Goal: Contribute content: Contribute content

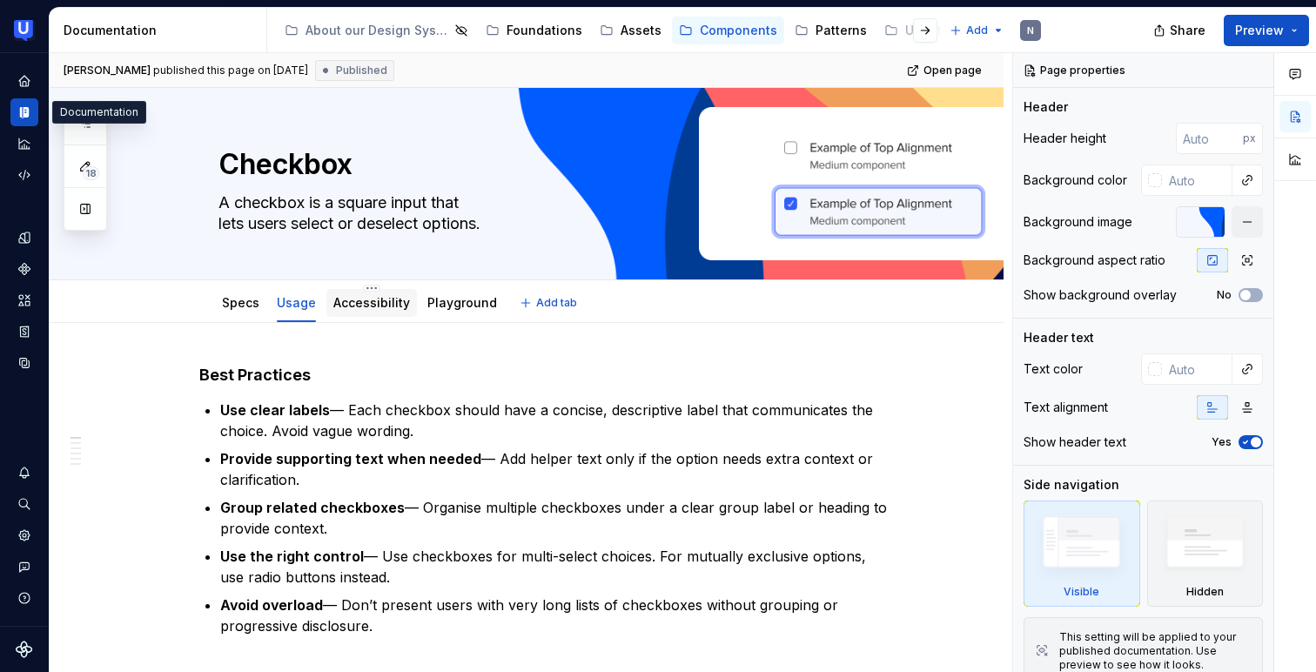
click at [365, 307] on link "Accessibility" at bounding box center [371, 302] width 77 height 15
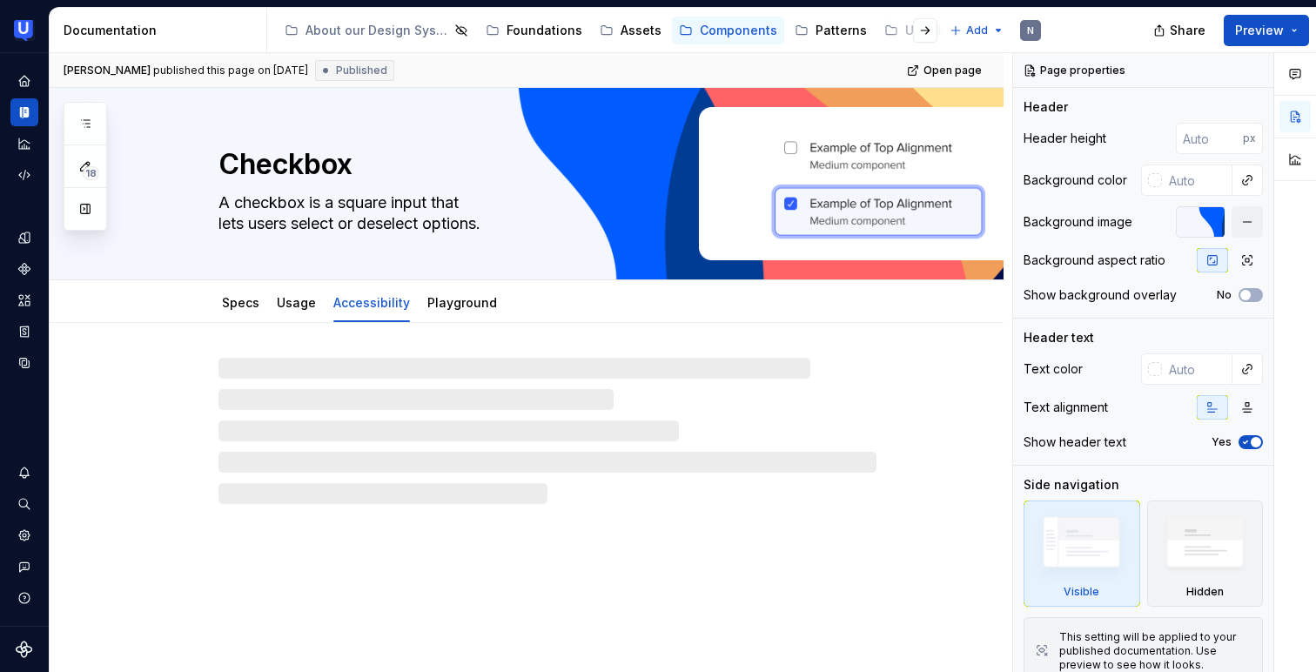
type textarea "*"
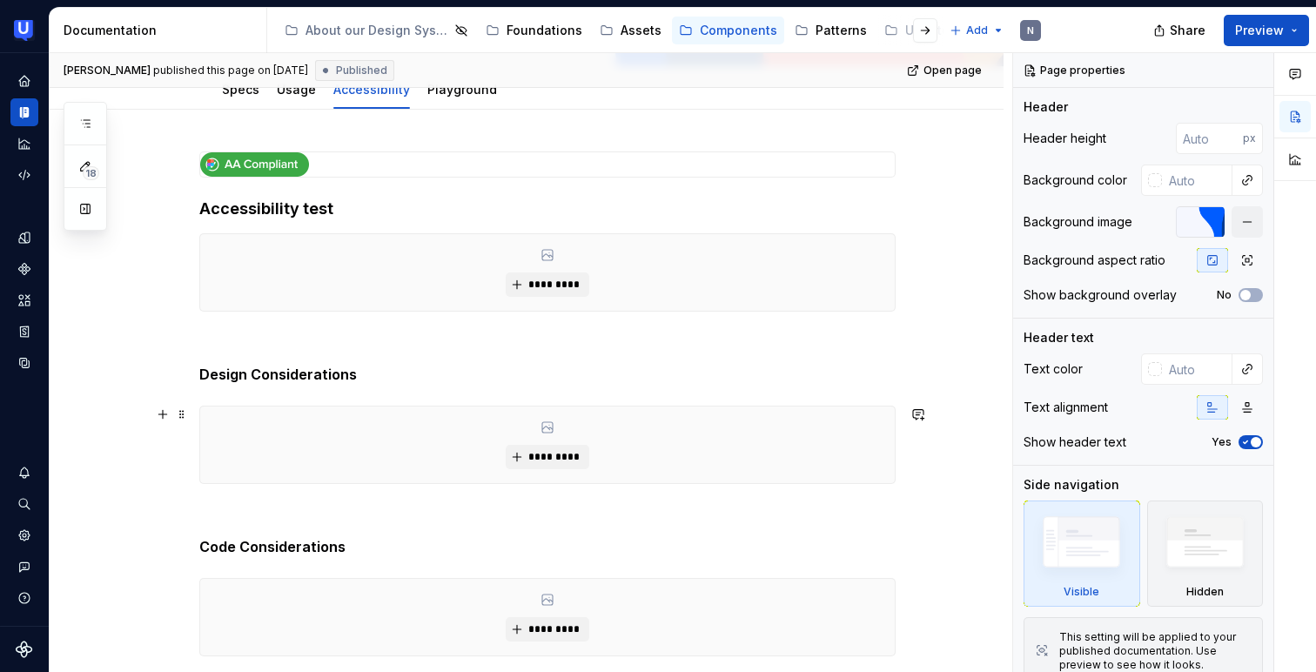
scroll to position [236, 0]
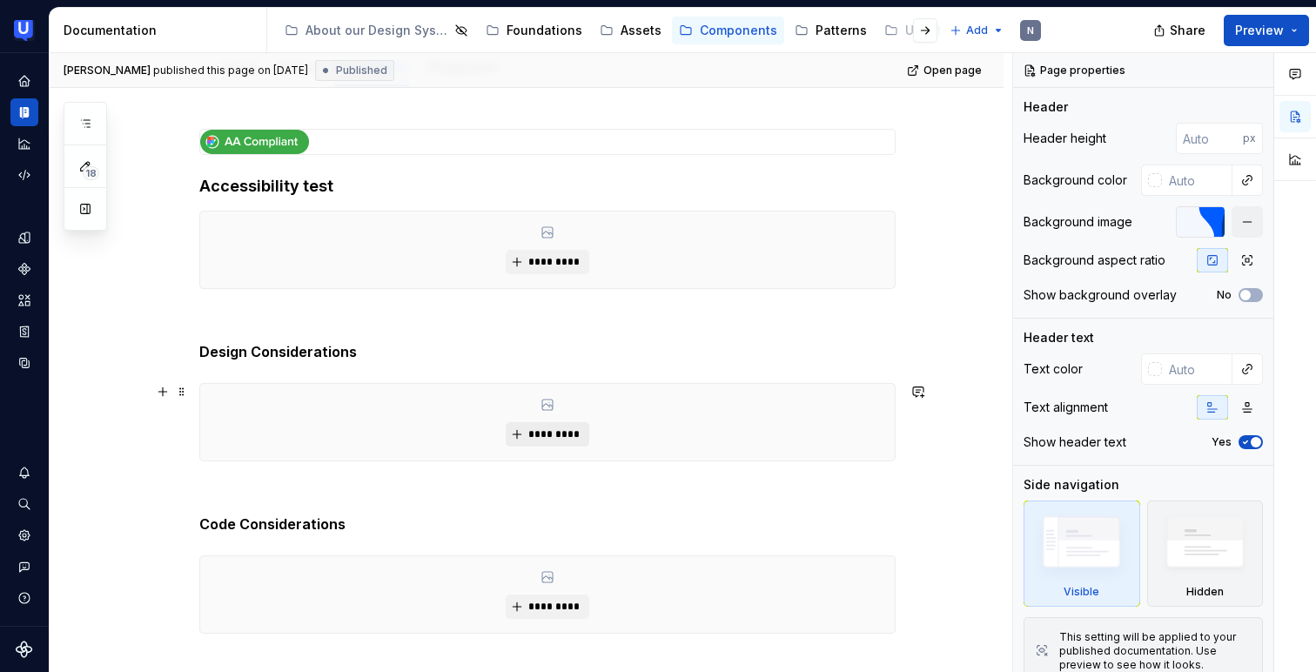
click at [557, 436] on span "*********" at bounding box center [553, 434] width 53 height 14
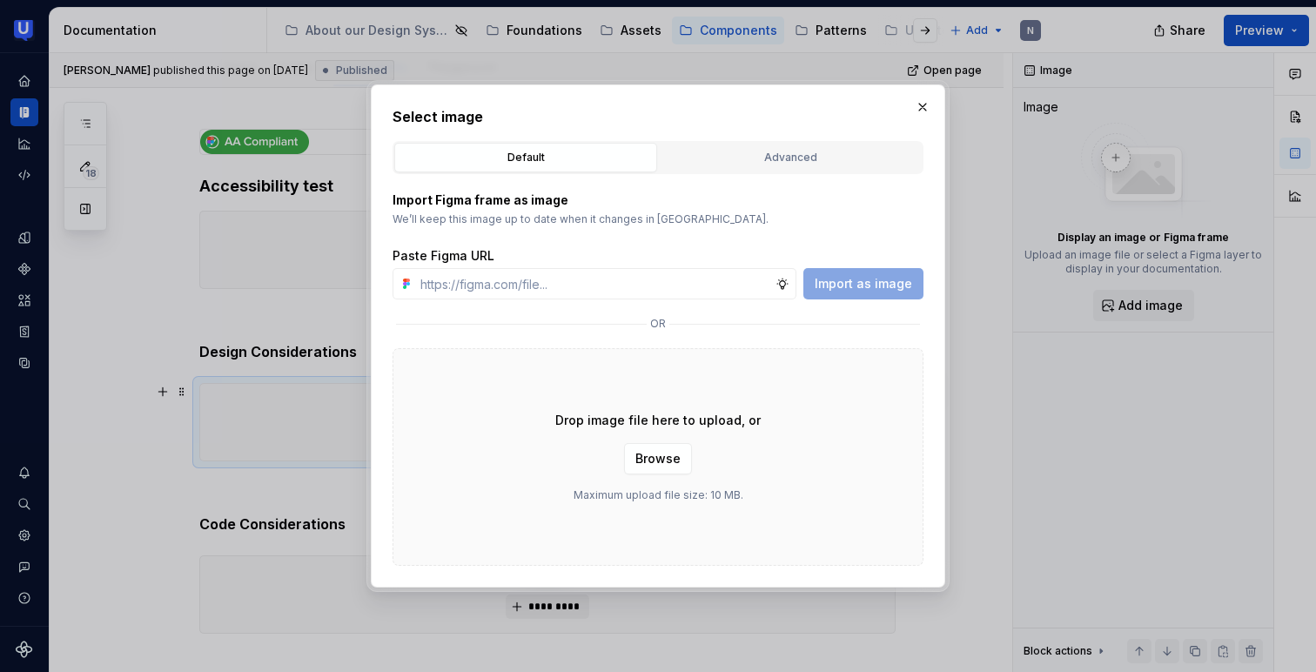
type input "[URL][DOMAIN_NAME]"
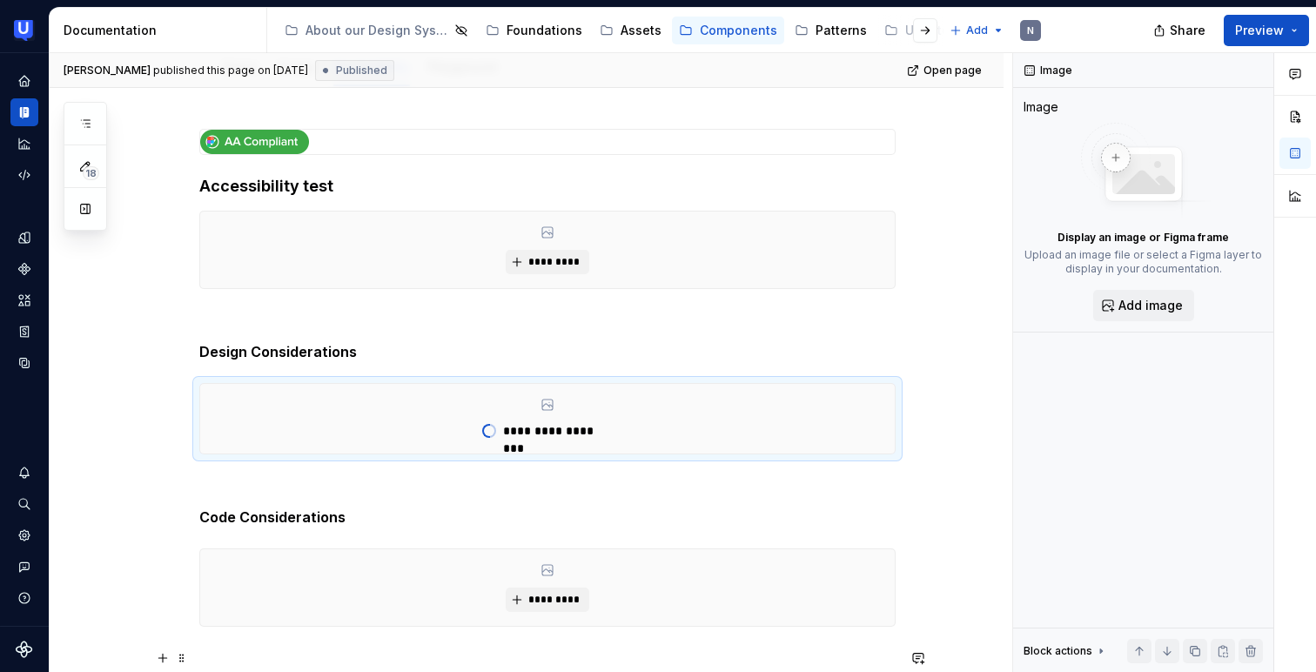
type textarea "*"
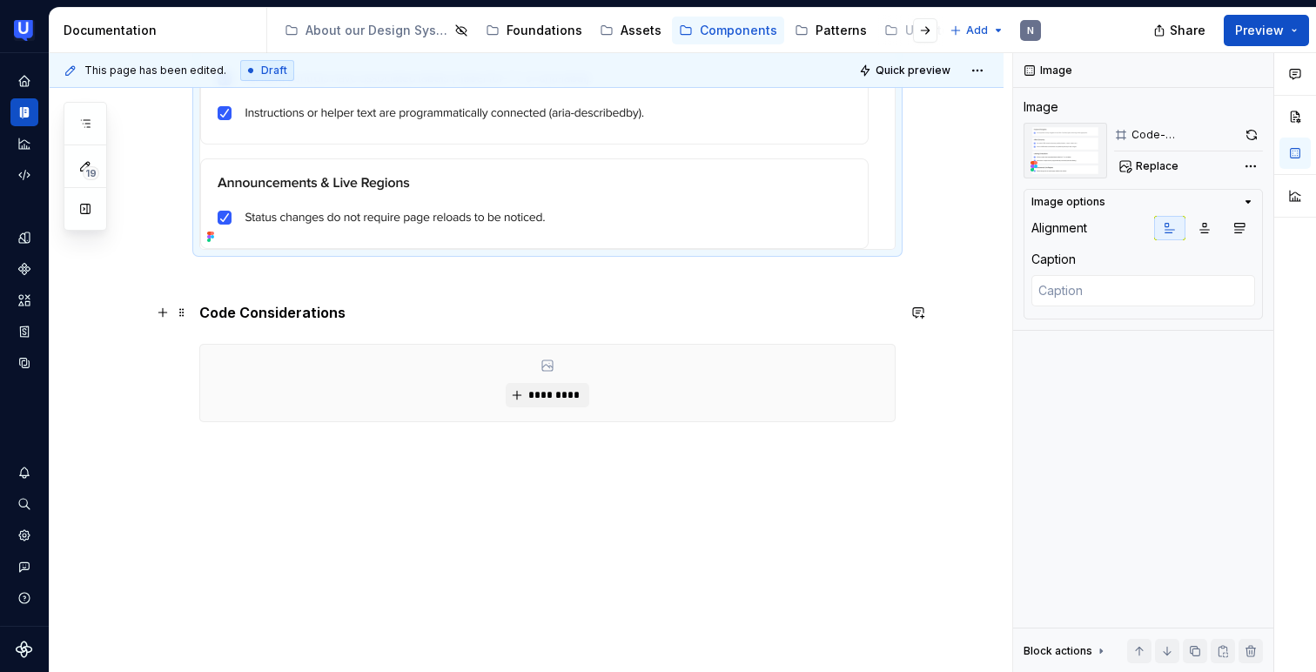
scroll to position [889, 0]
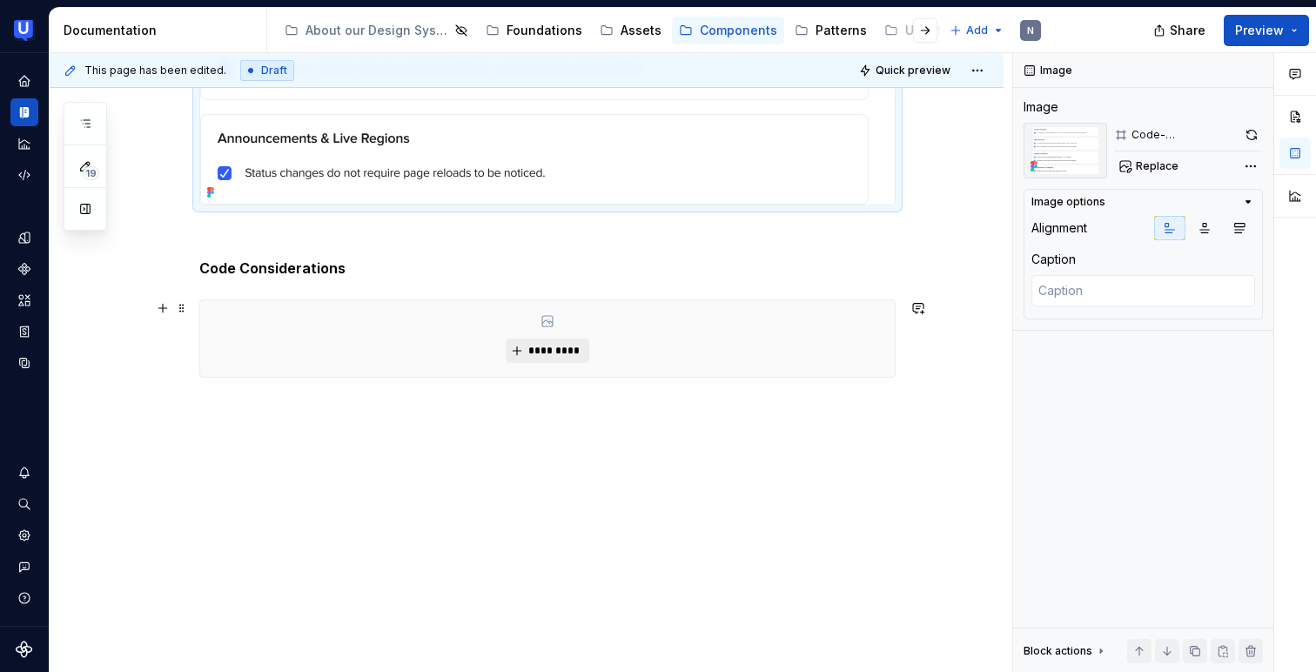
click at [551, 339] on button "*********" at bounding box center [547, 351] width 83 height 24
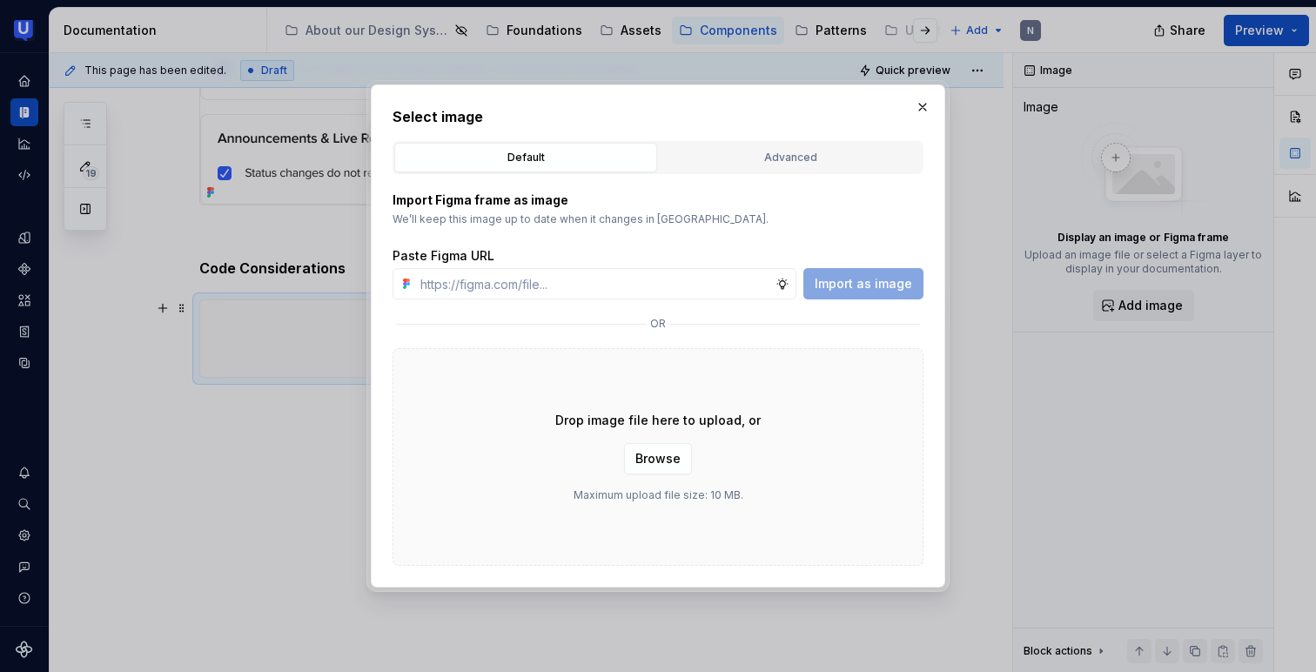
type input "[URL][DOMAIN_NAME]"
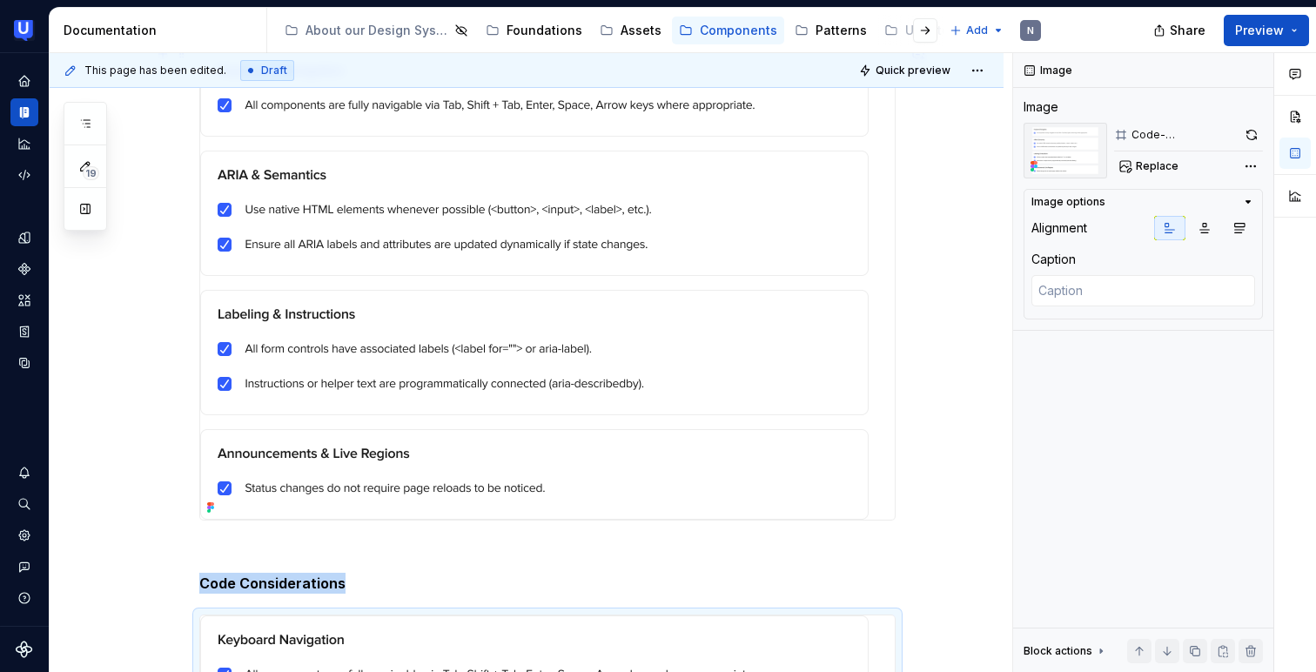
scroll to position [525, 0]
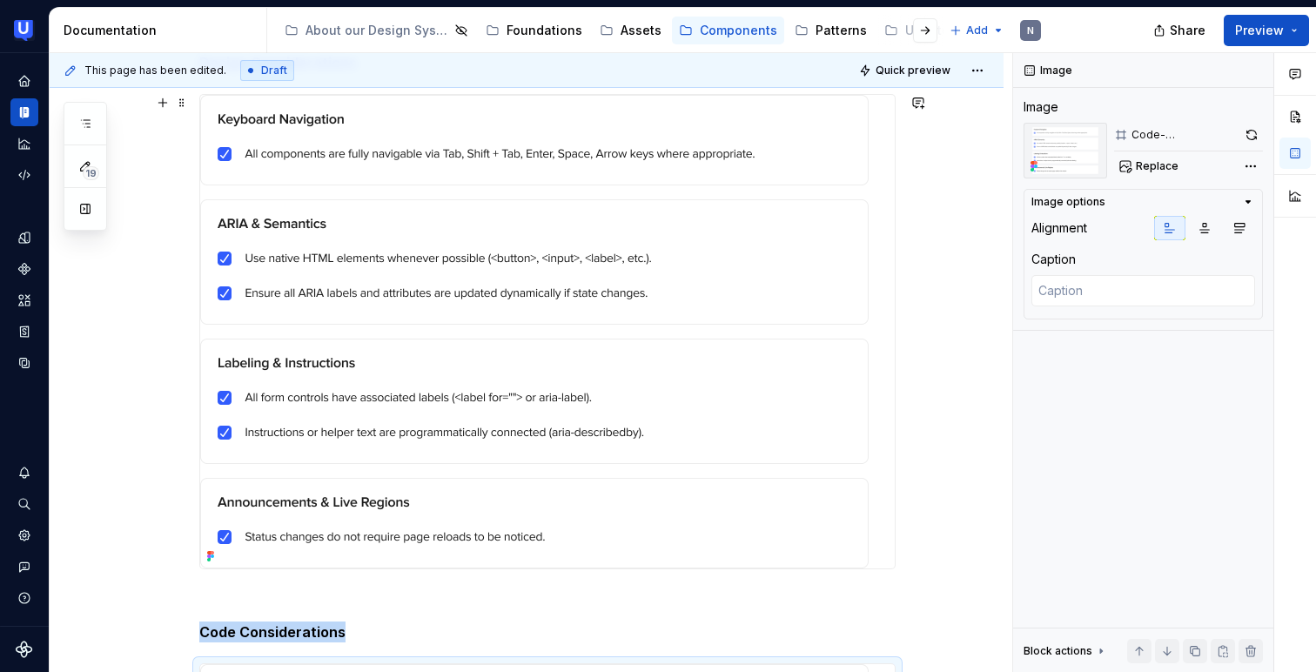
click at [503, 340] on img at bounding box center [534, 331] width 668 height 473
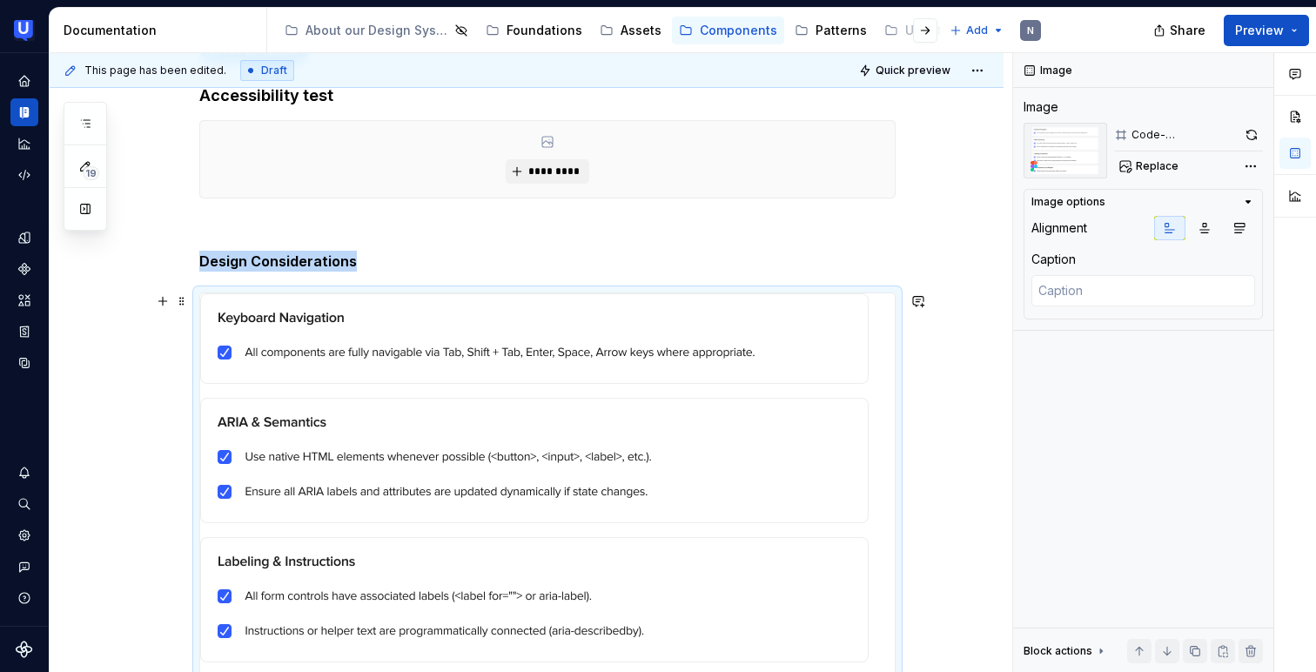
scroll to position [324, 0]
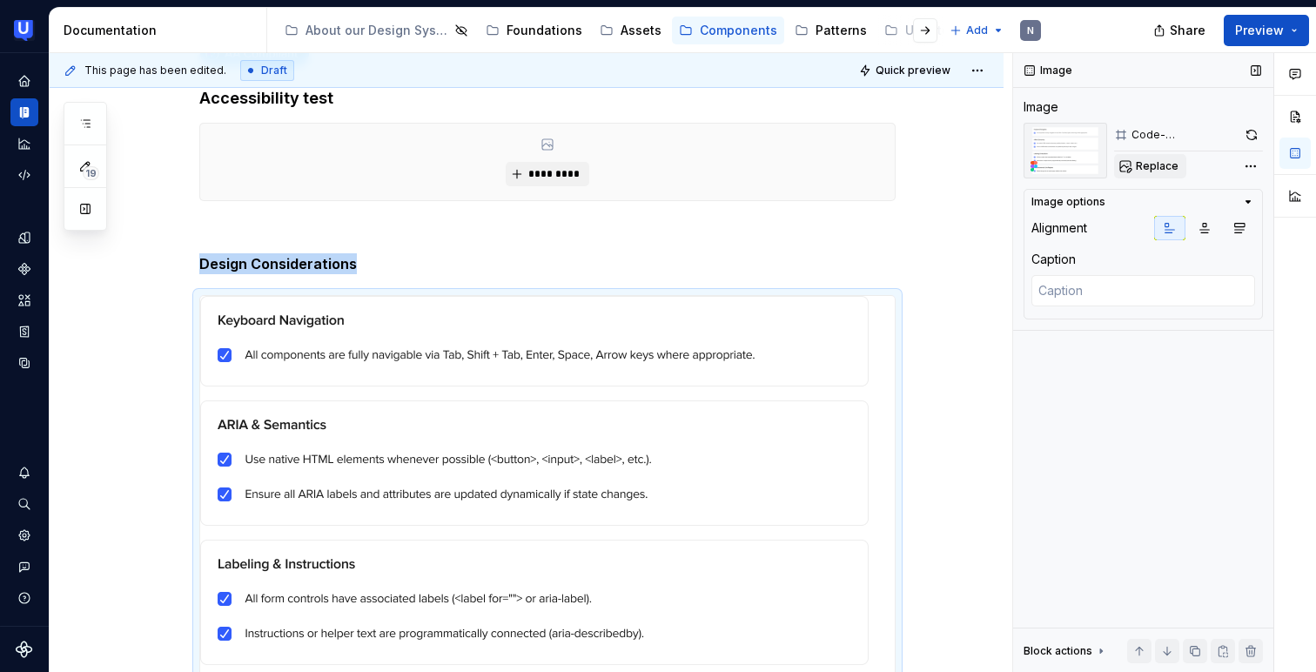
click at [1159, 165] on span "Replace" at bounding box center [1157, 166] width 43 height 14
type textarea "*"
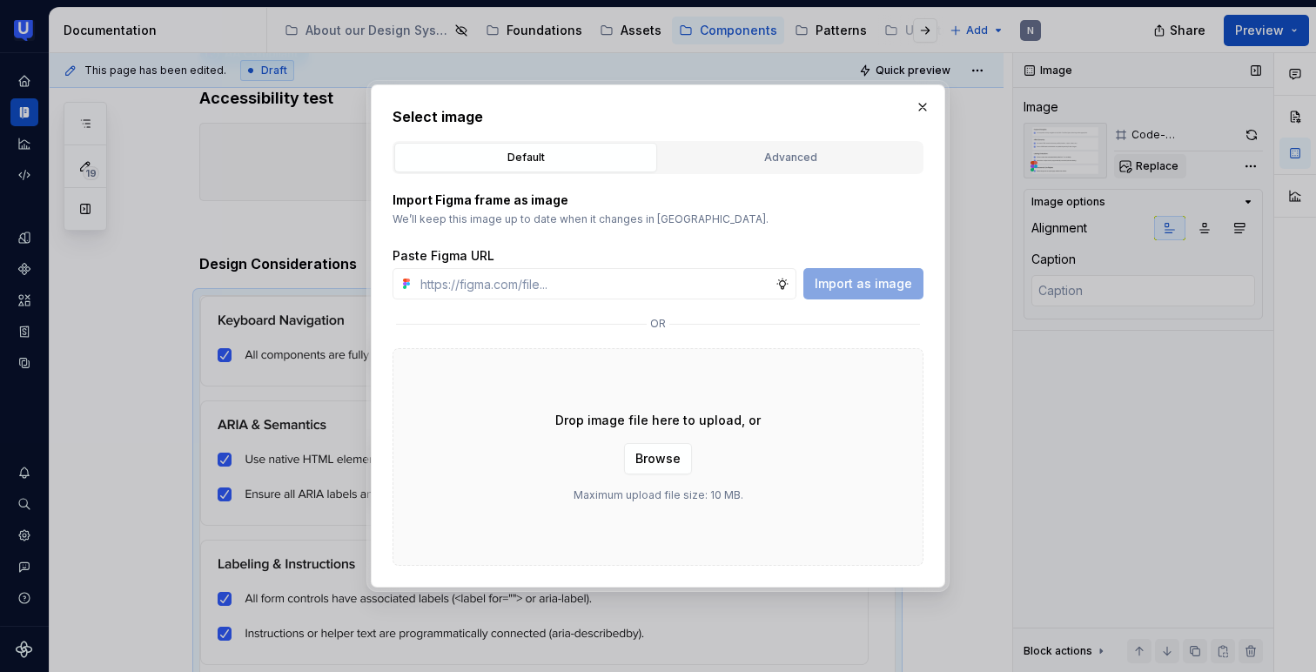
type input "[URL][DOMAIN_NAME]"
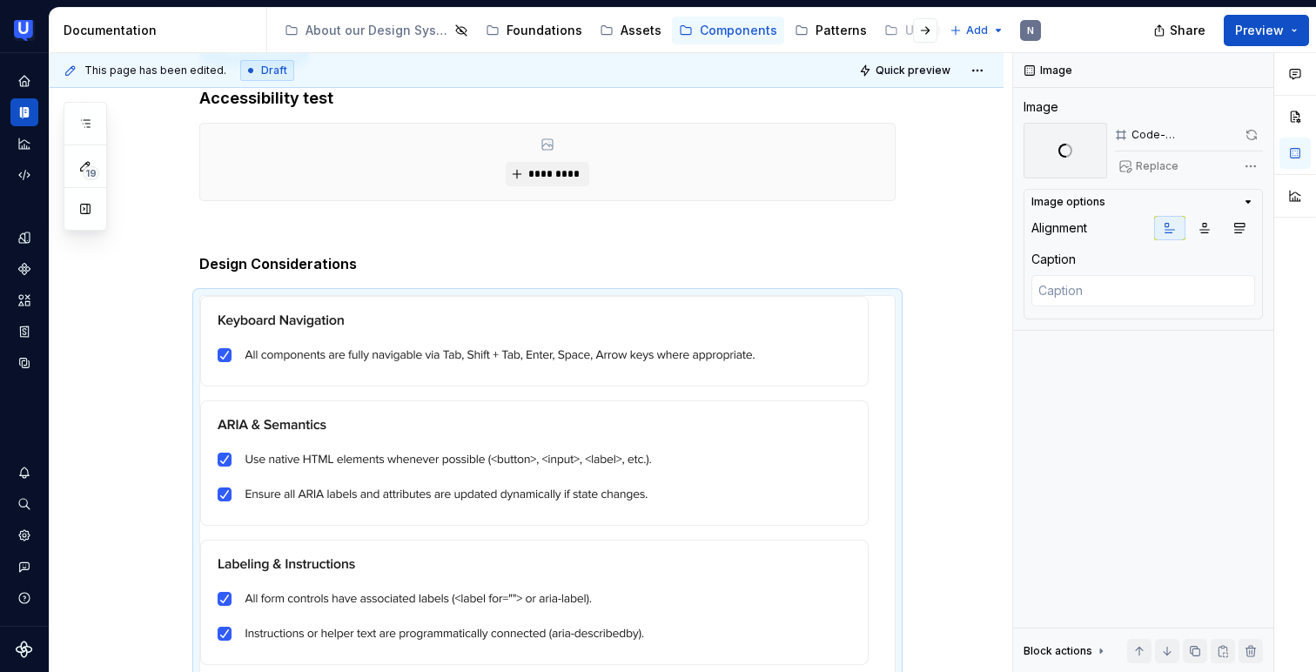
type textarea "*"
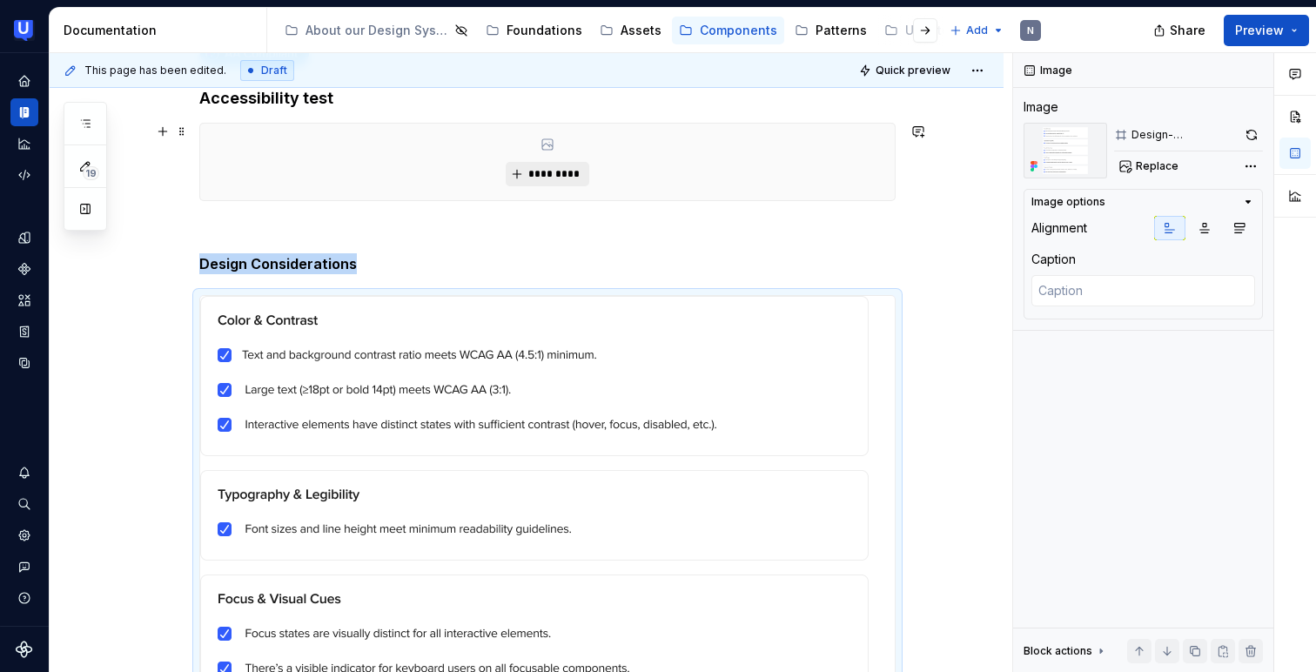
click at [550, 168] on span "*********" at bounding box center [553, 174] width 53 height 14
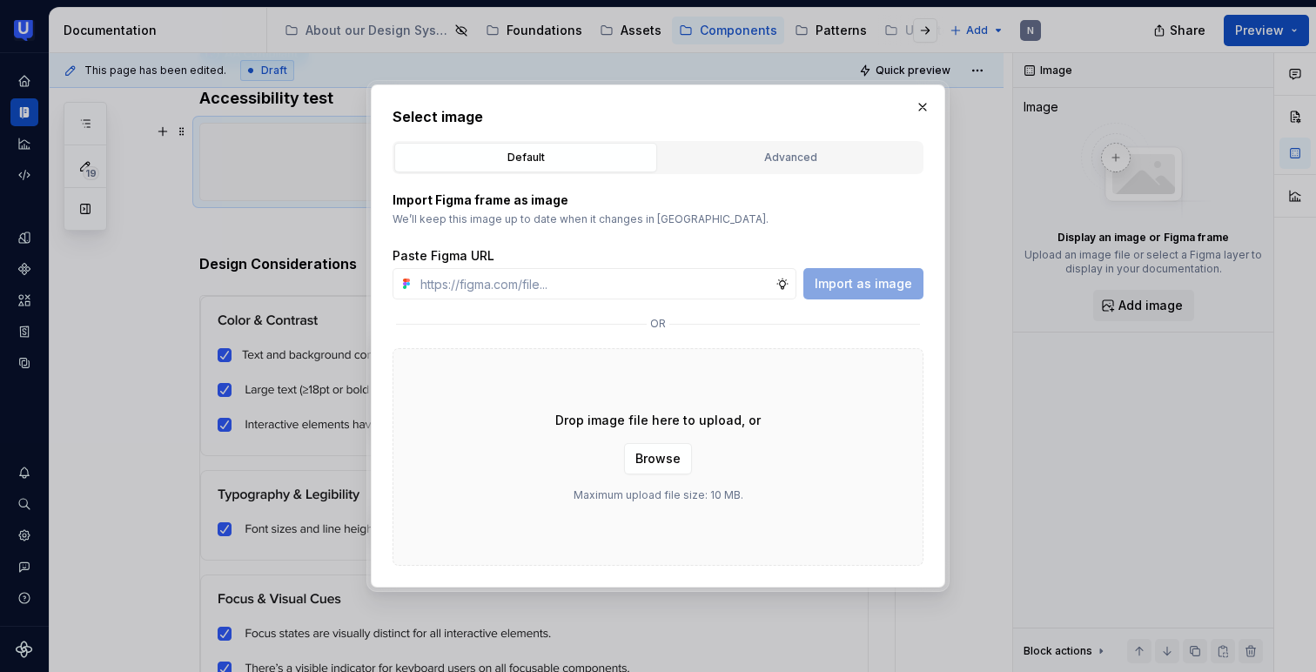
type input "[URL][DOMAIN_NAME]"
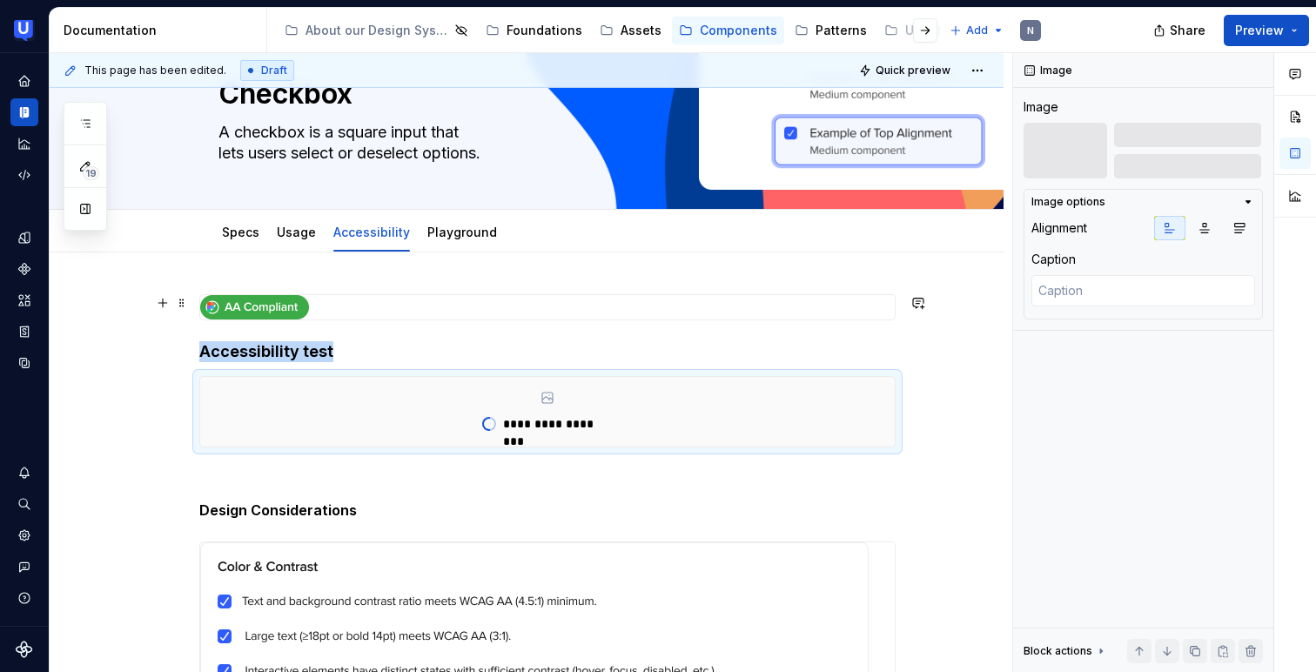
scroll to position [70, 0]
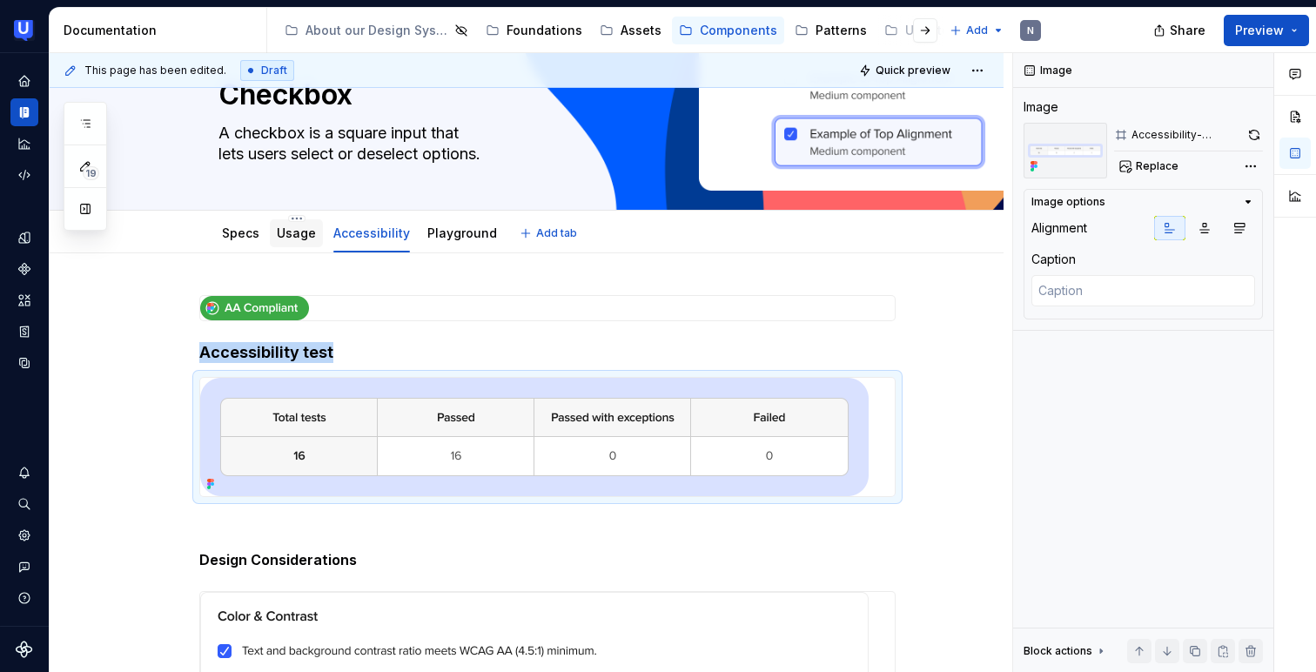
click at [302, 225] on div "Usage" at bounding box center [296, 233] width 39 height 17
click at [306, 237] on link "Usage" at bounding box center [296, 232] width 39 height 15
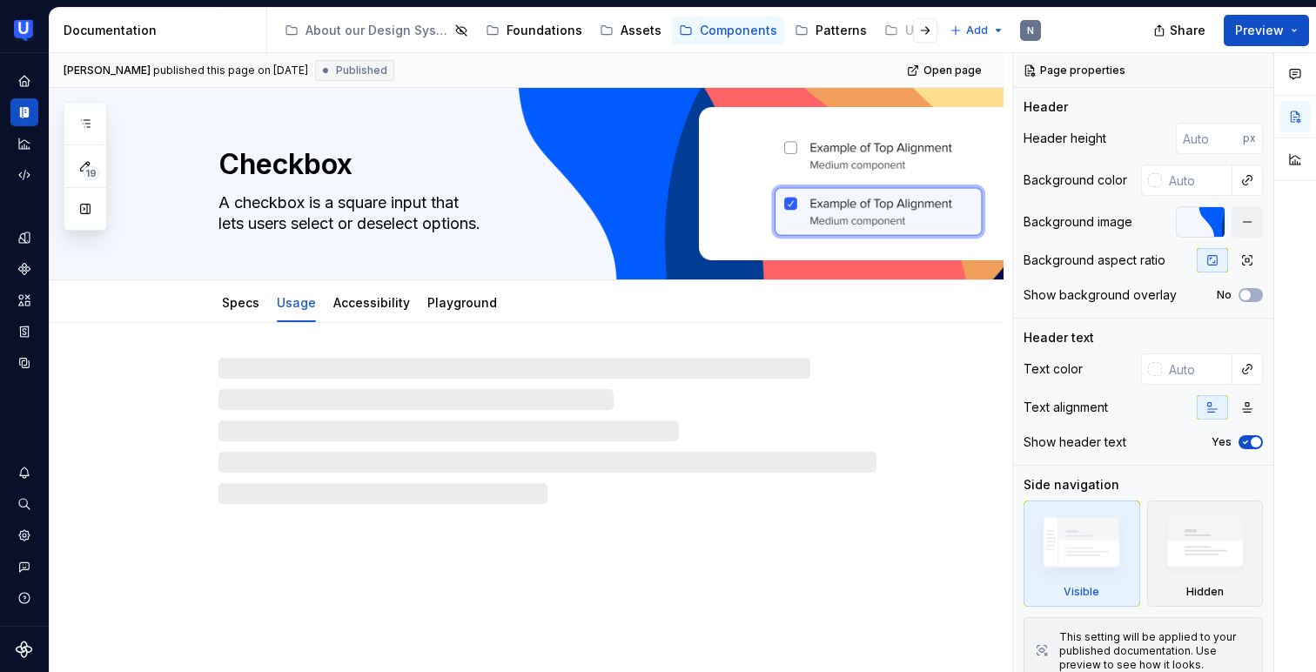
type textarea "*"
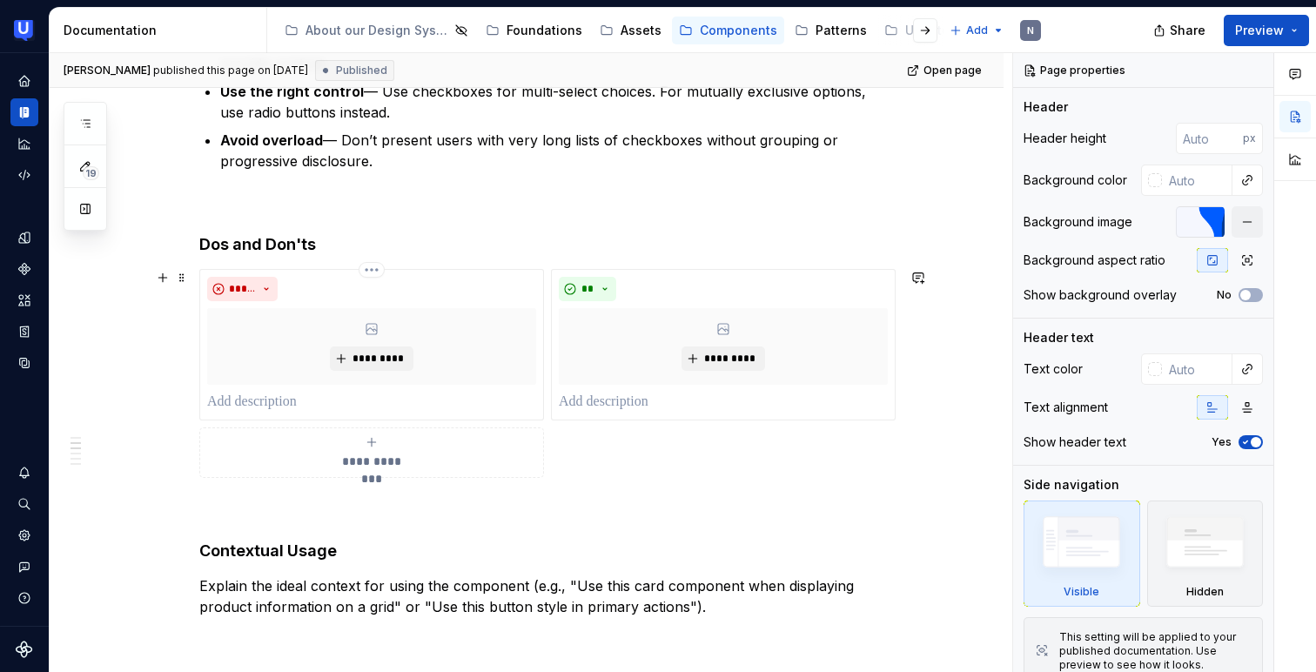
scroll to position [475, 0]
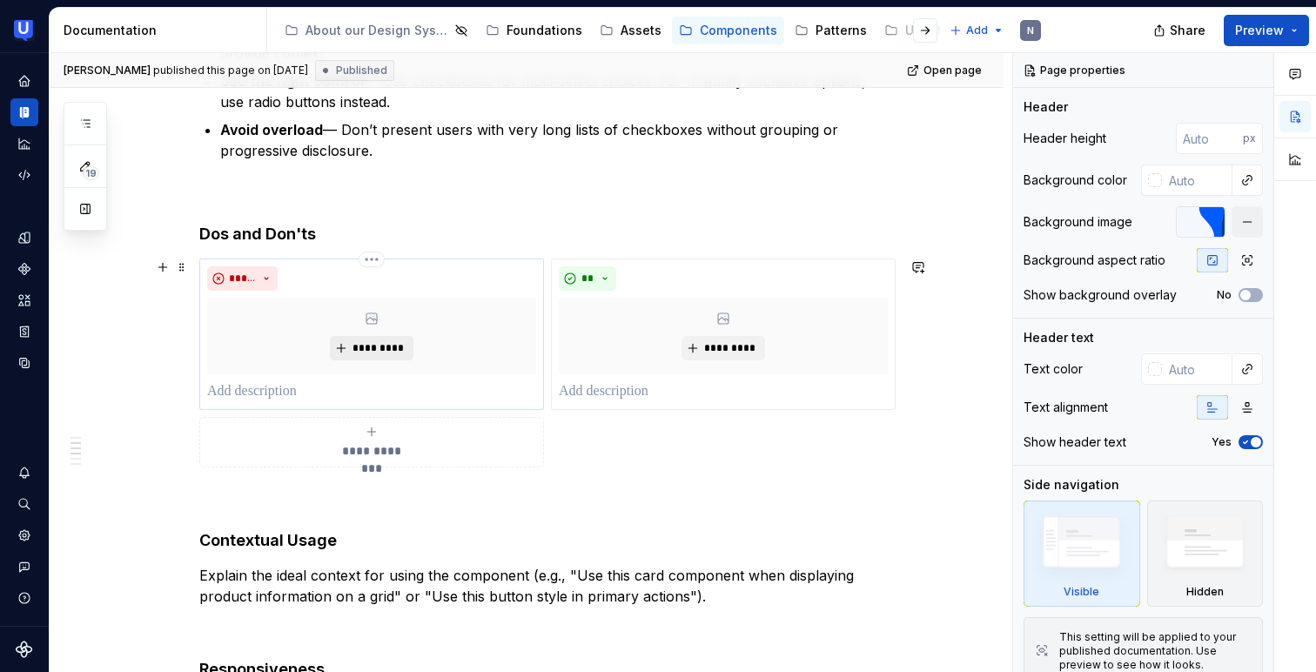
click at [385, 346] on span "*********" at bounding box center [378, 348] width 53 height 14
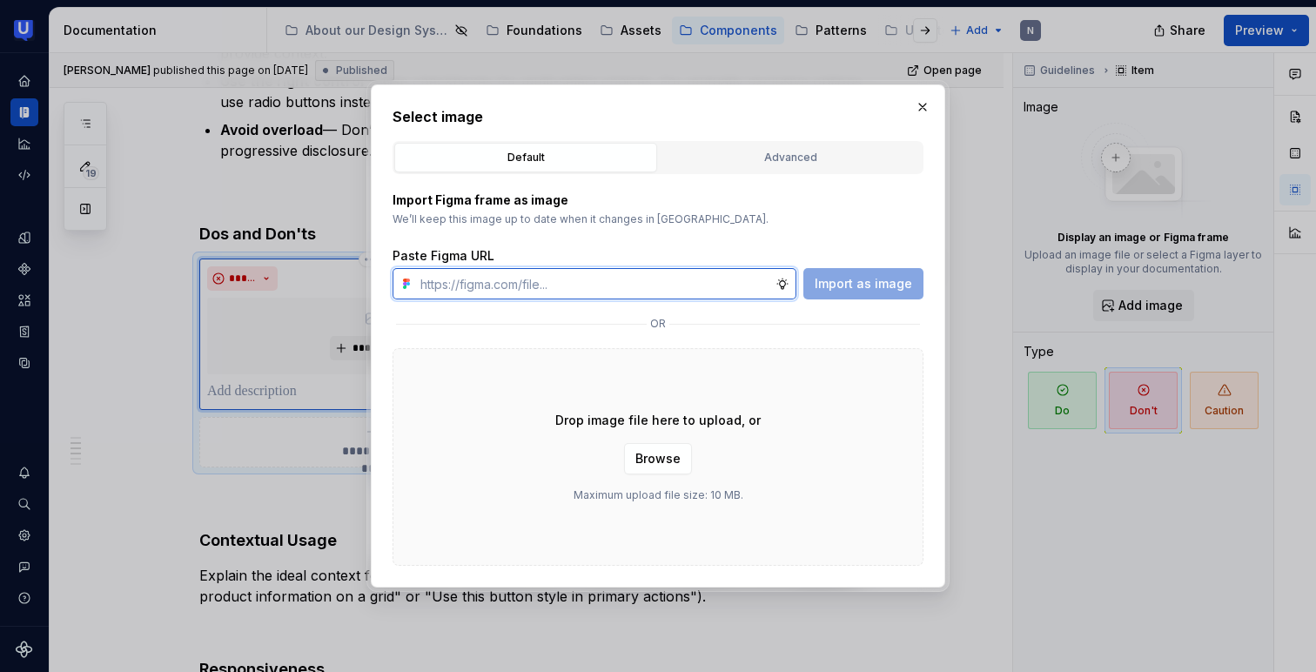
paste input "[URL][DOMAIN_NAME]"
type input "[URL][DOMAIN_NAME]"
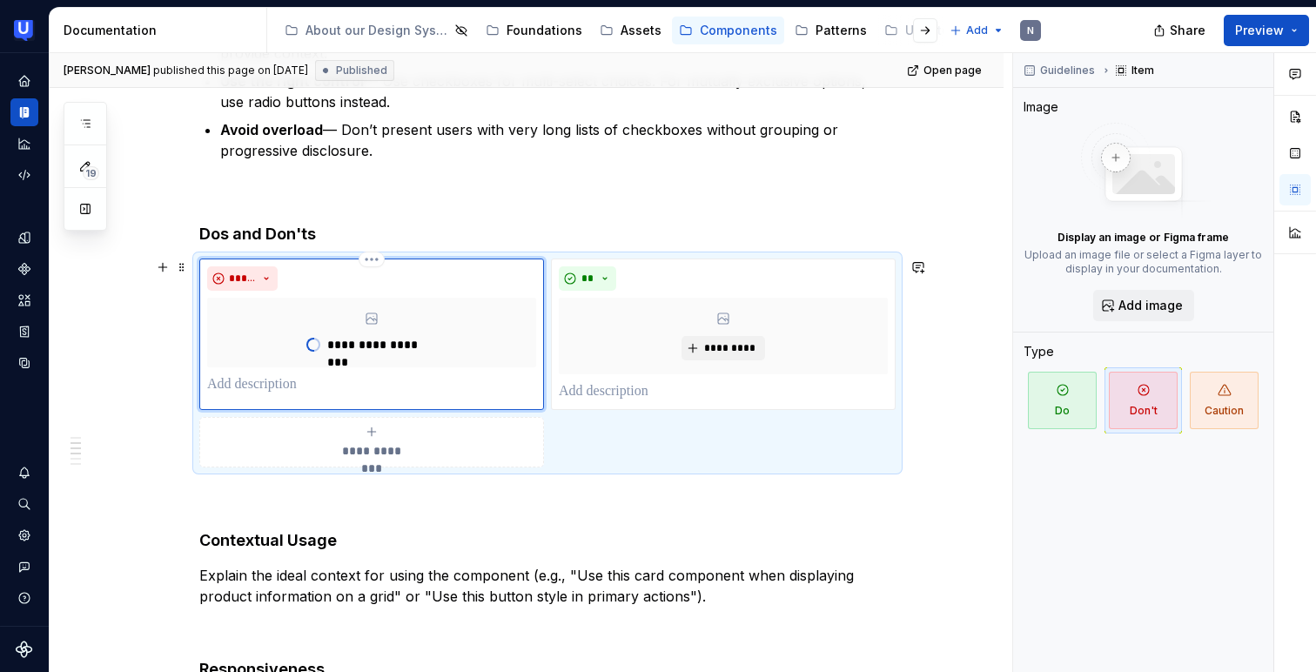
type textarea "*"
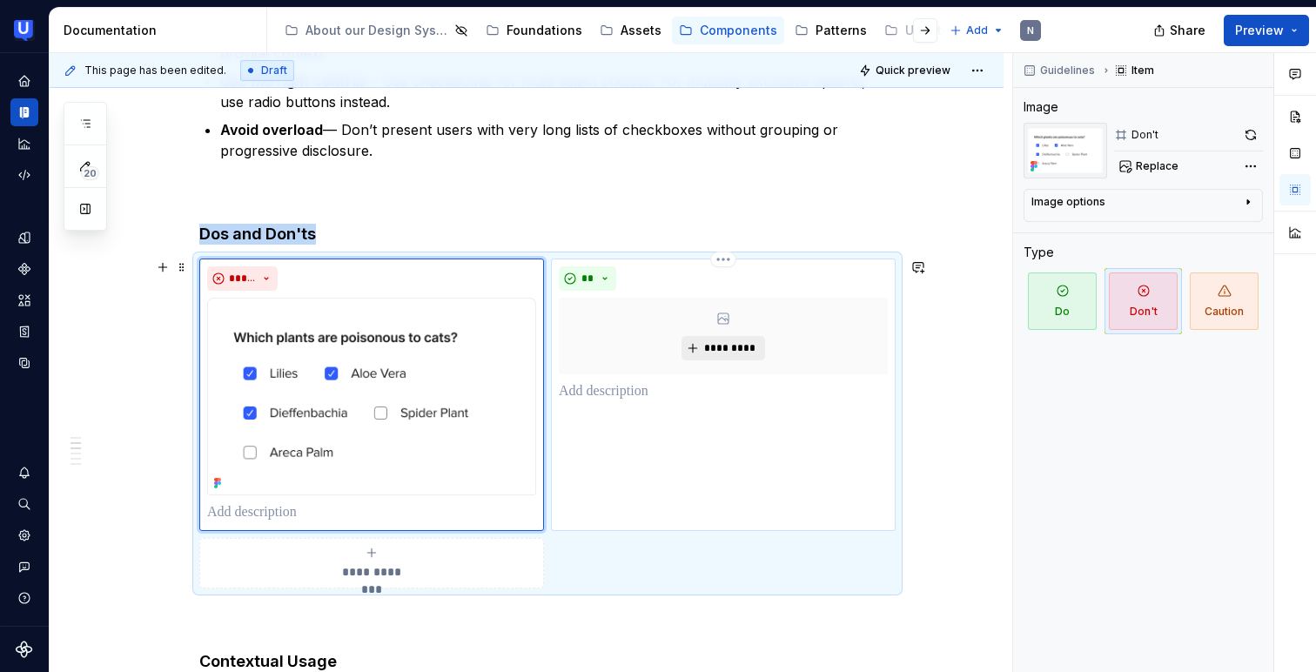
click at [706, 344] on button "*********" at bounding box center [723, 348] width 83 height 24
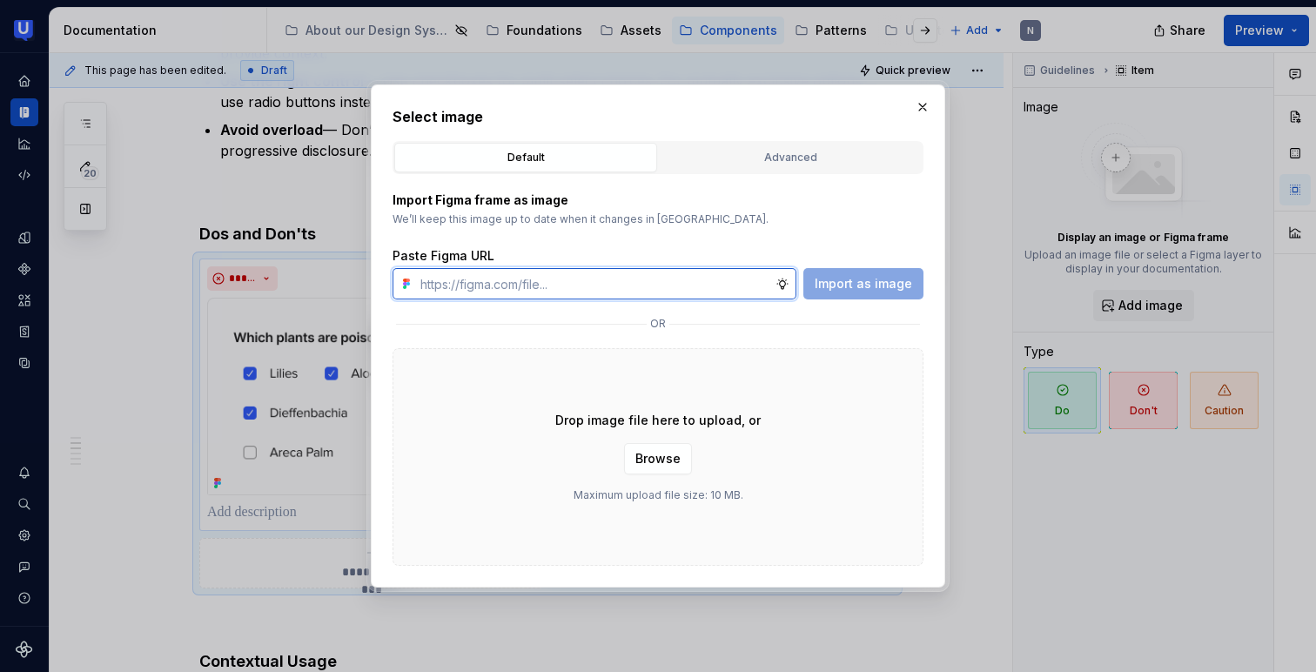
paste input "[URL][DOMAIN_NAME]"
type input "[URL][DOMAIN_NAME]"
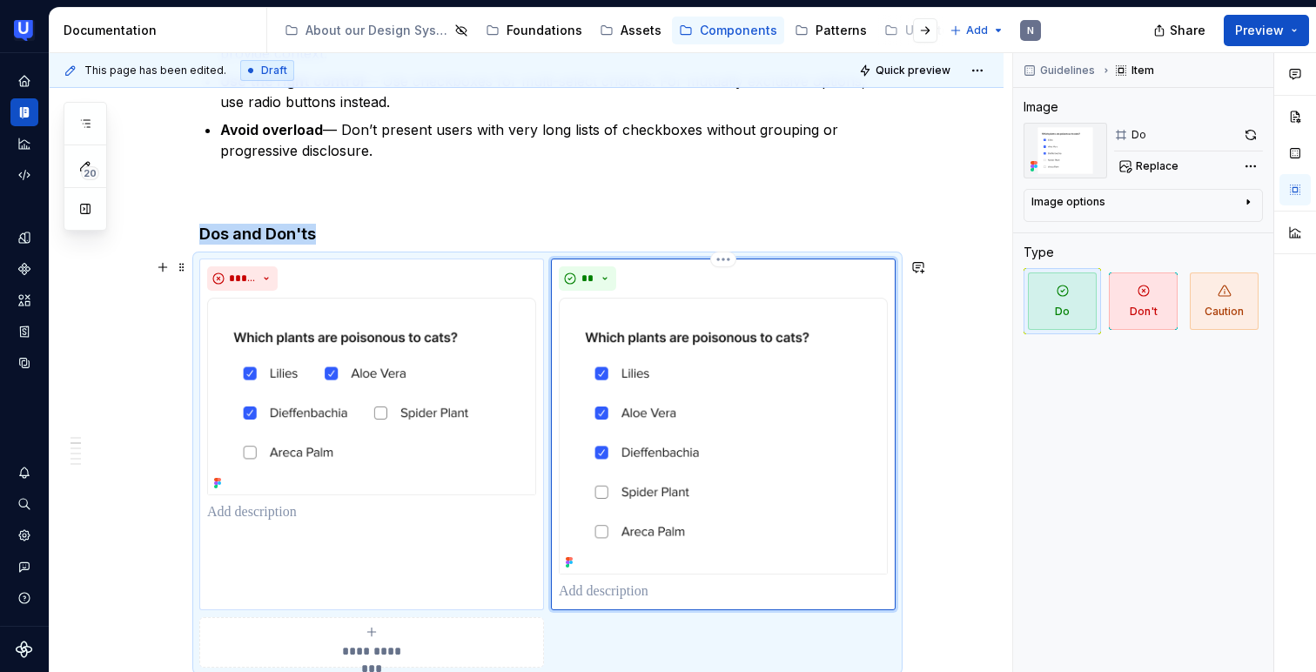
click at [620, 585] on p at bounding box center [723, 591] width 329 height 21
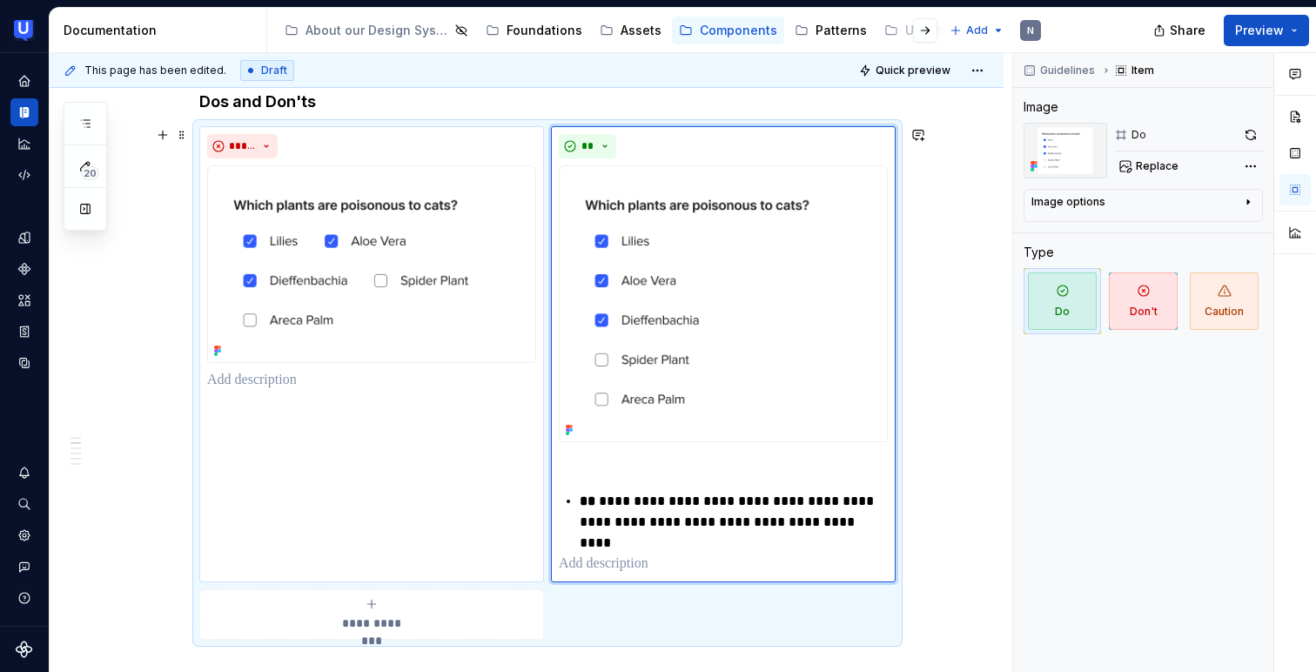
scroll to position [608, 0]
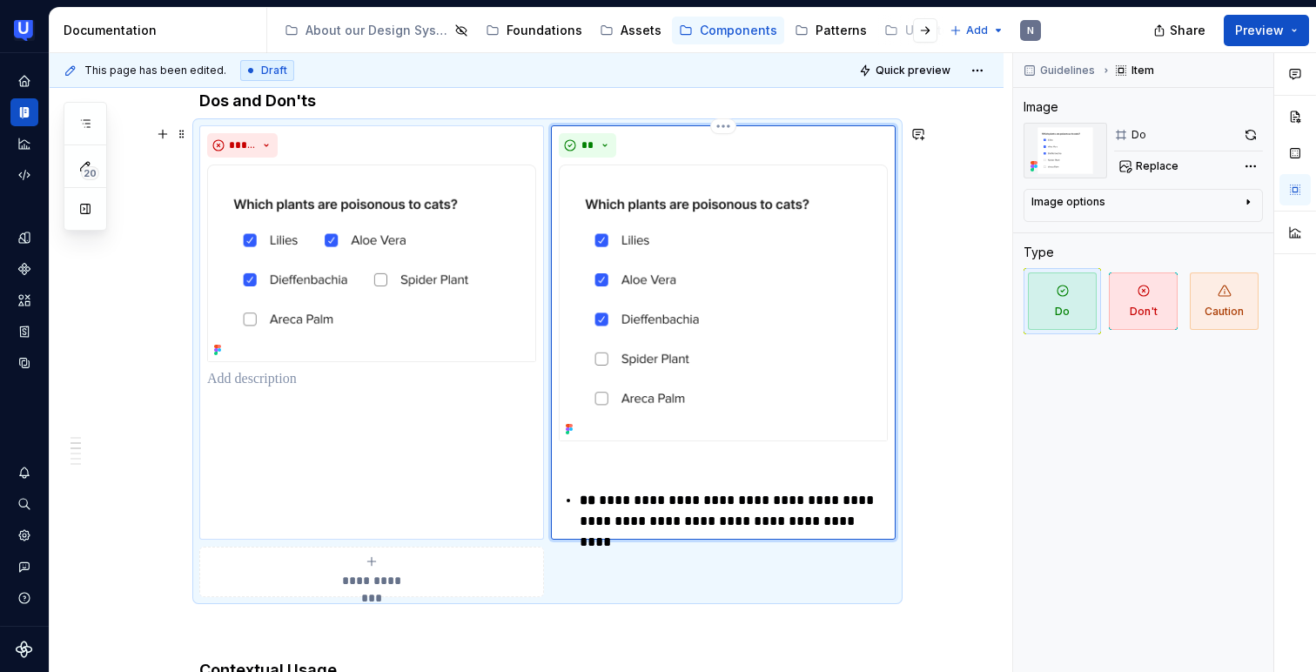
click at [610, 497] on p "**********" at bounding box center [734, 511] width 308 height 42
type textarea "*"
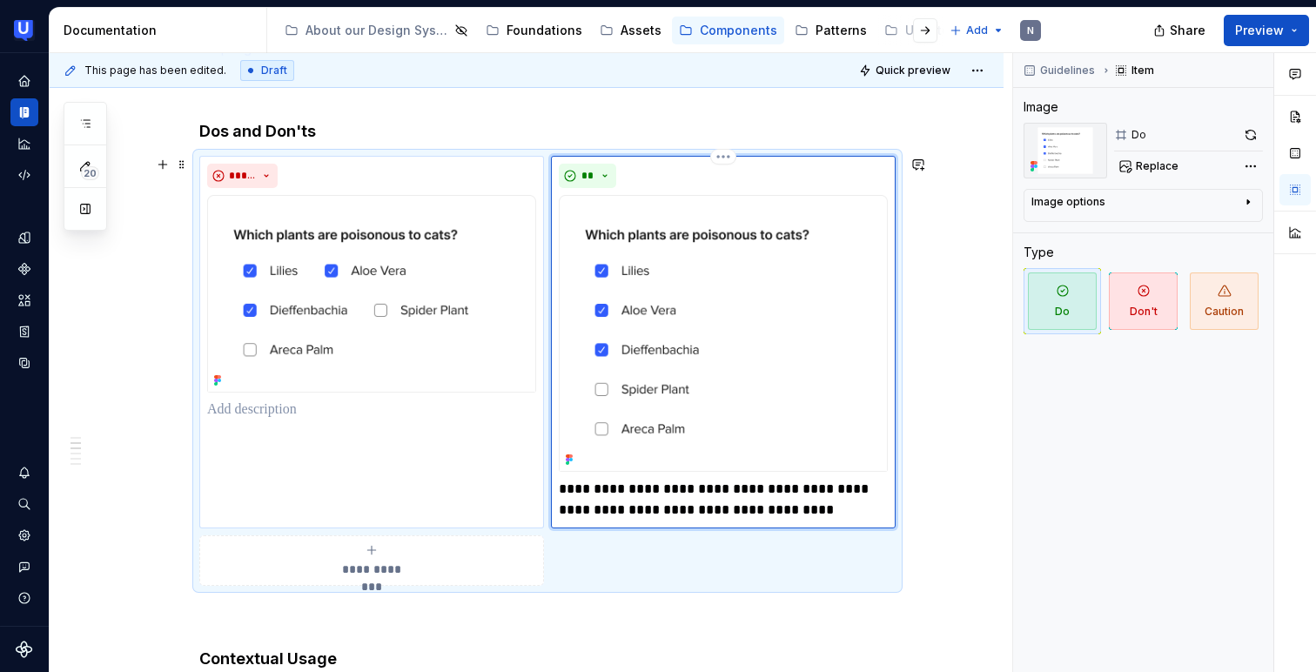
scroll to position [549, 0]
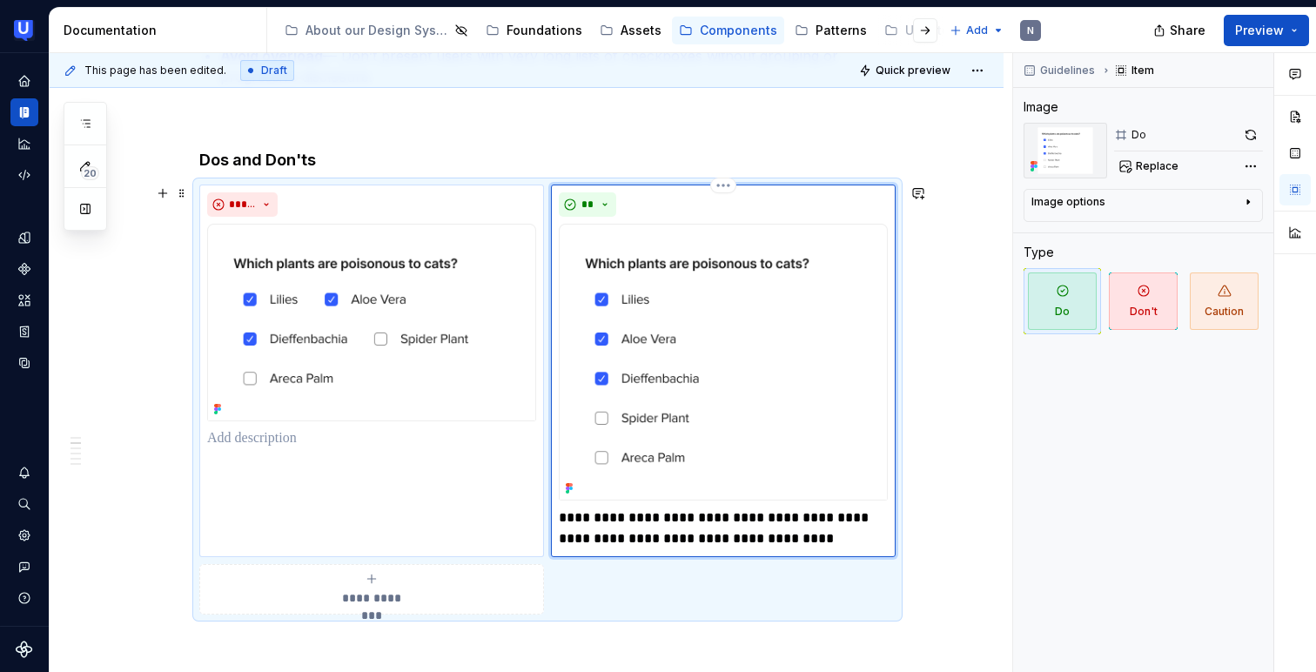
click at [618, 534] on p "**********" at bounding box center [723, 528] width 329 height 42
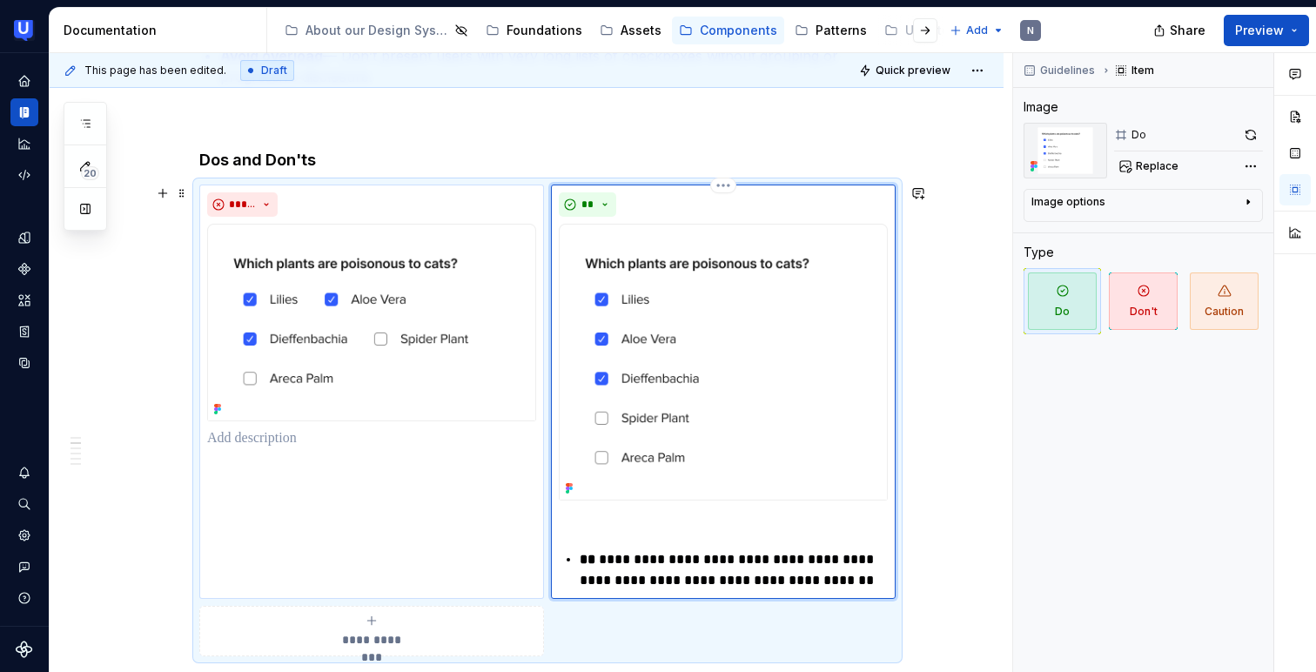
click at [615, 554] on p "**********" at bounding box center [734, 570] width 308 height 42
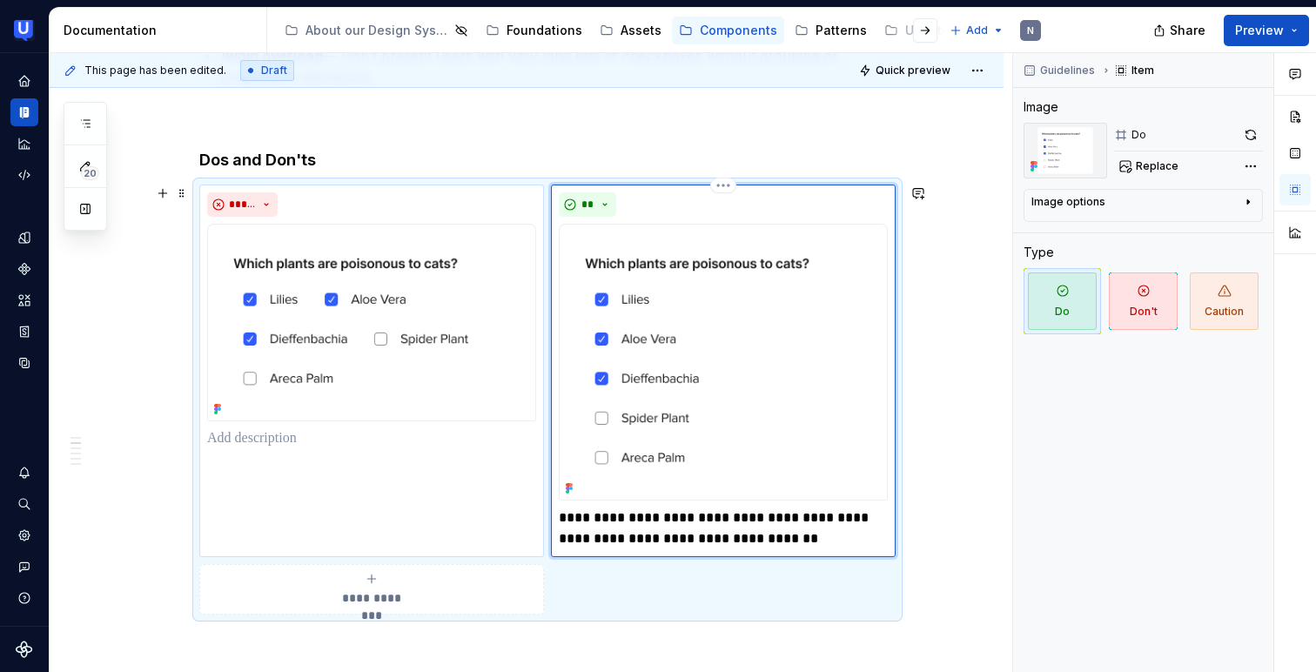
click at [603, 531] on p "**********" at bounding box center [723, 528] width 329 height 42
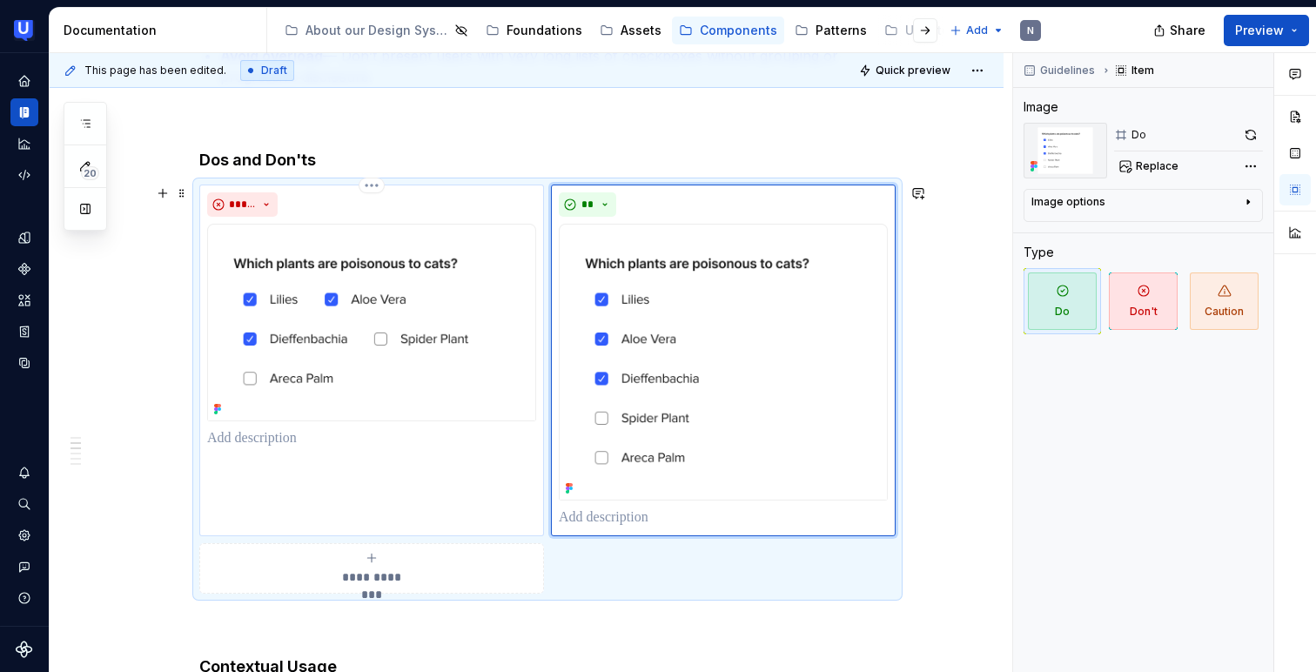
click at [391, 444] on p at bounding box center [371, 438] width 329 height 21
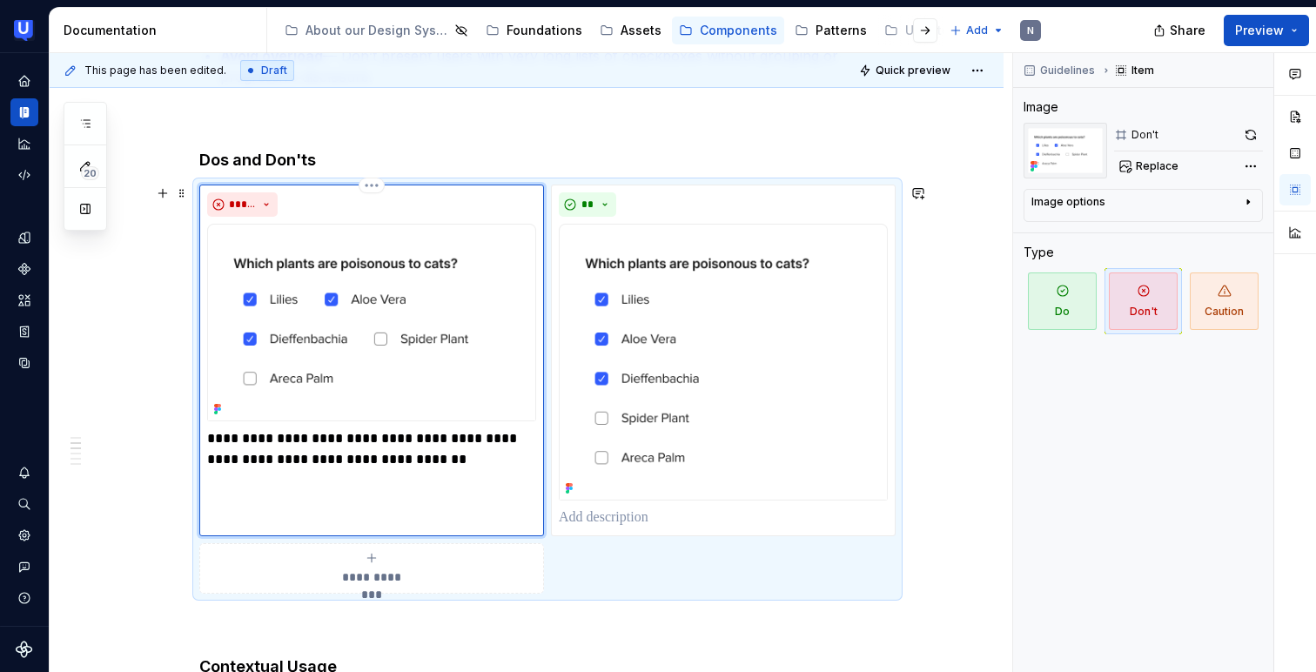
click at [493, 489] on div "**********" at bounding box center [371, 361] width 345 height 352
click at [479, 457] on p "**********" at bounding box center [371, 449] width 329 height 42
click at [656, 552] on div "**********" at bounding box center [547, 389] width 696 height 409
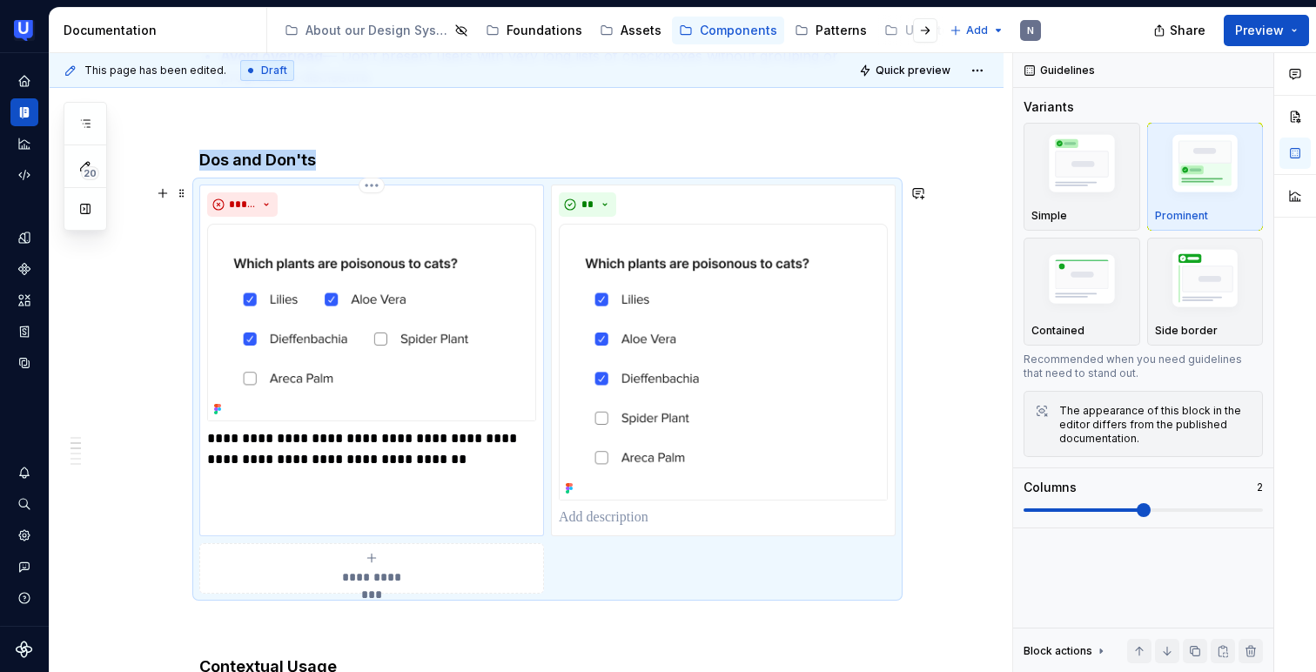
click at [388, 440] on p "**********" at bounding box center [371, 449] width 329 height 42
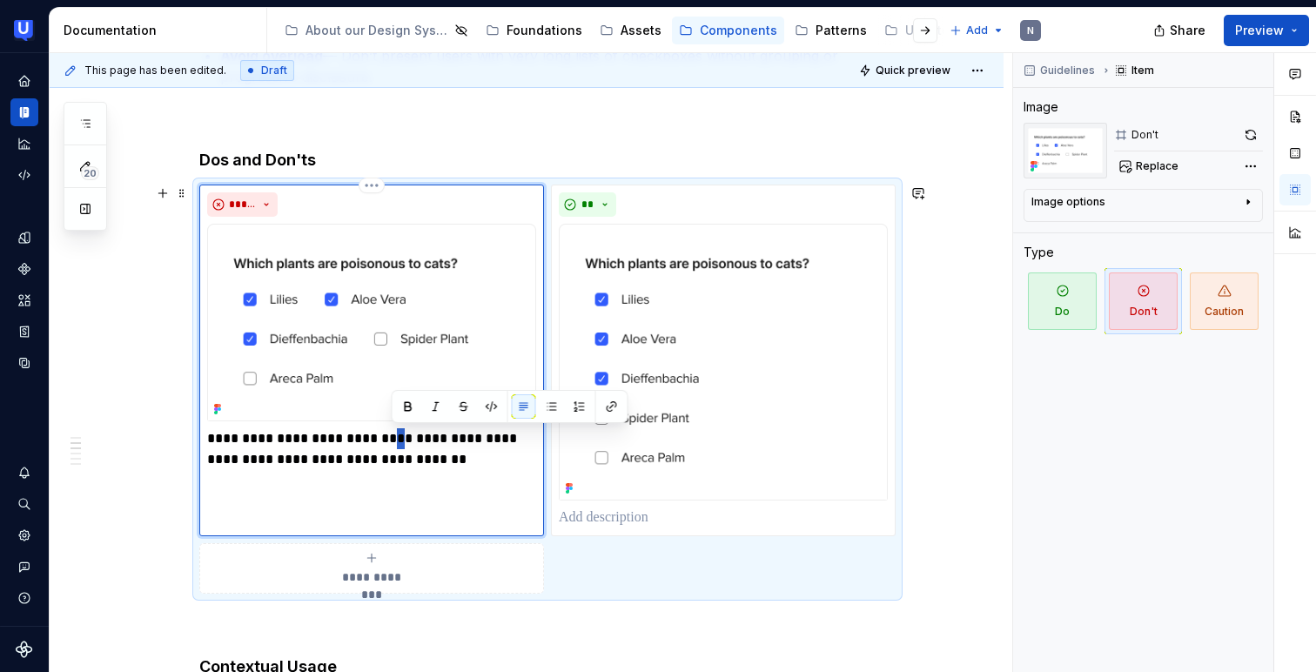
click at [388, 440] on p "**********" at bounding box center [371, 449] width 329 height 42
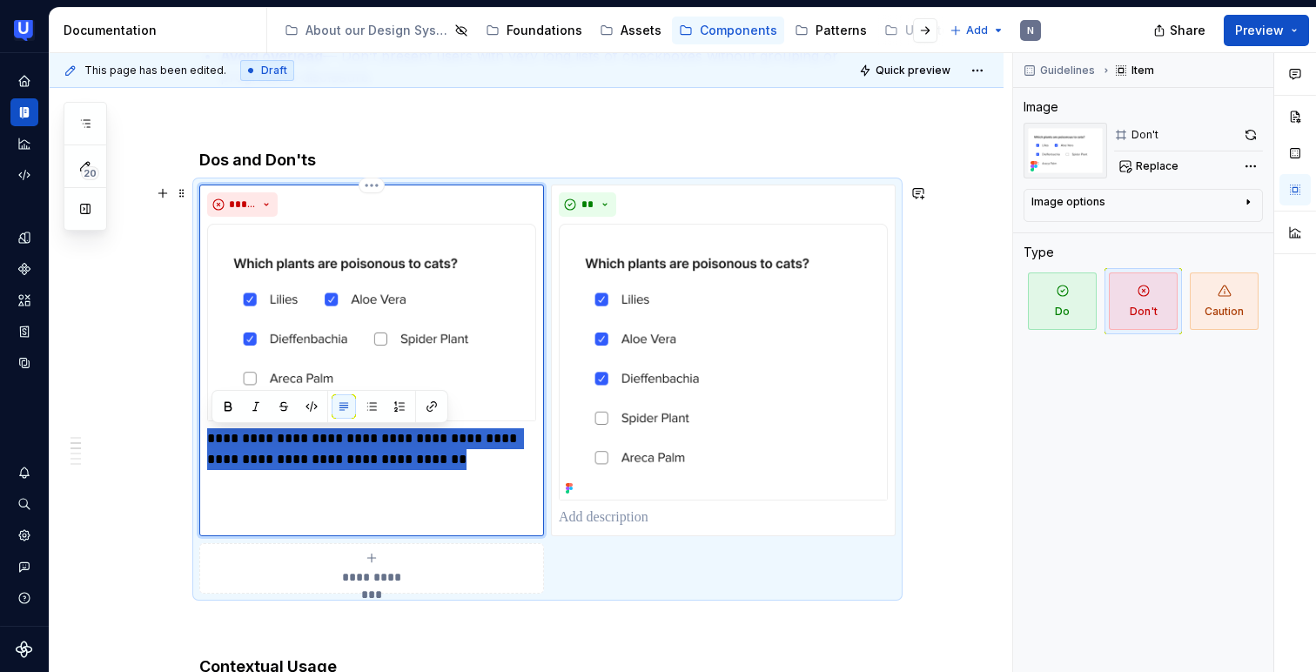
click at [228, 440] on p "**********" at bounding box center [371, 449] width 329 height 42
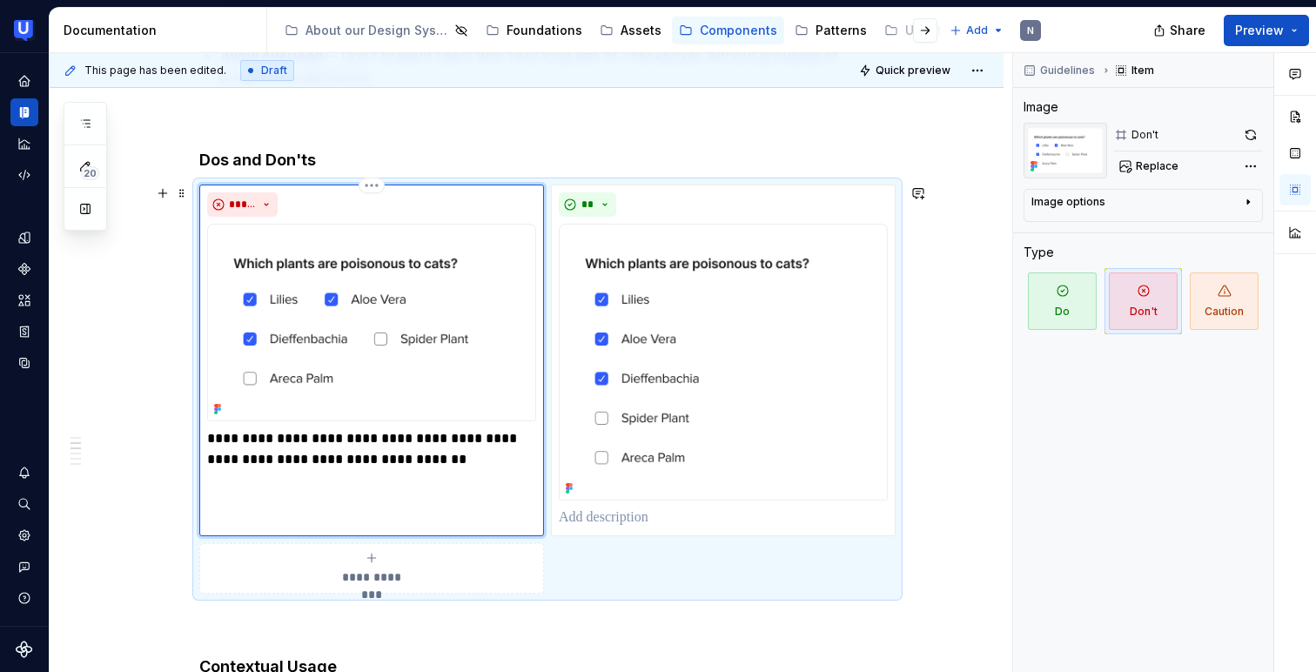
type textarea "*"
click at [374, 436] on p "**********" at bounding box center [371, 449] width 329 height 42
click at [316, 482] on p "**********" at bounding box center [371, 459] width 329 height 63
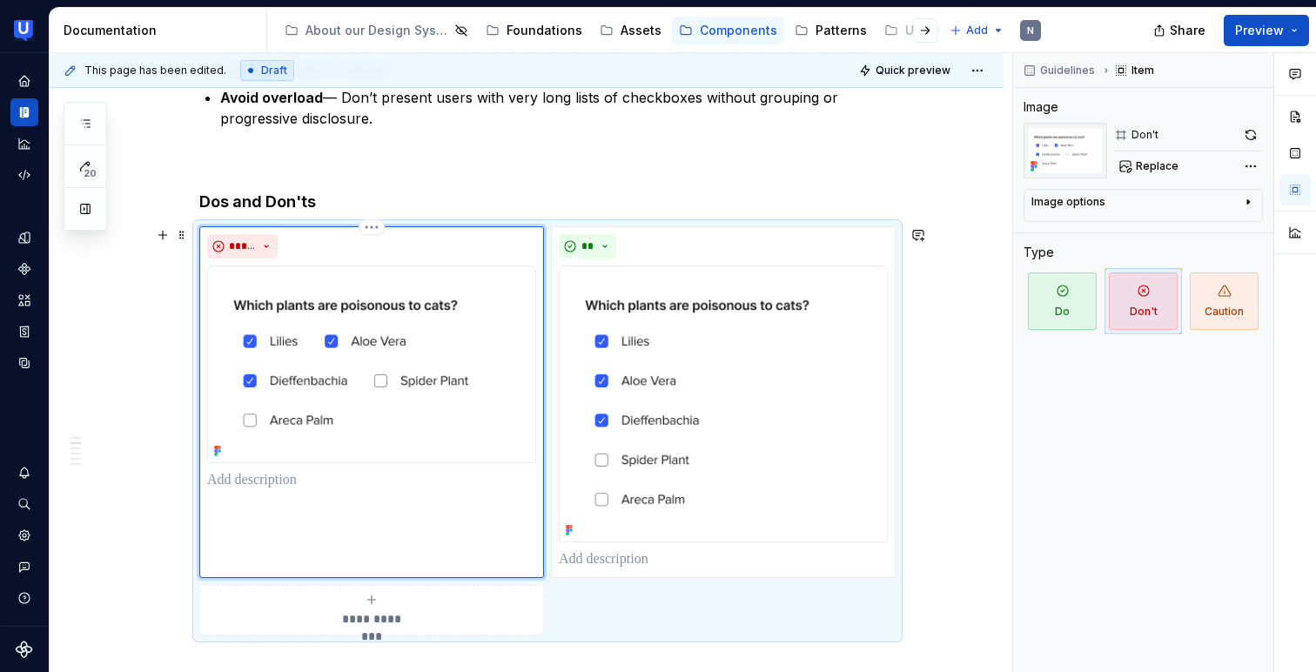
scroll to position [489, 0]
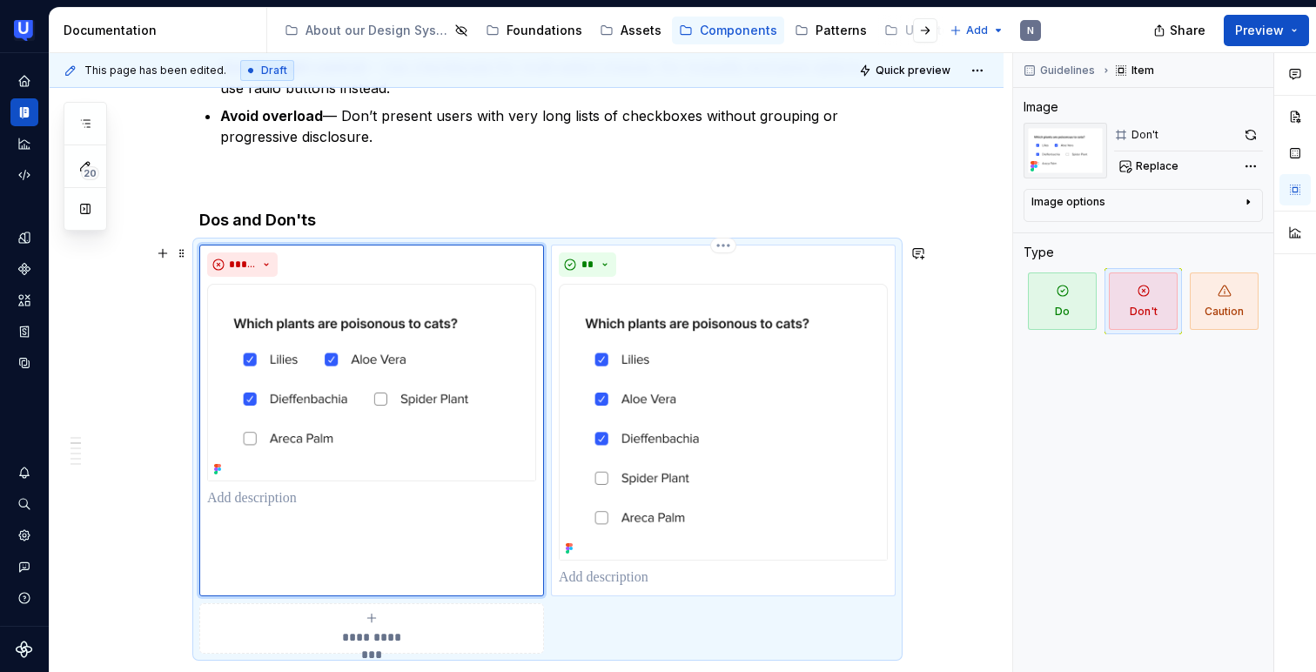
click at [618, 577] on p at bounding box center [723, 577] width 329 height 21
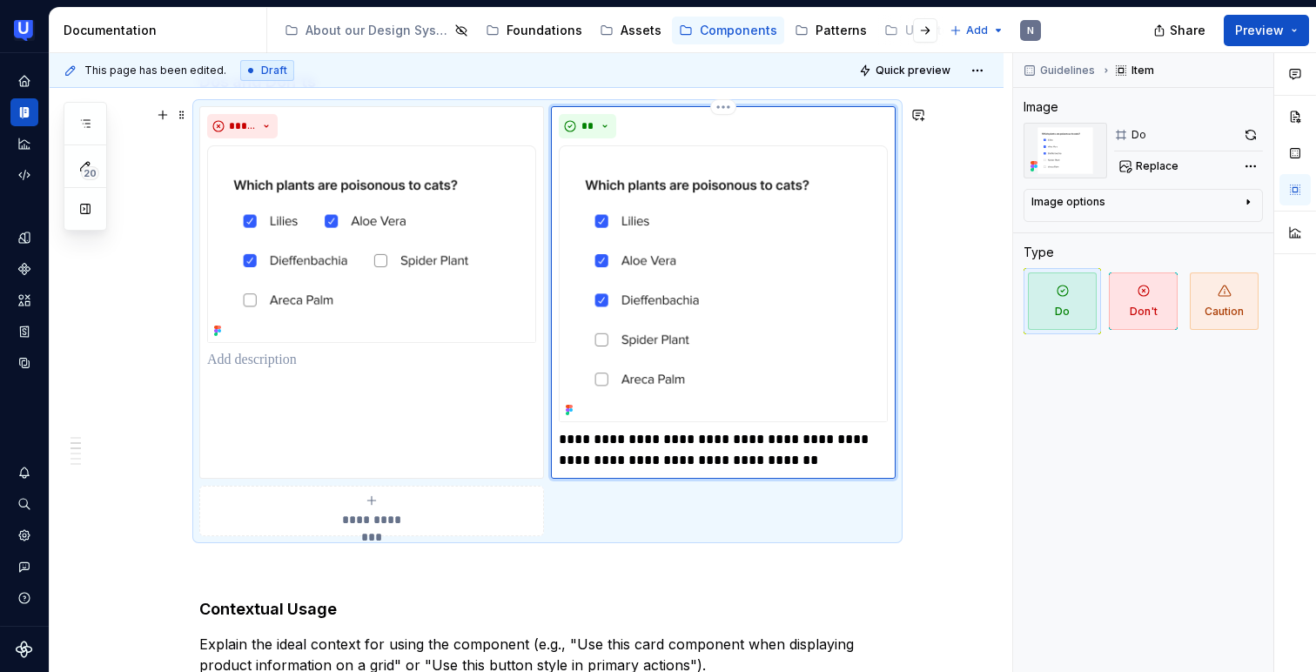
scroll to position [629, 0]
click at [458, 499] on div "**********" at bounding box center [371, 509] width 329 height 35
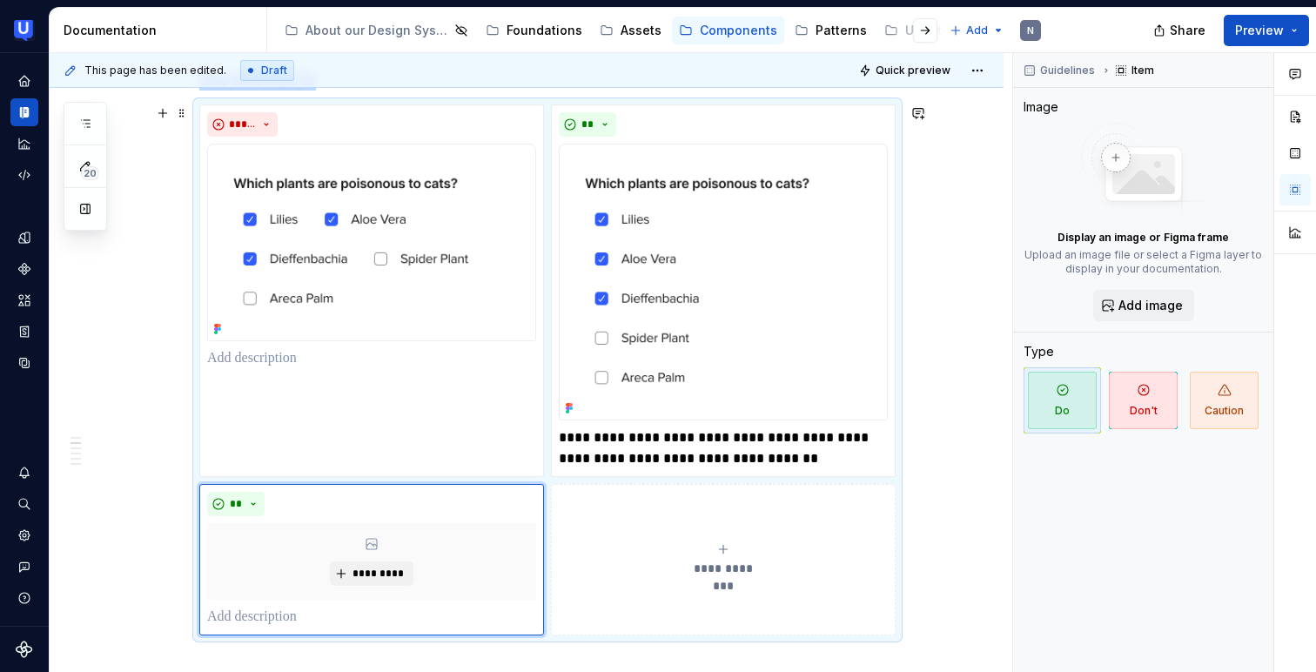
click at [690, 548] on div "**********" at bounding box center [723, 559] width 329 height 35
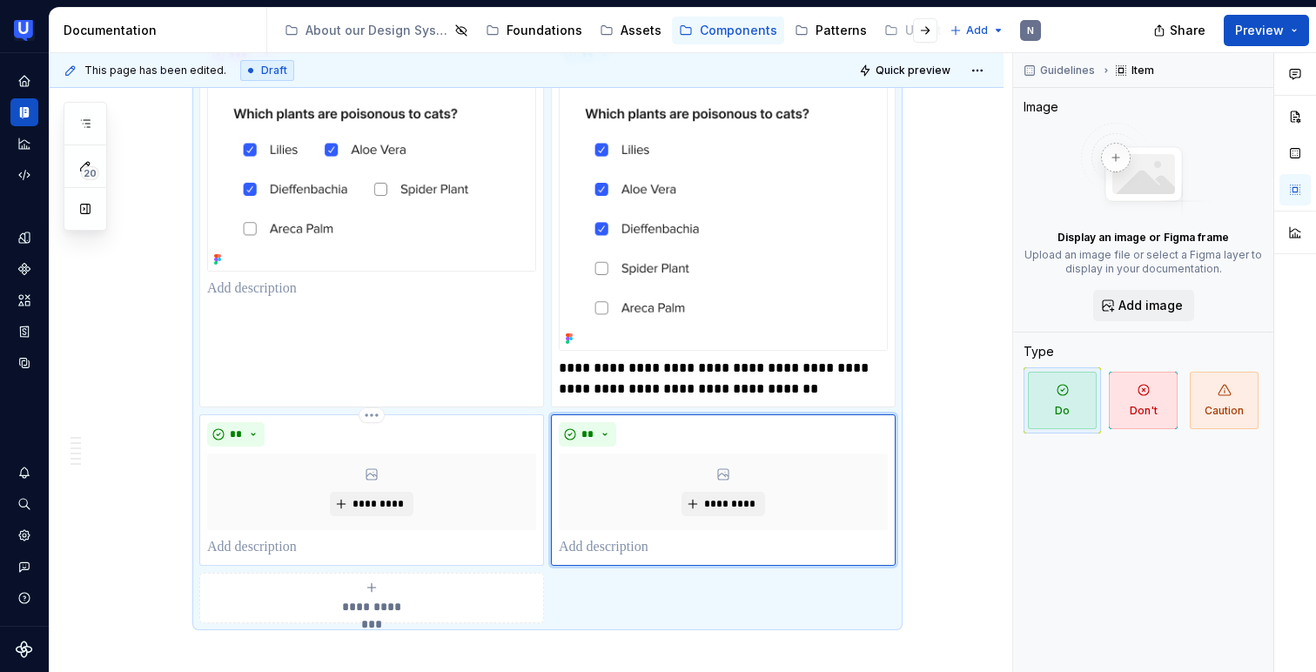
scroll to position [713, 0]
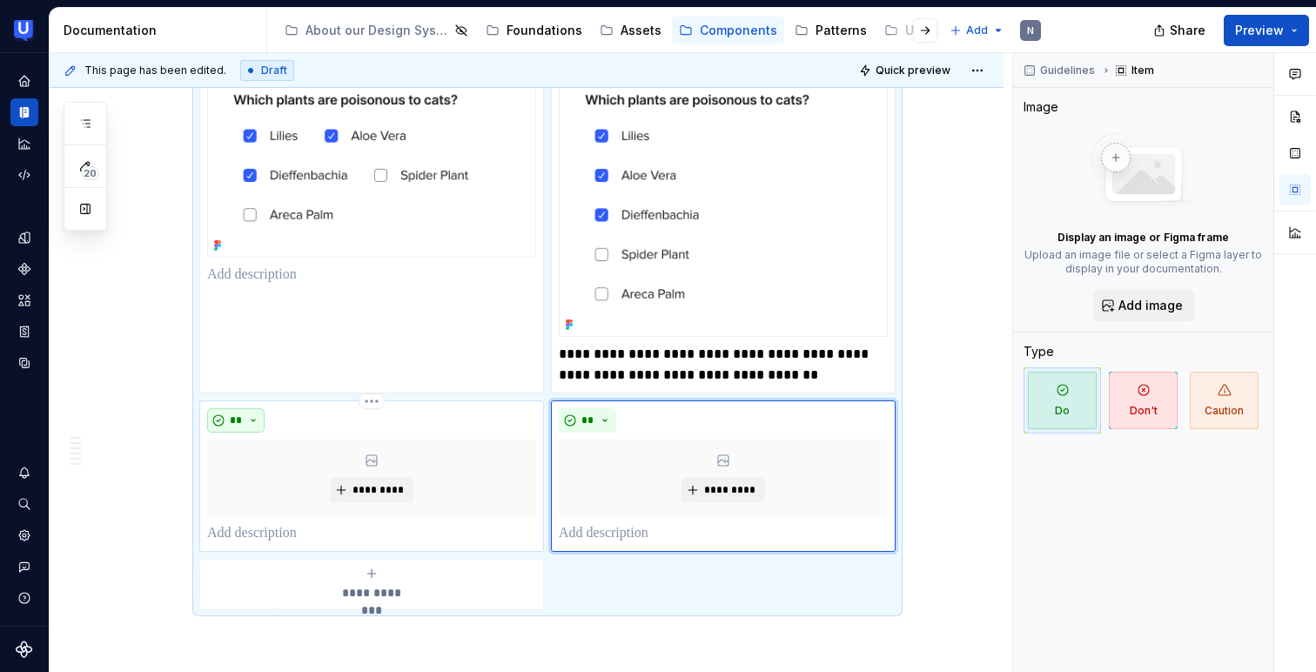
click at [262, 418] on button "**" at bounding box center [235, 420] width 57 height 24
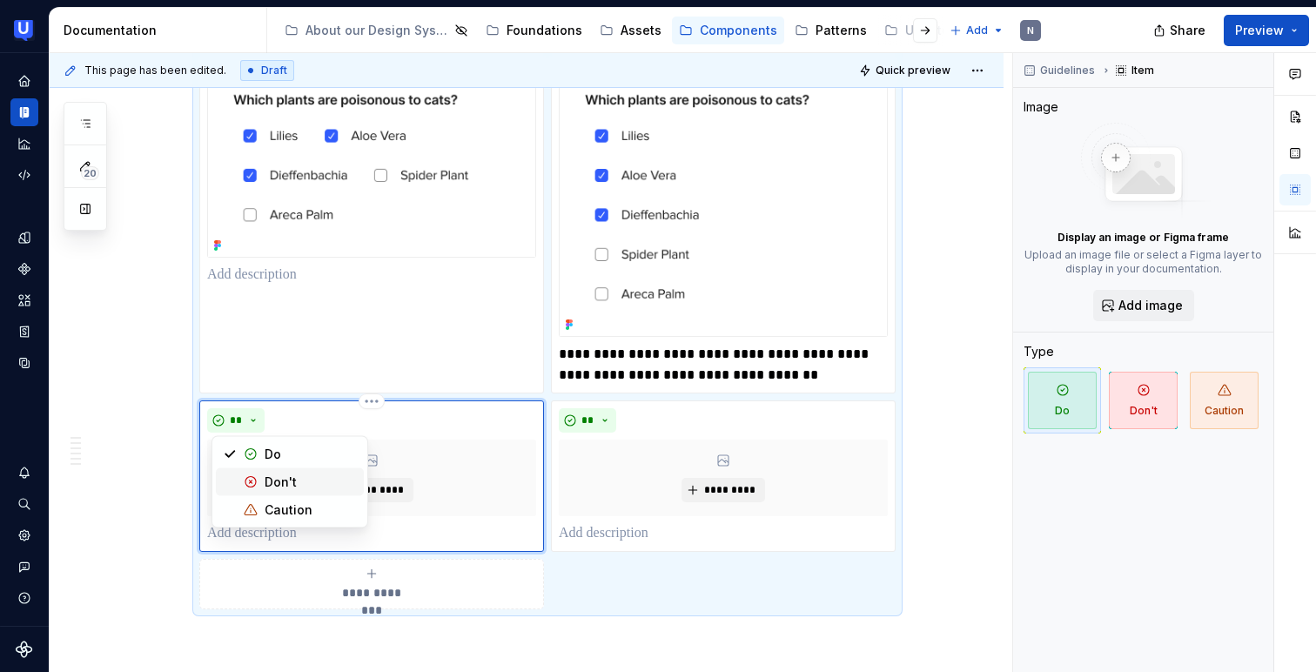
click at [267, 475] on div "Don't" at bounding box center [281, 481] width 32 height 17
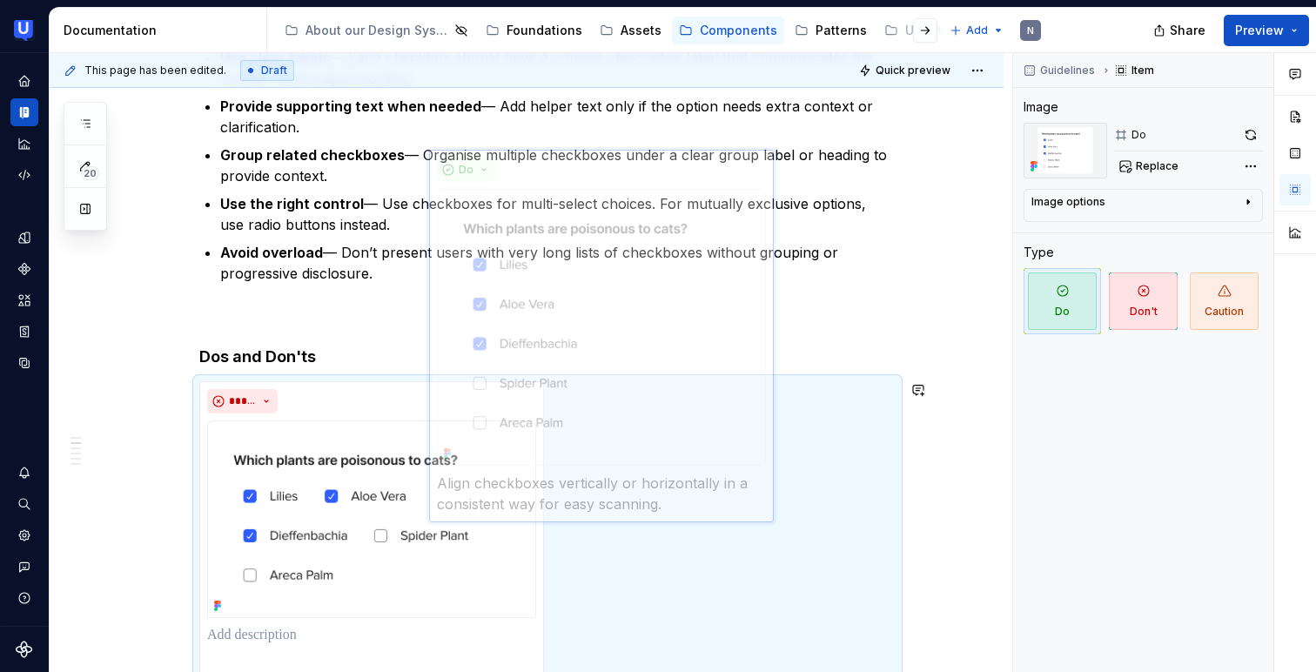
scroll to position [352, 0]
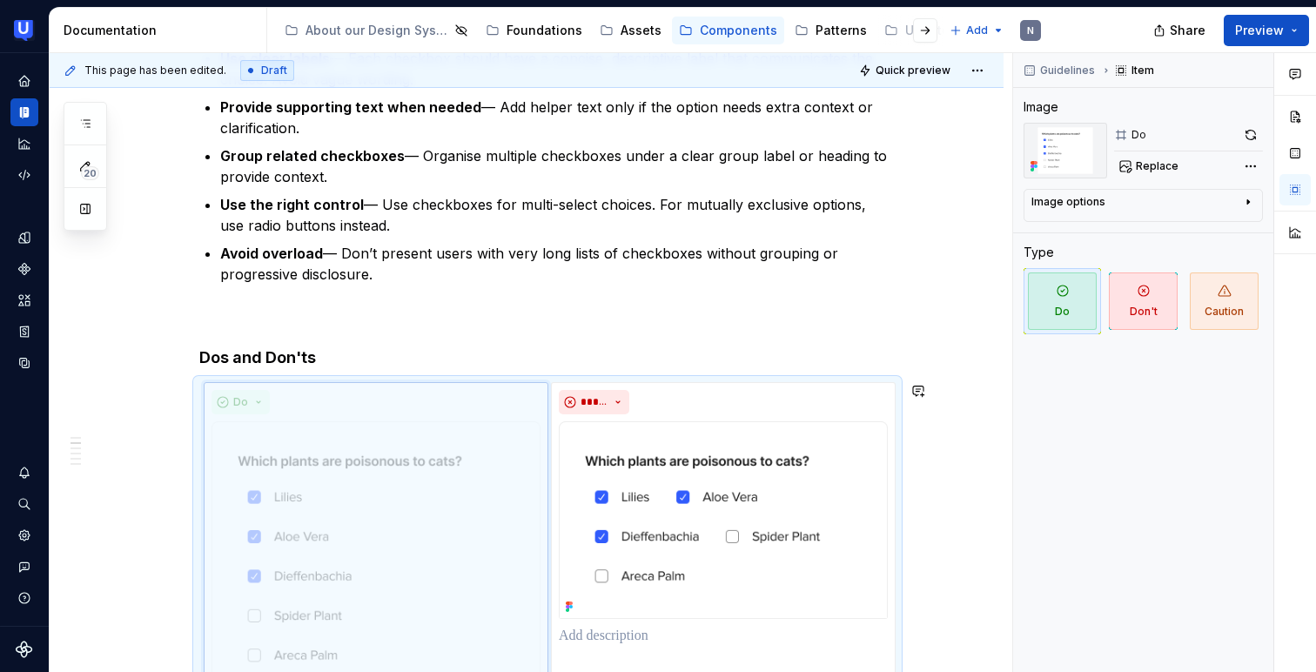
drag, startPoint x: 682, startPoint y: 144, endPoint x: 440, endPoint y: 384, distance: 339.7
click at [440, 384] on body "UserTesting Design System N Design system data Documentation Accessibility guid…" at bounding box center [658, 336] width 1316 height 672
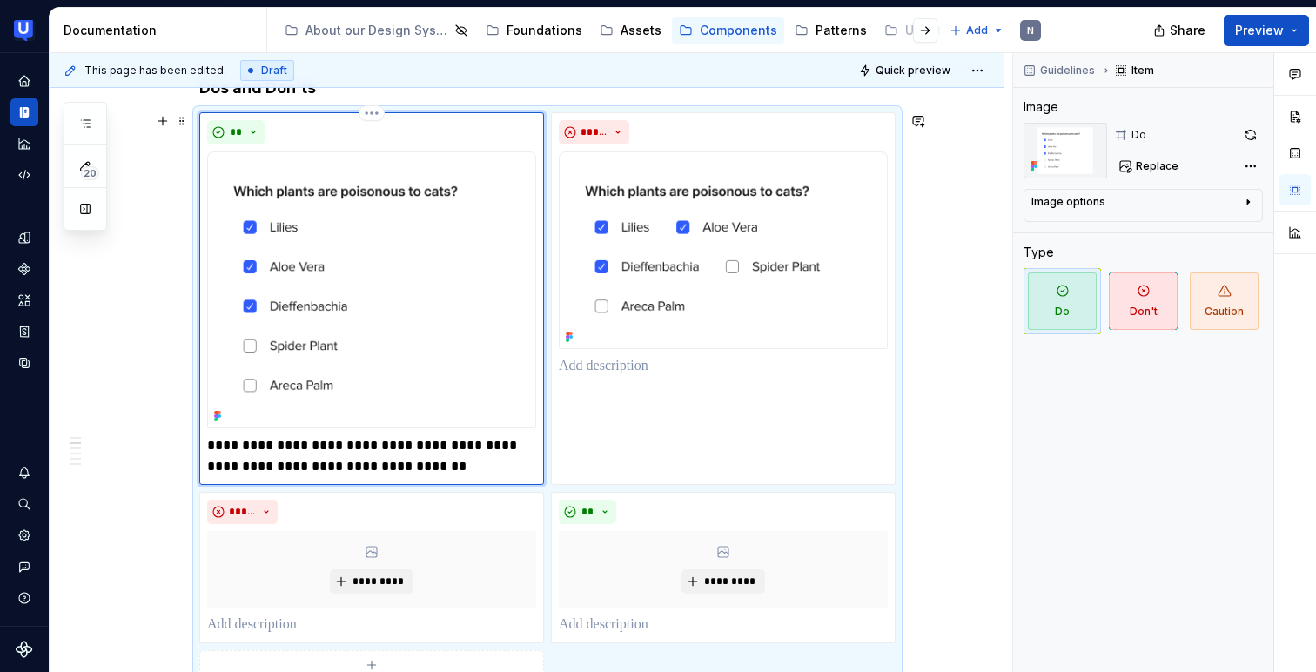
scroll to position [644, 0]
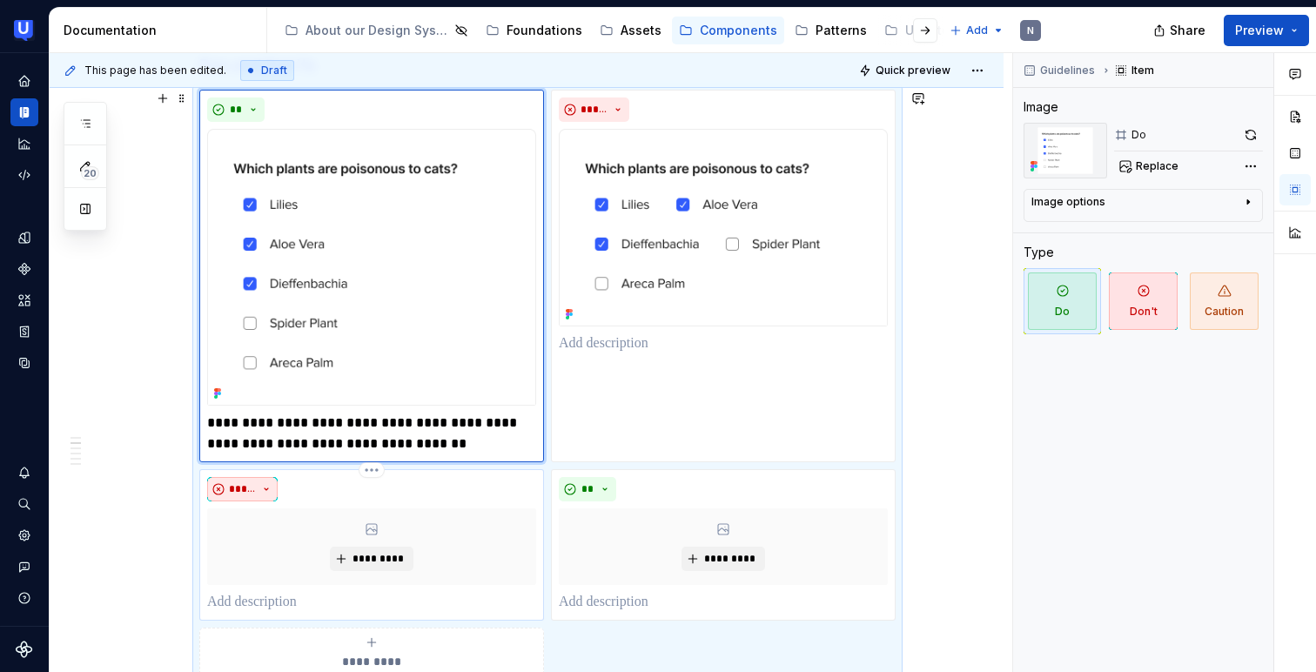
click at [265, 487] on button "*****" at bounding box center [242, 489] width 71 height 24
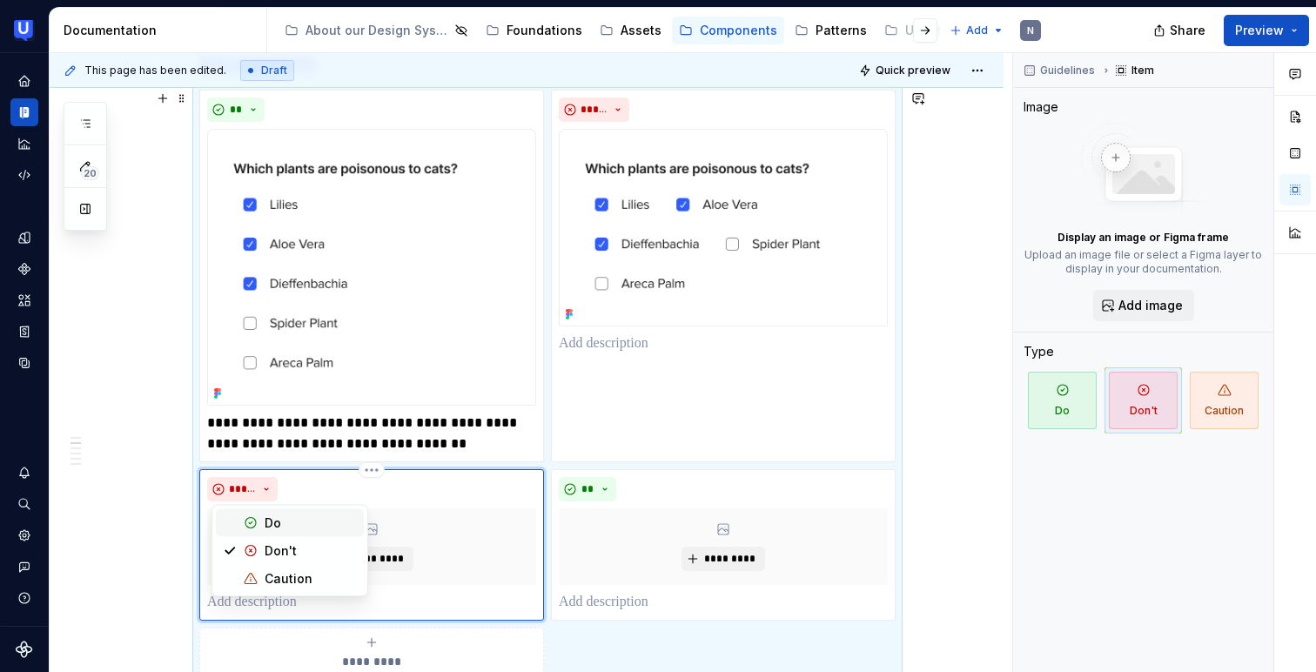
click at [276, 520] on div "Do" at bounding box center [273, 522] width 17 height 17
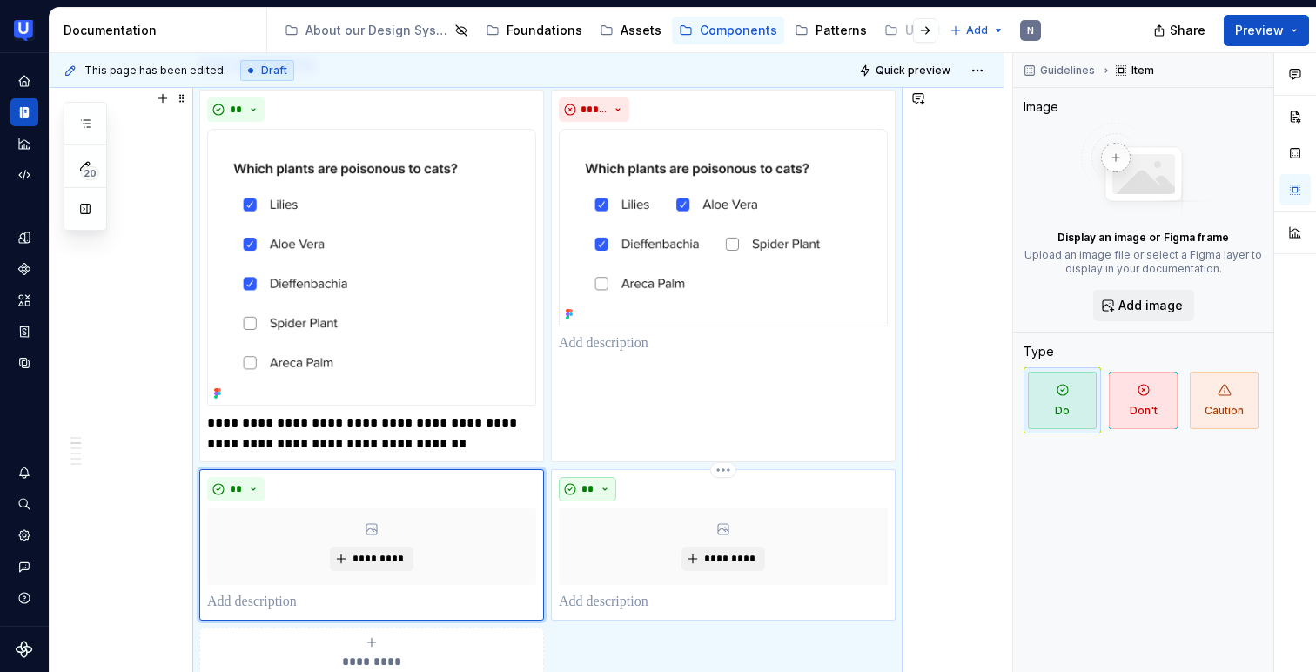
click at [609, 492] on button "**" at bounding box center [587, 489] width 57 height 24
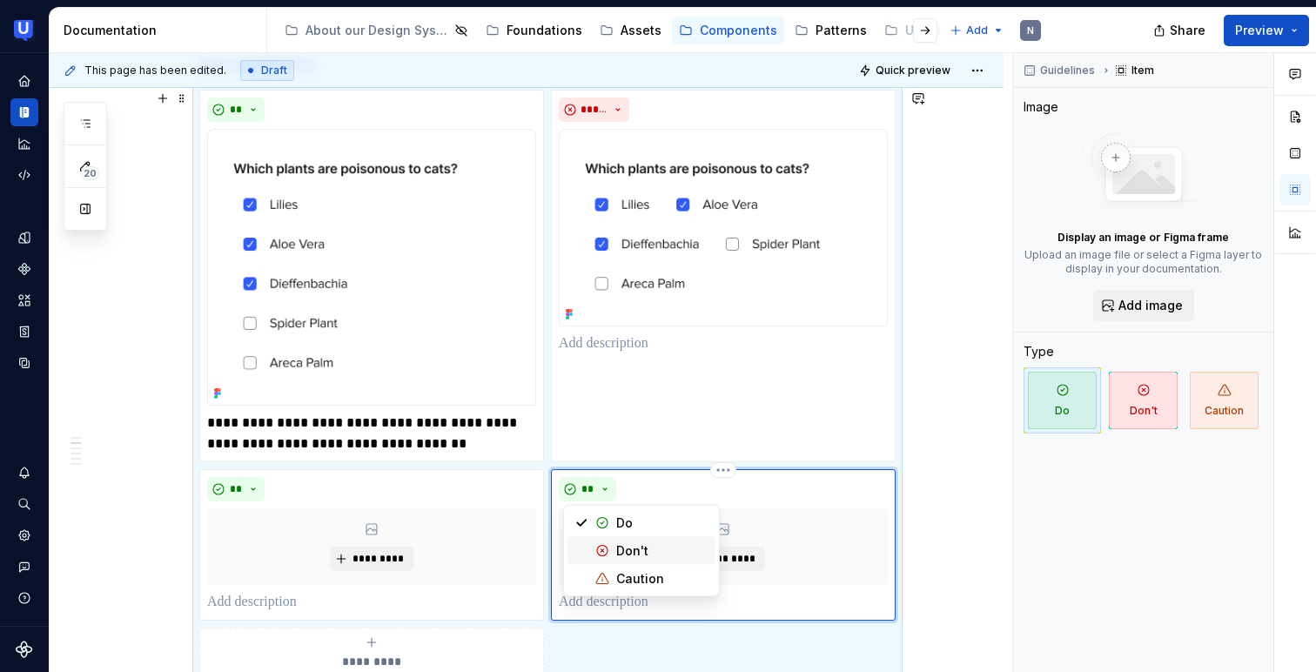
click at [610, 544] on span "Don't" at bounding box center [641, 551] width 148 height 28
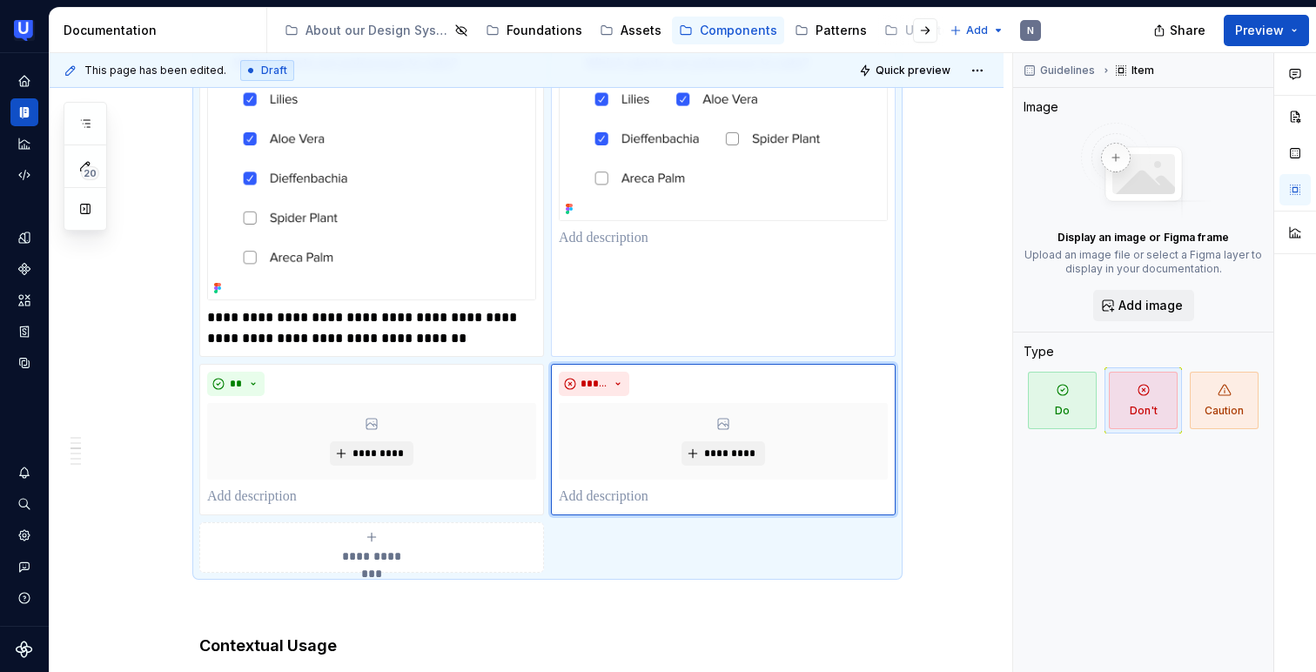
scroll to position [750, 0]
click at [389, 448] on span "*********" at bounding box center [378, 453] width 53 height 14
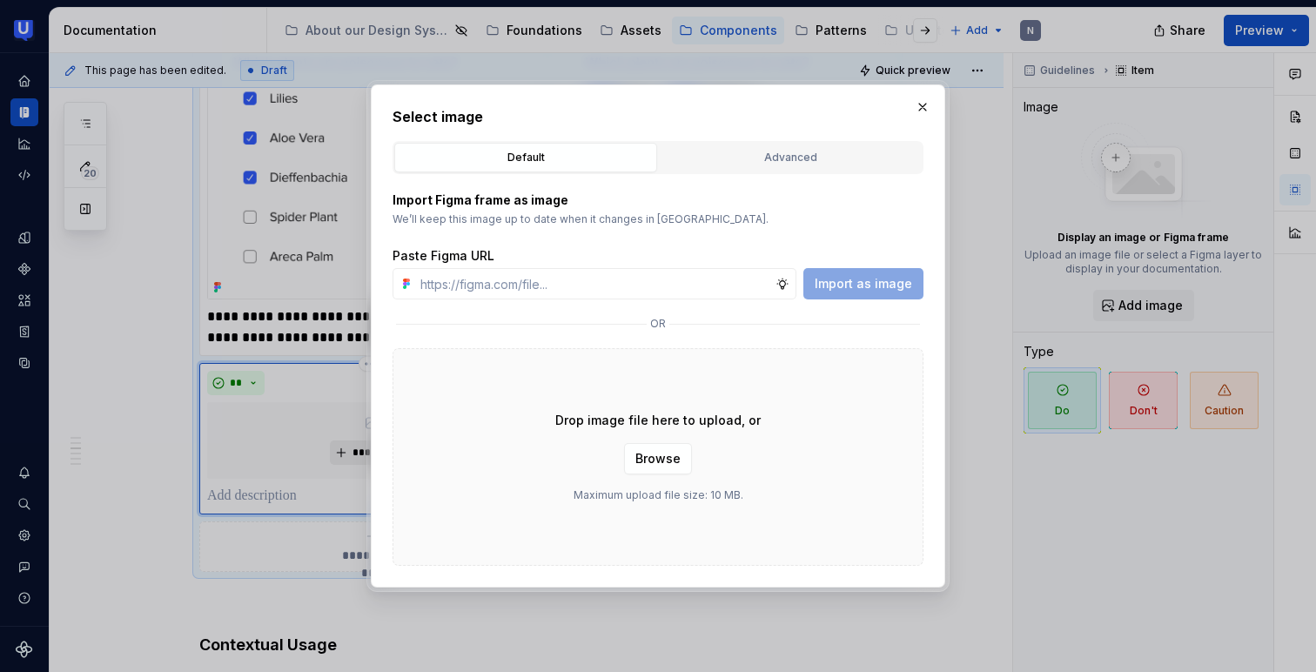
type textarea "*"
type input "[URL][DOMAIN_NAME]"
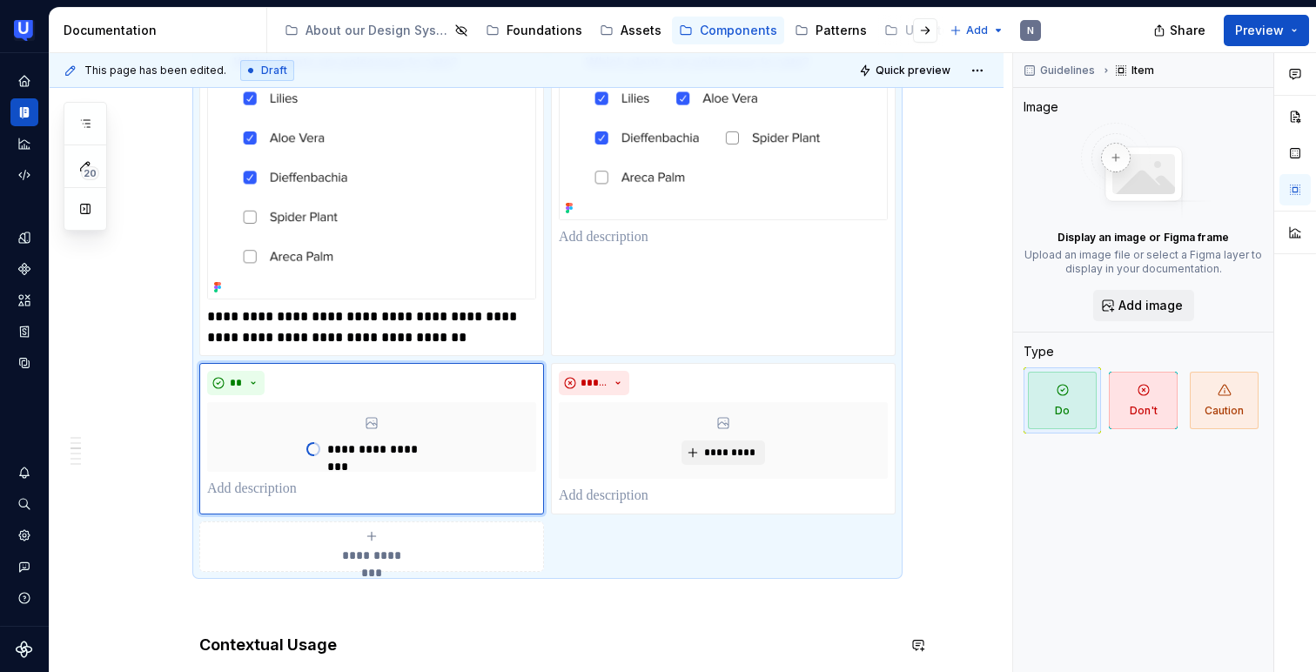
type textarea "*"
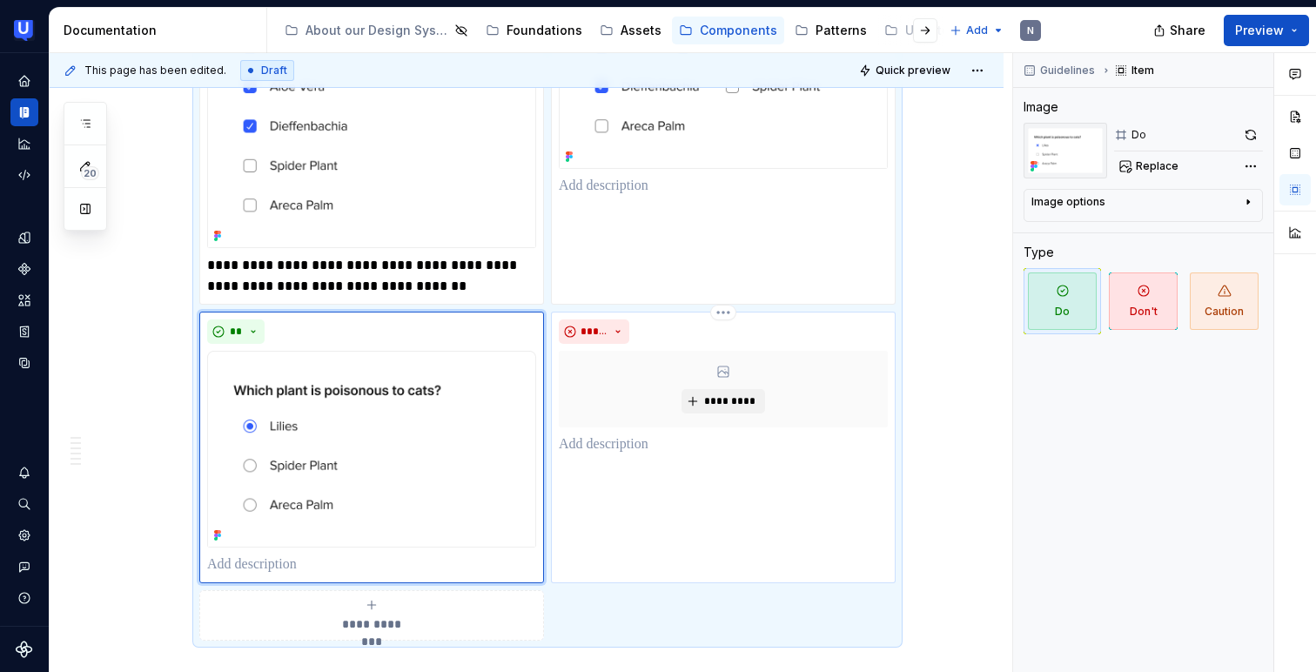
scroll to position [816, 0]
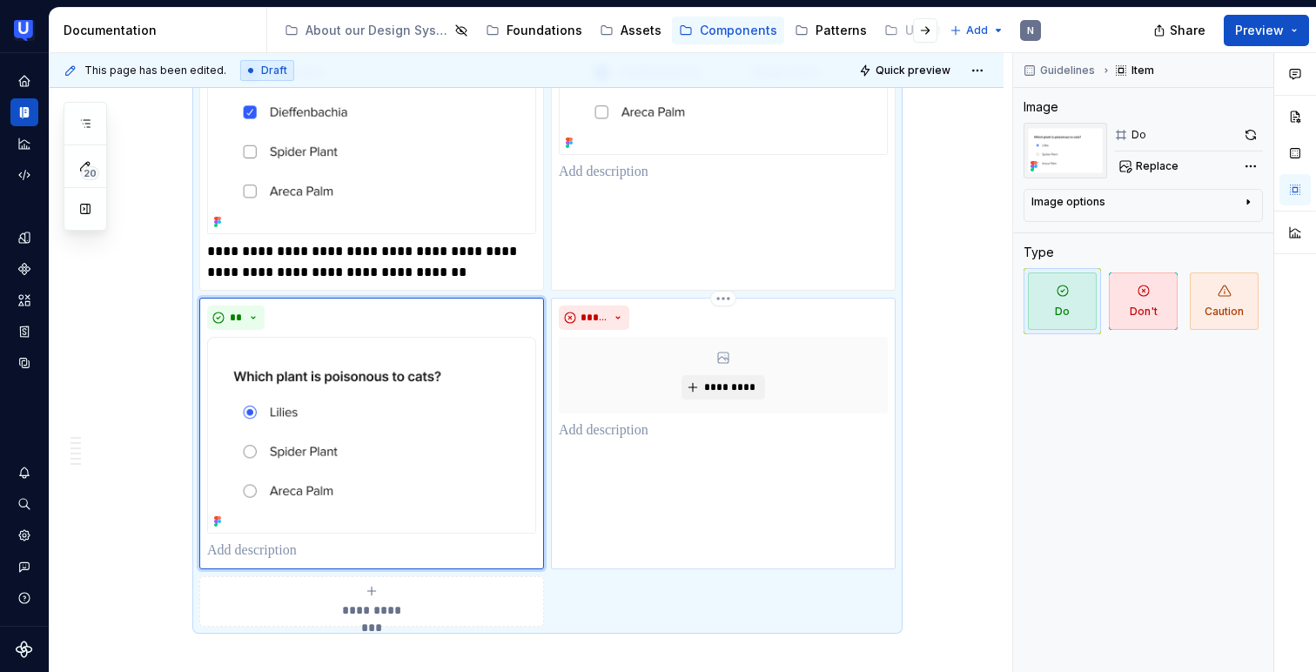
click at [626, 456] on div "***** *********" at bounding box center [723, 434] width 345 height 272
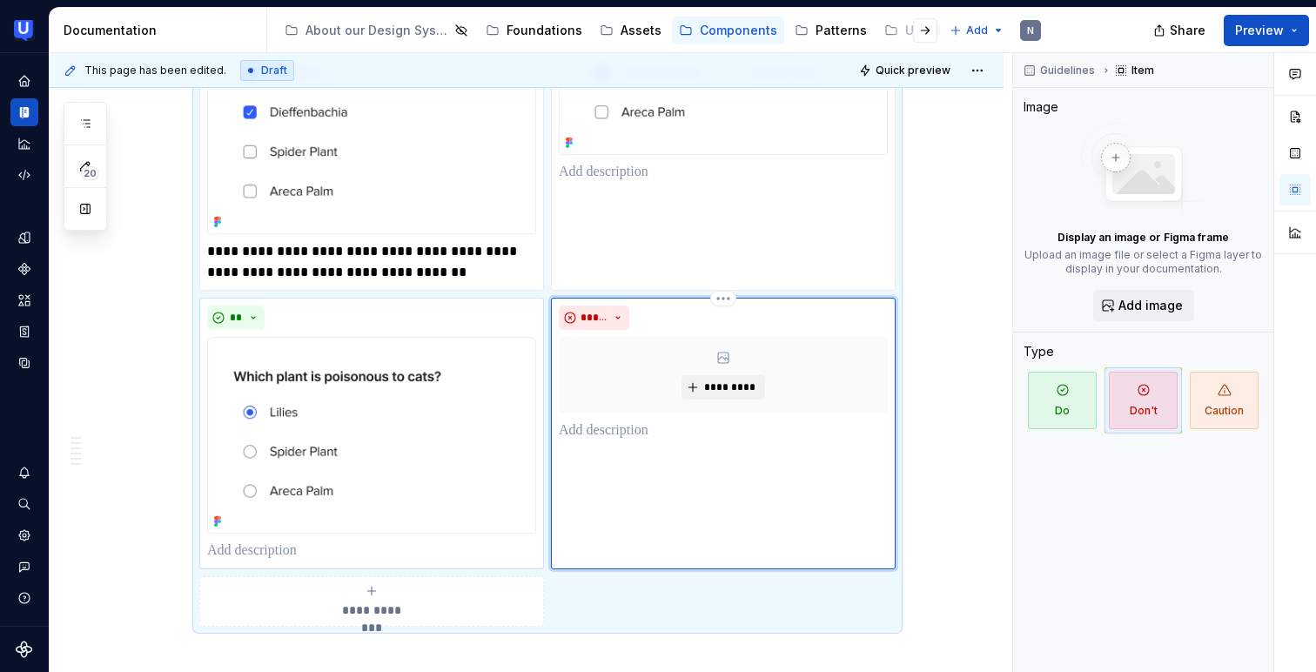
click at [624, 425] on p at bounding box center [723, 430] width 329 height 21
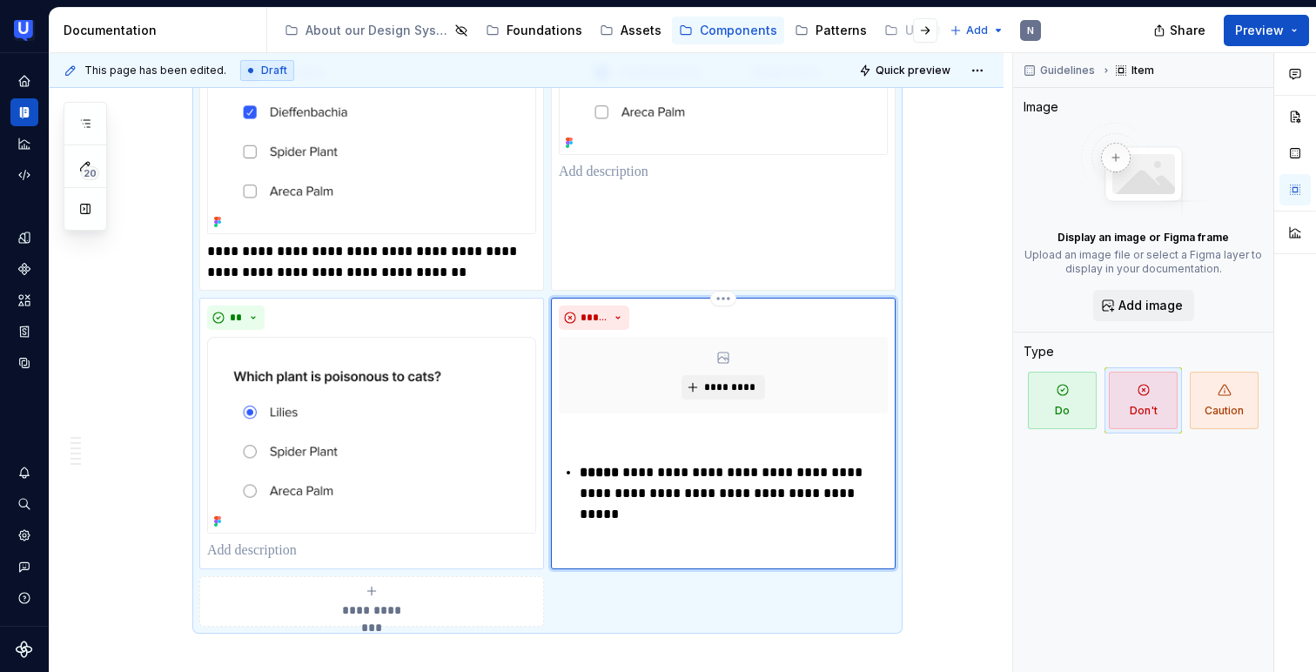
click at [584, 471] on strong "*****" at bounding box center [599, 472] width 39 height 13
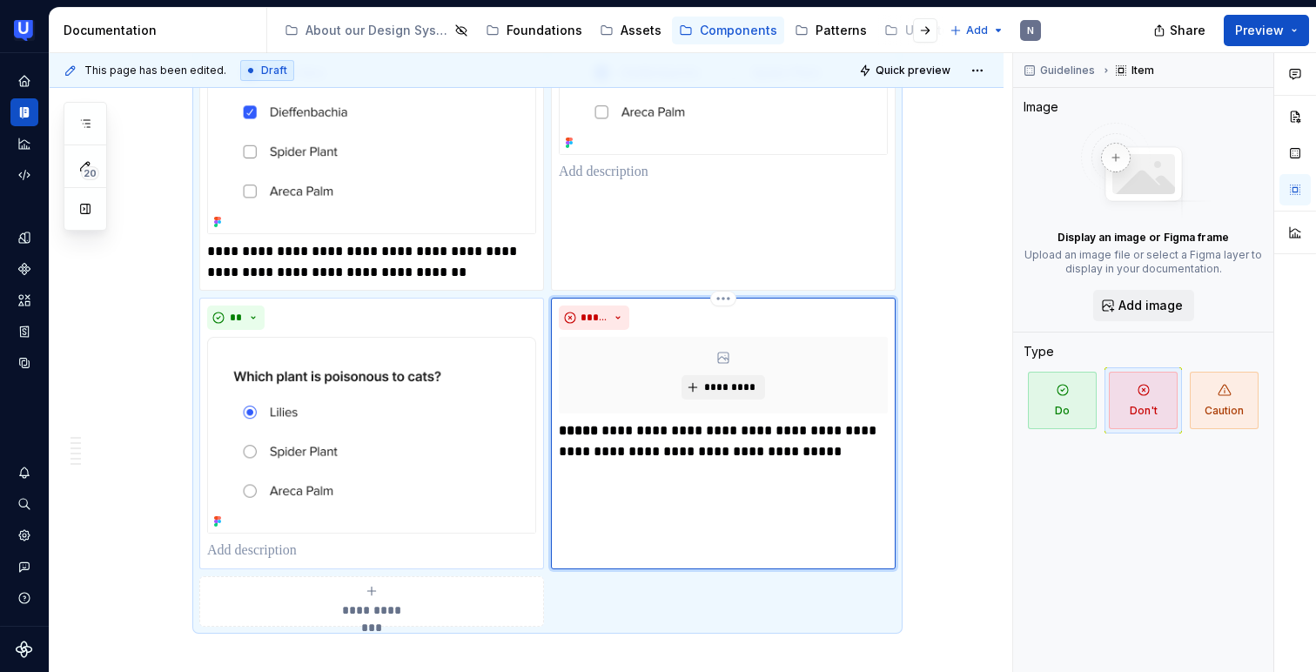
click at [603, 426] on p "**********" at bounding box center [723, 441] width 329 height 42
click at [619, 453] on p "**********" at bounding box center [723, 441] width 329 height 42
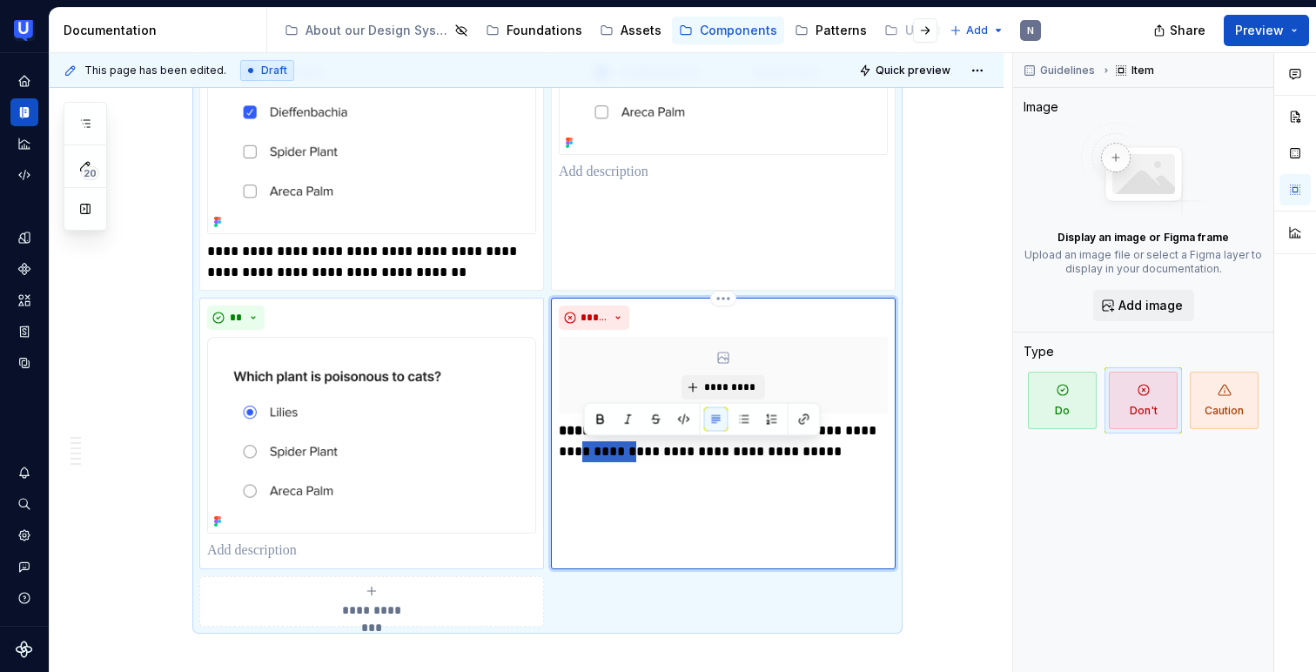
click at [673, 466] on div "**********" at bounding box center [723, 434] width 345 height 272
click at [714, 426] on p "**********" at bounding box center [723, 441] width 329 height 42
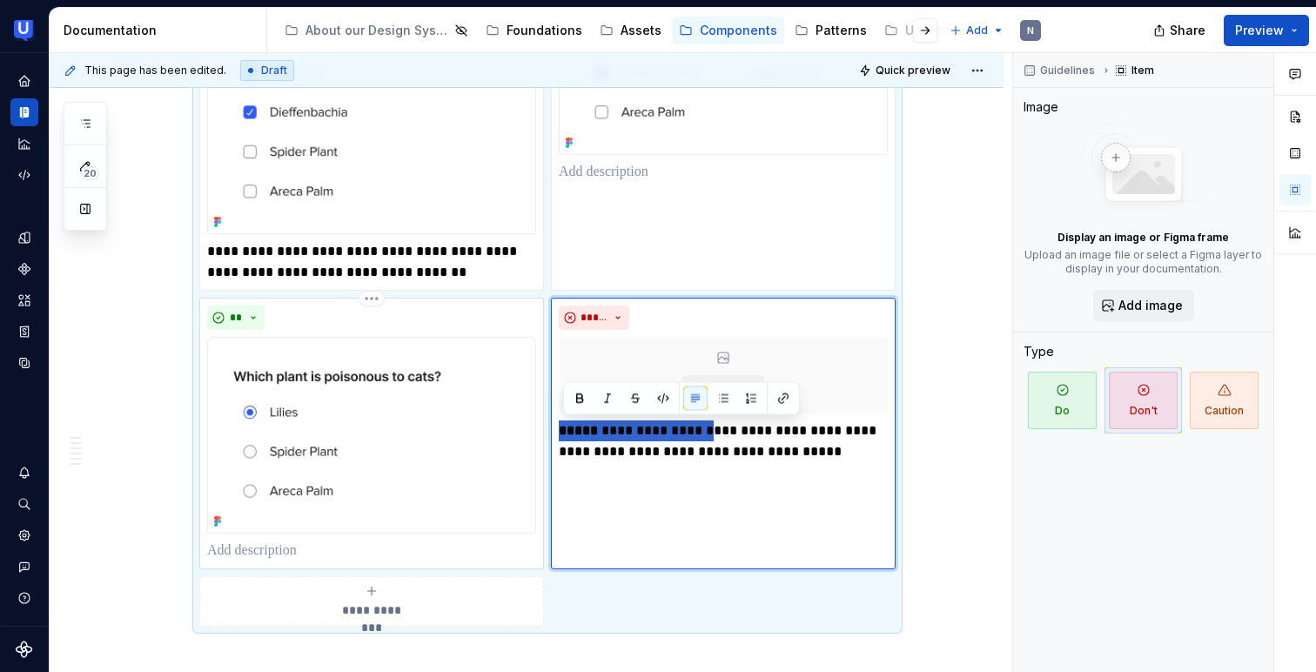
drag, startPoint x: 724, startPoint y: 432, endPoint x: 491, endPoint y: 420, distance: 233.5
click at [491, 420] on div "**********" at bounding box center [547, 272] width 696 height 708
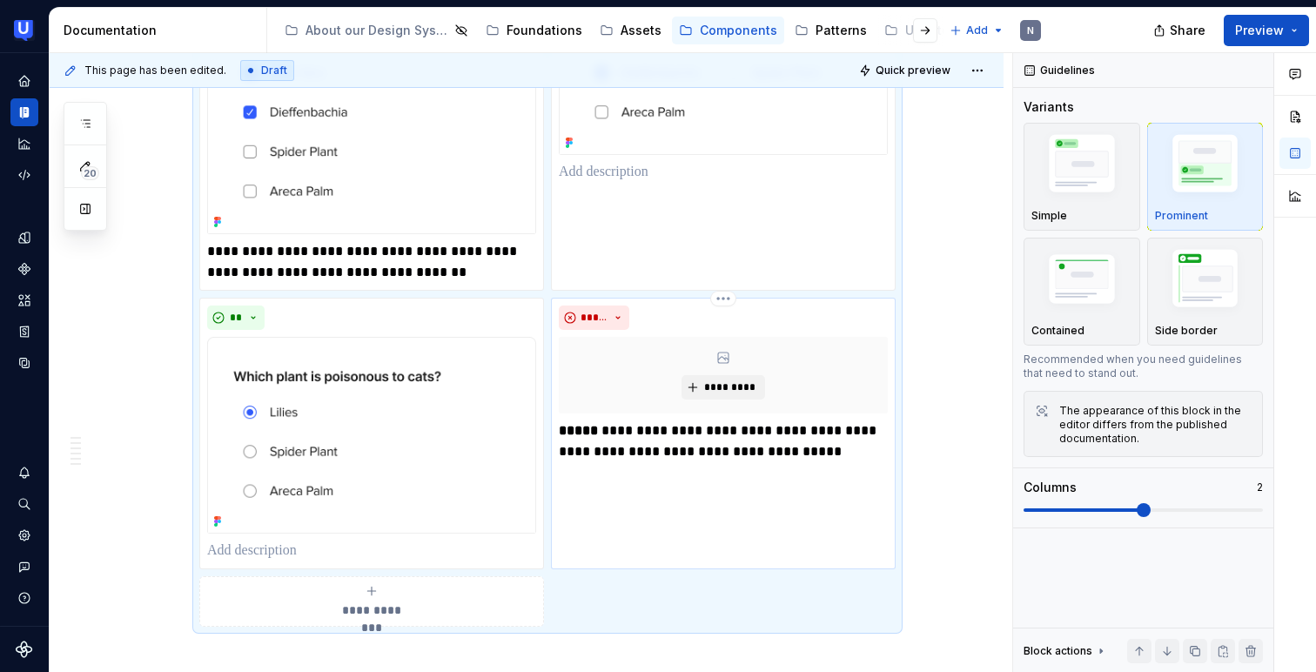
click at [726, 426] on p "**********" at bounding box center [723, 441] width 329 height 42
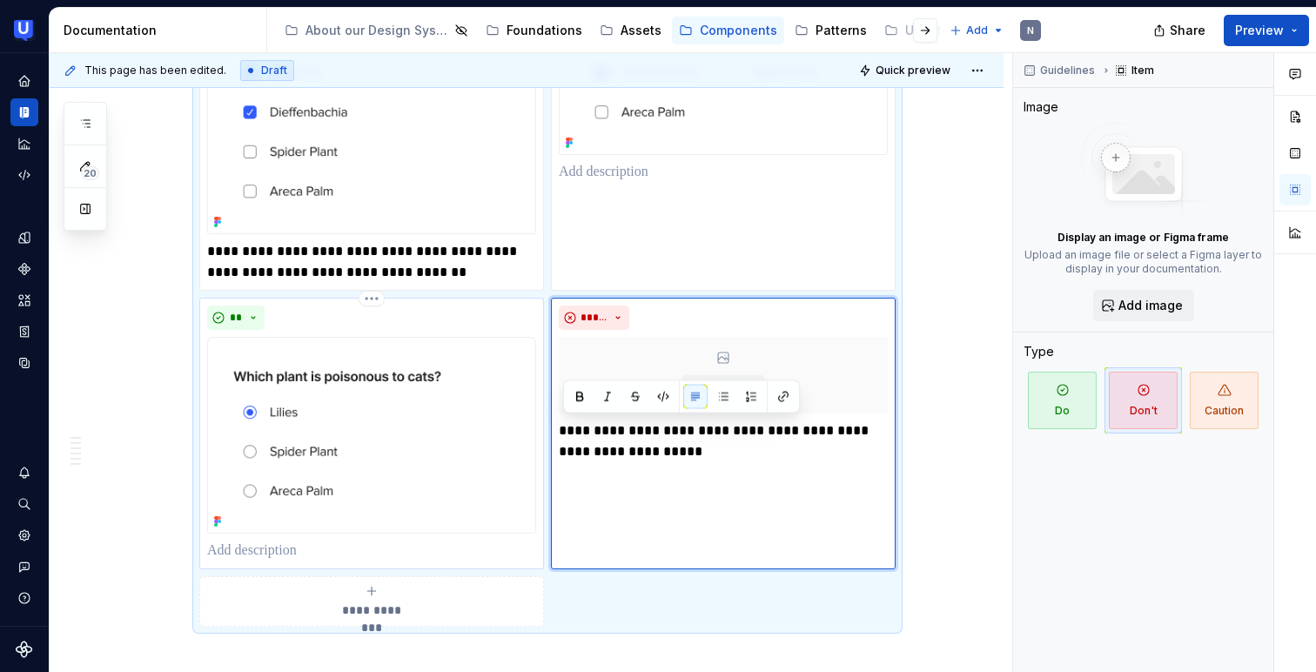
click at [353, 546] on p at bounding box center [371, 551] width 329 height 21
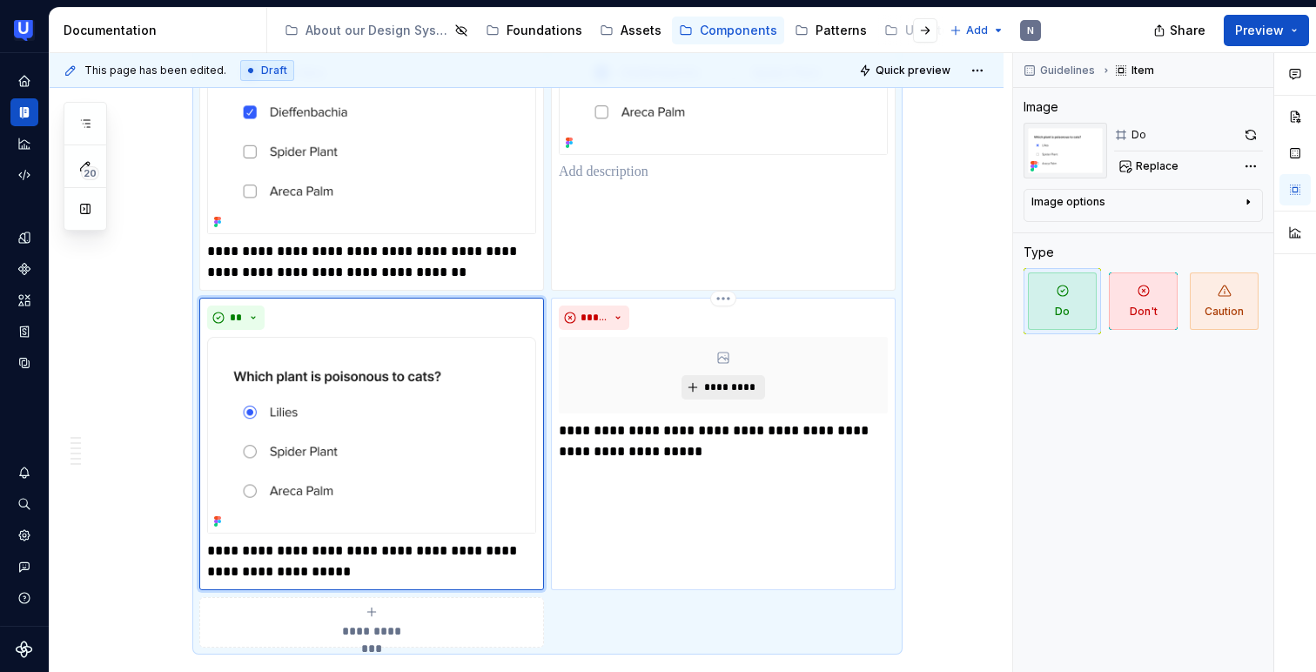
click at [734, 385] on span "*********" at bounding box center [729, 387] width 53 height 14
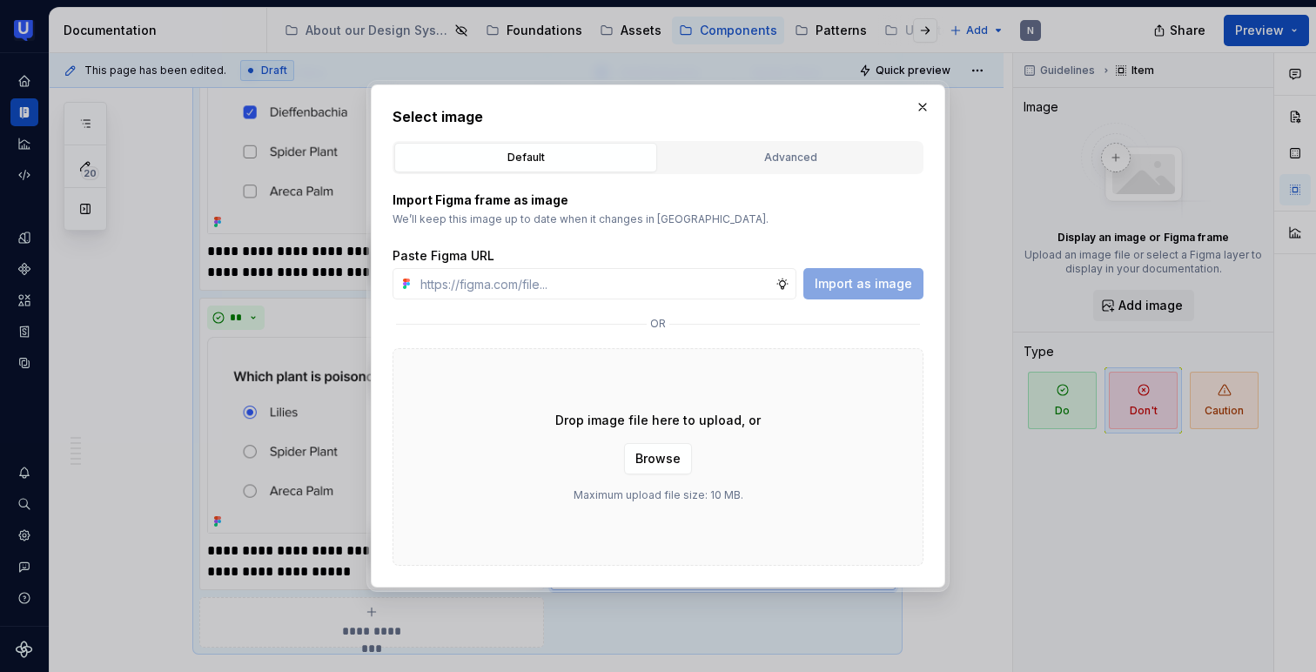
type textarea "*"
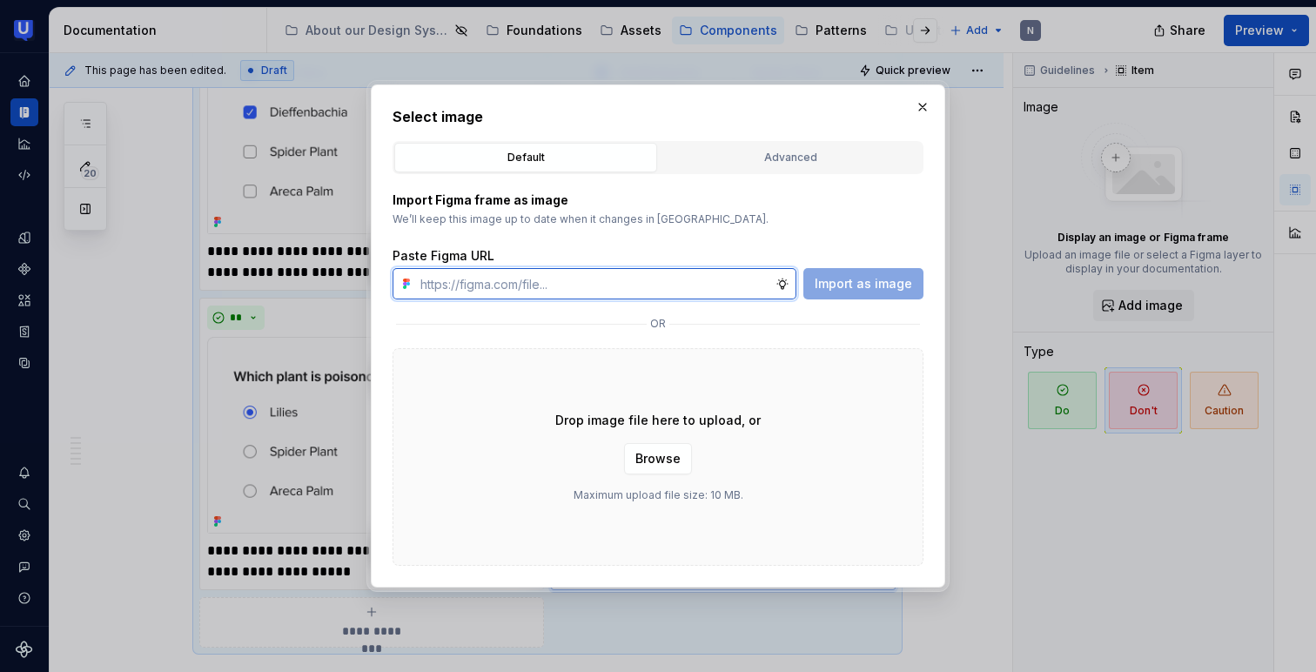
paste input "[URL][DOMAIN_NAME]"
type input "[URL][DOMAIN_NAME]"
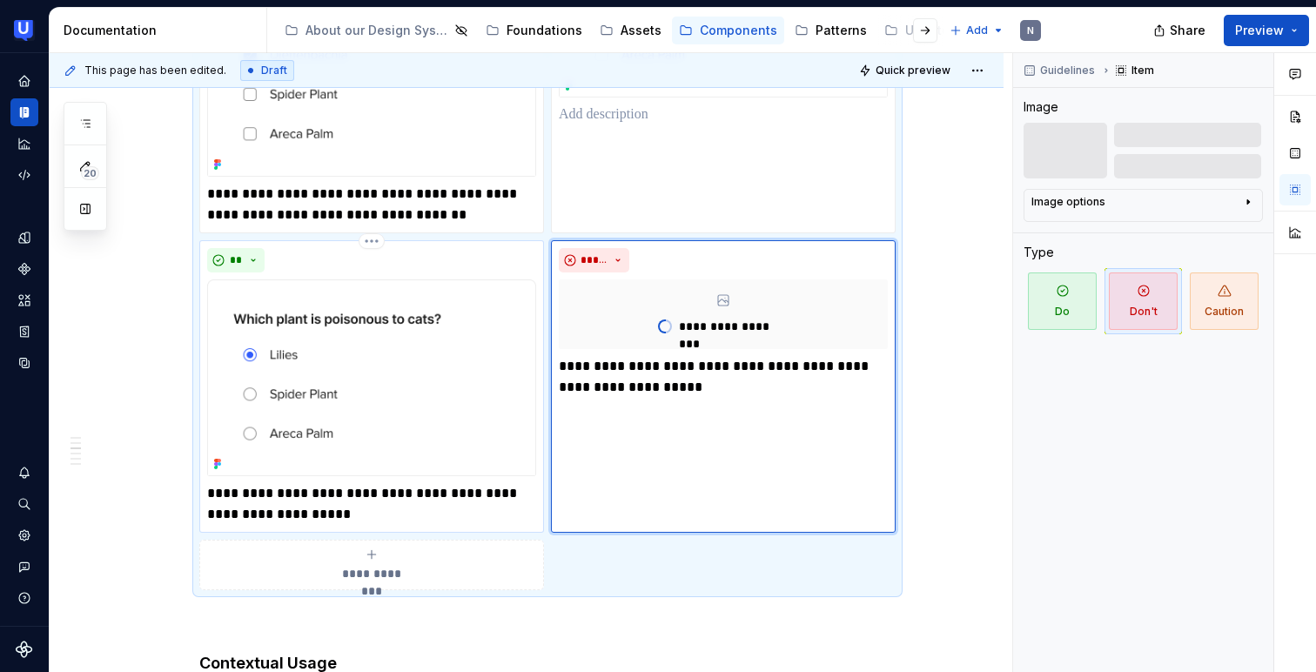
scroll to position [874, 0]
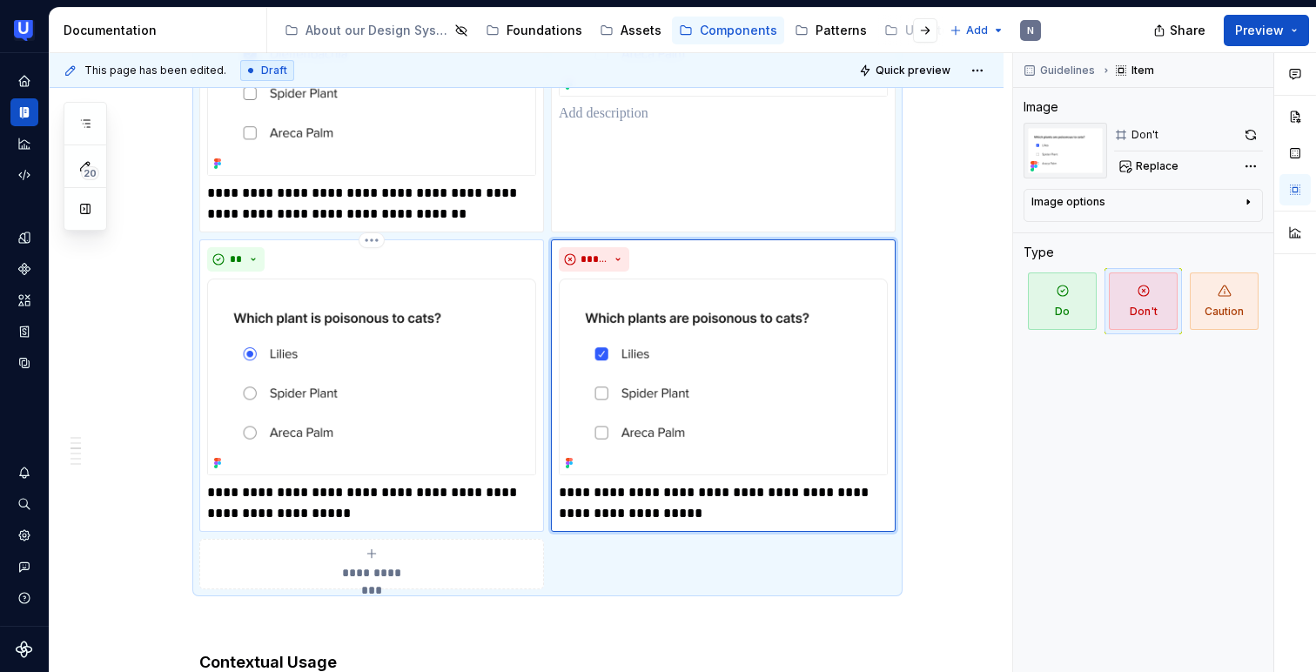
click at [348, 490] on p "**********" at bounding box center [371, 503] width 329 height 42
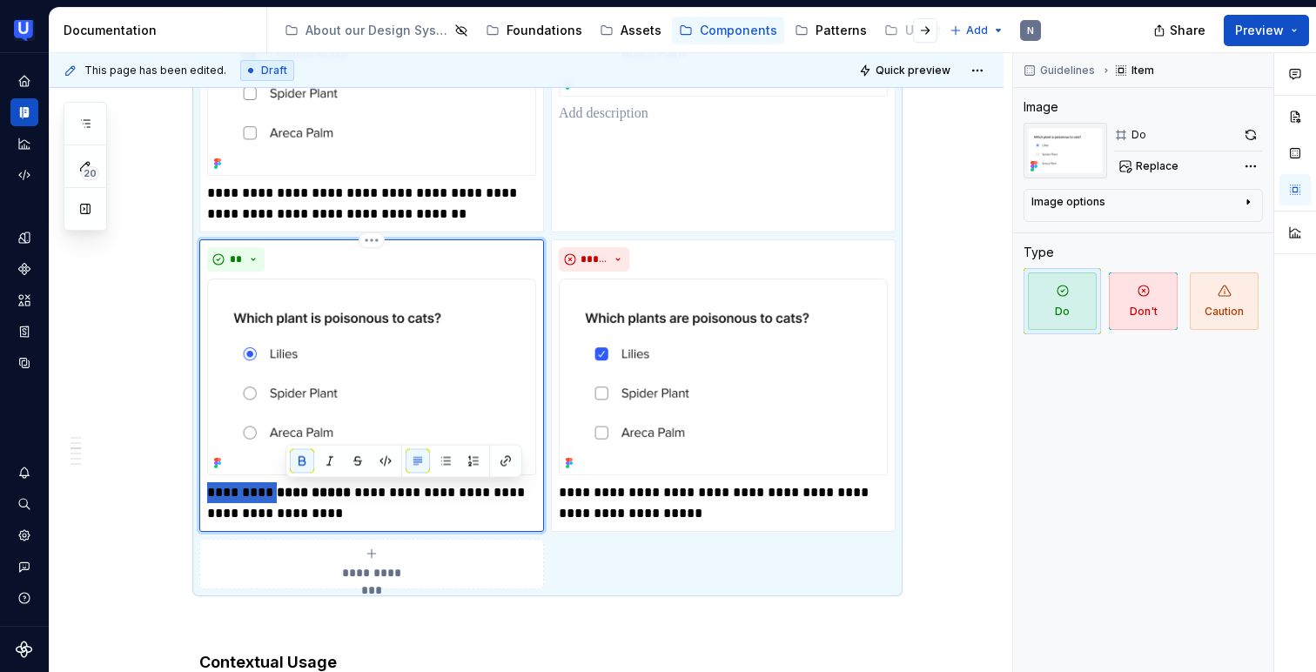
click at [300, 515] on p "**********" at bounding box center [371, 503] width 329 height 42
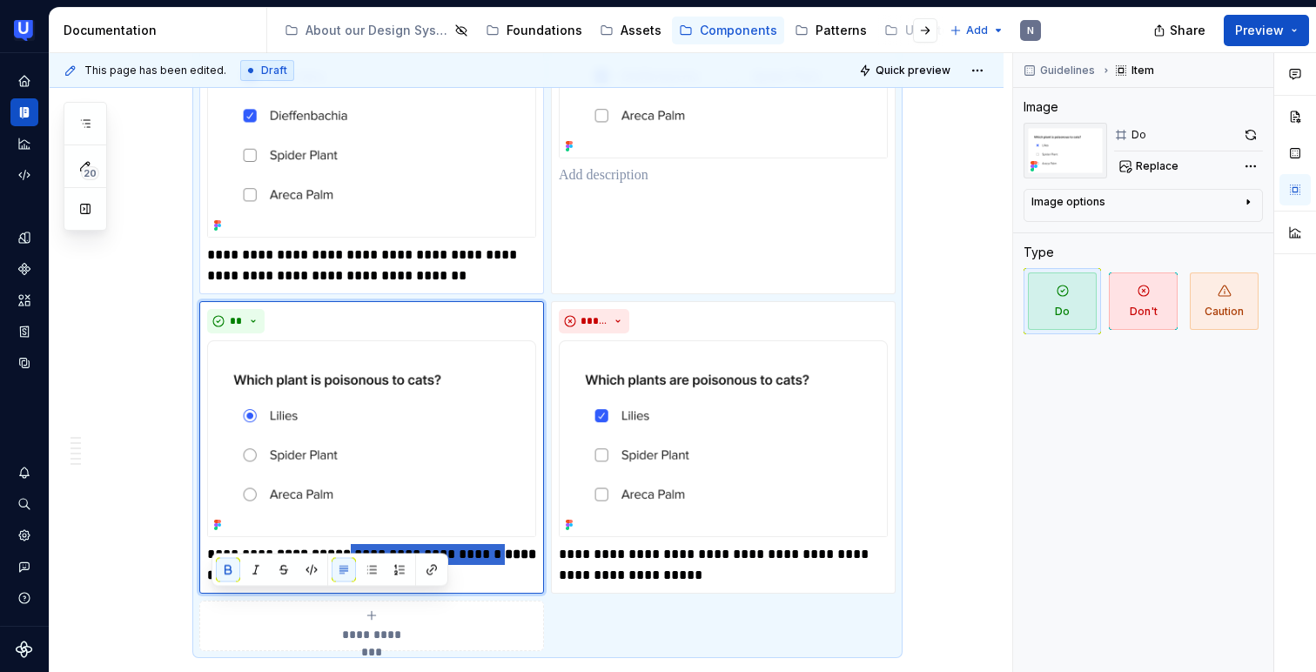
scroll to position [779, 0]
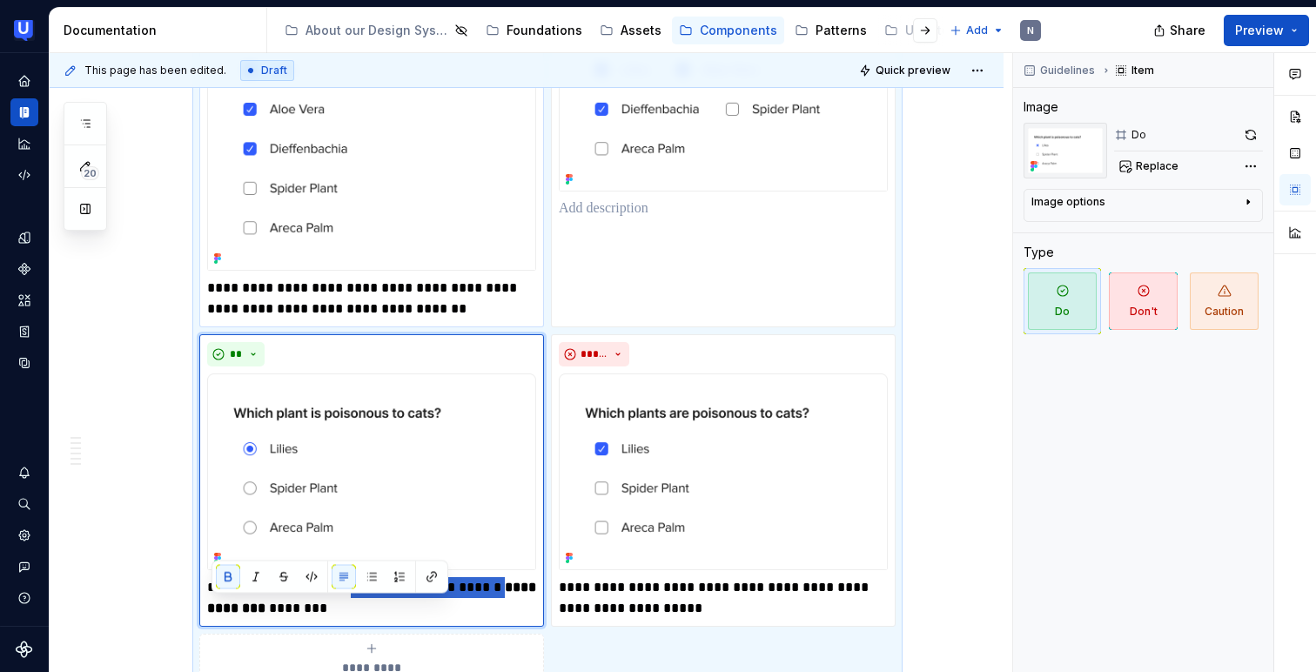
click at [331, 281] on p "**********" at bounding box center [371, 299] width 329 height 42
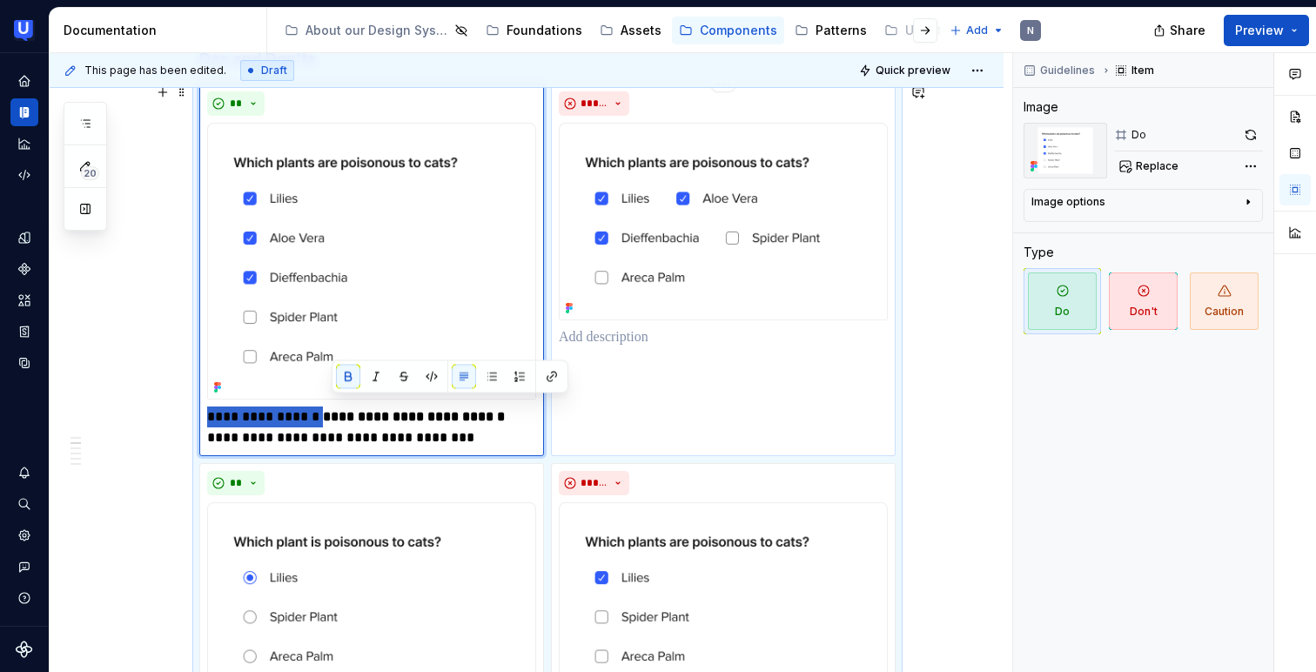
scroll to position [638, 0]
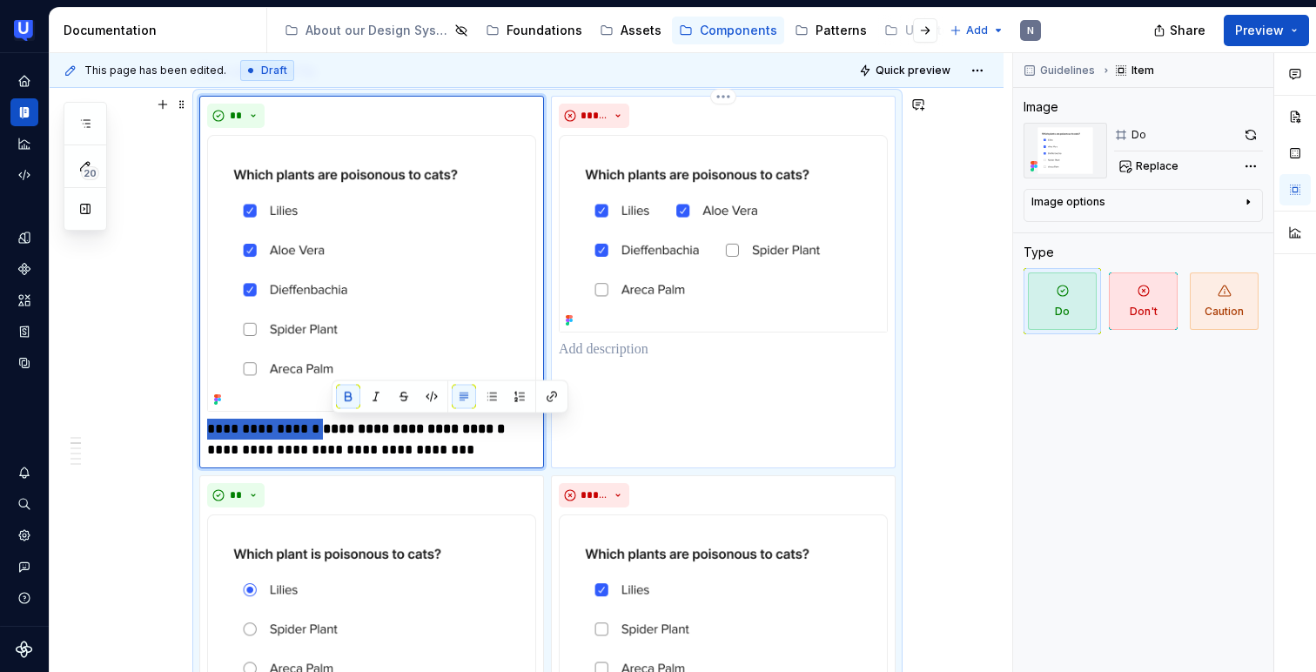
click at [632, 340] on p at bounding box center [723, 349] width 329 height 21
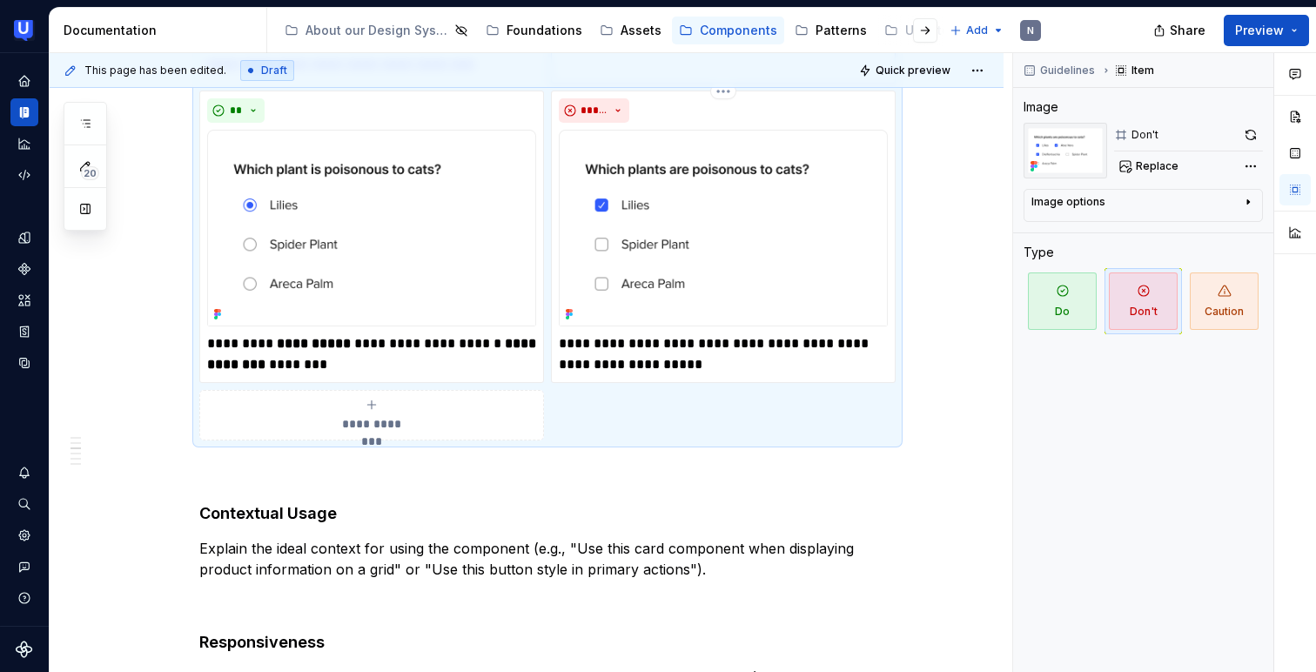
scroll to position [1046, 0]
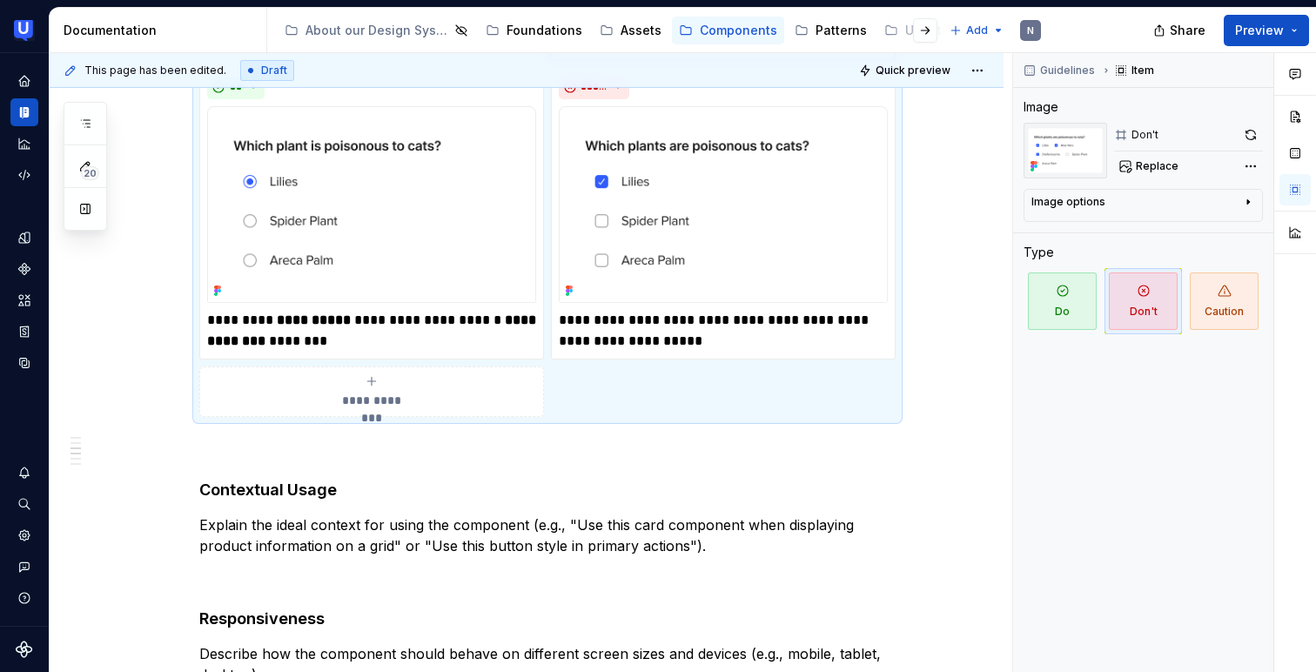
click at [427, 391] on div "**********" at bounding box center [371, 391] width 329 height 35
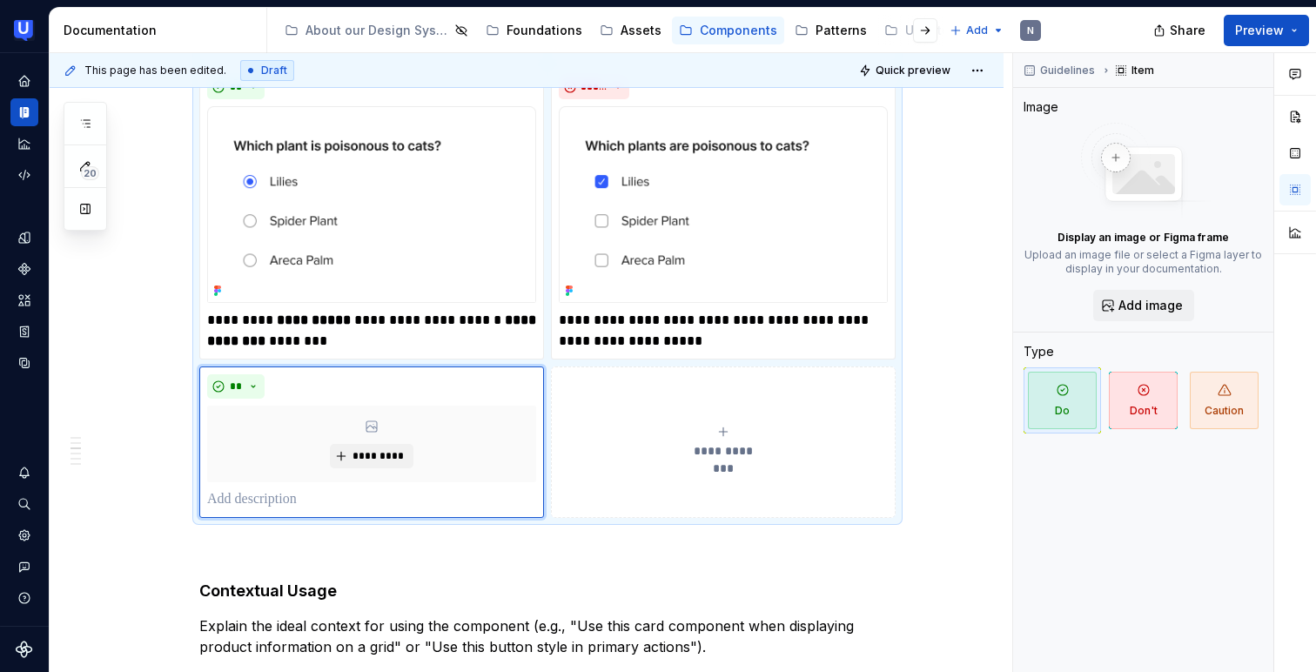
click at [710, 413] on button "**********" at bounding box center [723, 441] width 345 height 151
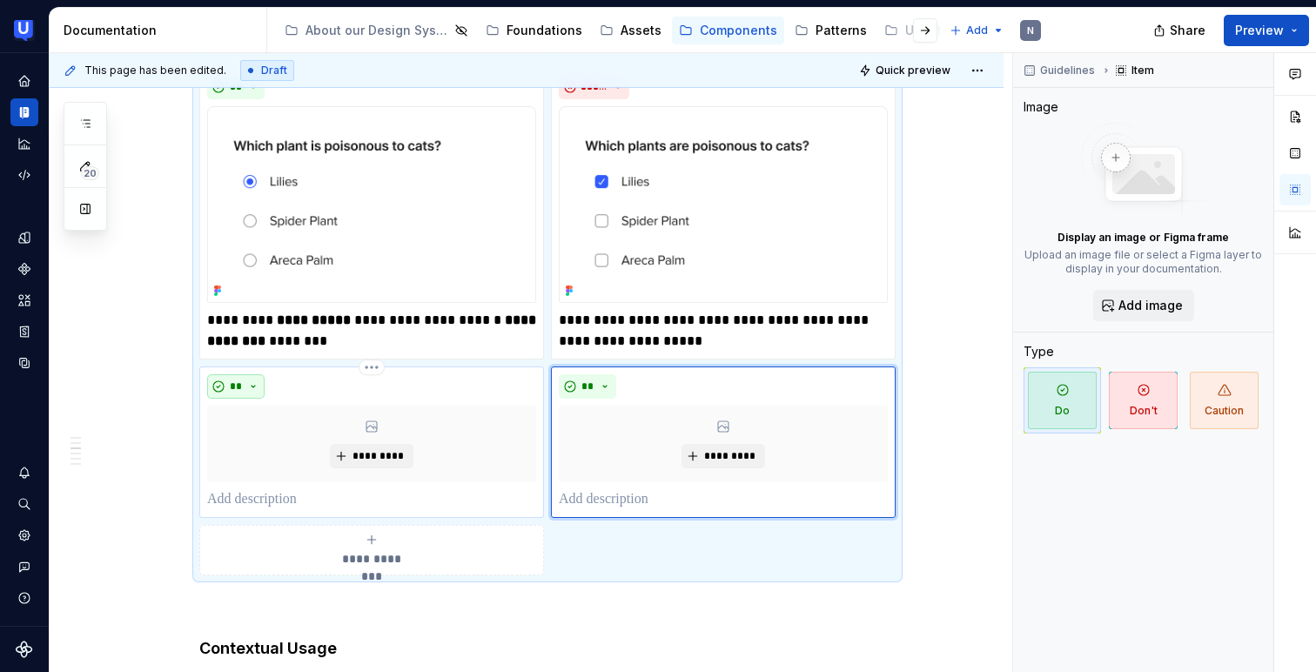
click at [250, 389] on button "**" at bounding box center [235, 386] width 57 height 24
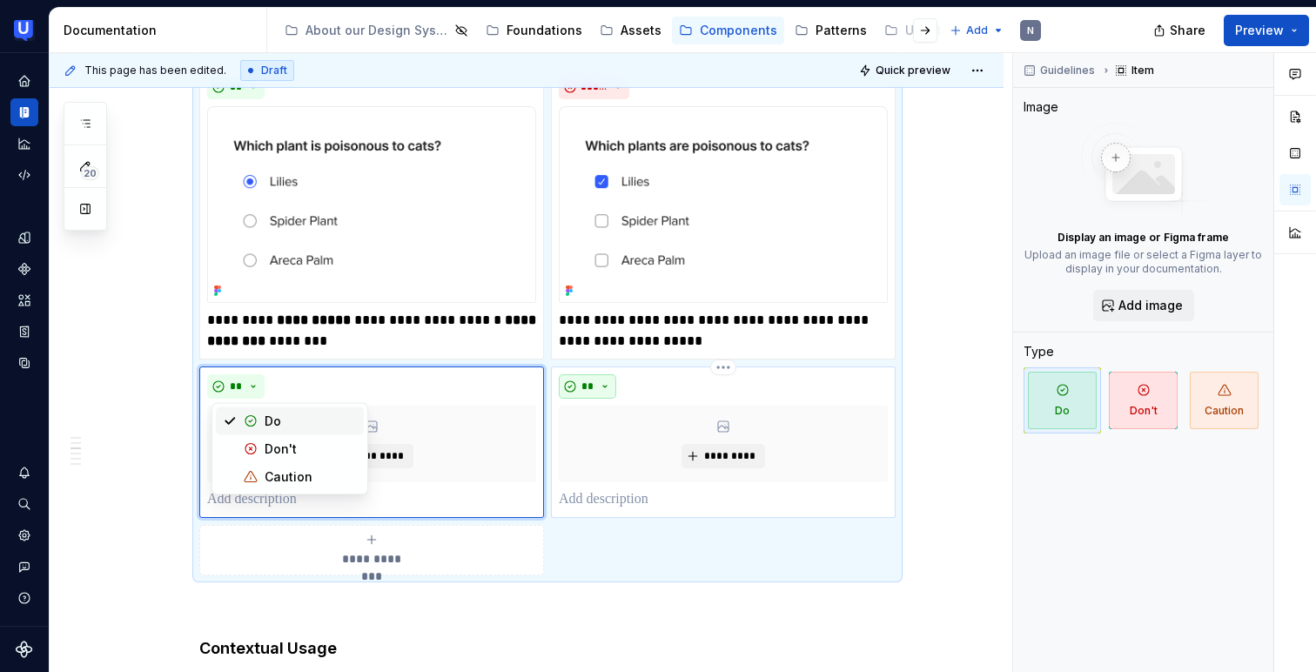
click at [613, 386] on button "**" at bounding box center [587, 386] width 57 height 24
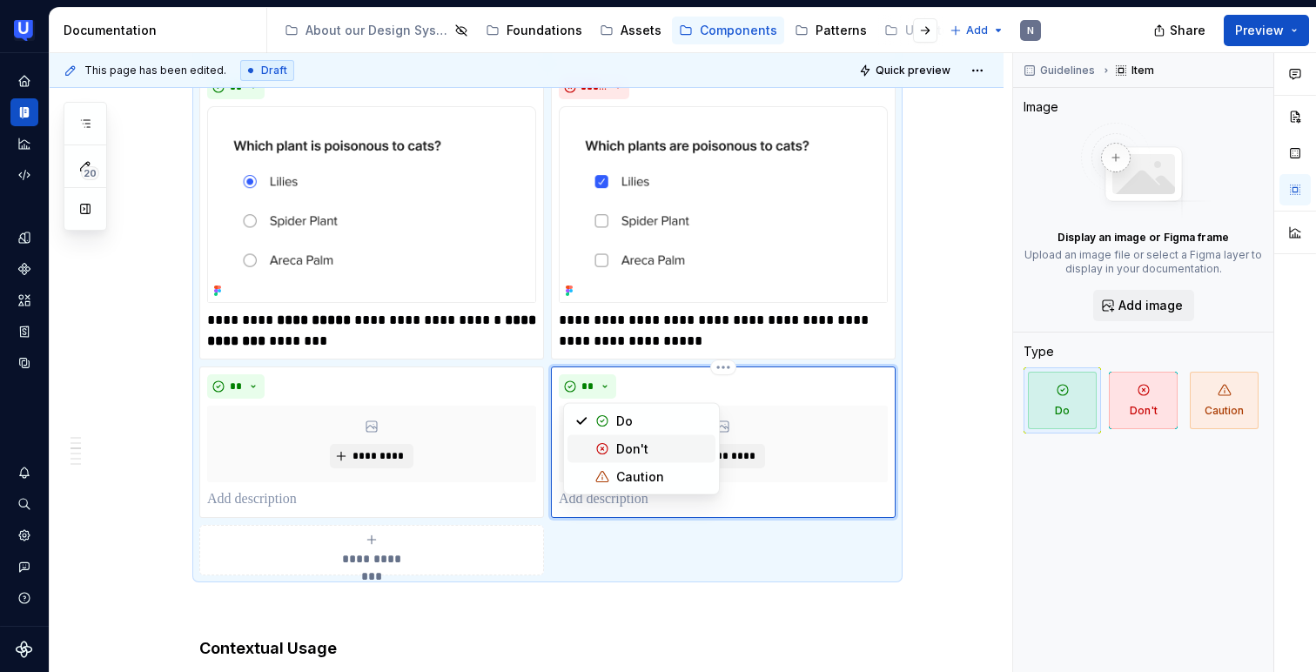
click at [618, 453] on div "Don't" at bounding box center [632, 448] width 32 height 17
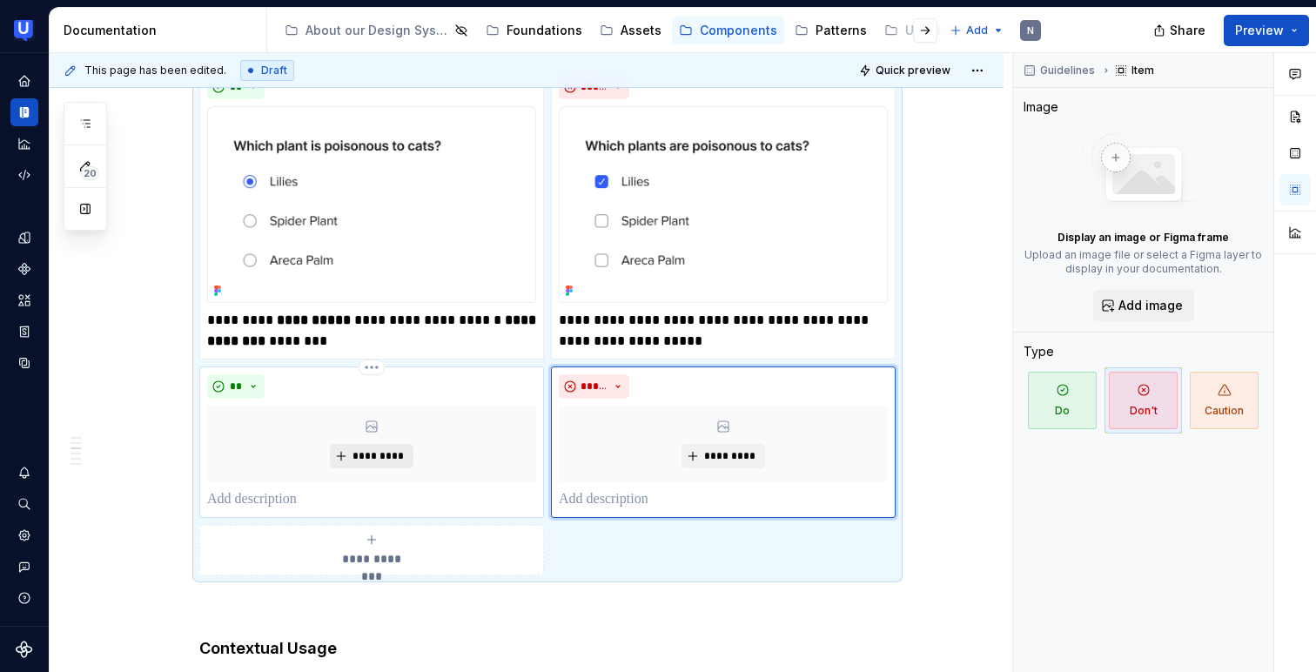
click at [392, 444] on button "*********" at bounding box center [371, 456] width 83 height 24
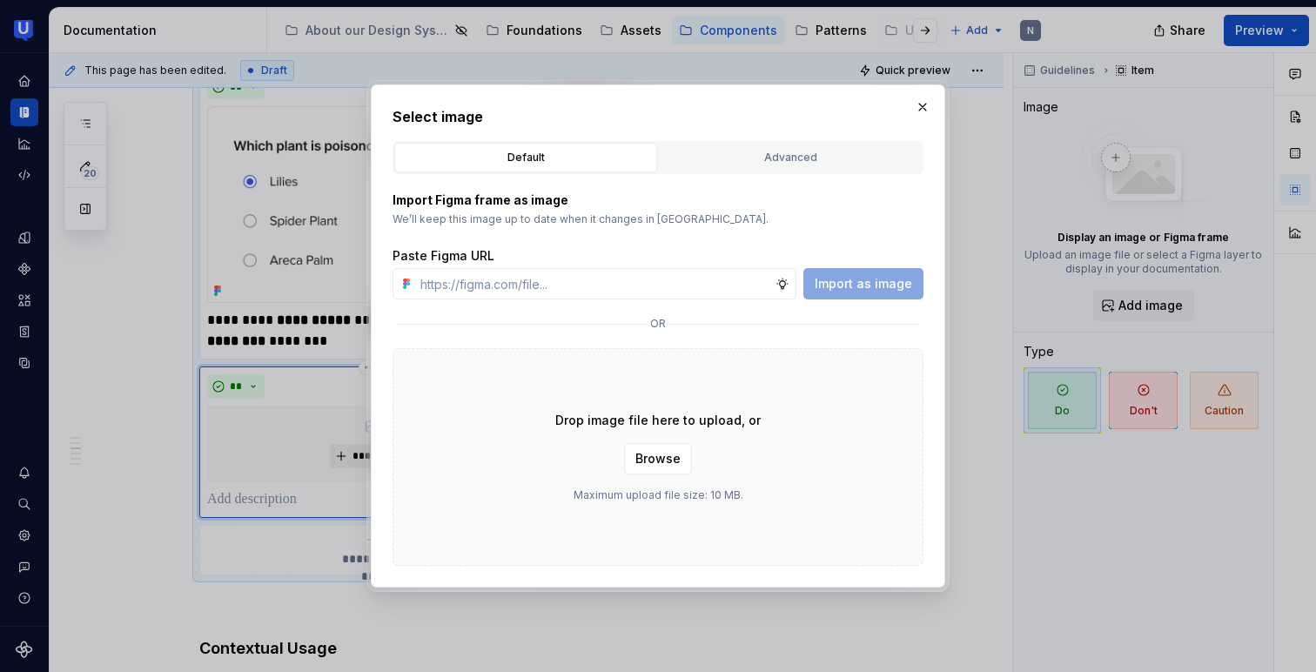
type textarea "*"
type input "[URL][DOMAIN_NAME]"
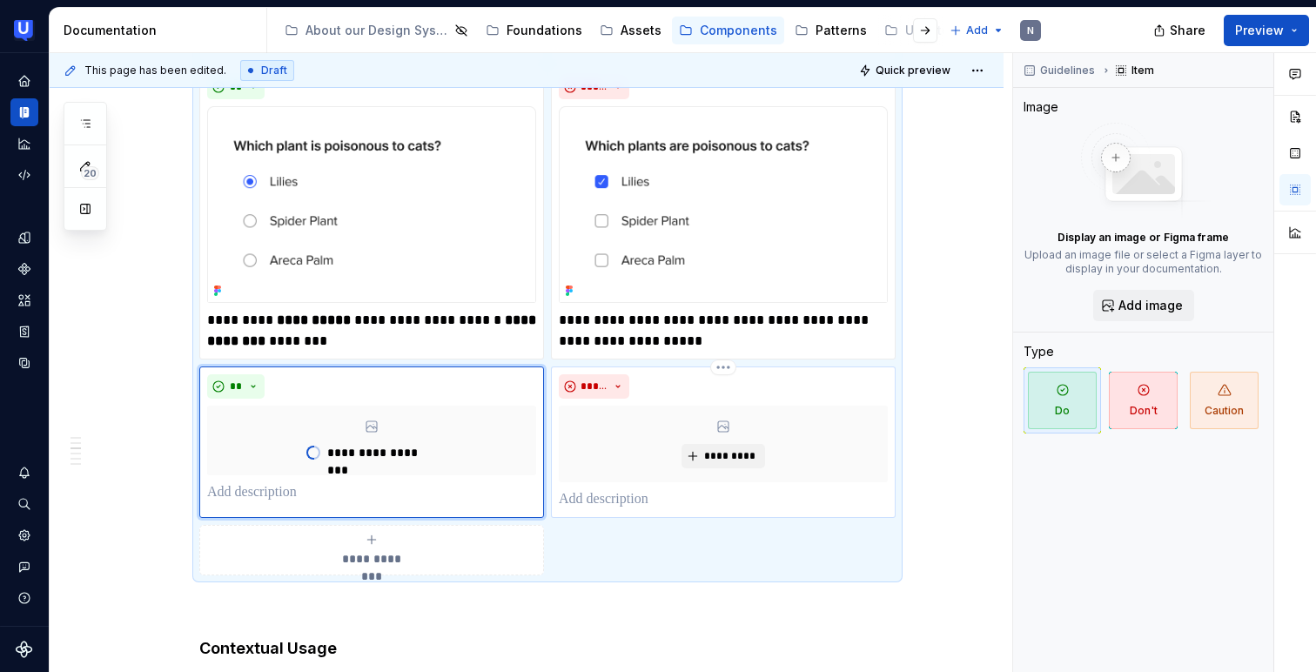
type textarea "*"
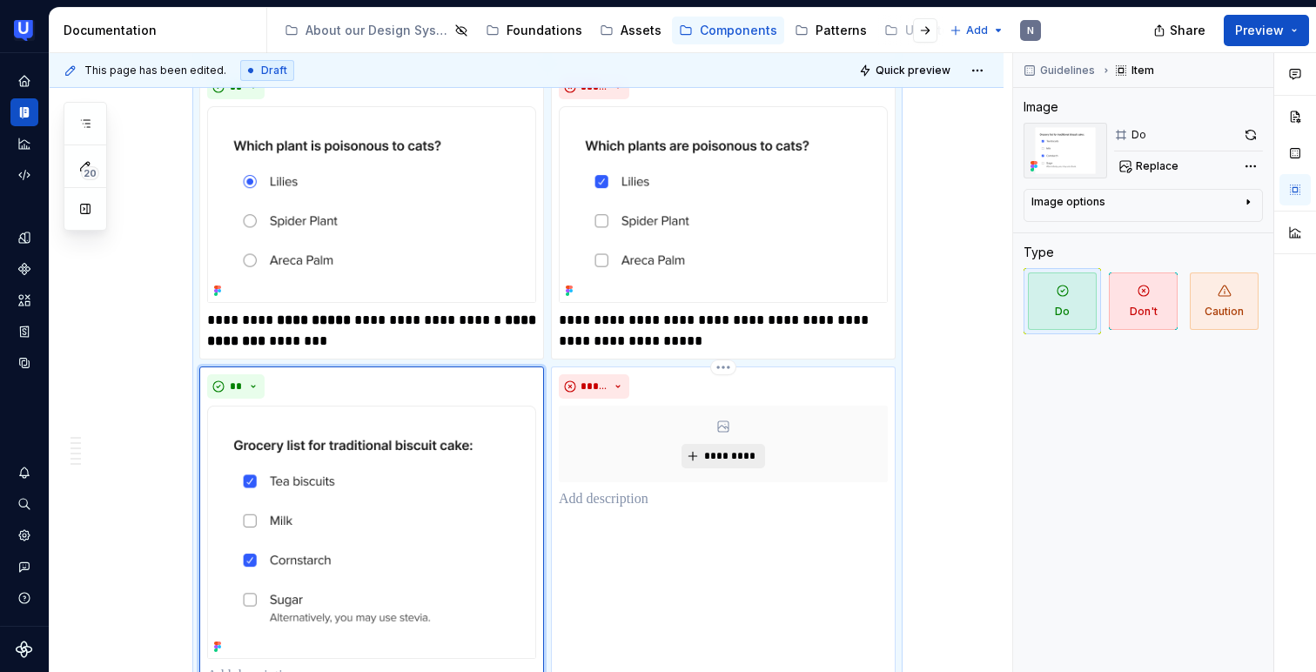
click at [702, 451] on button "*********" at bounding box center [723, 456] width 83 height 24
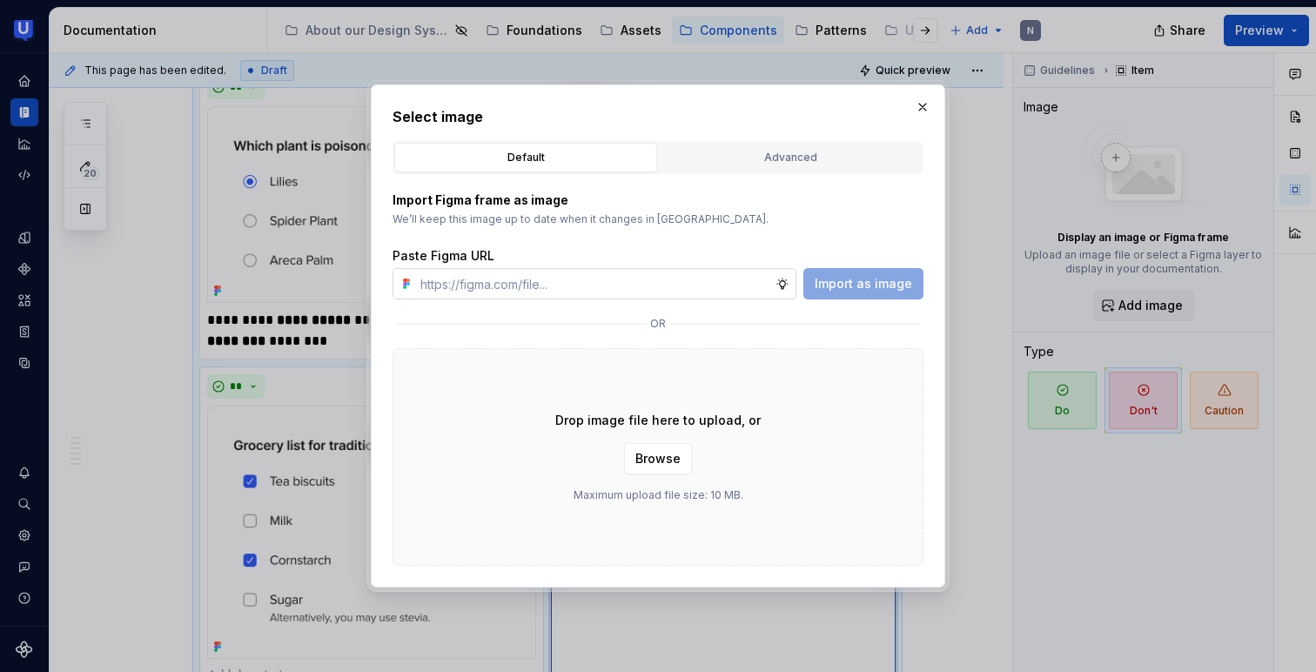
type input "[URL][DOMAIN_NAME]"
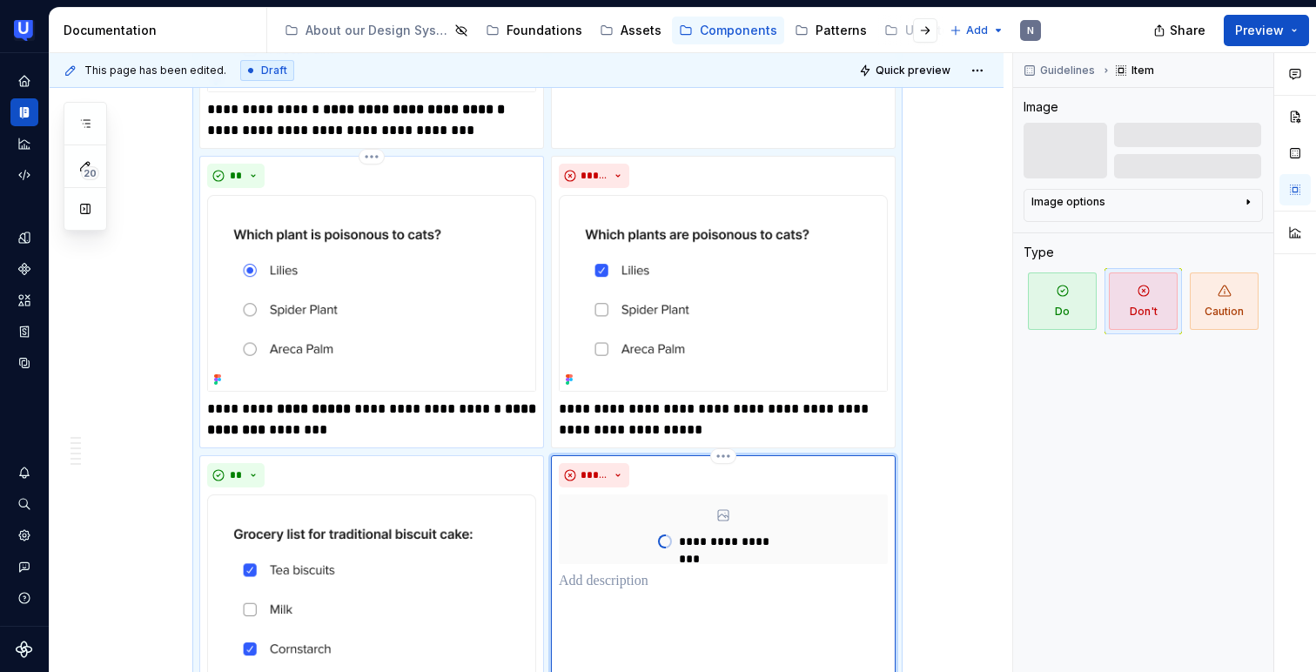
scroll to position [938, 0]
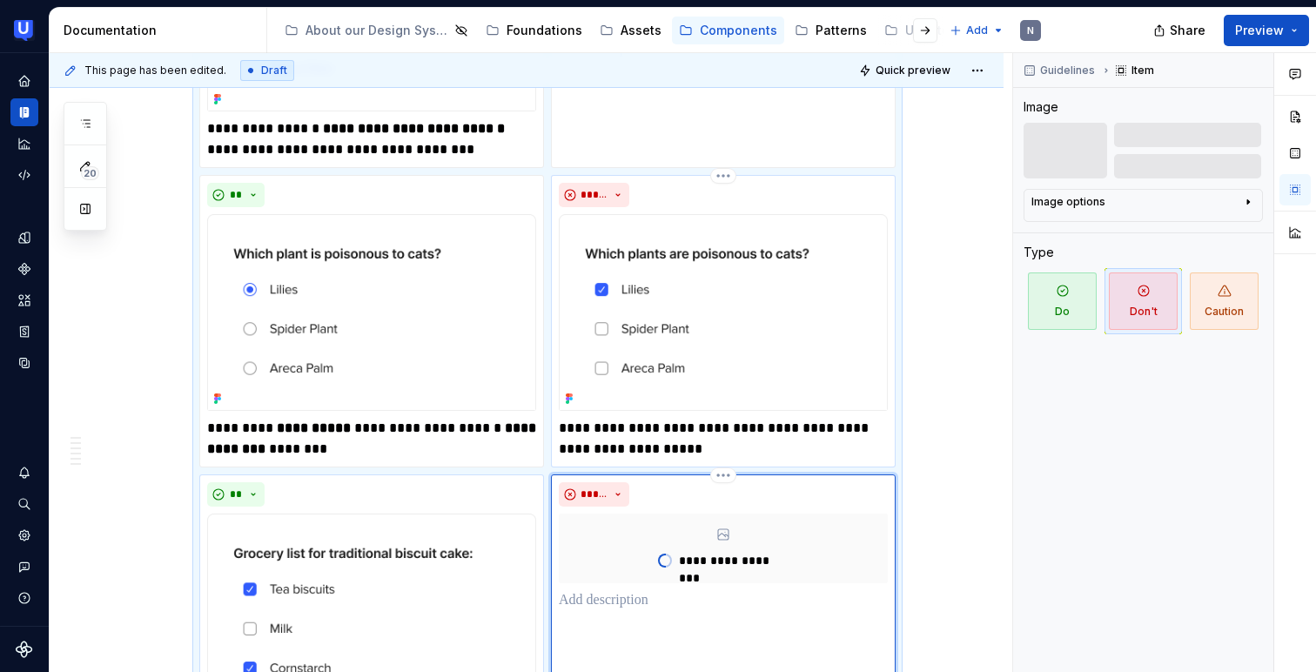
click at [627, 448] on p "**********" at bounding box center [723, 439] width 329 height 42
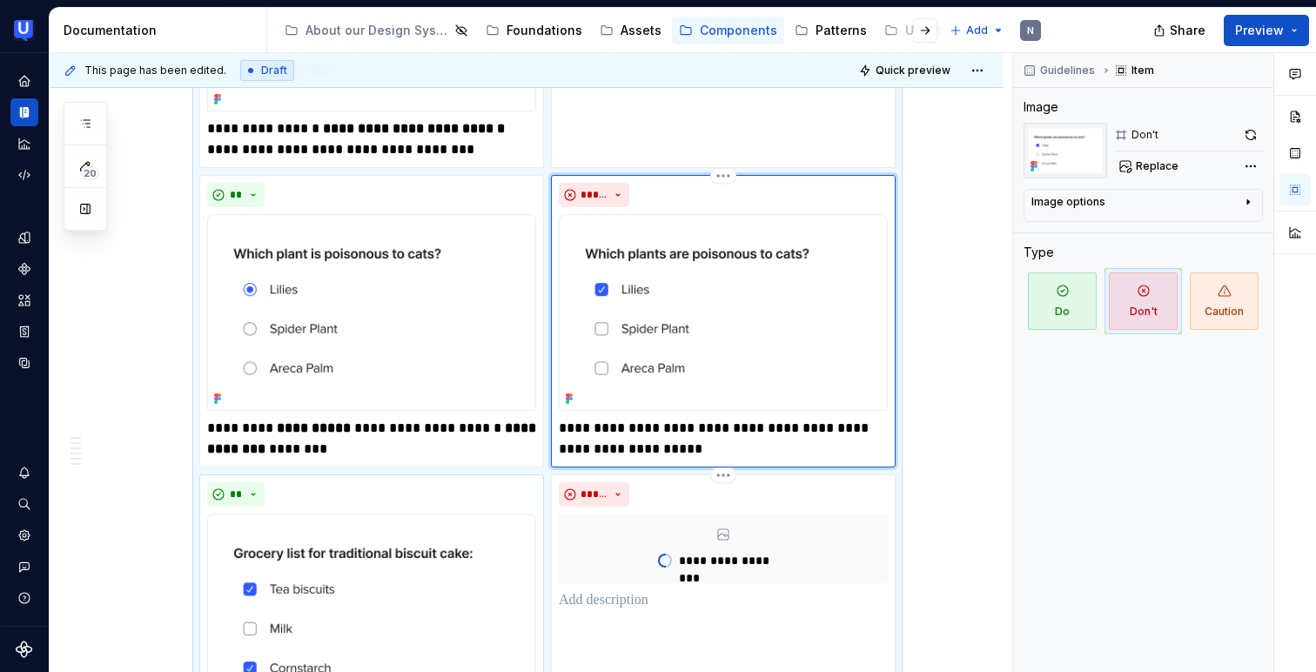
click at [627, 448] on p "**********" at bounding box center [723, 439] width 329 height 42
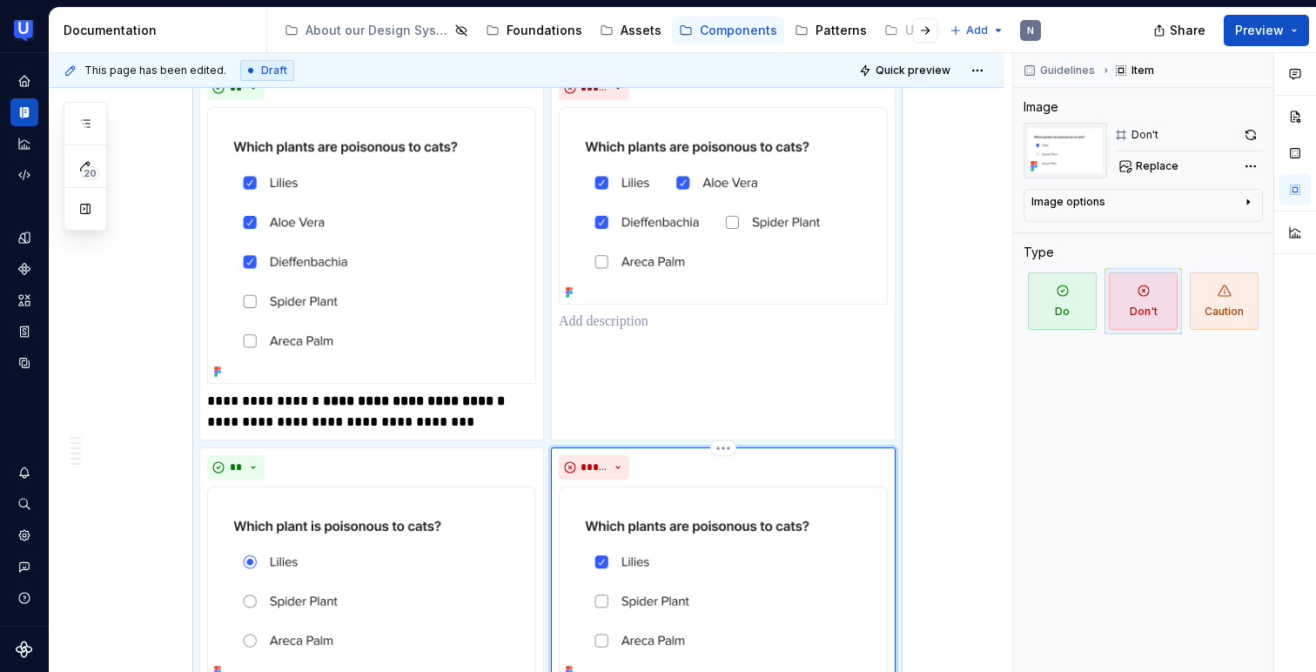
scroll to position [655, 0]
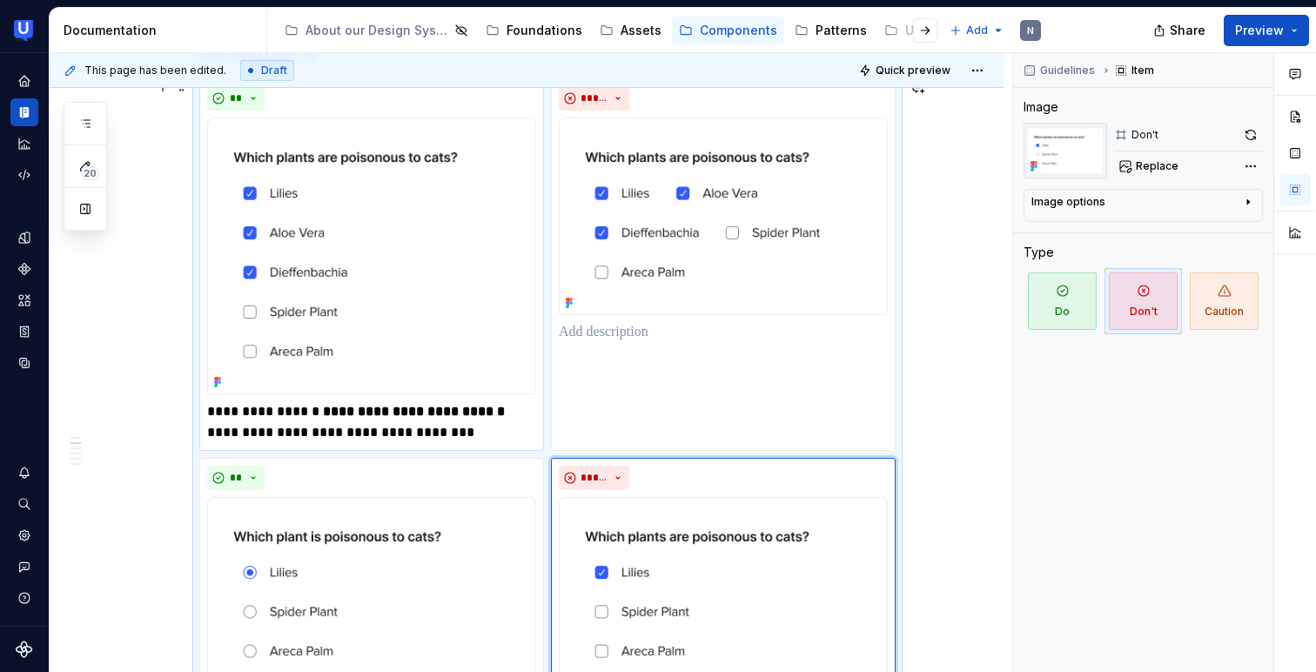
click at [459, 419] on p "**********" at bounding box center [371, 422] width 329 height 42
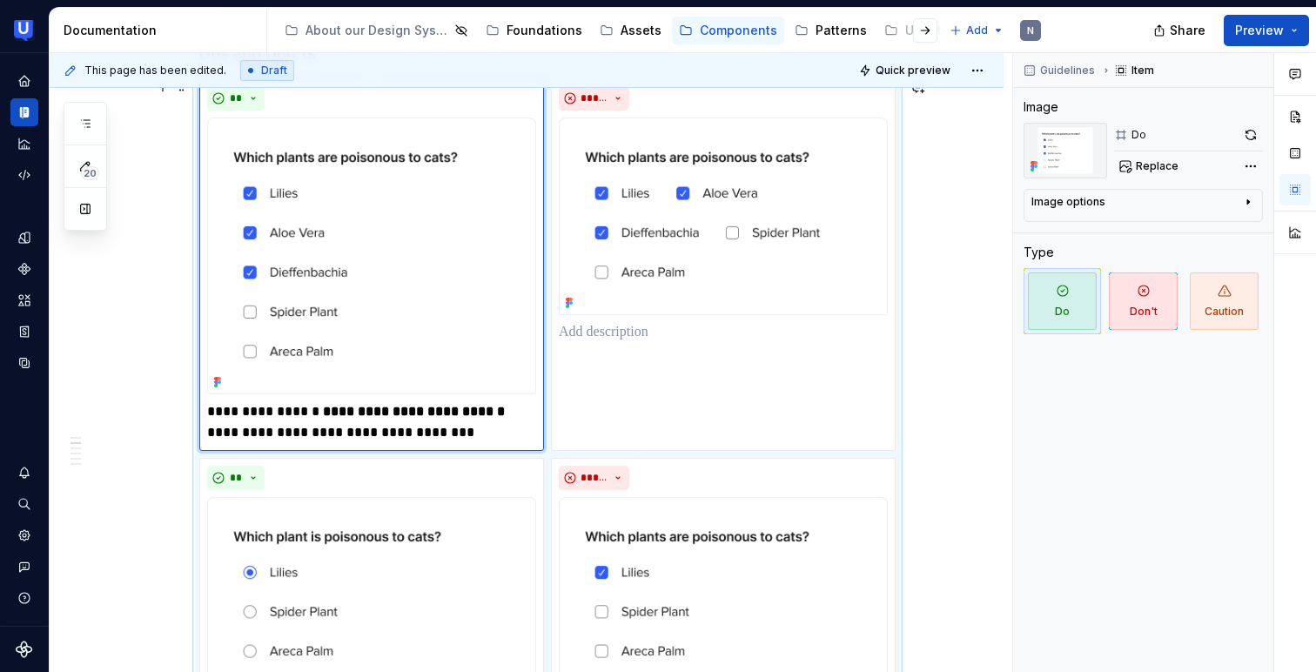
click at [459, 419] on p "**********" at bounding box center [371, 422] width 329 height 42
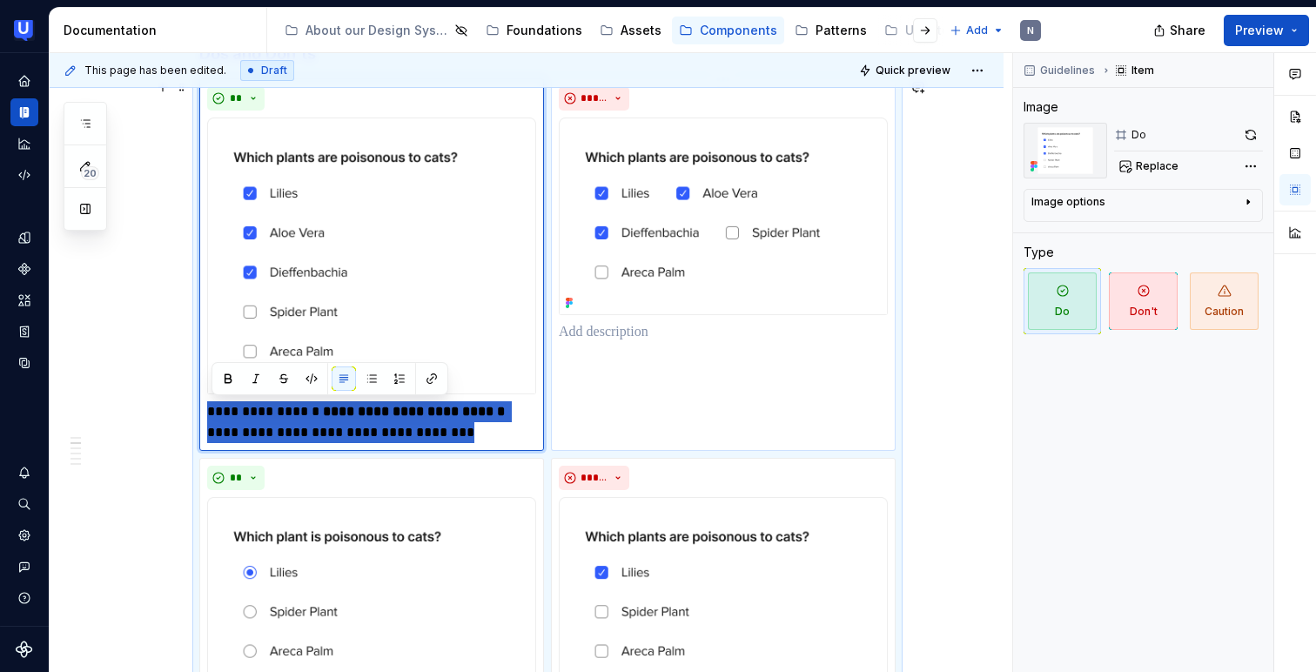
click at [665, 331] on p at bounding box center [723, 332] width 329 height 21
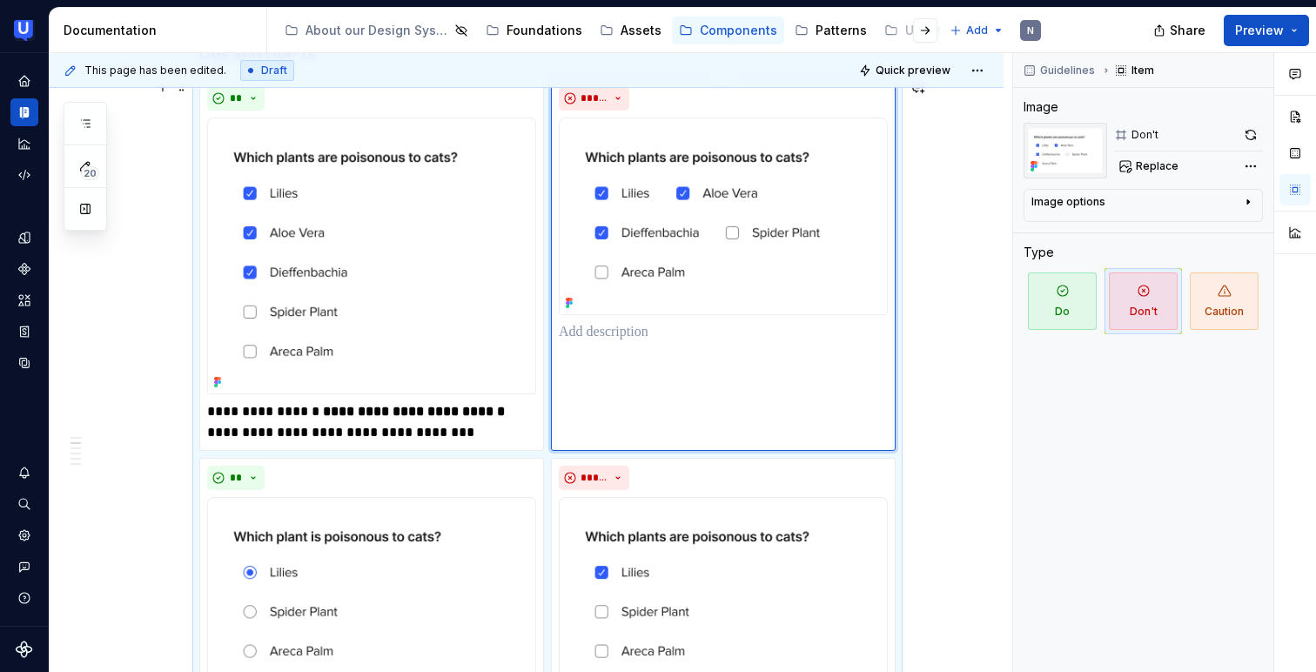
click at [665, 331] on p at bounding box center [723, 332] width 329 height 21
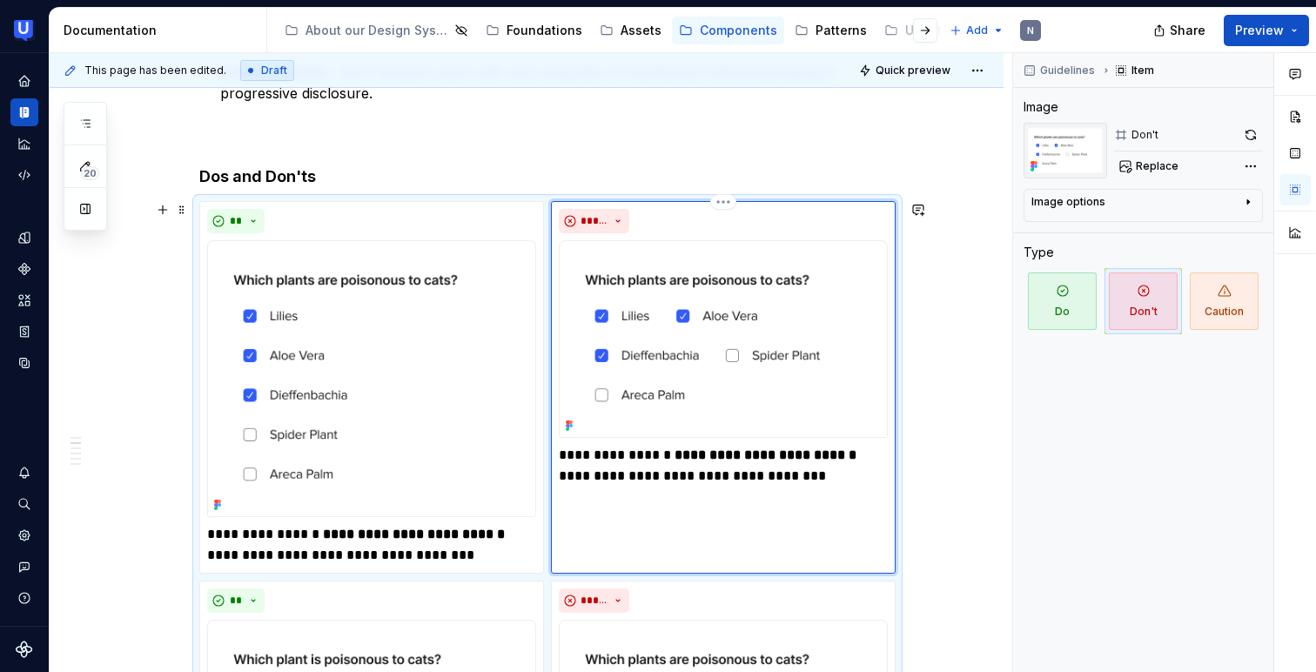
scroll to position [526, 0]
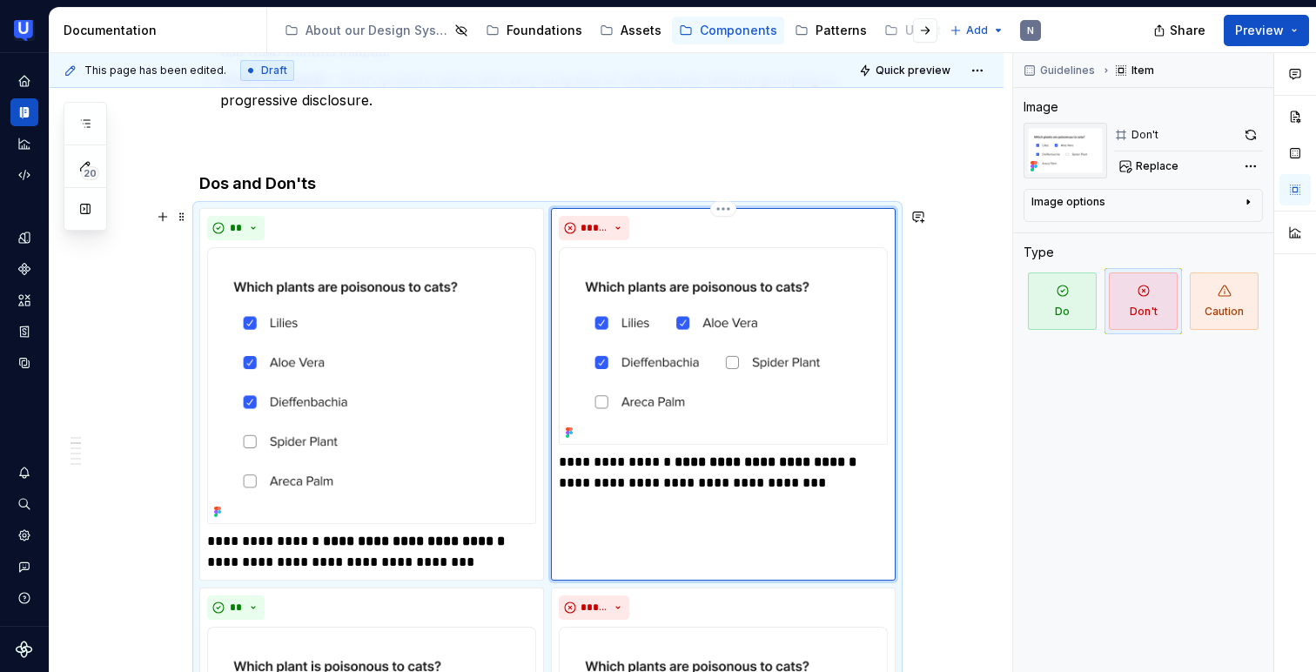
click at [572, 454] on p "**********" at bounding box center [723, 473] width 329 height 42
click at [332, 545] on strong "**********" at bounding box center [414, 540] width 182 height 13
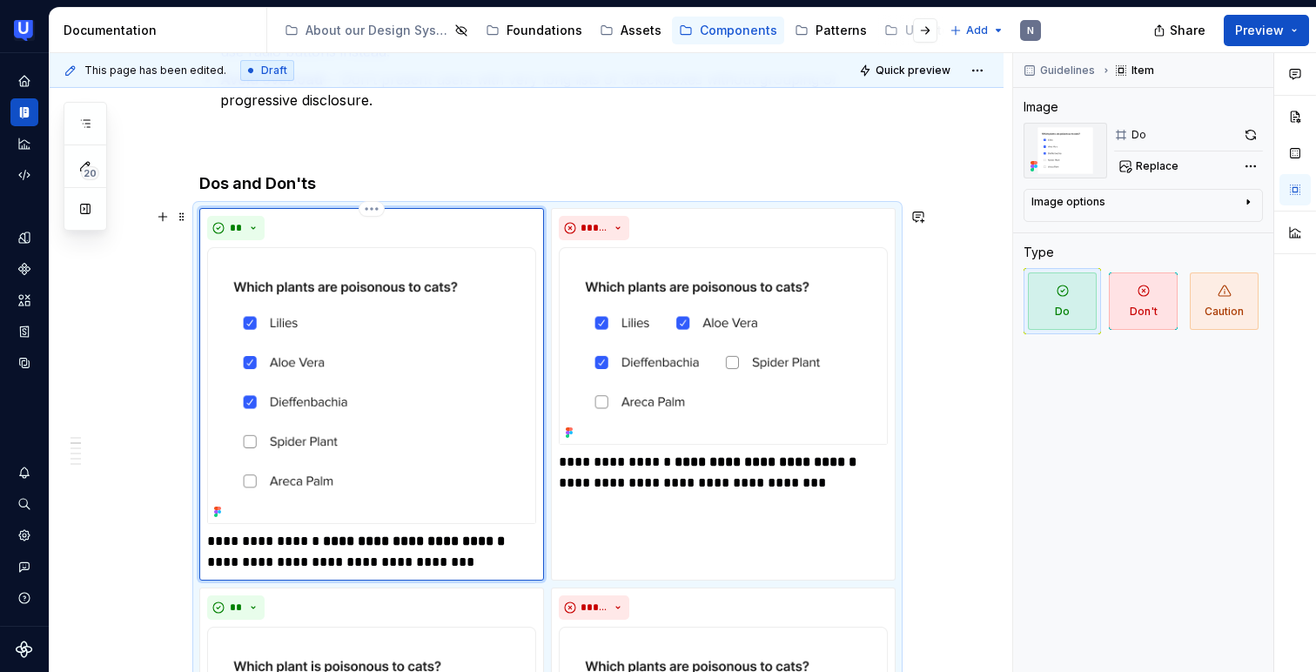
click at [332, 545] on strong "**********" at bounding box center [414, 540] width 182 height 13
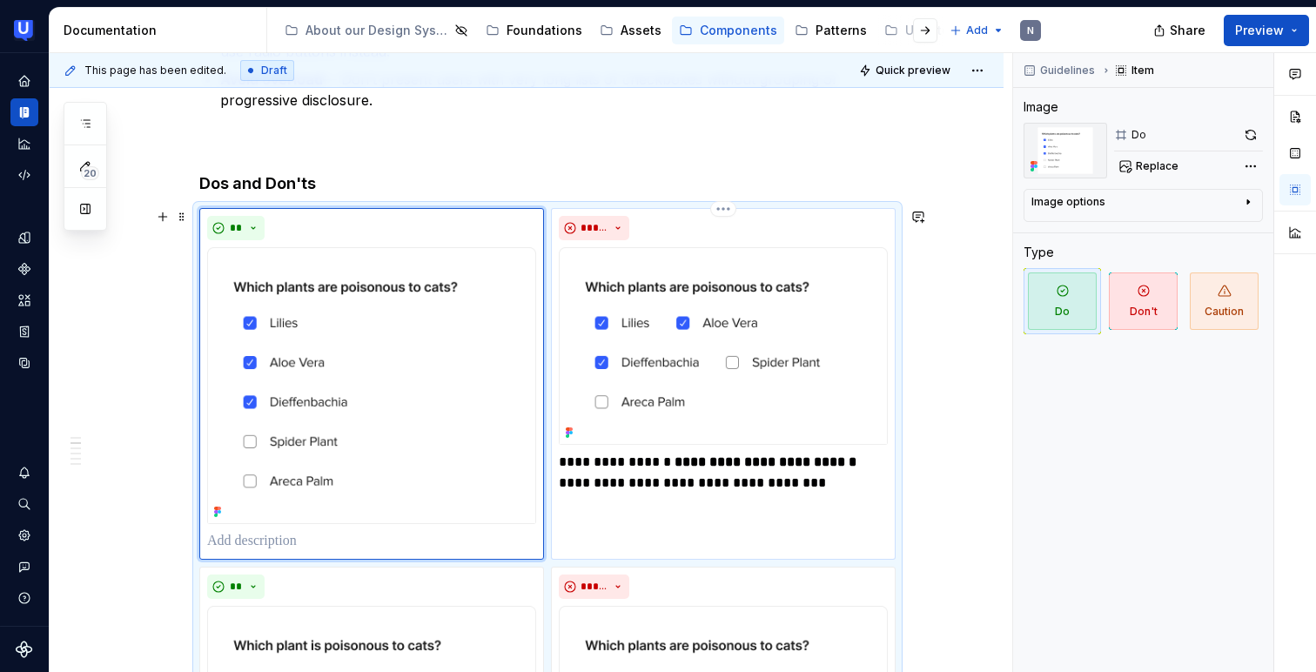
click at [601, 463] on p "**********" at bounding box center [723, 473] width 329 height 42
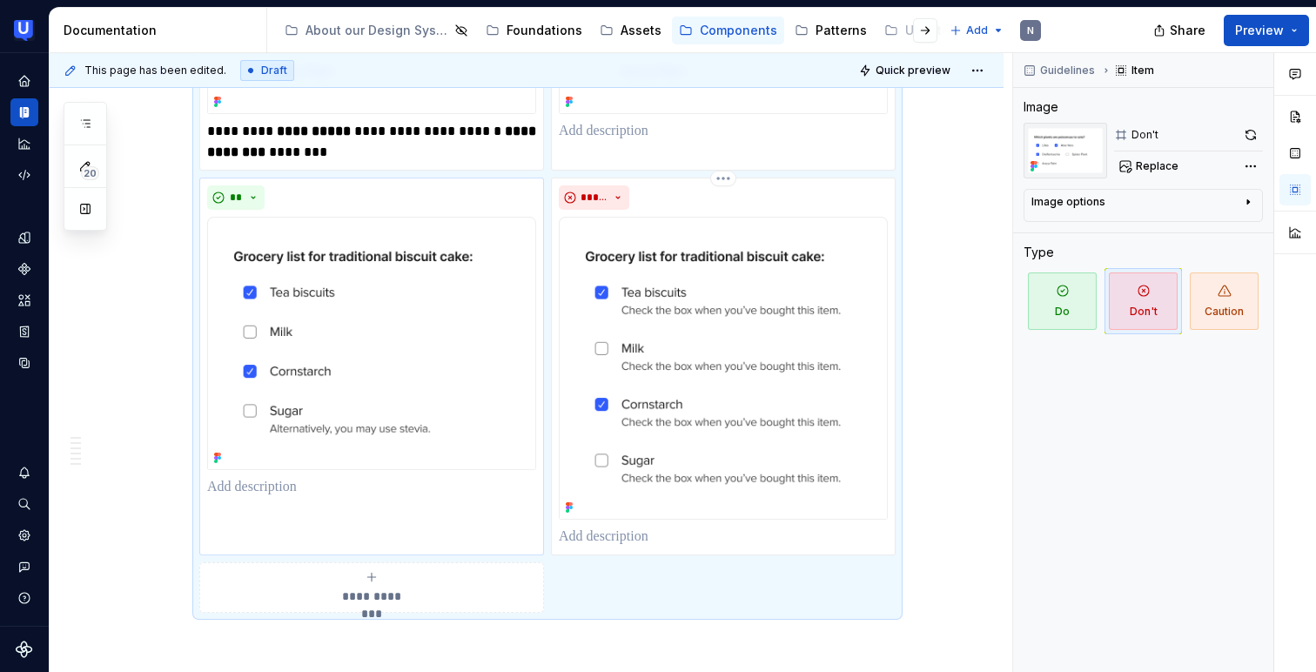
scroll to position [1219, 0]
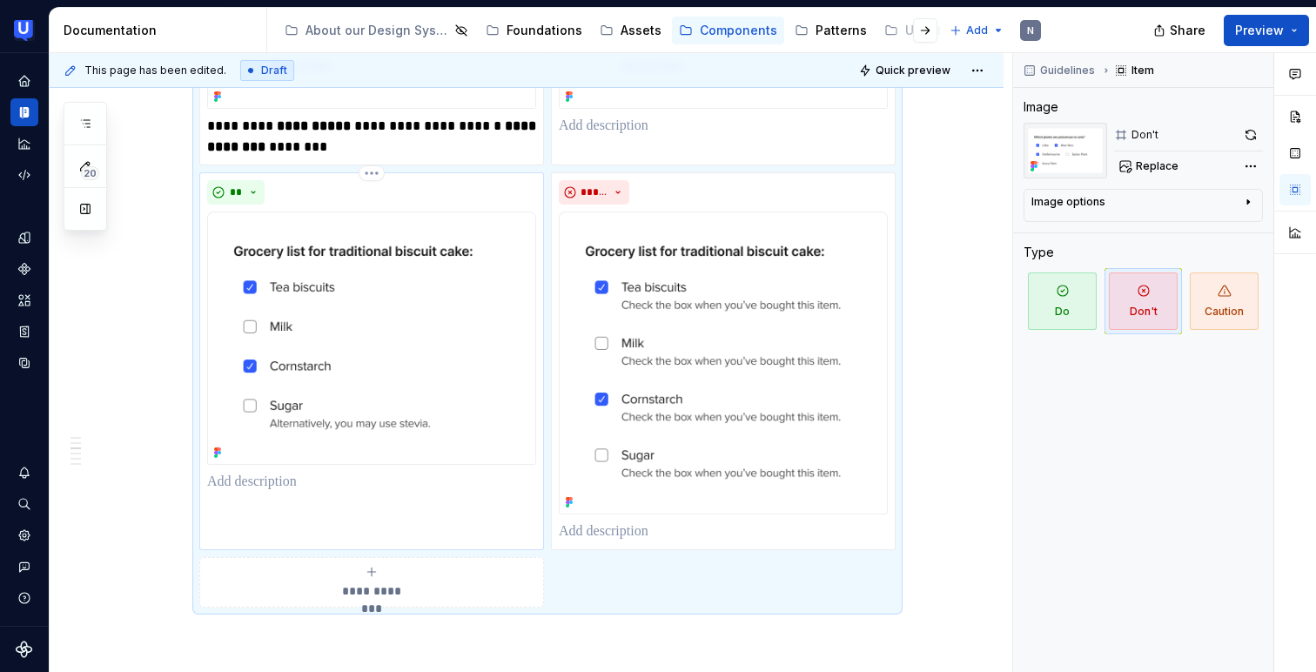
click at [364, 479] on p at bounding box center [371, 482] width 329 height 21
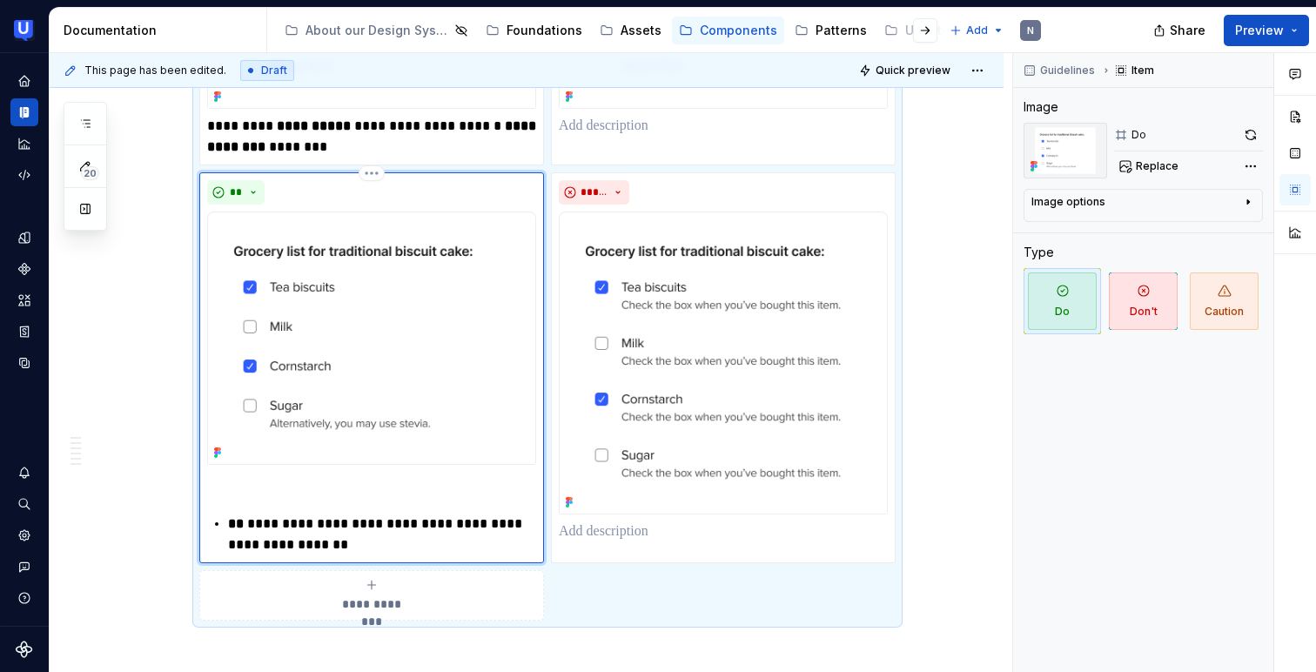
click at [260, 520] on p "**********" at bounding box center [382, 535] width 308 height 42
type textarea "*"
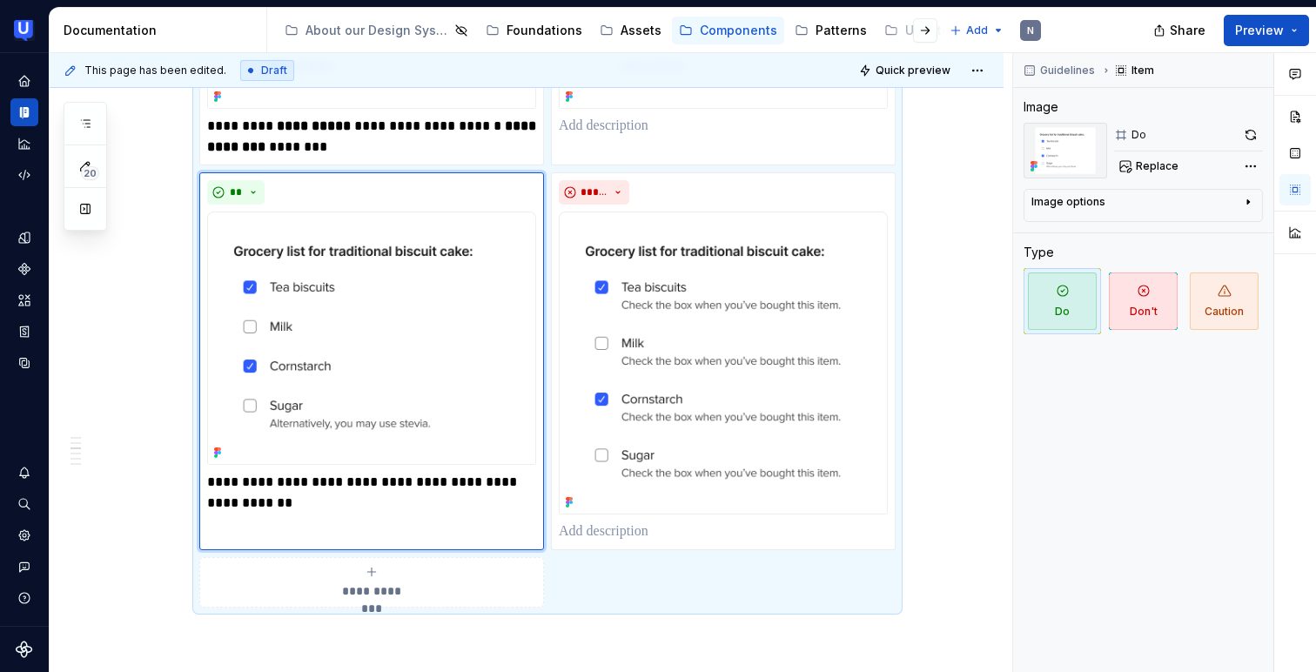
click at [580, 564] on div "**********" at bounding box center [547, 60] width 696 height 1093
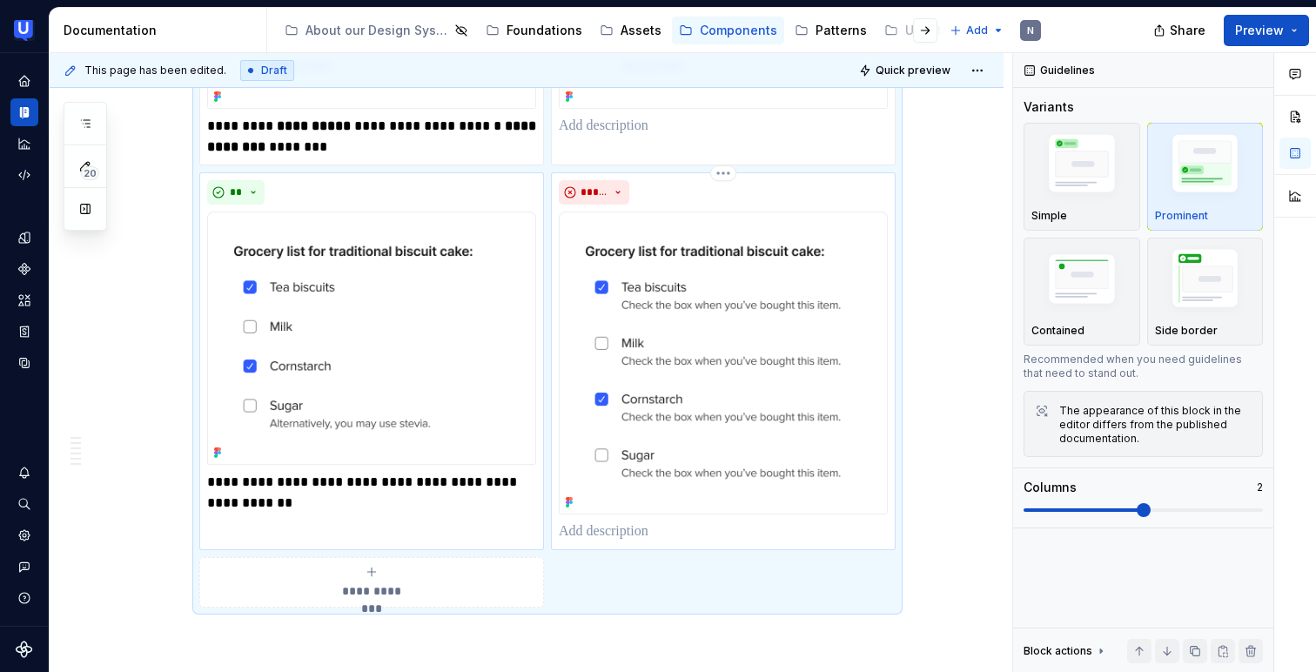
scroll to position [1198, 0]
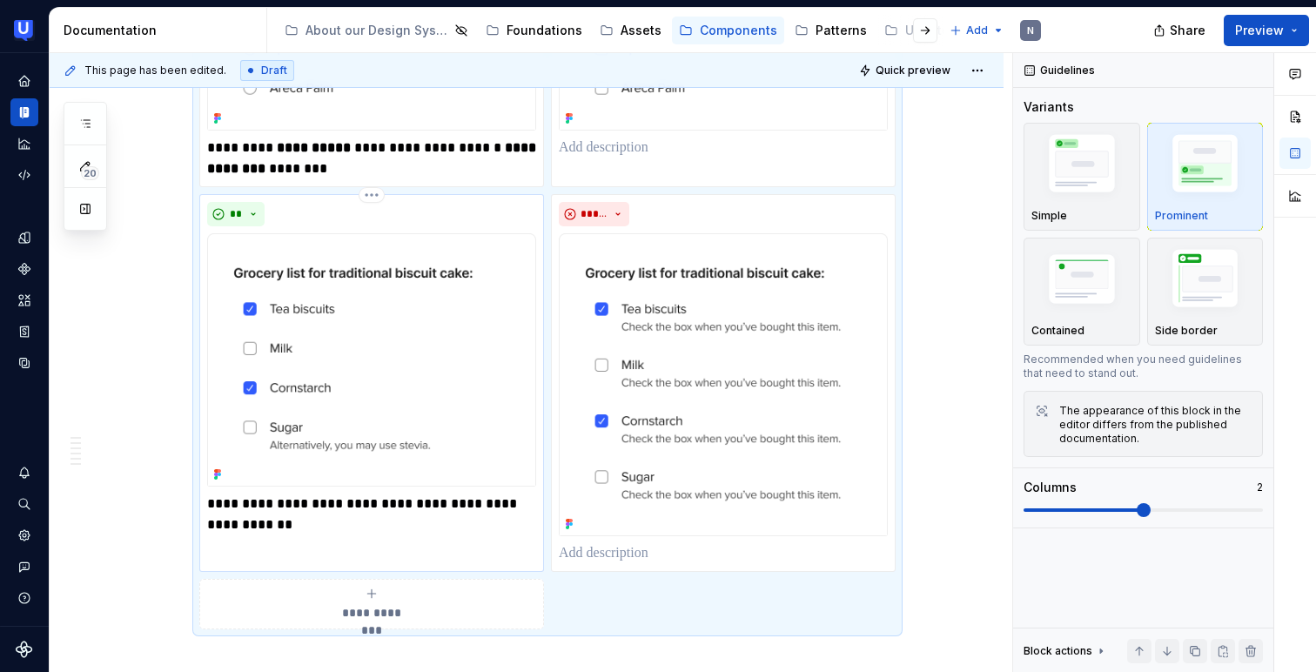
click at [368, 510] on p "**********" at bounding box center [371, 515] width 329 height 42
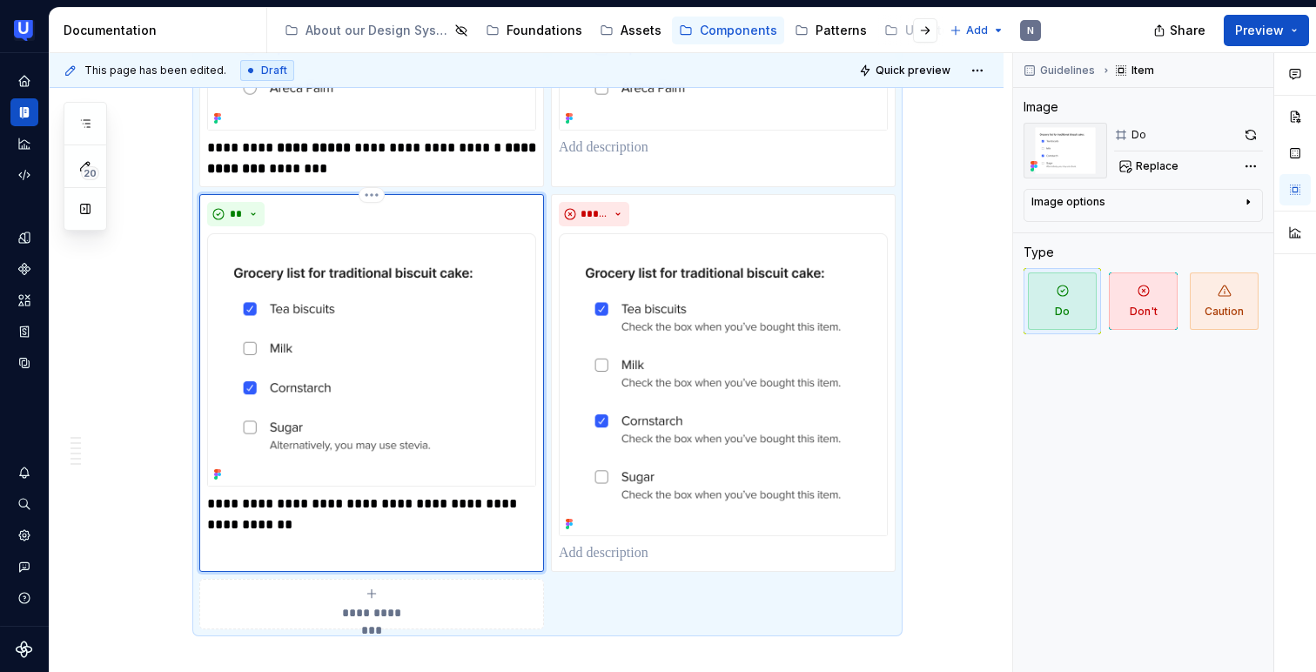
click at [243, 506] on p "**********" at bounding box center [371, 515] width 329 height 42
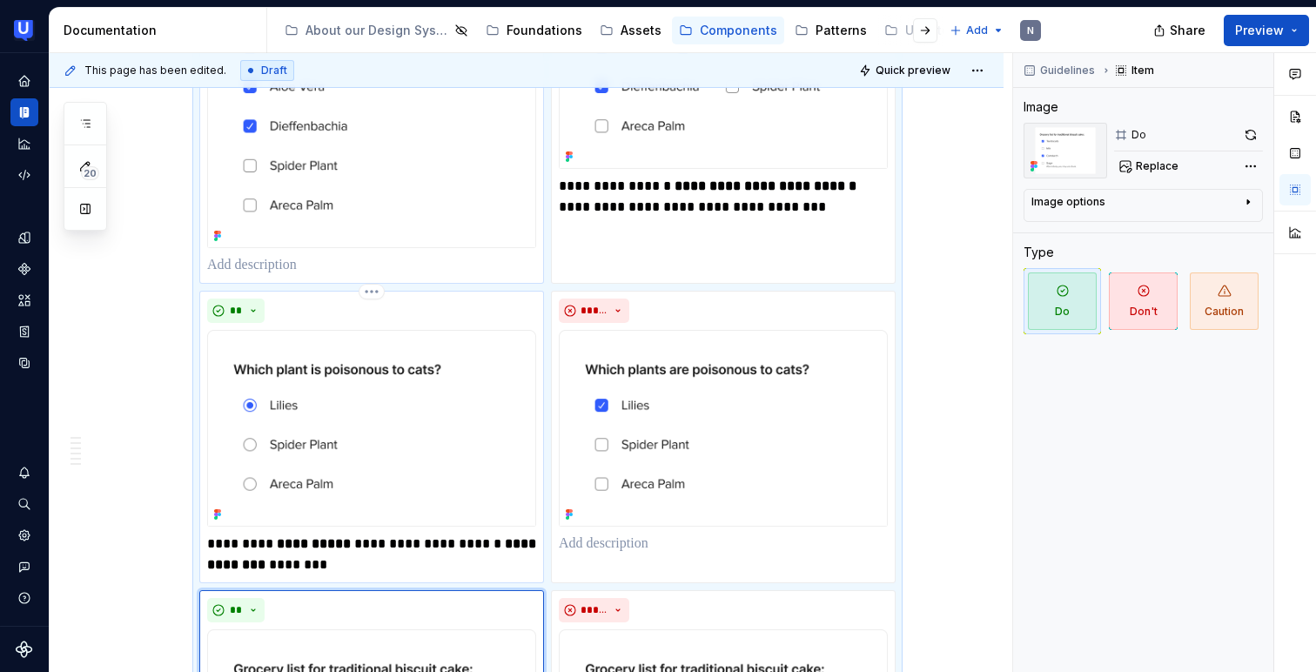
scroll to position [827, 0]
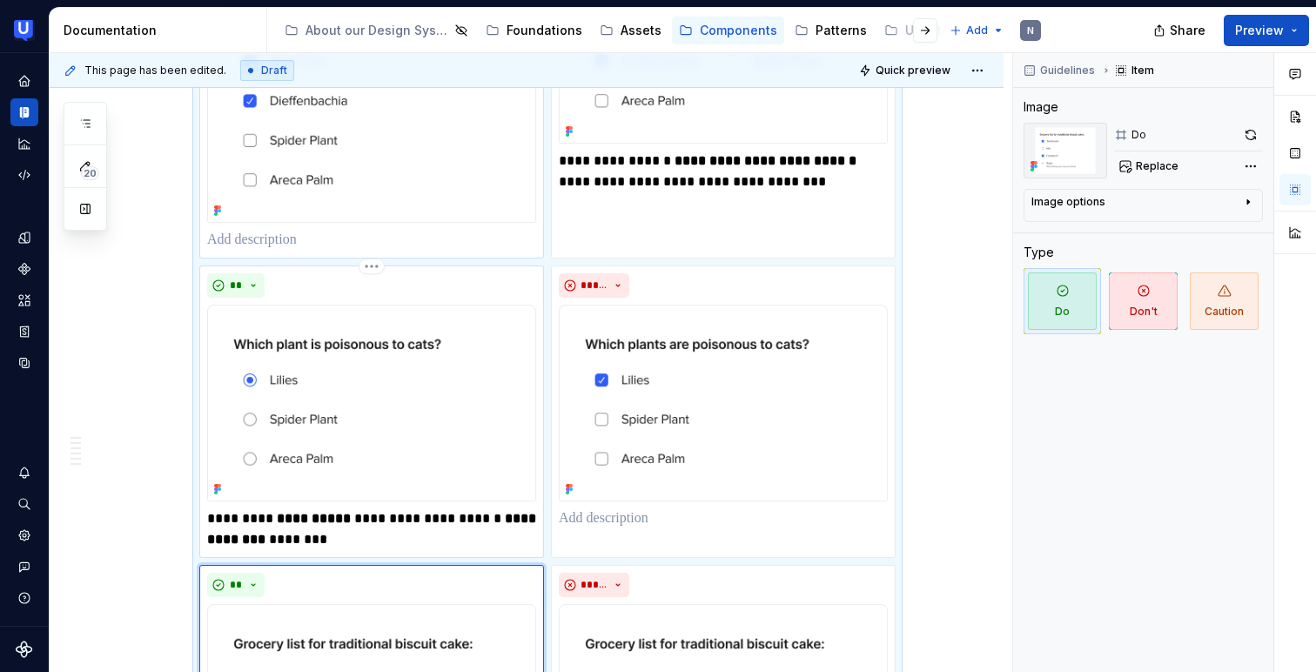
click at [315, 518] on strong "**********" at bounding box center [314, 518] width 74 height 13
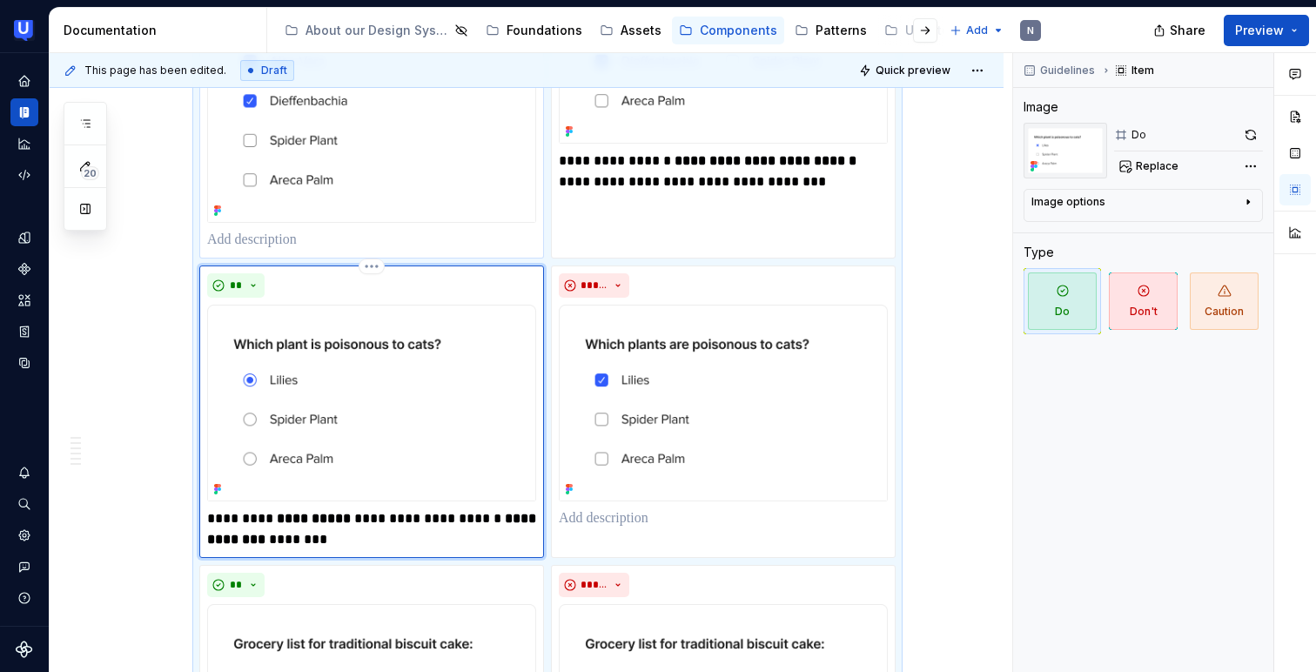
click at [315, 518] on strong "**********" at bounding box center [314, 518] width 74 height 13
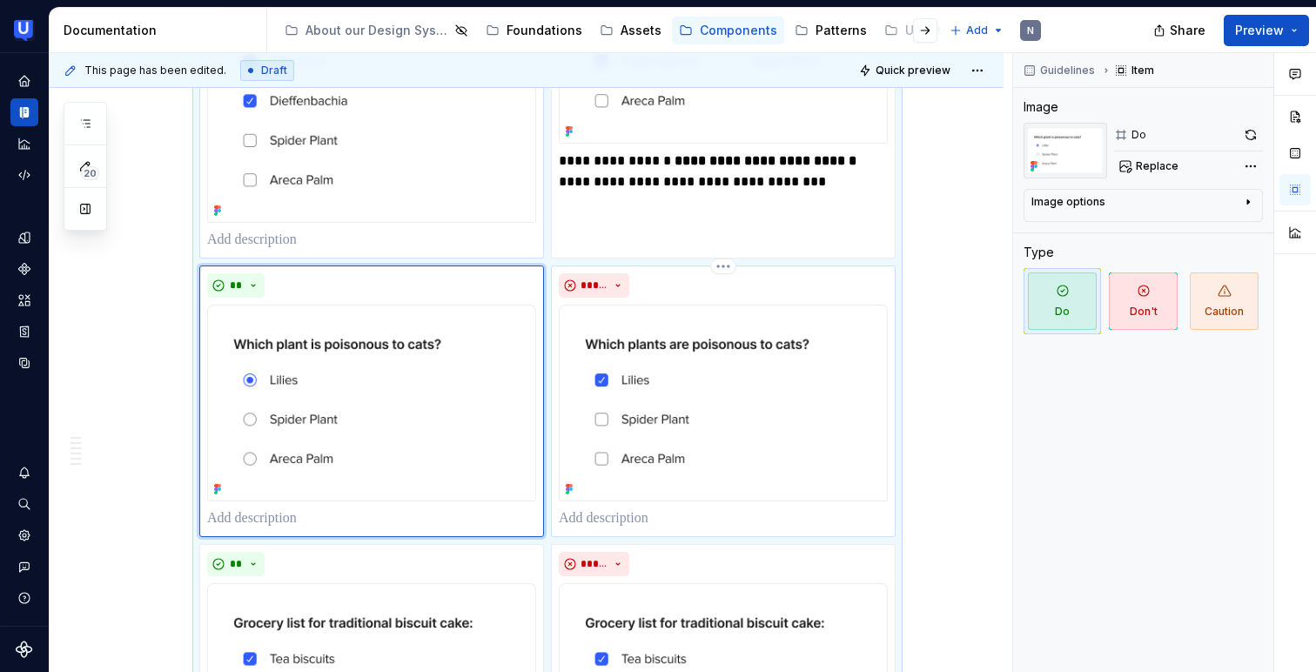
click at [635, 526] on p at bounding box center [723, 518] width 329 height 21
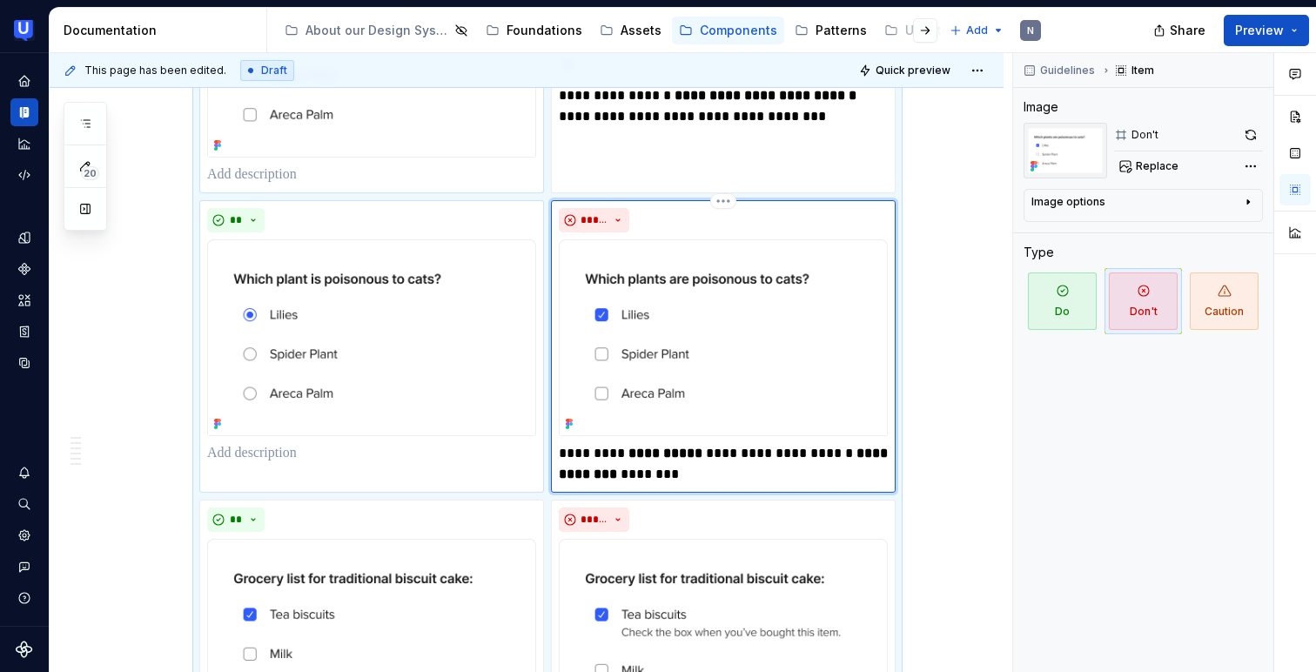
scroll to position [918, 0]
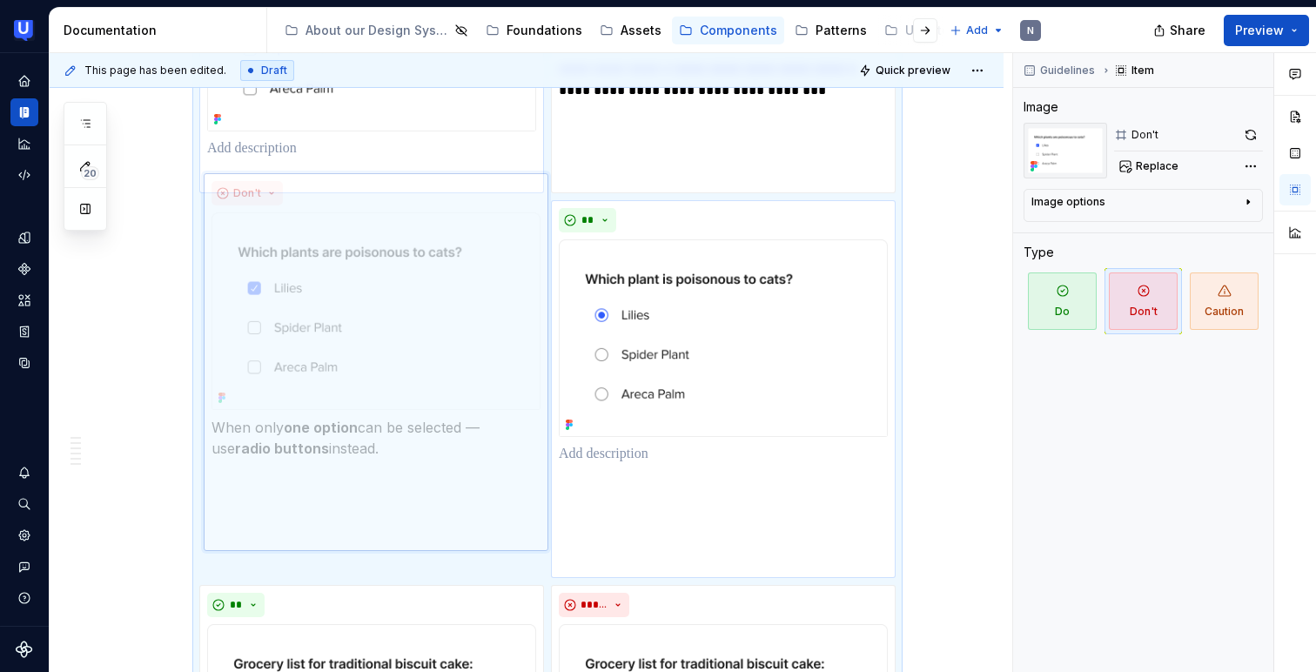
drag, startPoint x: 708, startPoint y: 221, endPoint x: 397, endPoint y: 225, distance: 310.7
click at [397, 225] on body "UserTesting Design System N Design system data Documentation Accessibility guid…" at bounding box center [658, 336] width 1316 height 672
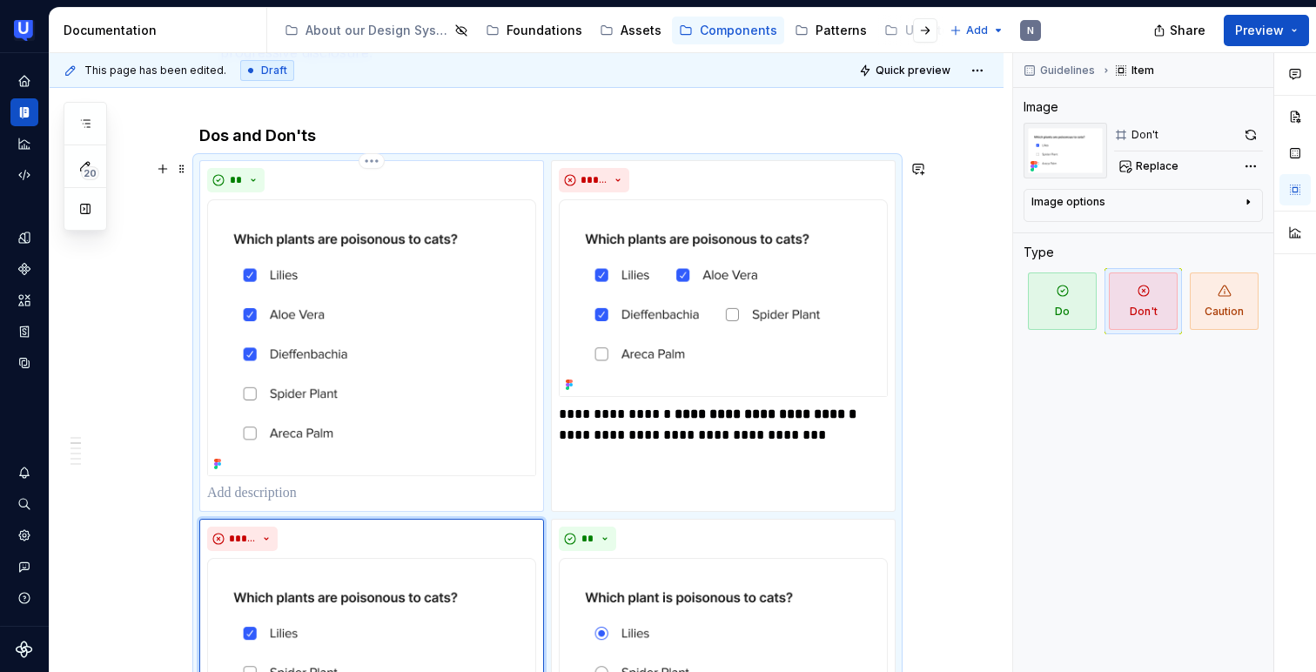
scroll to position [569, 0]
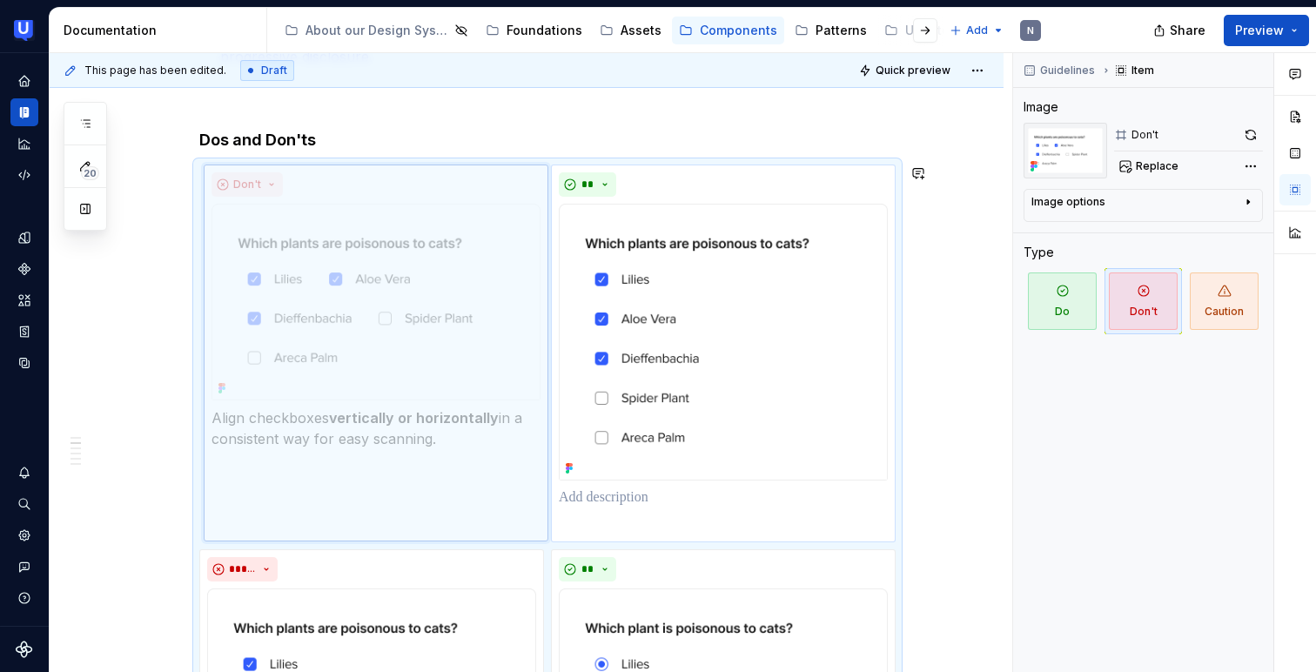
drag, startPoint x: 675, startPoint y: 187, endPoint x: 429, endPoint y: 175, distance: 245.7
click at [429, 175] on body "UserTesting Design System N Design system data Documentation Accessibility guid…" at bounding box center [658, 336] width 1316 height 672
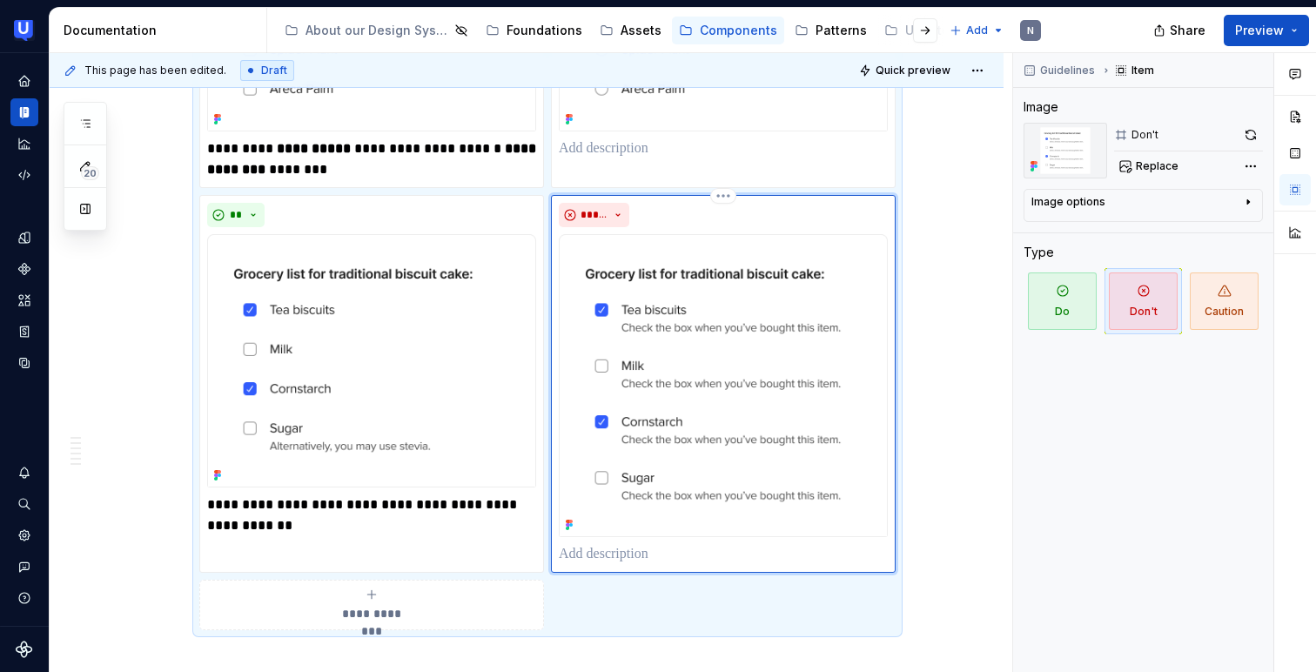
scroll to position [1307, 0]
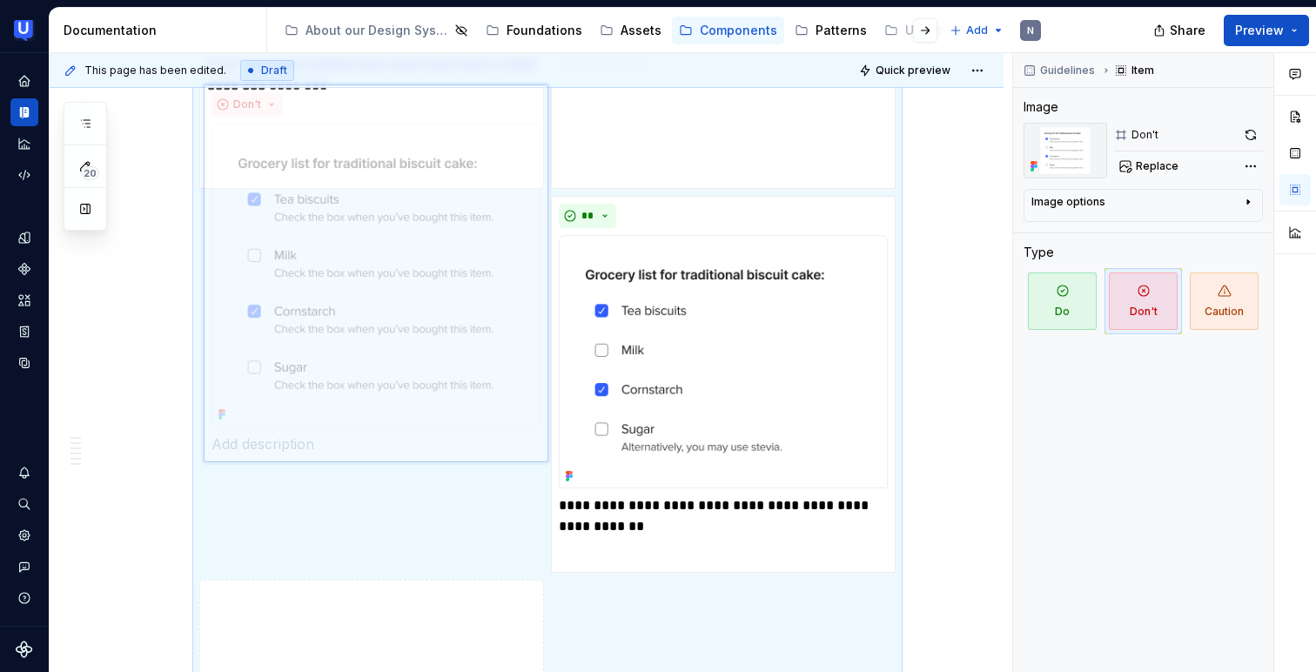
drag, startPoint x: 715, startPoint y: 223, endPoint x: 491, endPoint y: 220, distance: 223.7
click at [491, 219] on body "UserTesting Design System N Design system data Documentation Accessibility guid…" at bounding box center [658, 336] width 1316 height 672
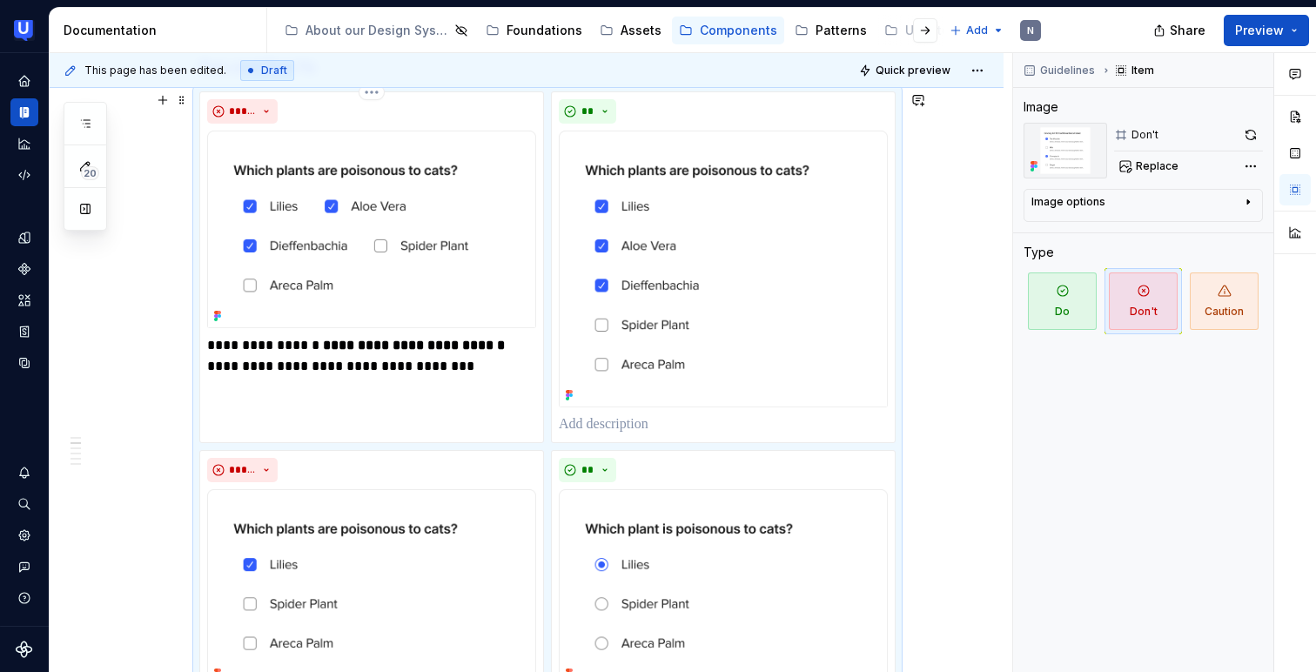
scroll to position [631, 0]
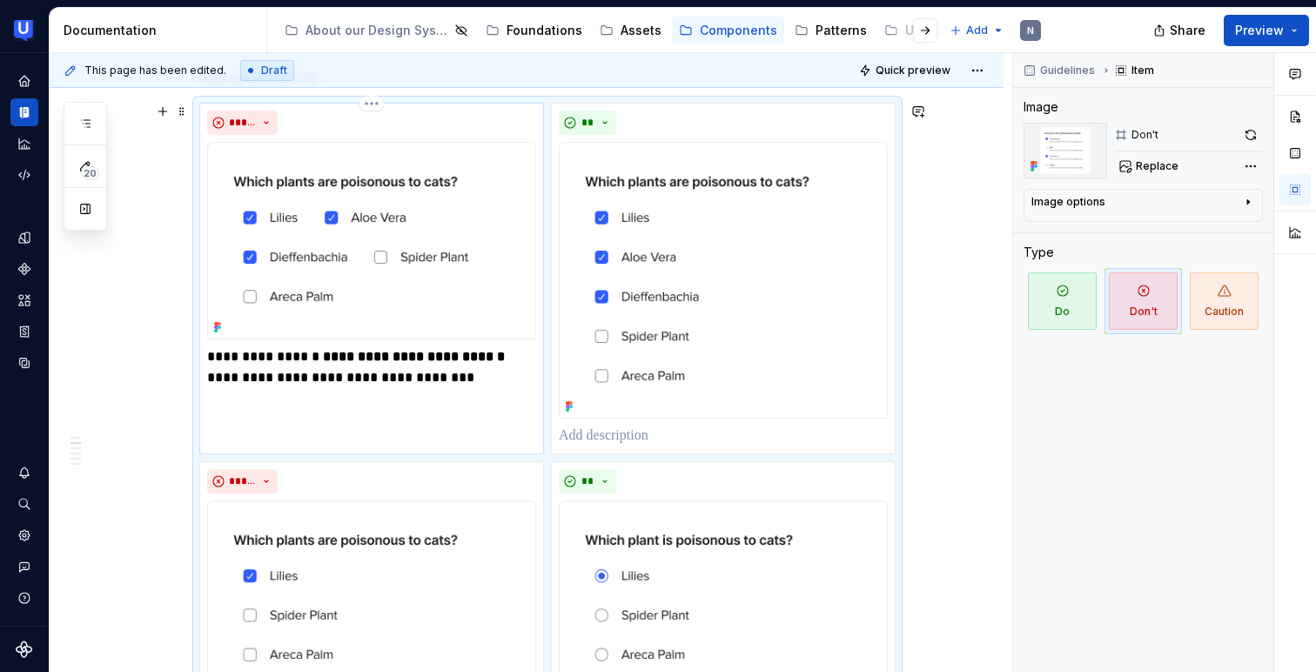
click at [338, 366] on p "**********" at bounding box center [371, 367] width 329 height 42
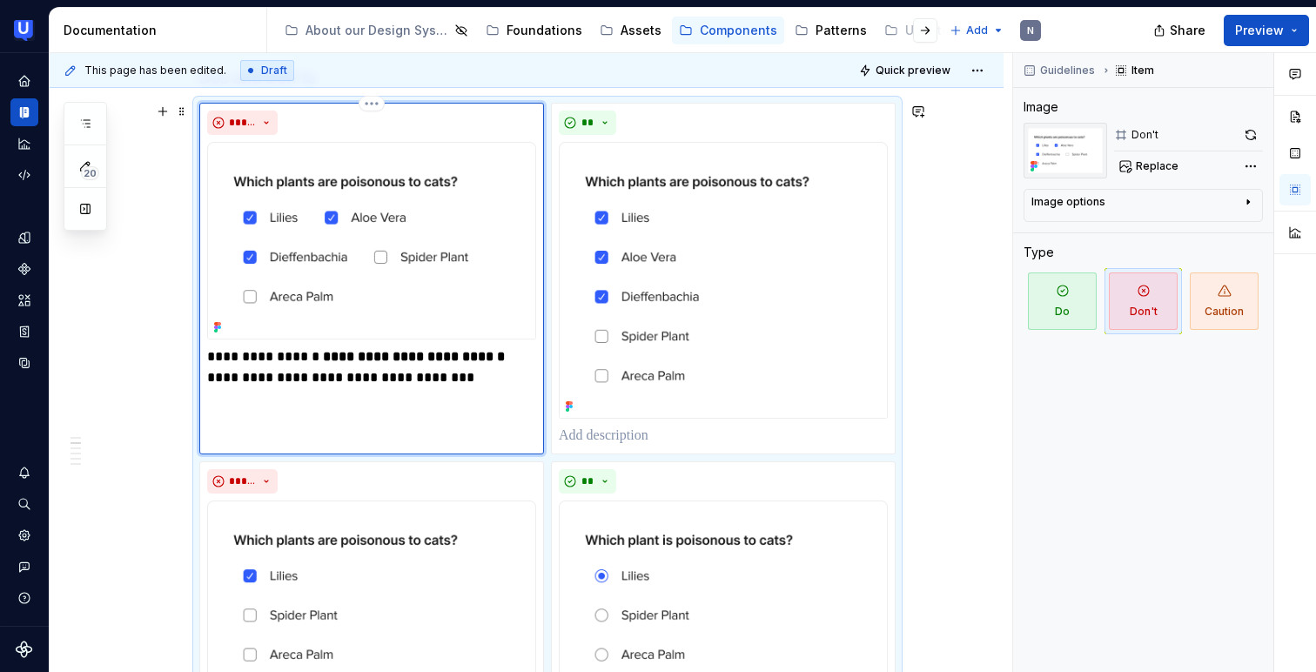
click at [338, 366] on p "**********" at bounding box center [371, 367] width 329 height 42
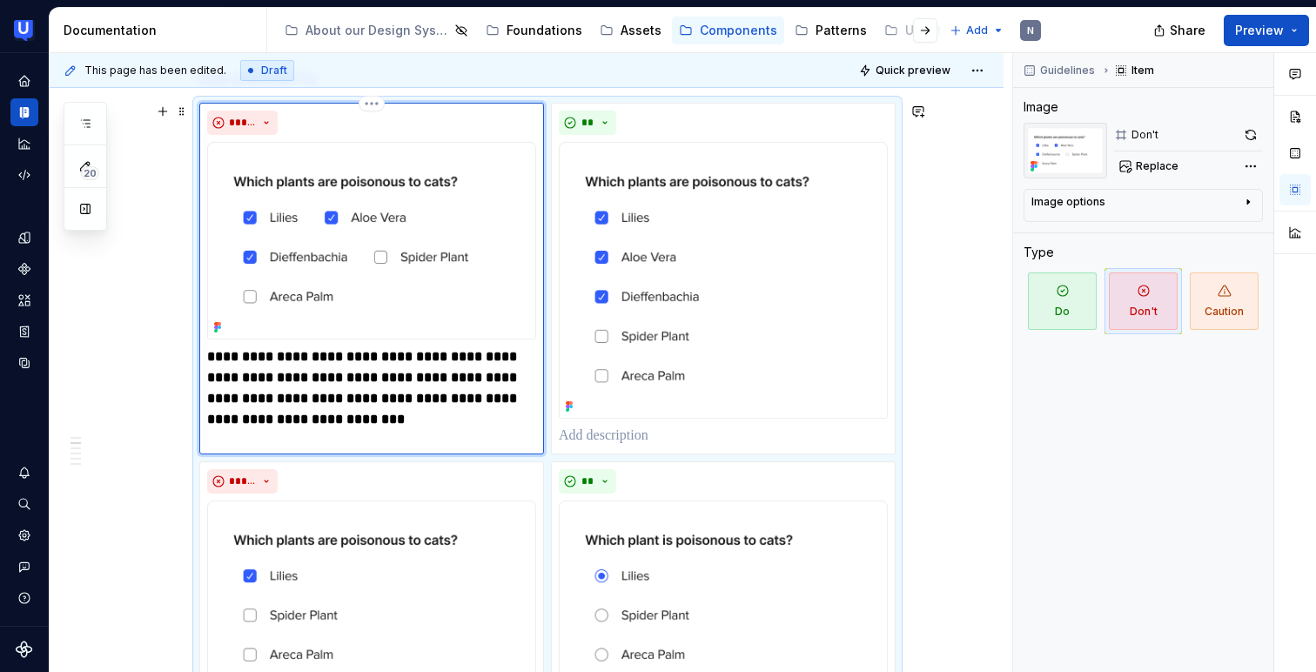
click at [255, 352] on strong "**********" at bounding box center [363, 388] width 313 height 76
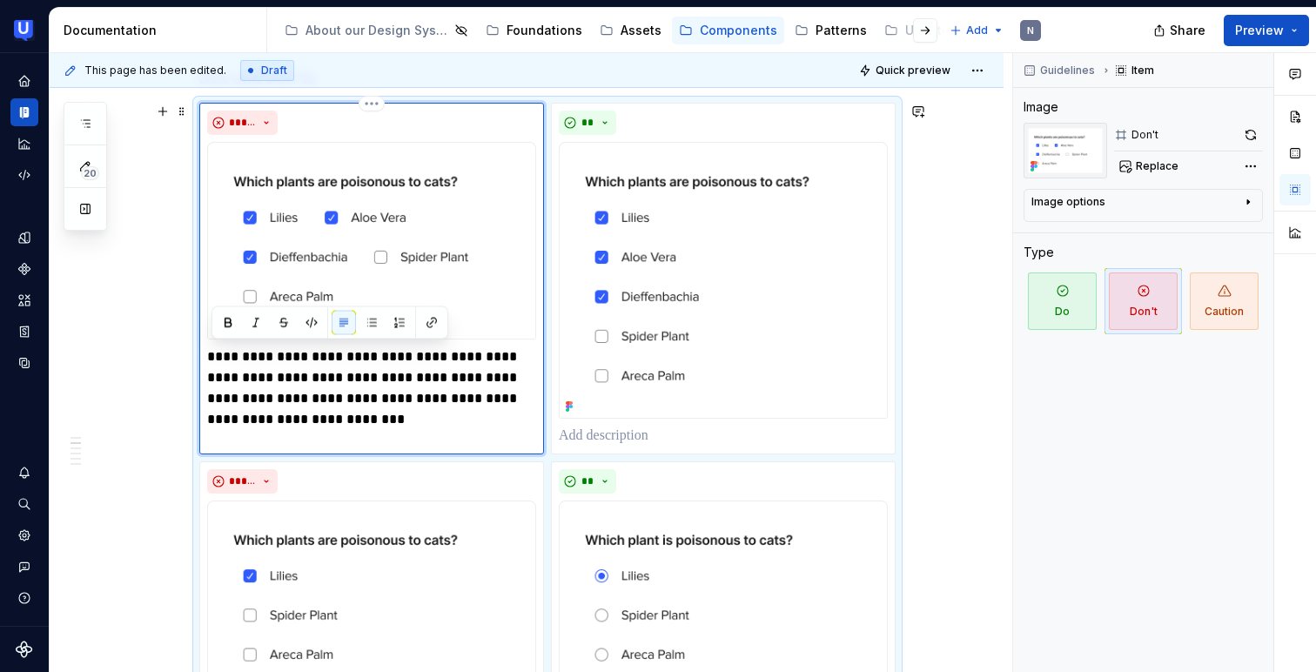
click at [252, 352] on p "**********" at bounding box center [371, 388] width 329 height 84
type textarea "*"
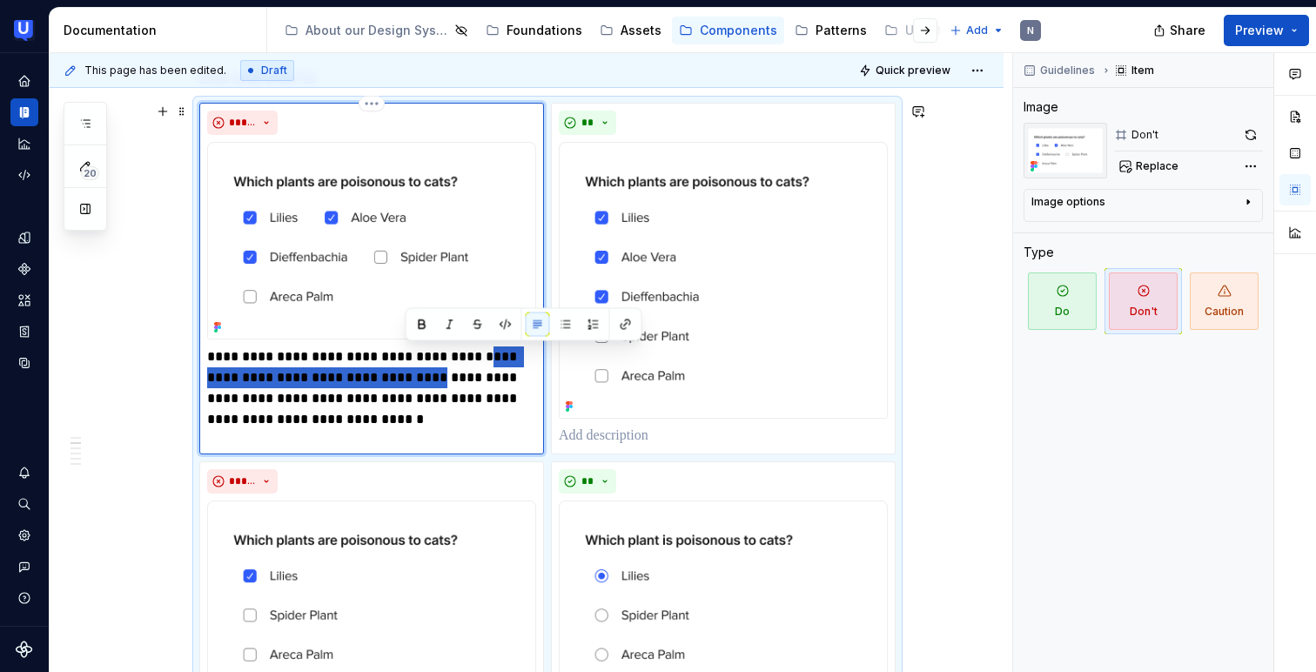
drag, startPoint x: 483, startPoint y: 357, endPoint x: 405, endPoint y: 379, distance: 81.5
click at [405, 379] on p "**********" at bounding box center [371, 388] width 329 height 84
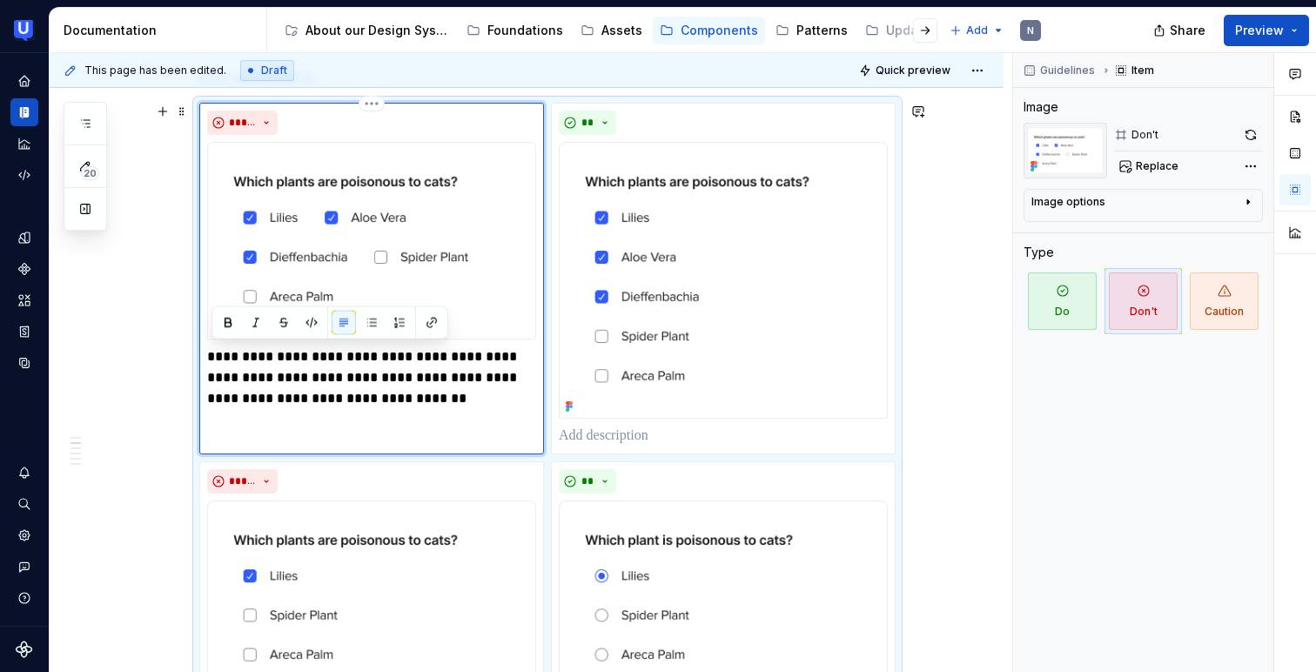
click at [398, 373] on p "**********" at bounding box center [371, 377] width 329 height 63
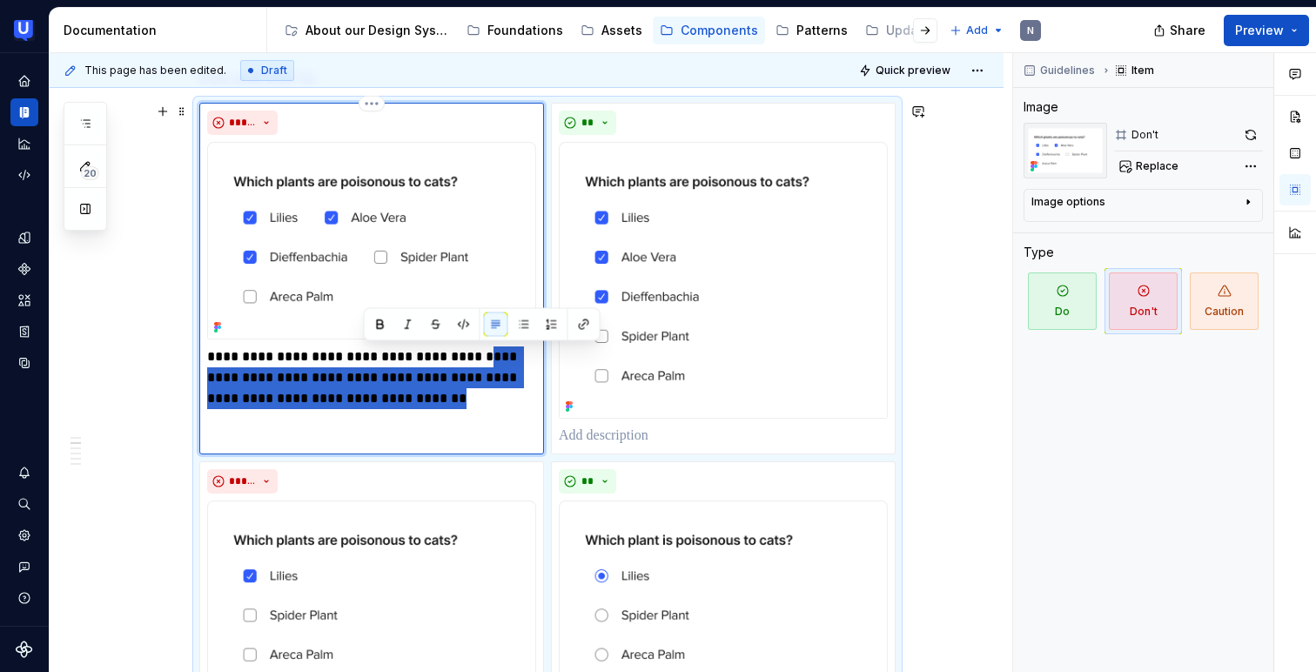
drag, startPoint x: 482, startPoint y: 355, endPoint x: 500, endPoint y: 389, distance: 38.6
click at [500, 389] on p "**********" at bounding box center [371, 377] width 329 height 63
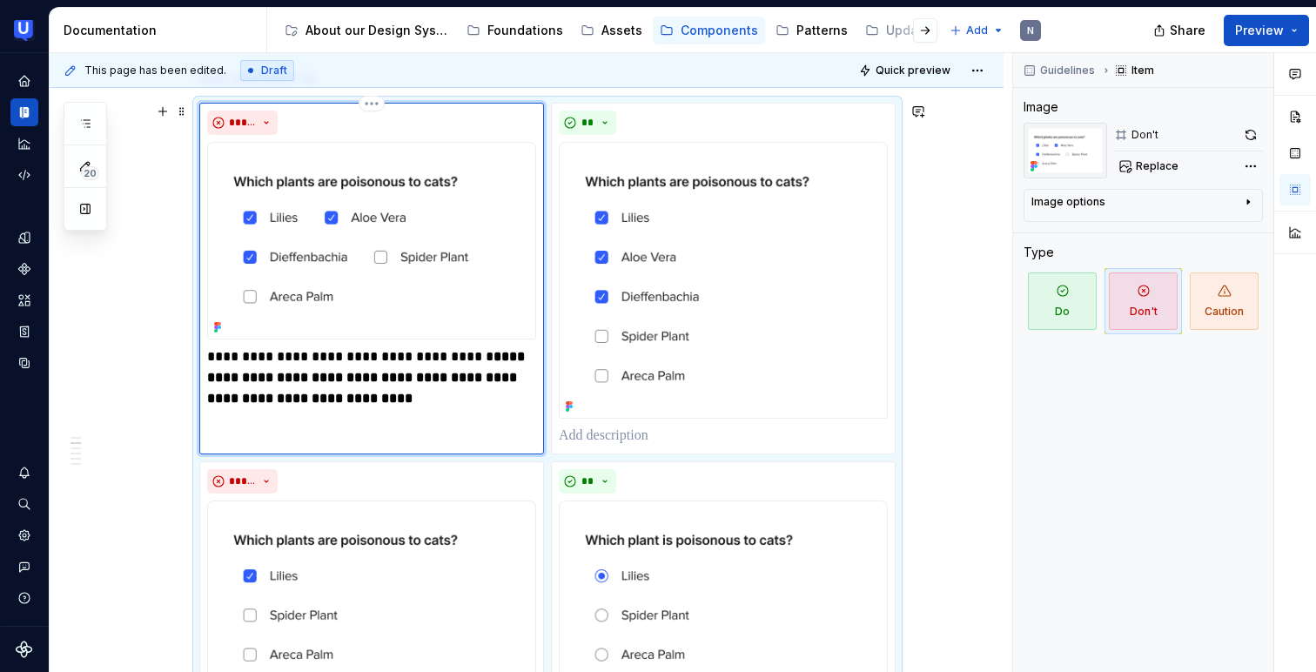
click at [480, 346] on p "**********" at bounding box center [371, 377] width 329 height 63
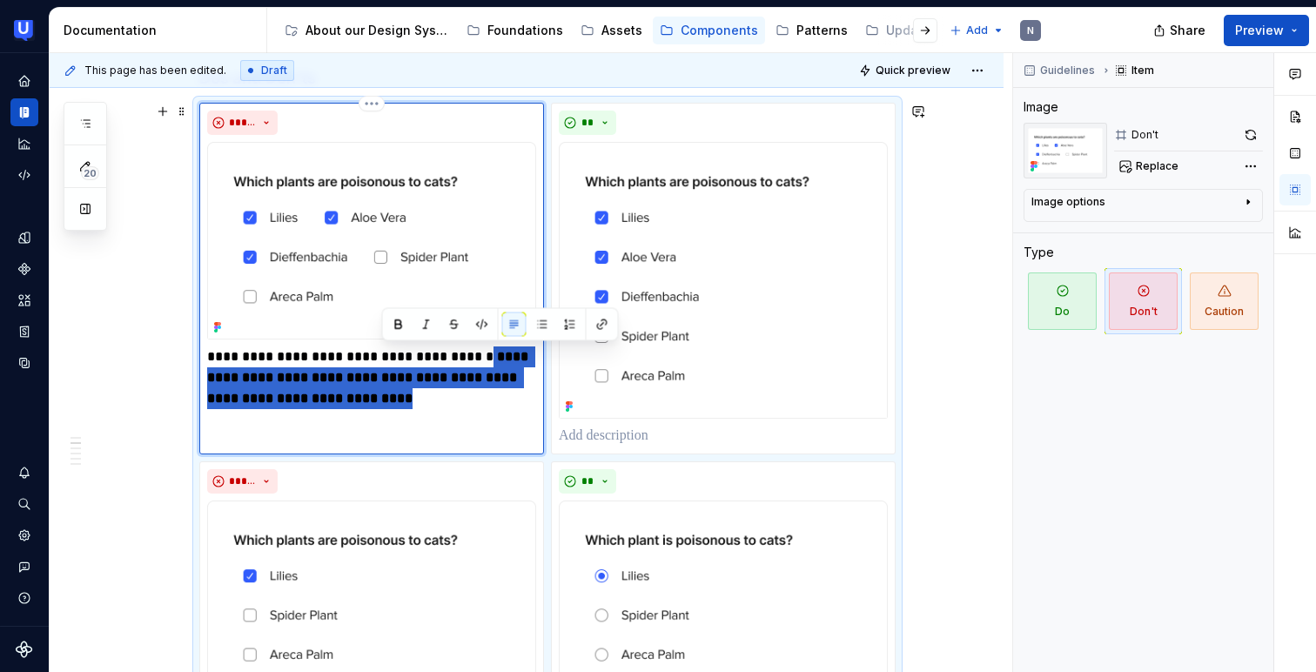
drag, startPoint x: 480, startPoint y: 354, endPoint x: 521, endPoint y: 393, distance: 56.6
click at [521, 393] on p "**********" at bounding box center [371, 377] width 329 height 63
drag, startPoint x: 485, startPoint y: 355, endPoint x: 487, endPoint y: 393, distance: 37.5
click at [487, 393] on p "**********" at bounding box center [371, 377] width 329 height 63
click at [482, 356] on p "**********" at bounding box center [371, 377] width 329 height 63
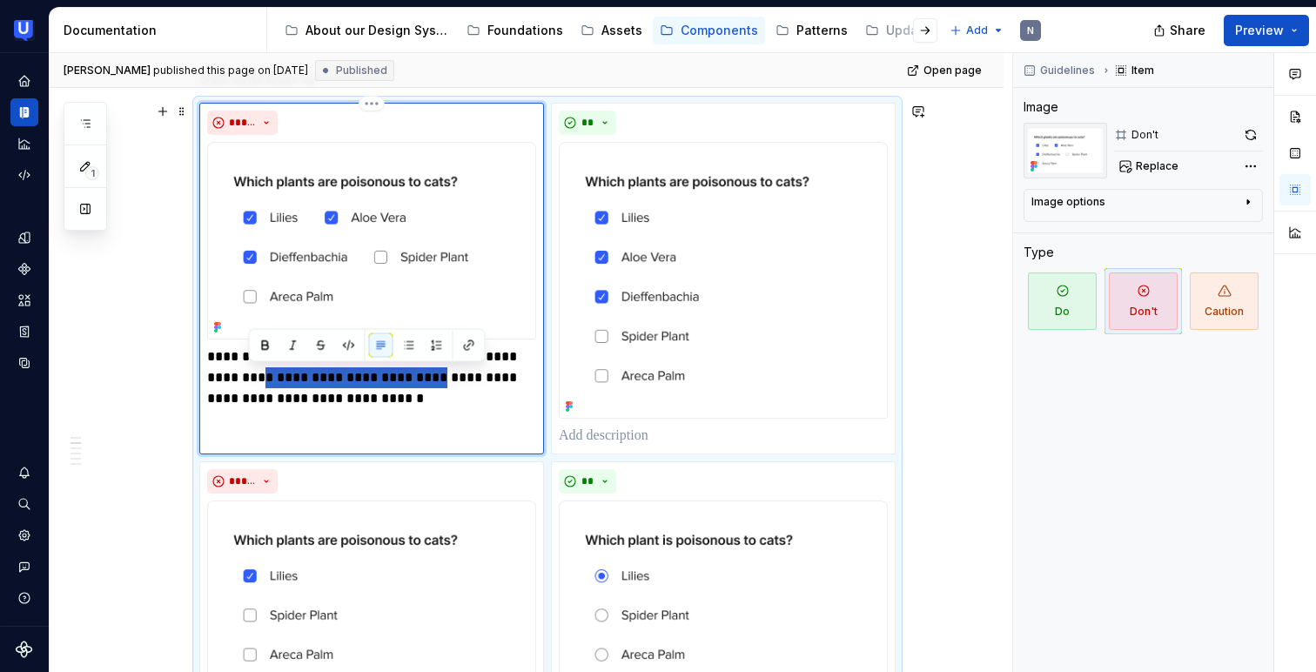
drag, startPoint x: 249, startPoint y: 379, endPoint x: 405, endPoint y: 373, distance: 155.9
click at [405, 373] on p "**********" at bounding box center [371, 377] width 329 height 63
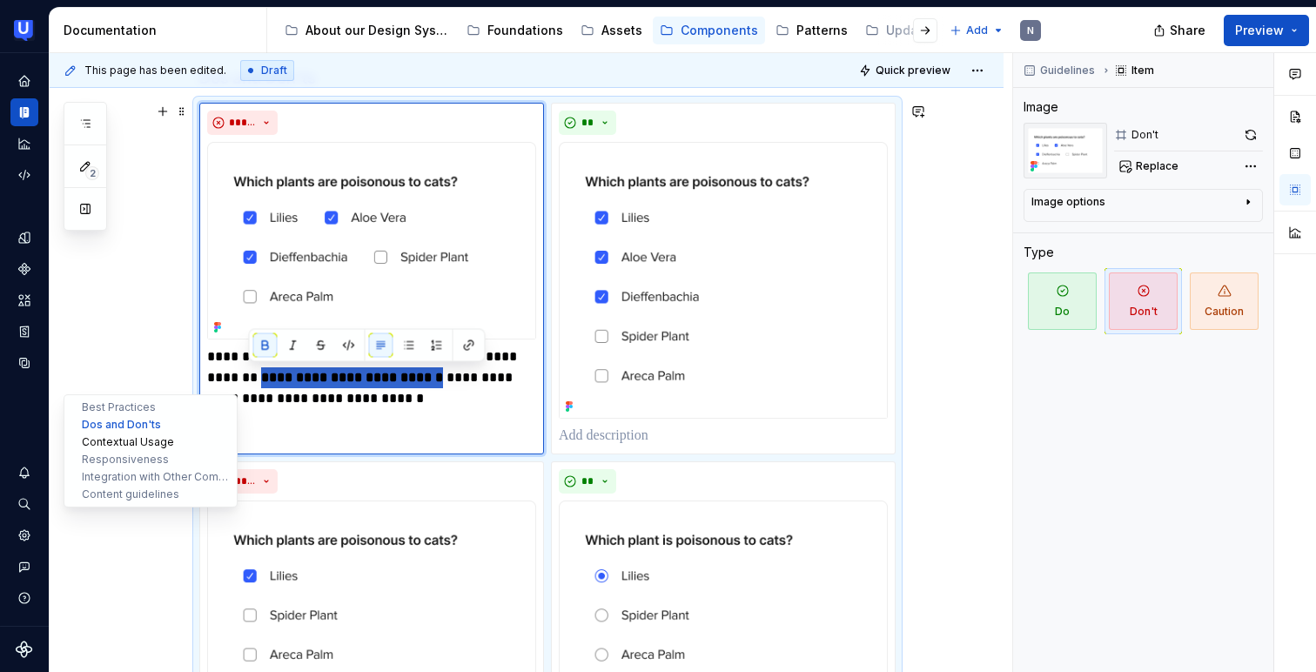
click at [161, 433] on button "Contextual Usage" at bounding box center [150, 441] width 165 height 17
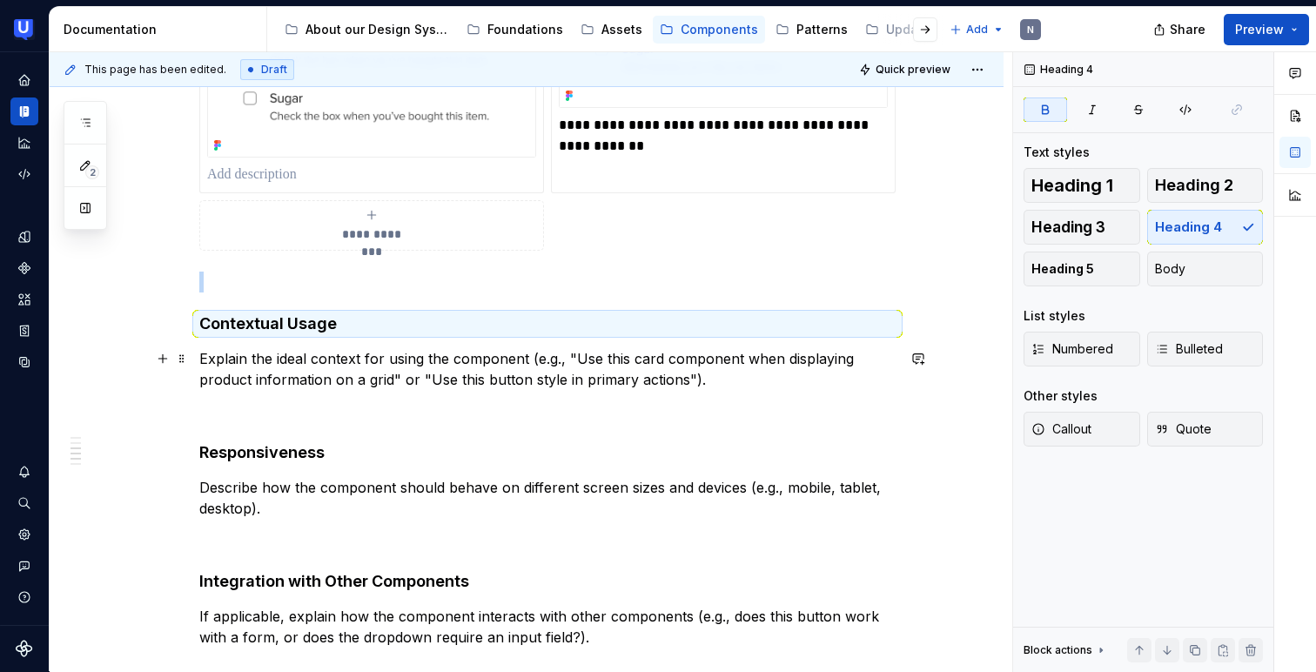
scroll to position [1581, 0]
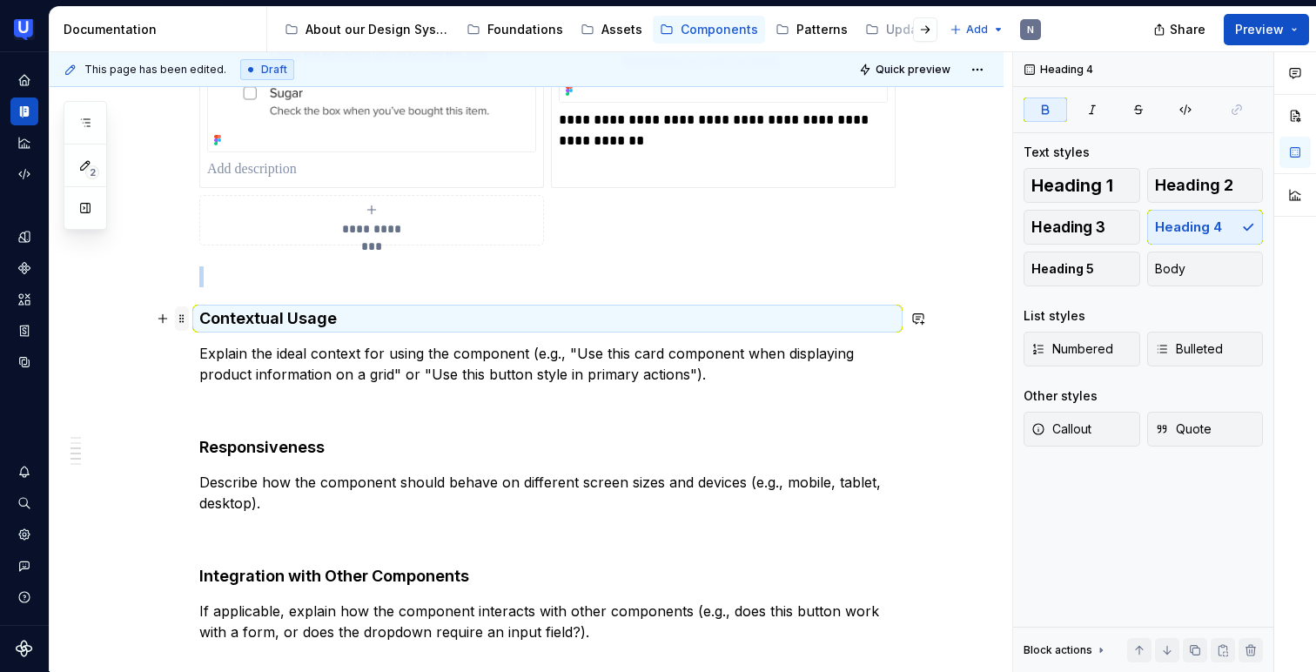
click at [181, 326] on span at bounding box center [182, 318] width 14 height 24
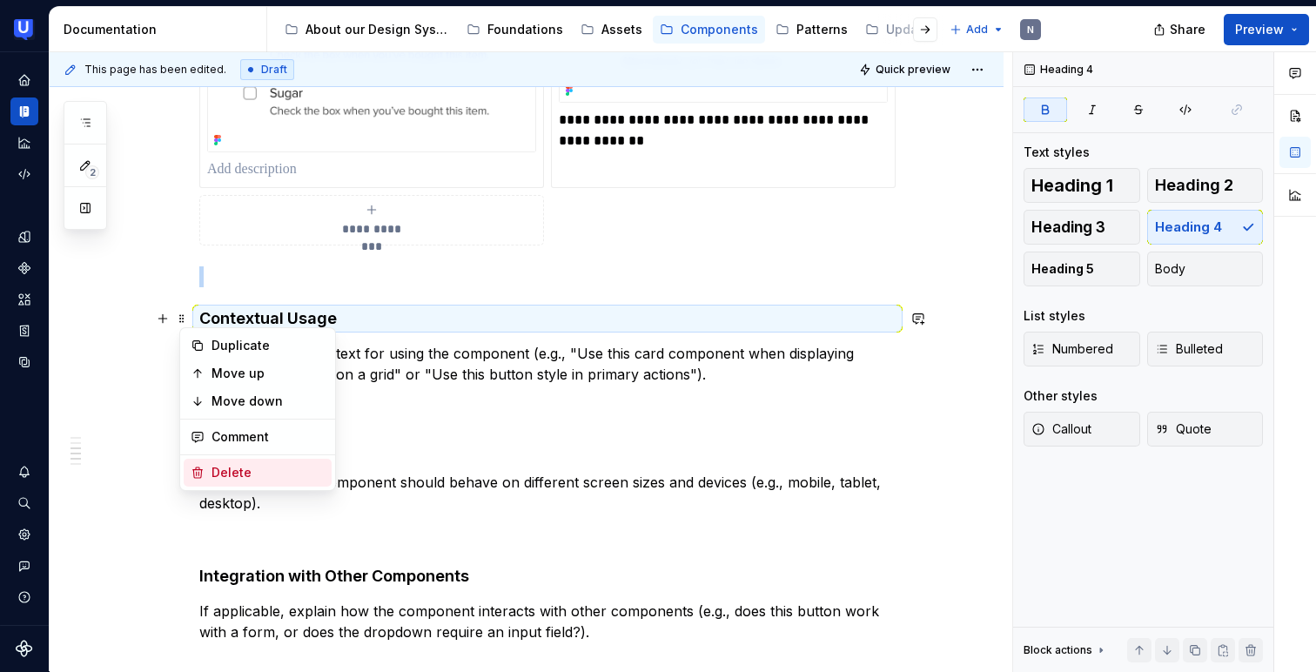
click at [247, 465] on div "Delete" at bounding box center [268, 472] width 113 height 17
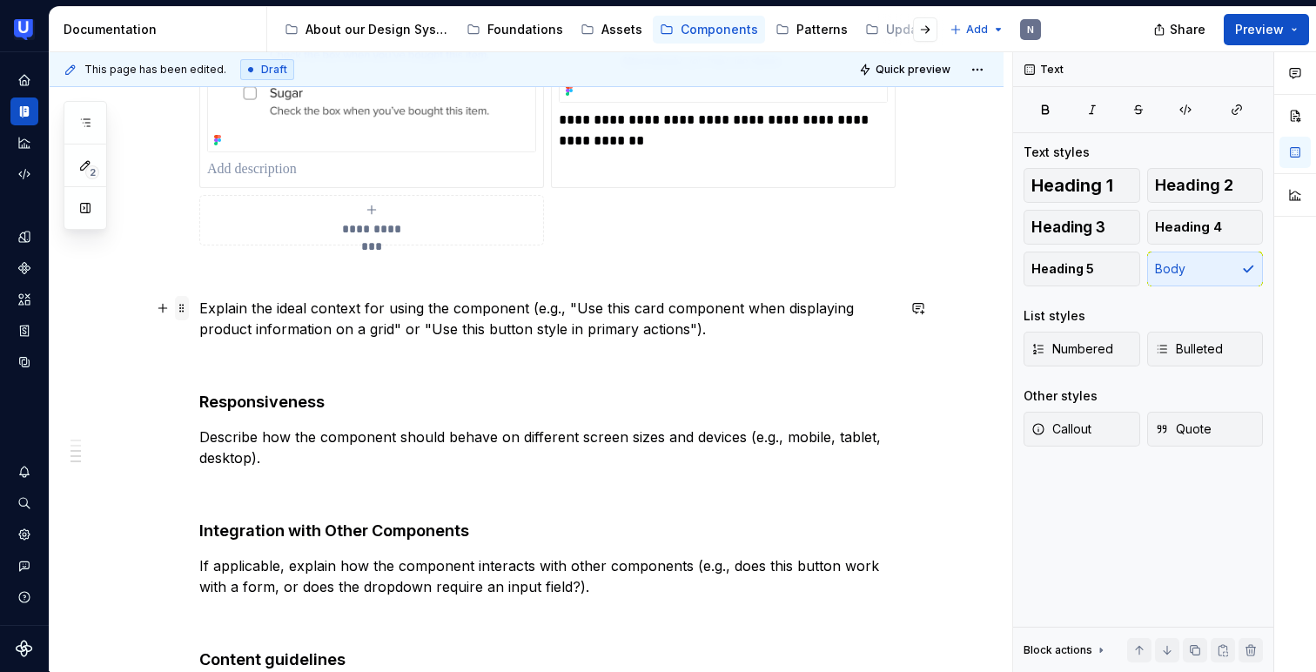
click at [186, 307] on span at bounding box center [182, 308] width 14 height 24
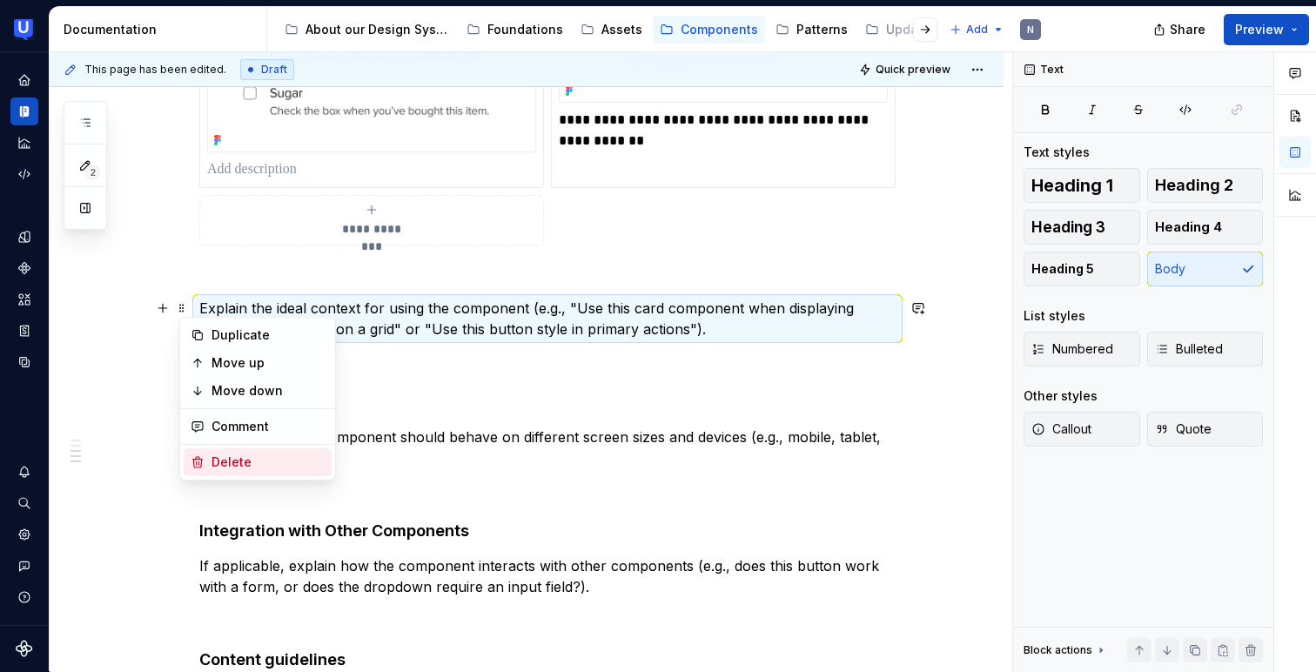
click at [199, 455] on icon at bounding box center [198, 462] width 14 height 14
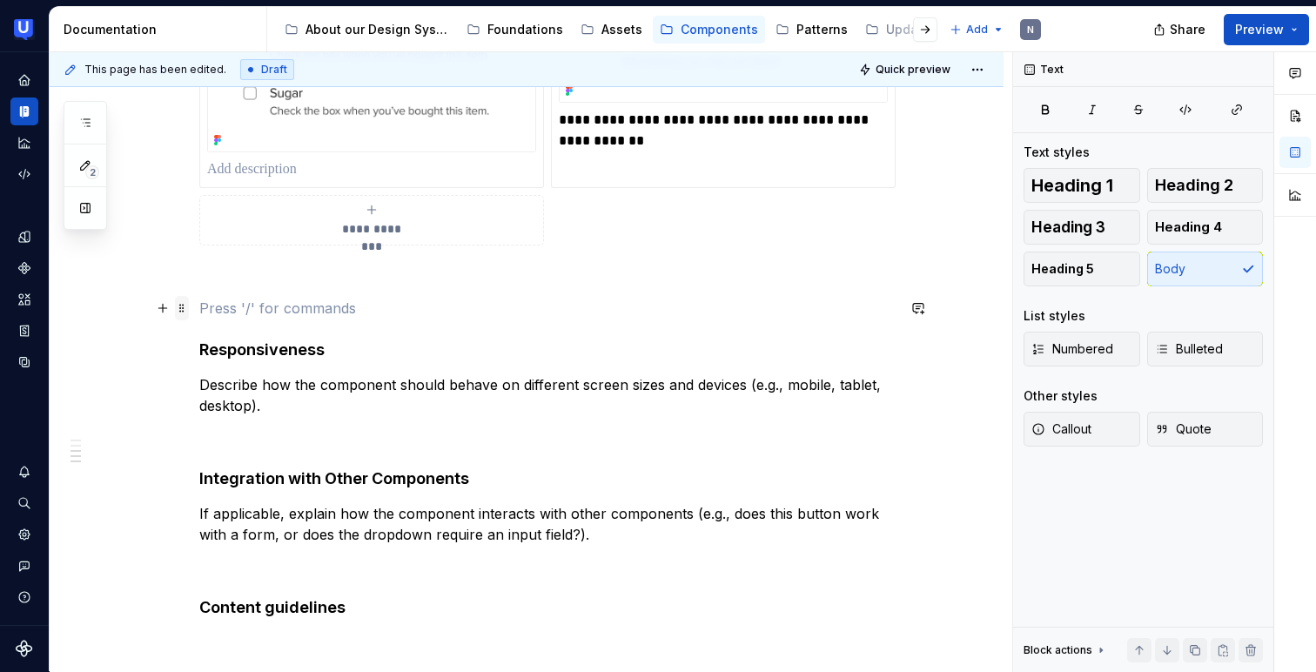
click at [185, 312] on span at bounding box center [182, 308] width 14 height 24
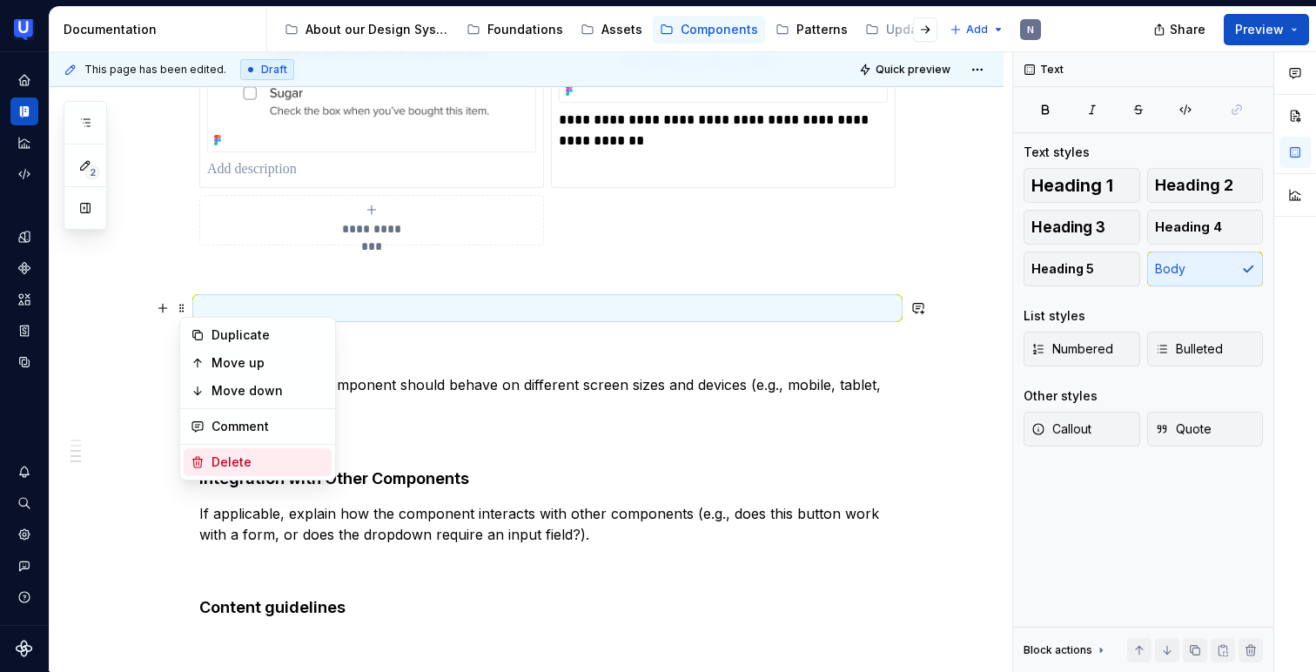
click at [206, 461] on div "Delete" at bounding box center [258, 462] width 148 height 28
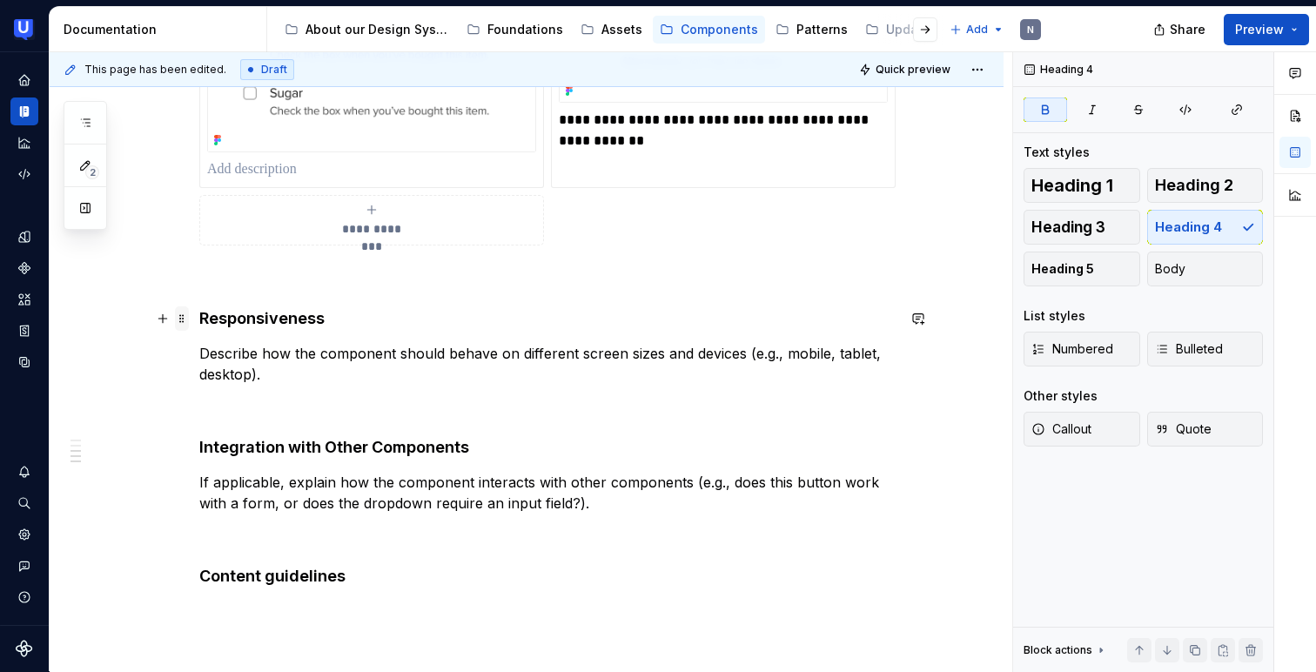
click at [186, 319] on span at bounding box center [182, 318] width 14 height 24
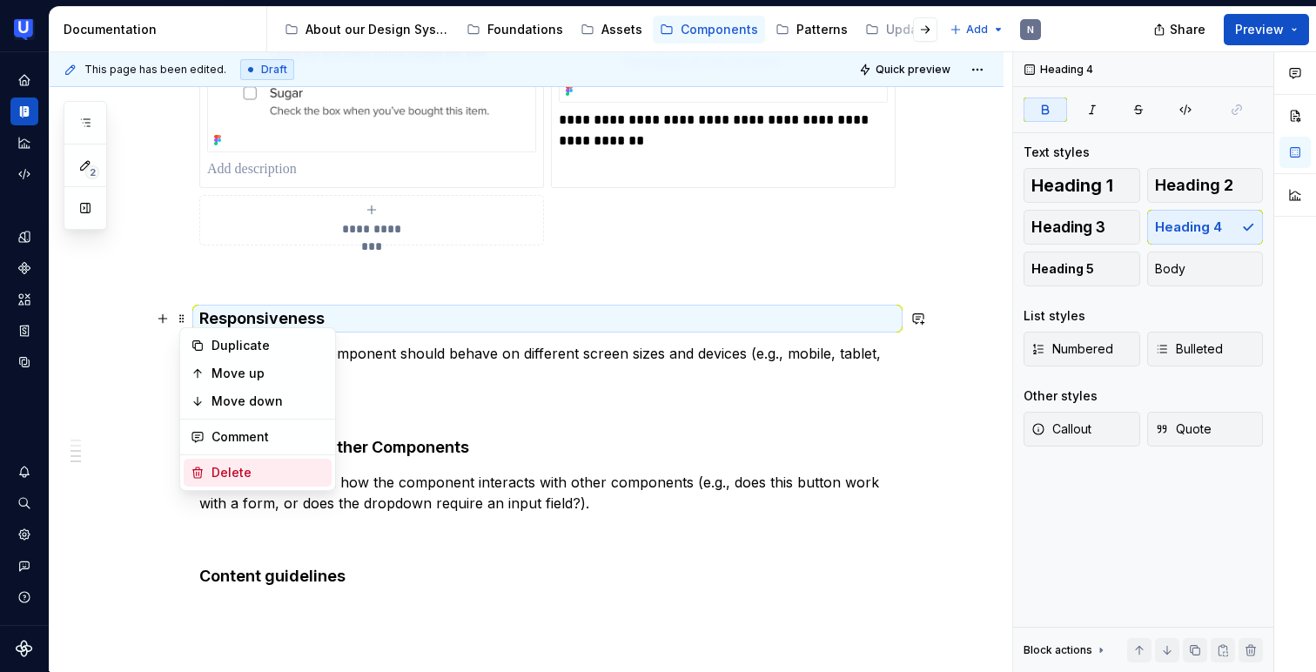
click at [213, 467] on div "Delete" at bounding box center [268, 472] width 113 height 17
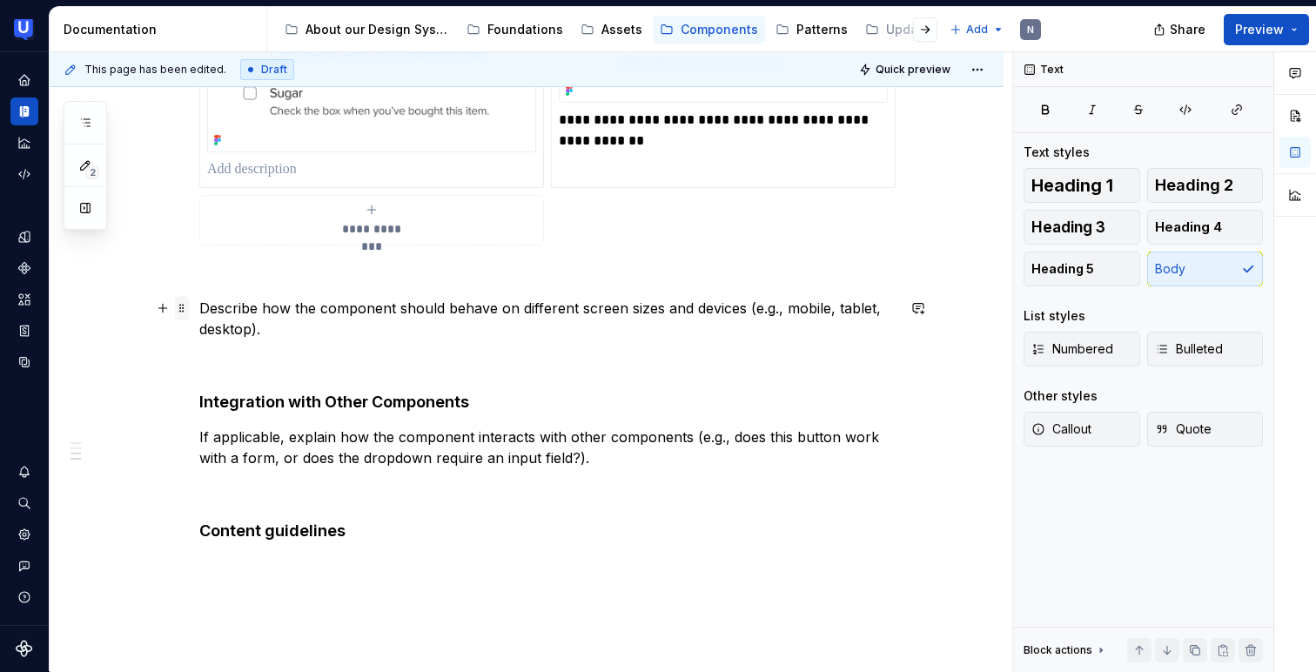
click at [187, 311] on span at bounding box center [182, 308] width 14 height 24
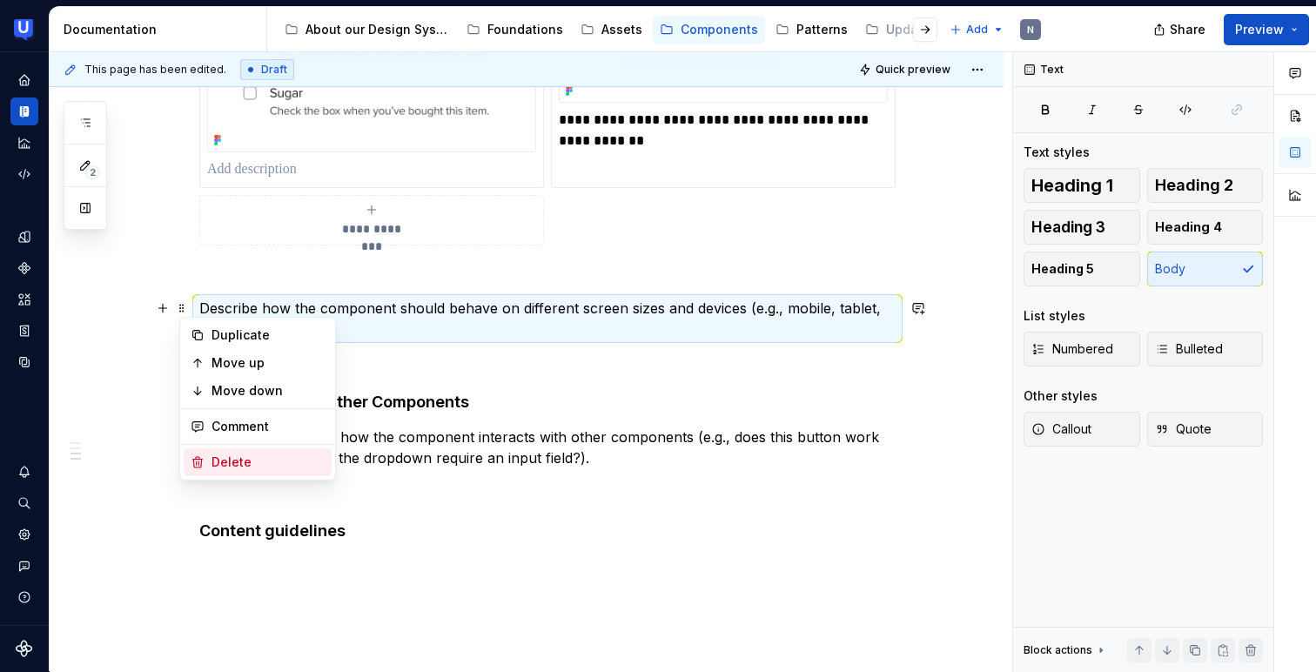
click at [208, 463] on div "Delete" at bounding box center [258, 462] width 148 height 28
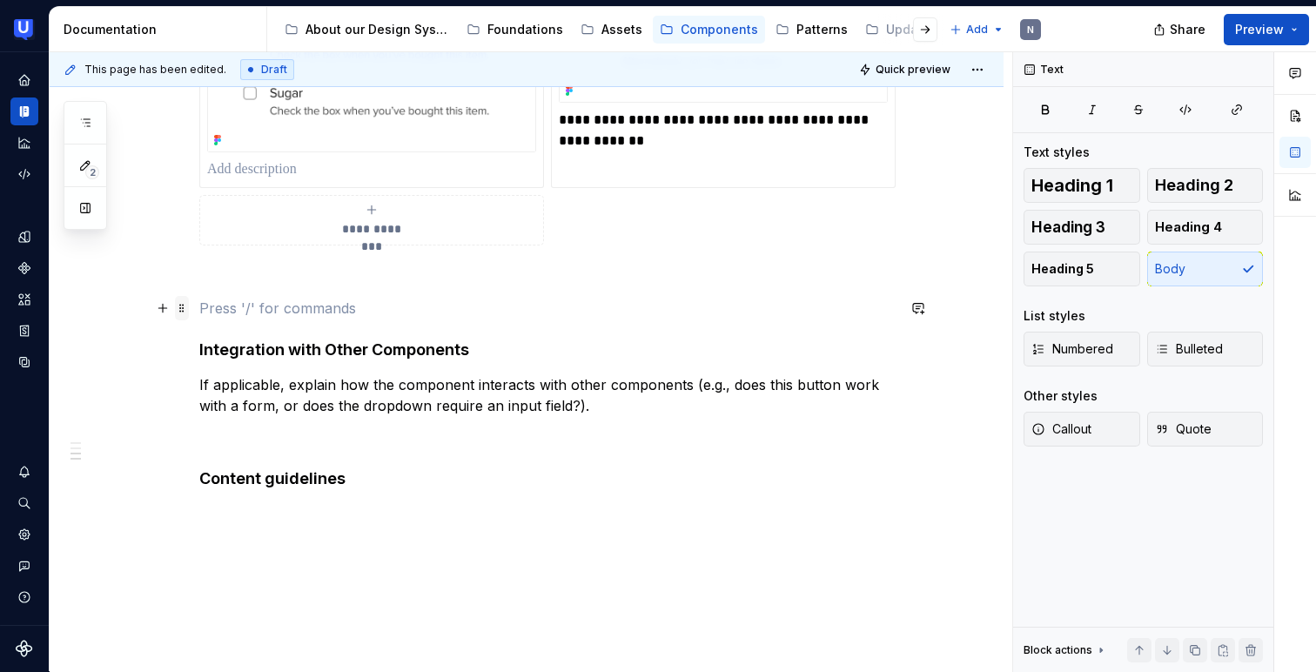
click at [189, 306] on span at bounding box center [182, 308] width 14 height 24
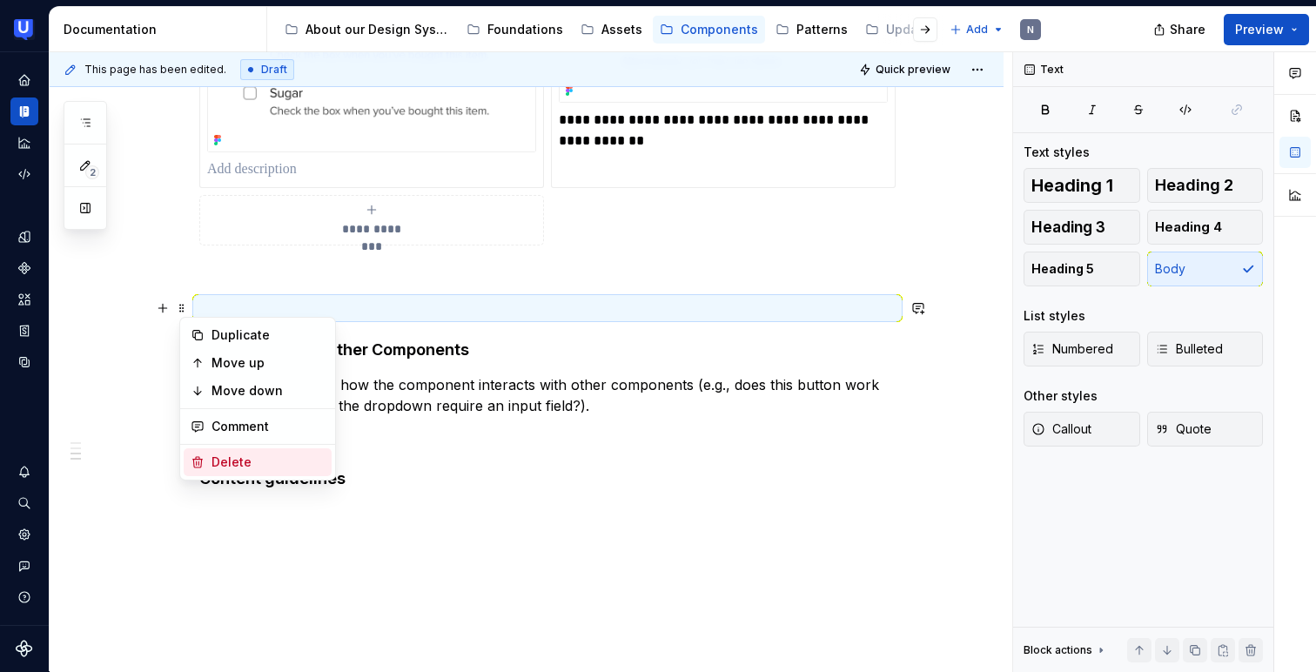
click at [208, 461] on div "Delete" at bounding box center [258, 462] width 148 height 28
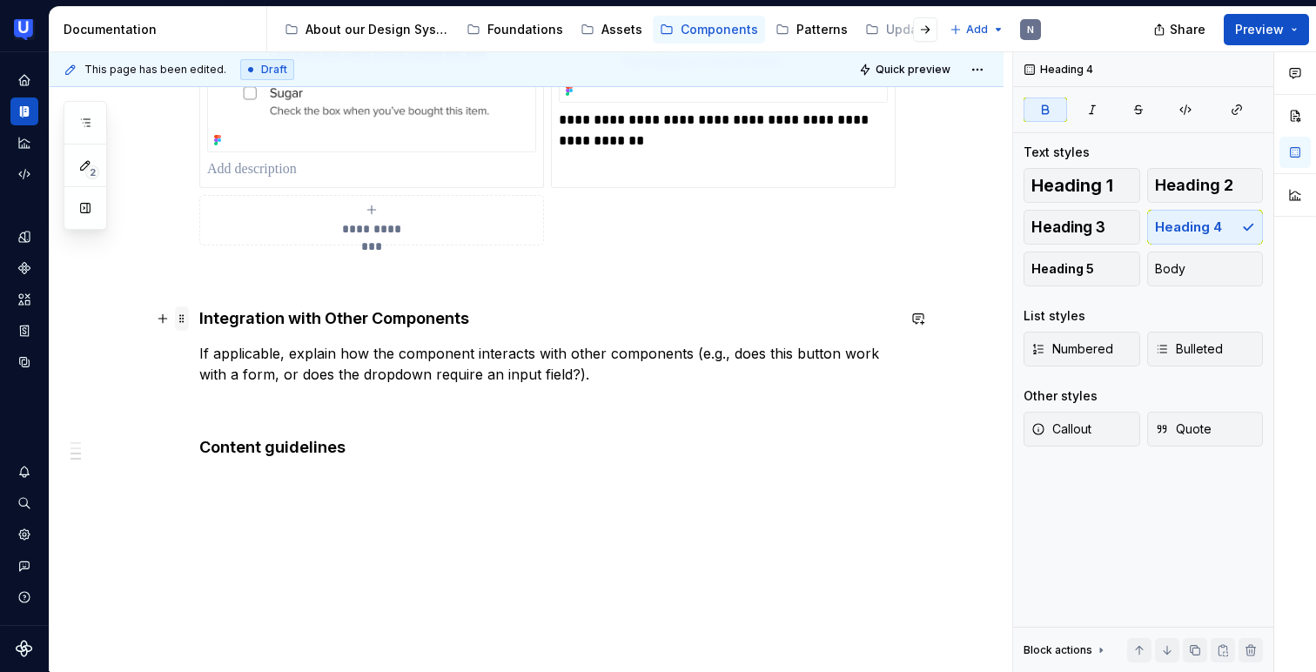
click at [187, 315] on span at bounding box center [182, 318] width 14 height 24
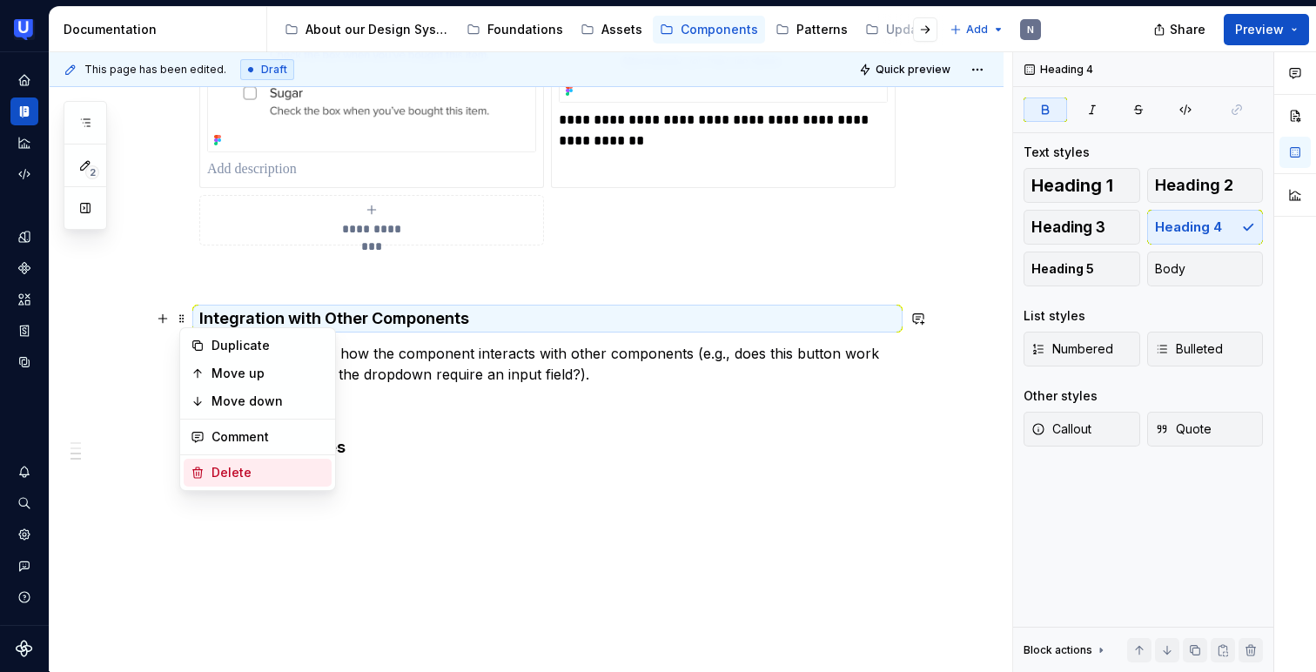
click at [208, 471] on div "Delete" at bounding box center [258, 473] width 148 height 28
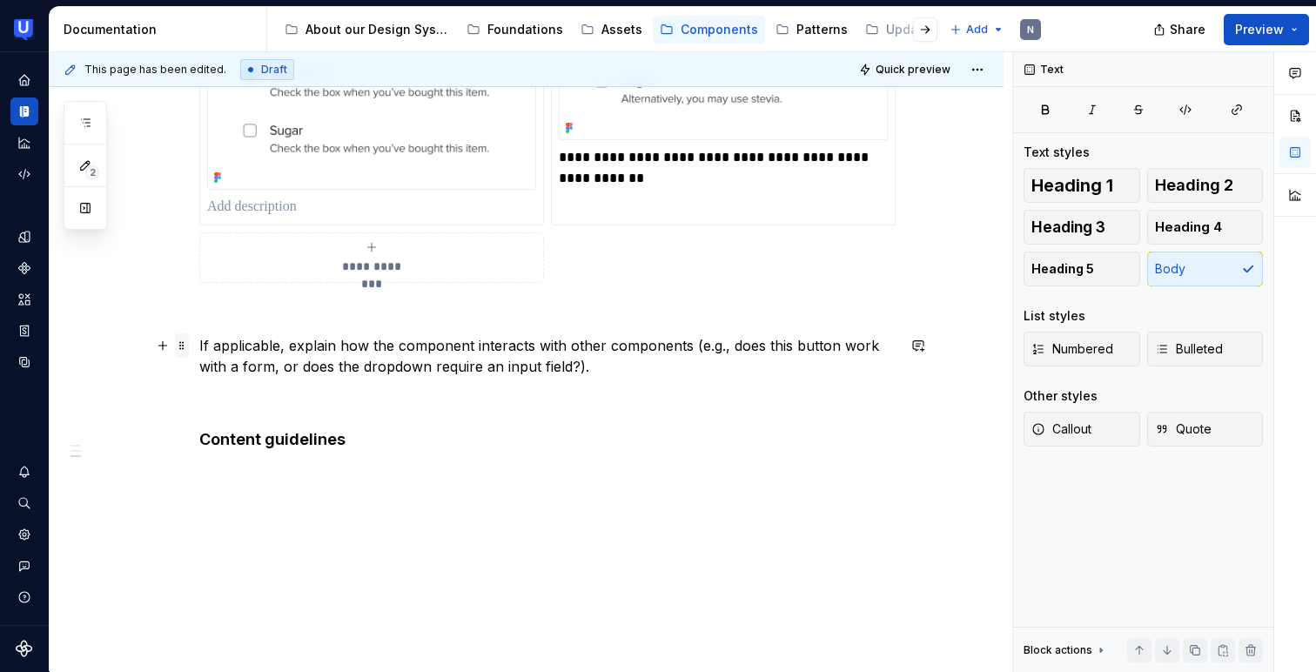
click at [187, 352] on span at bounding box center [182, 345] width 14 height 24
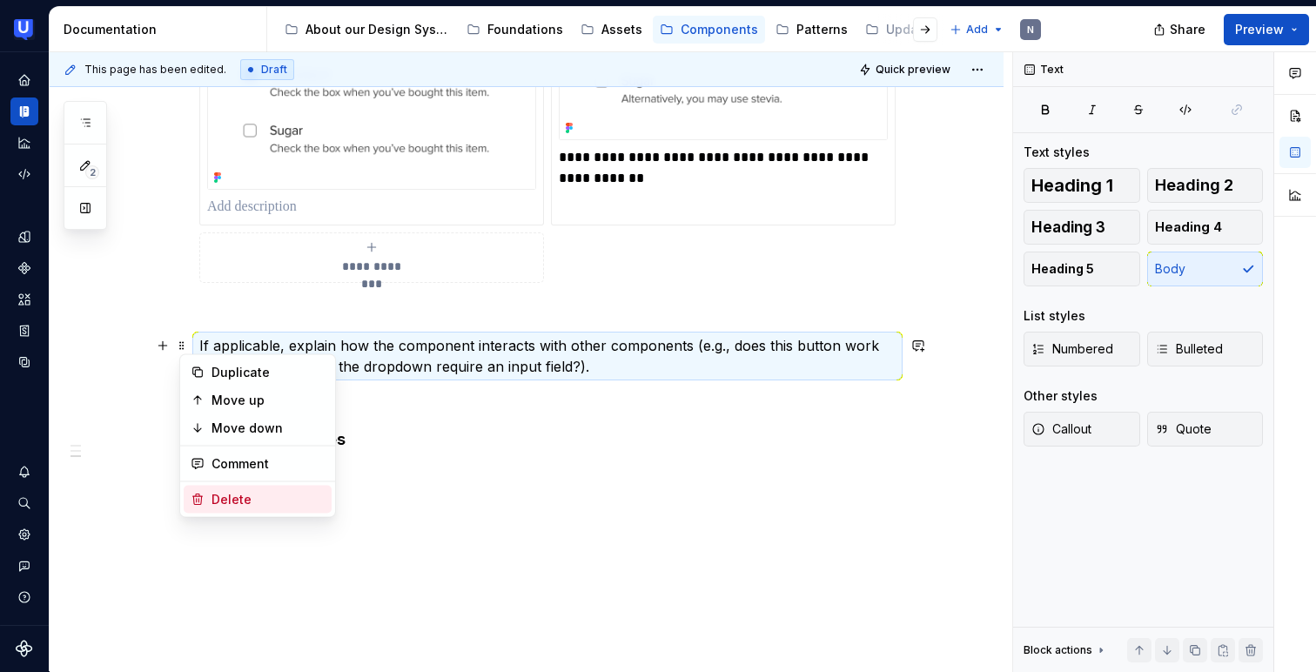
click at [220, 491] on div "Delete" at bounding box center [268, 499] width 113 height 17
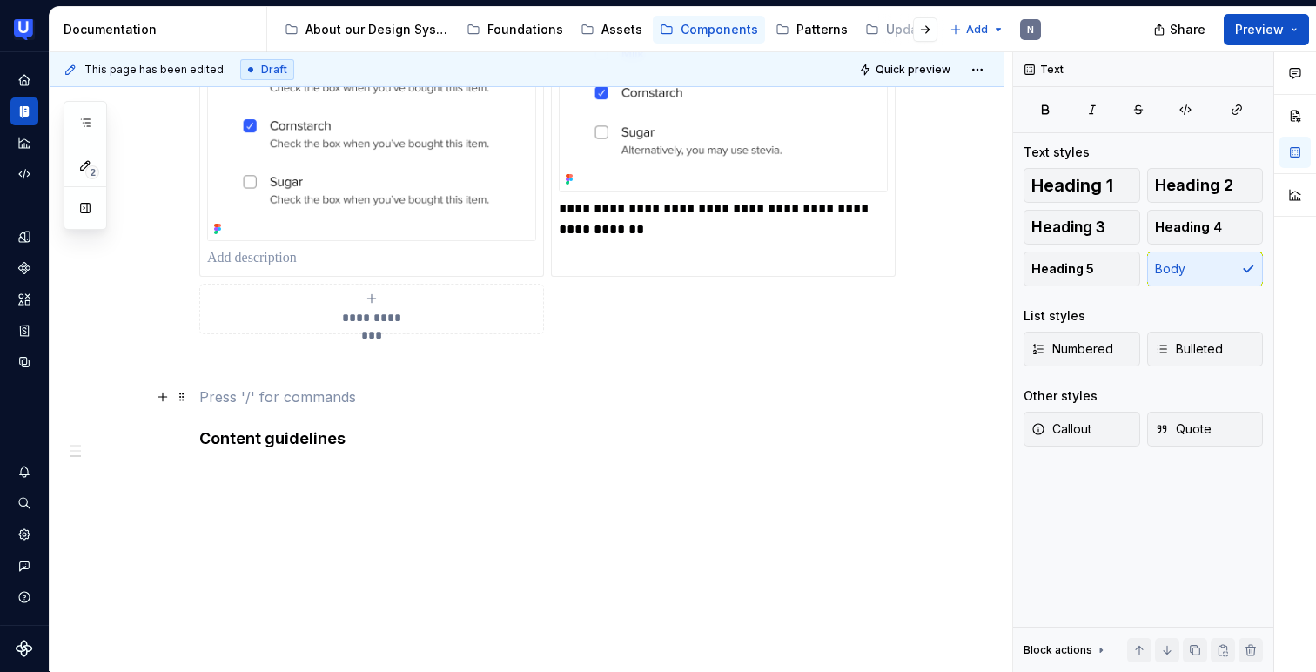
scroll to position [1491, 0]
click at [188, 398] on span at bounding box center [182, 398] width 14 height 24
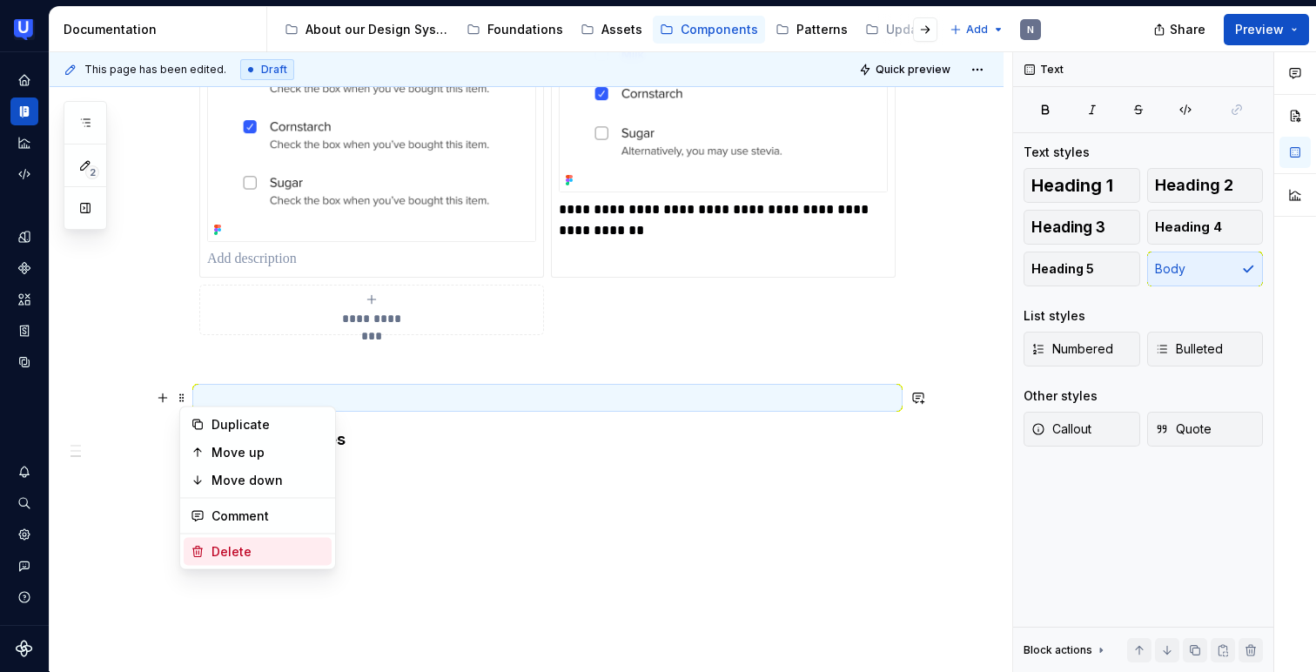
click at [221, 545] on div "Delete" at bounding box center [268, 551] width 113 height 17
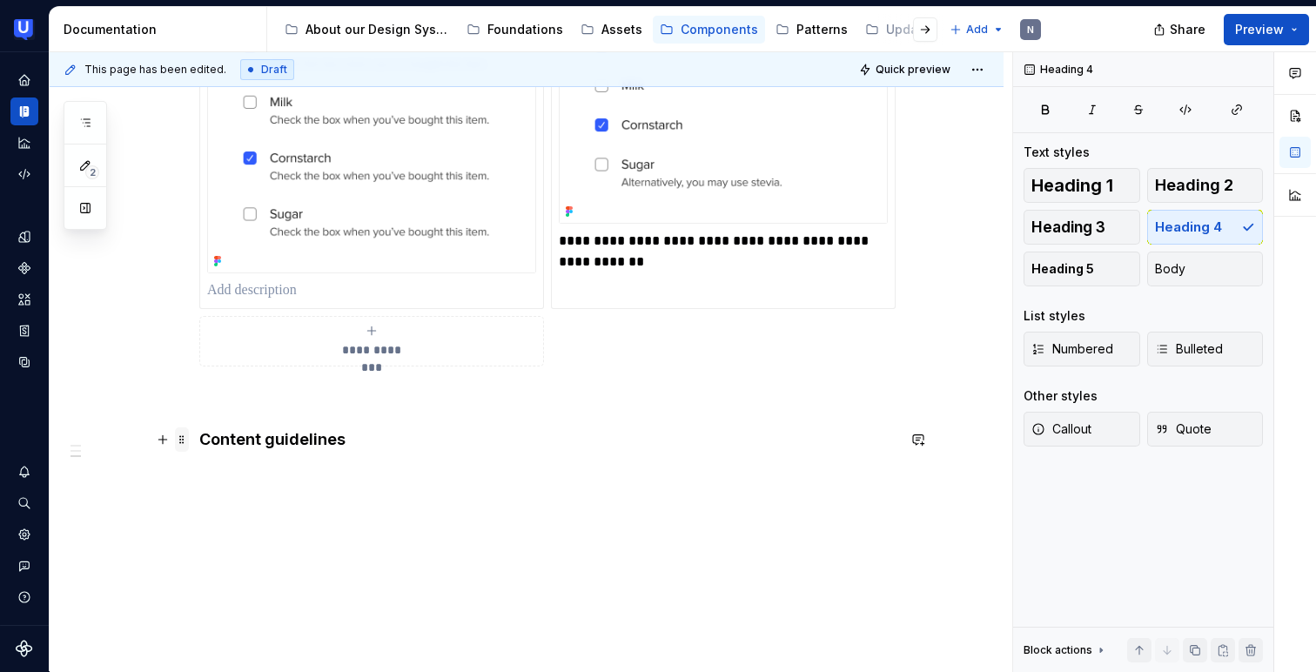
click at [186, 446] on span at bounding box center [182, 439] width 14 height 24
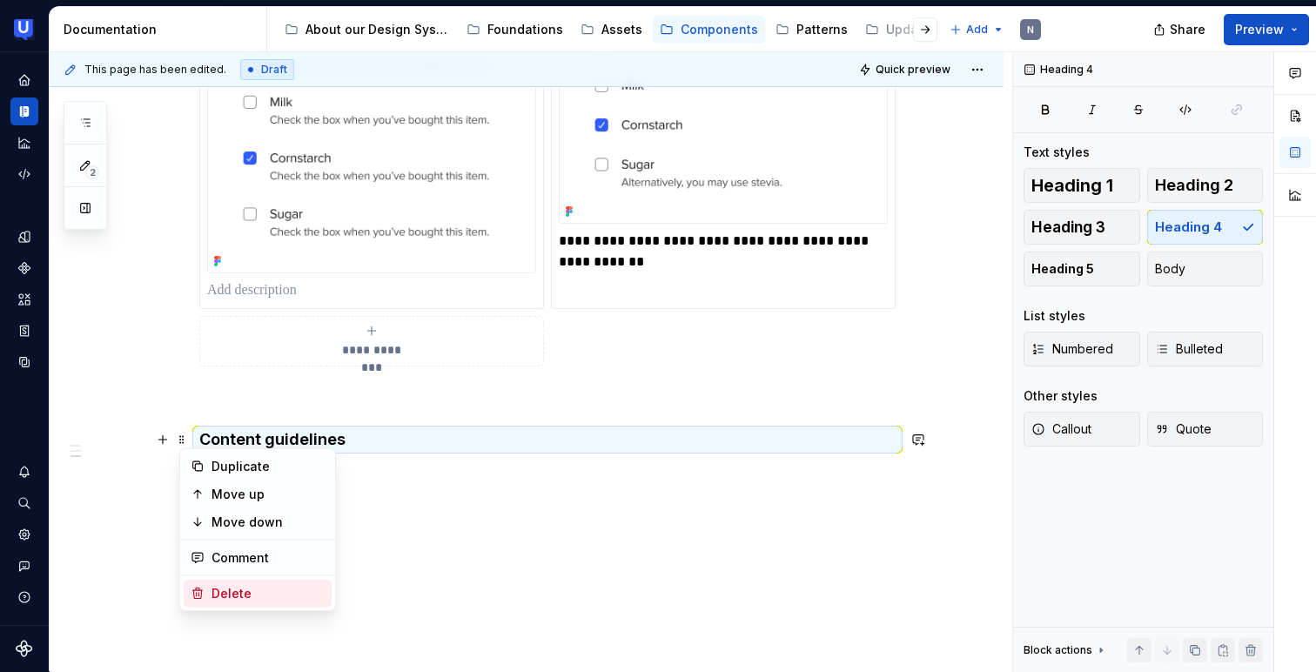
click at [211, 592] on div "Delete" at bounding box center [258, 594] width 148 height 28
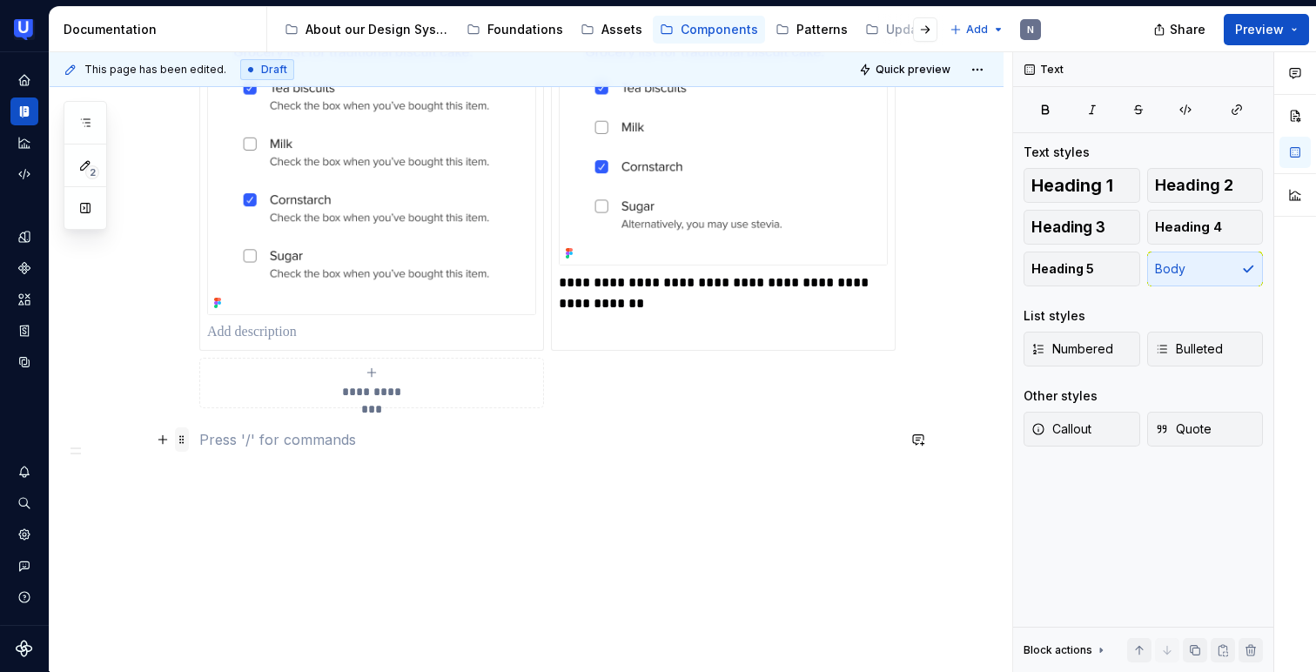
click at [189, 438] on span at bounding box center [182, 439] width 14 height 24
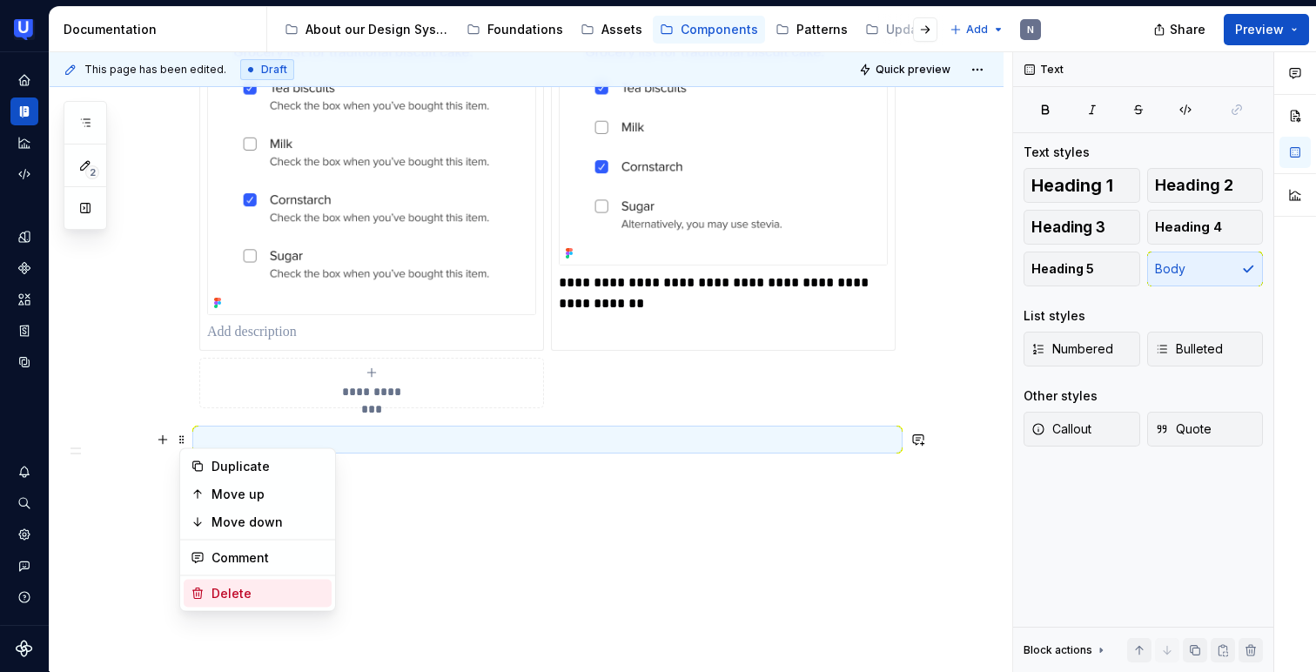
click at [223, 598] on div "Delete" at bounding box center [268, 593] width 113 height 17
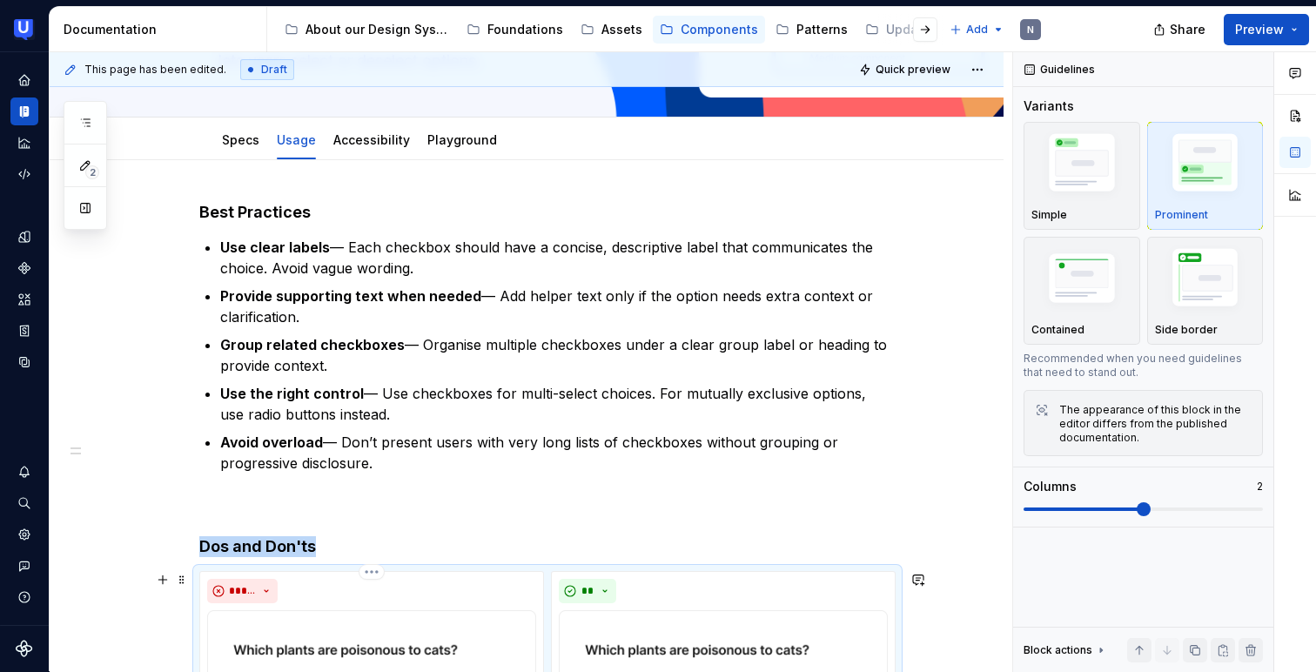
scroll to position [0, 0]
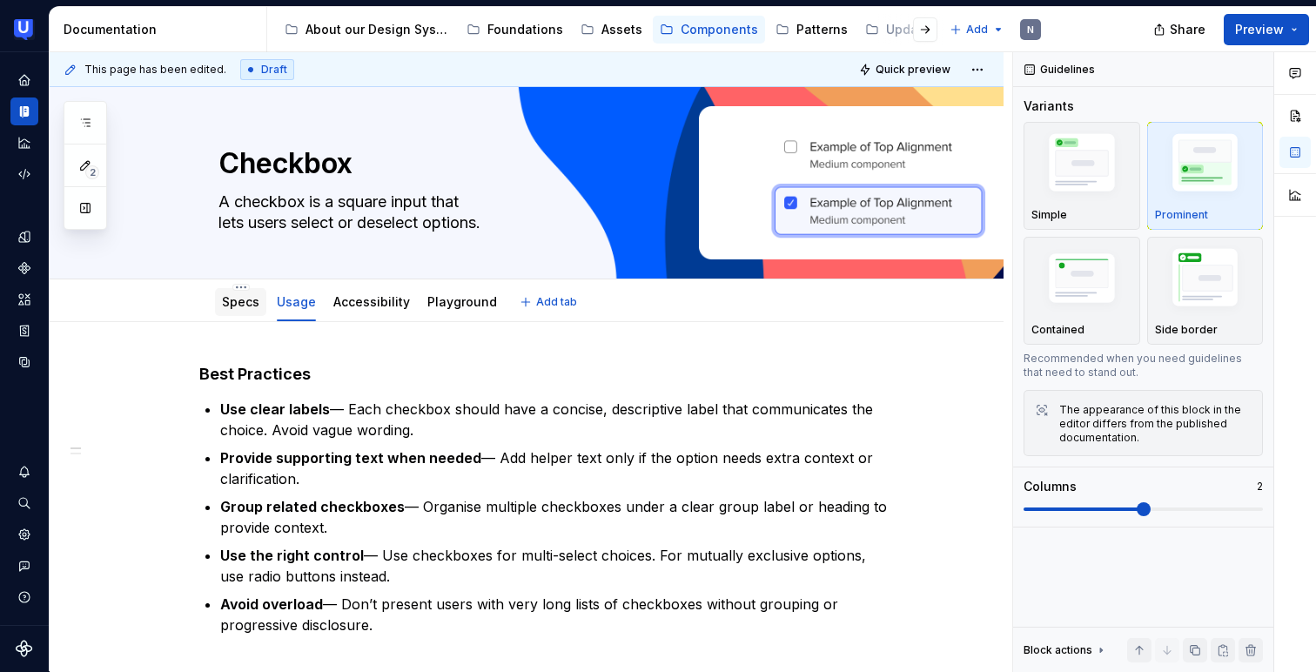
click at [248, 302] on link "Specs" at bounding box center [240, 301] width 37 height 15
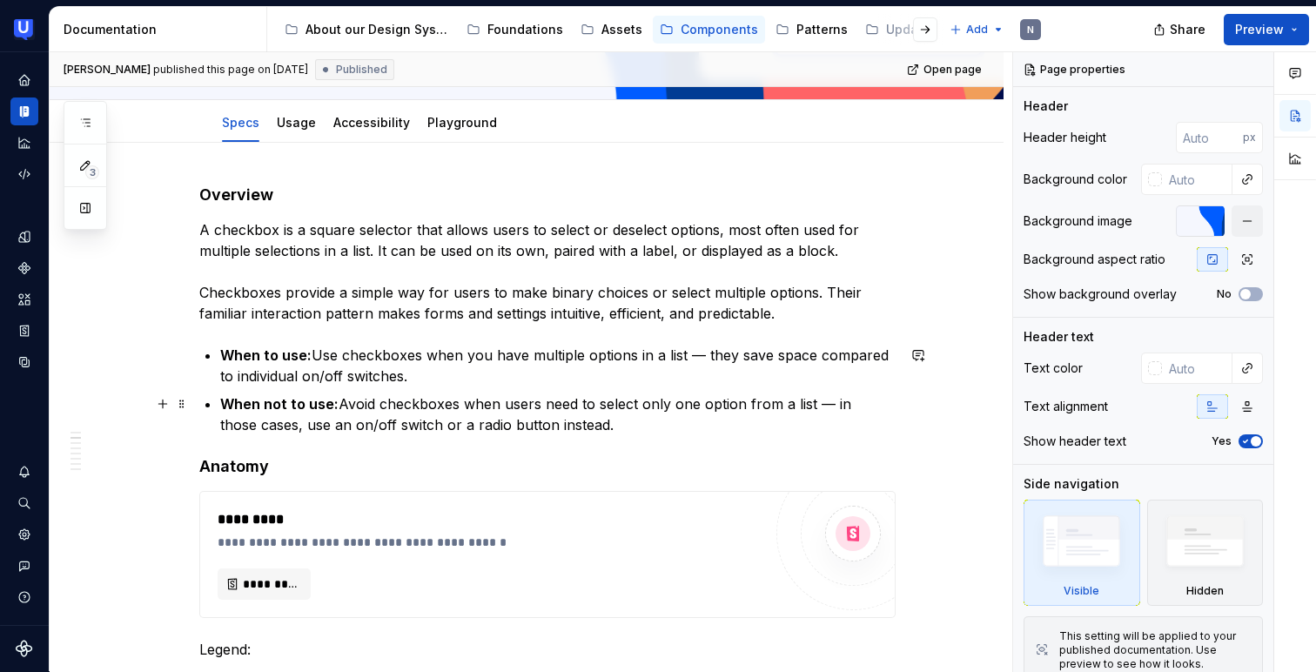
scroll to position [76, 0]
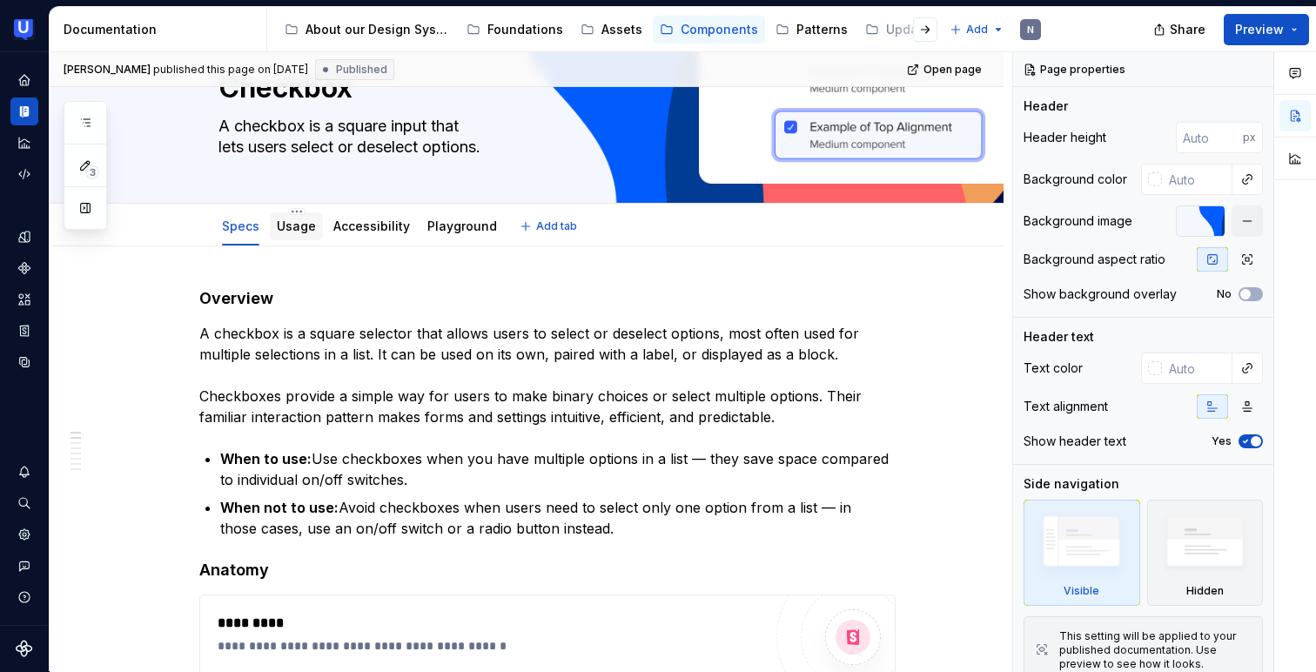
click at [303, 234] on div "Usage" at bounding box center [296, 226] width 39 height 21
click at [305, 234] on div "Usage" at bounding box center [296, 226] width 39 height 21
click at [312, 228] on link "Usage" at bounding box center [296, 225] width 39 height 15
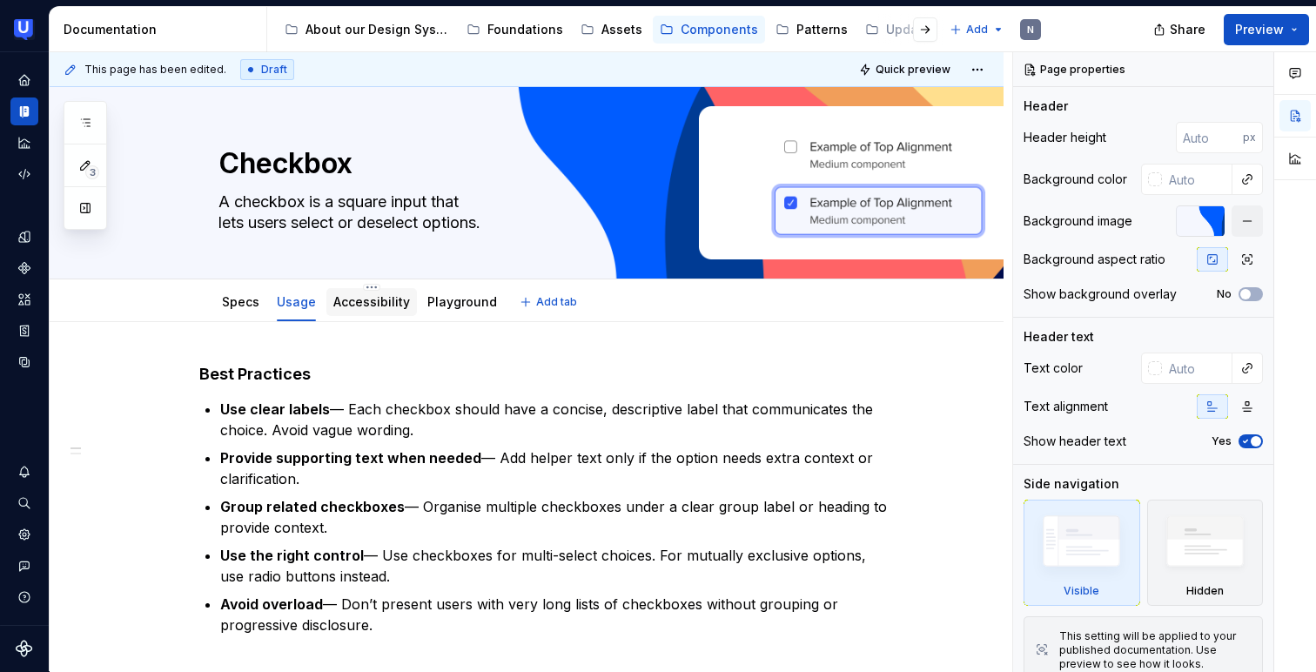
click at [385, 306] on link "Accessibility" at bounding box center [371, 301] width 77 height 15
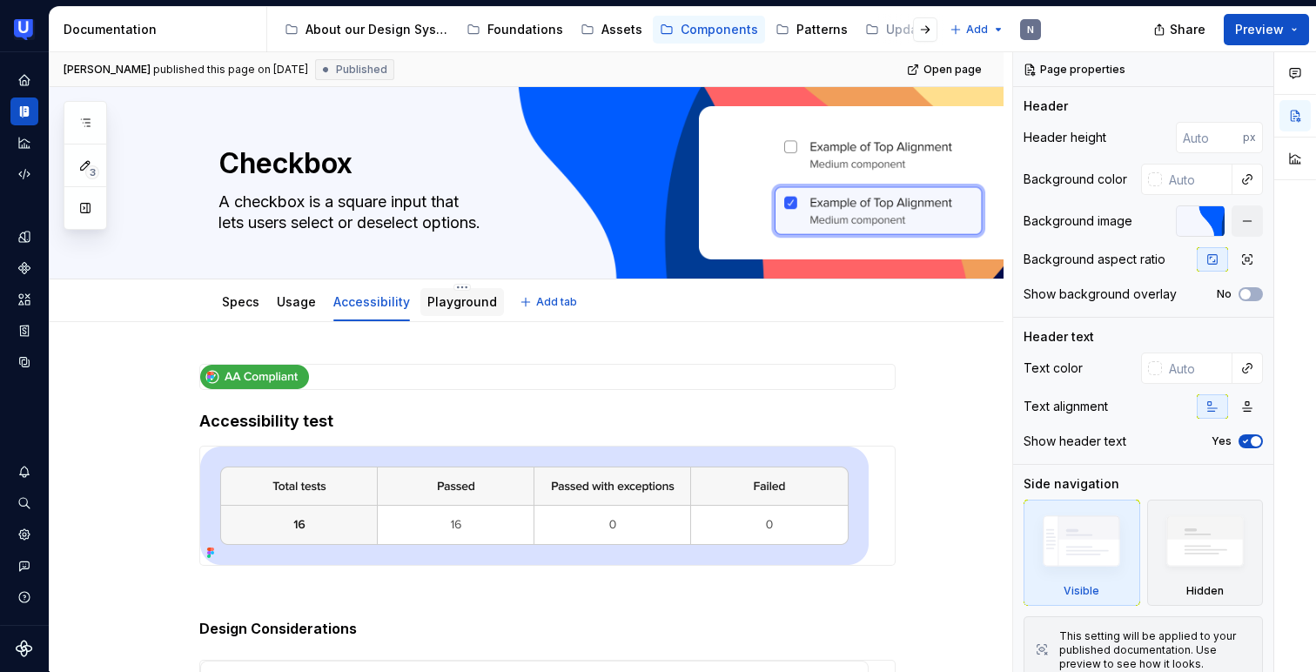
click at [449, 309] on link "Playground" at bounding box center [462, 301] width 70 height 15
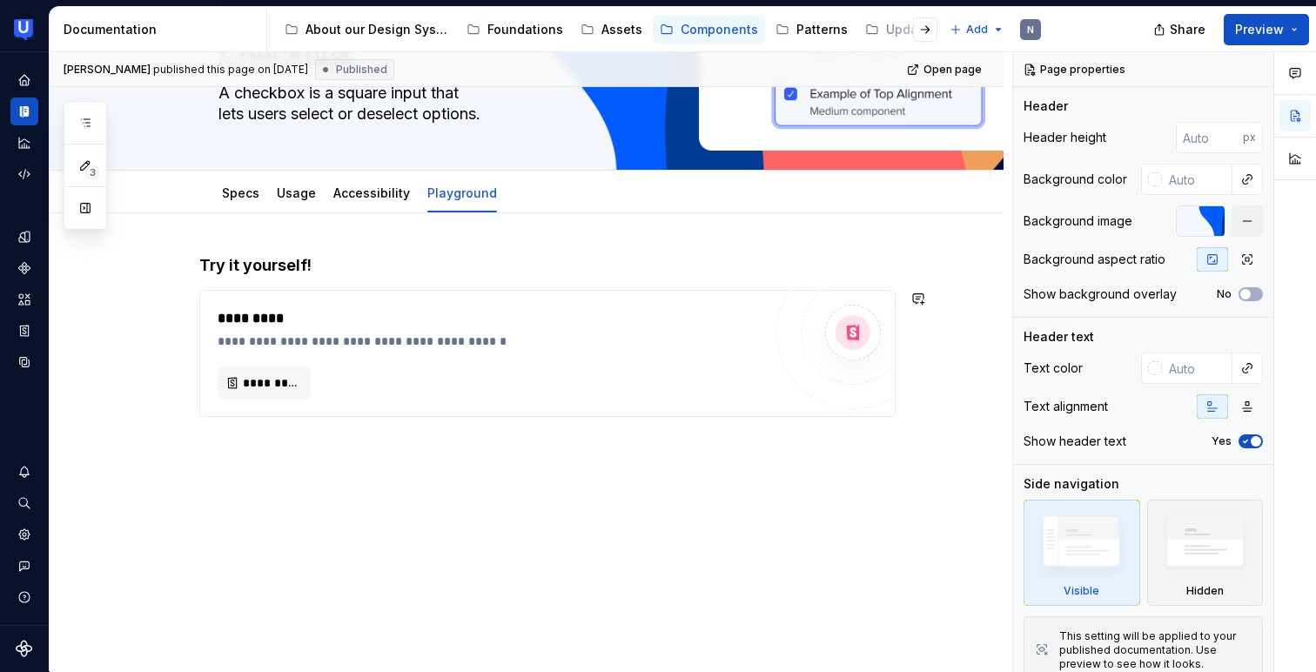
scroll to position [111, 0]
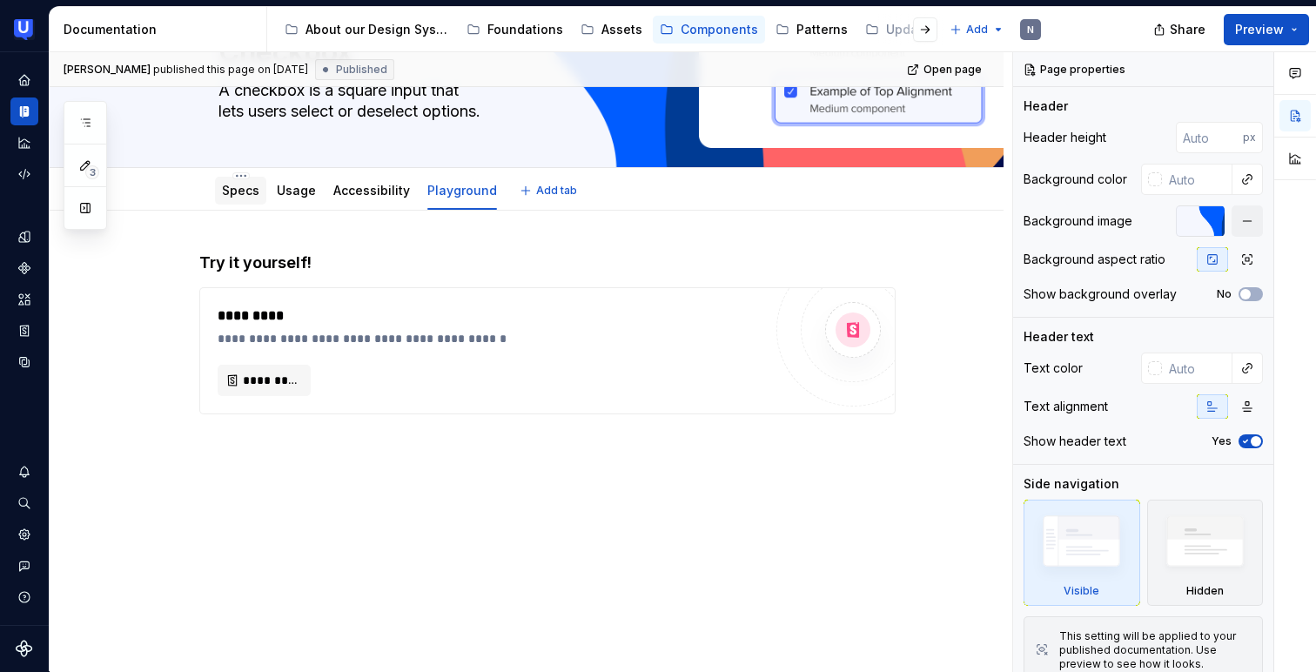
click at [238, 193] on link "Specs" at bounding box center [240, 190] width 37 height 15
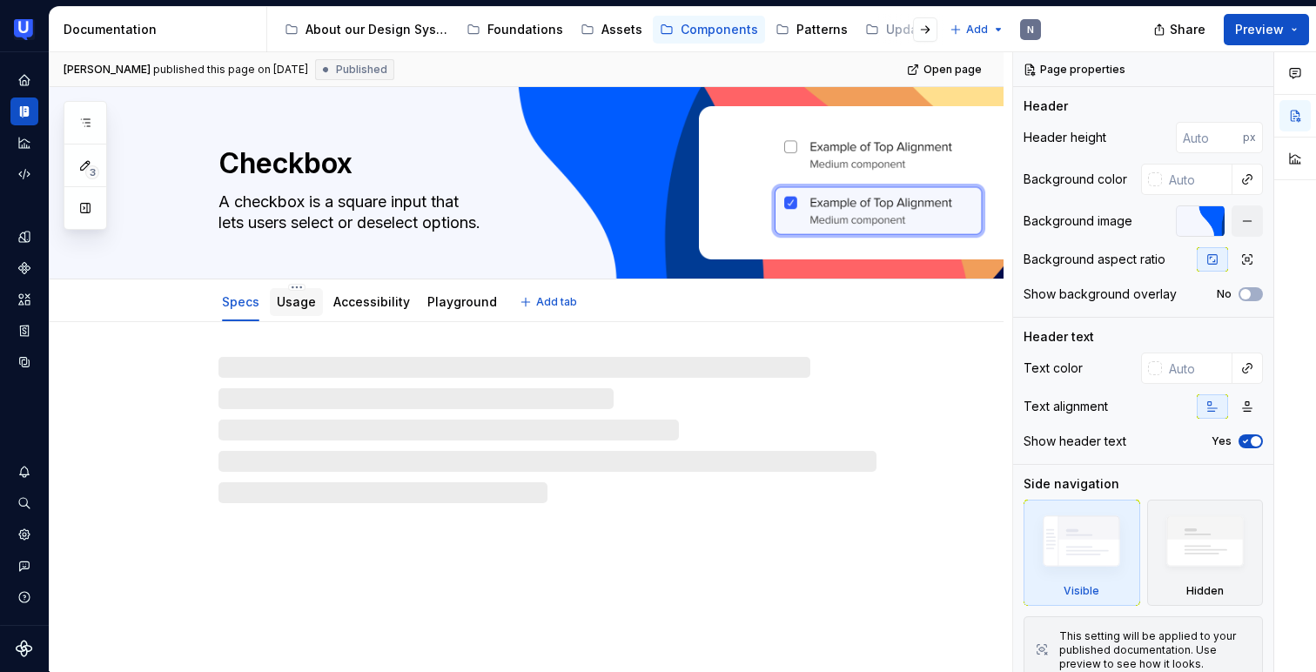
type textarea "*"
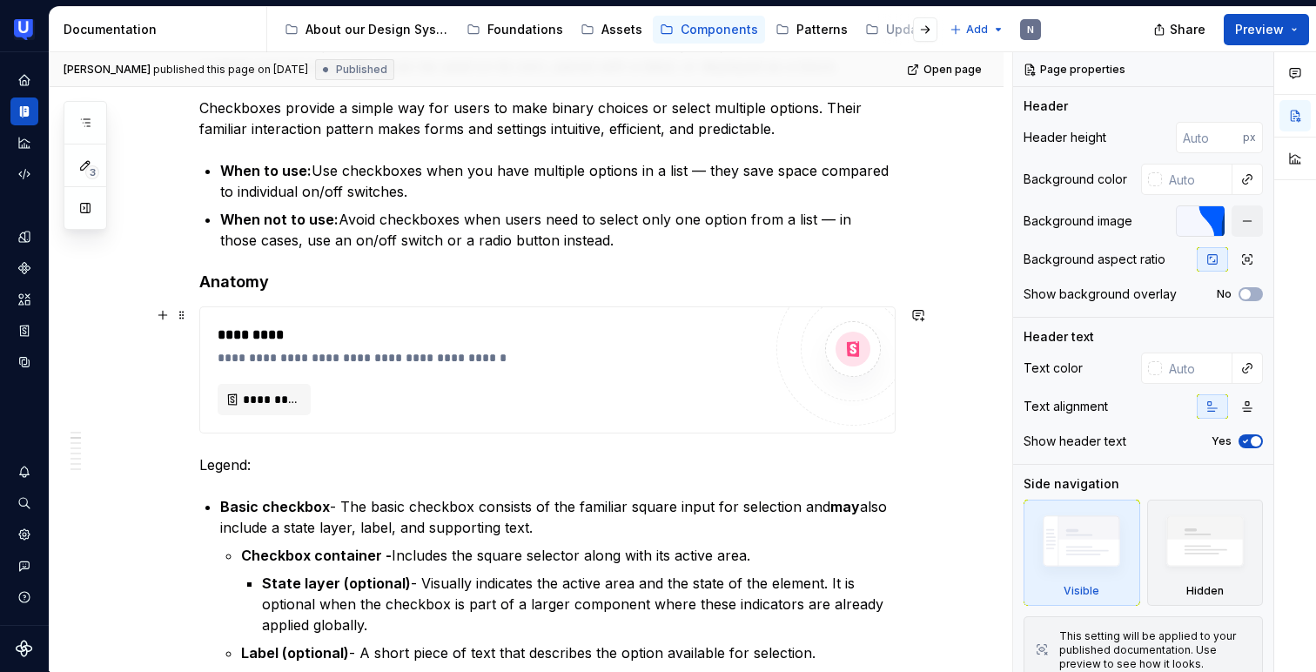
scroll to position [365, 0]
click at [165, 318] on button "button" at bounding box center [163, 314] width 24 height 24
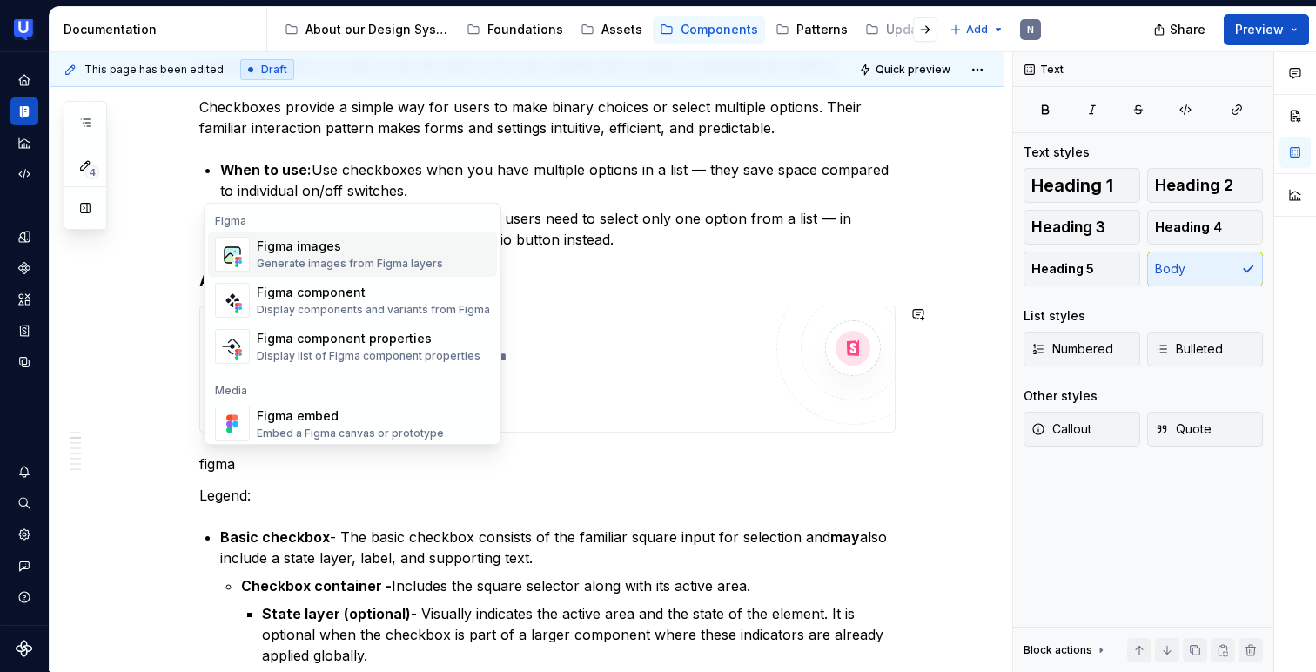
click at [322, 267] on div "Generate images from Figma layers" at bounding box center [350, 264] width 186 height 14
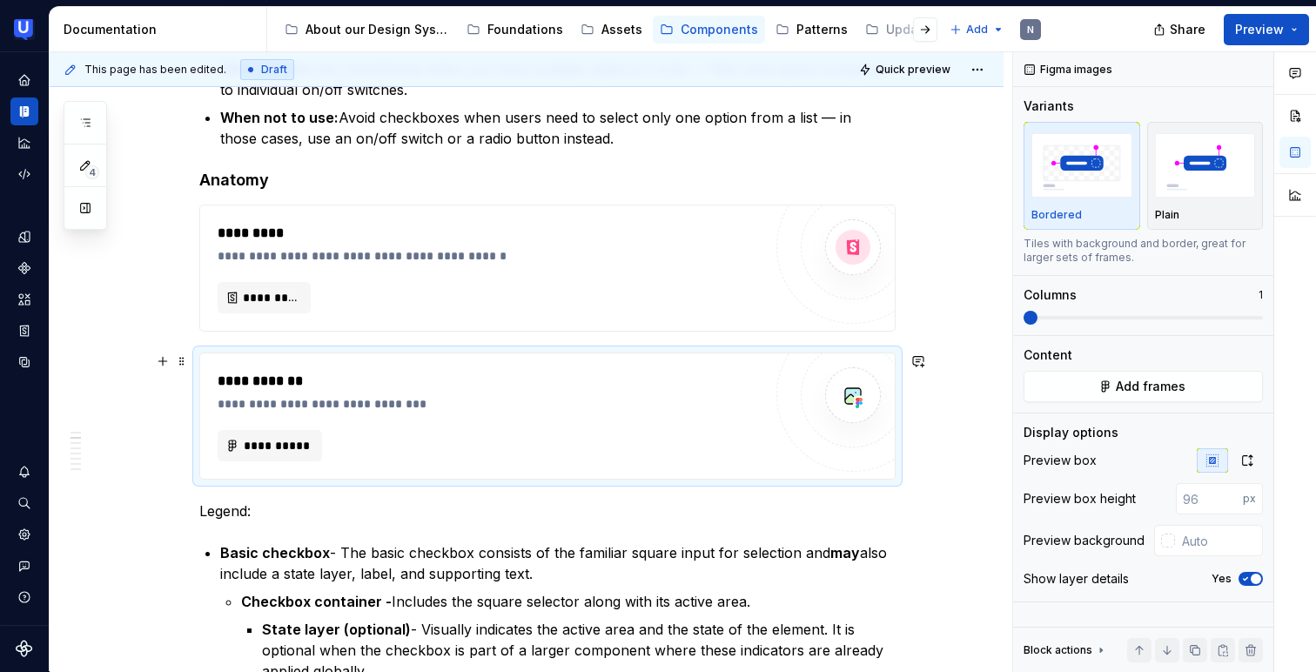
scroll to position [468, 0]
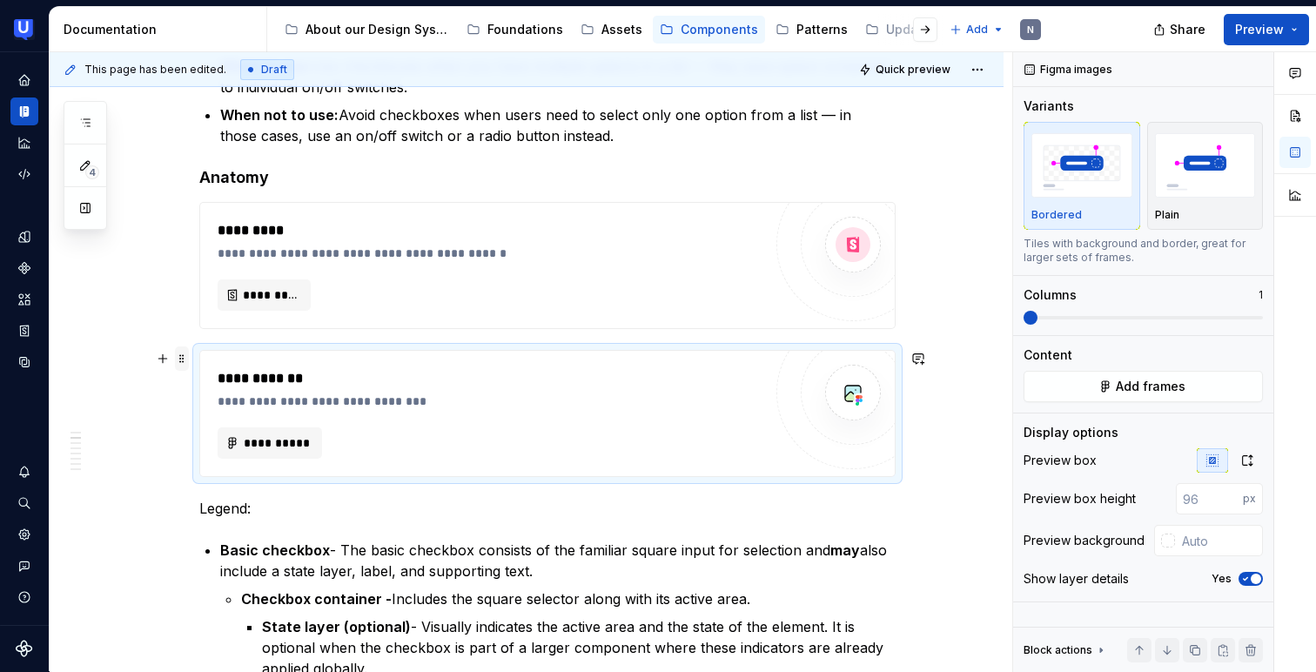
click at [184, 356] on span at bounding box center [182, 358] width 14 height 24
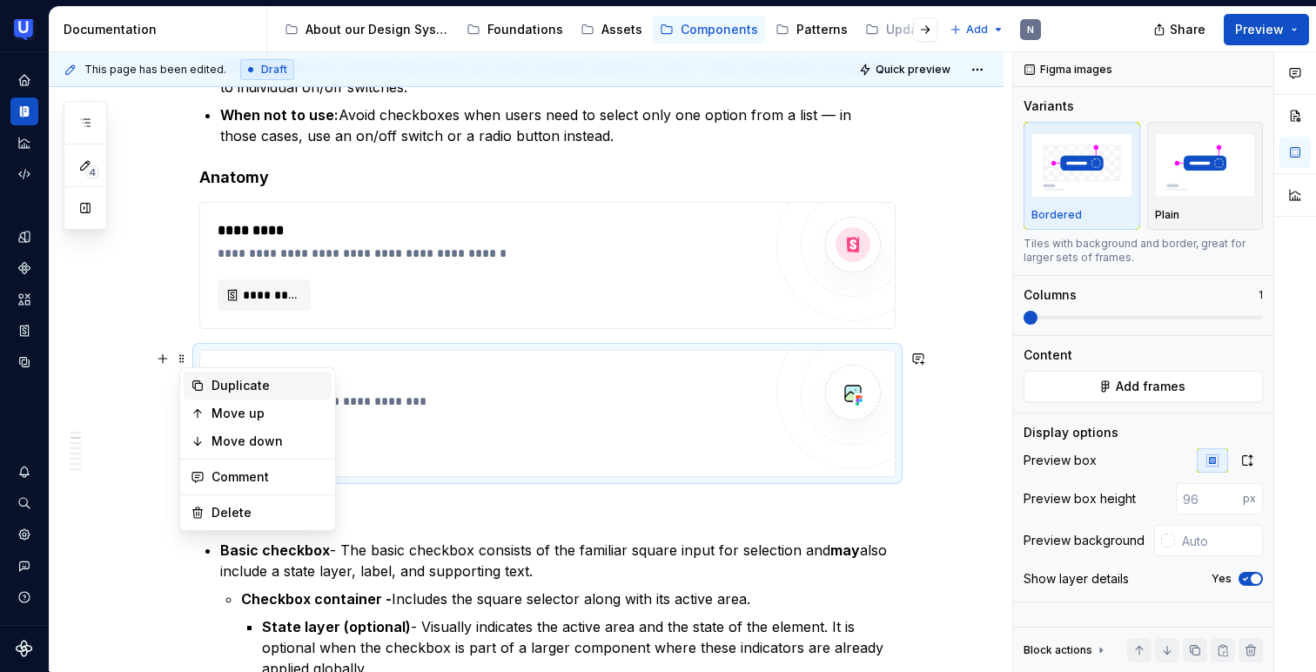
click at [218, 388] on div "Duplicate" at bounding box center [268, 385] width 113 height 17
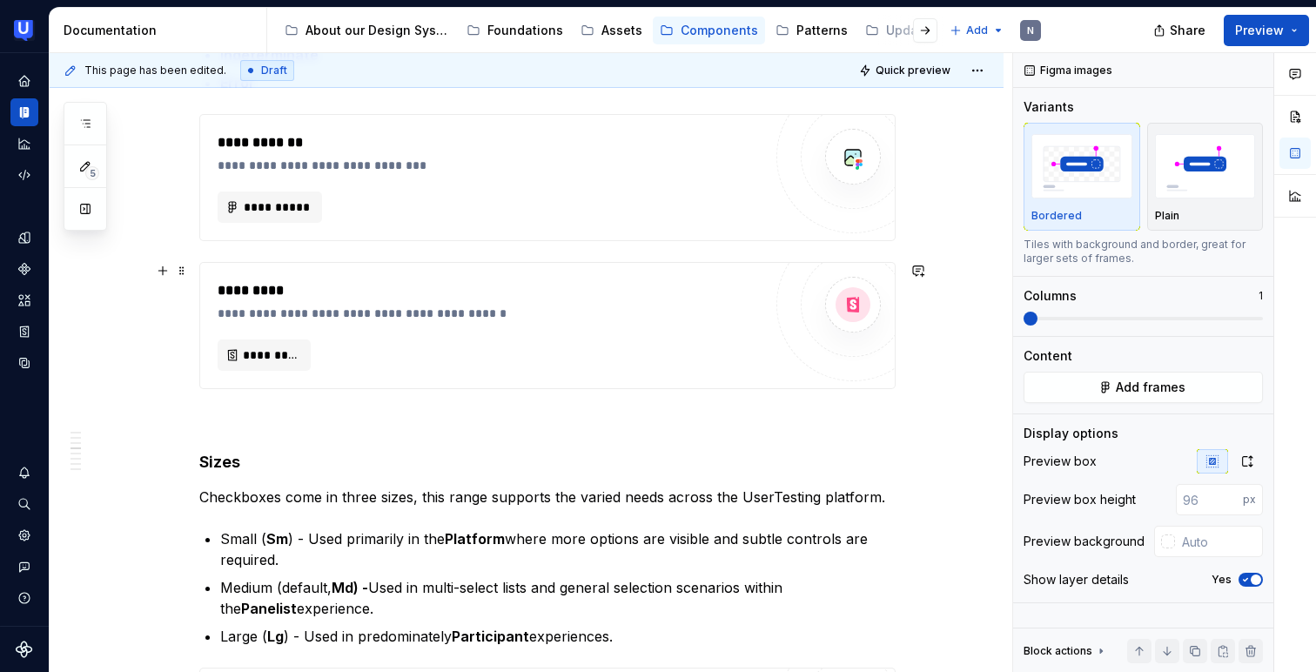
scroll to position [1530, 0]
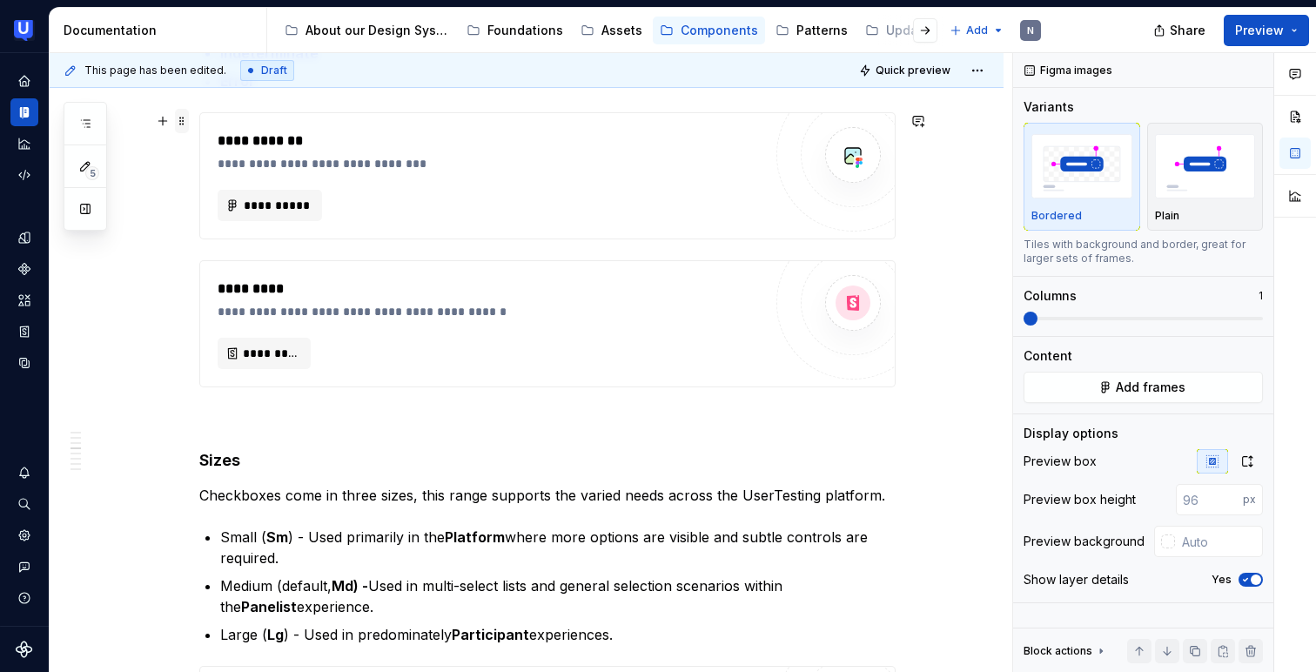
click at [187, 126] on span at bounding box center [182, 121] width 14 height 24
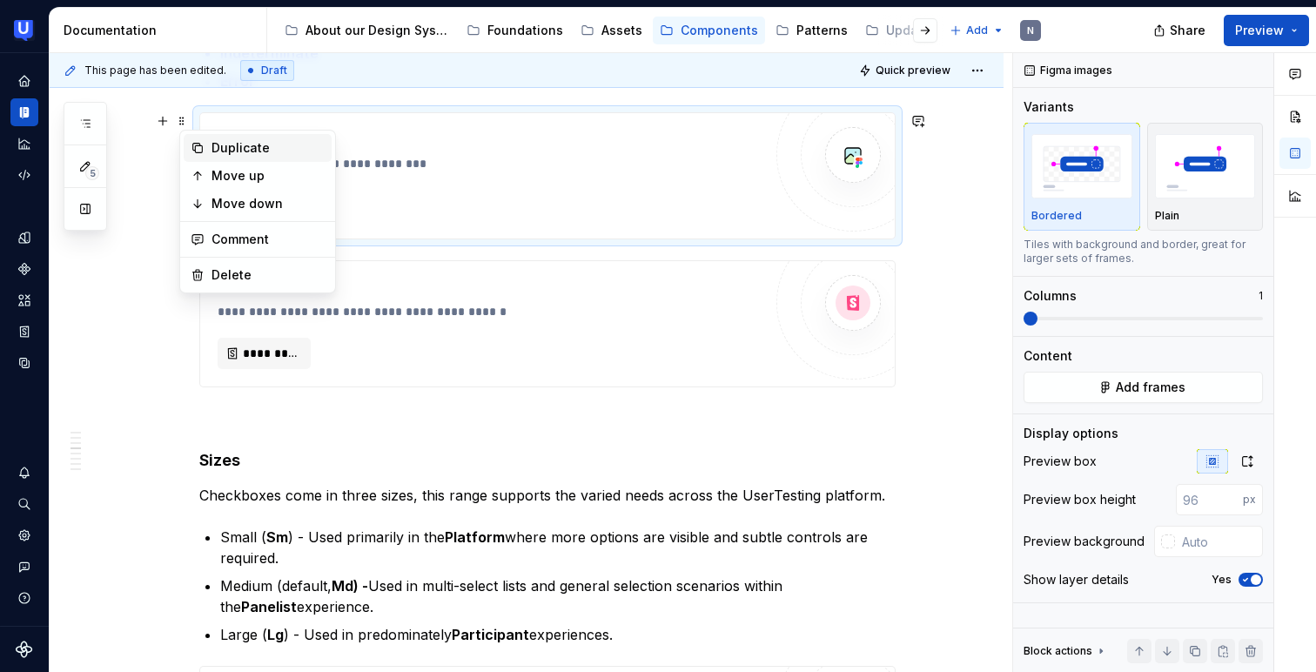
click at [223, 147] on div "Duplicate" at bounding box center [268, 147] width 113 height 17
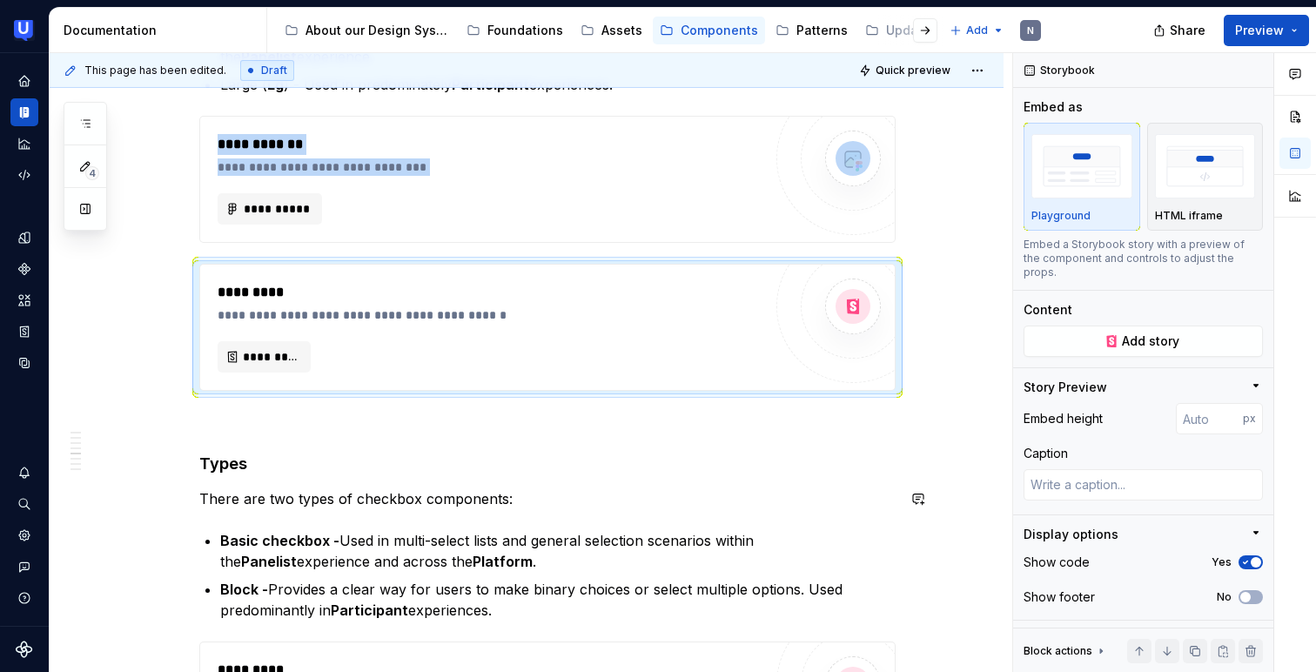
scroll to position [2092, 0]
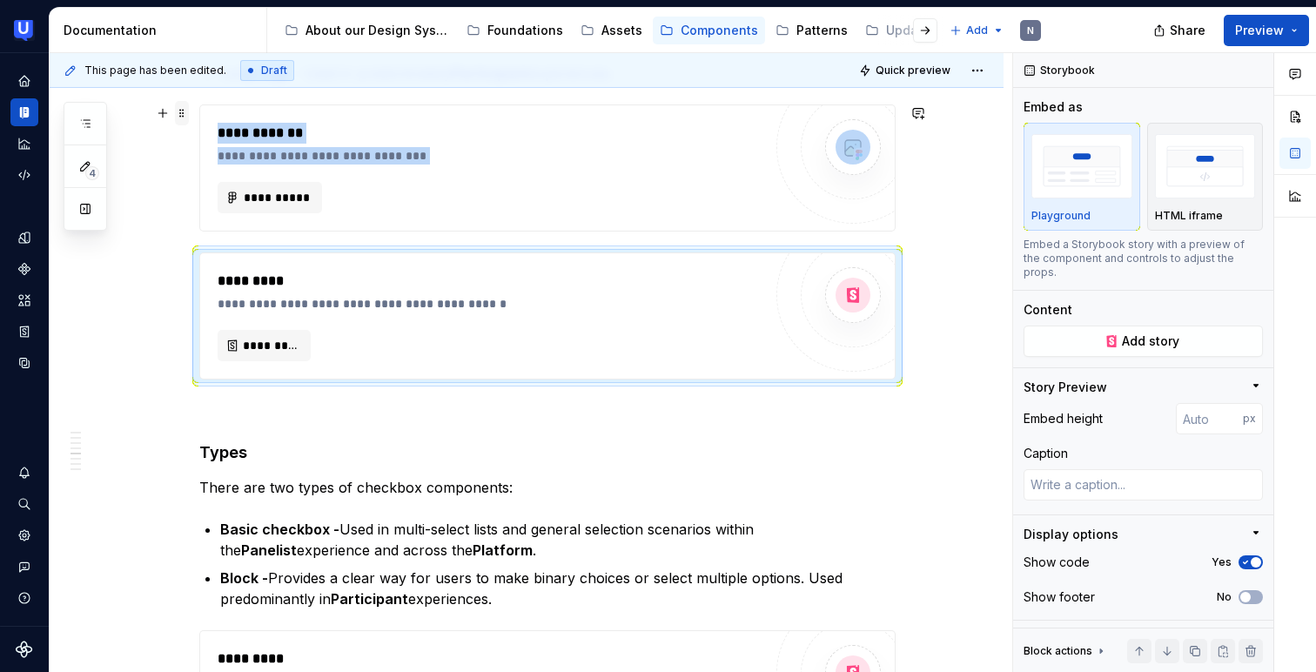
click at [185, 116] on span at bounding box center [182, 113] width 14 height 24
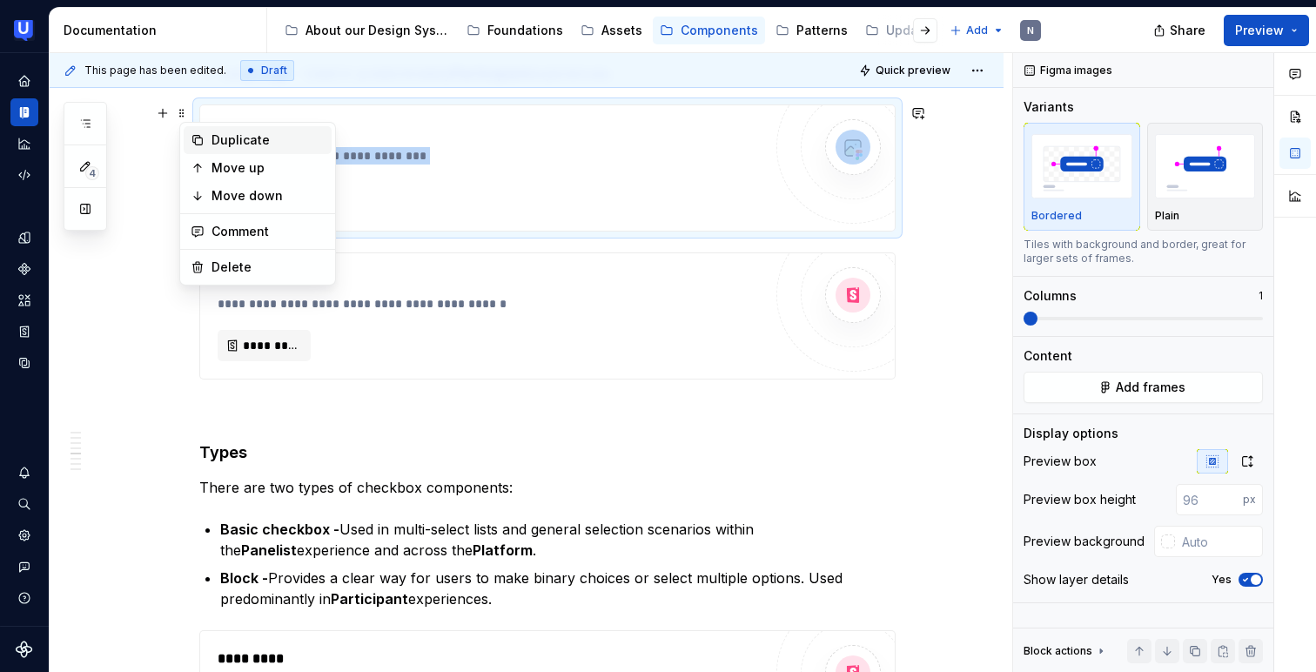
click at [219, 144] on div "Duplicate" at bounding box center [268, 139] width 113 height 17
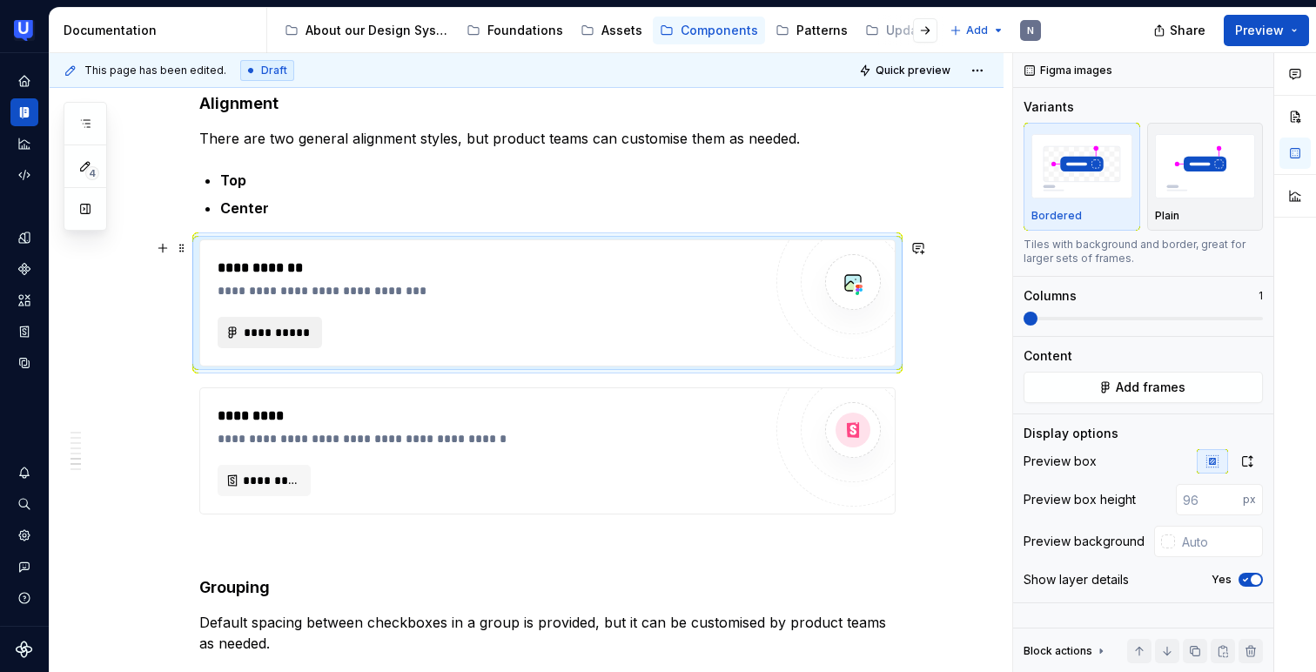
scroll to position [2832, 0]
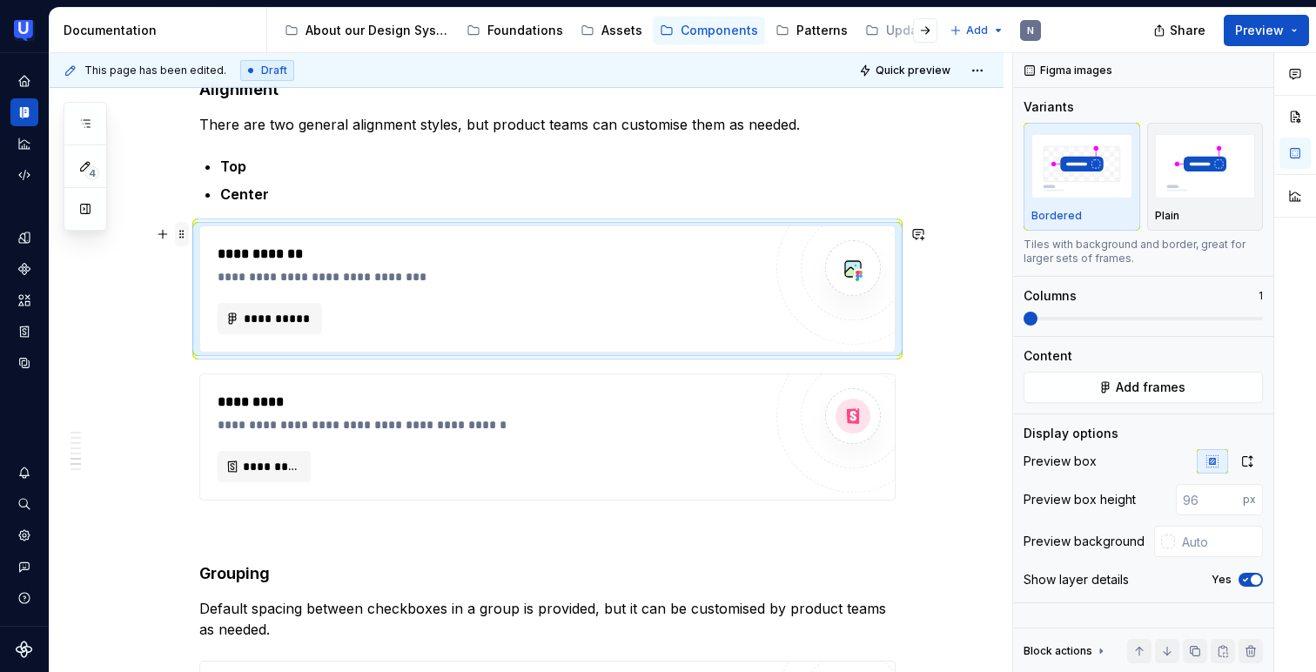
click at [183, 238] on span at bounding box center [182, 234] width 14 height 24
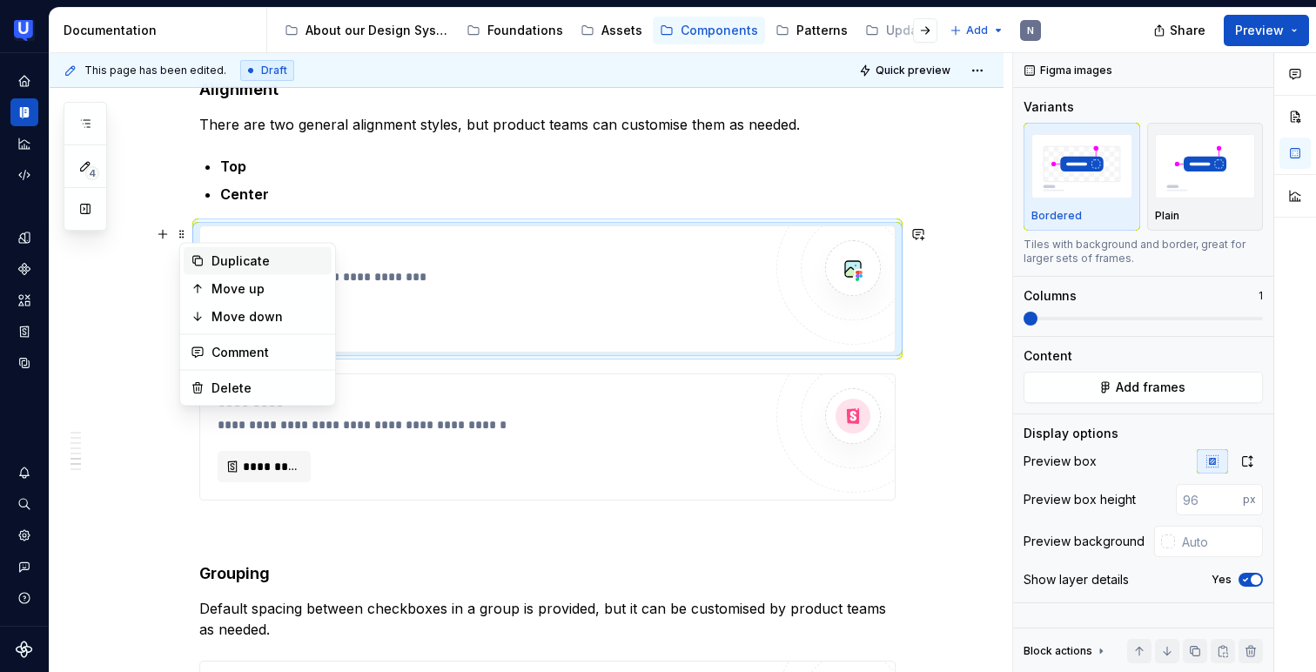
click at [223, 263] on div "Duplicate" at bounding box center [268, 260] width 113 height 17
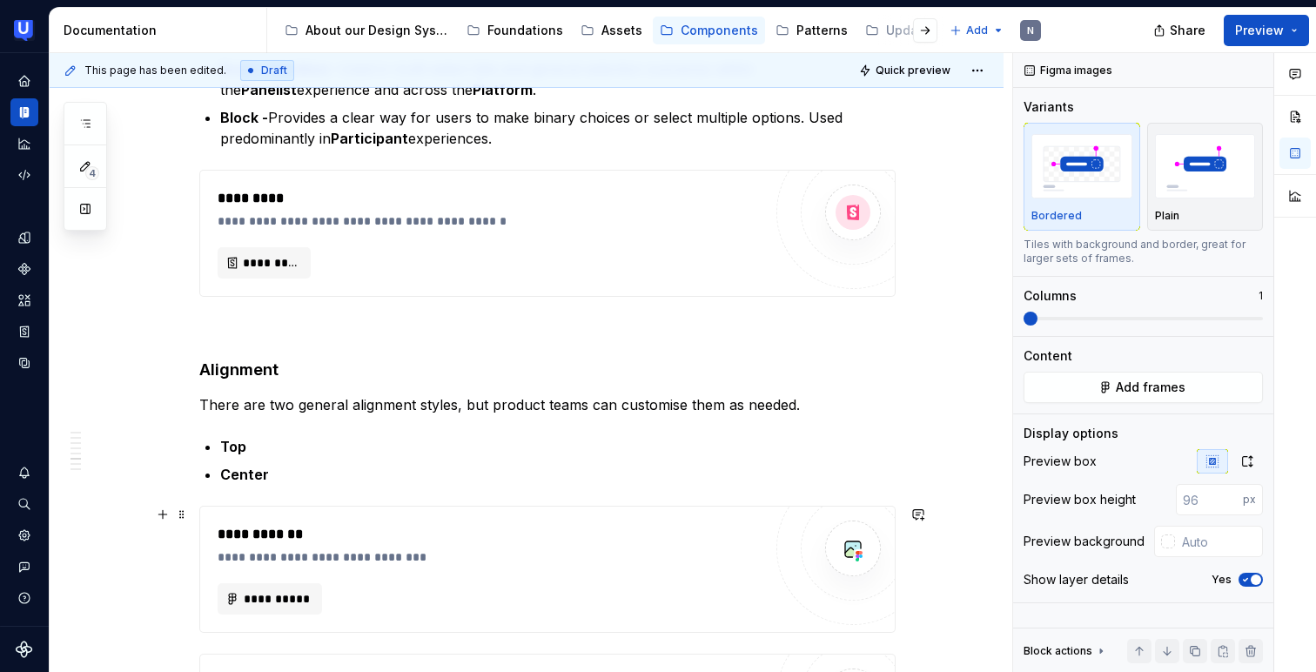
scroll to position [2553, 0]
click at [189, 513] on span at bounding box center [182, 513] width 14 height 24
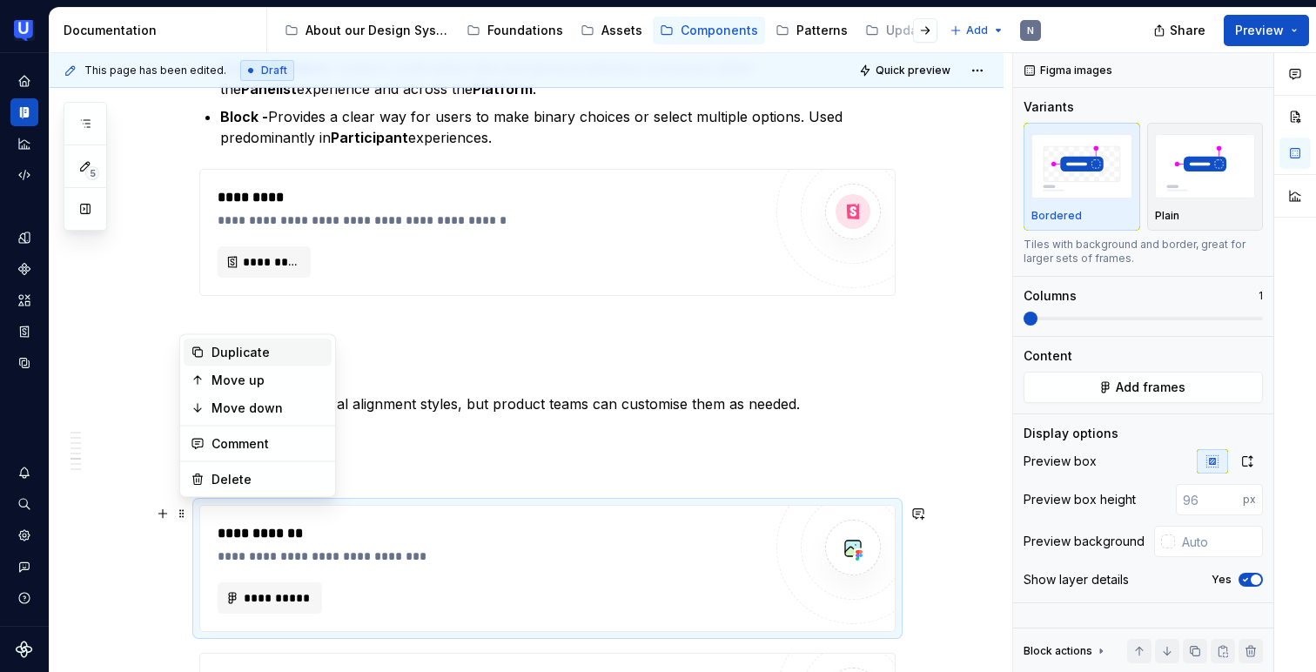
click at [221, 360] on div "Duplicate" at bounding box center [268, 352] width 113 height 17
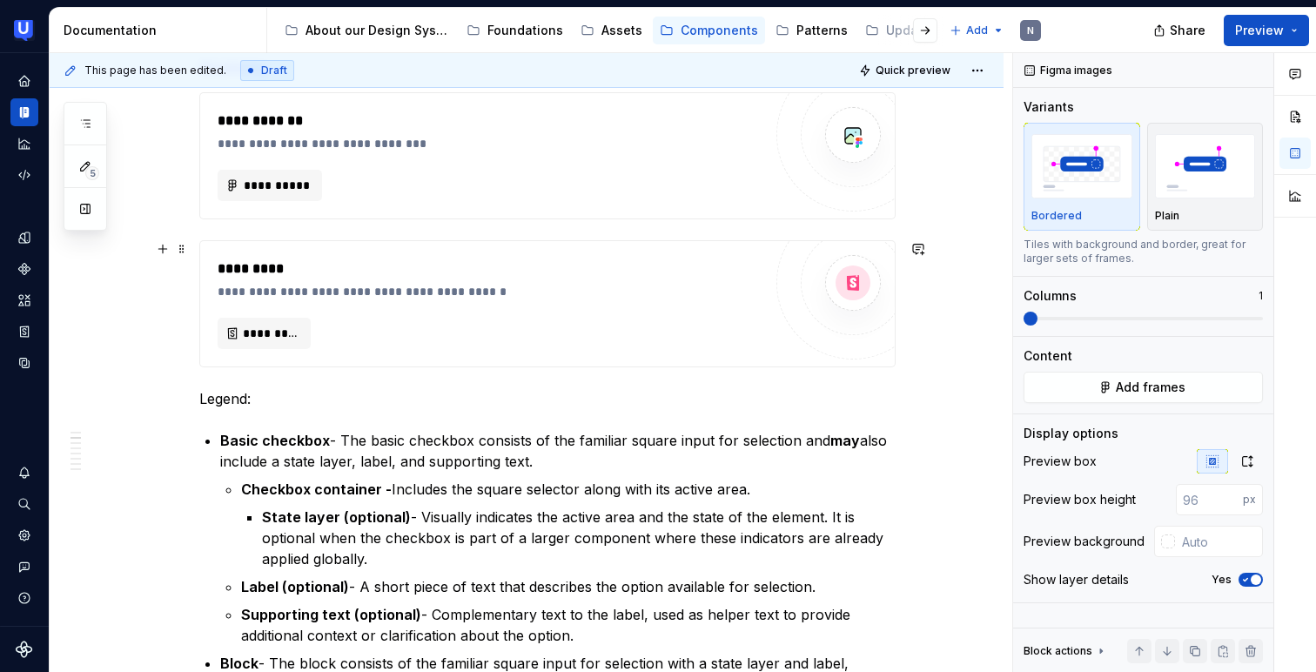
scroll to position [581, 0]
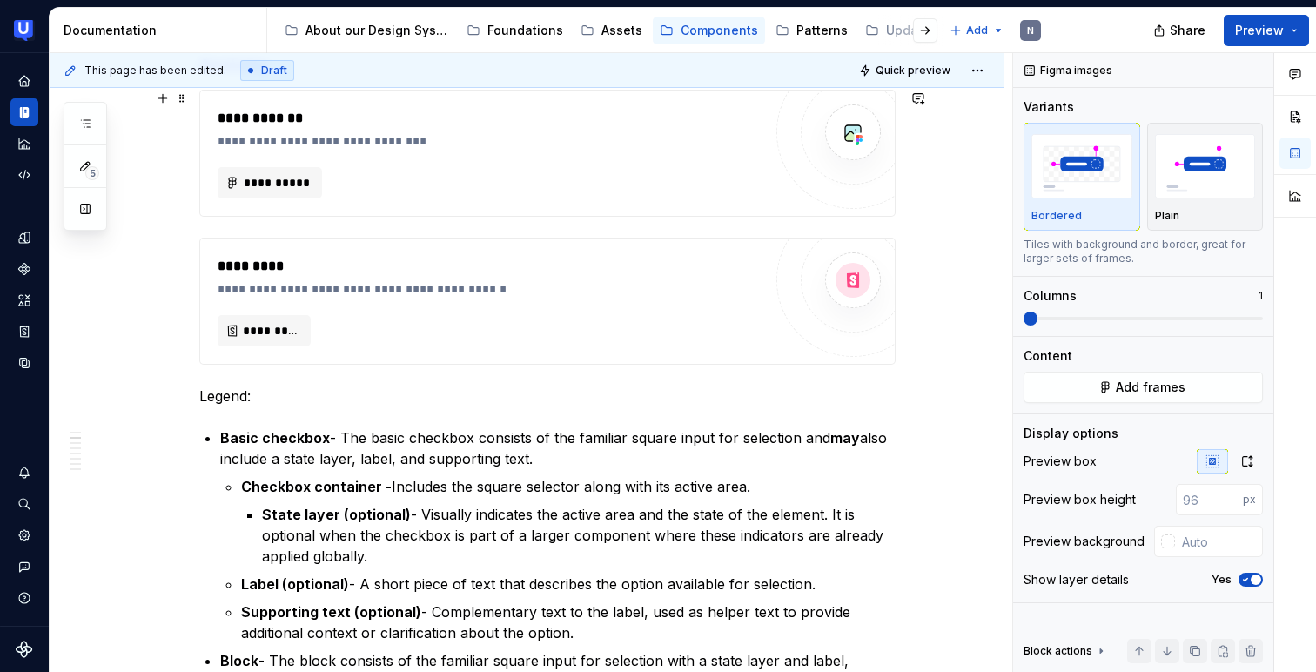
click at [762, 196] on div "**********" at bounding box center [490, 182] width 545 height 31
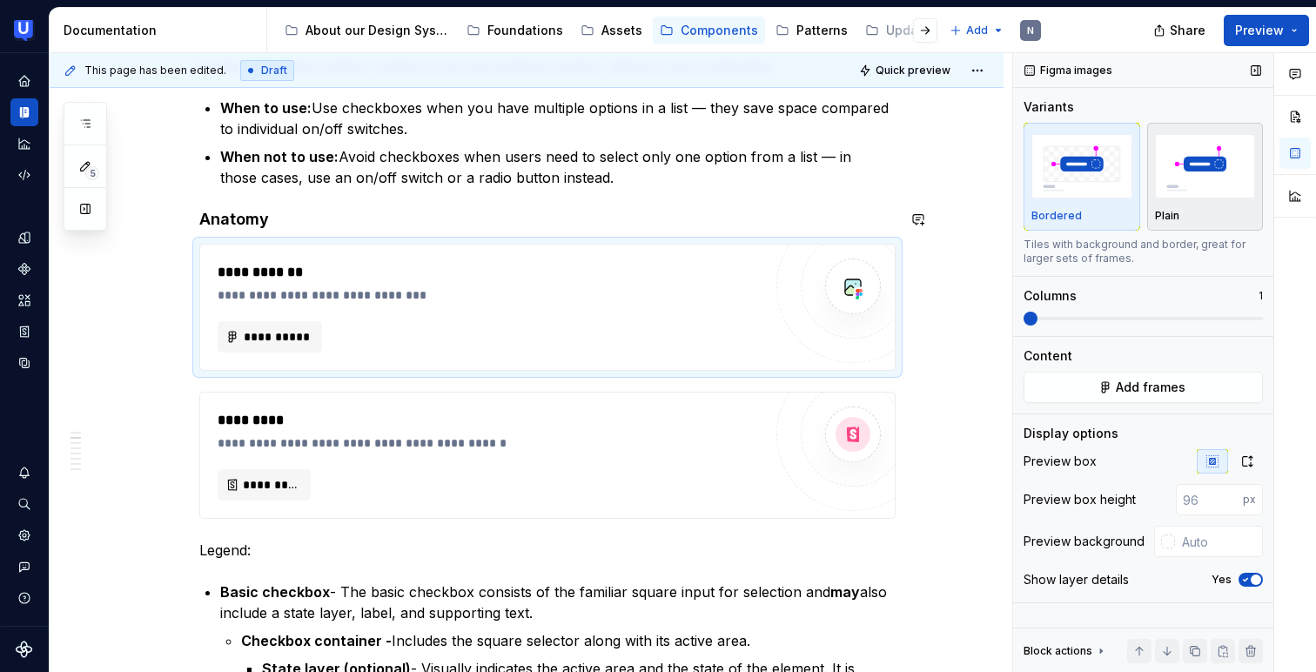
scroll to position [422, 0]
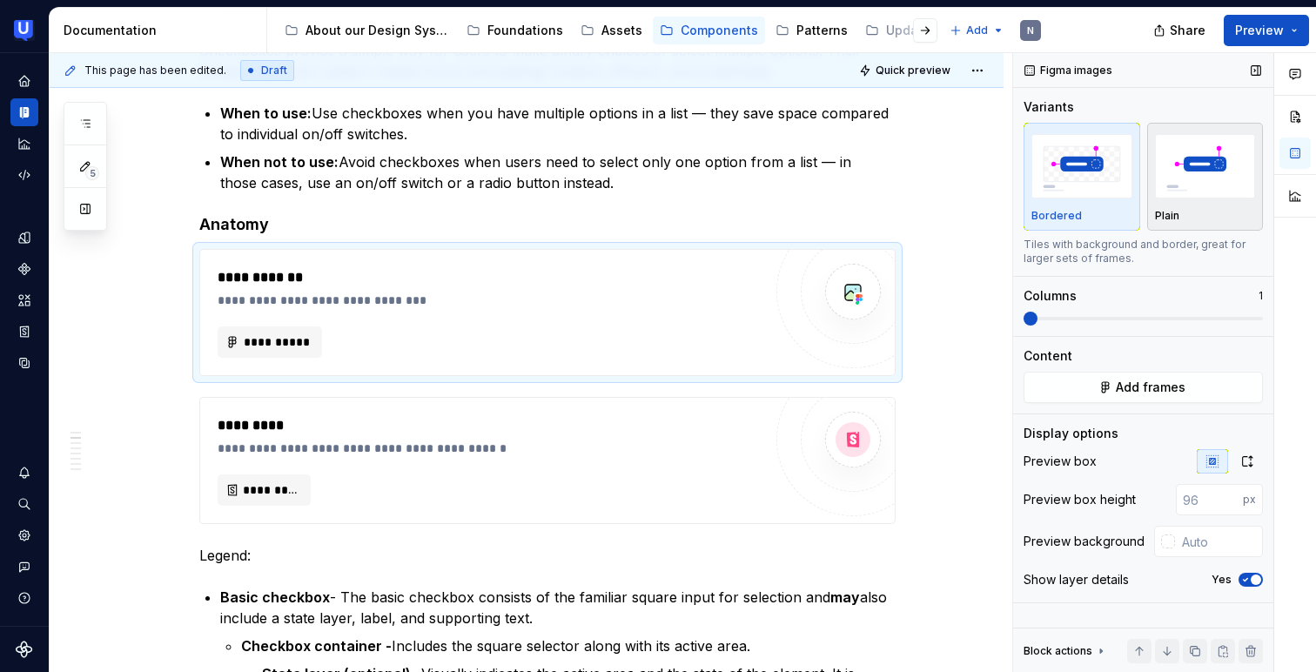
click at [1209, 182] on img "button" at bounding box center [1205, 166] width 101 height 64
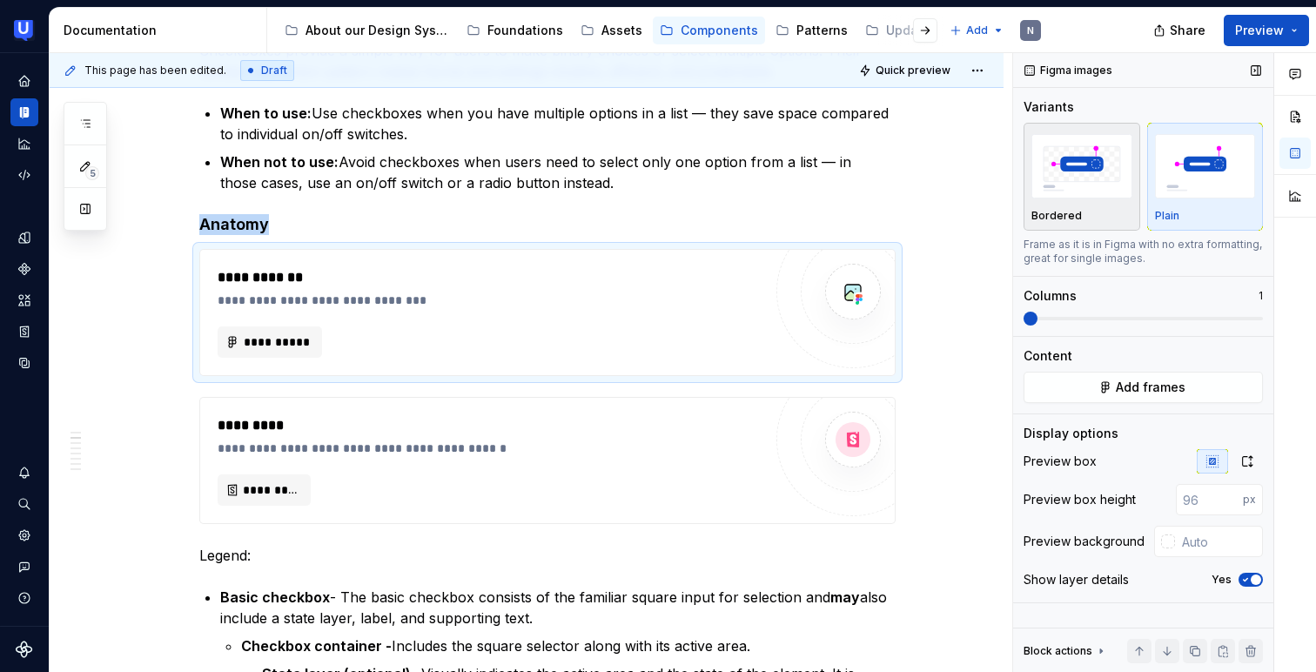
click at [1084, 185] on img "button" at bounding box center [1081, 166] width 101 height 64
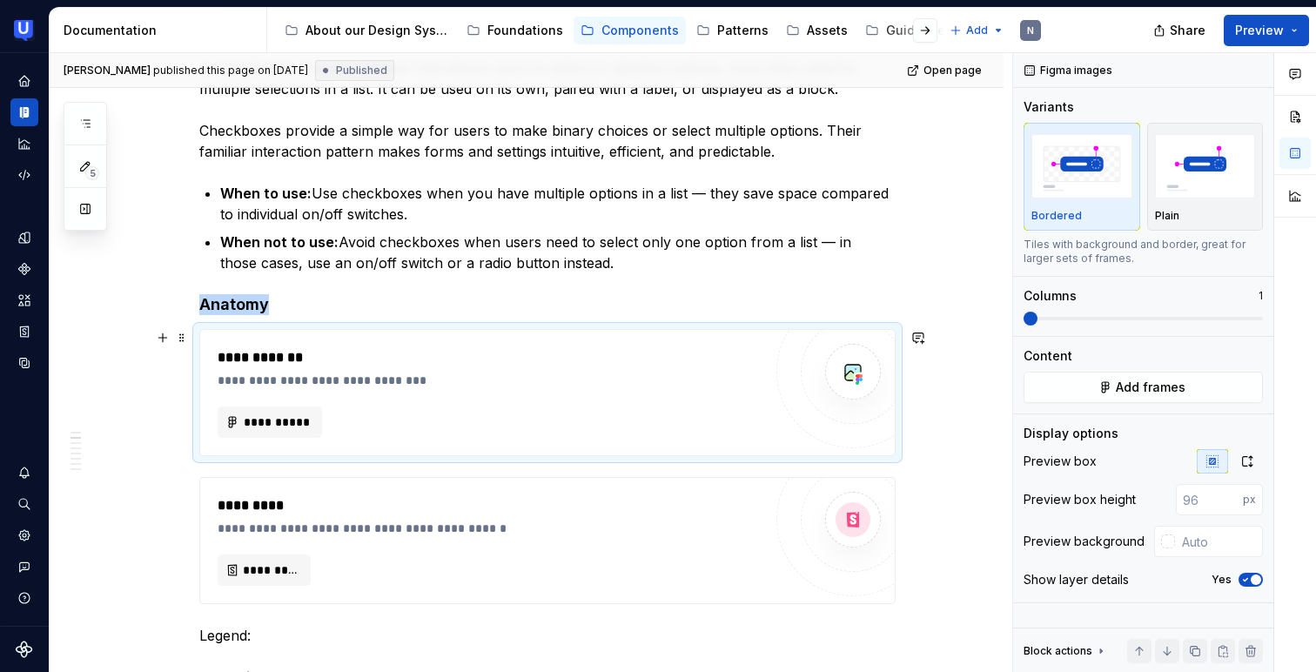
scroll to position [349, 0]
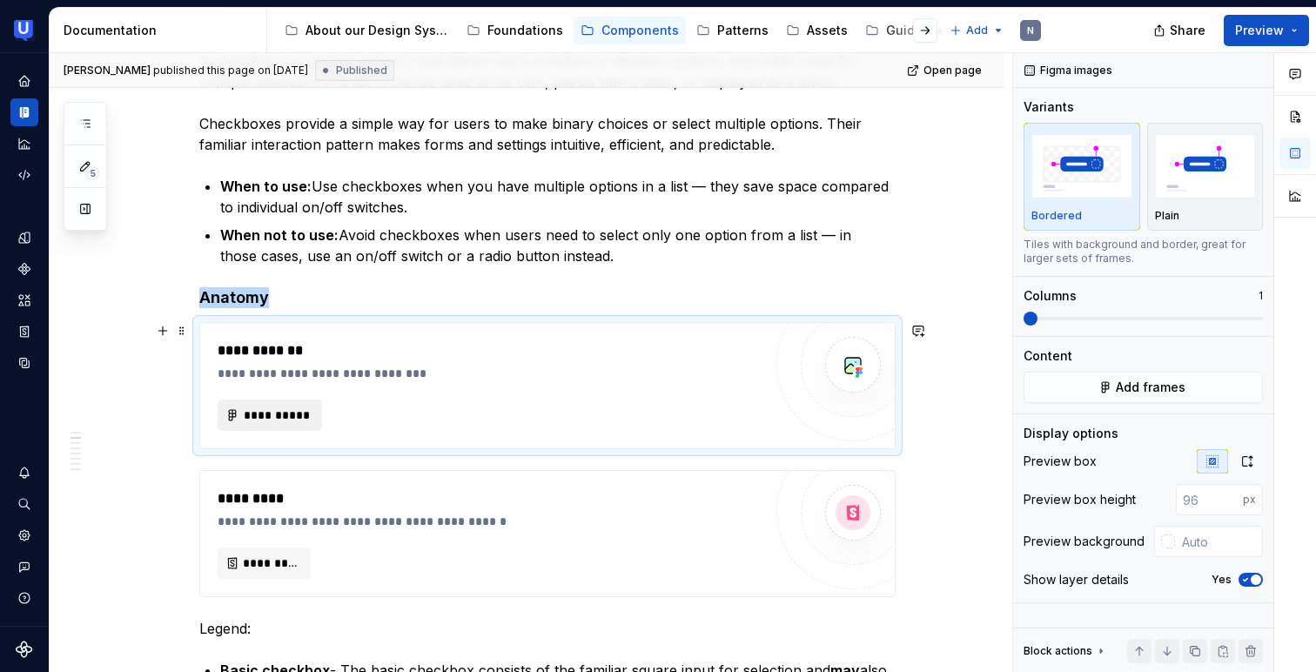
click at [297, 420] on span "**********" at bounding box center [277, 414] width 68 height 17
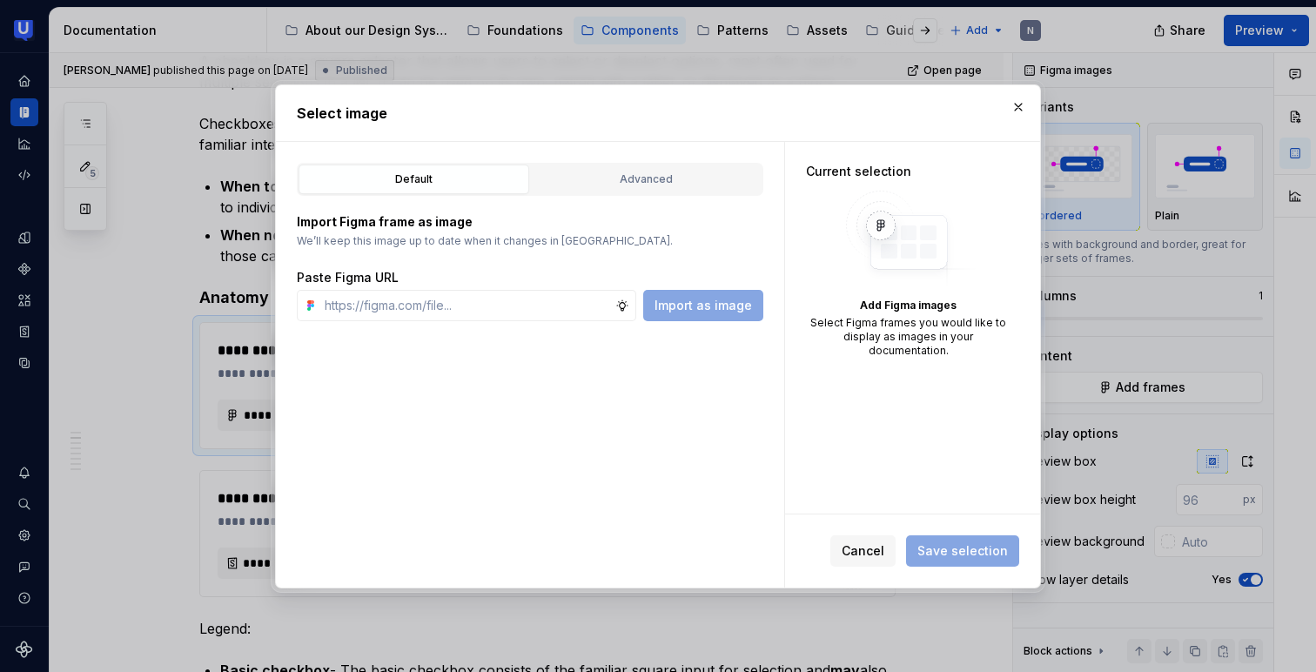
type textarea "*"
click at [863, 554] on span "Cancel" at bounding box center [863, 550] width 43 height 17
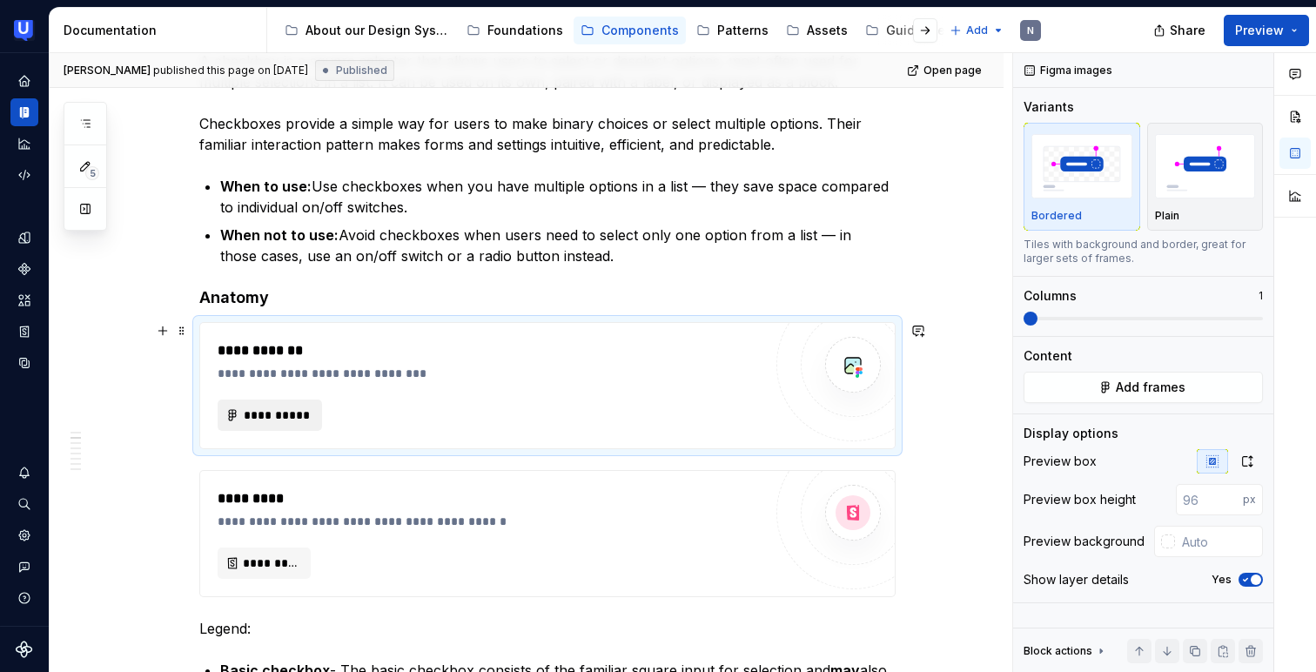
click at [285, 410] on span "**********" at bounding box center [277, 414] width 68 height 17
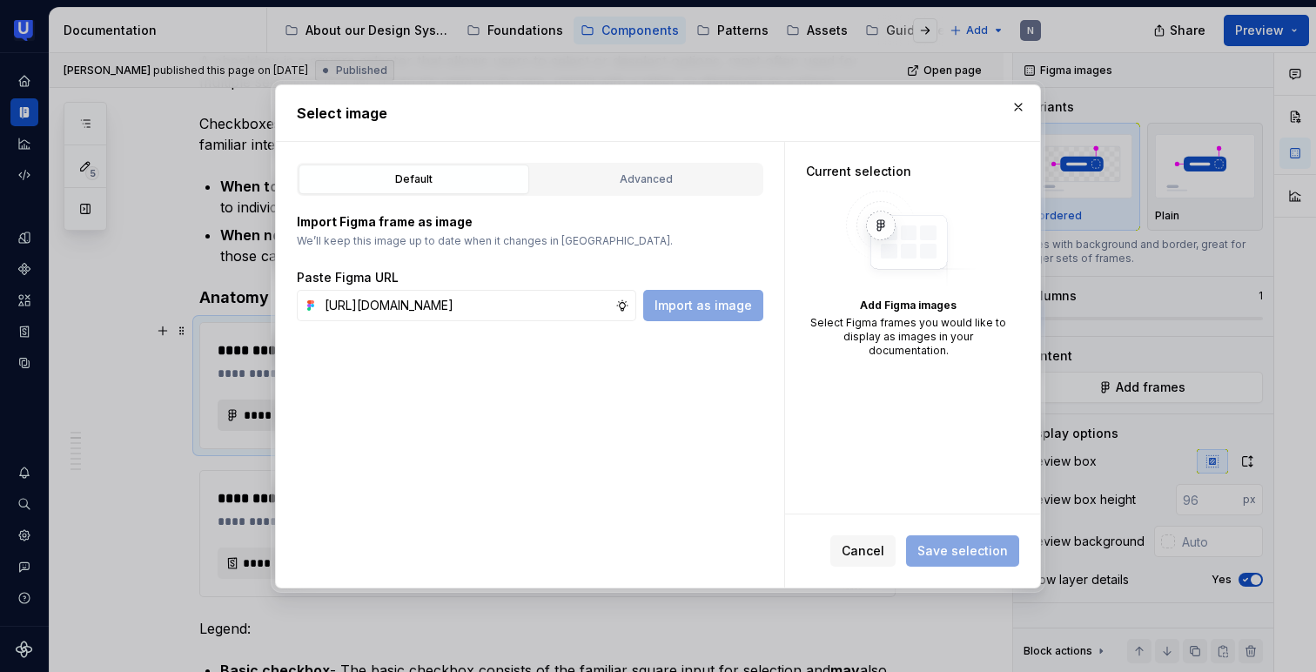
scroll to position [0, 496]
type input "[URL][DOMAIN_NAME]"
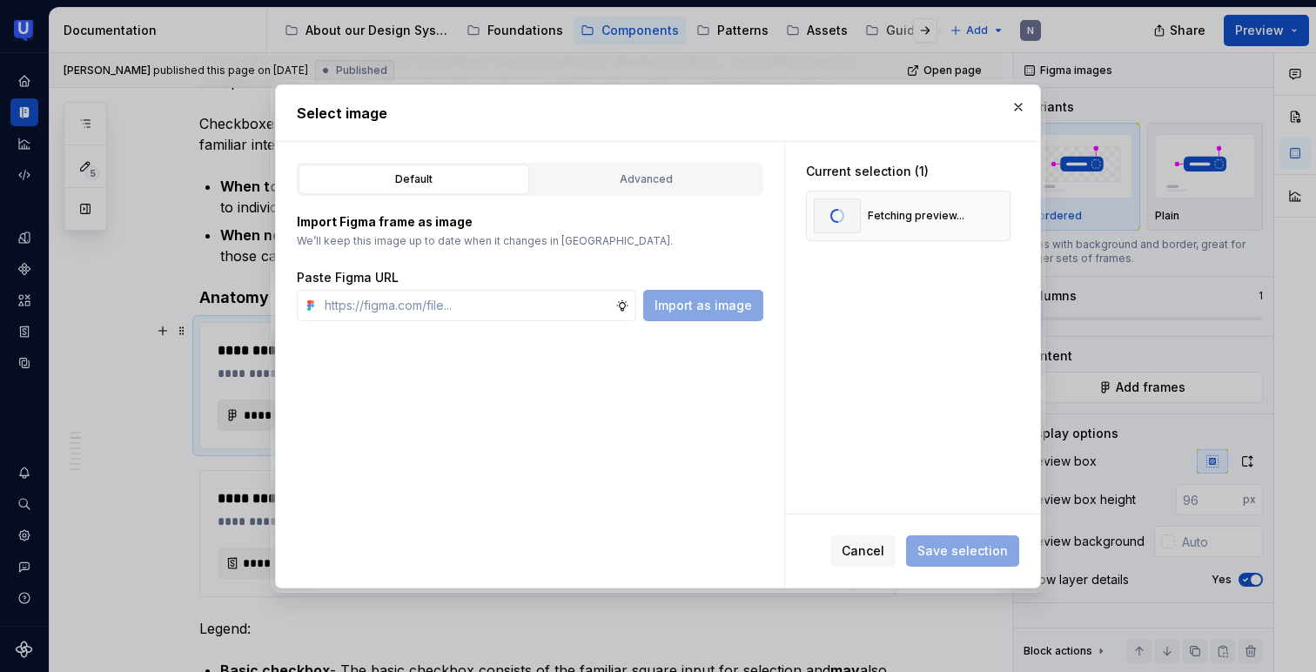
scroll to position [0, 0]
click at [943, 548] on span "Save selection" at bounding box center [962, 550] width 91 height 17
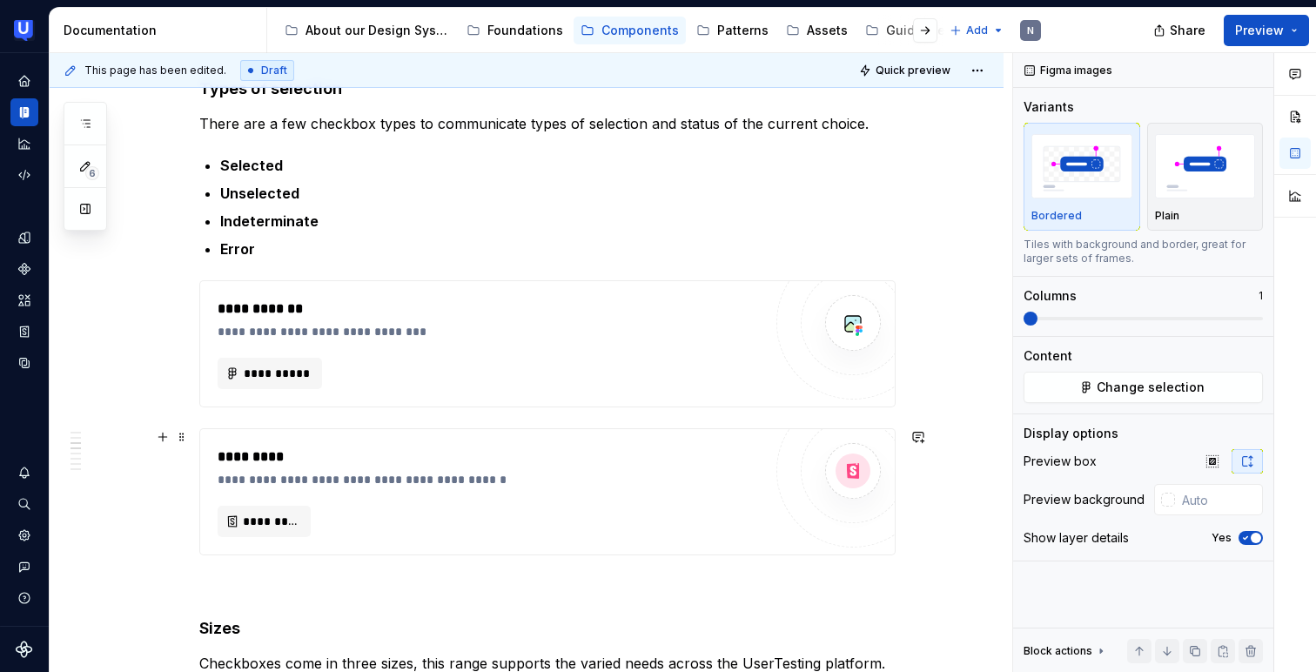
scroll to position [1588, 0]
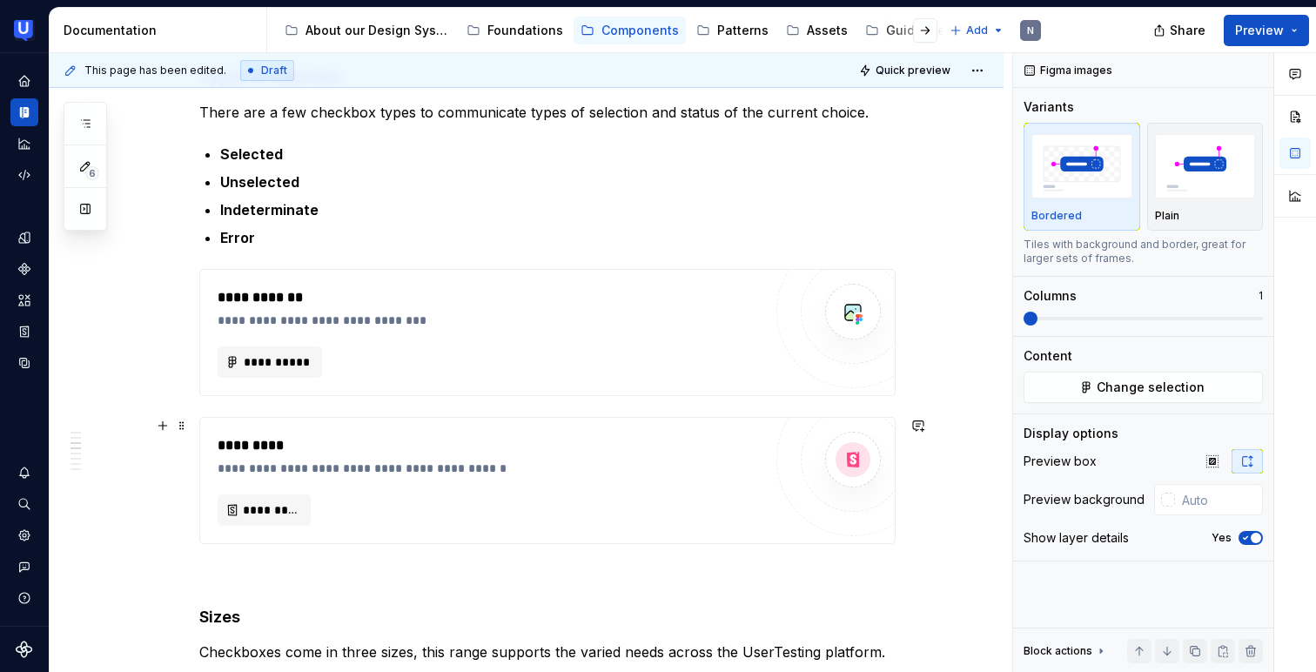
click at [637, 447] on div "*********" at bounding box center [490, 445] width 545 height 21
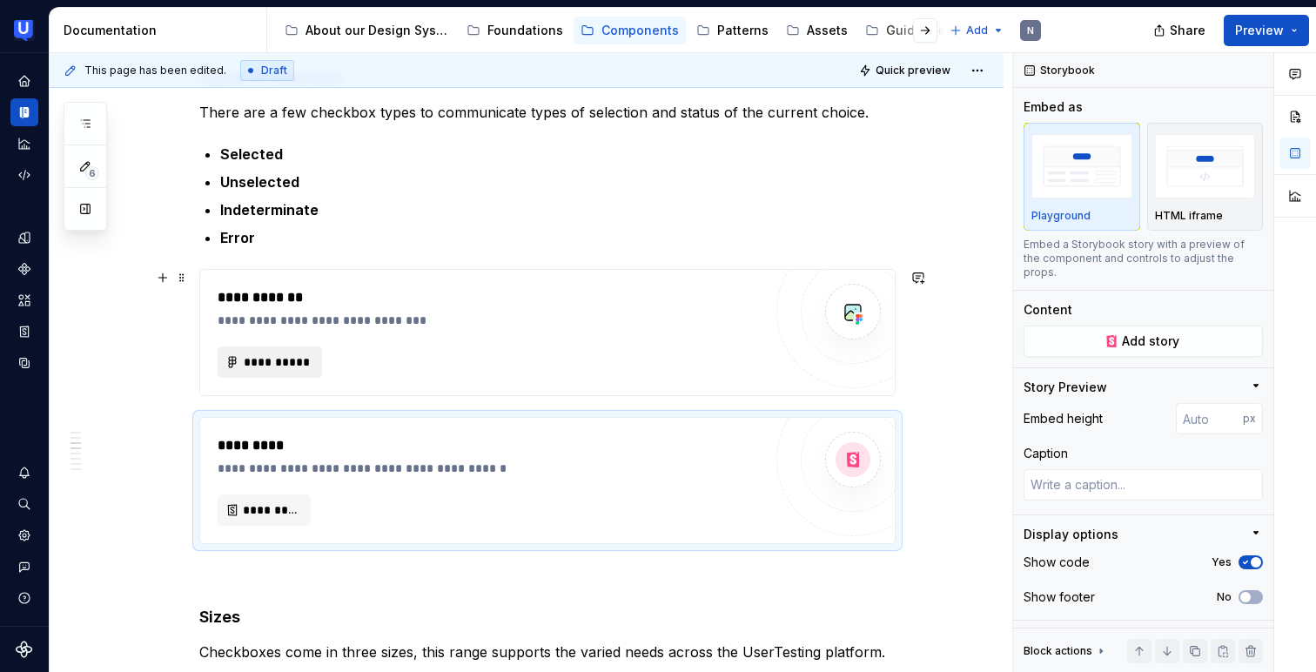
click at [291, 366] on span "**********" at bounding box center [277, 361] width 68 height 17
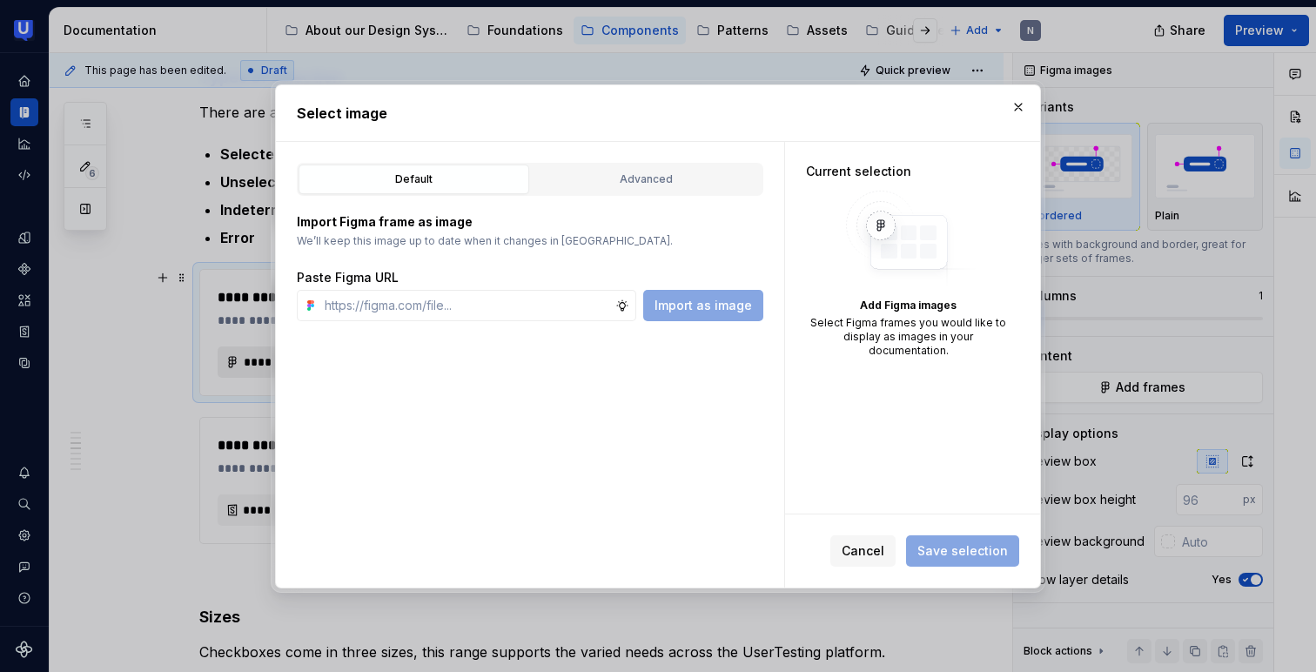
type textarea "*"
type input "[URL][DOMAIN_NAME]"
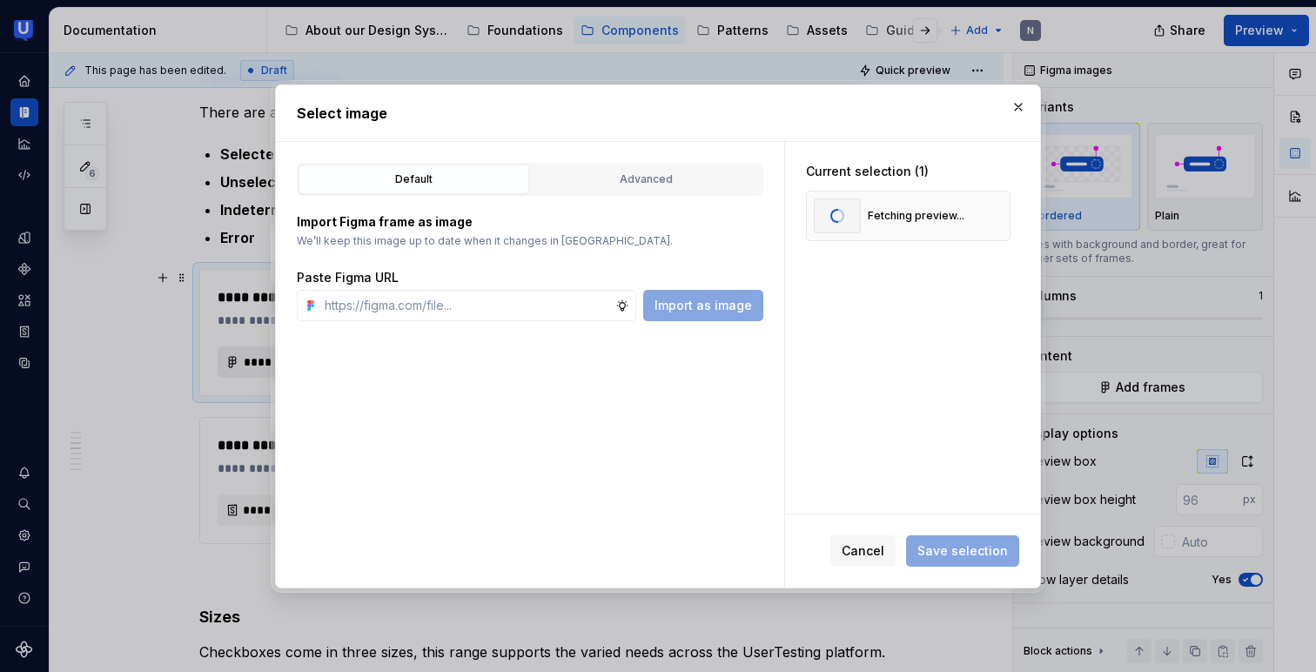
scroll to position [0, 0]
click at [991, 553] on span "Save selection" at bounding box center [962, 550] width 91 height 17
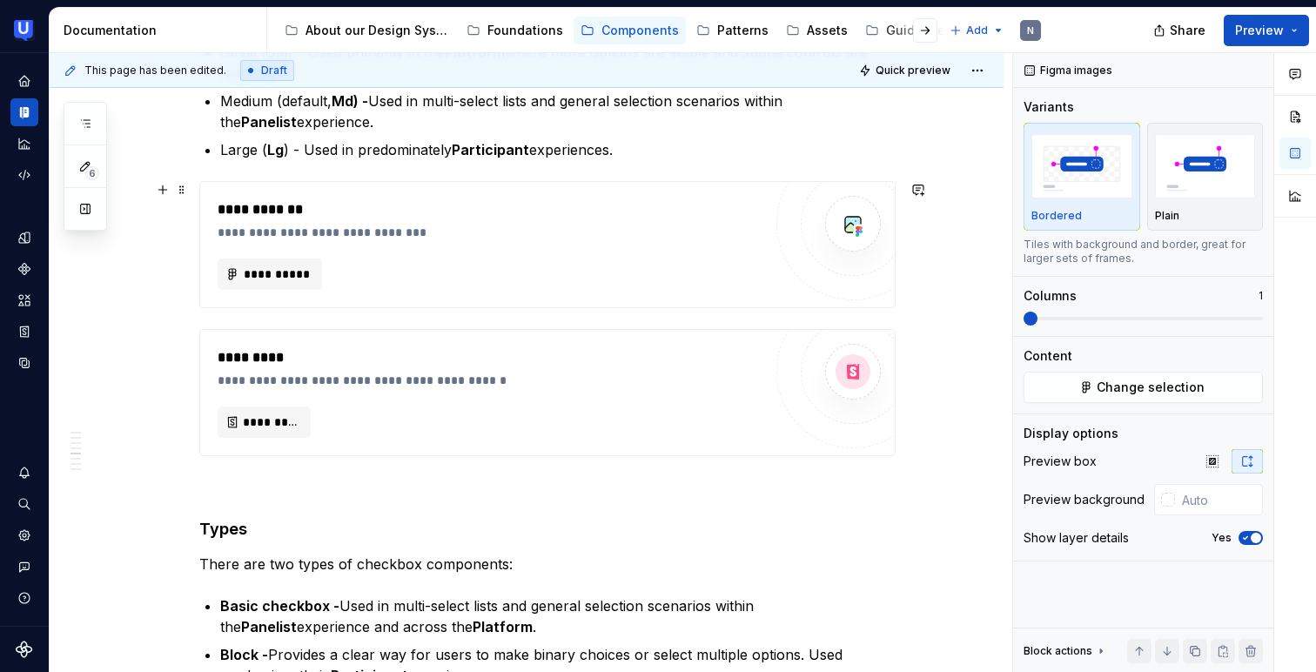
scroll to position [2392, 0]
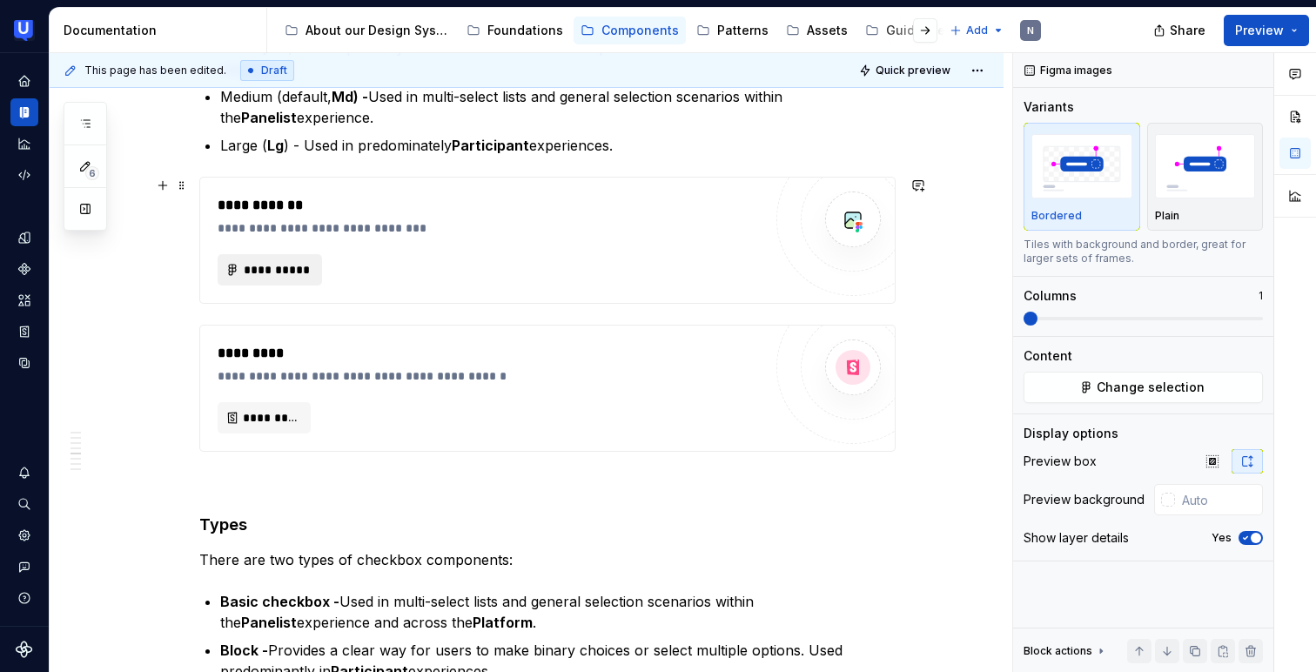
click at [299, 265] on span "**********" at bounding box center [277, 269] width 68 height 17
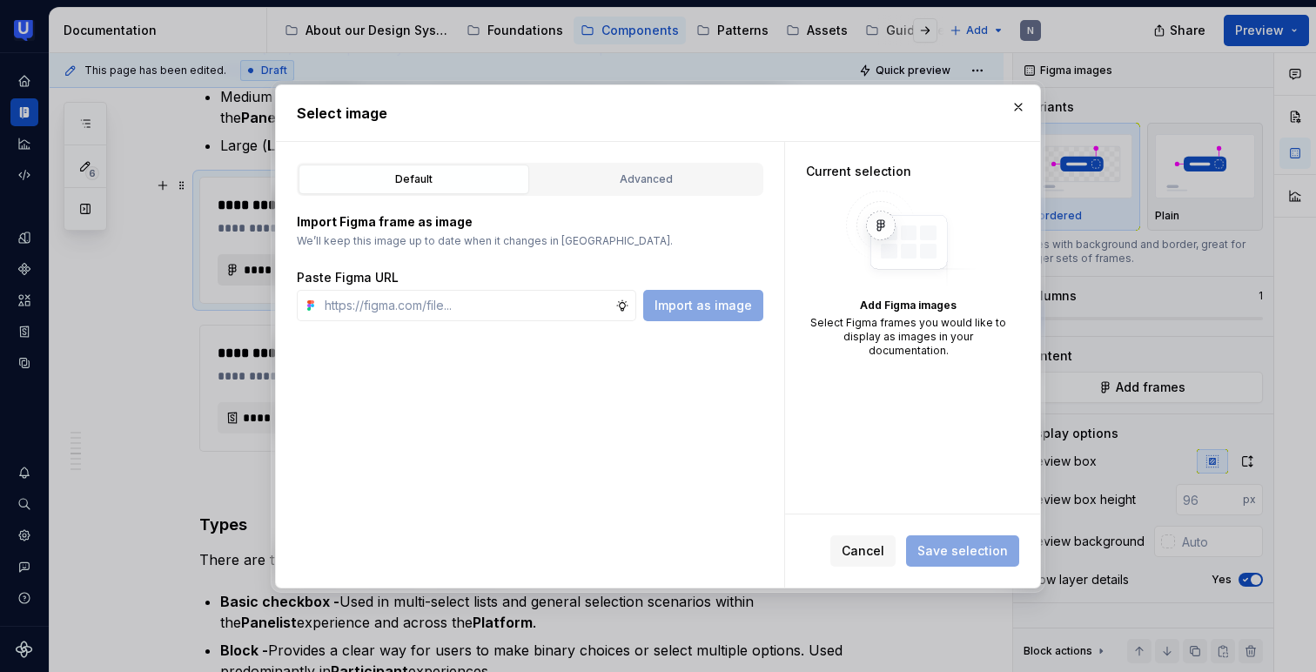
type textarea "*"
type input "[URL][DOMAIN_NAME]"
click at [681, 313] on button "Import as image" at bounding box center [703, 305] width 120 height 31
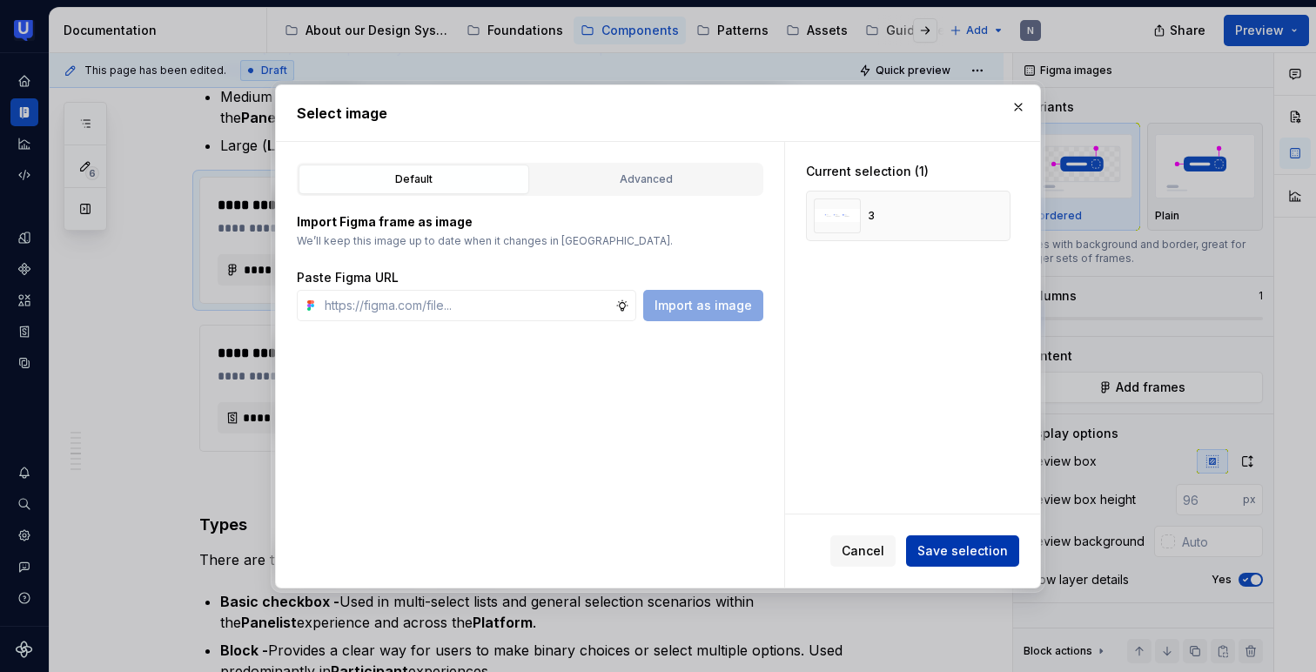
click at [962, 556] on span "Save selection" at bounding box center [962, 550] width 91 height 17
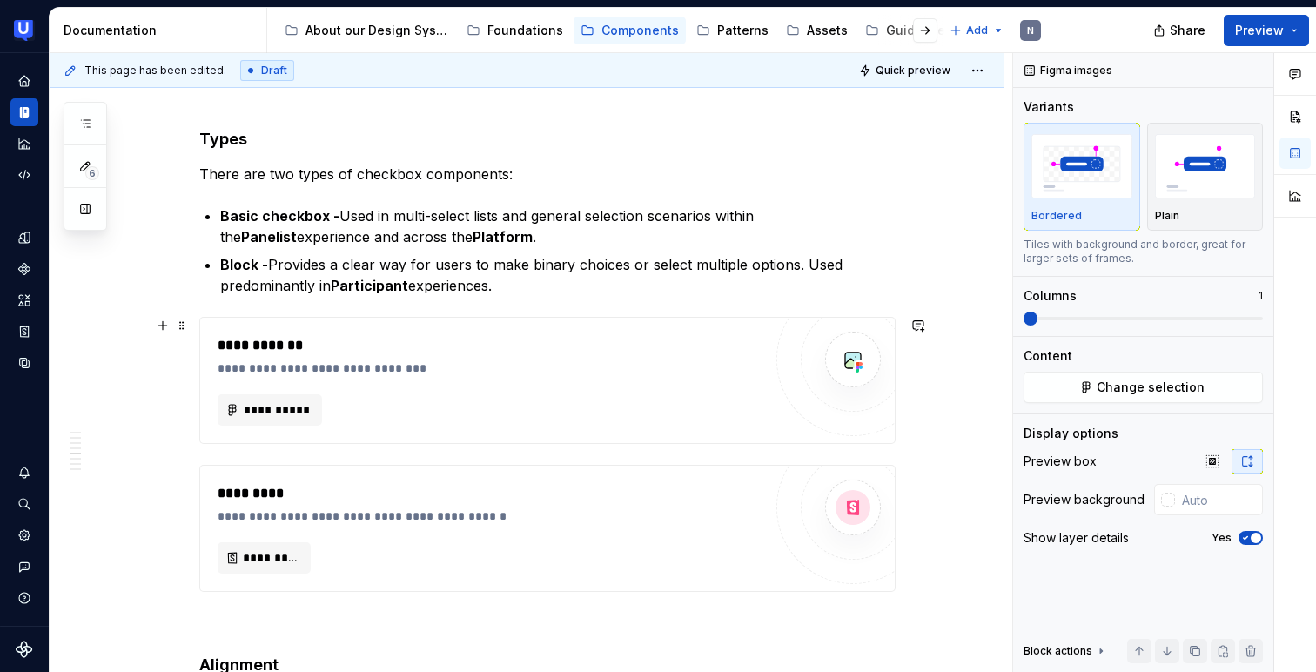
scroll to position [2890, 0]
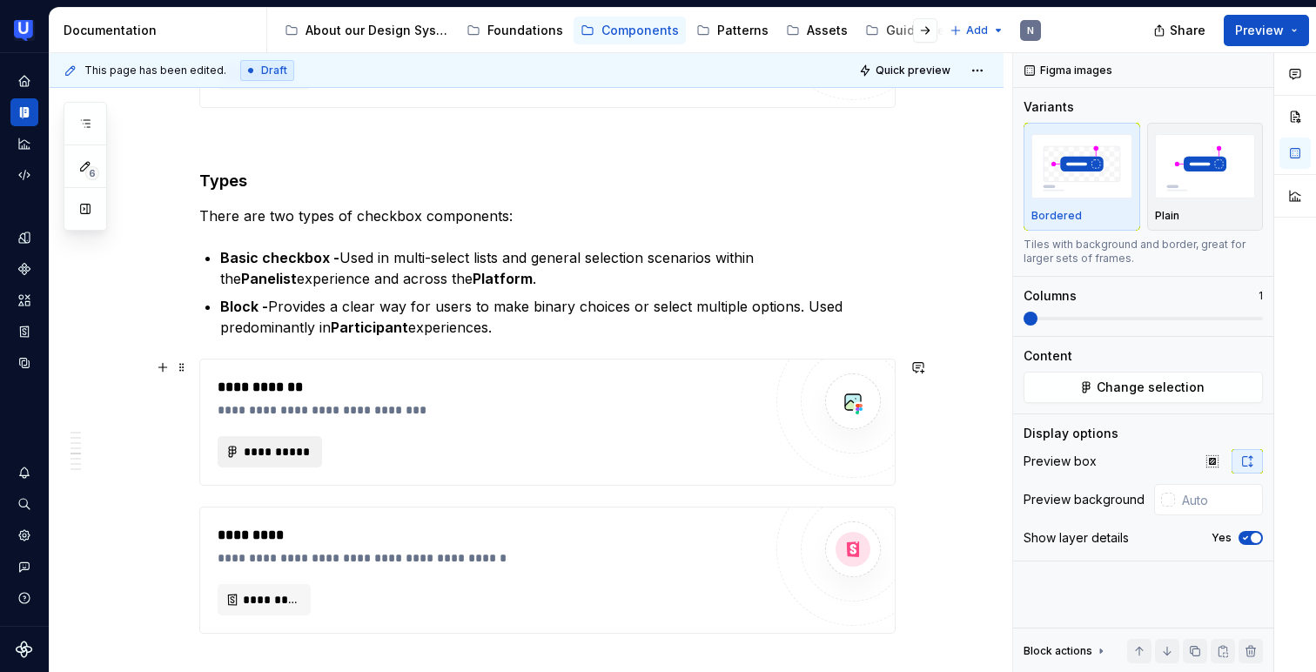
click at [294, 447] on span "**********" at bounding box center [277, 451] width 68 height 17
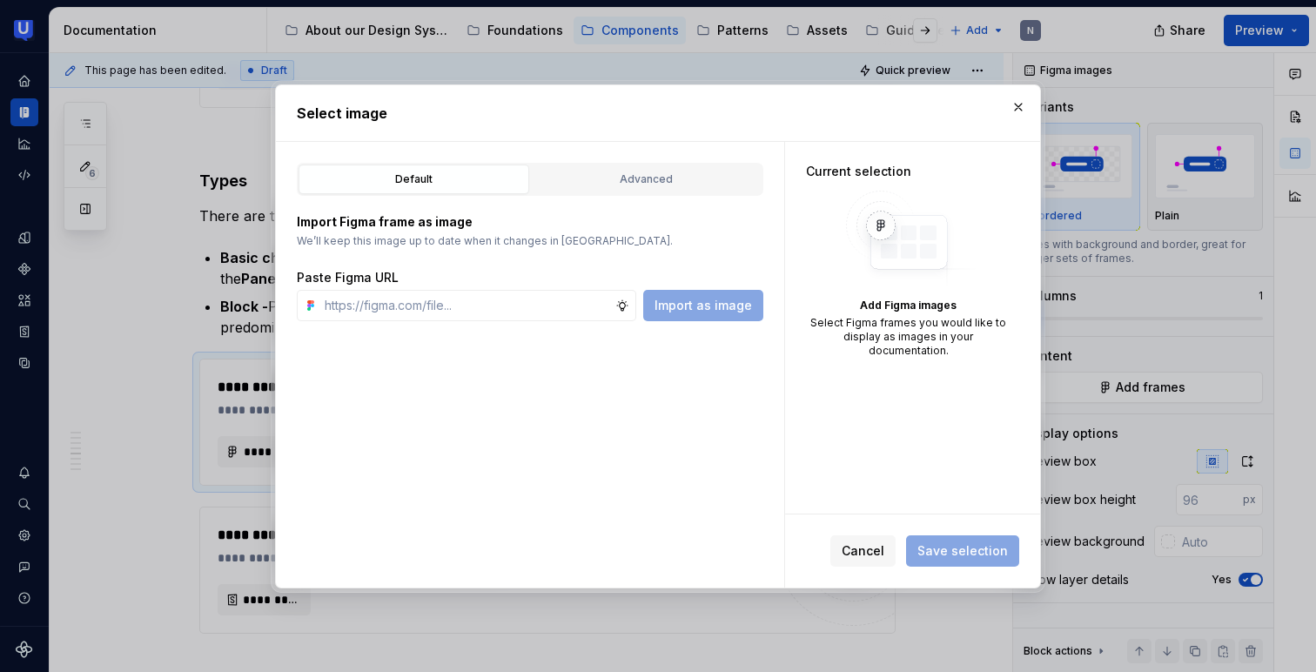
type textarea "*"
type input "[URL][DOMAIN_NAME]"
click at [667, 313] on span "Import as image" at bounding box center [703, 305] width 97 height 17
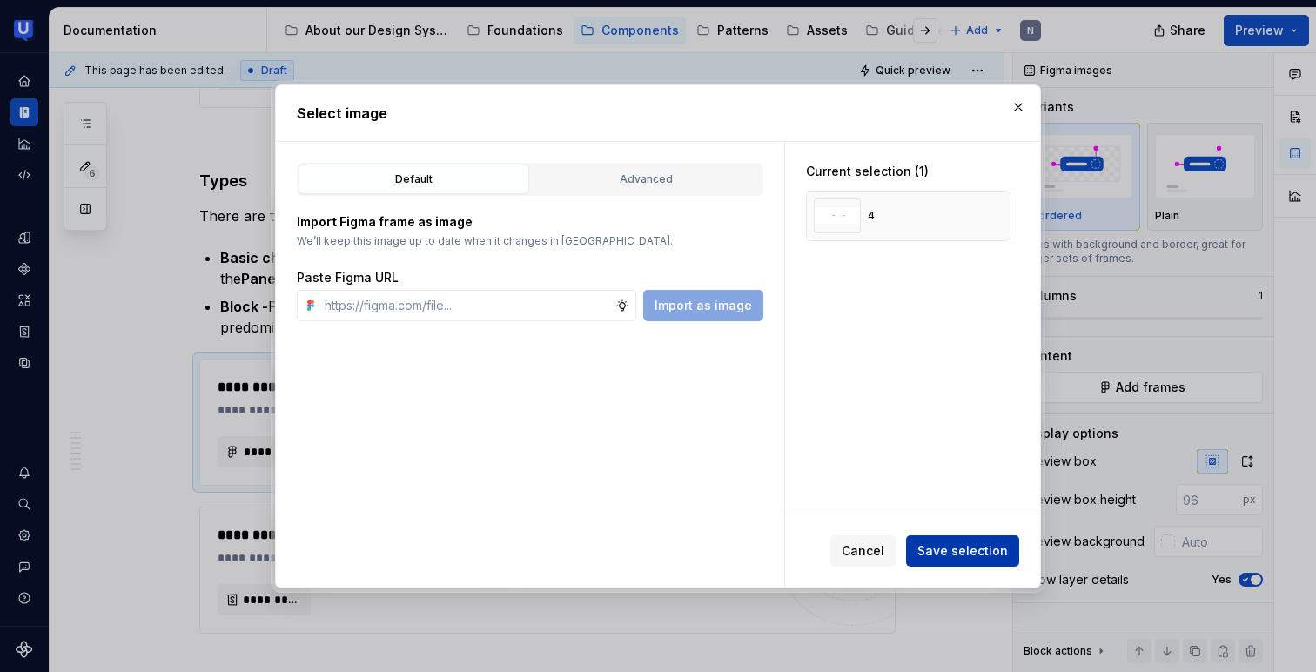
click at [938, 555] on span "Save selection" at bounding box center [962, 550] width 91 height 17
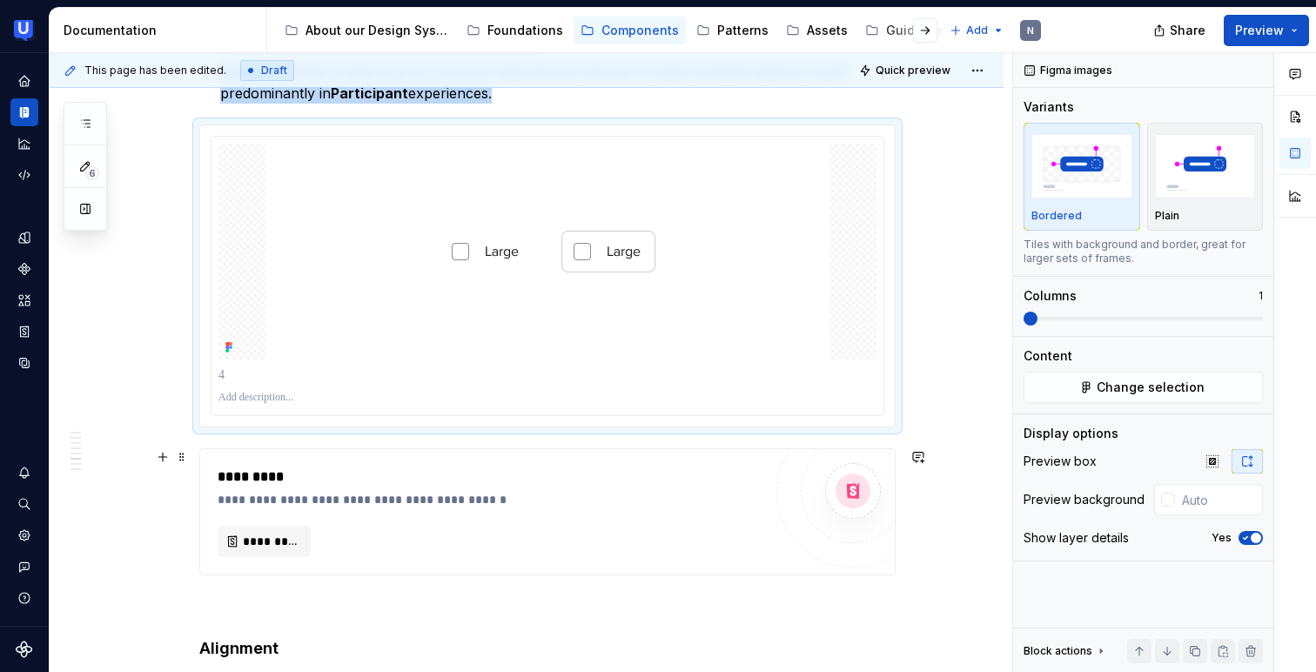
scroll to position [3126, 0]
click at [1204, 185] on img "button" at bounding box center [1205, 166] width 101 height 64
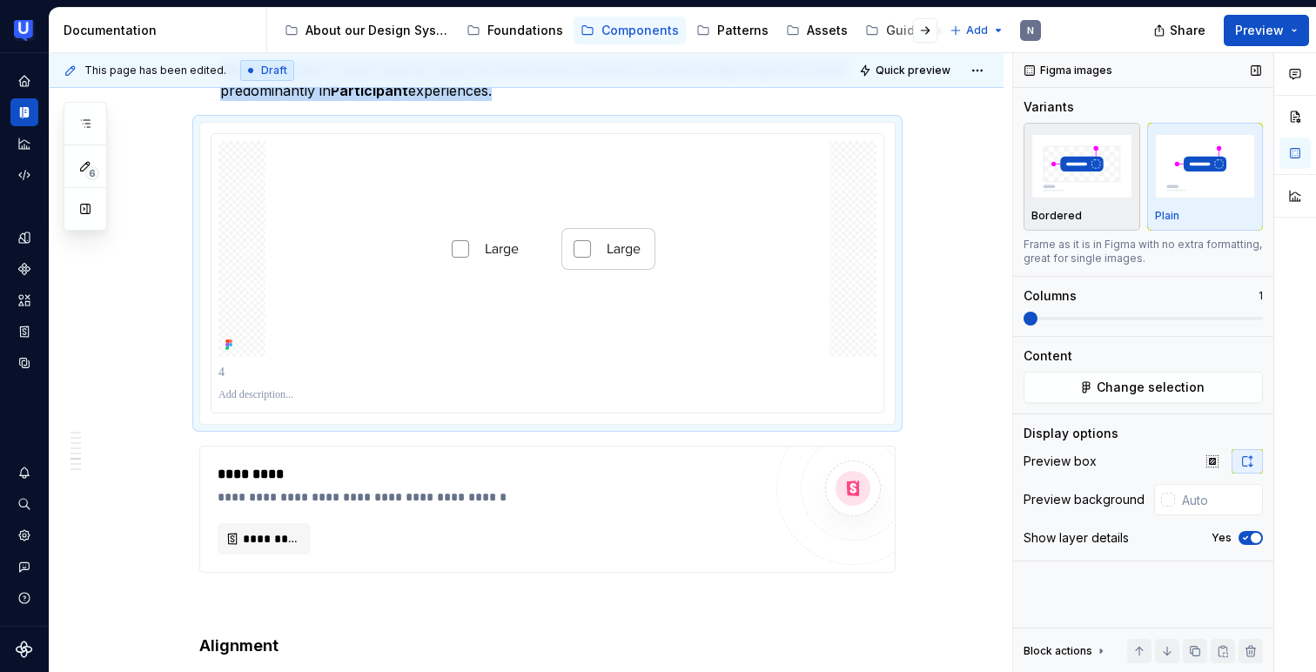
click at [1093, 184] on img "button" at bounding box center [1081, 166] width 101 height 64
click at [1210, 185] on img "button" at bounding box center [1205, 166] width 101 height 64
click at [1108, 178] on img "button" at bounding box center [1081, 166] width 101 height 64
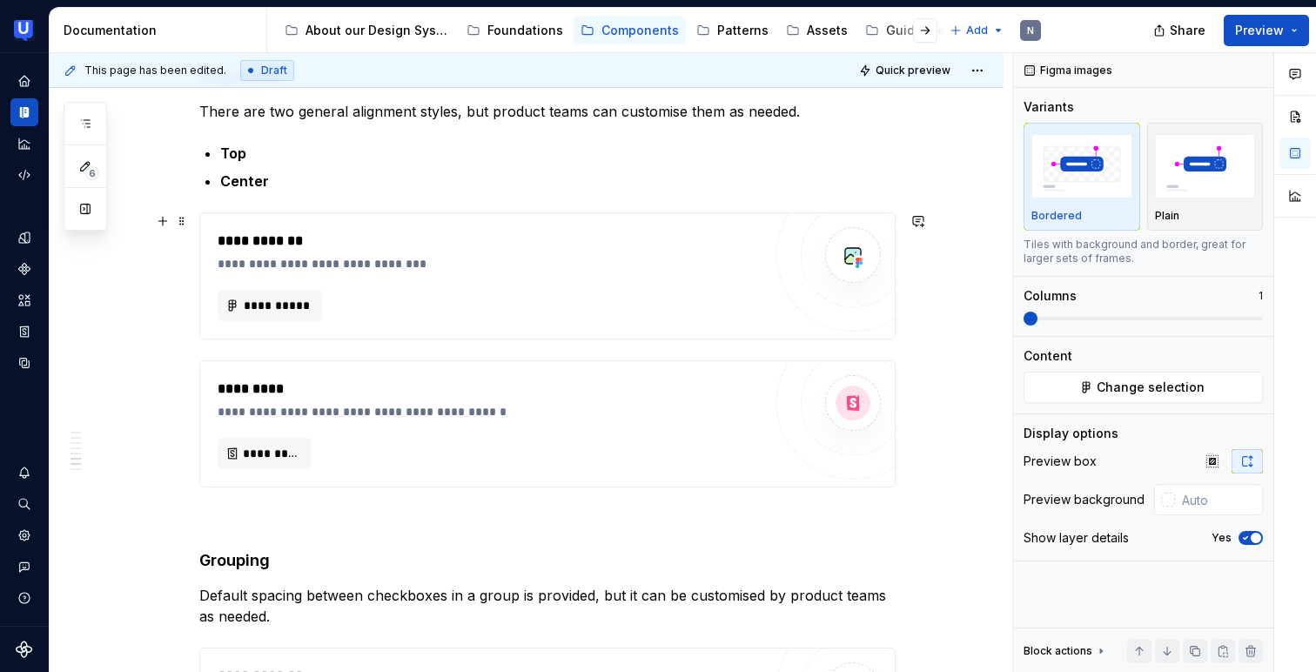
scroll to position [3707, 0]
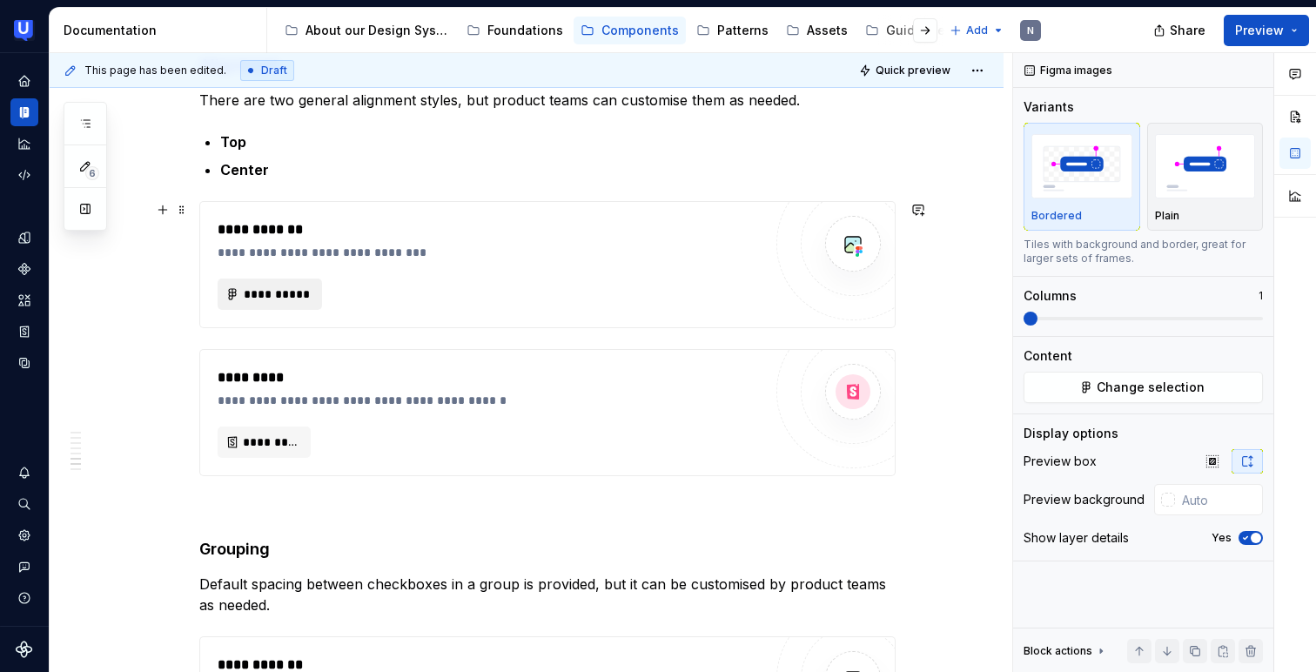
click at [295, 297] on span "**********" at bounding box center [277, 293] width 68 height 17
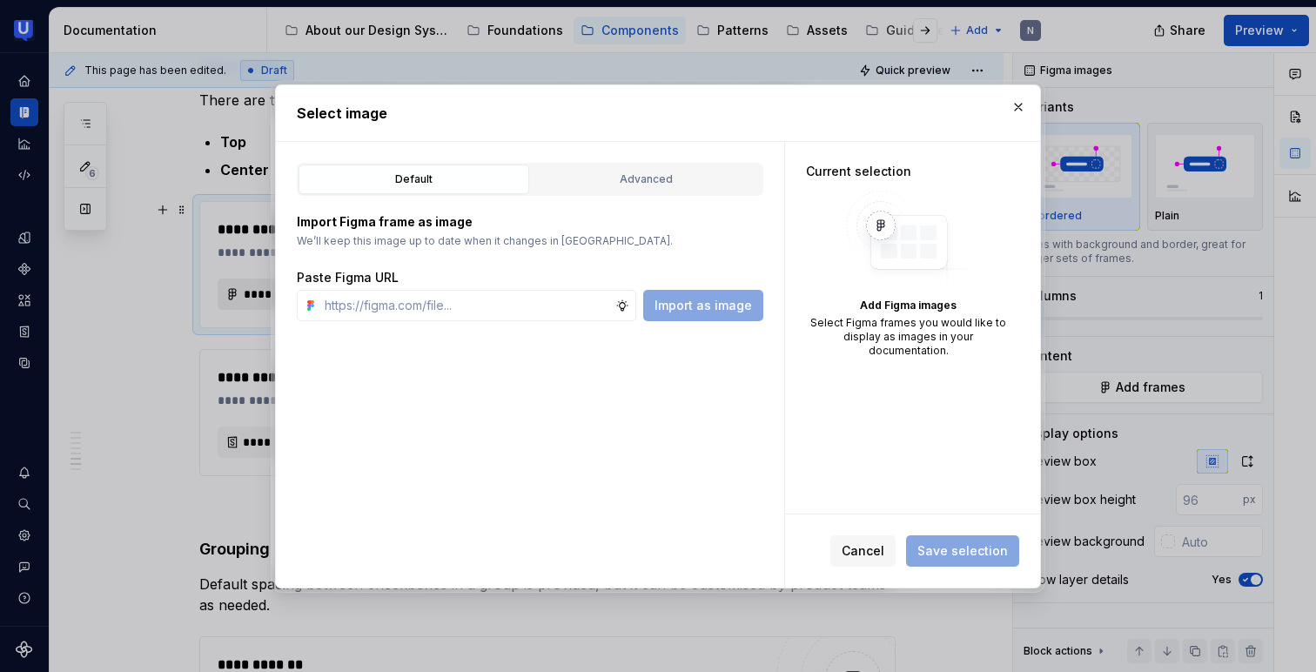
type textarea "*"
type input "[URL][DOMAIN_NAME]"
click at [673, 300] on span "Import as image" at bounding box center [703, 305] width 97 height 17
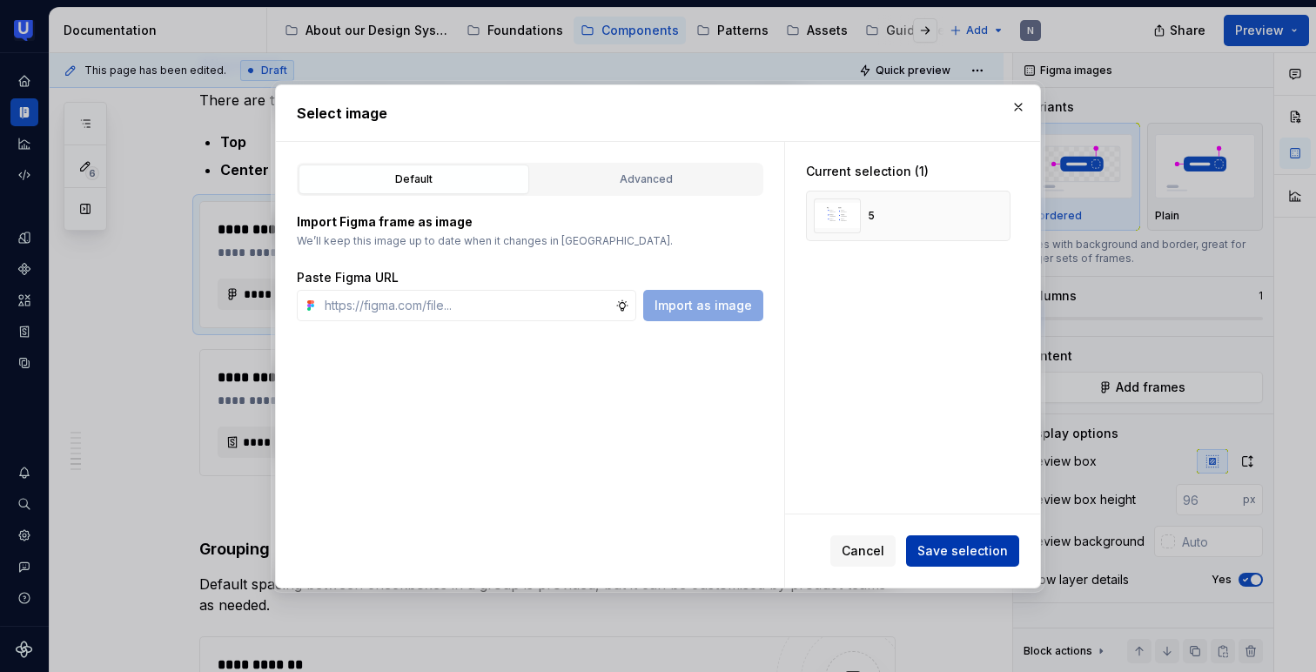
click at [957, 547] on span "Save selection" at bounding box center [962, 550] width 91 height 17
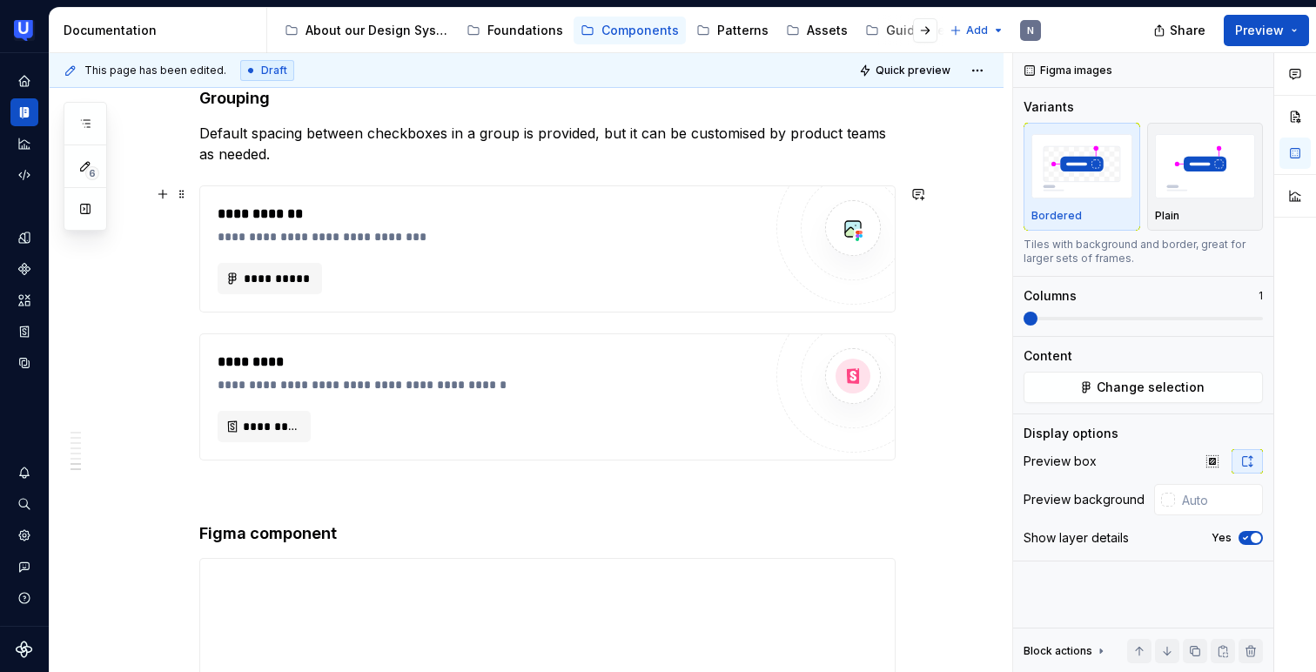
scroll to position [4466, 0]
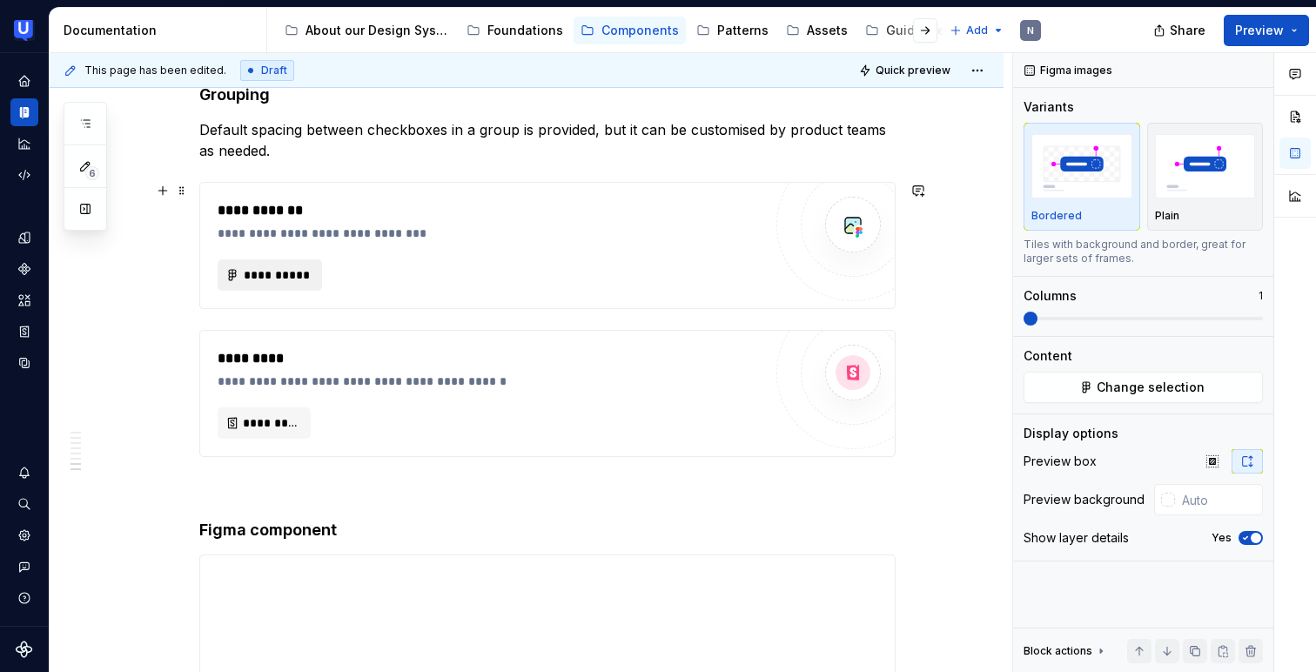
click at [299, 262] on button "**********" at bounding box center [270, 274] width 104 height 31
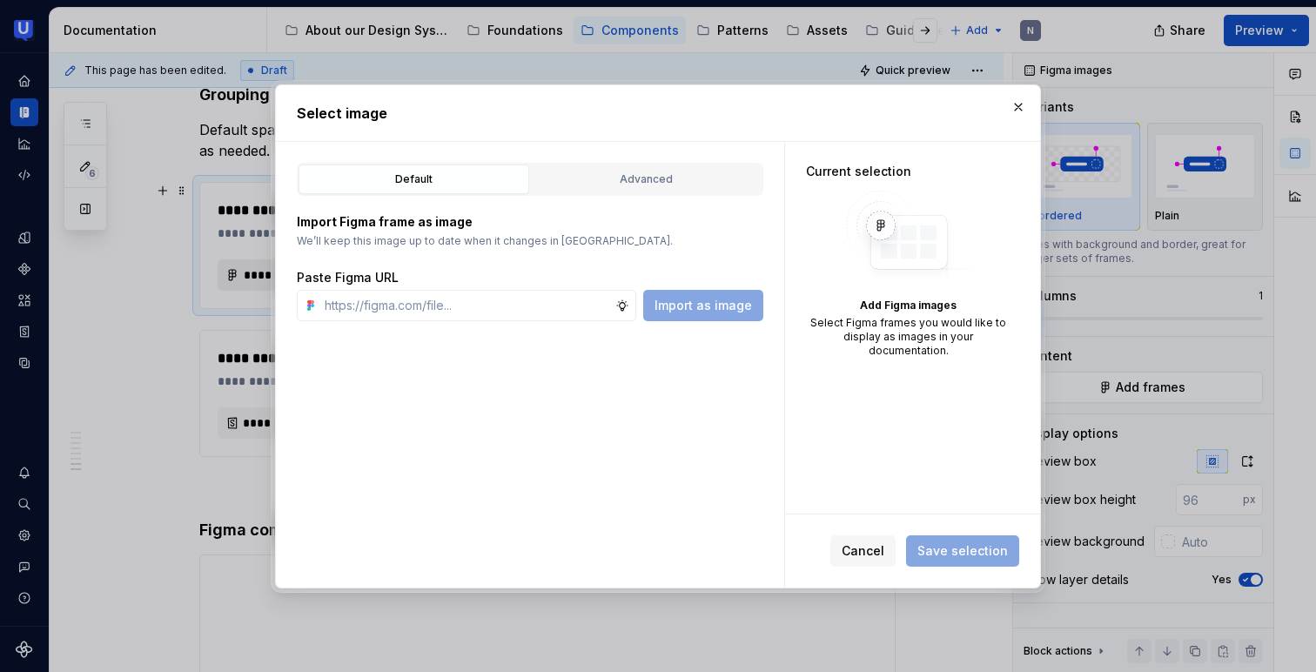
type textarea "*"
type input "[URL][DOMAIN_NAME]"
click at [737, 303] on span "Import as image" at bounding box center [703, 305] width 97 height 17
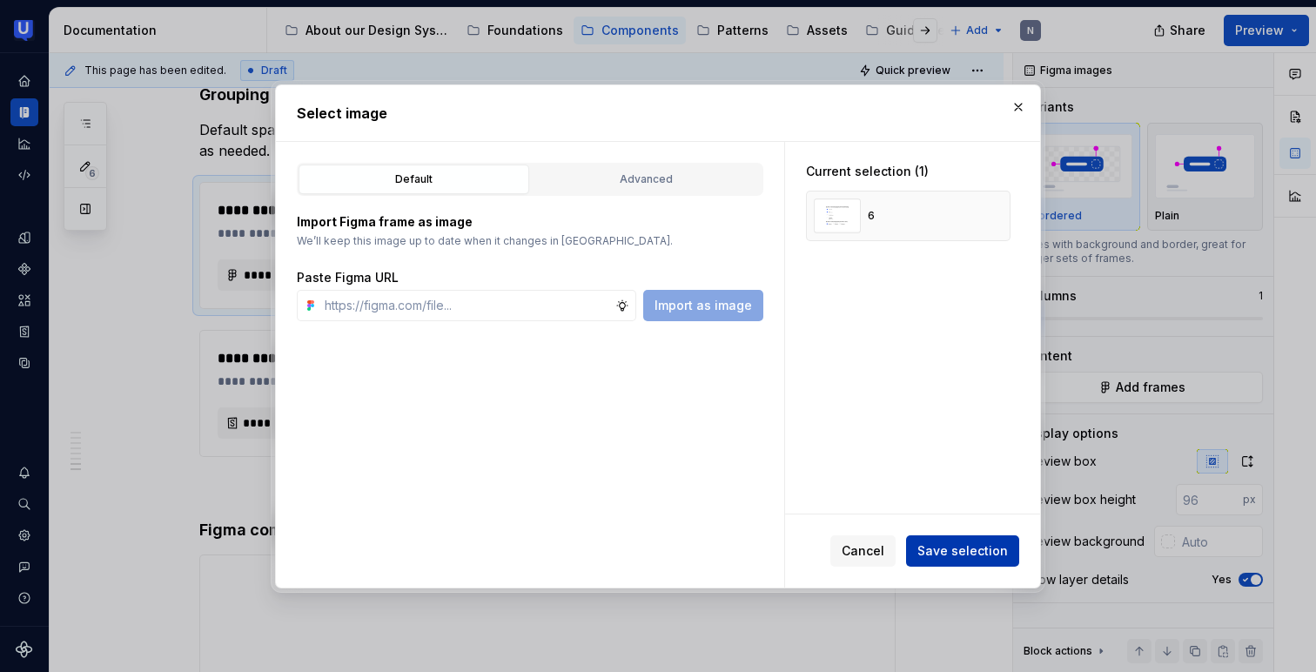
click at [966, 545] on span "Save selection" at bounding box center [962, 550] width 91 height 17
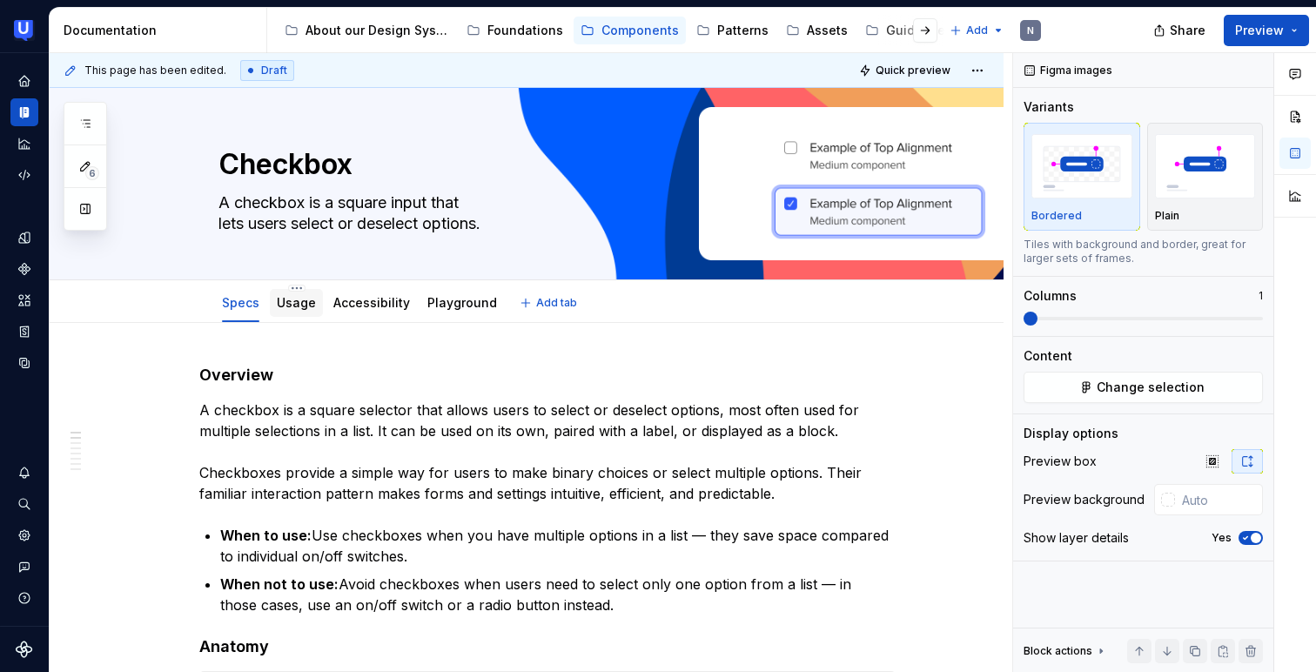
click at [304, 303] on link "Usage" at bounding box center [296, 302] width 39 height 15
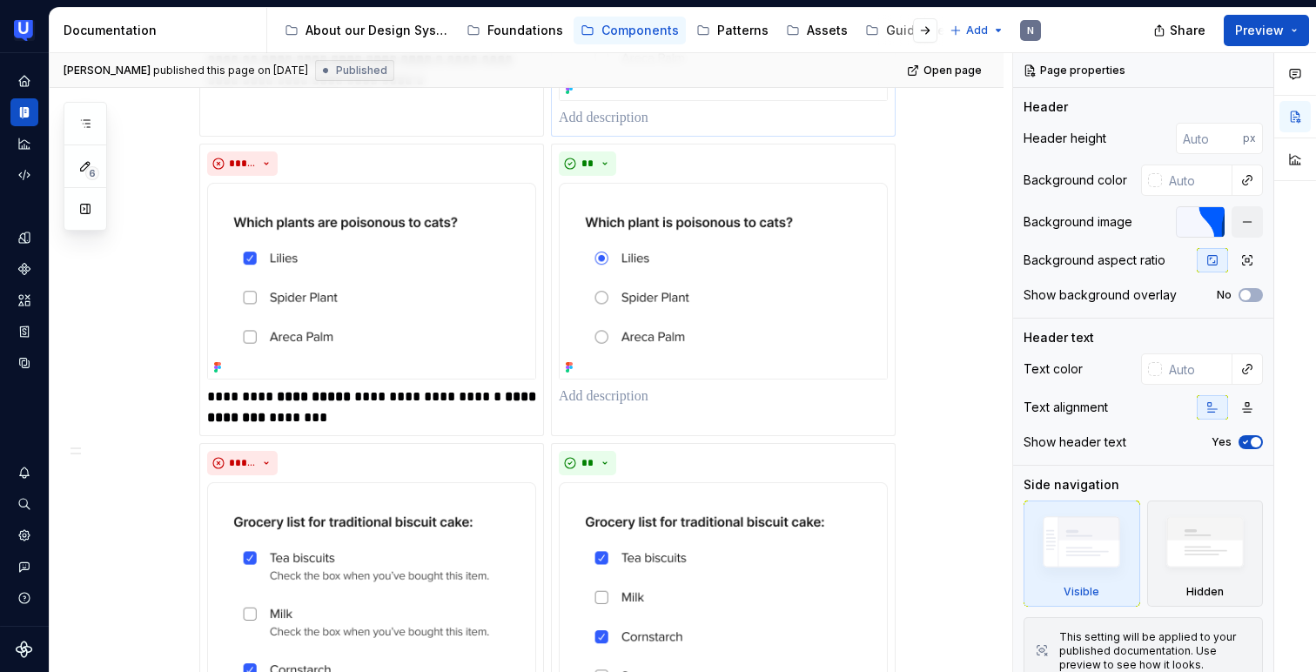
scroll to position [976, 0]
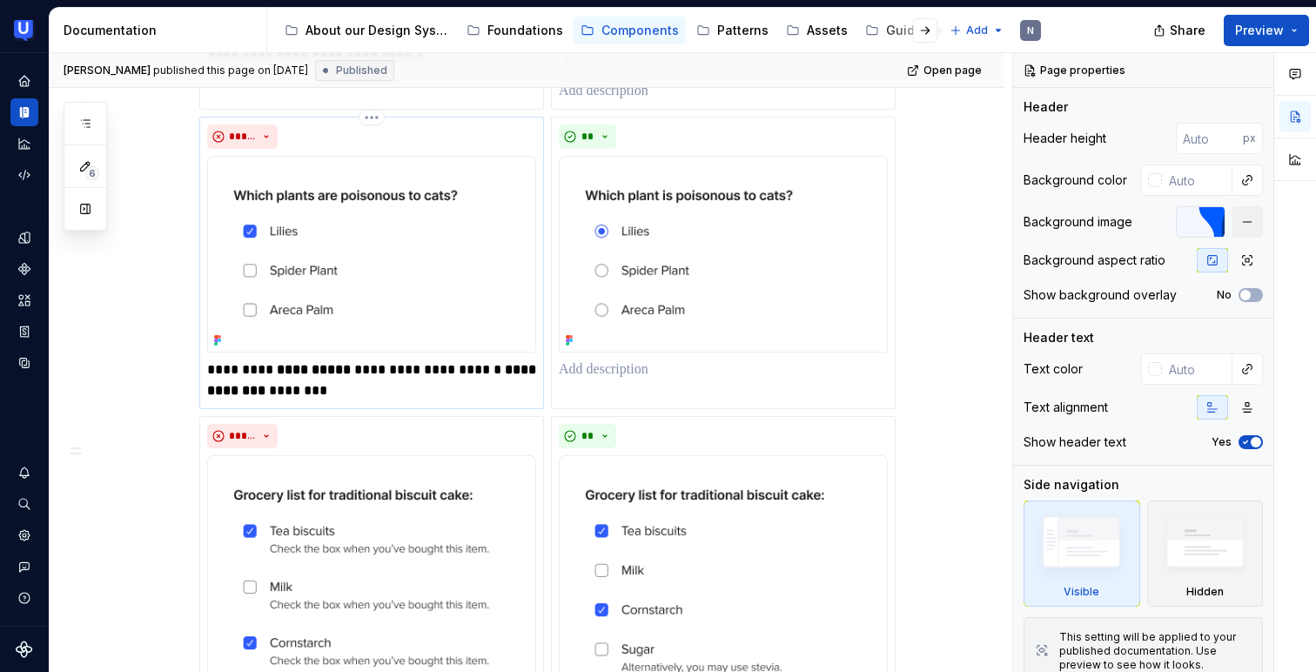
click at [487, 131] on div "*****" at bounding box center [371, 136] width 329 height 24
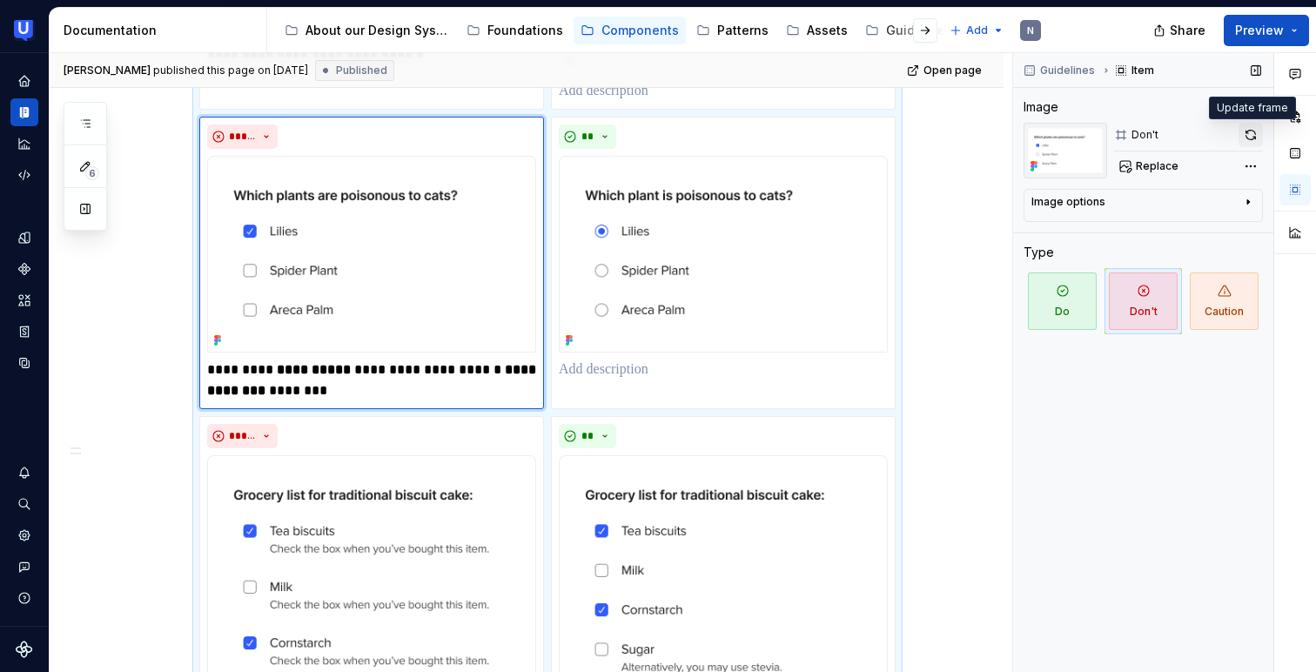
click at [1243, 137] on button "button" at bounding box center [1251, 135] width 24 height 24
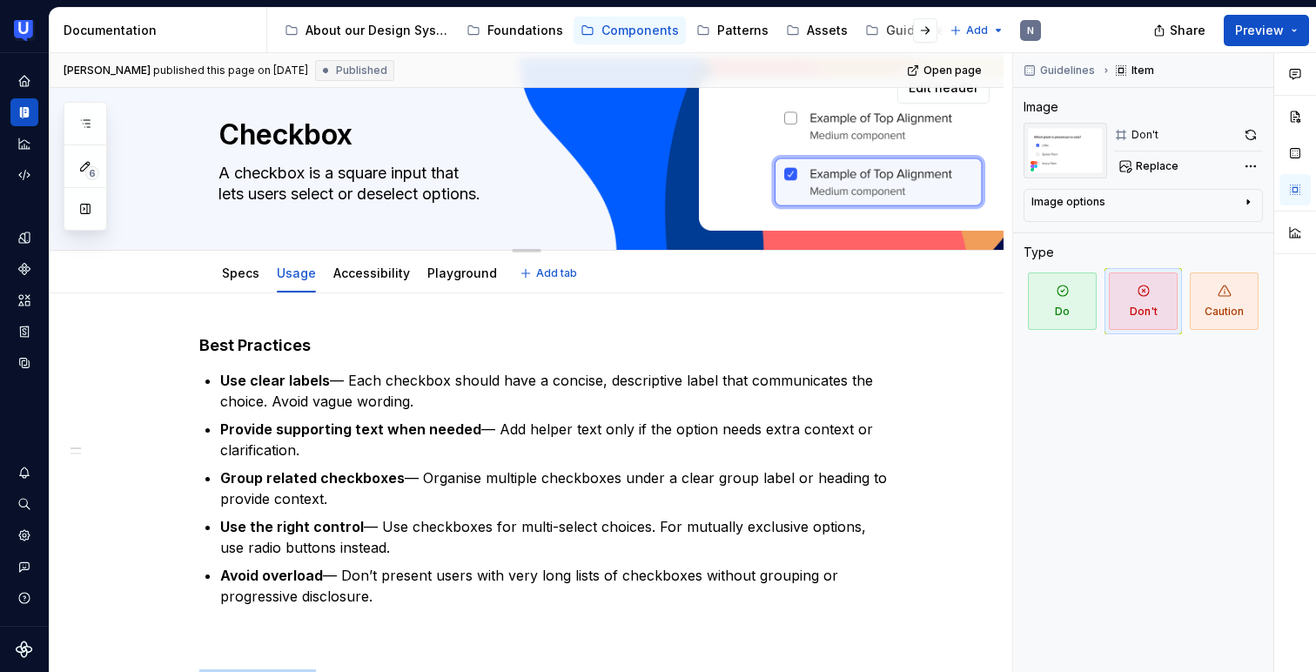
scroll to position [0, 0]
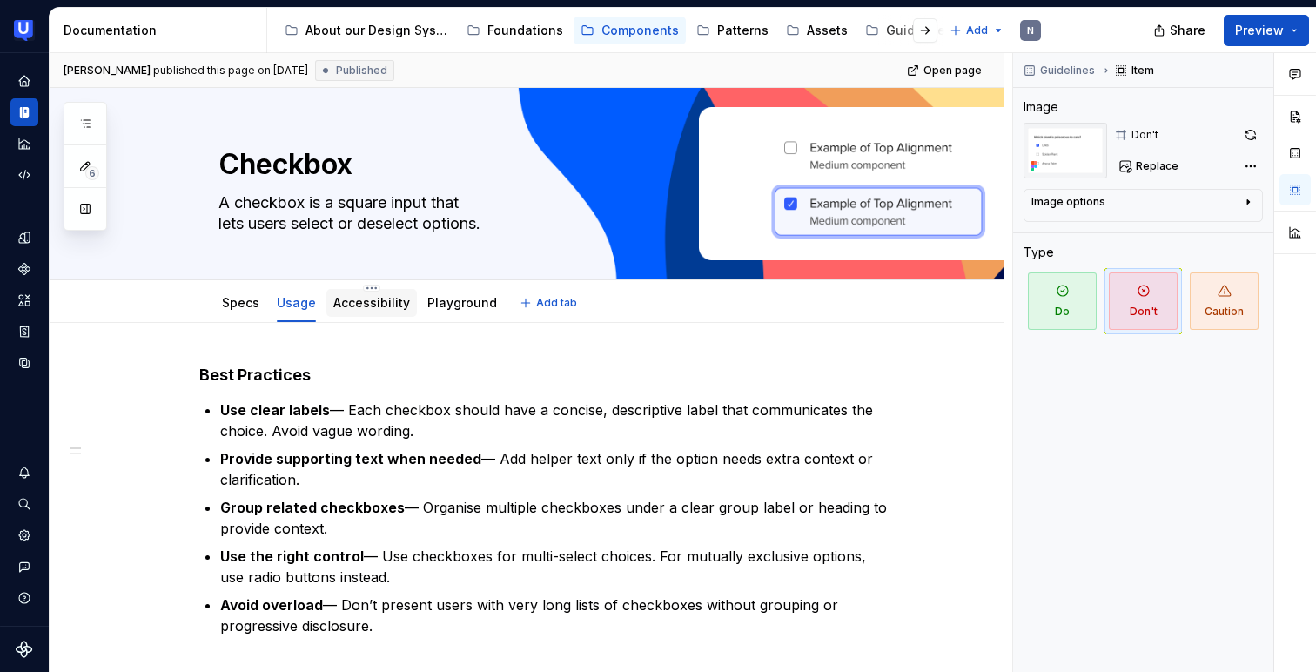
click at [373, 302] on link "Accessibility" at bounding box center [371, 302] width 77 height 15
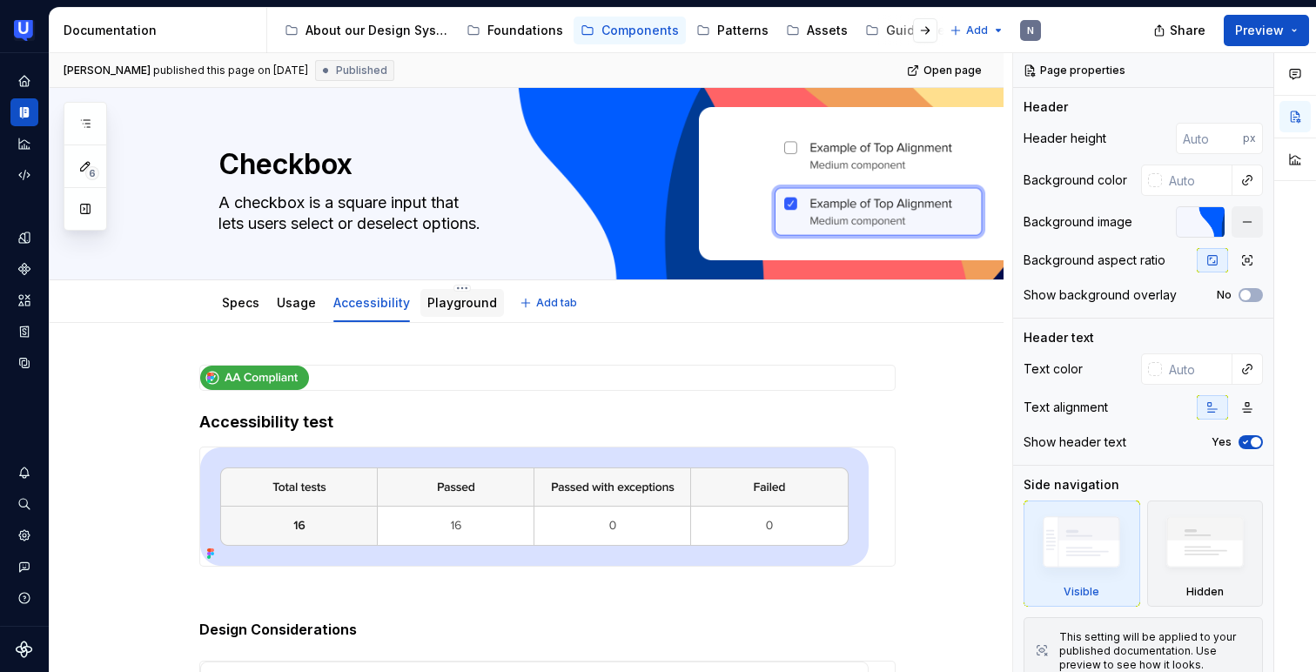
click at [462, 307] on link "Playground" at bounding box center [462, 302] width 70 height 15
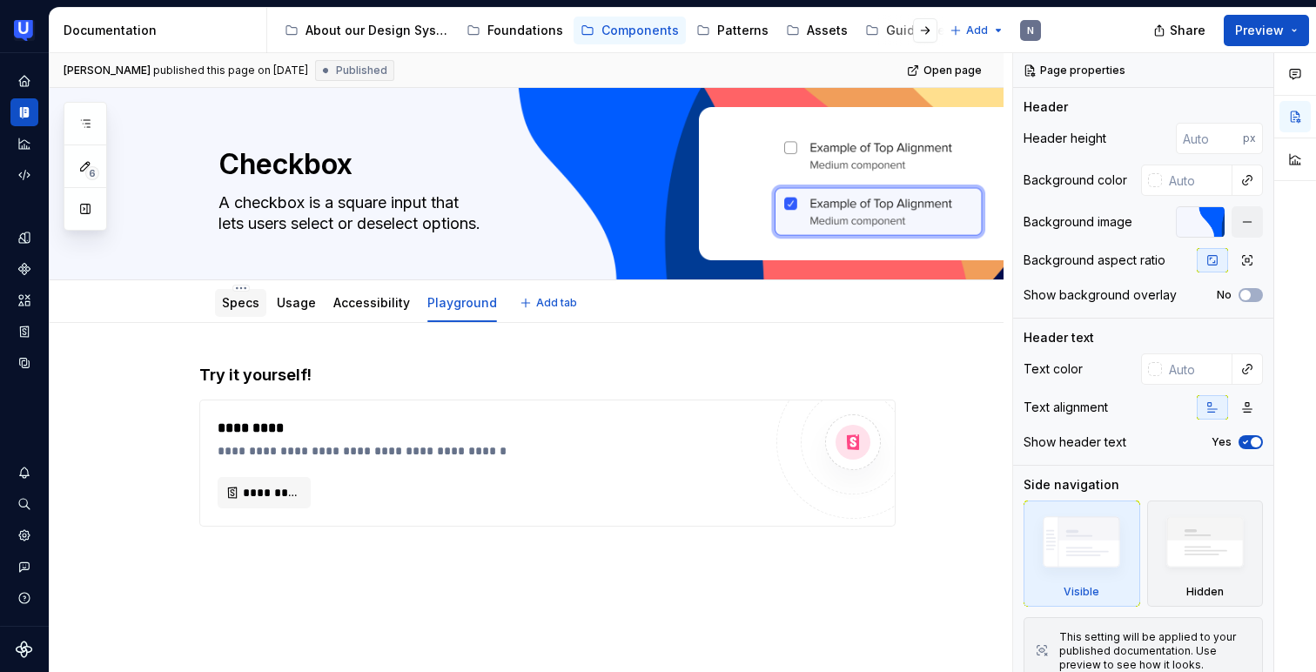
click at [246, 303] on link "Specs" at bounding box center [240, 302] width 37 height 15
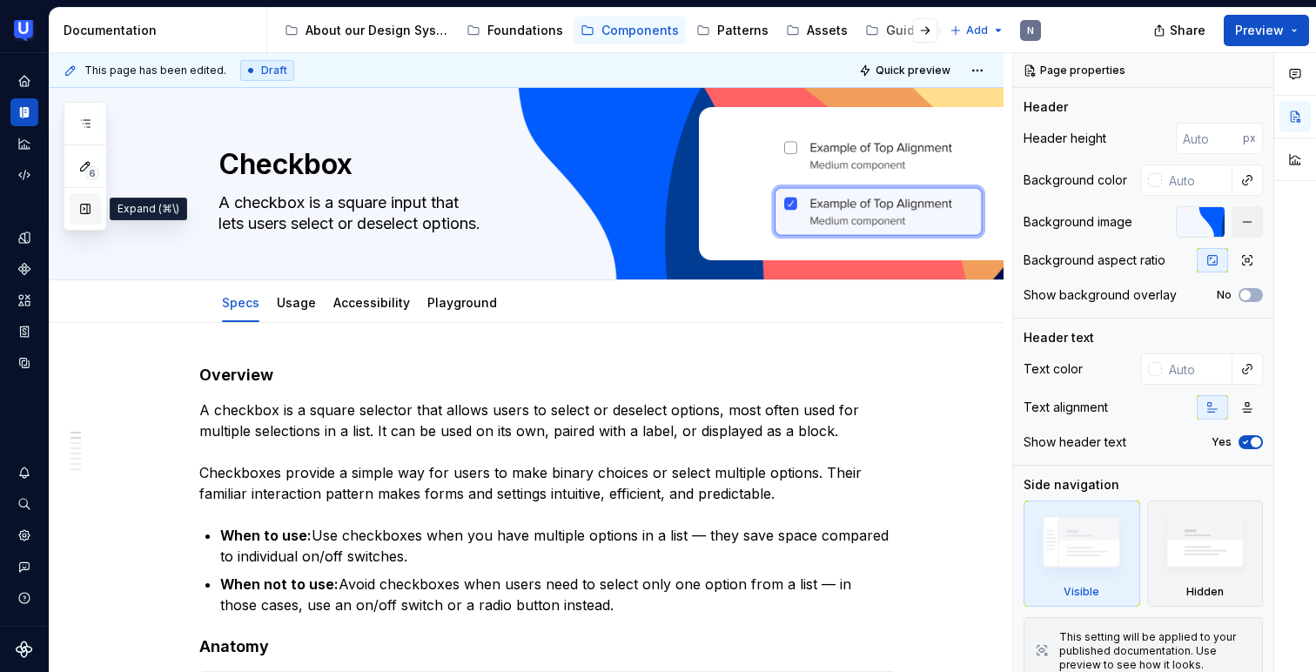
click at [84, 208] on button "button" at bounding box center [85, 208] width 31 height 31
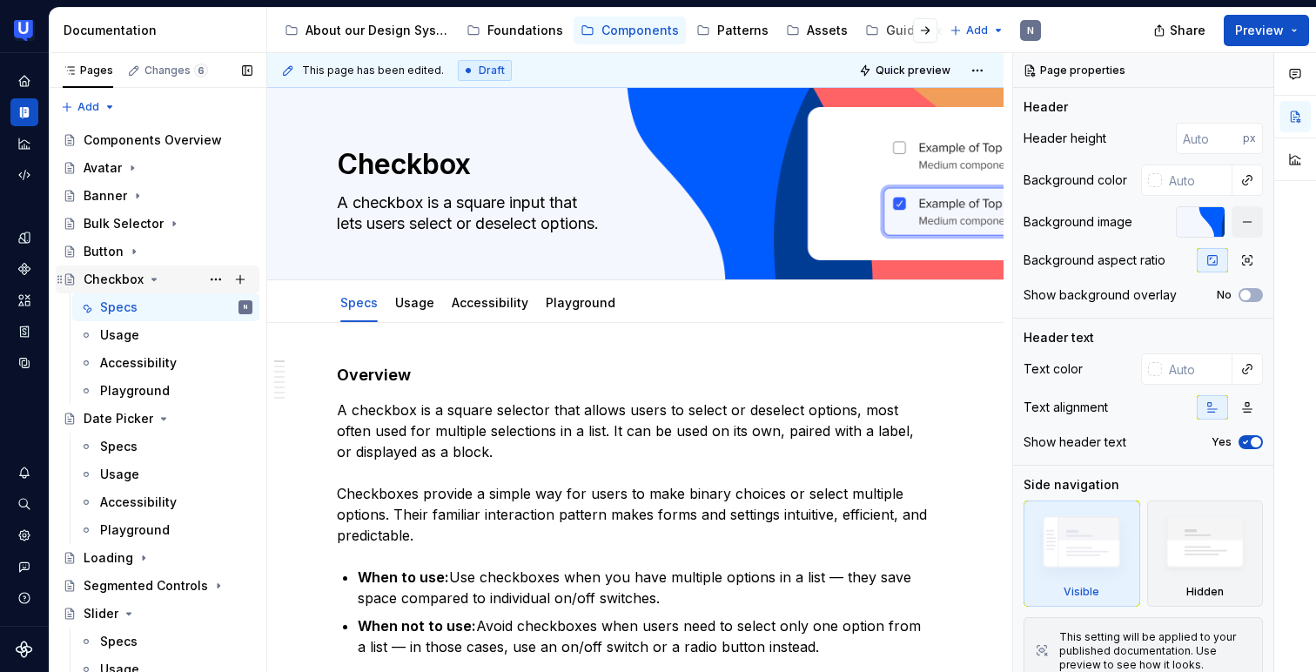
click at [151, 284] on icon "Page tree" at bounding box center [154, 279] width 14 height 14
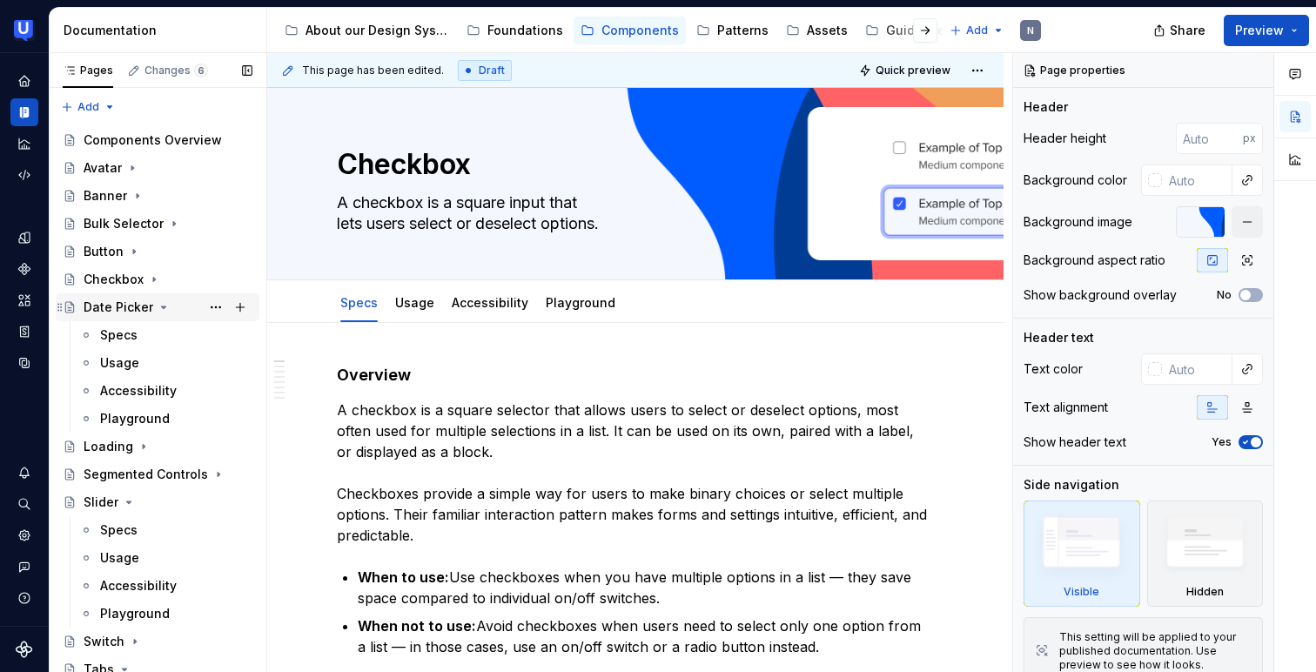
click at [159, 302] on icon "Page tree" at bounding box center [164, 307] width 14 height 14
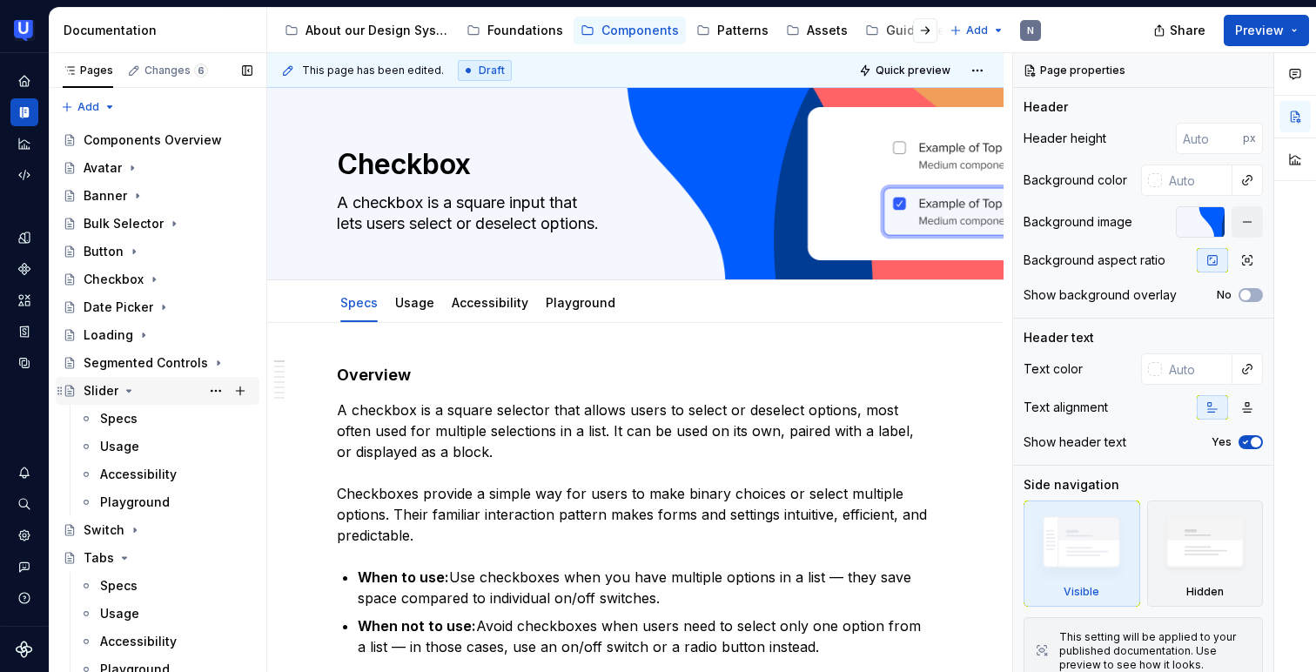
click at [126, 386] on icon "Page tree" at bounding box center [129, 391] width 14 height 14
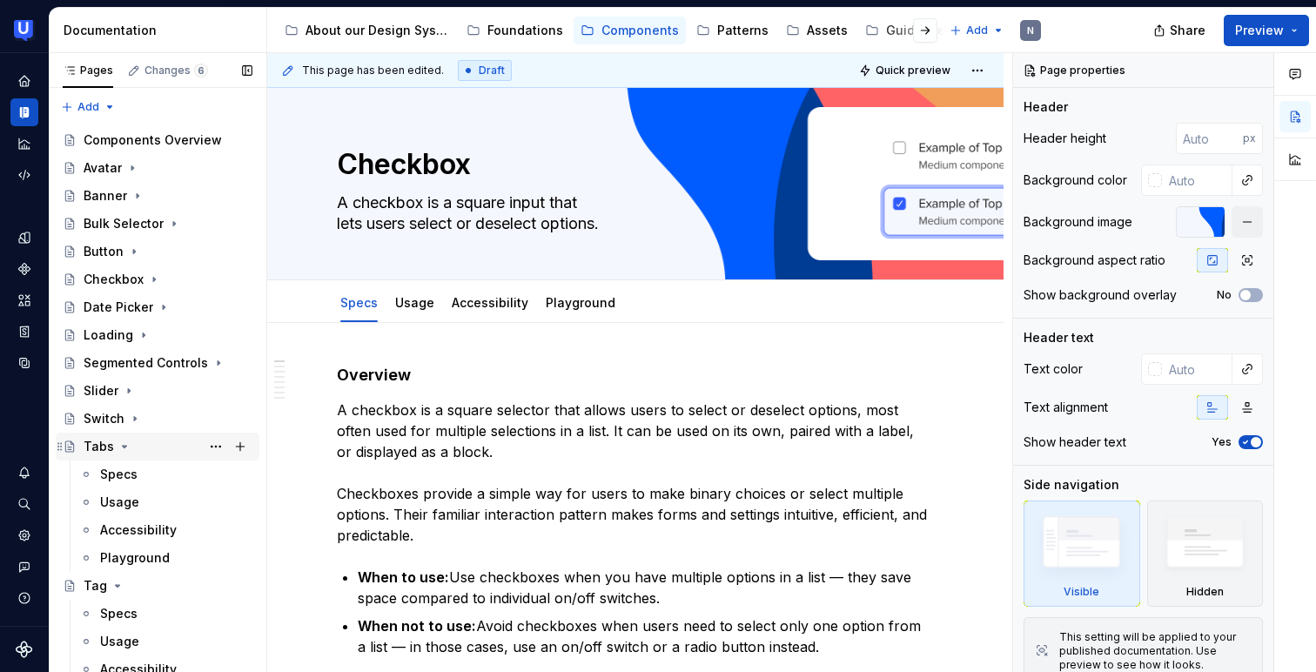
click at [124, 443] on icon "Page tree" at bounding box center [125, 447] width 14 height 14
click at [111, 474] on icon "Page tree" at bounding box center [118, 474] width 14 height 14
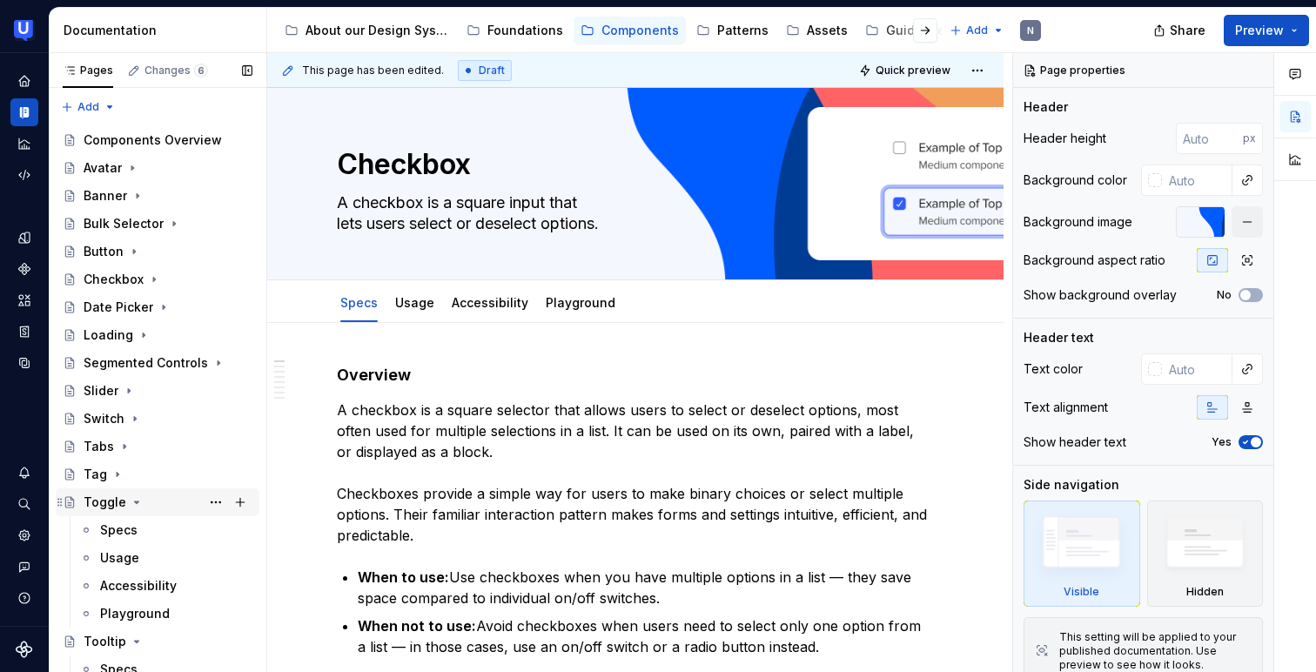
click at [131, 504] on icon "Page tree" at bounding box center [137, 502] width 14 height 14
click at [138, 531] on icon "Page tree" at bounding box center [137, 530] width 14 height 14
click at [209, 279] on button "Page tree" at bounding box center [216, 279] width 24 height 24
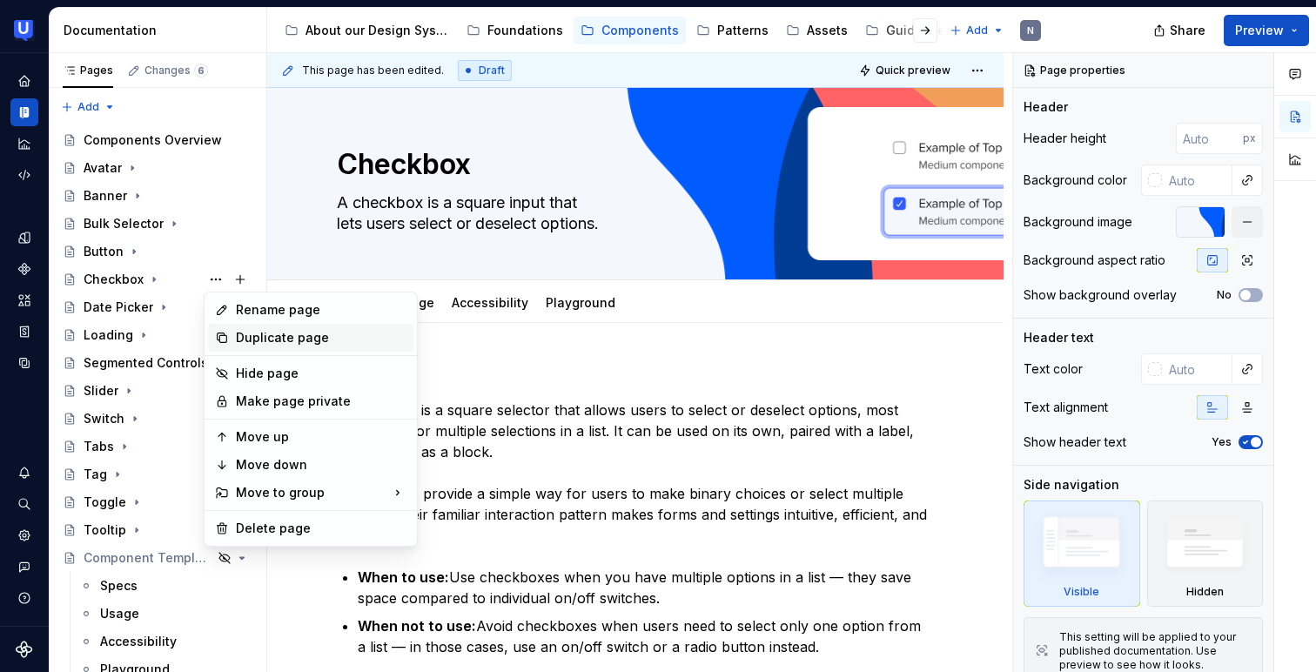
click at [273, 341] on div "Duplicate page" at bounding box center [321, 337] width 171 height 17
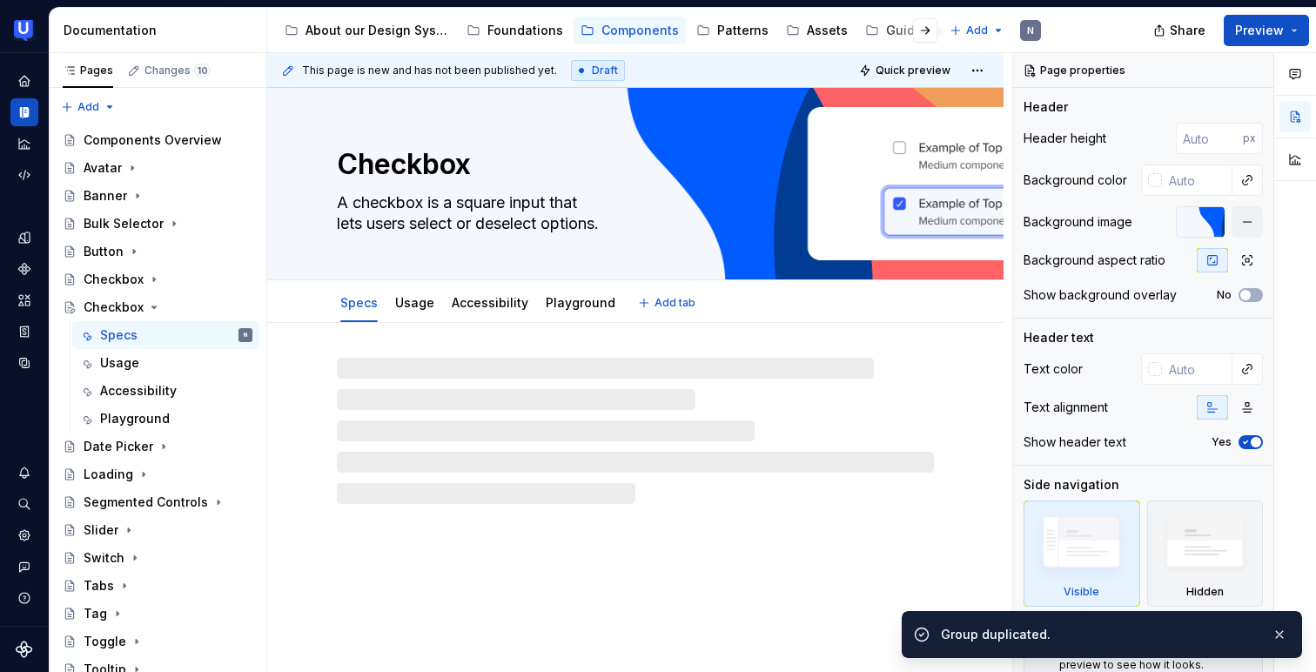
click at [459, 168] on textarea "Checkbox" at bounding box center [631, 165] width 597 height 42
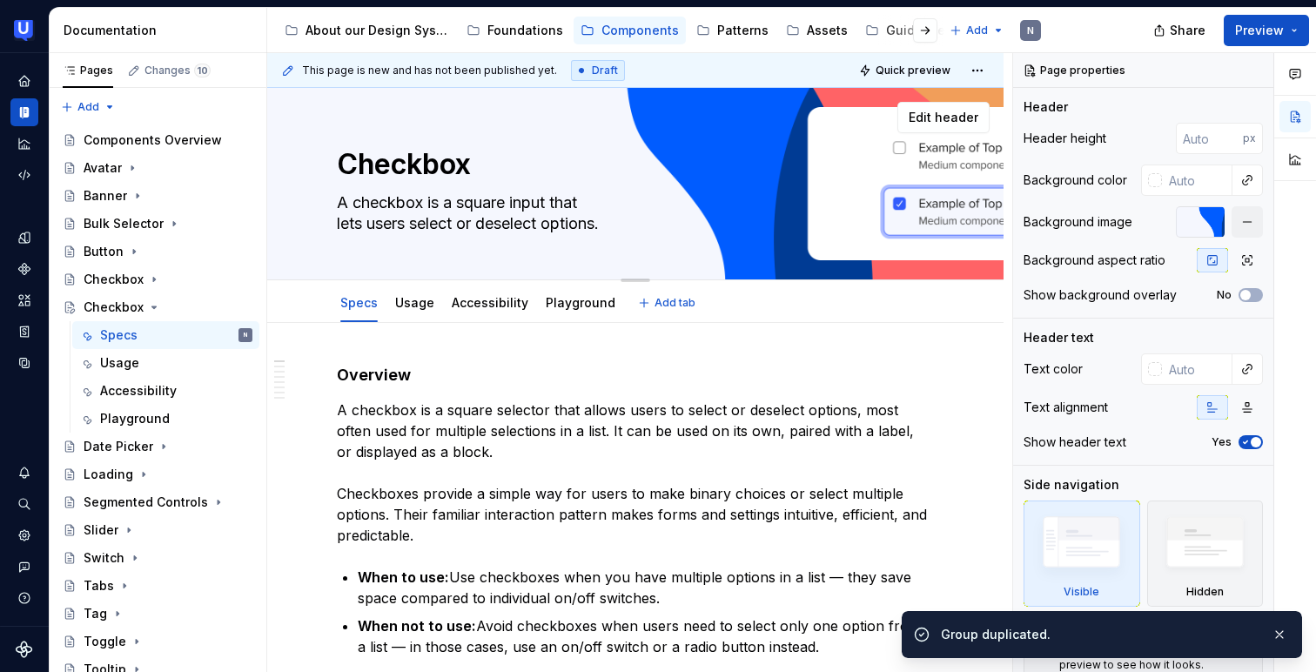
click at [417, 163] on textarea "Checkbox" at bounding box center [631, 165] width 597 height 42
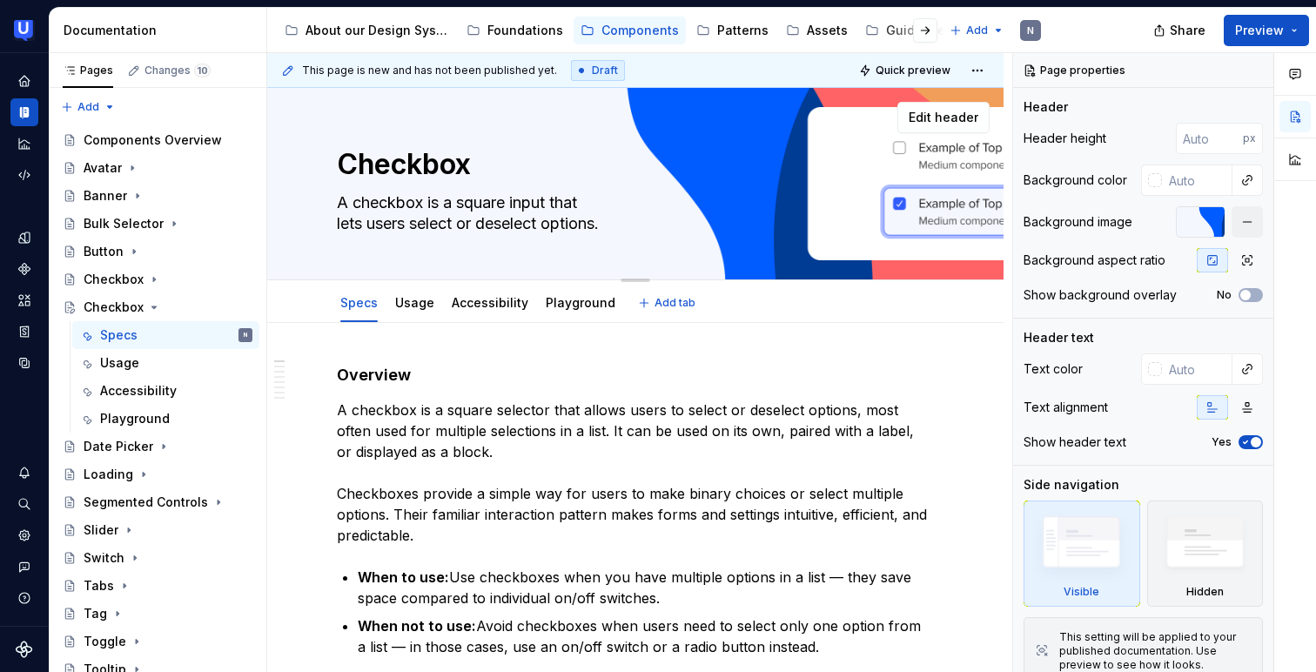
click at [417, 163] on textarea "Checkbox" at bounding box center [631, 165] width 597 height 42
type textarea "*"
type textarea "R"
type textarea "*"
type textarea "Ra"
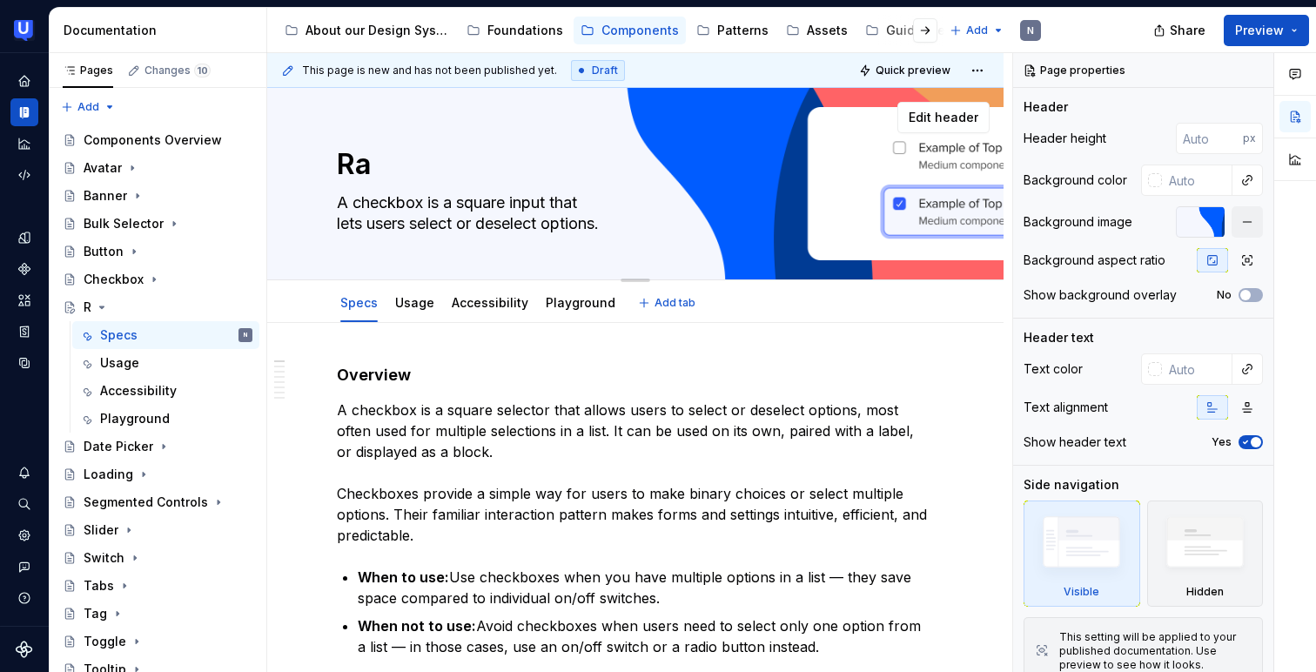
type textarea "*"
type textarea "Rad"
type textarea "*"
type textarea "Radi"
type textarea "*"
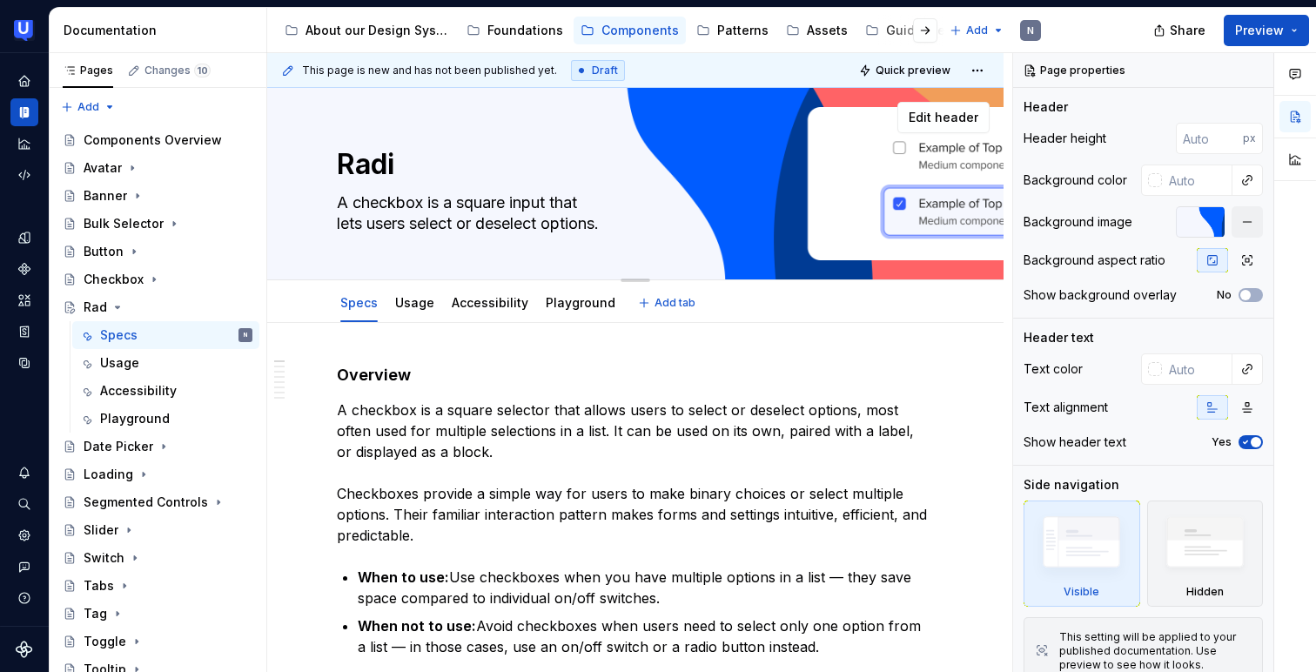
type textarea "Radio"
type textarea "*"
type textarea "Radio"
type textarea "*"
type textarea "Radio b"
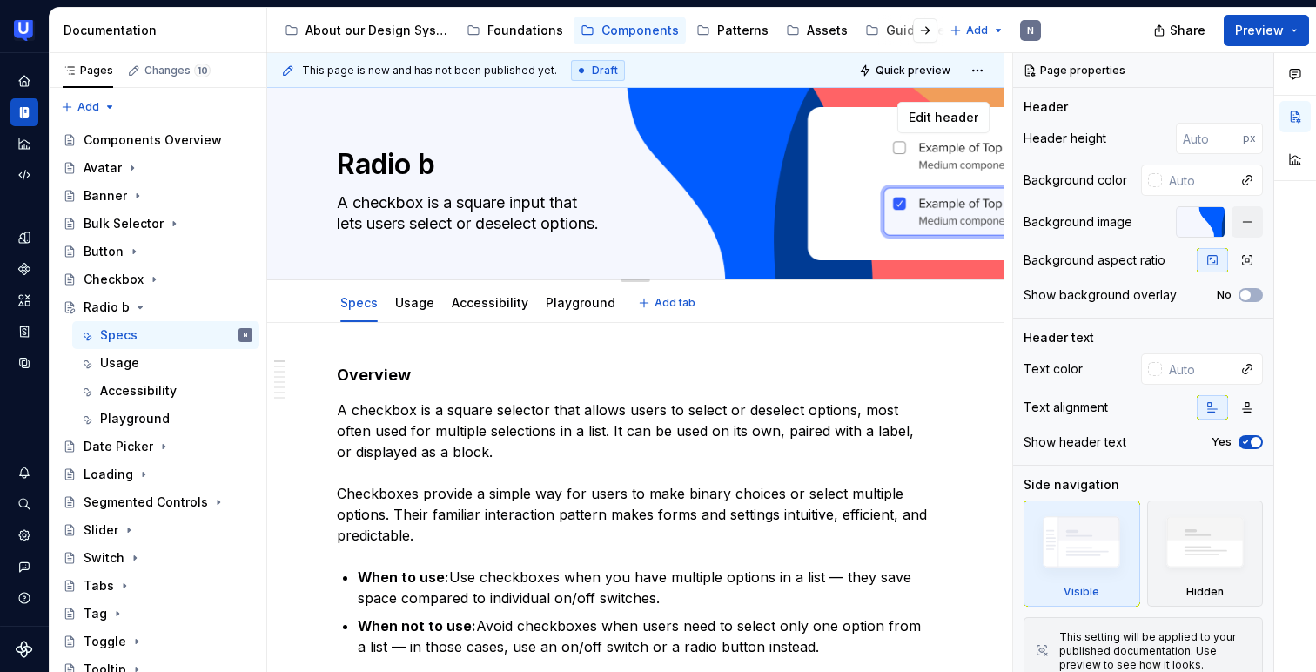
type textarea "*"
type textarea "Radio bu"
type textarea "*"
type textarea "Radio b"
type textarea "*"
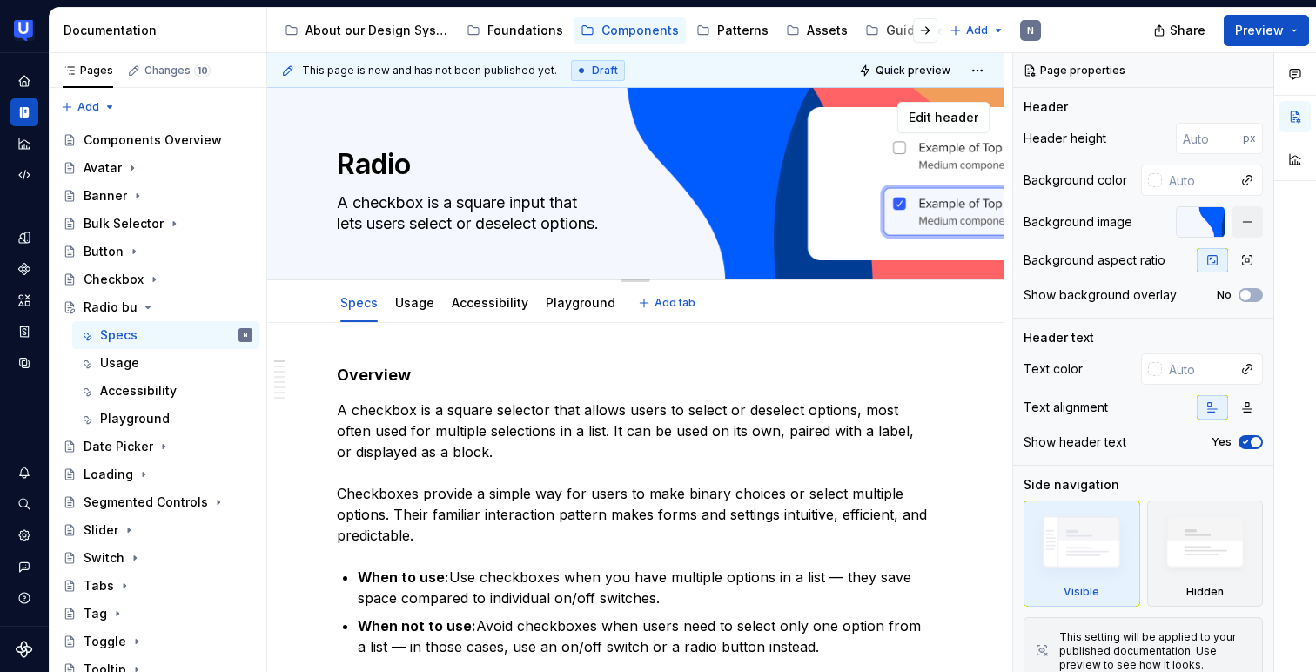
type textarea "Radio"
click at [418, 164] on textarea "Radio" at bounding box center [631, 165] width 597 height 42
type textarea "*"
type textarea "Radio B"
type textarea "*"
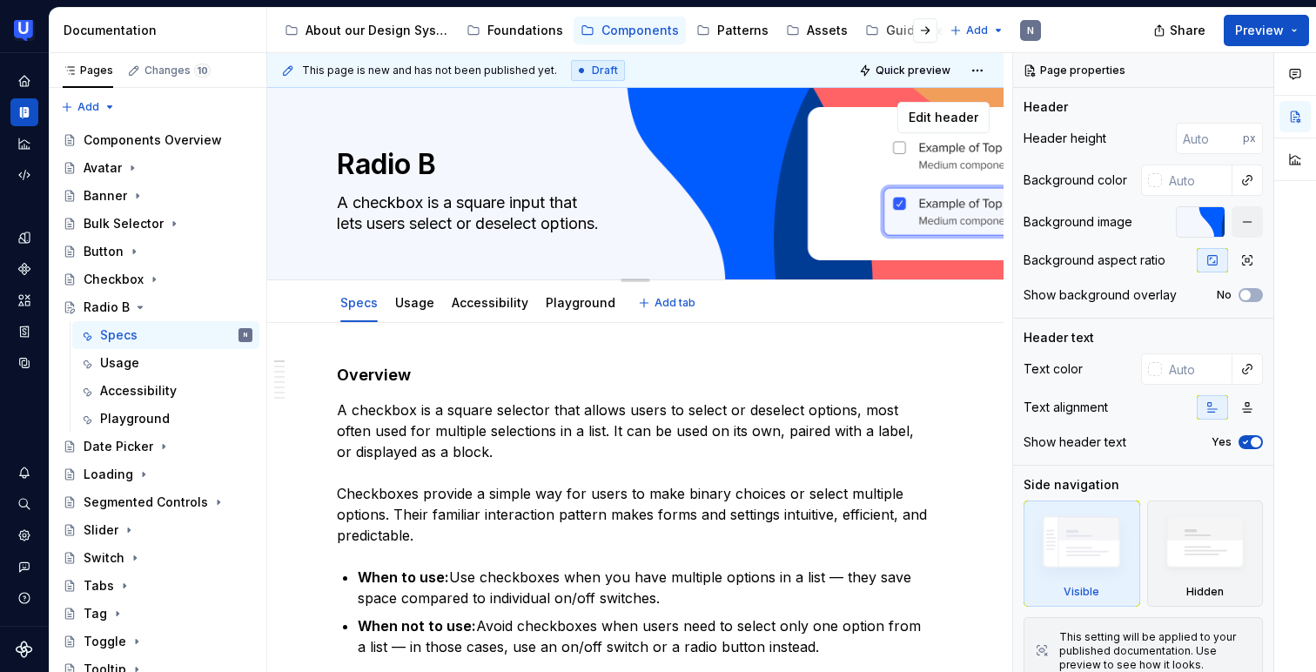
type textarea "Radio Bu"
type textarea "*"
type textarea "Radio But"
type textarea "*"
type textarea "Radio Butt"
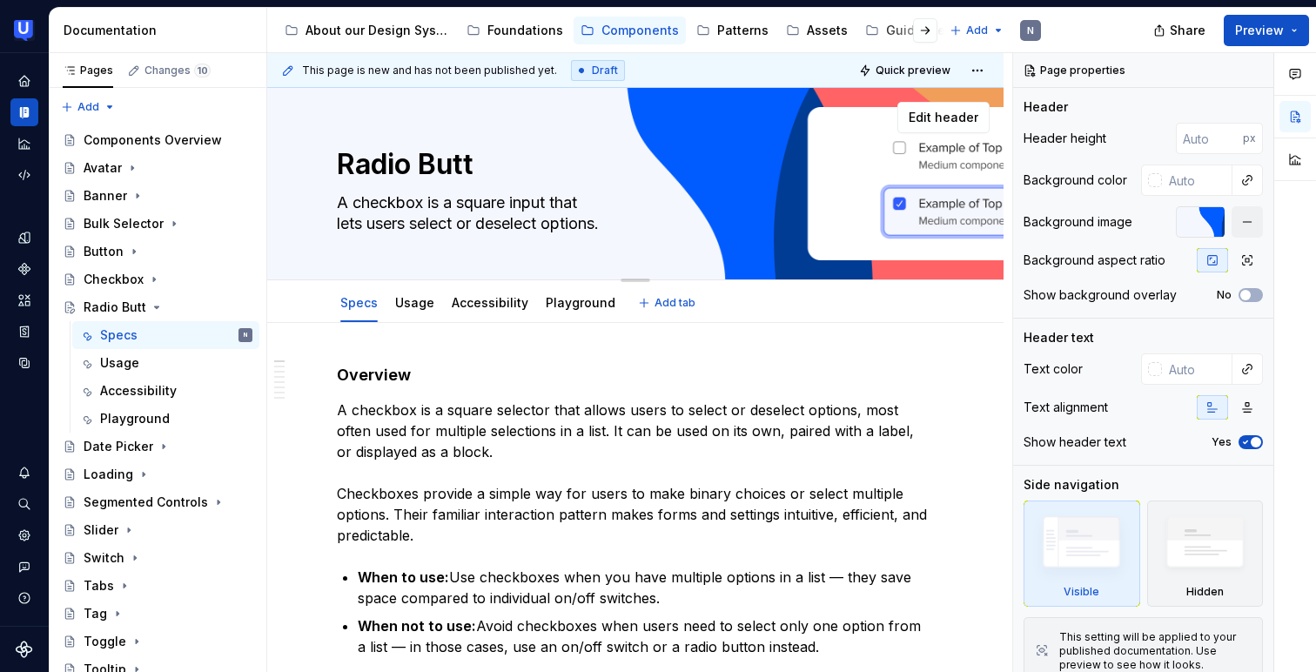
type textarea "*"
type textarea "Radio Butto"
type textarea "*"
type textarea "Radio Button"
type textarea "*"
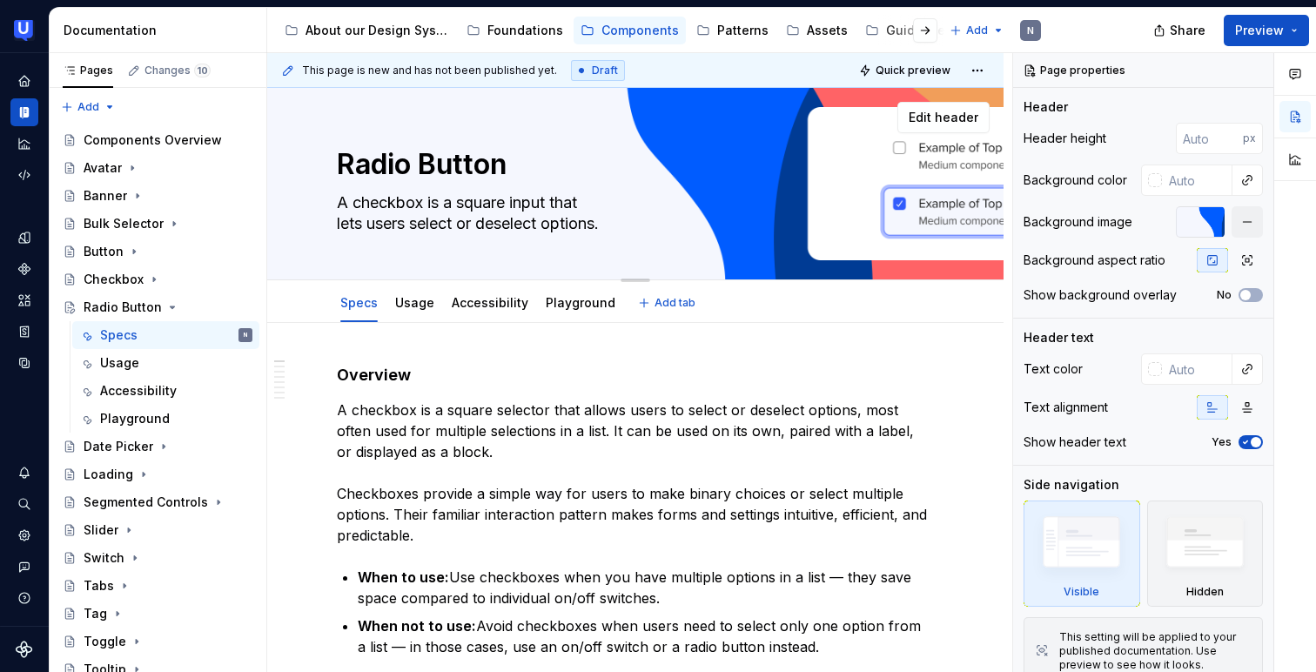
type textarea "Radio Button"
type textarea "*"
type textarea "Radio Button"
click at [165, 305] on icon "Page tree" at bounding box center [172, 307] width 14 height 14
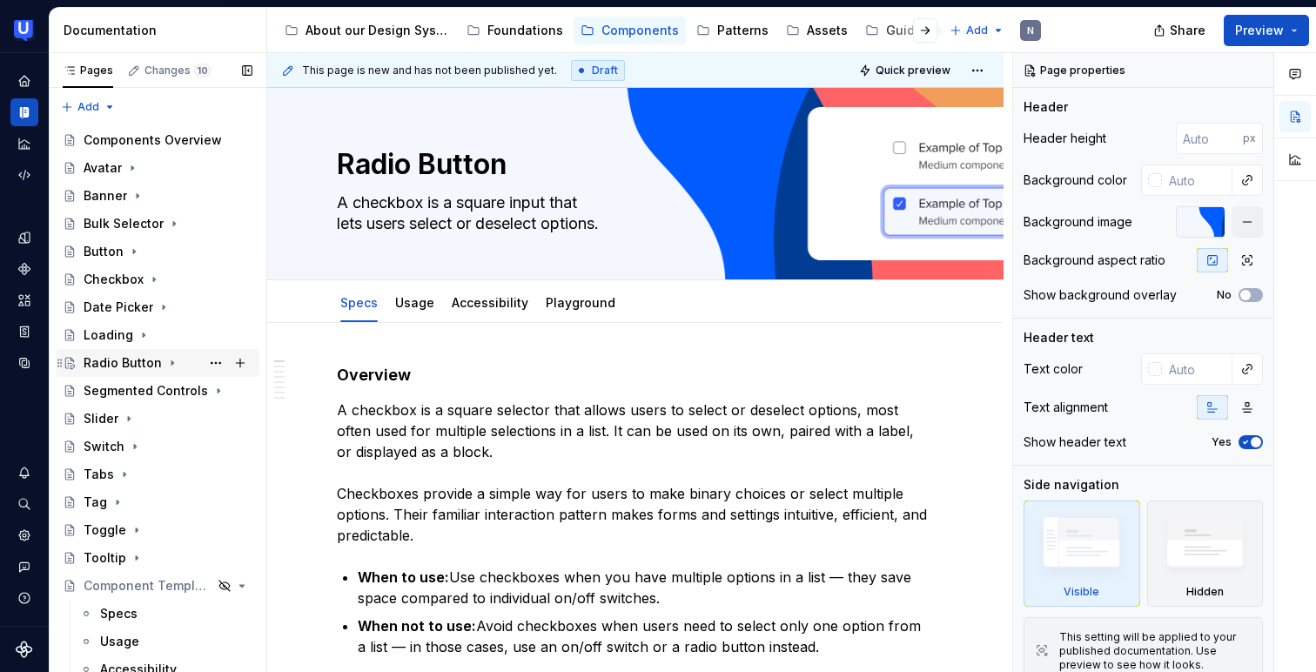
click at [150, 365] on div "Radio Button" at bounding box center [123, 362] width 78 height 17
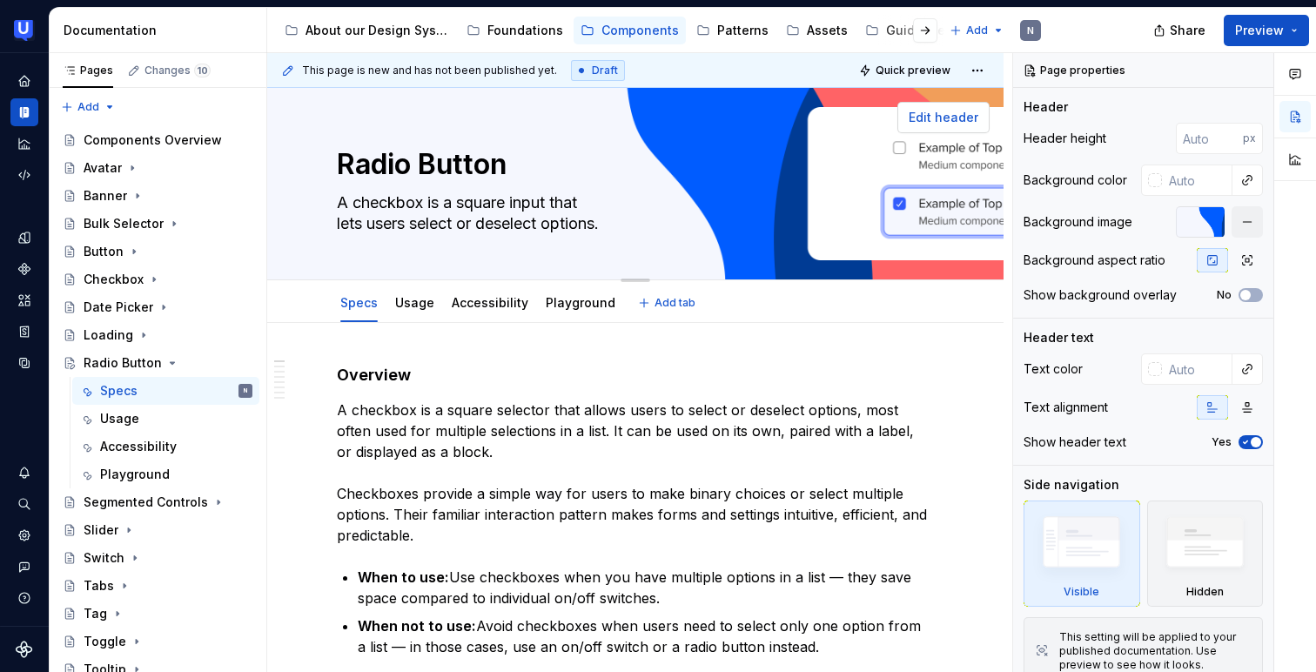
click at [958, 118] on span "Edit header" at bounding box center [944, 117] width 70 height 17
click at [981, 217] on div "Radio Button A checkbox is a square input that lets users select or deselect op…" at bounding box center [635, 184] width 736 height 192
click at [1193, 224] on div at bounding box center [1200, 221] width 49 height 31
click at [956, 189] on div "Radio Button A checkbox is a square input that lets users select or deselect op…" at bounding box center [635, 184] width 736 height 192
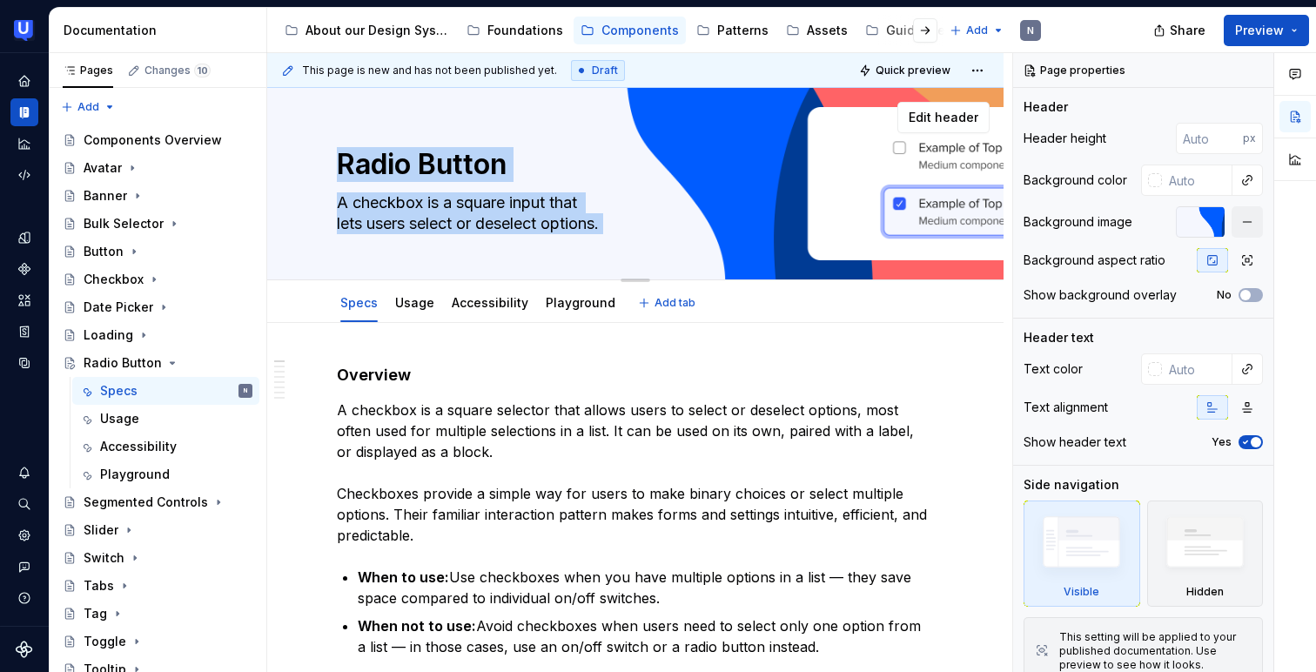
click at [956, 189] on div "Radio Button A checkbox is a square input that lets users select or deselect op…" at bounding box center [635, 184] width 736 height 192
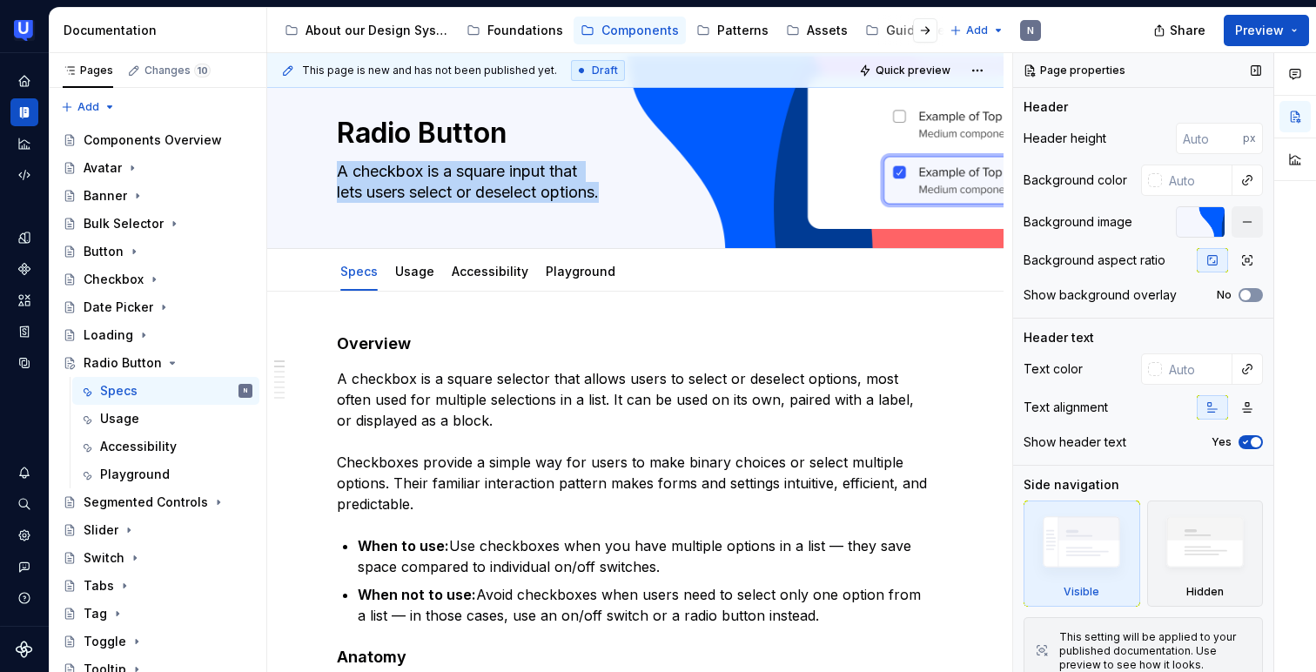
click at [1252, 293] on button "No" at bounding box center [1251, 295] width 24 height 14
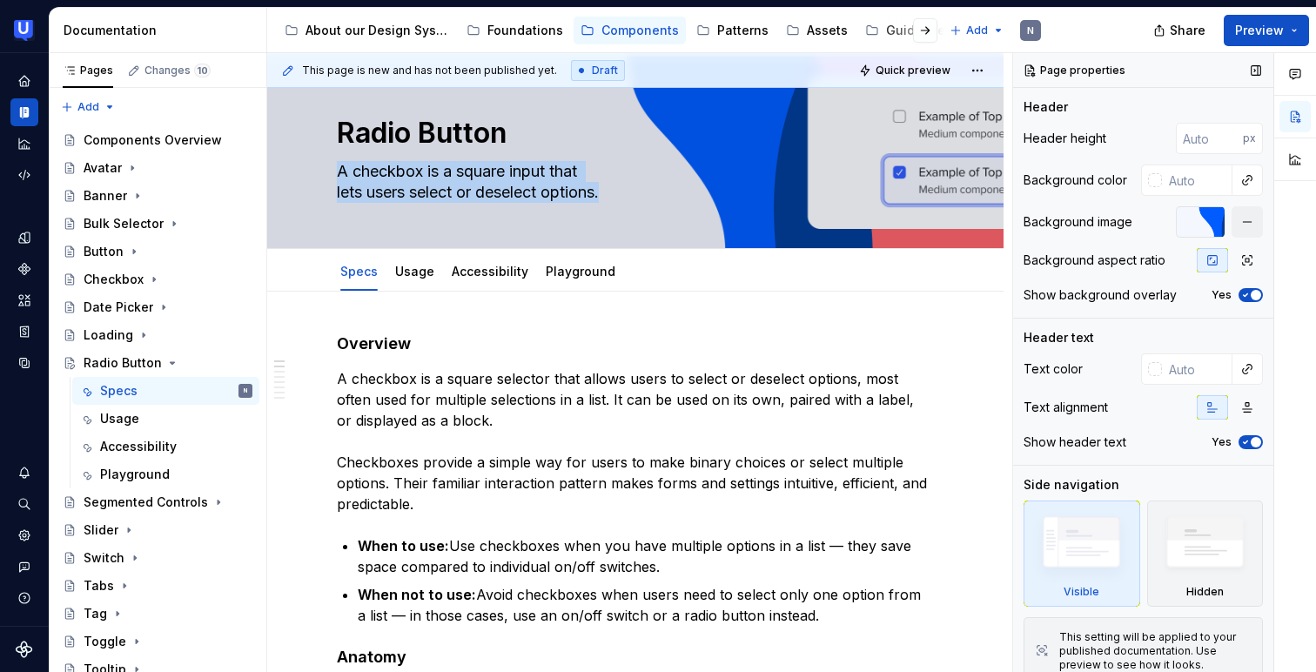
click at [1252, 293] on span "button" at bounding box center [1256, 295] width 10 height 10
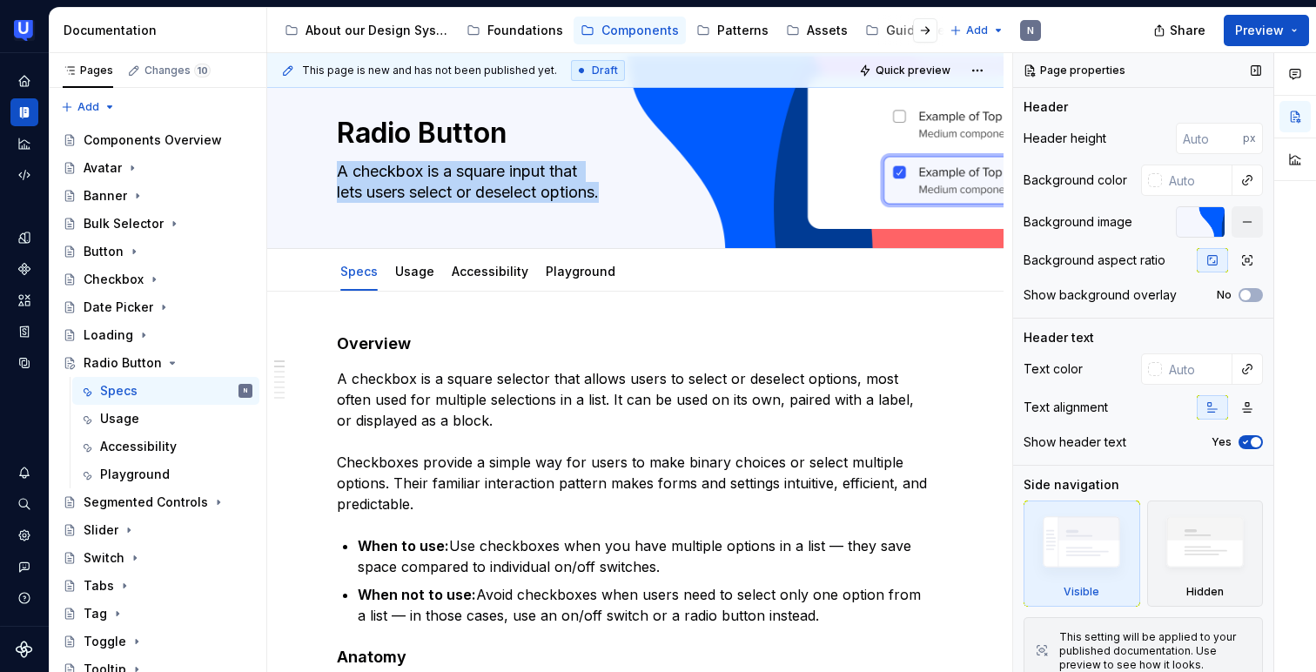
click at [1204, 221] on div at bounding box center [1200, 221] width 49 height 31
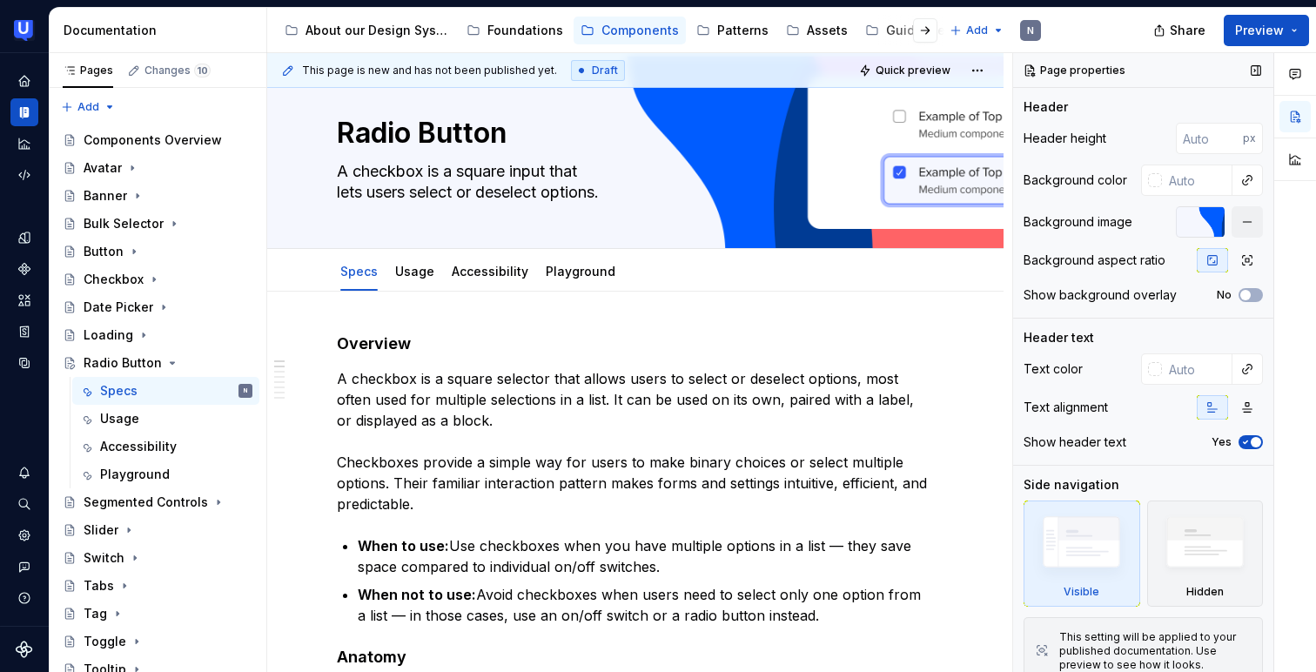
click at [1212, 218] on div at bounding box center [1200, 221] width 49 height 31
click at [808, 225] on div "Radio Button A checkbox is a square input that lets users select or deselect op…" at bounding box center [635, 152] width 597 height 191
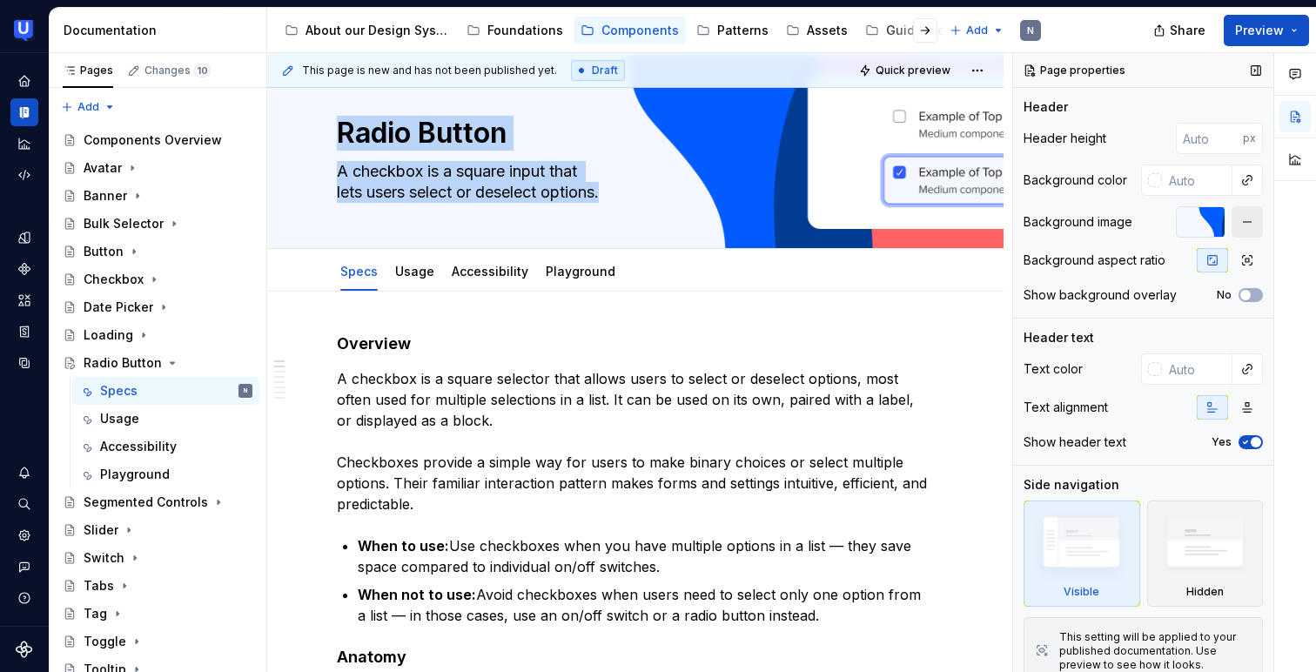
click at [1239, 220] on button "button" at bounding box center [1247, 221] width 31 height 31
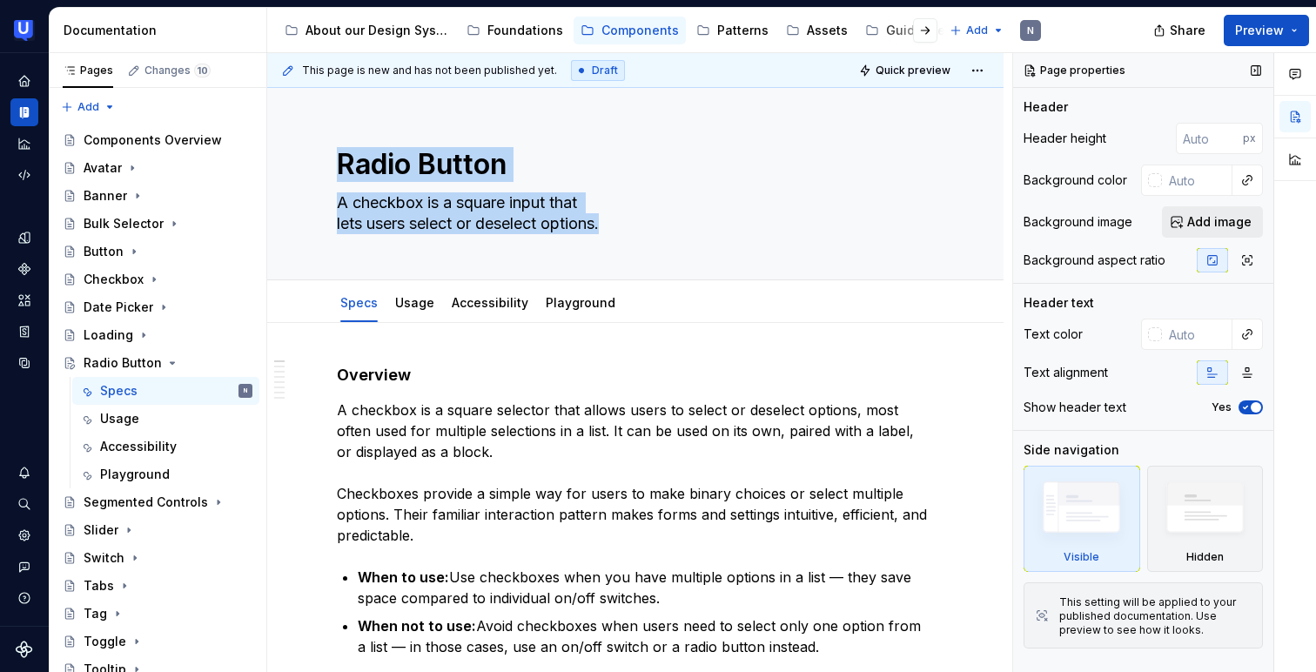
click at [1234, 226] on span "Add image" at bounding box center [1219, 221] width 64 height 17
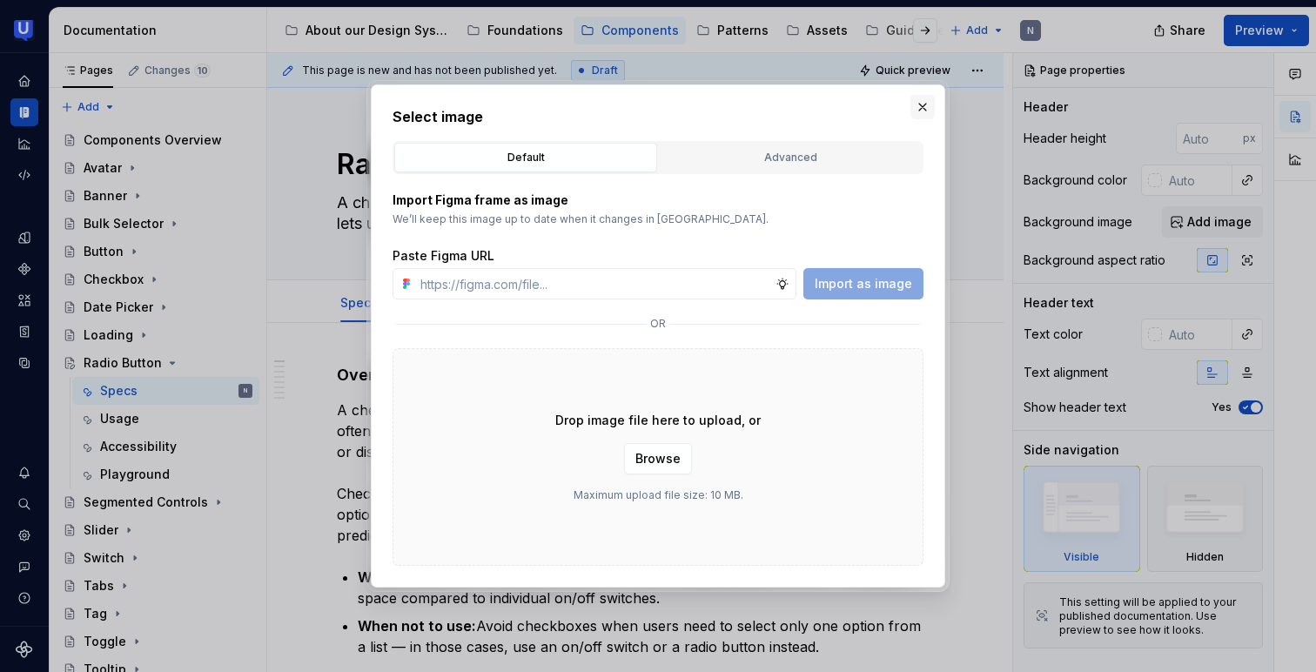
click at [910, 112] on button "button" at bounding box center [922, 107] width 24 height 24
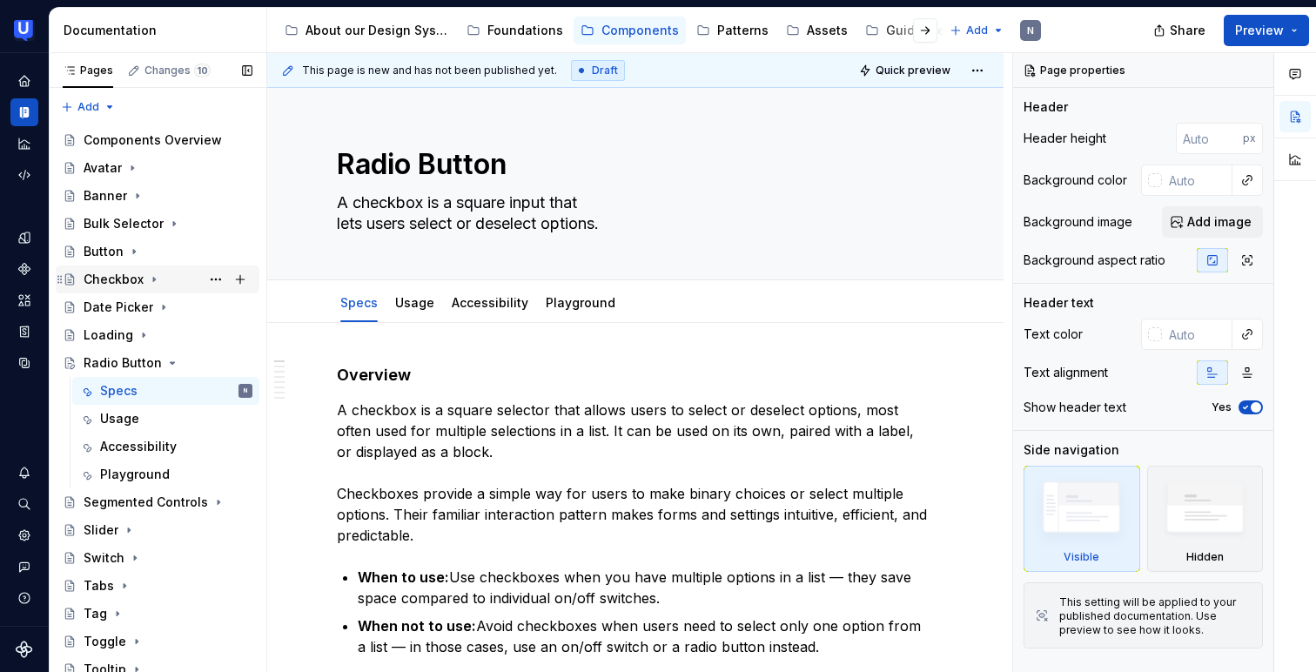
click at [129, 279] on div "Checkbox" at bounding box center [114, 279] width 60 height 17
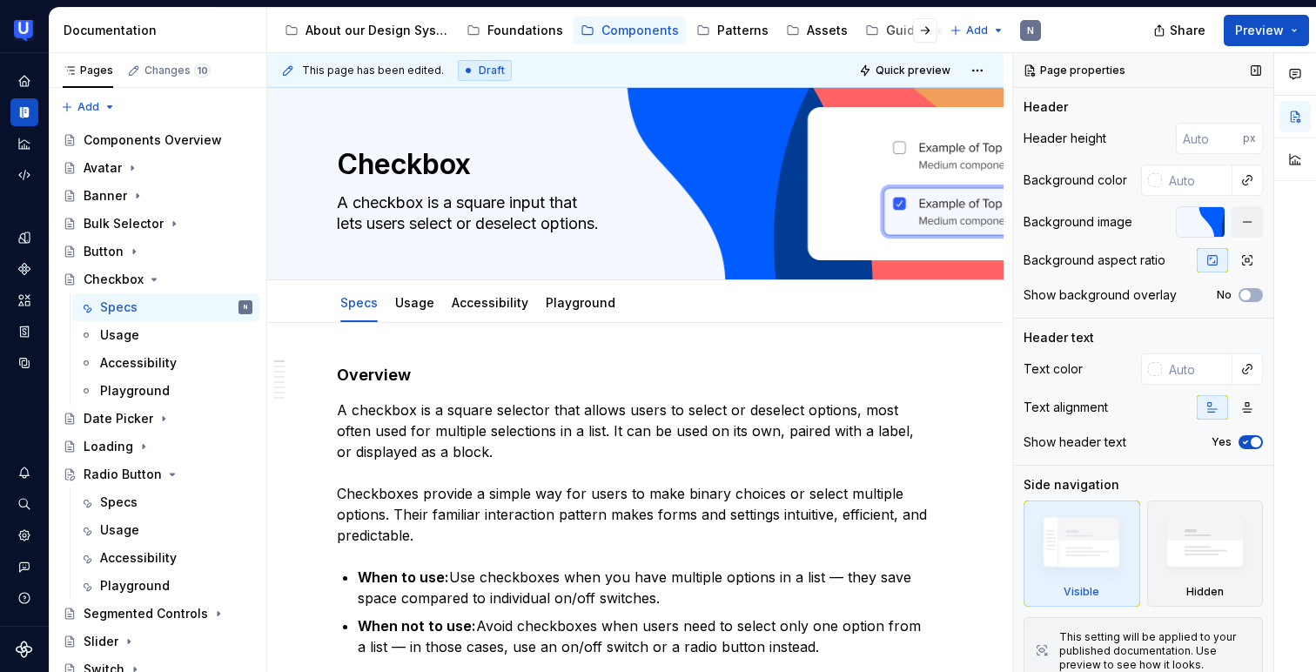
click at [1098, 225] on div "Background image" at bounding box center [1078, 221] width 109 height 17
click at [1196, 219] on div at bounding box center [1200, 221] width 49 height 31
click at [1206, 209] on div at bounding box center [1200, 221] width 49 height 31
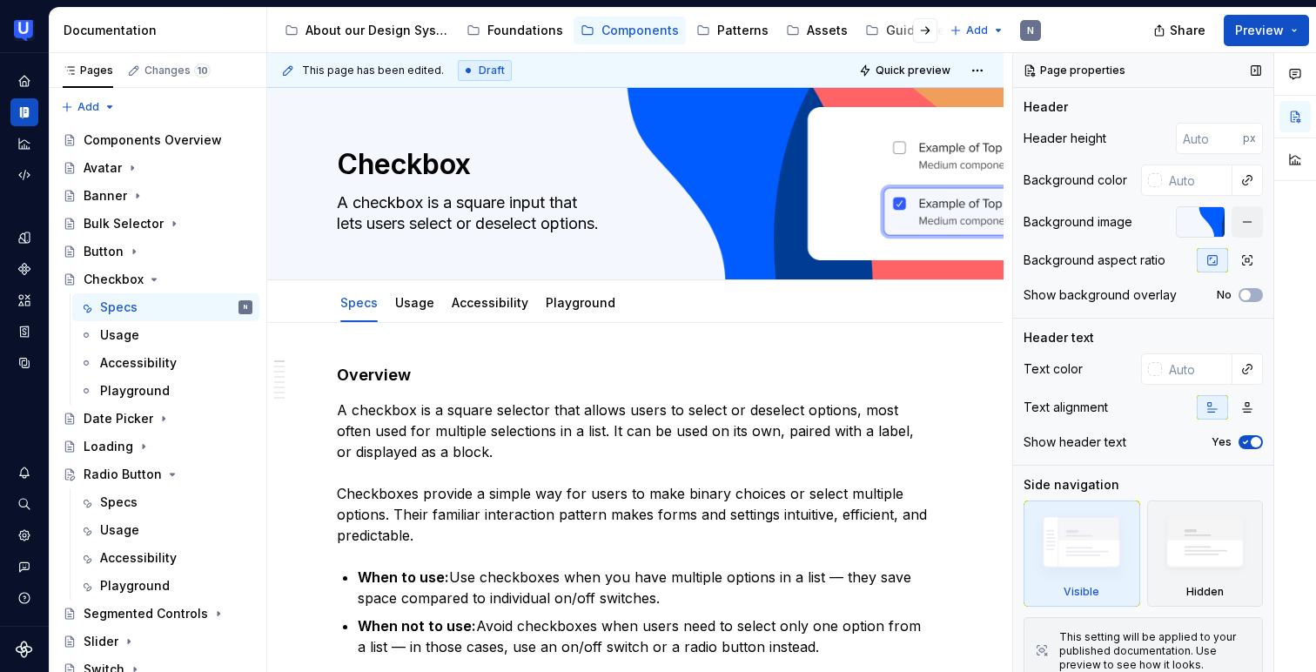
click at [1206, 209] on div at bounding box center [1200, 221] width 49 height 31
click at [955, 105] on button "Edit header" at bounding box center [943, 117] width 92 height 31
click at [946, 113] on span "Edit header" at bounding box center [944, 117] width 70 height 17
click at [941, 122] on span "Edit header" at bounding box center [944, 117] width 70 height 17
click at [124, 473] on div "Radio Button" at bounding box center [123, 474] width 78 height 17
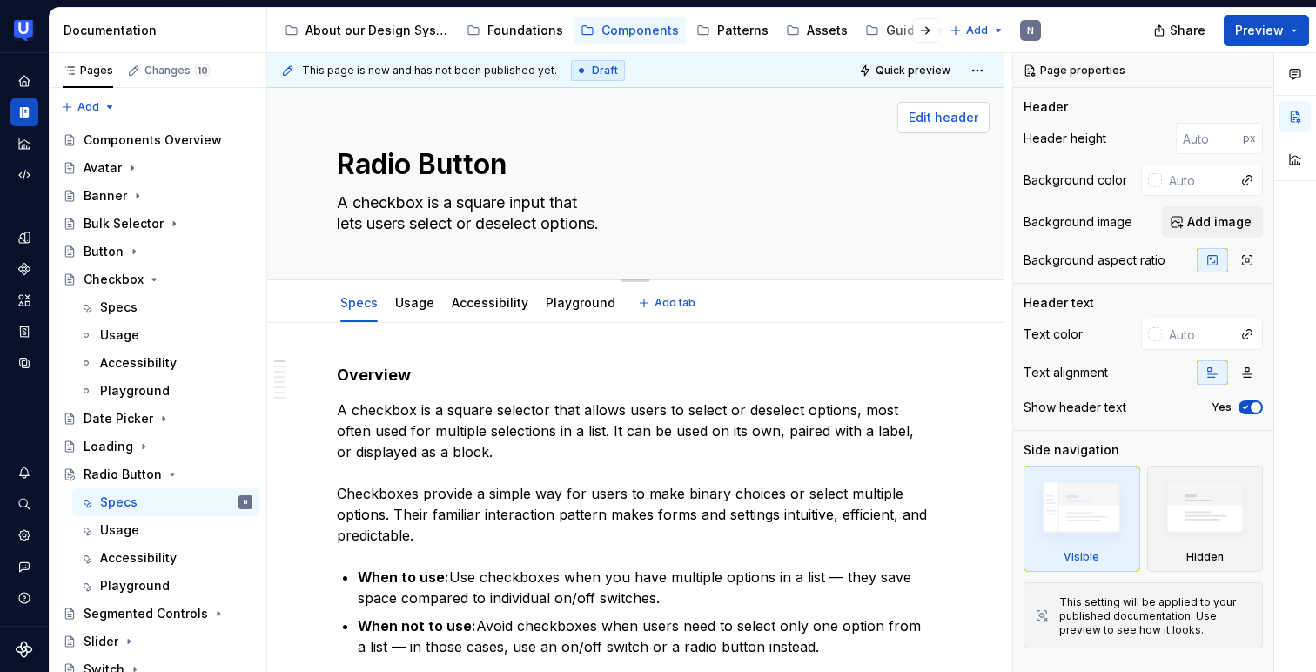
click at [946, 112] on span "Edit header" at bounding box center [944, 117] width 70 height 17
click at [957, 116] on span "Edit header" at bounding box center [944, 117] width 70 height 17
click at [965, 112] on span "Edit header" at bounding box center [944, 117] width 70 height 17
click at [500, 221] on textarea "A checkbox is a square input that lets users select or deselect options." at bounding box center [631, 213] width 597 height 49
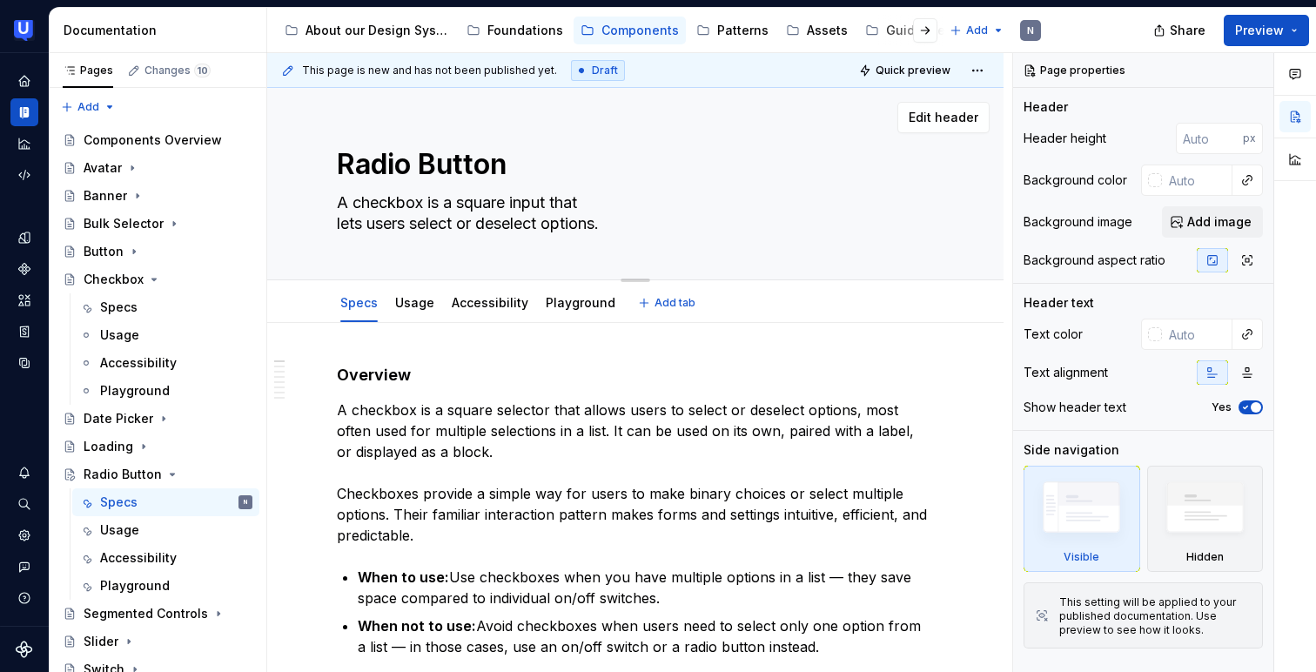
click at [500, 221] on textarea "A checkbox is a square input that lets users select or deselect options." at bounding box center [631, 213] width 597 height 49
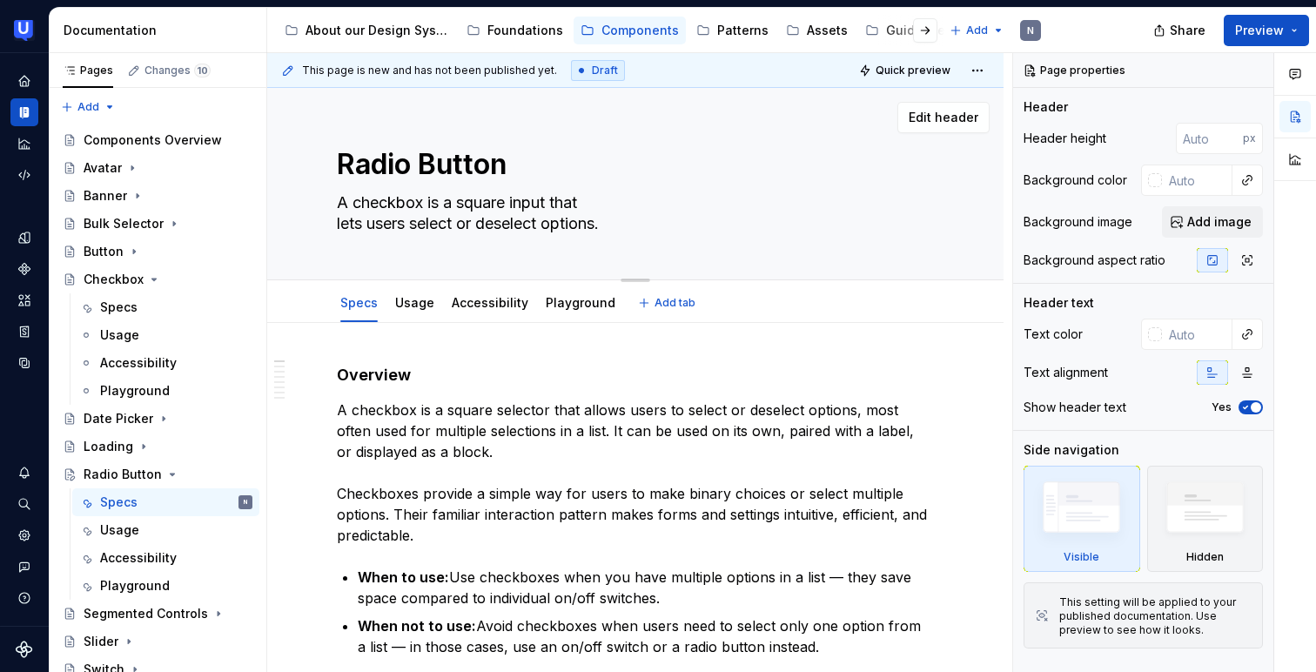
click at [500, 221] on textarea "A checkbox is a square input that lets users select or deselect options." at bounding box center [631, 213] width 597 height 49
click at [487, 201] on textarea "A checkbox is a square input that lets users select or deselect options." at bounding box center [631, 213] width 597 height 49
click at [426, 207] on textarea "A checkbox is a square input that lets users select or deselect options." at bounding box center [631, 213] width 597 height 49
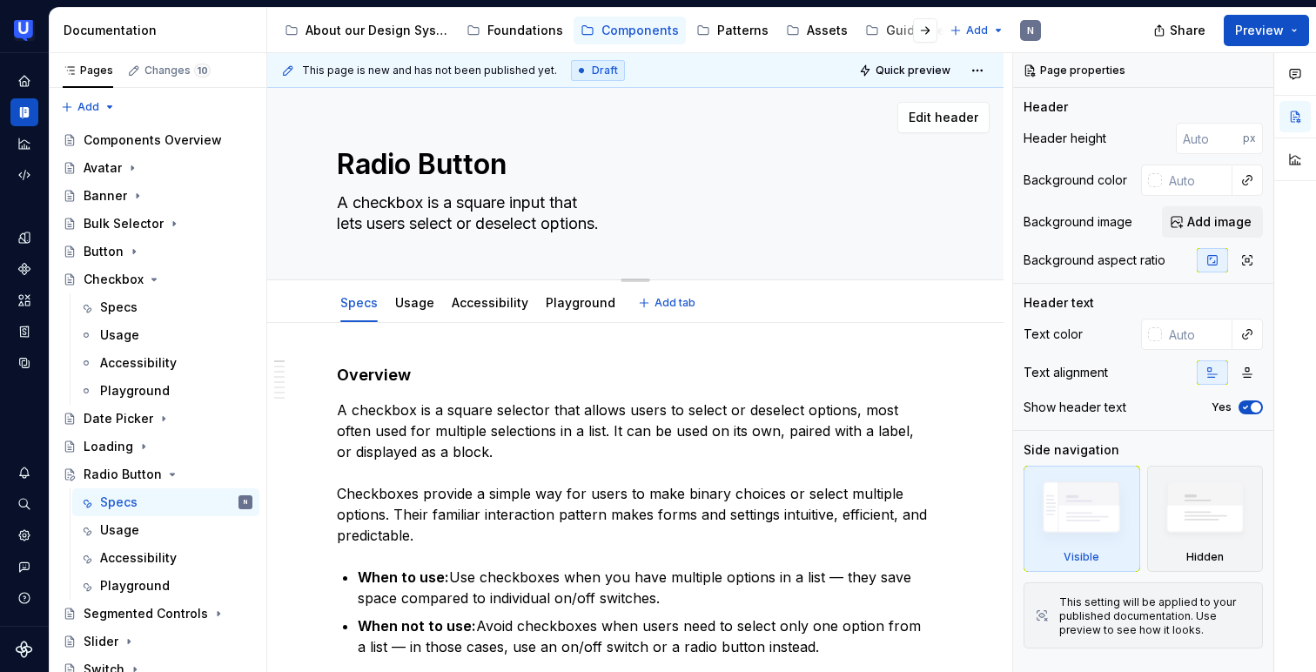
click at [433, 206] on textarea "A checkbox is a square input that lets users select or deselect options." at bounding box center [631, 213] width 597 height 49
paste textarea "“A radio button is a circular input that lets users select a single option from…"
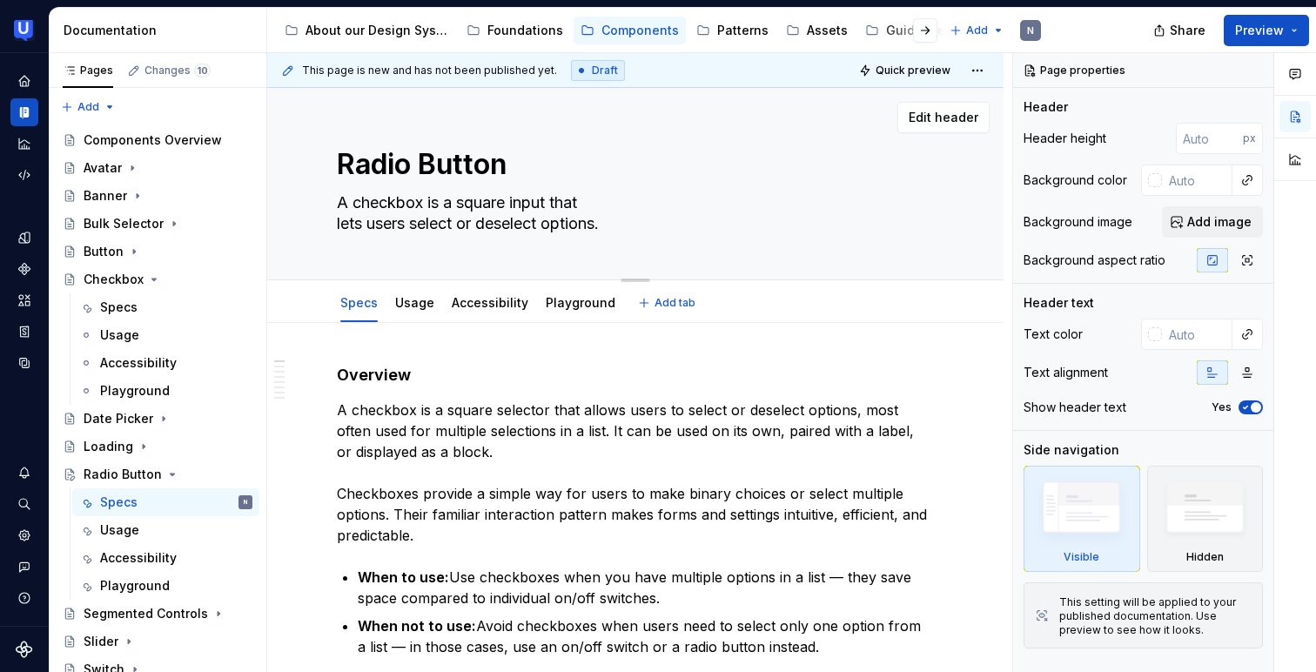
type textarea "*"
type textarea "“A radio button is a circular input that lets users select a single option from…"
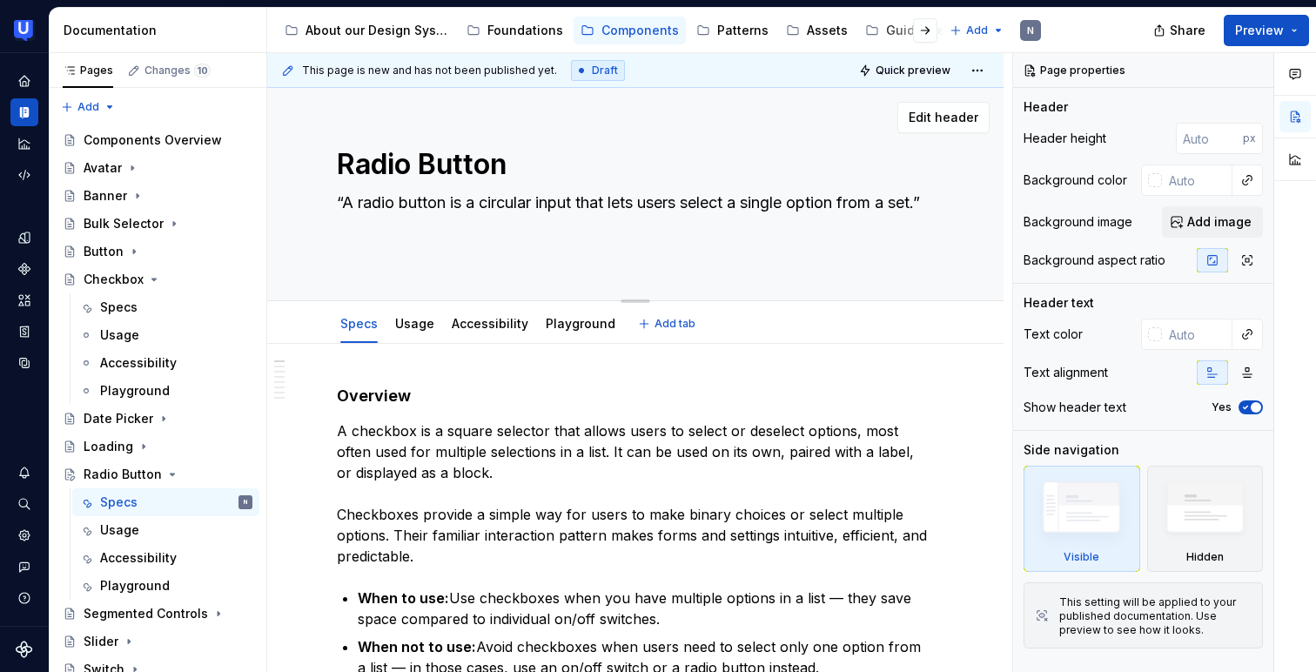
type textarea "*"
type textarea "“A radio button is a circular input that lets users select a single option from…"
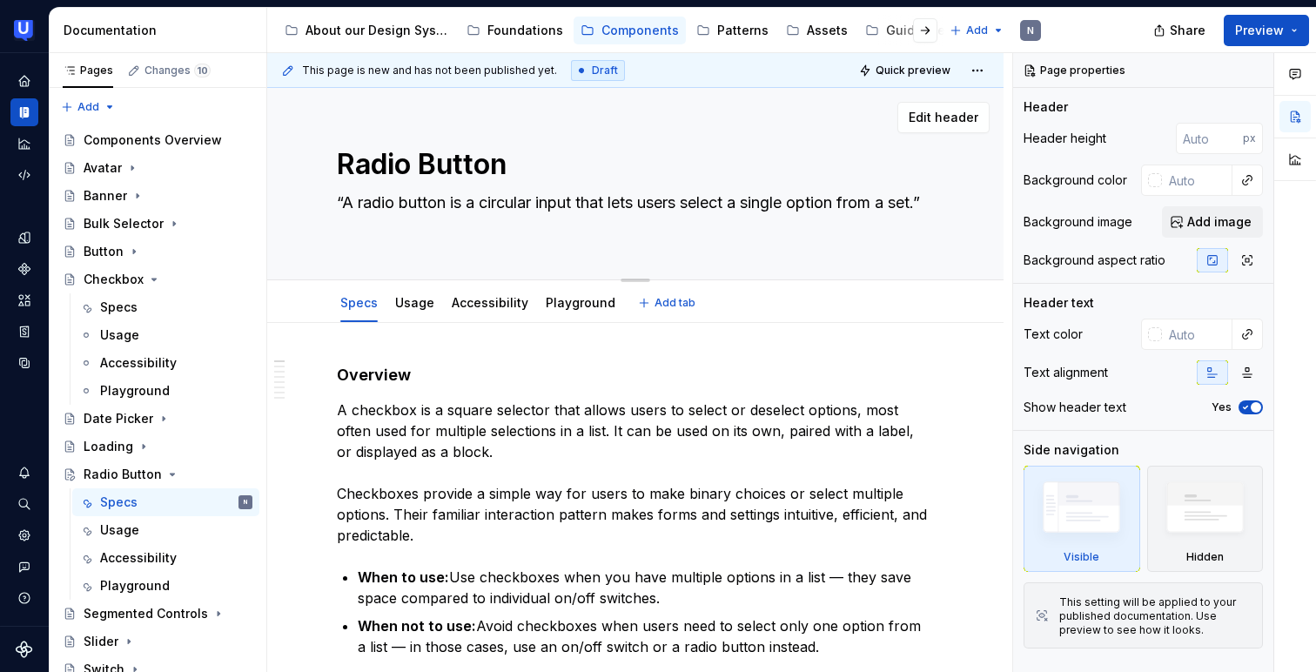
type textarea "*"
type textarea "“A radio button is a circular input that lets users select a single option from…"
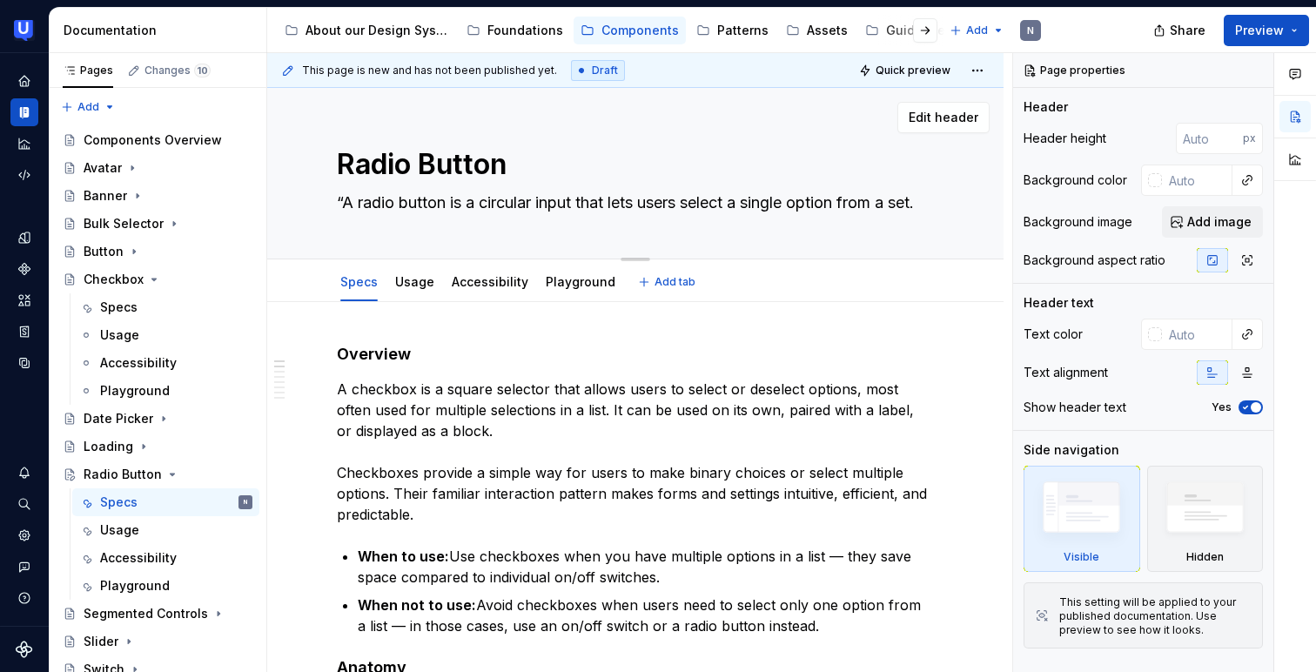
click at [346, 197] on textarea "“A radio button is a circular input that lets users select a single option from…" at bounding box center [631, 203] width 597 height 28
type textarea "*"
type textarea "A radio button is a circular input that lets users select a single option from …"
type textarea "*"
type textarea "A radio button is a circular input that lets users select a single option from …"
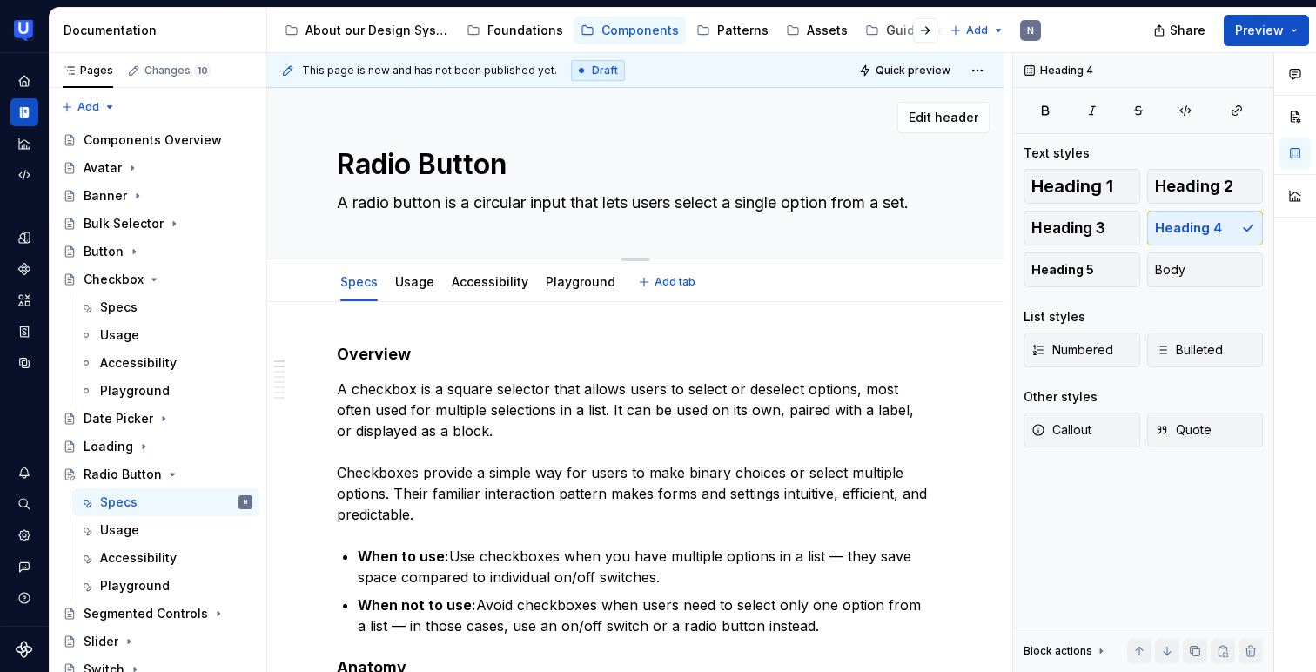
click at [780, 227] on div "Radio Button A radio button is a circular input that lets users select a single…" at bounding box center [635, 173] width 597 height 171
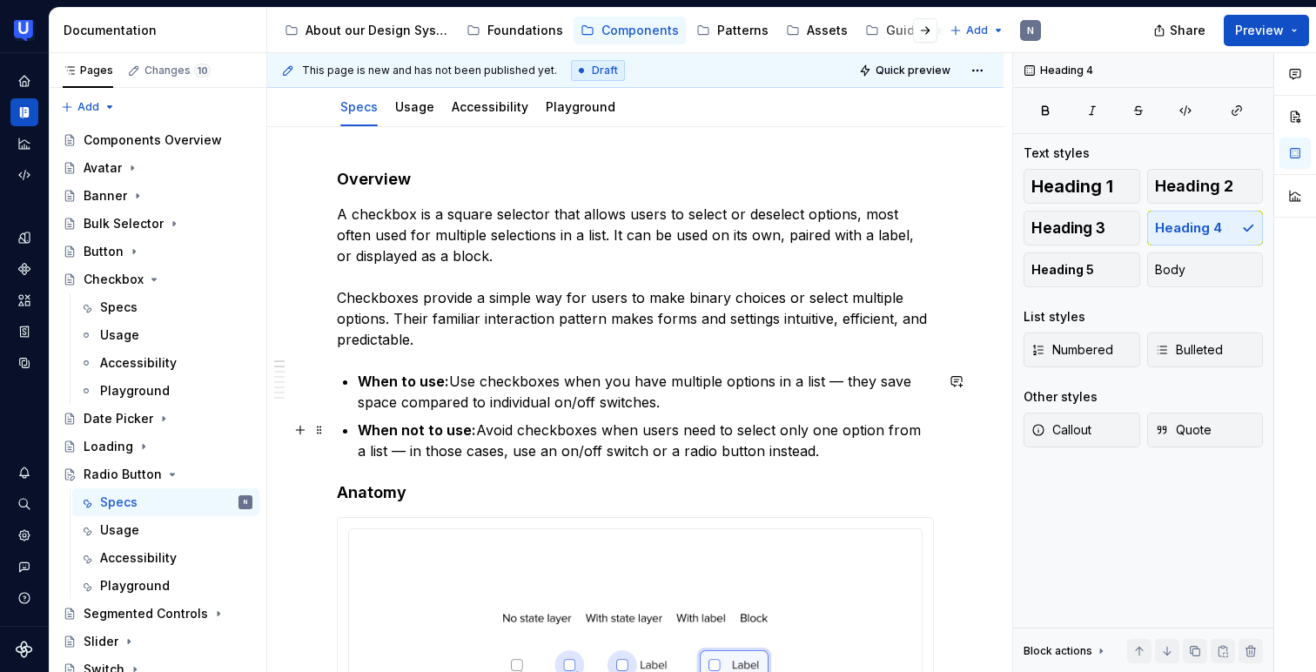
scroll to position [189, 0]
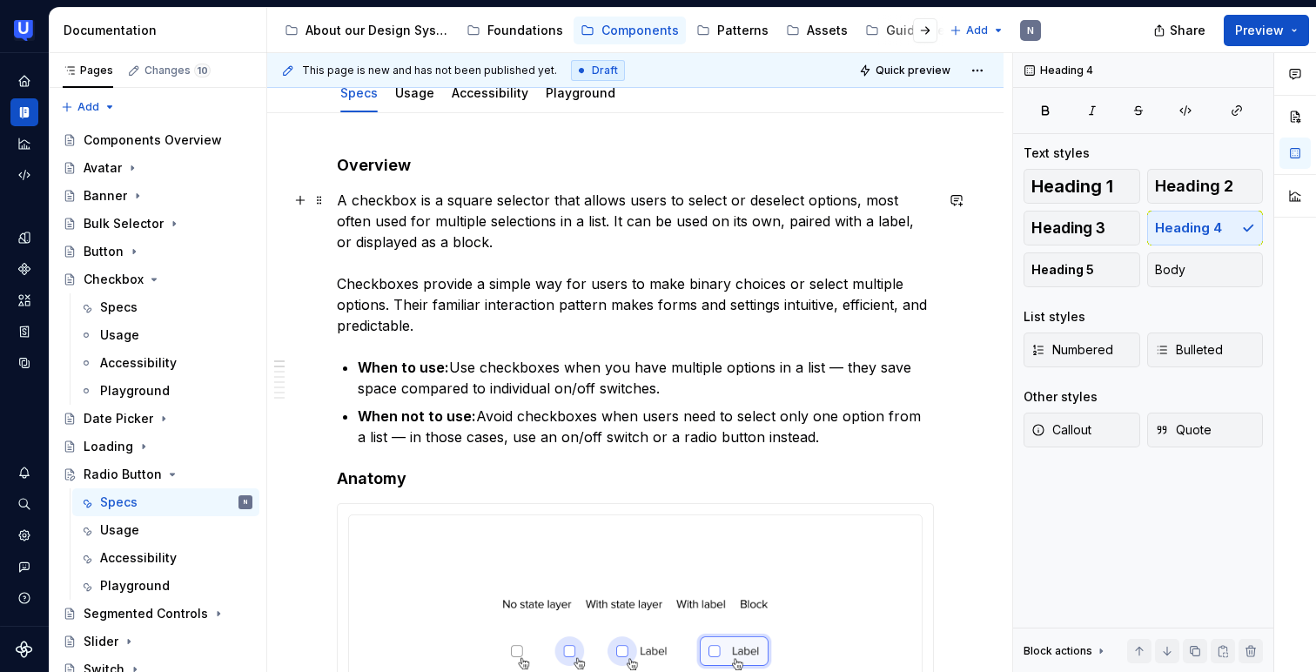
click at [417, 306] on p "A checkbox is a square selector that allows users to select or deselect options…" at bounding box center [635, 263] width 597 height 146
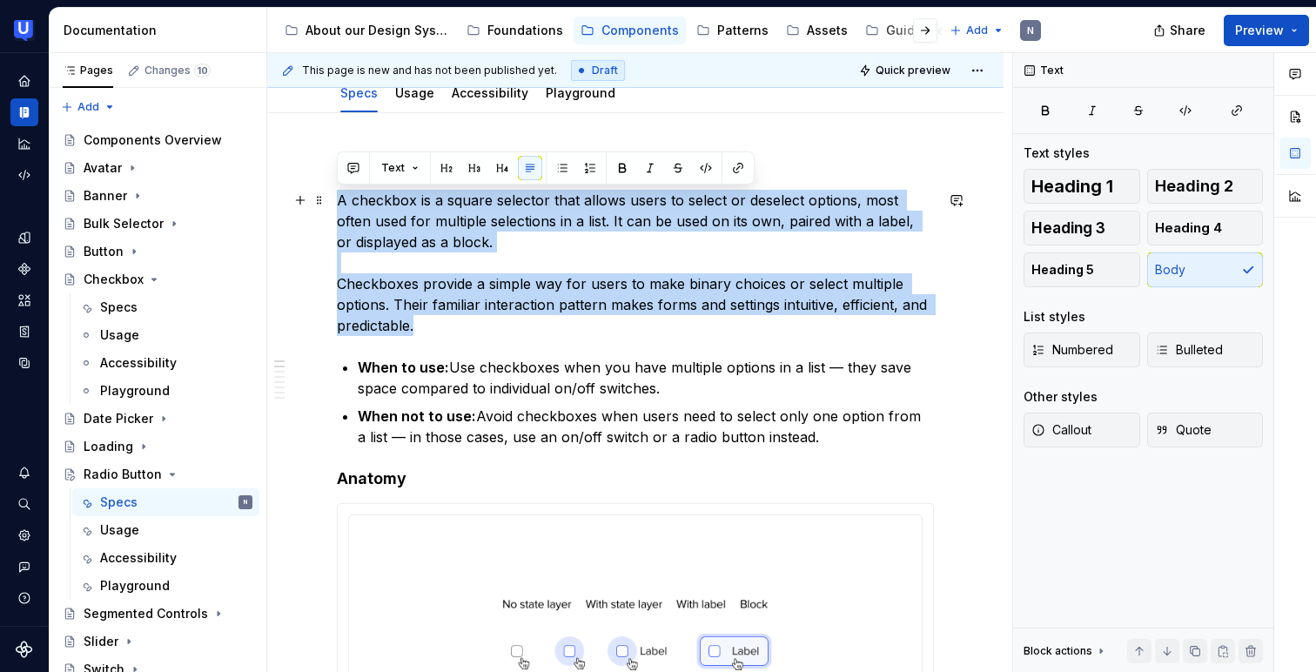
click at [413, 322] on p "A checkbox is a square selector that allows users to select or deselect options…" at bounding box center [635, 263] width 597 height 146
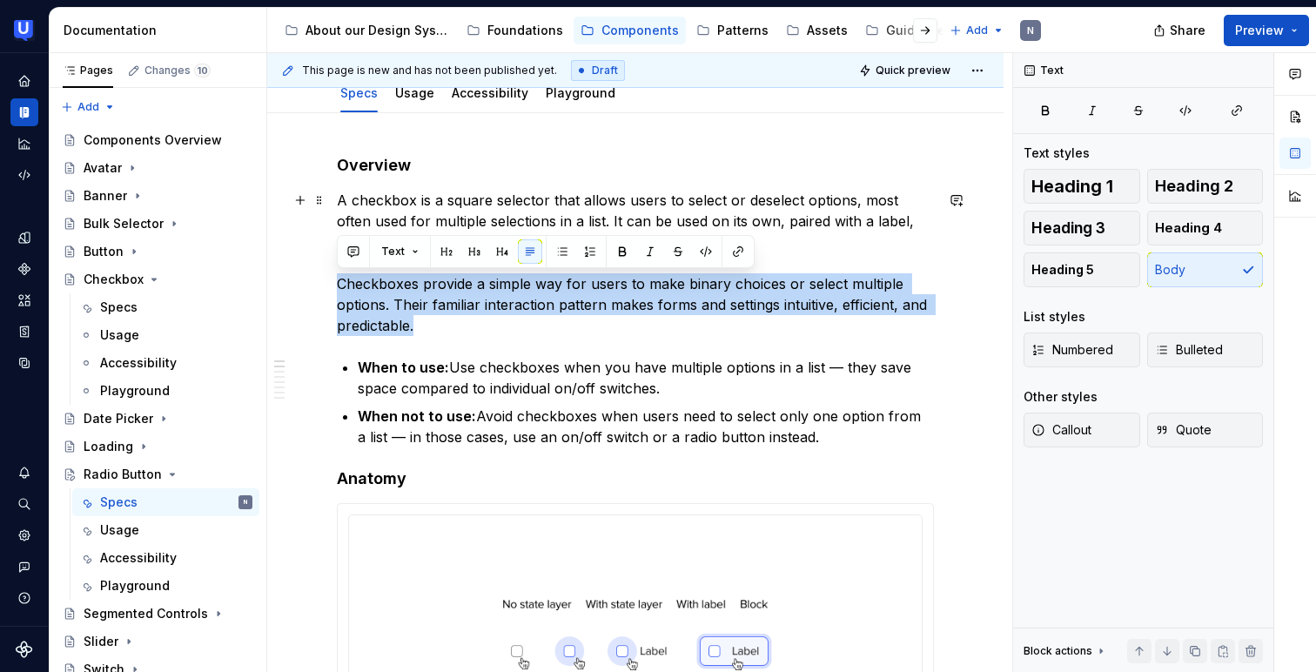
drag, startPoint x: 426, startPoint y: 332, endPoint x: 306, endPoint y: 275, distance: 133.1
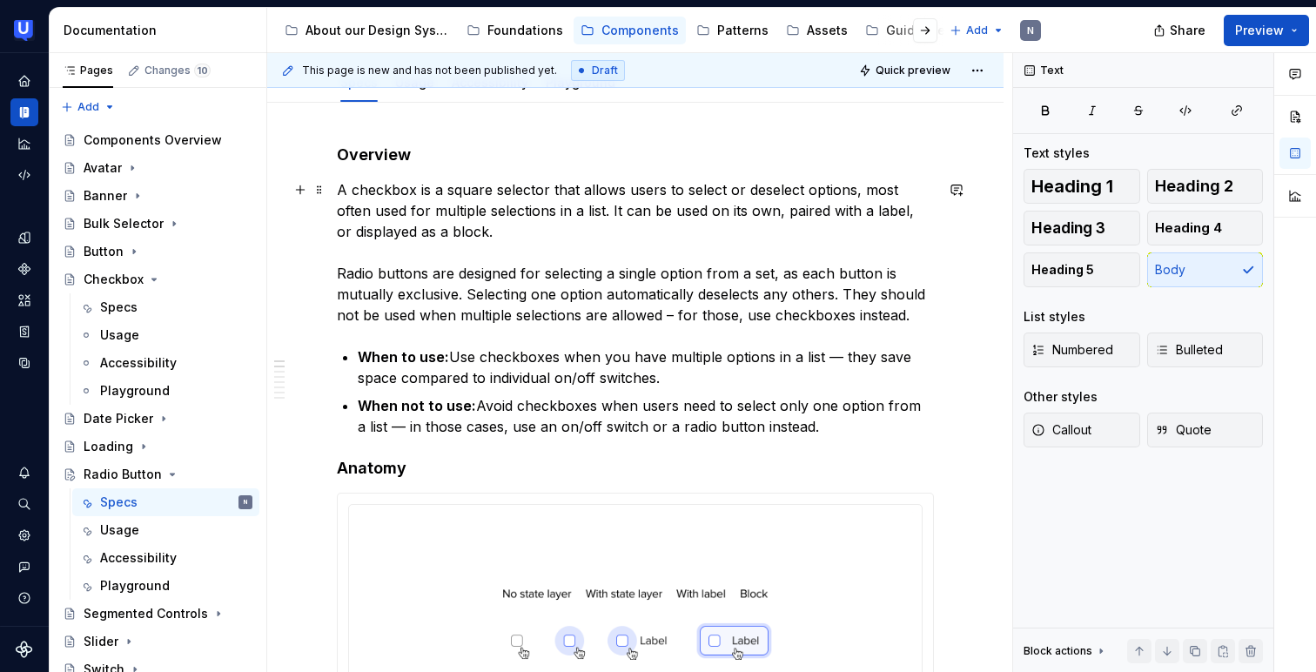
scroll to position [198, 0]
click at [416, 224] on p "A checkbox is a square selector that allows users to select or deselect options…" at bounding box center [635, 254] width 597 height 146
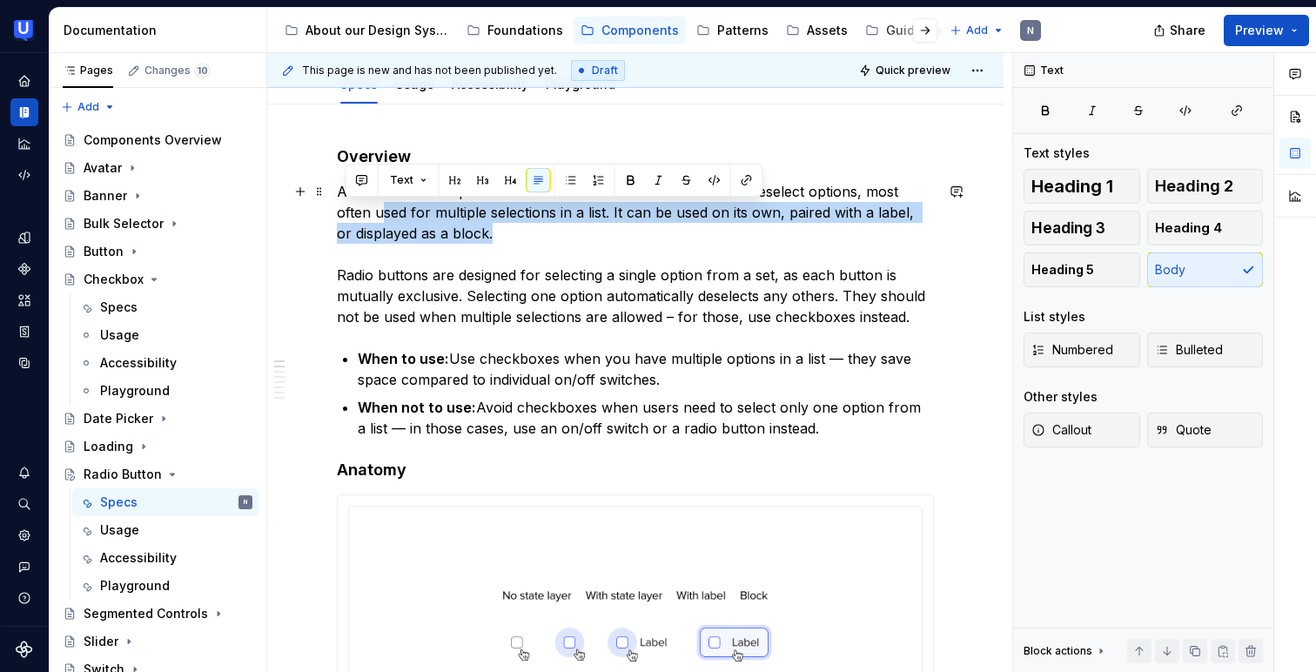
drag, startPoint x: 479, startPoint y: 232, endPoint x: 347, endPoint y: 203, distance: 134.7
click at [346, 203] on p "A checkbox is a square selector that allows users to select or deselect options…" at bounding box center [635, 254] width 597 height 146
click at [399, 238] on p "A checkbox is a square selector that allows users to select or deselect options…" at bounding box center [635, 254] width 597 height 146
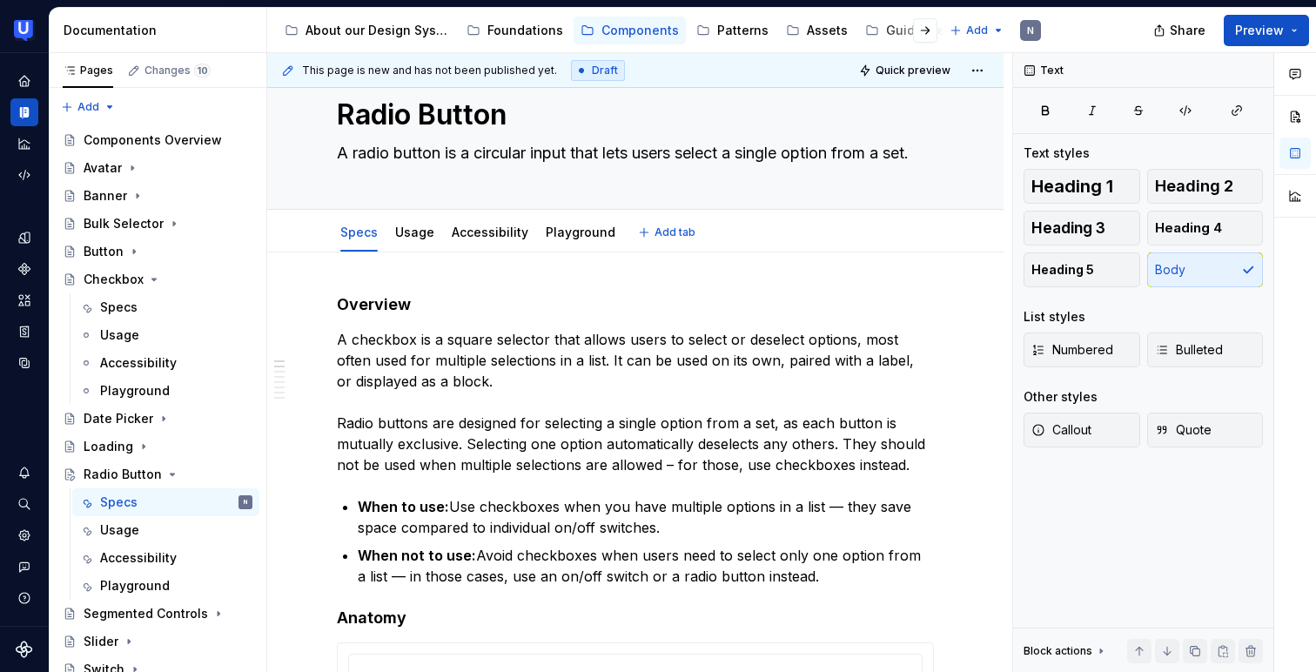
scroll to position [30, 0]
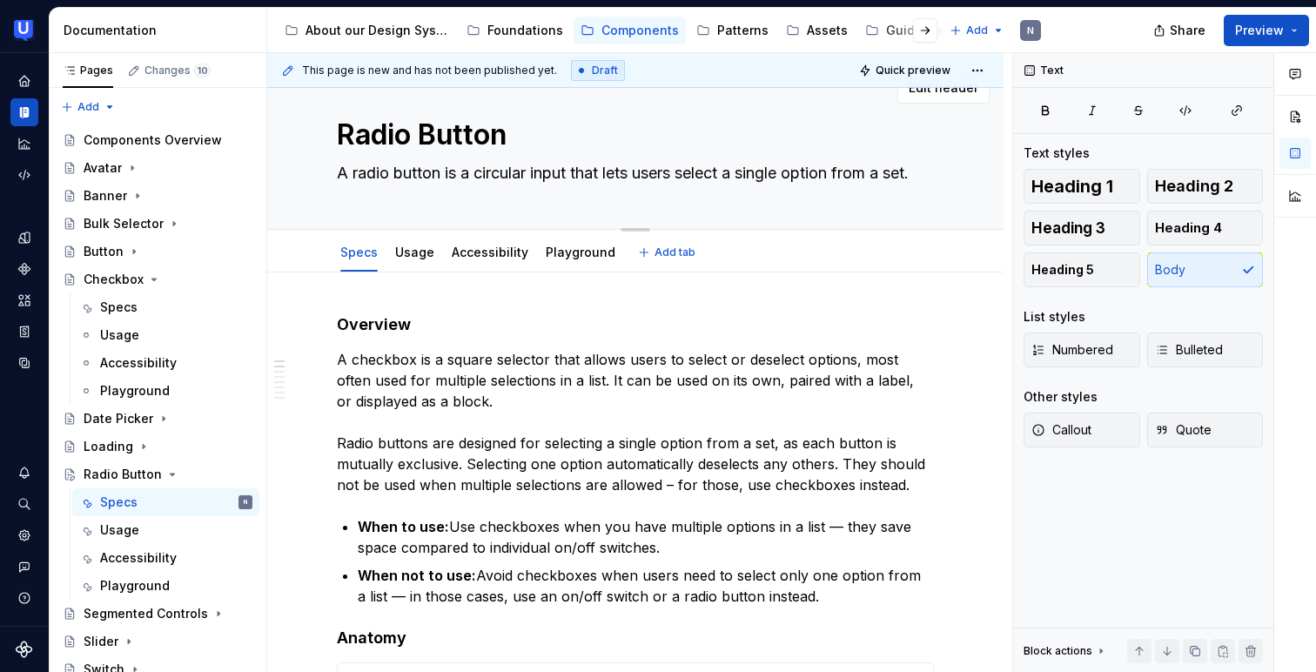
click at [473, 172] on textarea "A radio button is a circular input that lets users select a single option from …" at bounding box center [631, 173] width 597 height 28
type textarea "*"
click at [465, 362] on p "A checkbox is a square selector that allows users to select or deselect options…" at bounding box center [635, 422] width 597 height 146
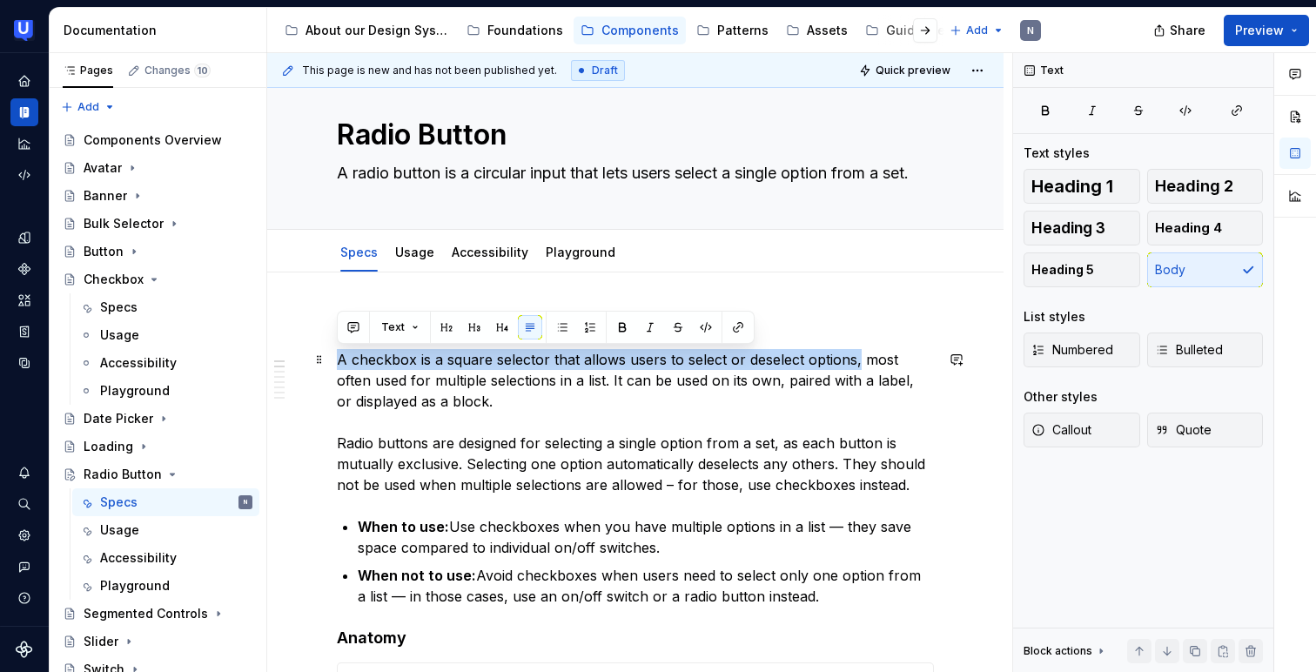
drag, startPoint x: 338, startPoint y: 359, endPoint x: 854, endPoint y: 353, distance: 516.2
click at [854, 353] on p "A checkbox is a square selector that allows users to select or deselect options…" at bounding box center [635, 422] width 597 height 146
paste div
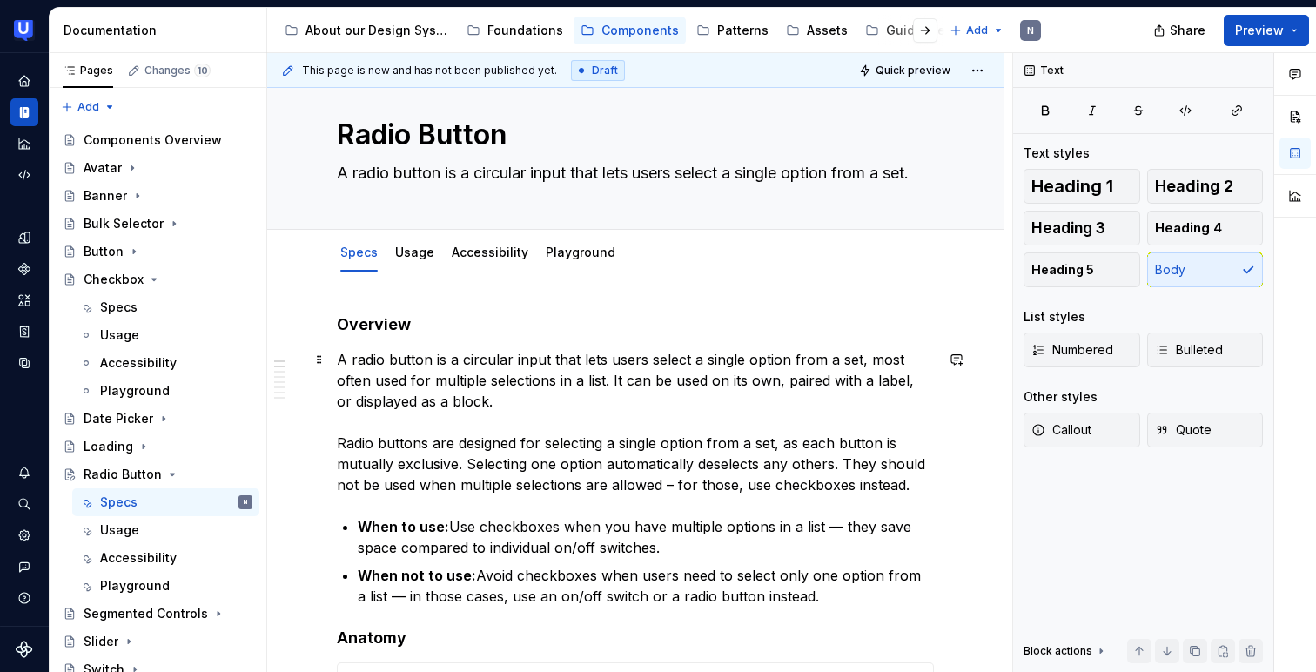
click at [567, 379] on p "A radio button is a circular input that lets users select a single option from …" at bounding box center [635, 422] width 597 height 146
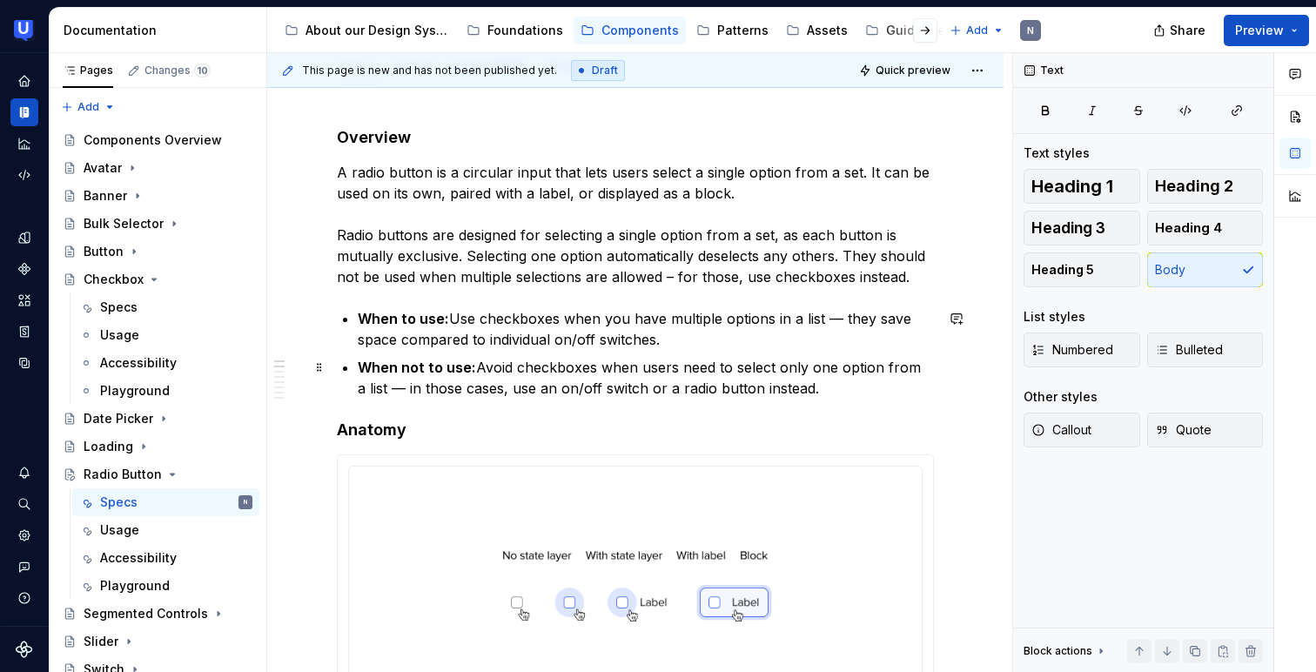
scroll to position [235, 0]
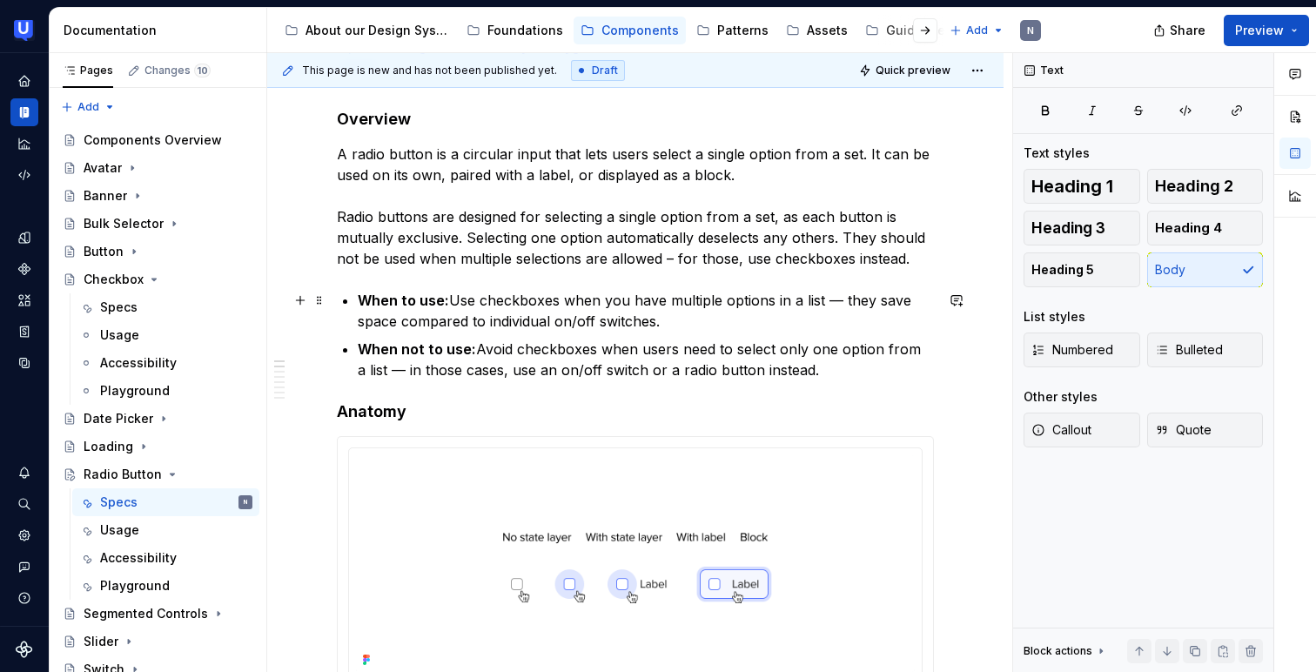
click at [461, 308] on p "When to use: Use checkboxes when you have multiple options in a list — they sav…" at bounding box center [646, 311] width 576 height 42
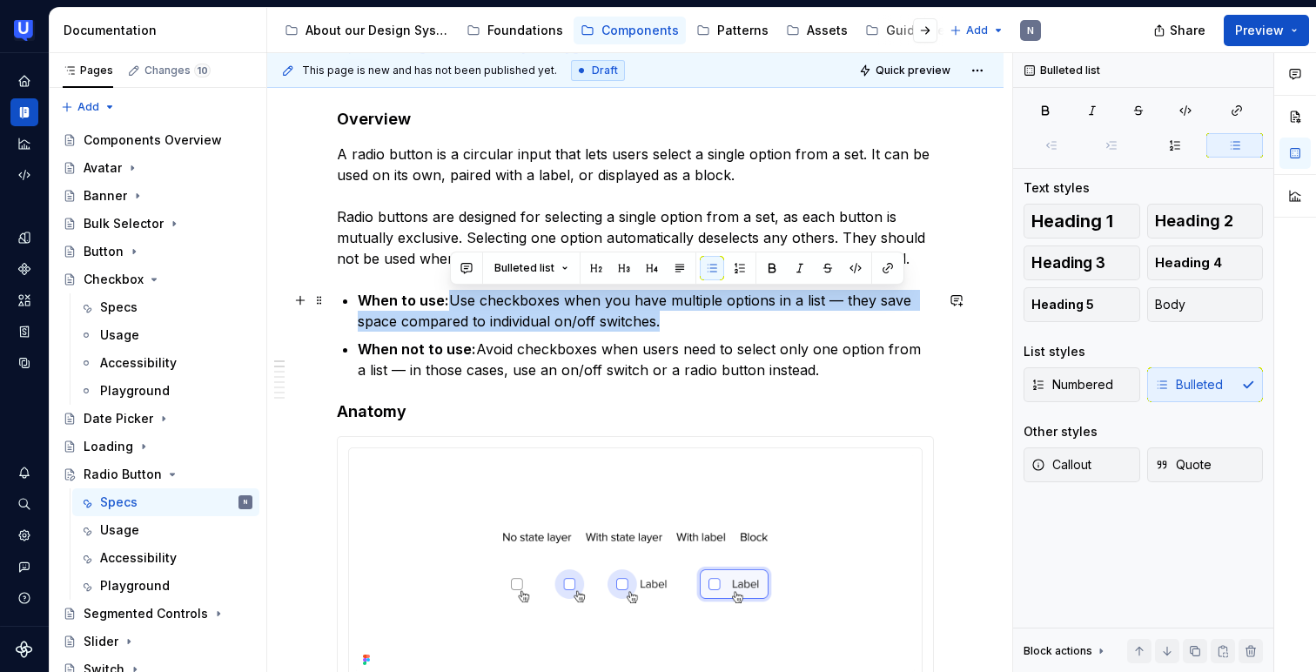
drag, startPoint x: 453, startPoint y: 299, endPoint x: 677, endPoint y: 319, distance: 225.4
click at [677, 319] on p "When to use: Use checkboxes when you have multiple options in a list — they sav…" at bounding box center [646, 311] width 576 height 42
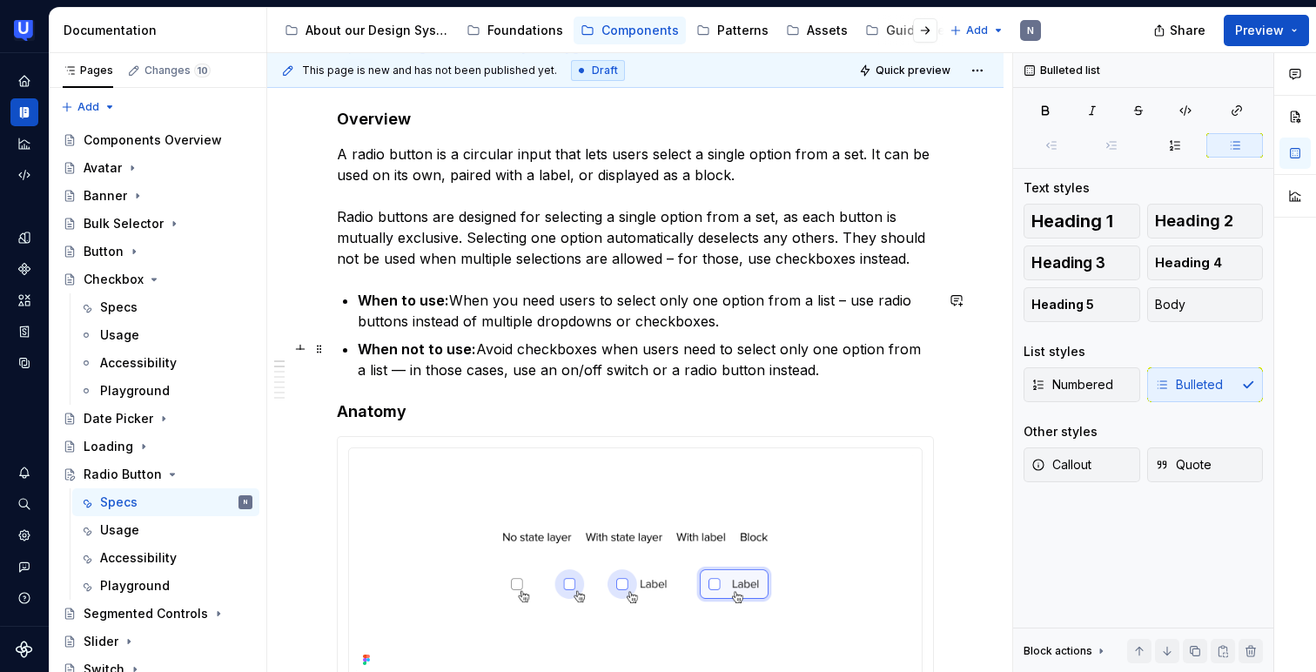
click at [477, 349] on p "When not to use: Avoid checkboxes when users need to select only one option fro…" at bounding box center [646, 360] width 576 height 42
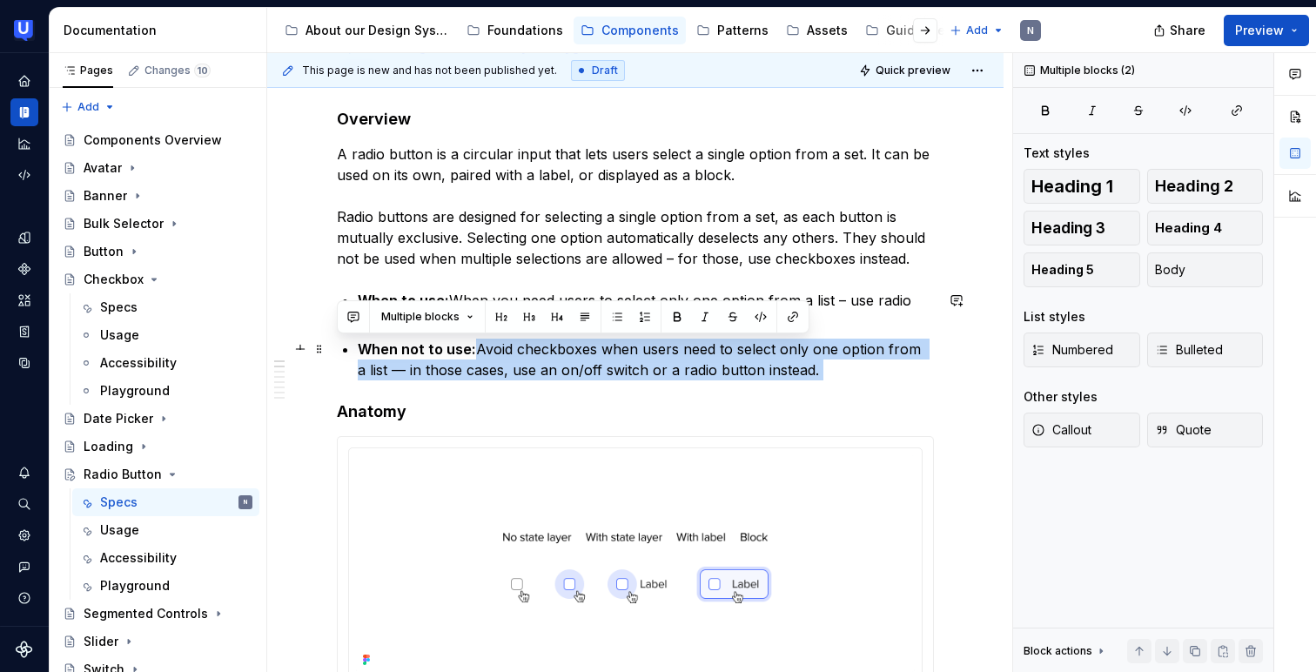
drag, startPoint x: 477, startPoint y: 349, endPoint x: 816, endPoint y: 372, distance: 339.3
click at [816, 372] on p "When not to use: Avoid checkboxes when users need to select only one option fro…" at bounding box center [646, 360] width 576 height 42
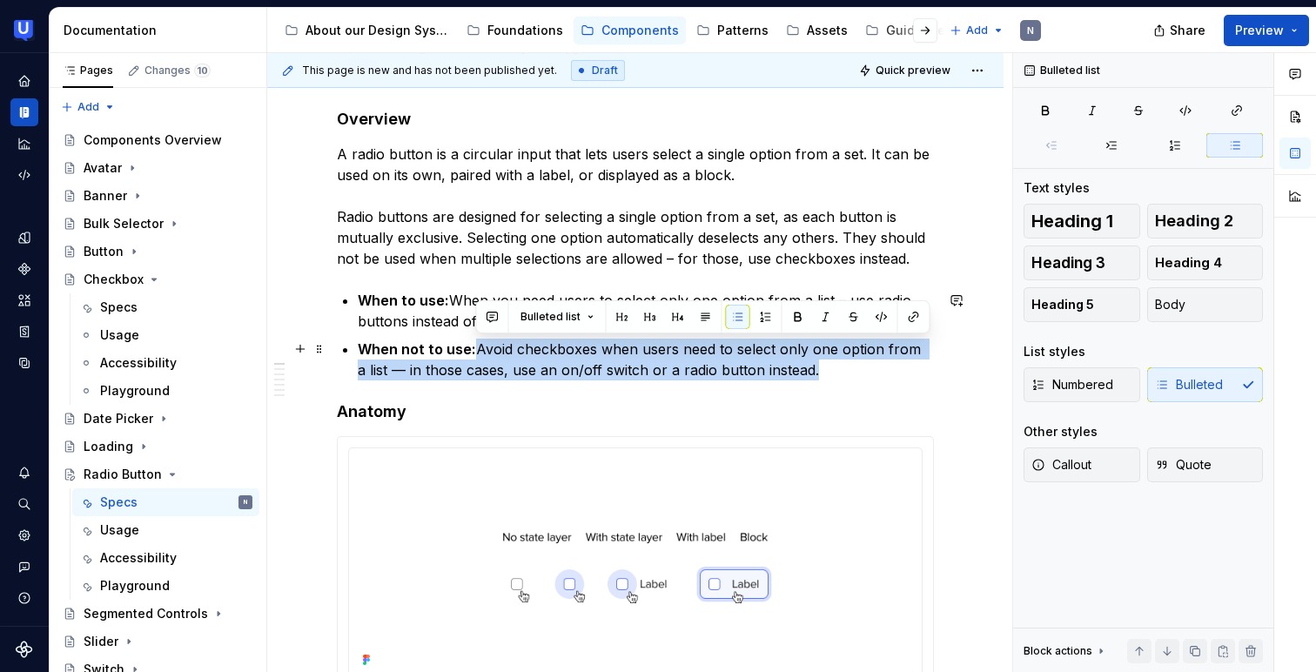
drag, startPoint x: 476, startPoint y: 347, endPoint x: 802, endPoint y: 365, distance: 326.9
click at [802, 365] on p "When not to use: Avoid checkboxes when users need to select only one option fro…" at bounding box center [646, 360] width 576 height 42
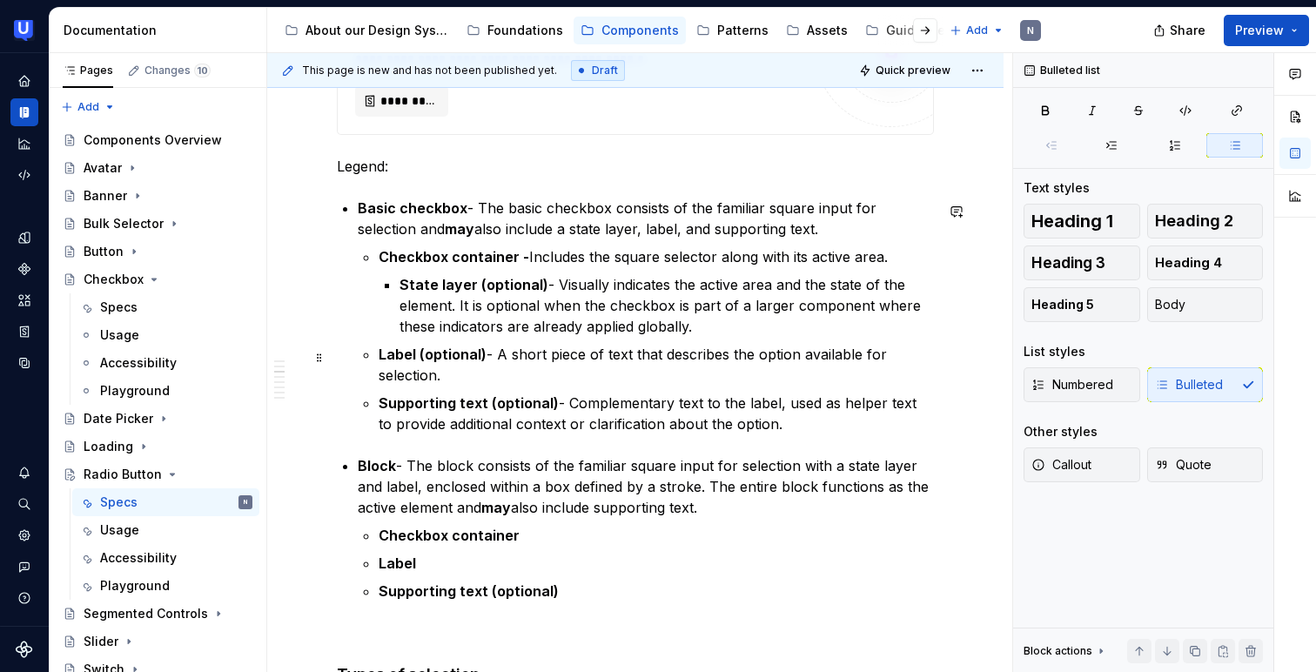
scroll to position [990, 0]
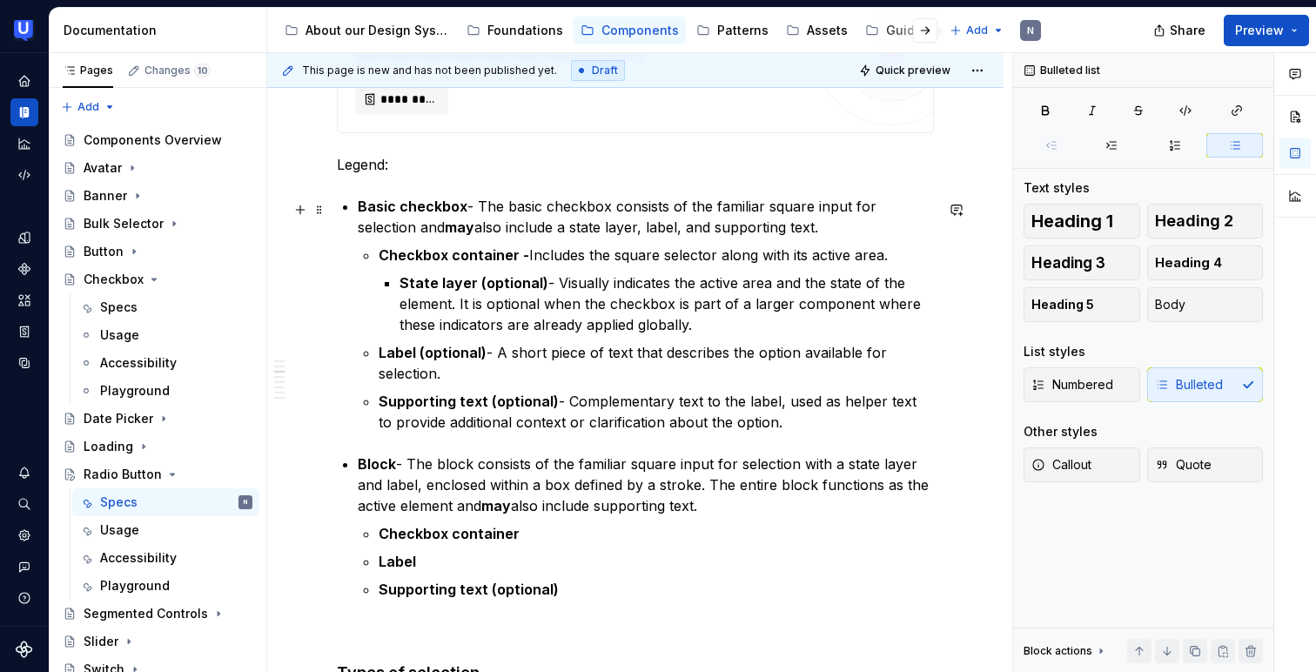
click at [465, 208] on p "Basic checkbox - The basic checkbox consists of the familiar square input for s…" at bounding box center [646, 217] width 576 height 42
type textarea "*"
click at [461, 261] on strong "Checkbox container -" at bounding box center [454, 254] width 151 height 17
click at [441, 257] on strong "Checkbox container -" at bounding box center [454, 254] width 151 height 17
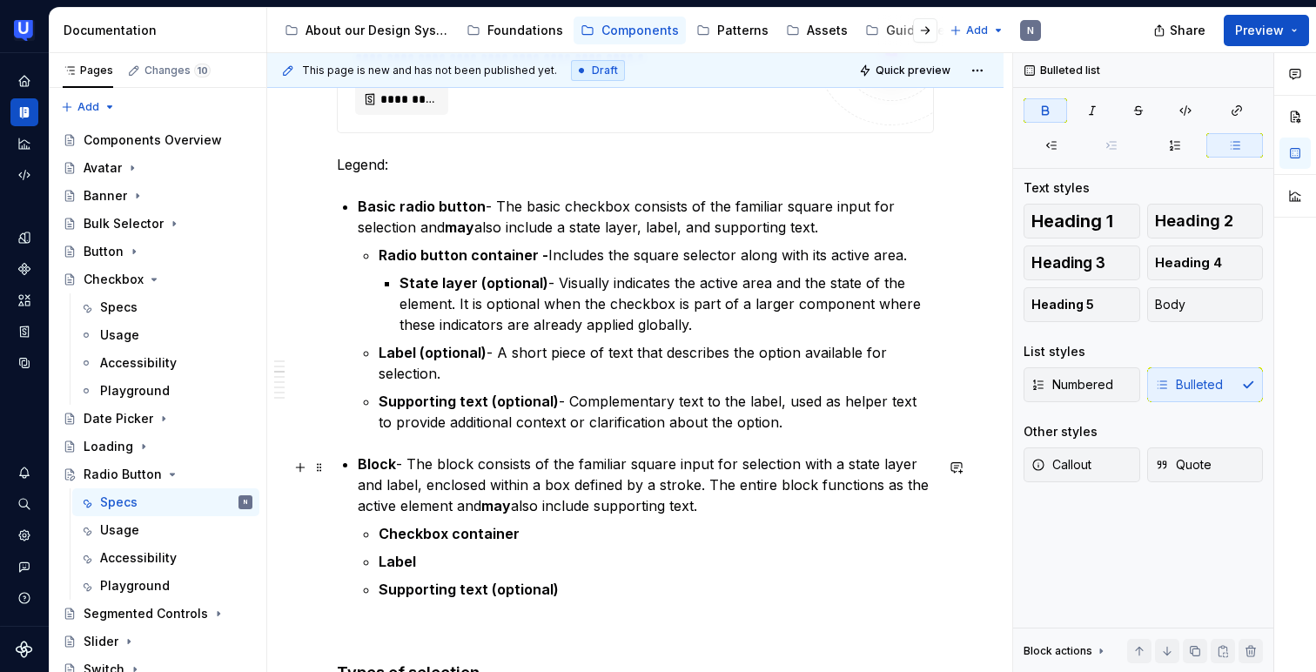
scroll to position [1005, 0]
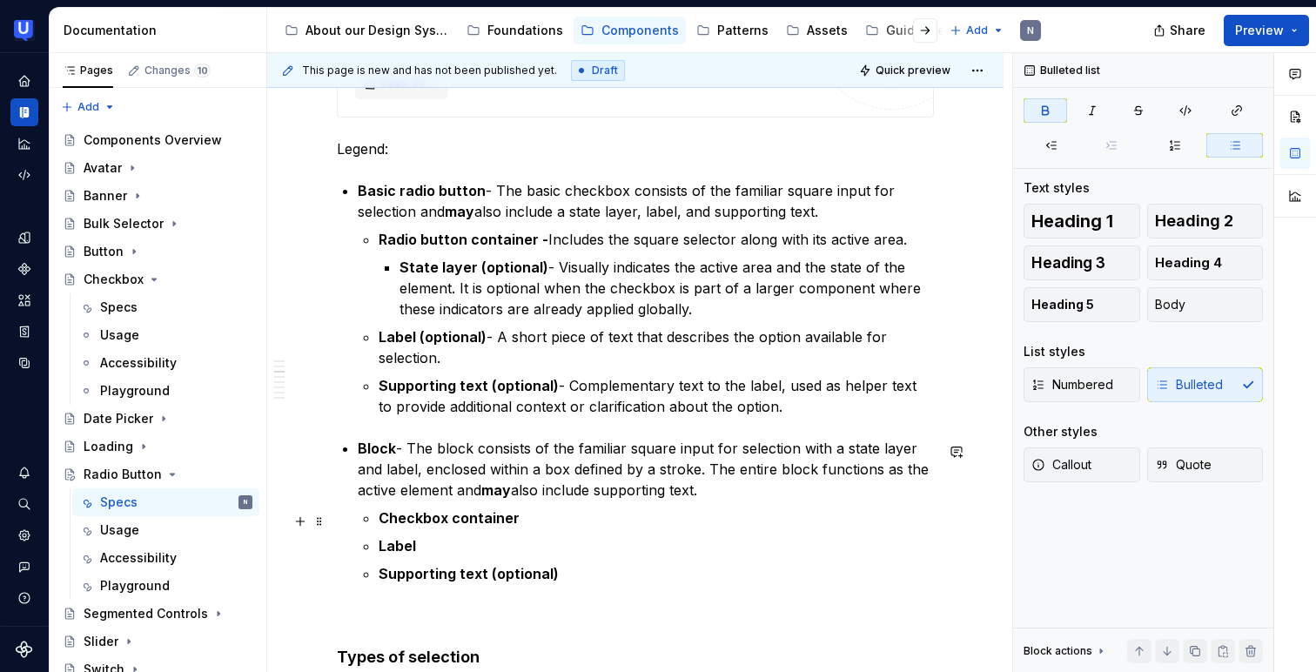
click at [436, 521] on strong "Checkbox container" at bounding box center [449, 517] width 141 height 17
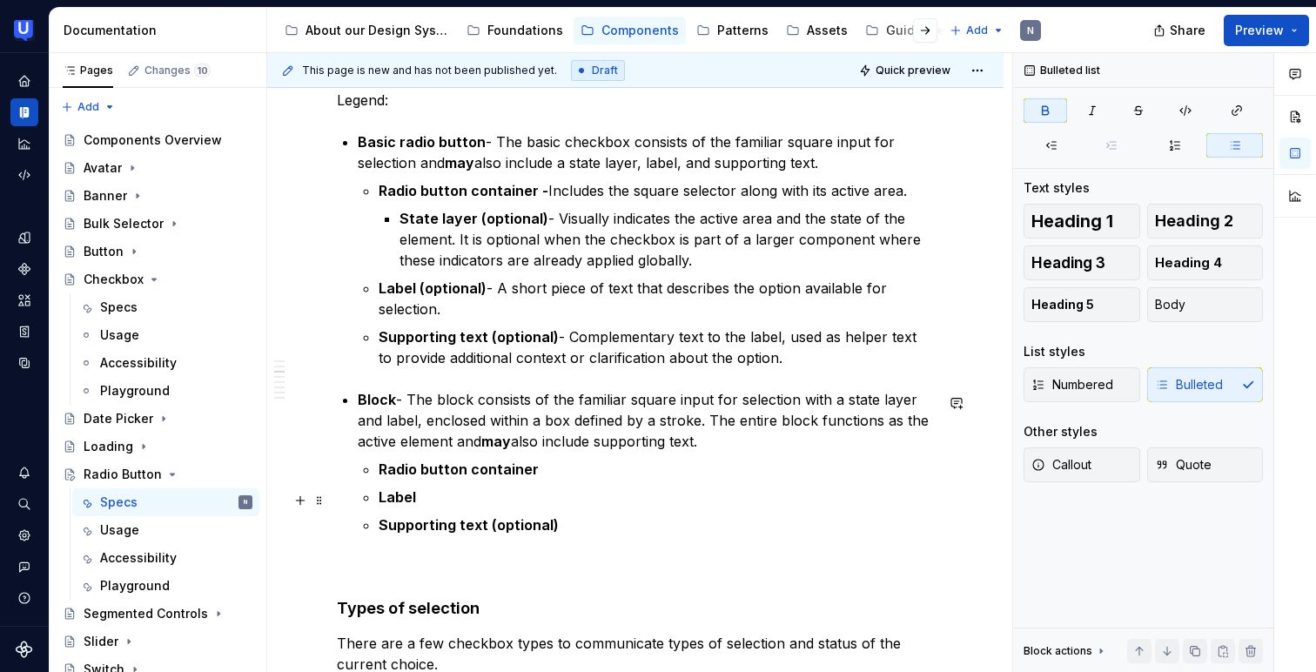
scroll to position [1033, 0]
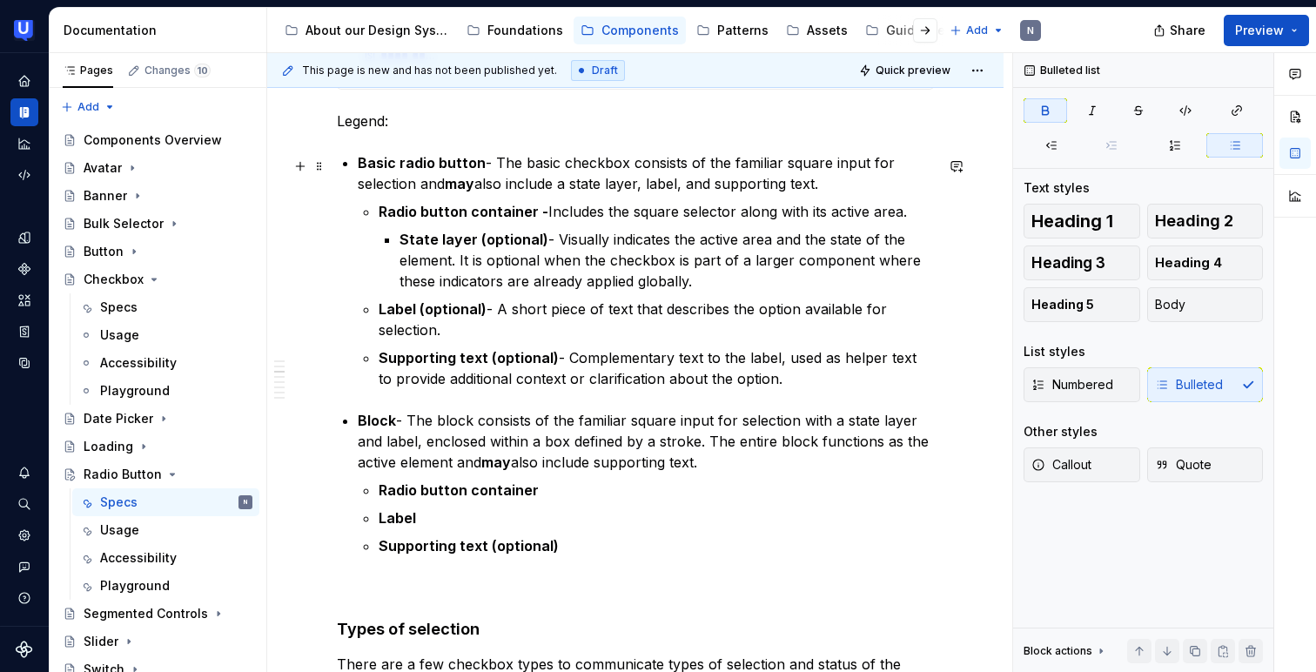
click at [579, 185] on p "Basic radio button - The basic checkbox consists of the familiar square input f…" at bounding box center [646, 173] width 576 height 42
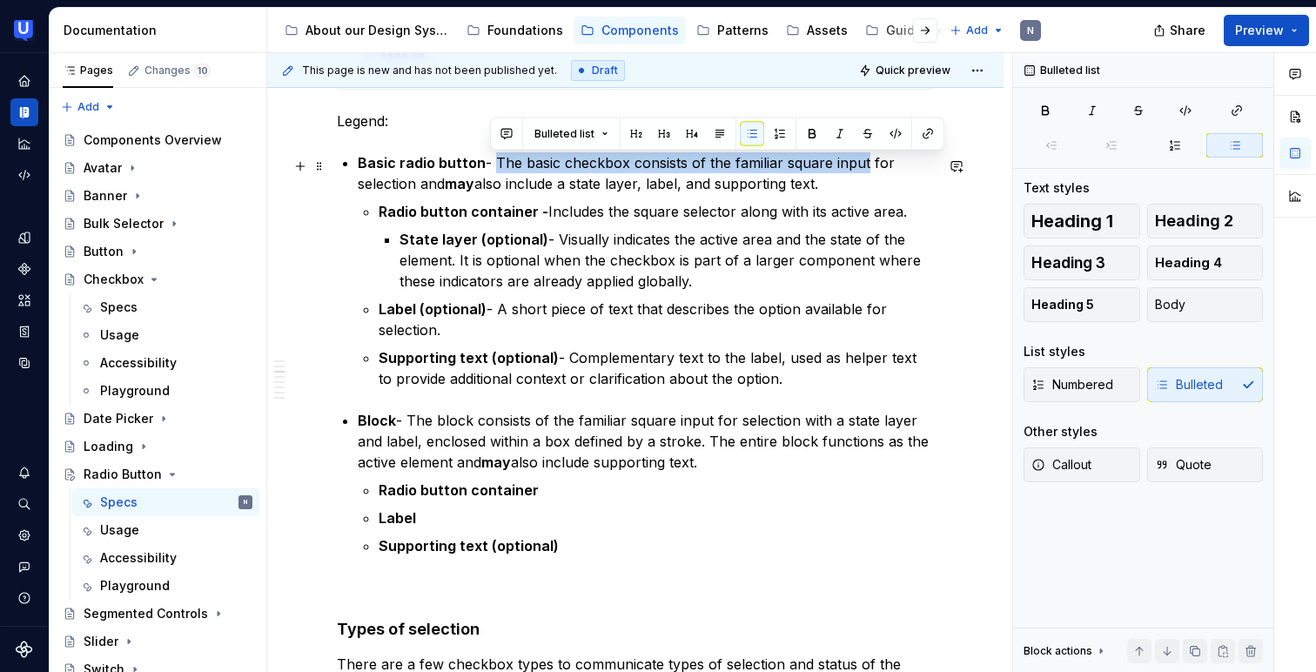
drag, startPoint x: 492, startPoint y: 160, endPoint x: 861, endPoint y: 157, distance: 369.1
click at [861, 157] on p "Basic radio button - The basic checkbox consists of the familiar square input f…" at bounding box center [646, 173] width 576 height 42
copy p "The basic checkbox consists of the familiar square input"
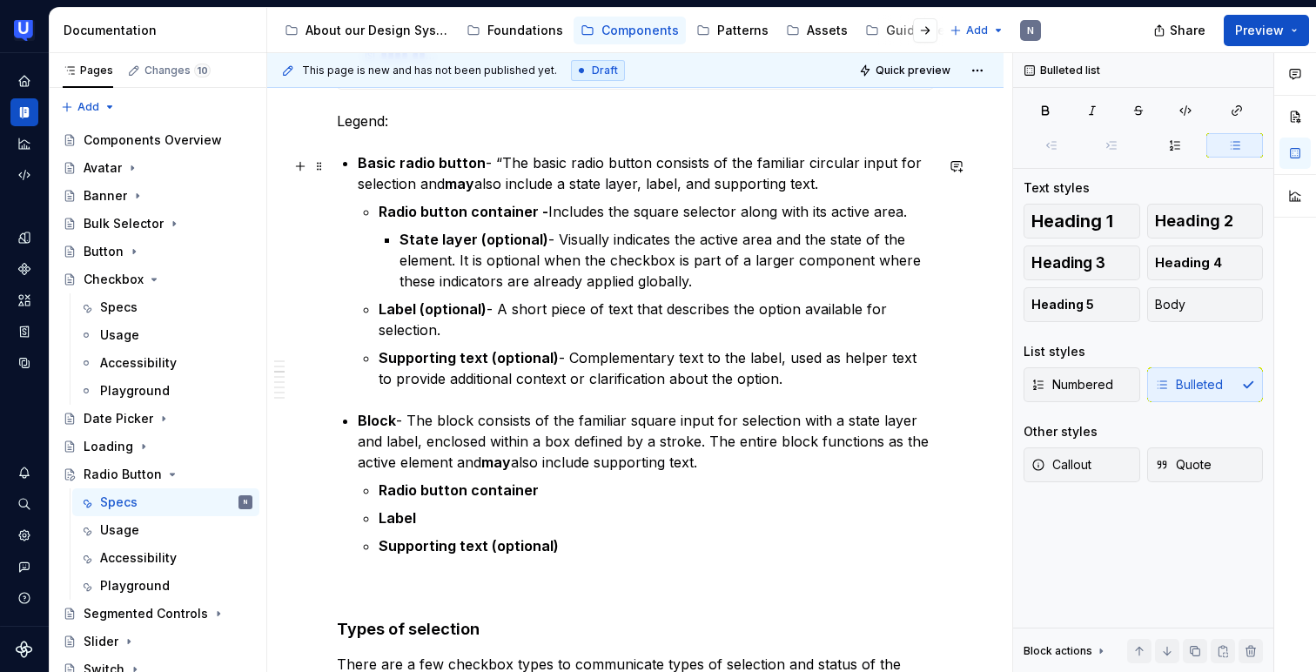
click at [502, 161] on p "Basic radio button - “The basic radio button consists of the familiar circular …" at bounding box center [646, 173] width 576 height 42
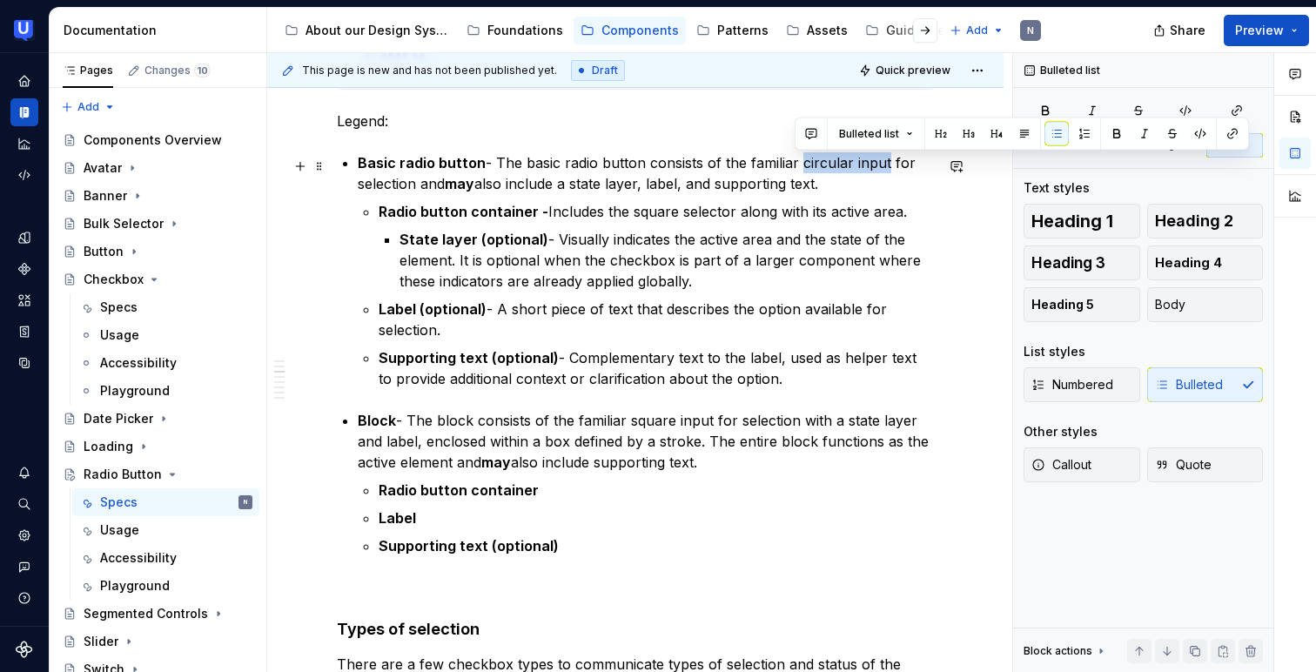
drag, startPoint x: 795, startPoint y: 167, endPoint x: 880, endPoint y: 163, distance: 85.4
click at [880, 163] on p "Basic radio button - The basic radio button consists of the familiar circular i…" at bounding box center [646, 173] width 576 height 42
copy p "circular input"
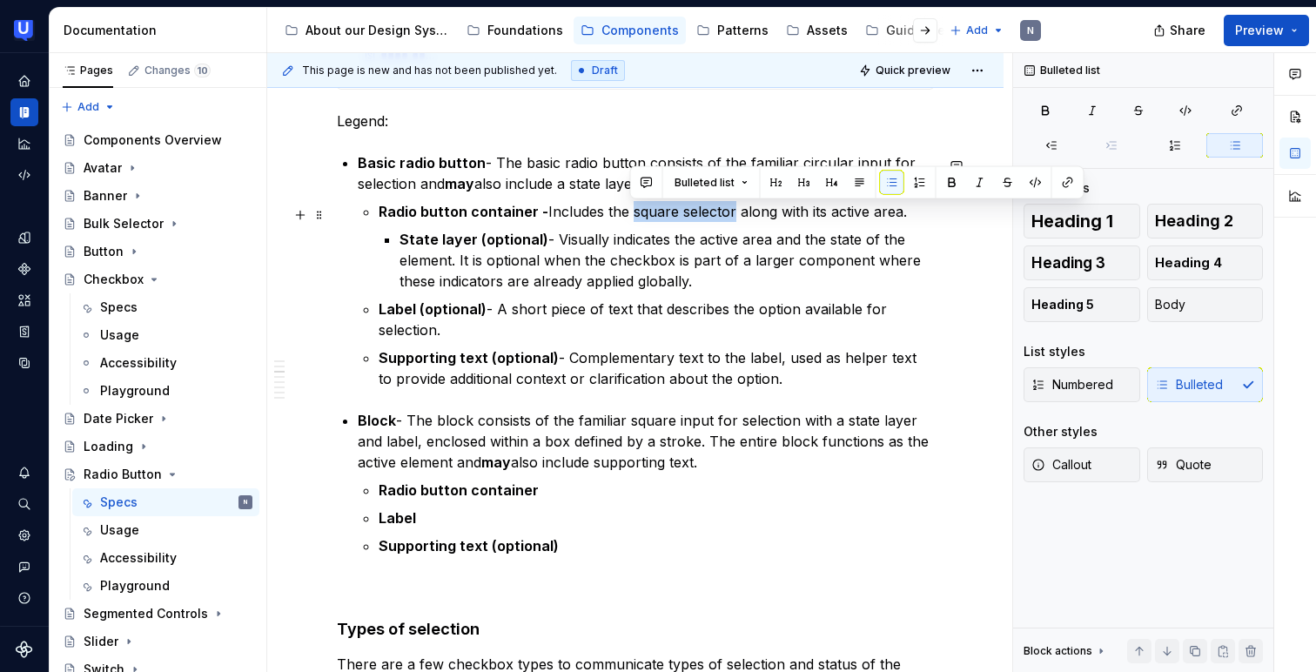
drag, startPoint x: 631, startPoint y: 214, endPoint x: 731, endPoint y: 214, distance: 100.1
click at [731, 214] on p "Radio button container - Includes the square selector along with its active are…" at bounding box center [656, 211] width 555 height 21
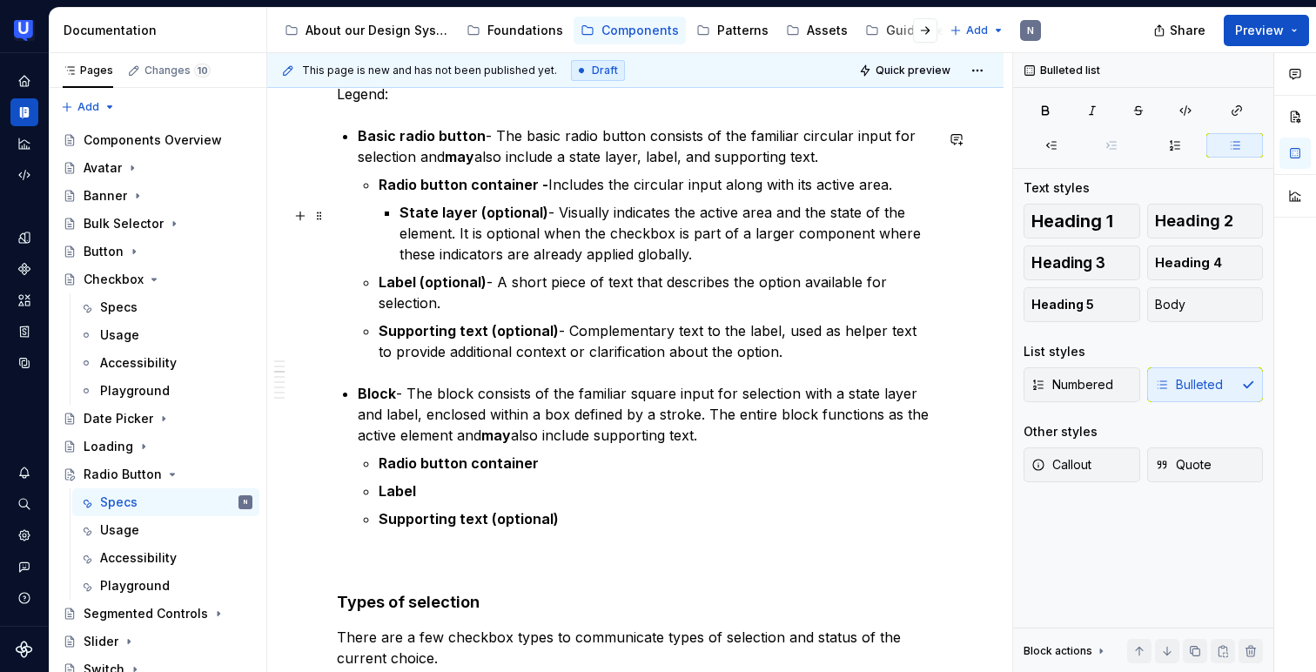
scroll to position [1080, 0]
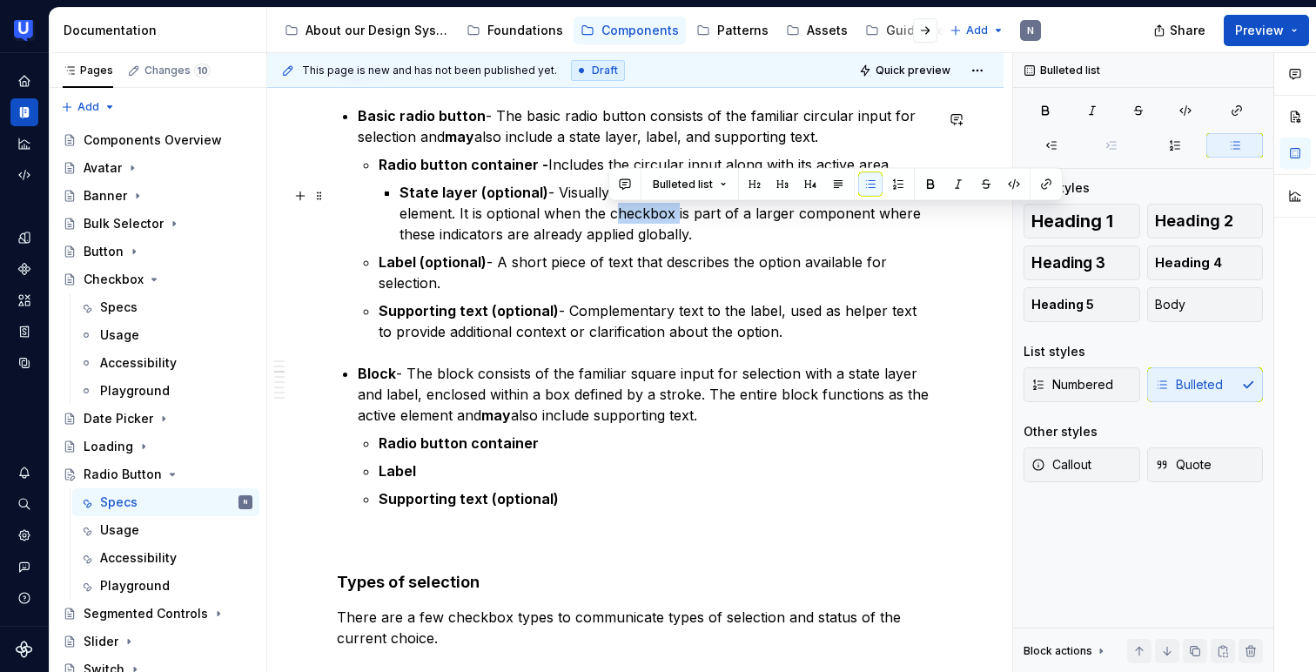
drag, startPoint x: 610, startPoint y: 215, endPoint x: 671, endPoint y: 217, distance: 61.0
click at [671, 217] on p "State layer (optional) - Visually indicates the active area and the state of th…" at bounding box center [667, 213] width 534 height 63
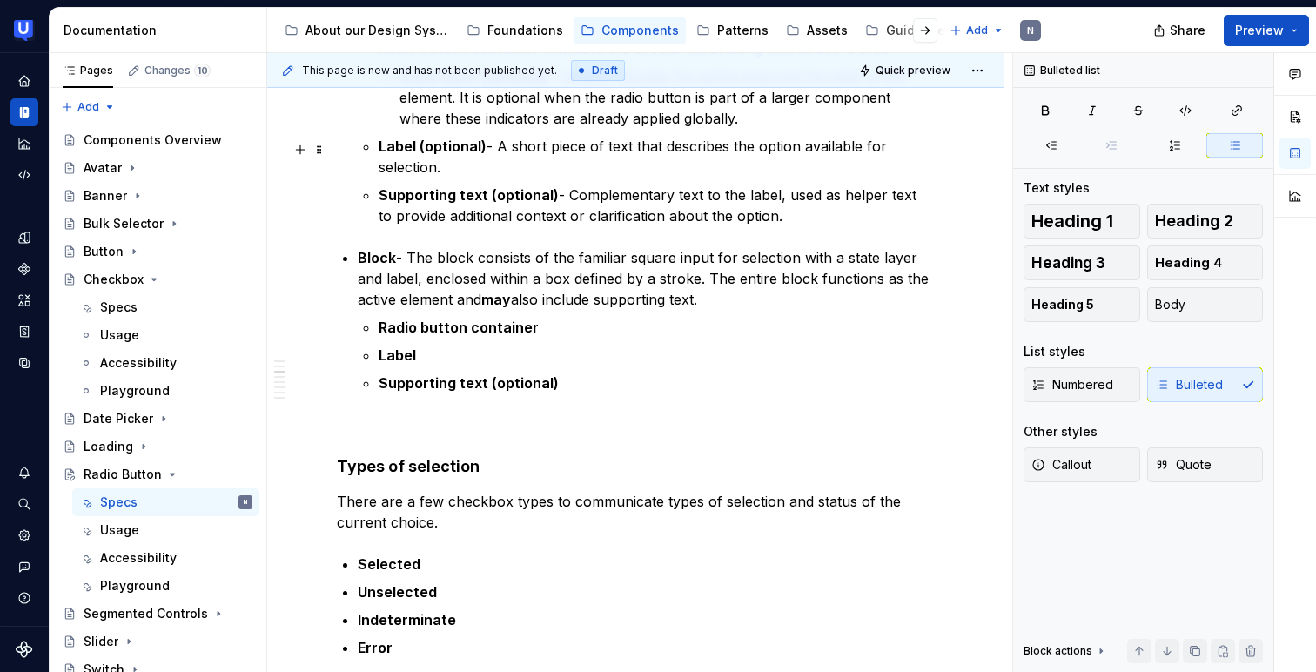
scroll to position [1192, 0]
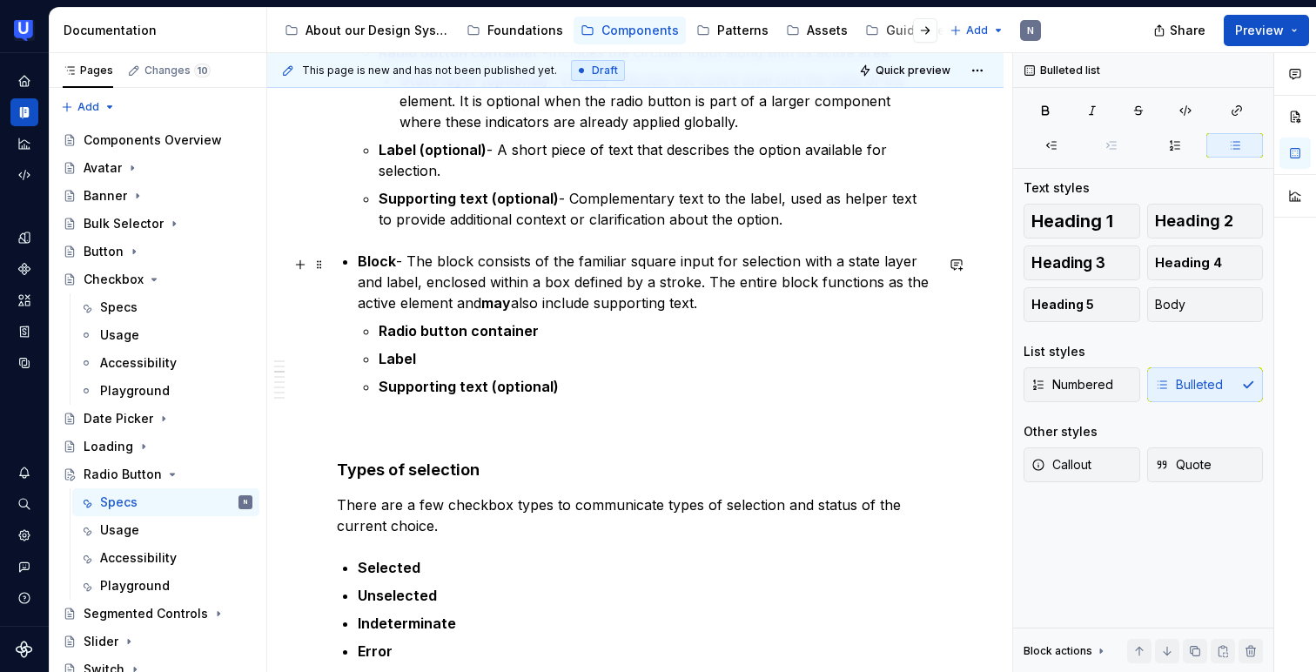
click at [631, 266] on p "Block - The block consists of the familiar square input for selection with a st…" at bounding box center [646, 282] width 576 height 63
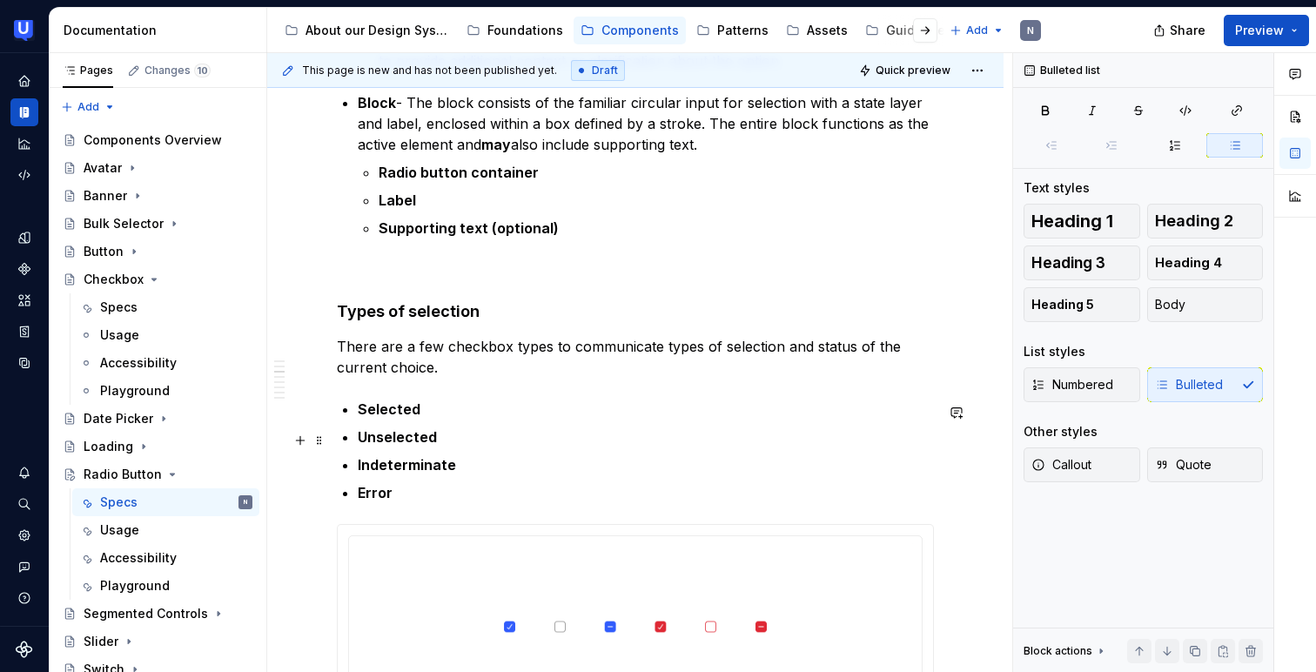
scroll to position [1352, 0]
click at [414, 369] on p "There are a few checkbox types to communicate types of selection and status of …" at bounding box center [635, 356] width 597 height 42
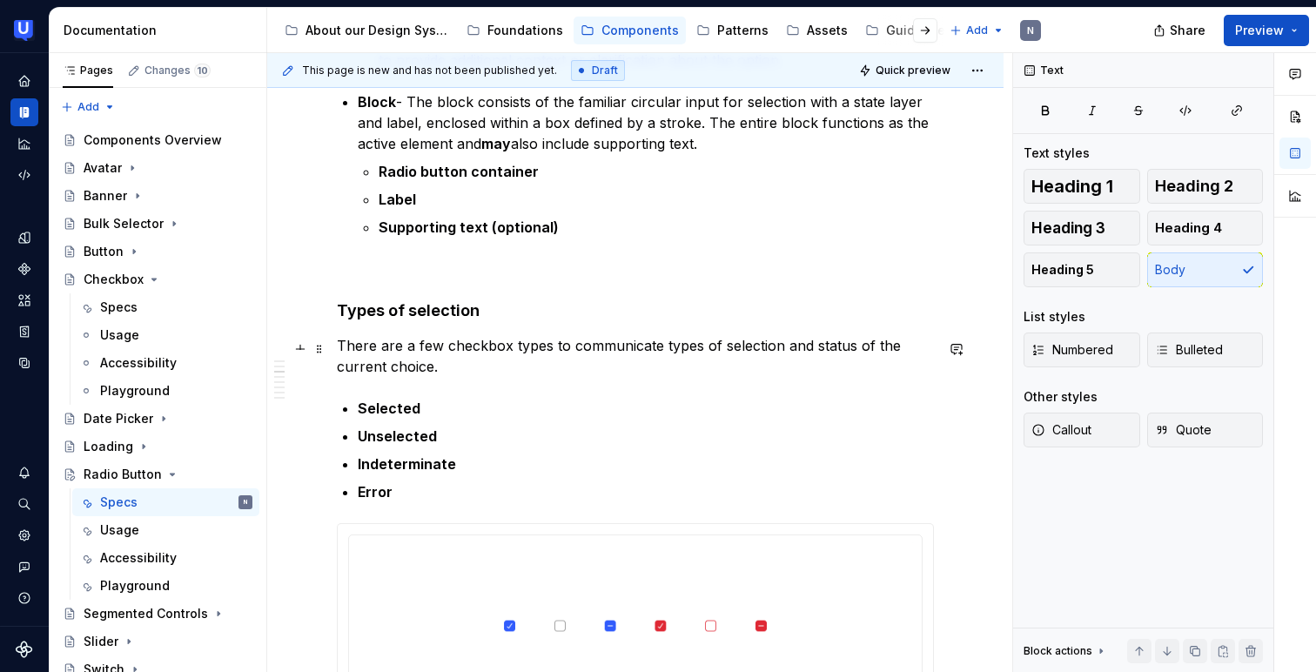
click at [414, 369] on p "There are a few checkbox types to communicate types of selection and status of …" at bounding box center [635, 356] width 597 height 42
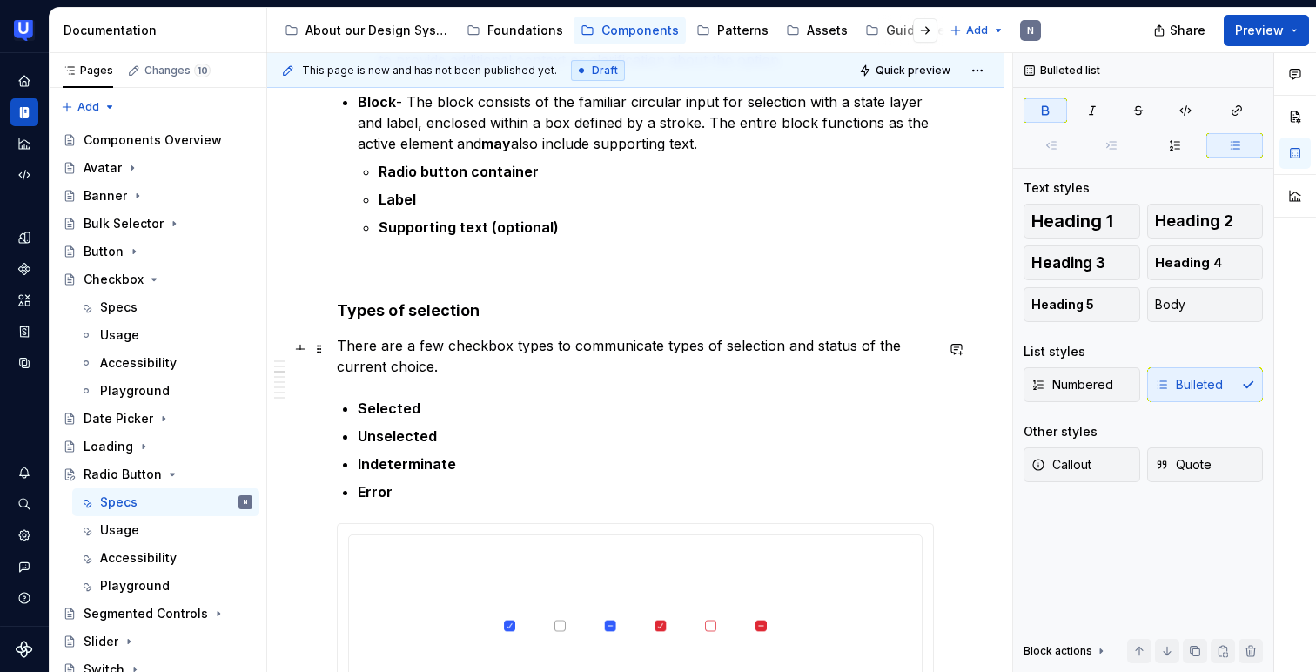
scroll to position [1330, 0]
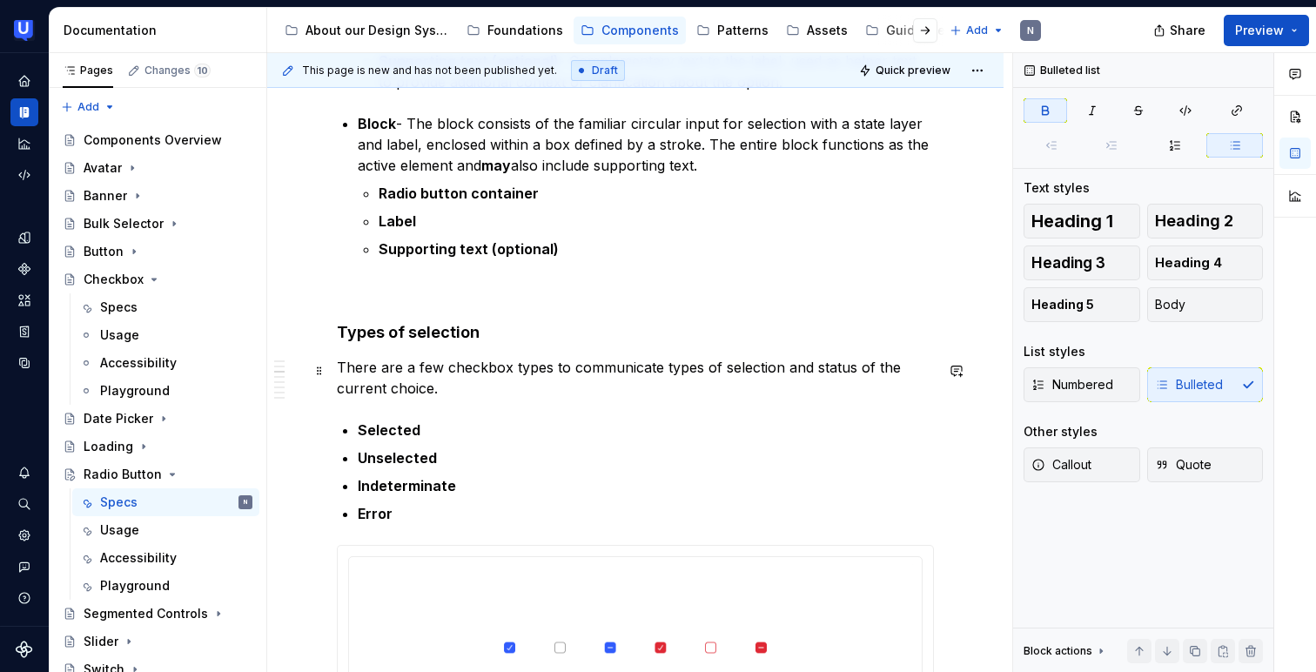
click at [502, 365] on p "There are a few checkbox types to communicate types of selection and status of …" at bounding box center [635, 378] width 597 height 42
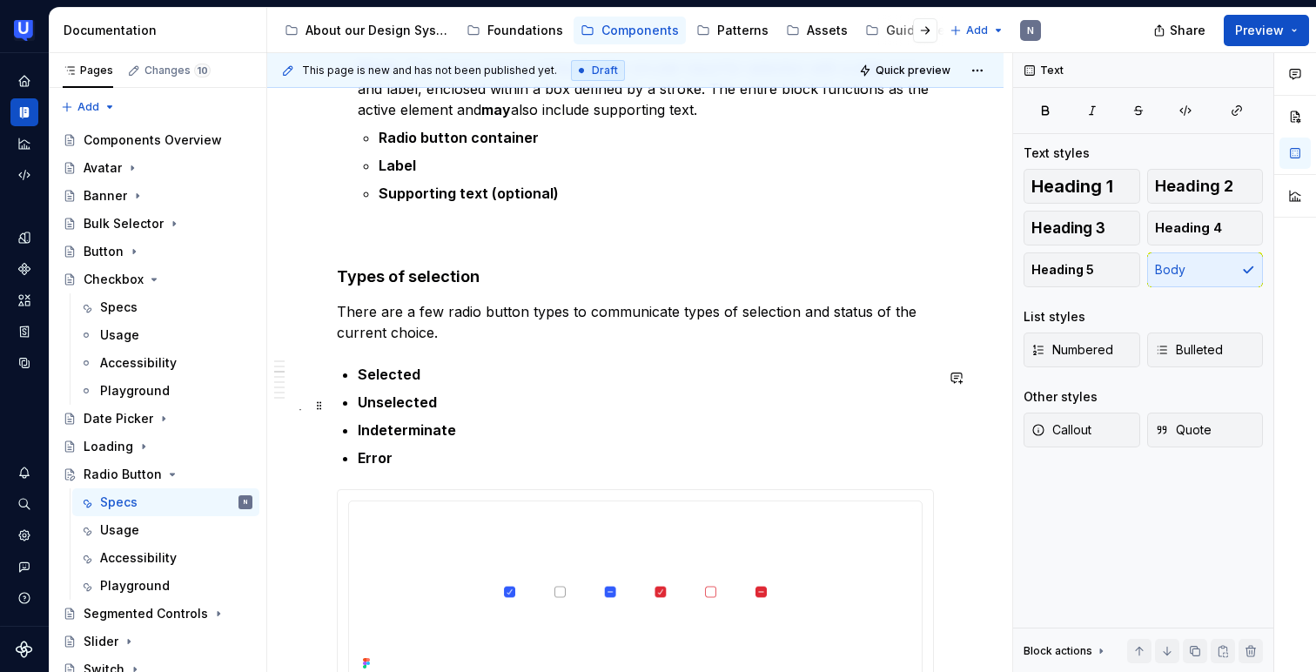
scroll to position [1393, 0]
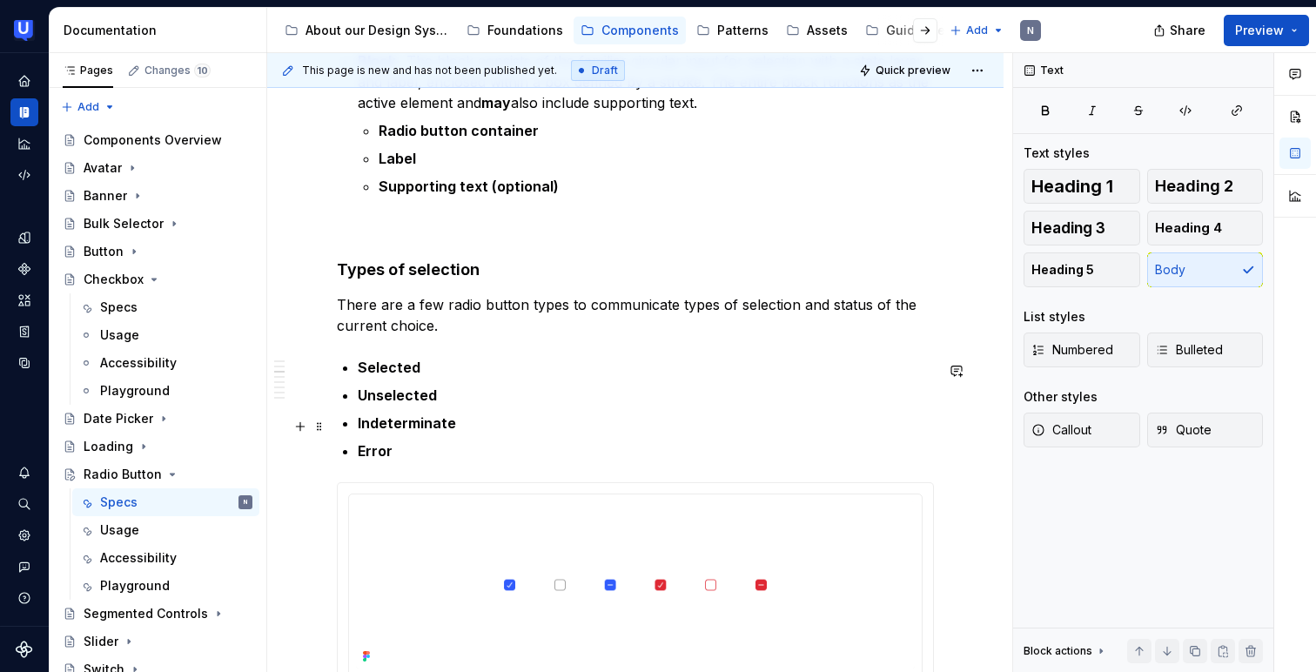
click at [454, 428] on p "Indeterminate" at bounding box center [646, 423] width 576 height 21
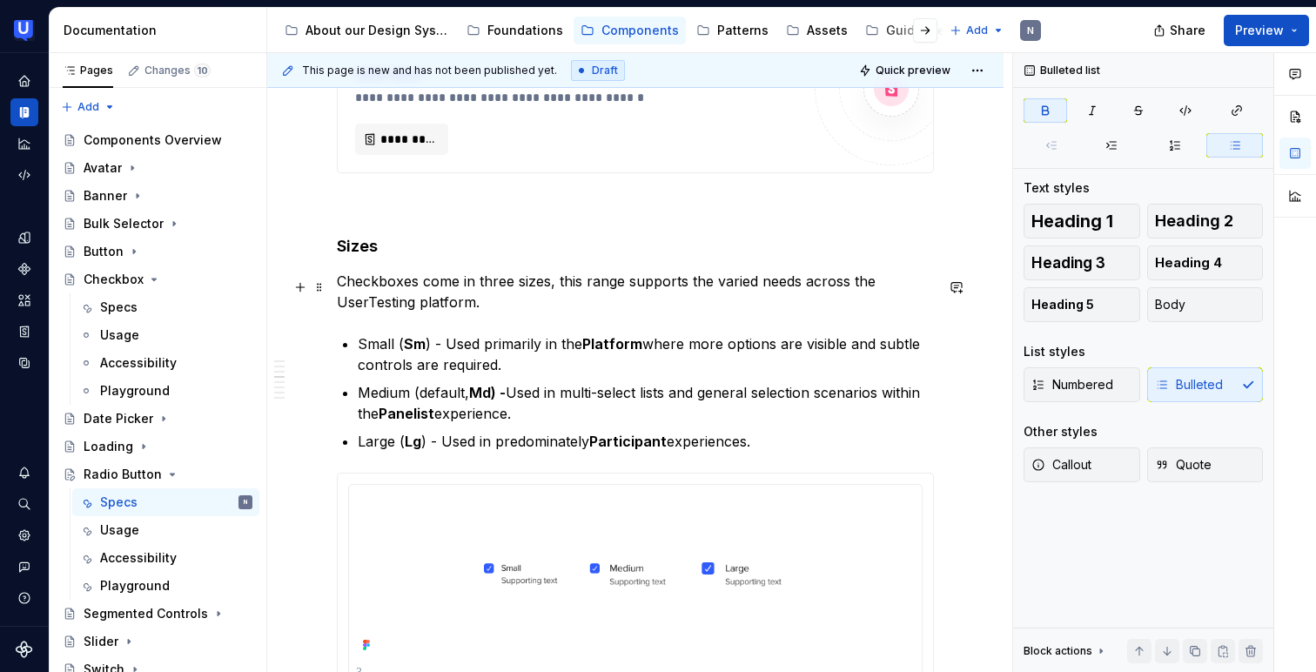
scroll to position [2105, 0]
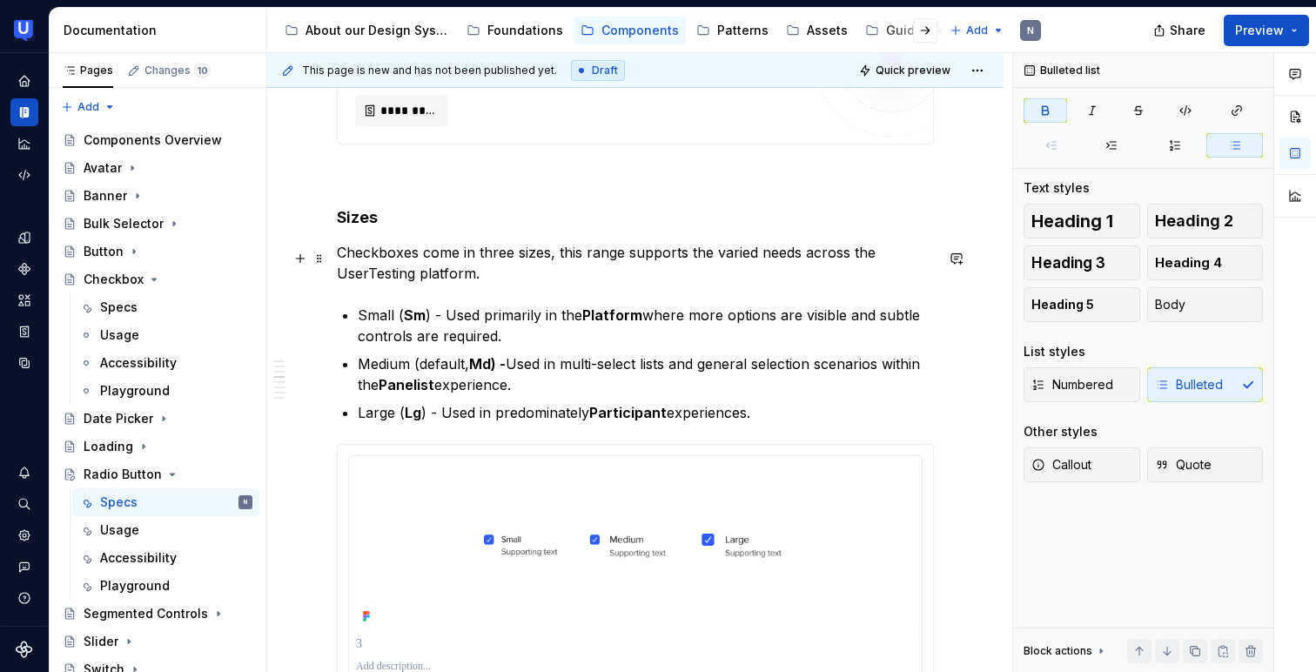
click at [419, 259] on p "Checkboxes come in three sizes, this range supports the varied needs across the…" at bounding box center [635, 263] width 597 height 42
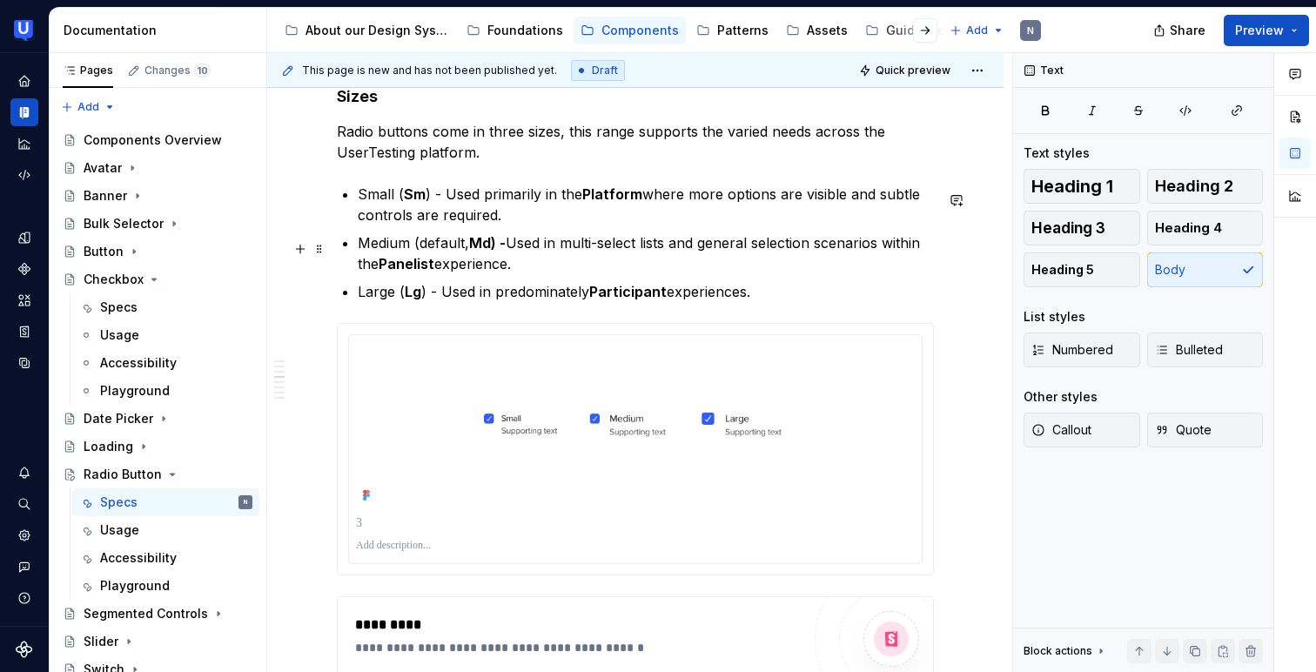
scroll to position [2241, 0]
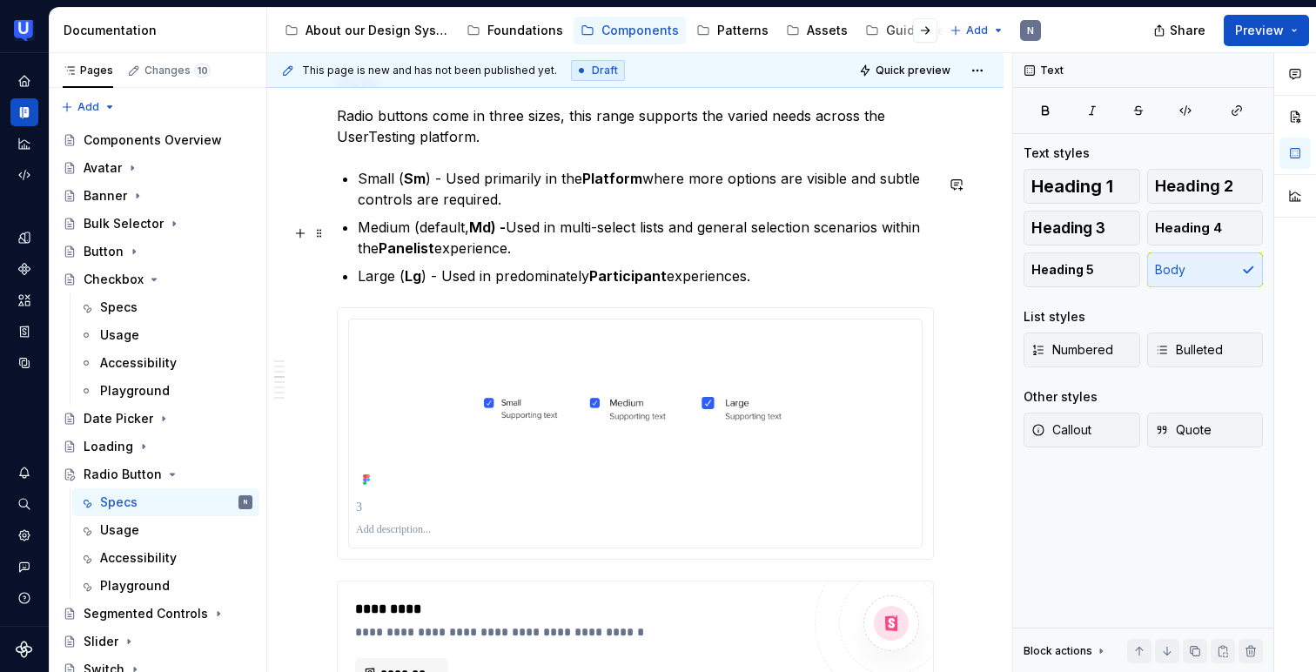
click at [642, 234] on p "Medium (default, Md) - Used in multi-select lists and general selection scenari…" at bounding box center [646, 238] width 576 height 42
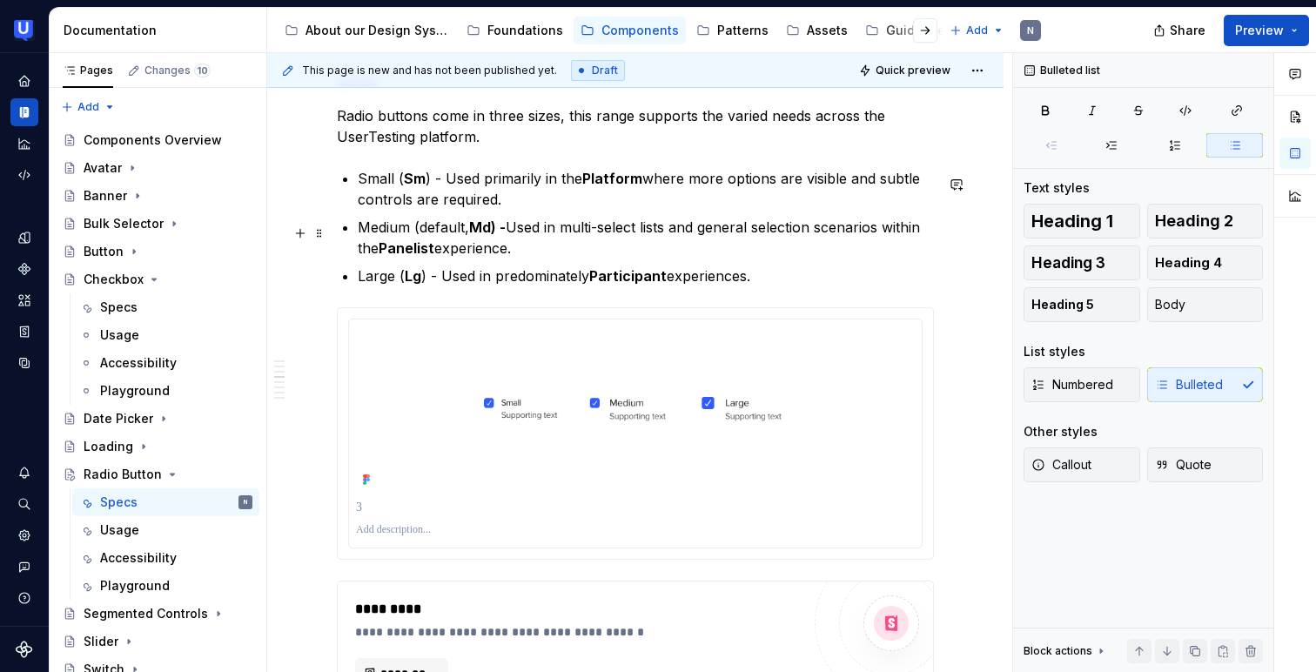
click at [601, 231] on p "Medium (default, Md) - Used in multi-select lists and general selection scenari…" at bounding box center [646, 238] width 576 height 42
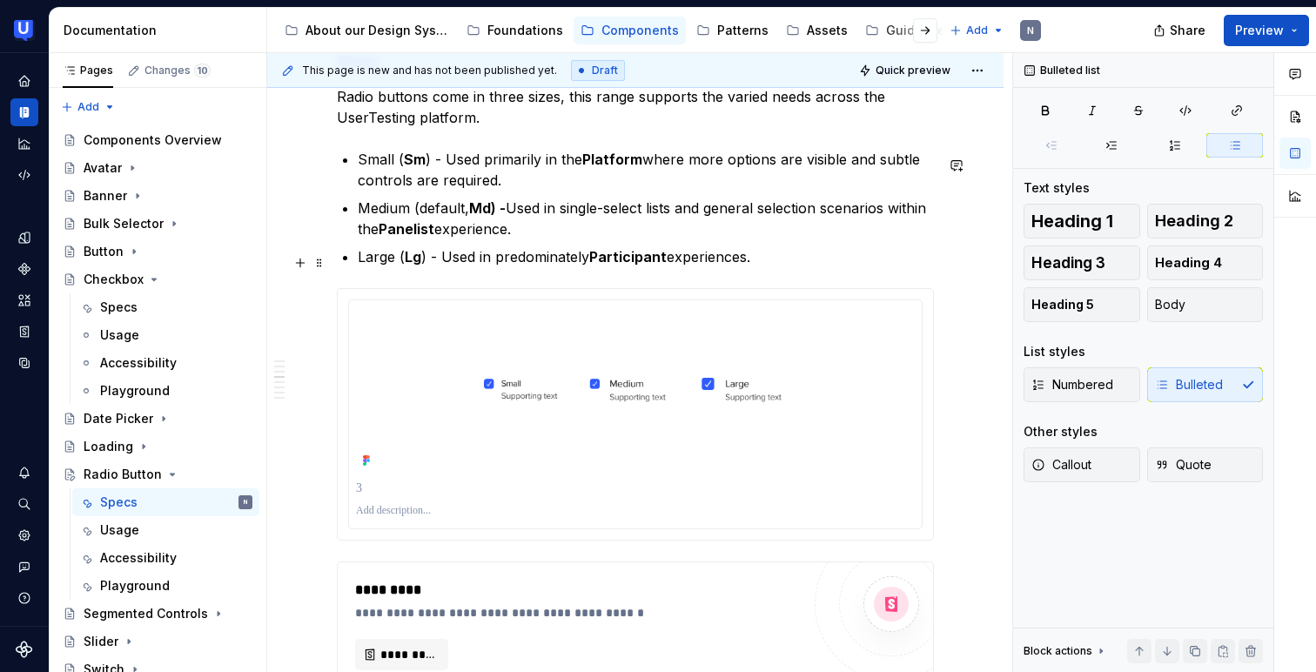
scroll to position [2258, 0]
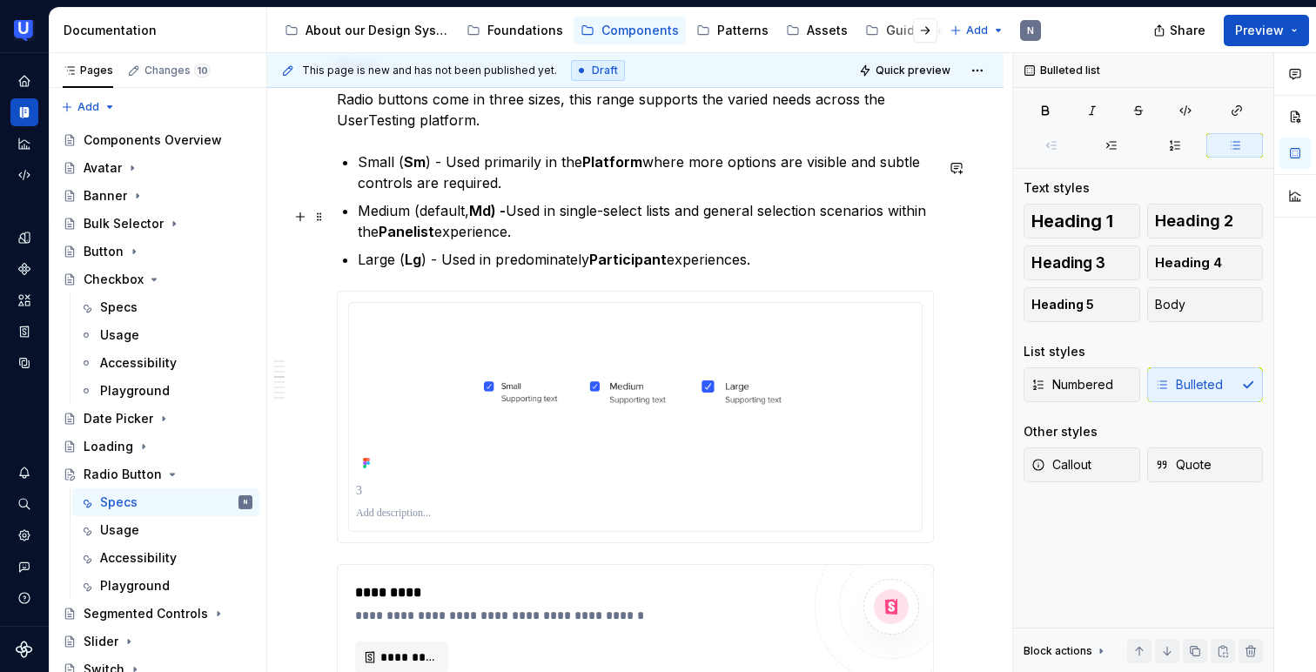
click at [557, 250] on ul "Small ( Sm ) - Used primarily in the Platform where more options are visible an…" at bounding box center [646, 210] width 576 height 118
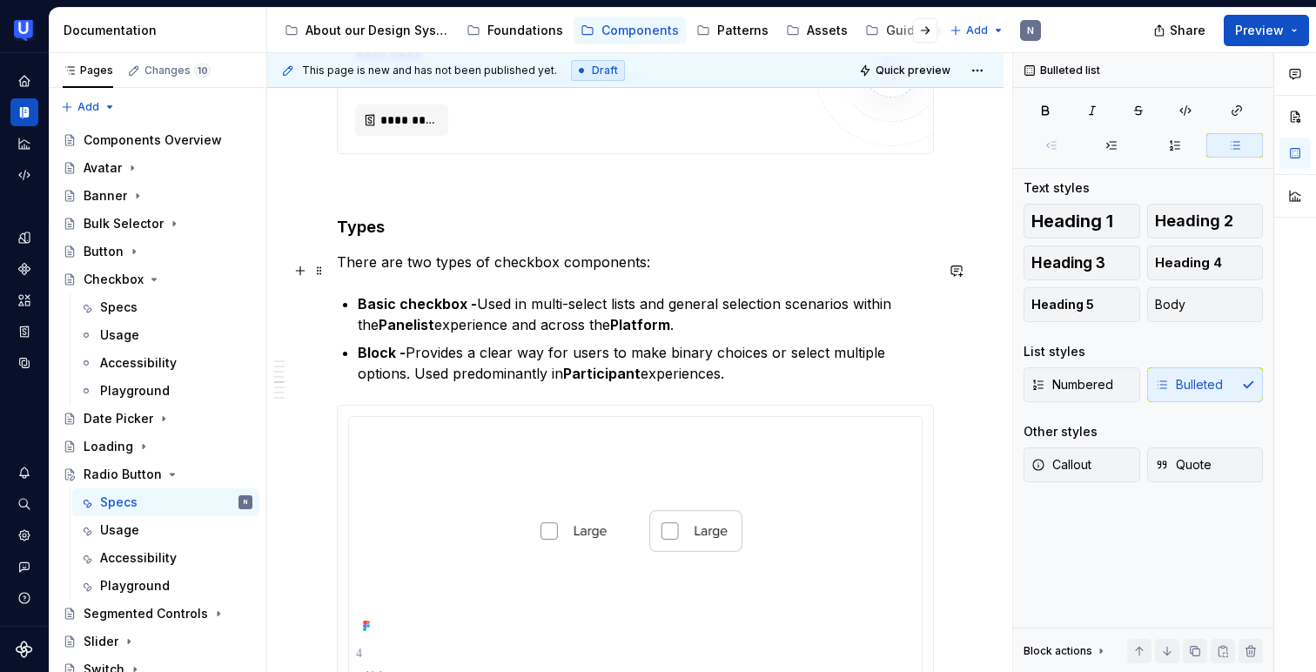
scroll to position [2805, 0]
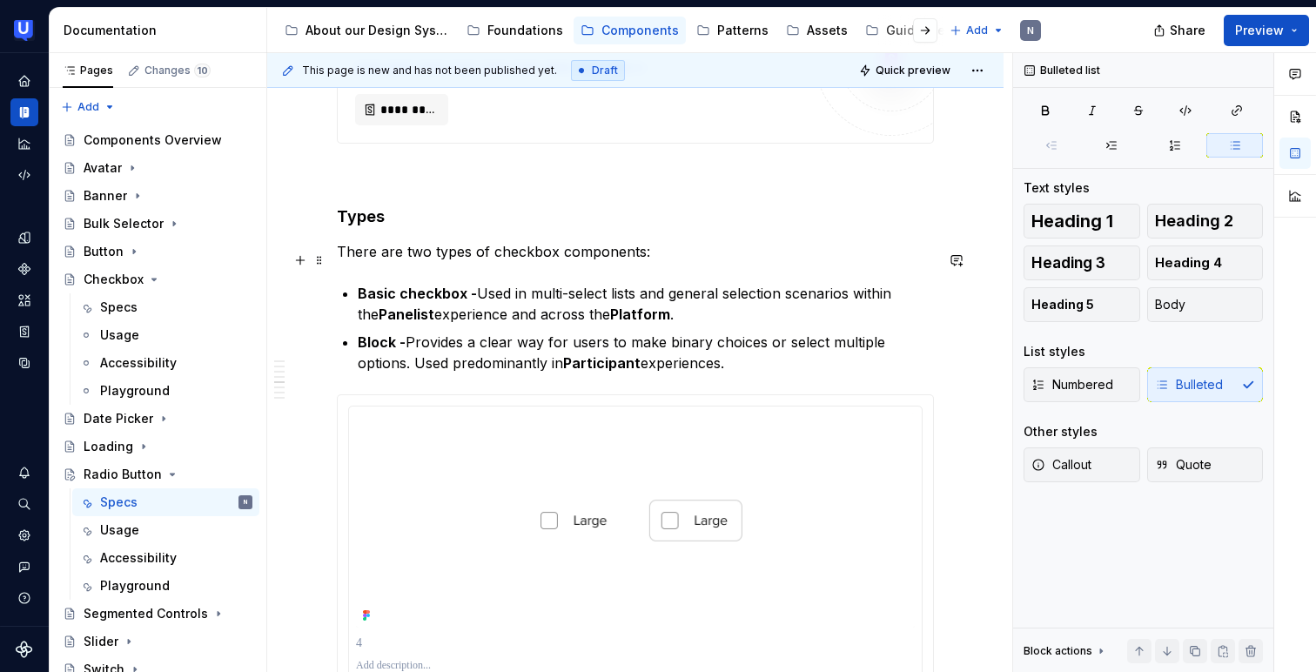
click at [555, 257] on p "There are two types of checkbox components:" at bounding box center [635, 251] width 597 height 21
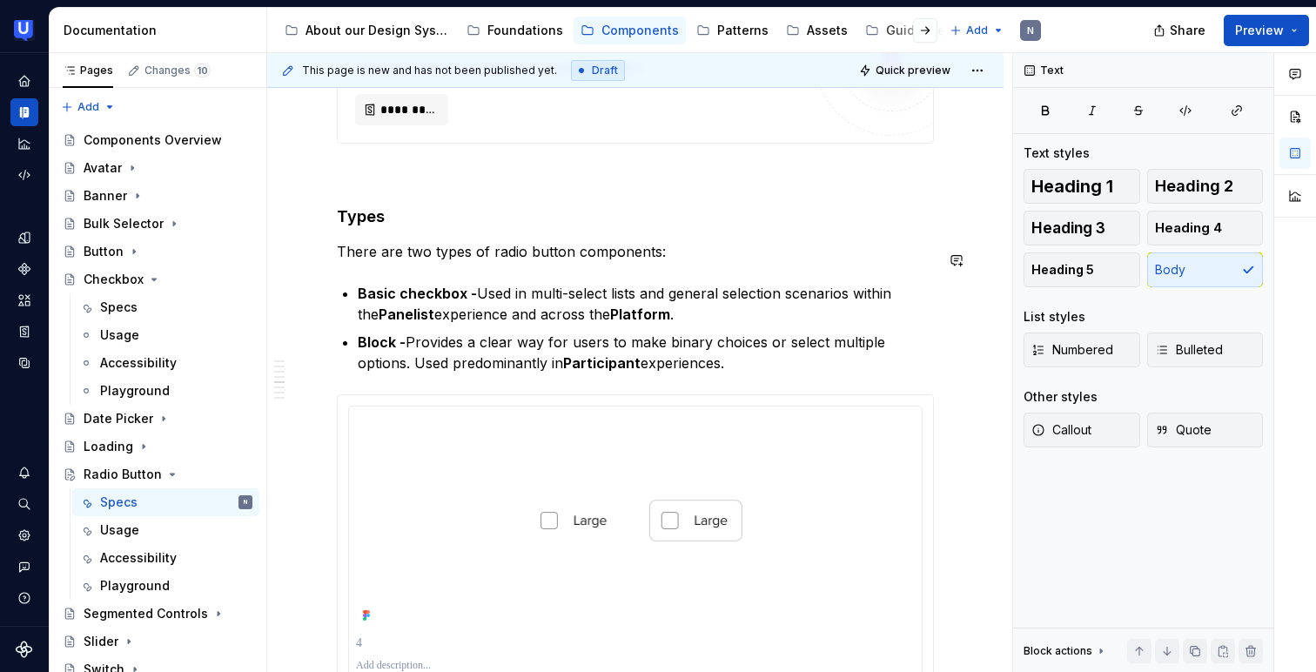
scroll to position [2828, 0]
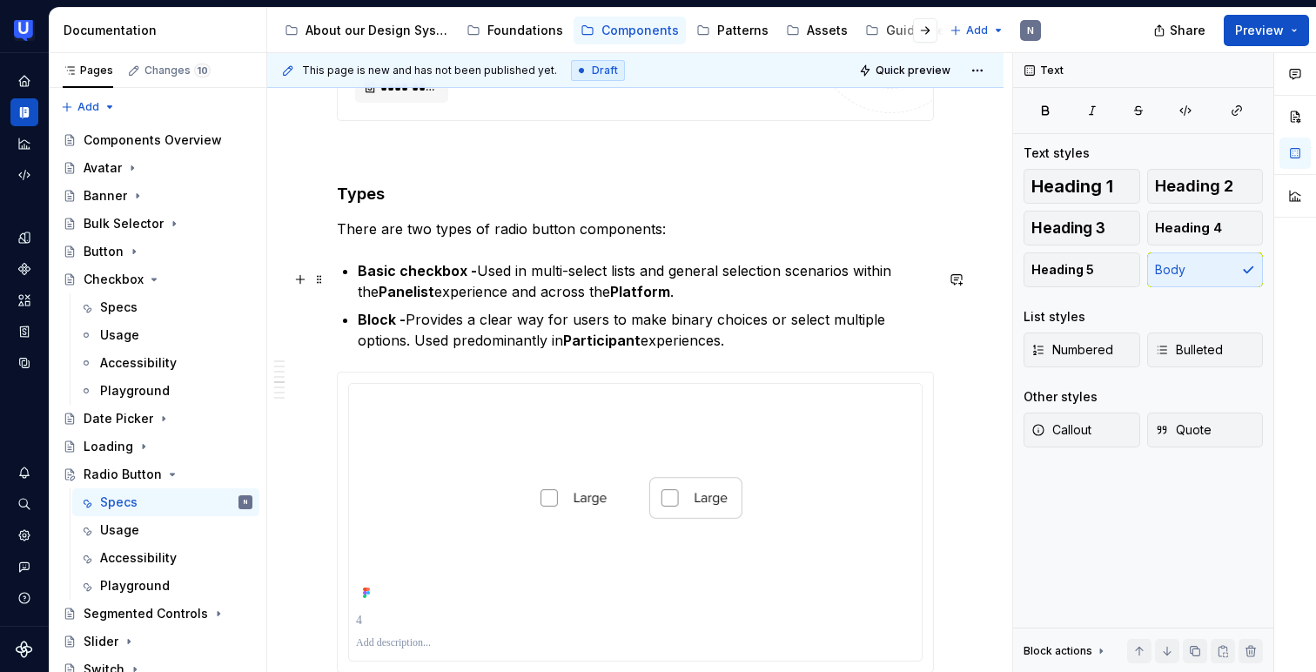
click at [461, 272] on strong "Basic checkbox -" at bounding box center [417, 270] width 119 height 17
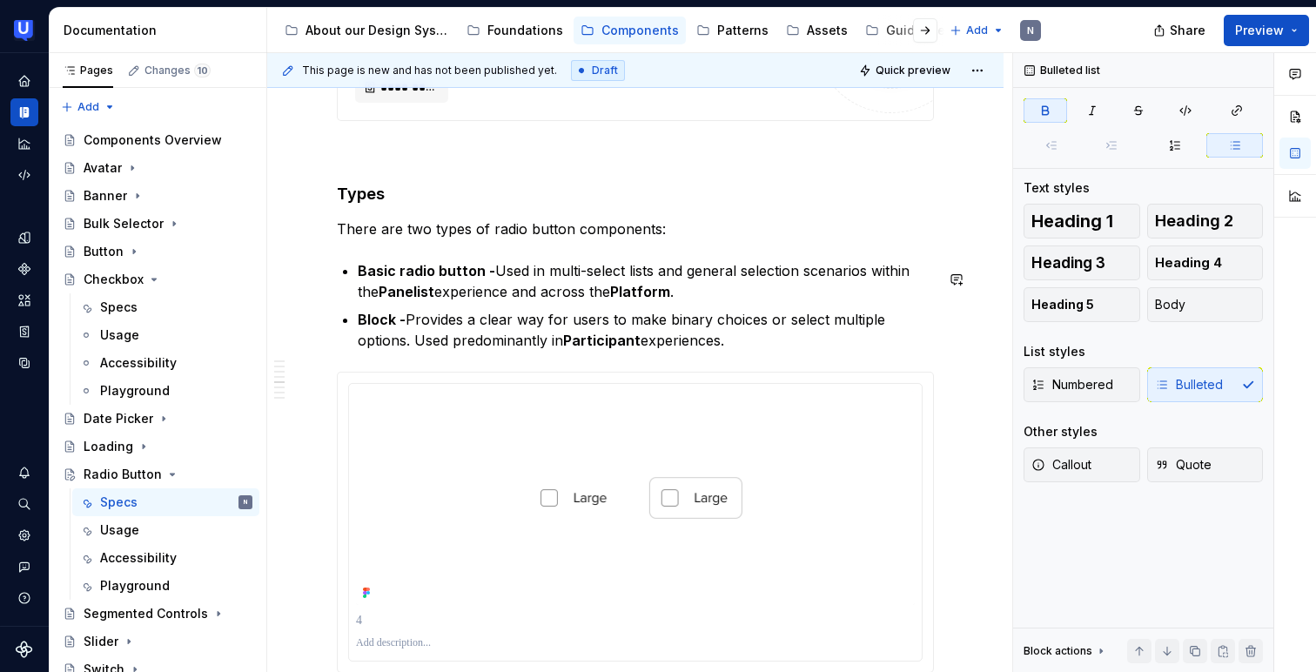
scroll to position [2849, 0]
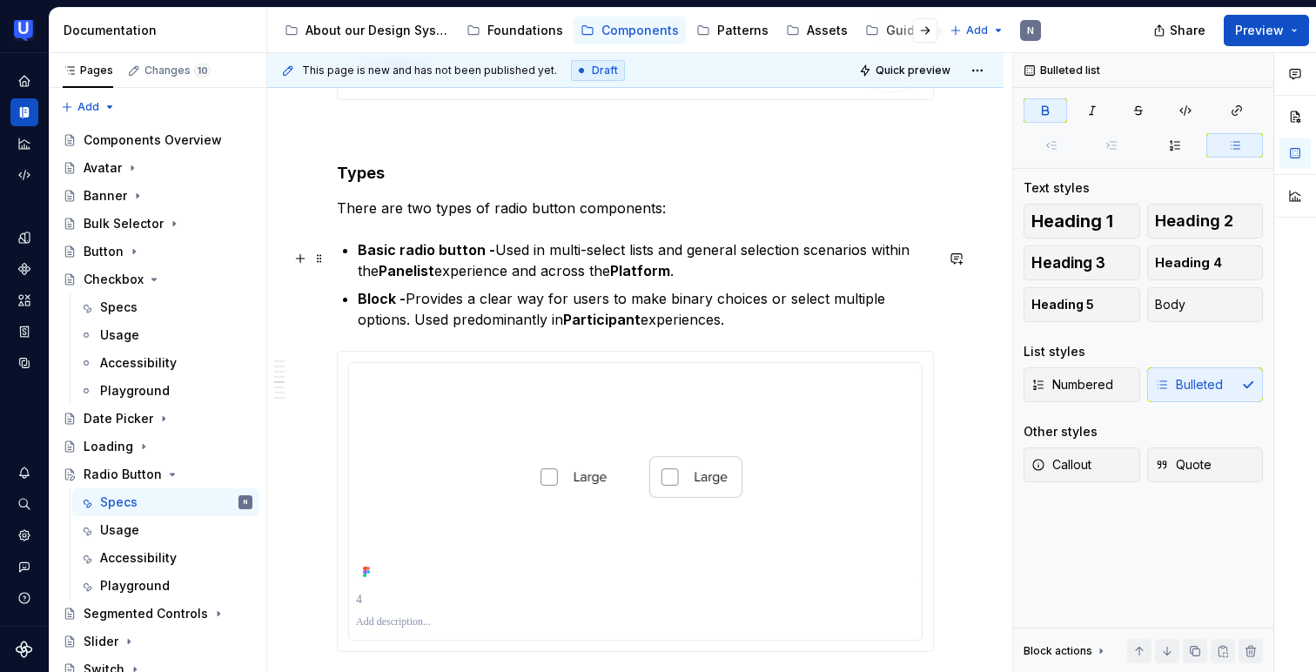
click at [544, 254] on p "Basic radio button - Used in multi-select lists and general selection scenarios…" at bounding box center [646, 260] width 576 height 42
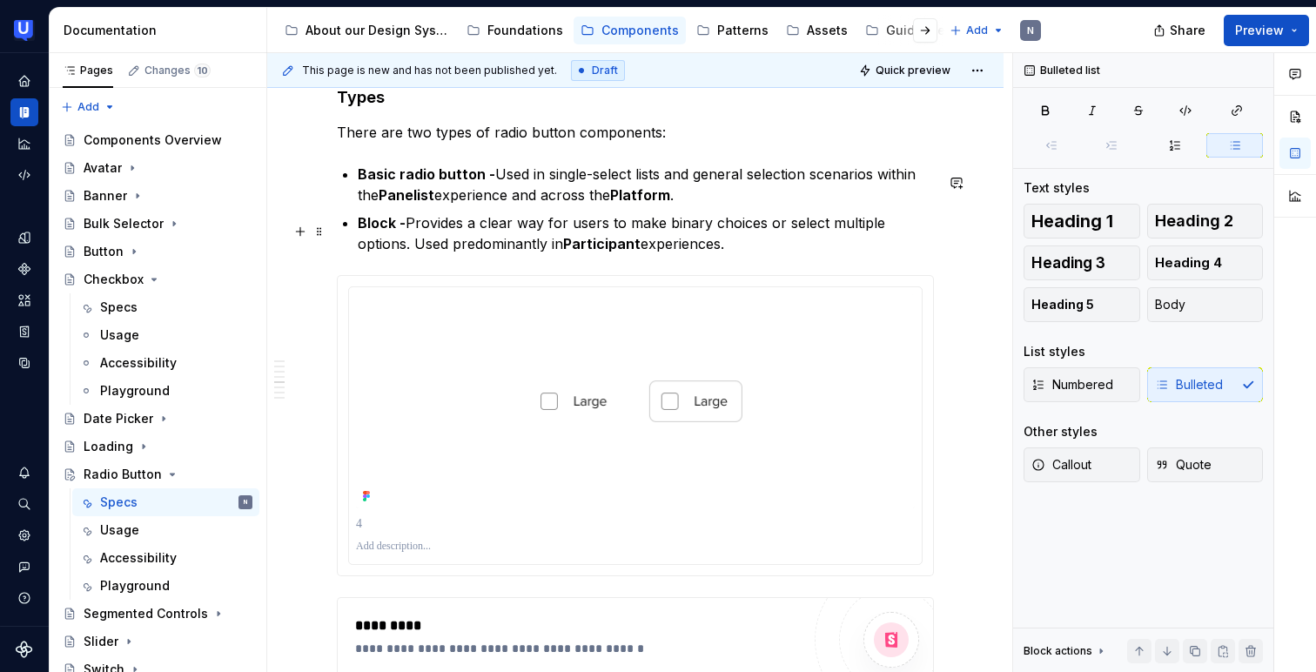
scroll to position [2941, 0]
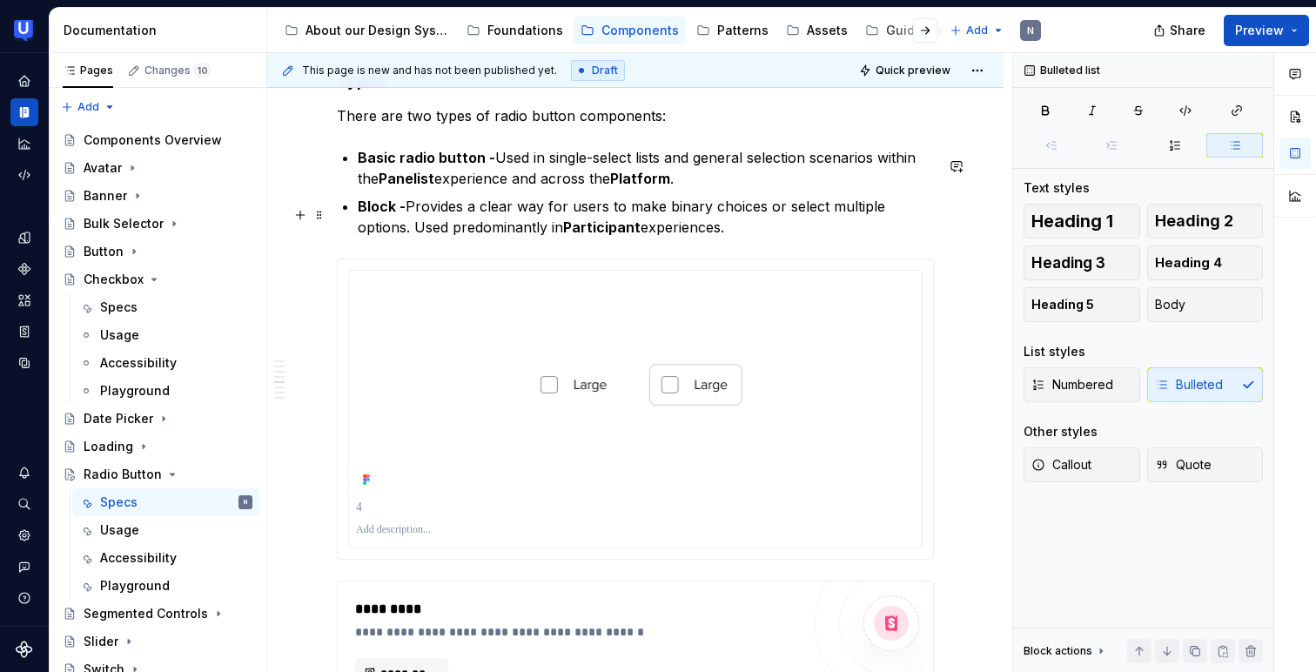
click at [669, 213] on p "Block - Provides a clear way for users to make binary choices or select multipl…" at bounding box center [646, 217] width 576 height 42
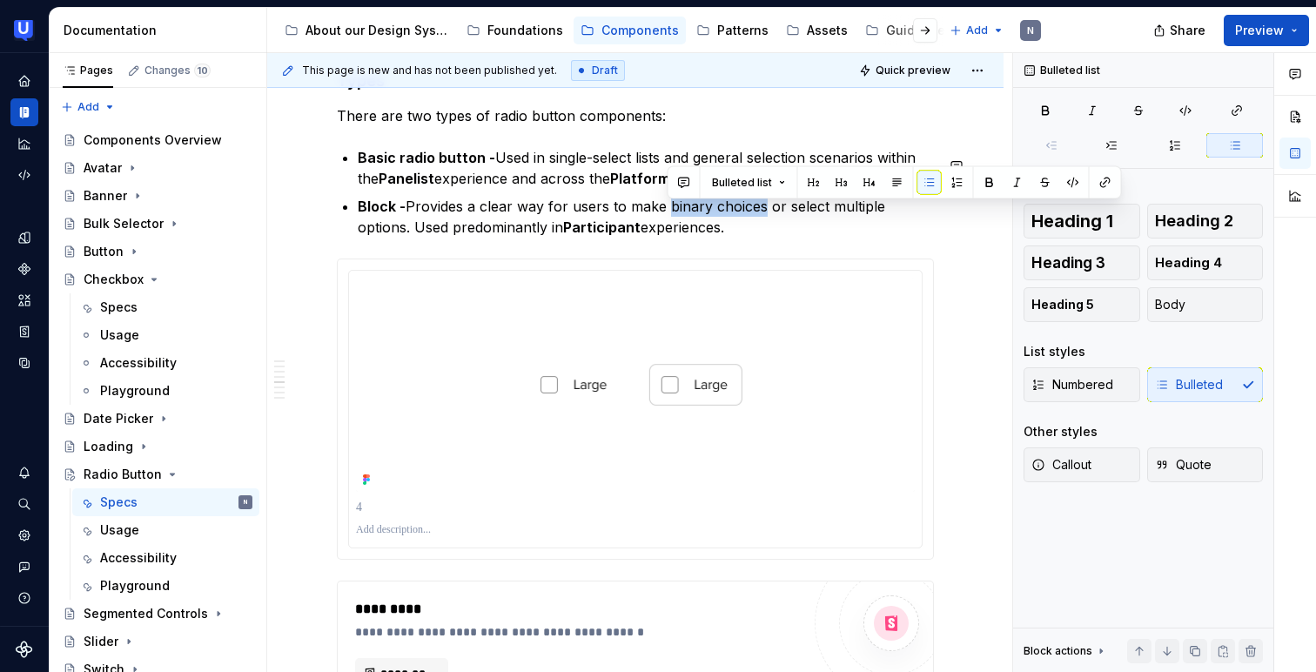
copy p "binary choices"
click at [691, 215] on p "Block - Provides a clear way for users to make binary choices or select multipl…" at bounding box center [646, 217] width 576 height 42
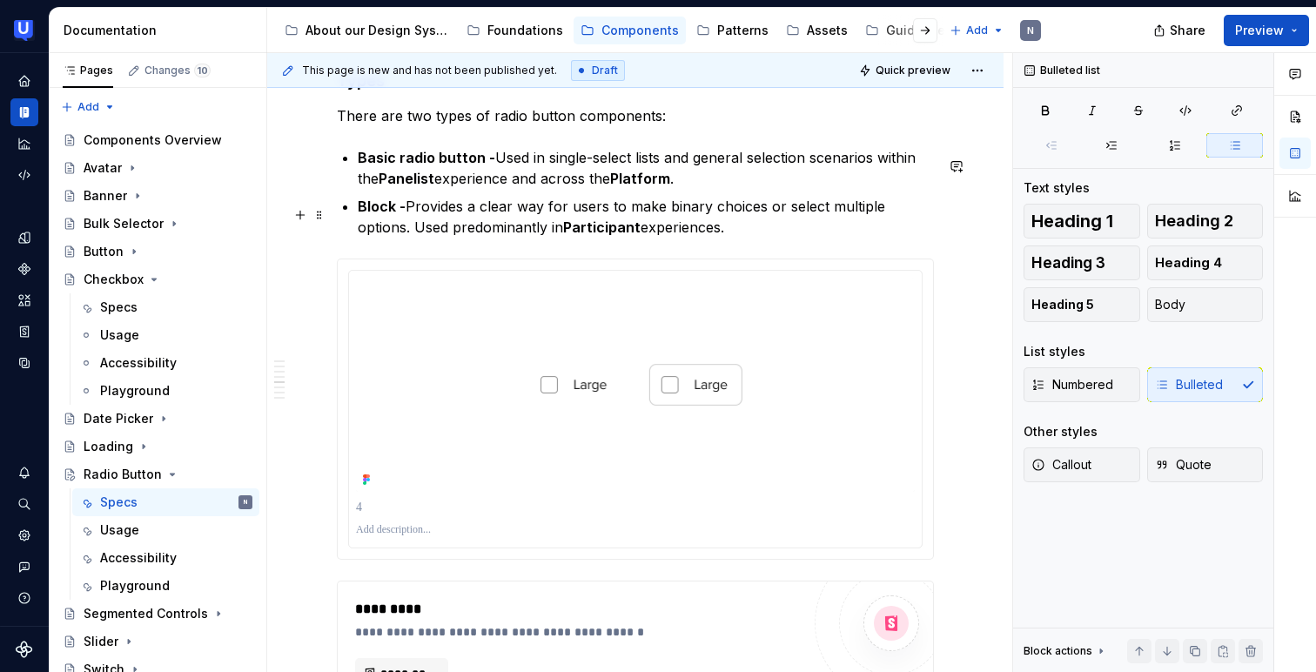
click at [833, 213] on p "Block - Provides a clear way for users to make binary choices or select multipl…" at bounding box center [646, 217] width 576 height 42
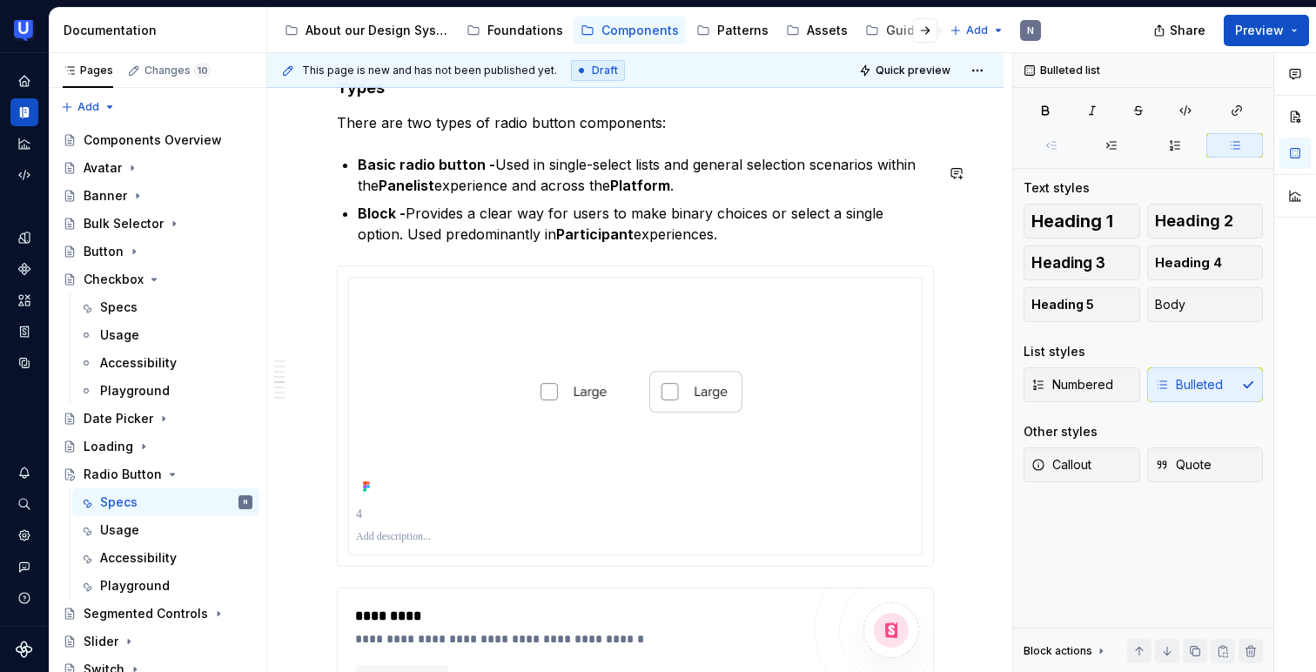
scroll to position [2951, 0]
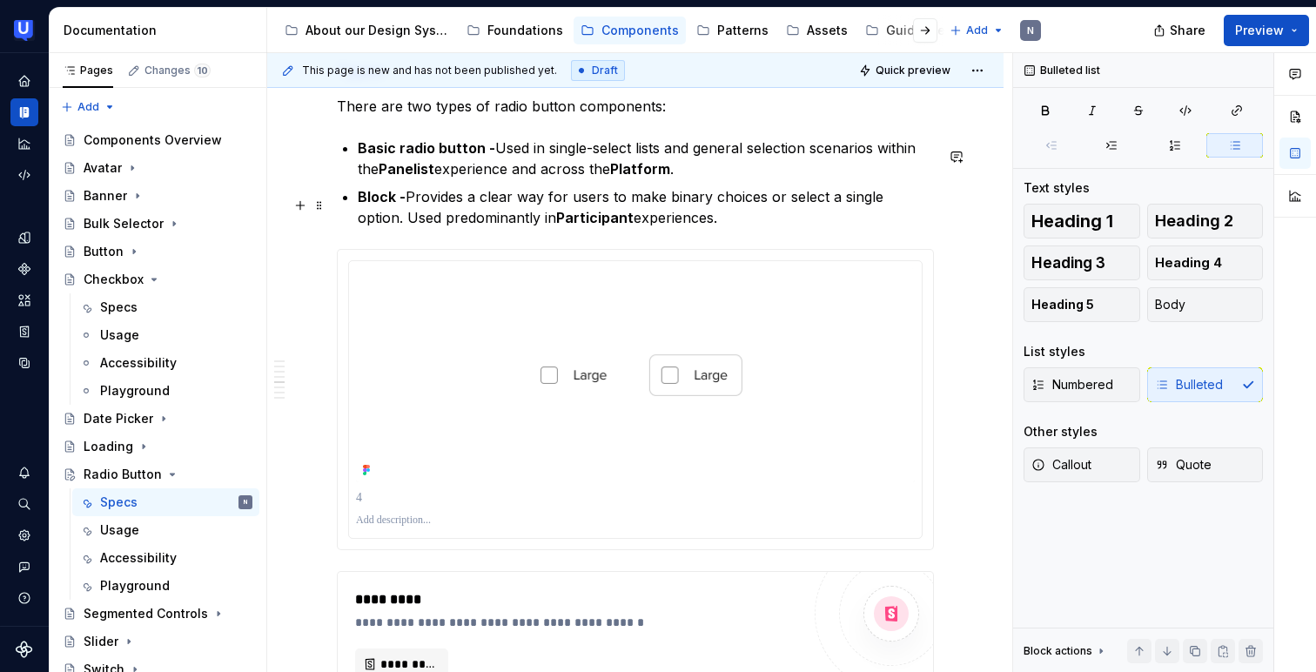
click at [773, 212] on p "Block - Provides a clear way for users to make binary choices or select a singl…" at bounding box center [646, 207] width 576 height 42
click at [782, 202] on p "Block - Provides a clear way for users to make binary choices or select a singl…" at bounding box center [646, 207] width 576 height 42
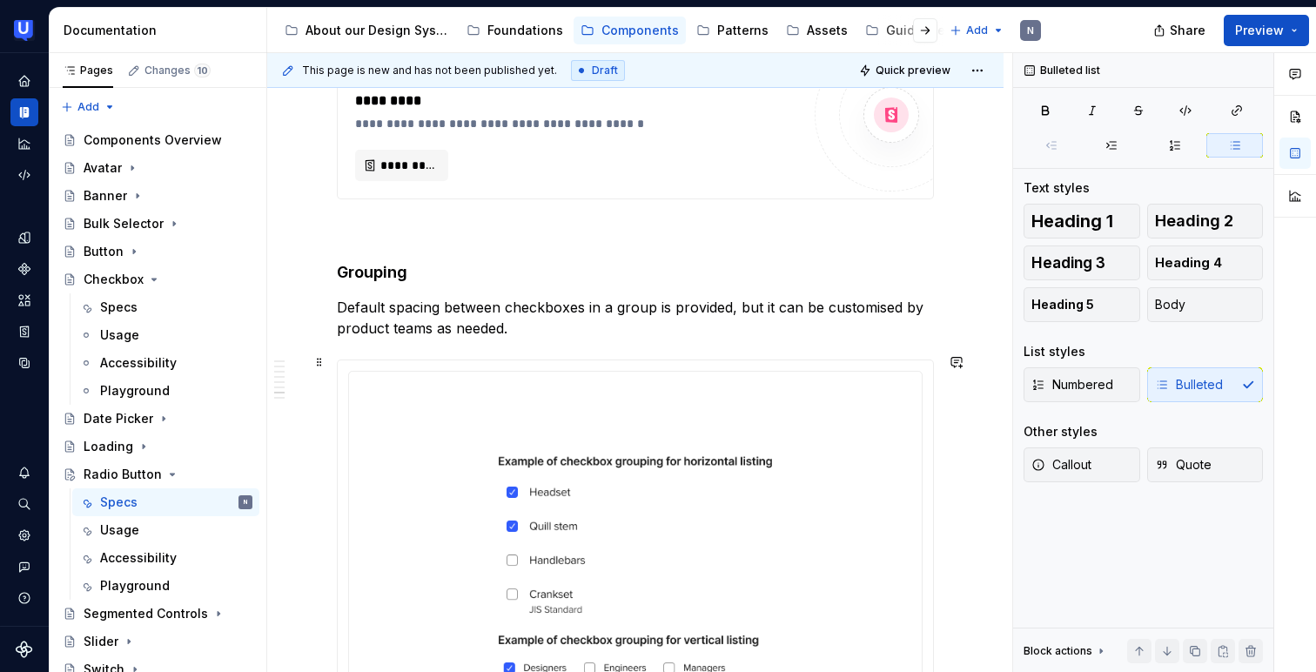
scroll to position [4219, 0]
click at [581, 297] on p "Default spacing between checkboxes in a group is provided, but it can be custom…" at bounding box center [635, 317] width 597 height 42
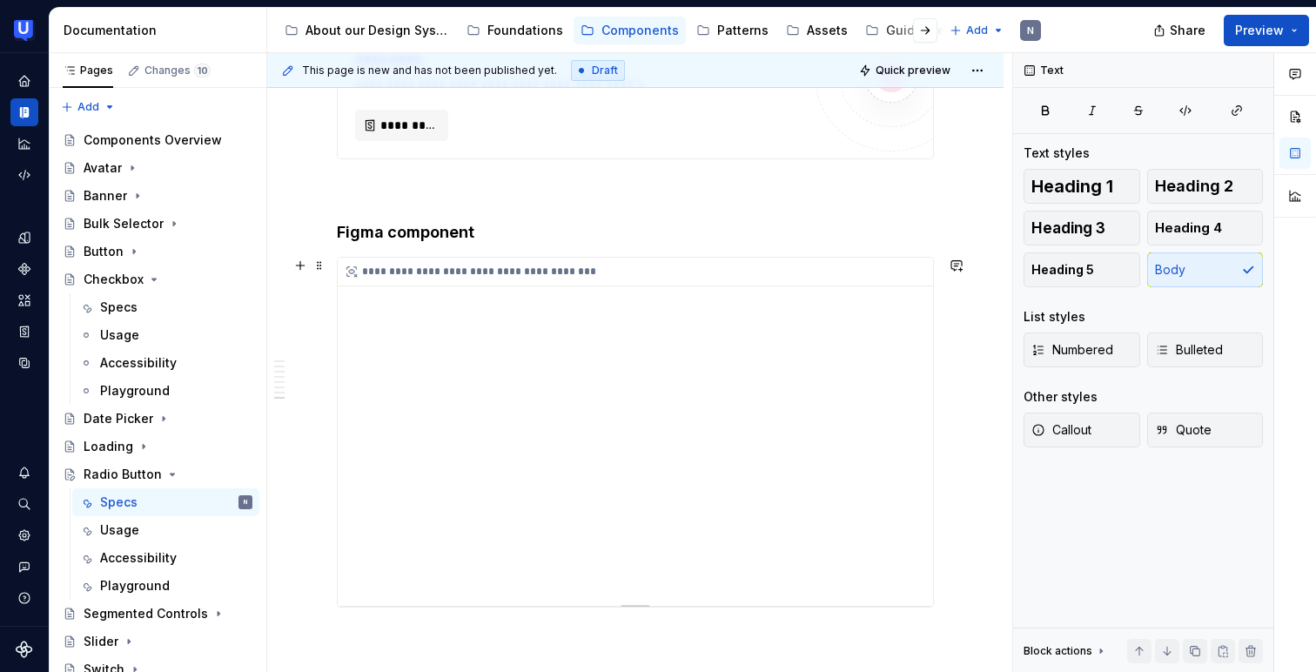
scroll to position [4986, 0]
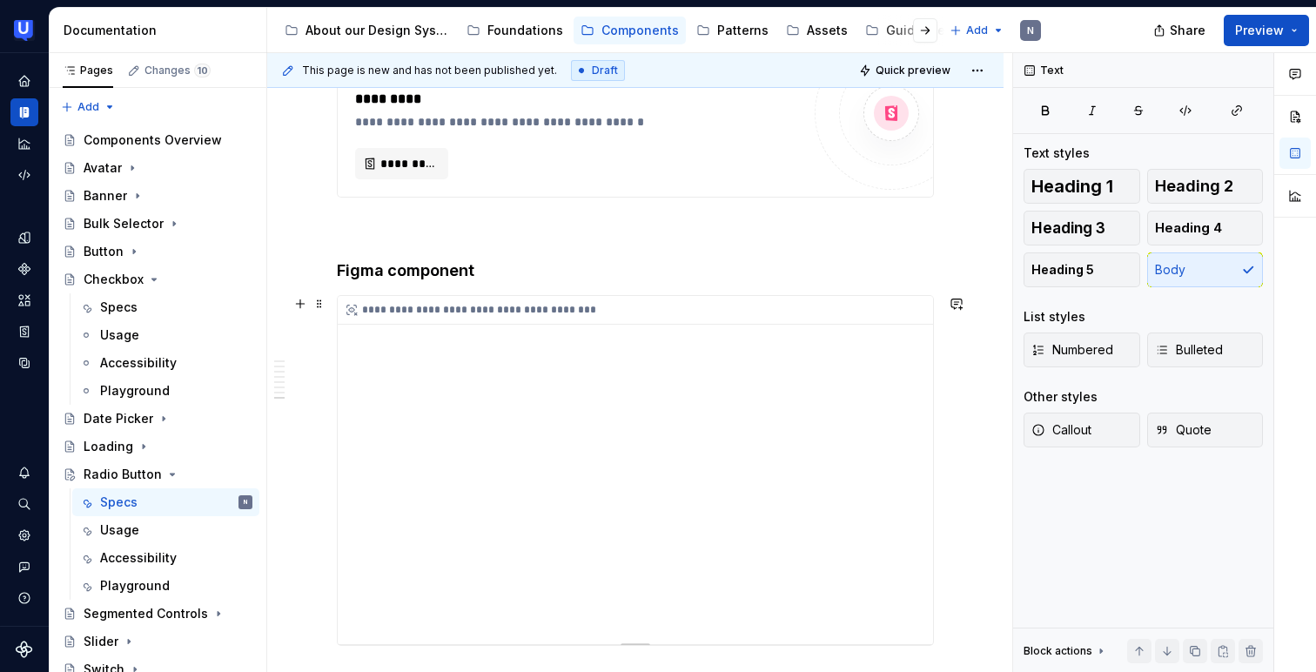
click at [707, 310] on div "**********" at bounding box center [640, 310] width 604 height 29
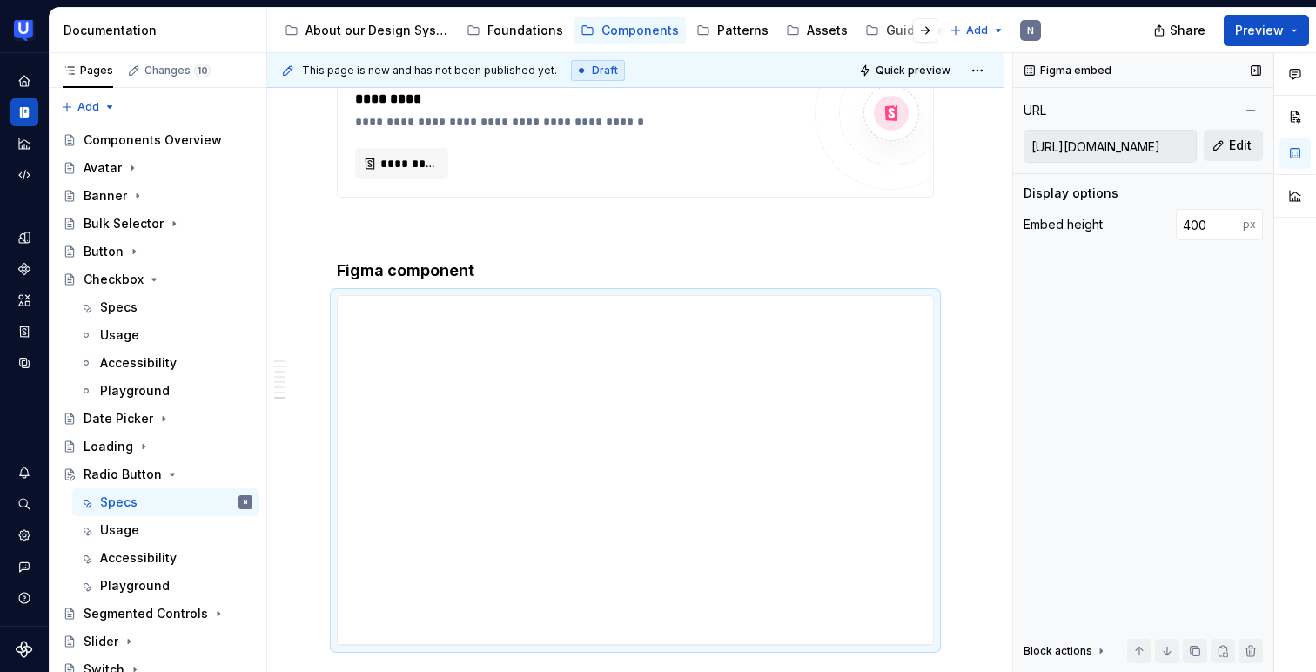
click at [1226, 139] on button "Edit" at bounding box center [1233, 145] width 59 height 31
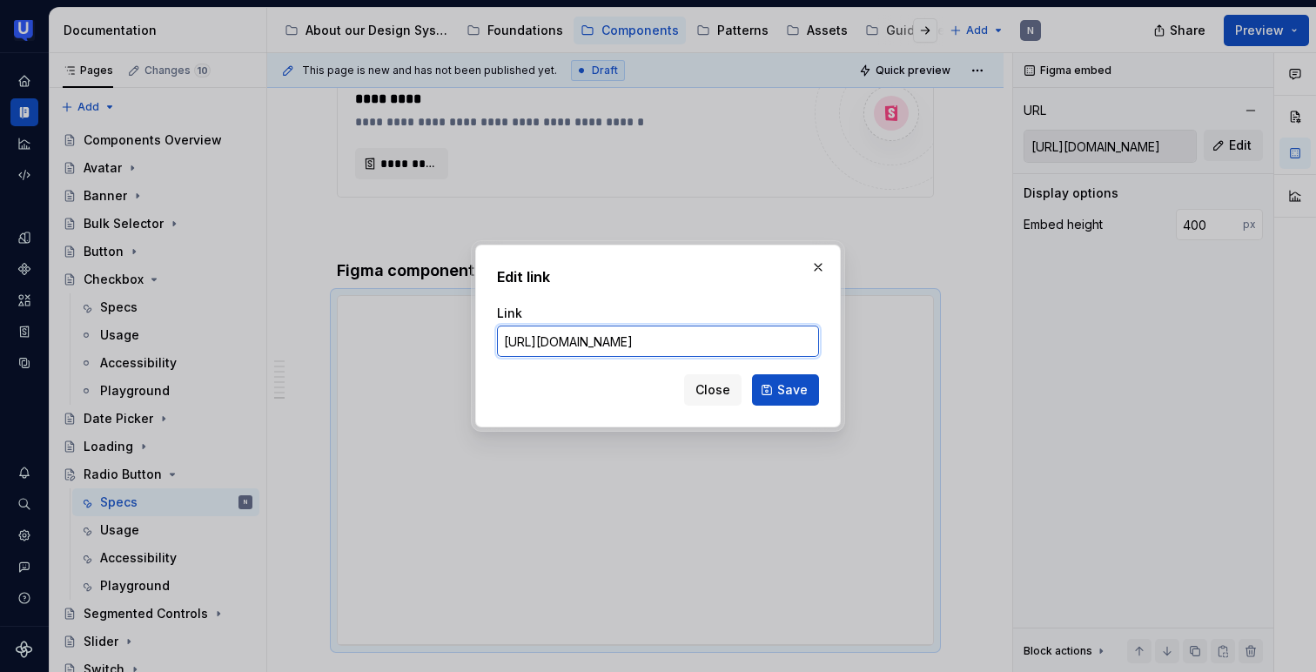
paste input "[DOMAIN_NAME][URL]"
type input "[URL][DOMAIN_NAME]"
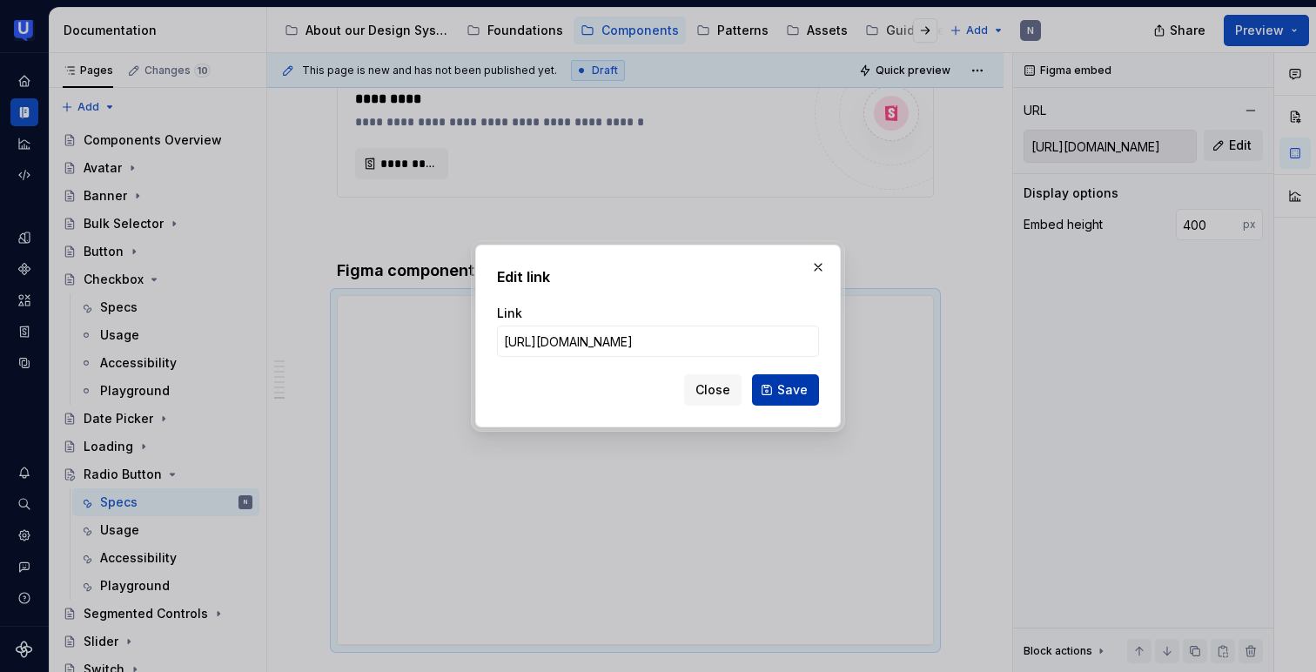
click at [780, 388] on span "Save" at bounding box center [792, 389] width 30 height 17
type input "[URL][DOMAIN_NAME]"
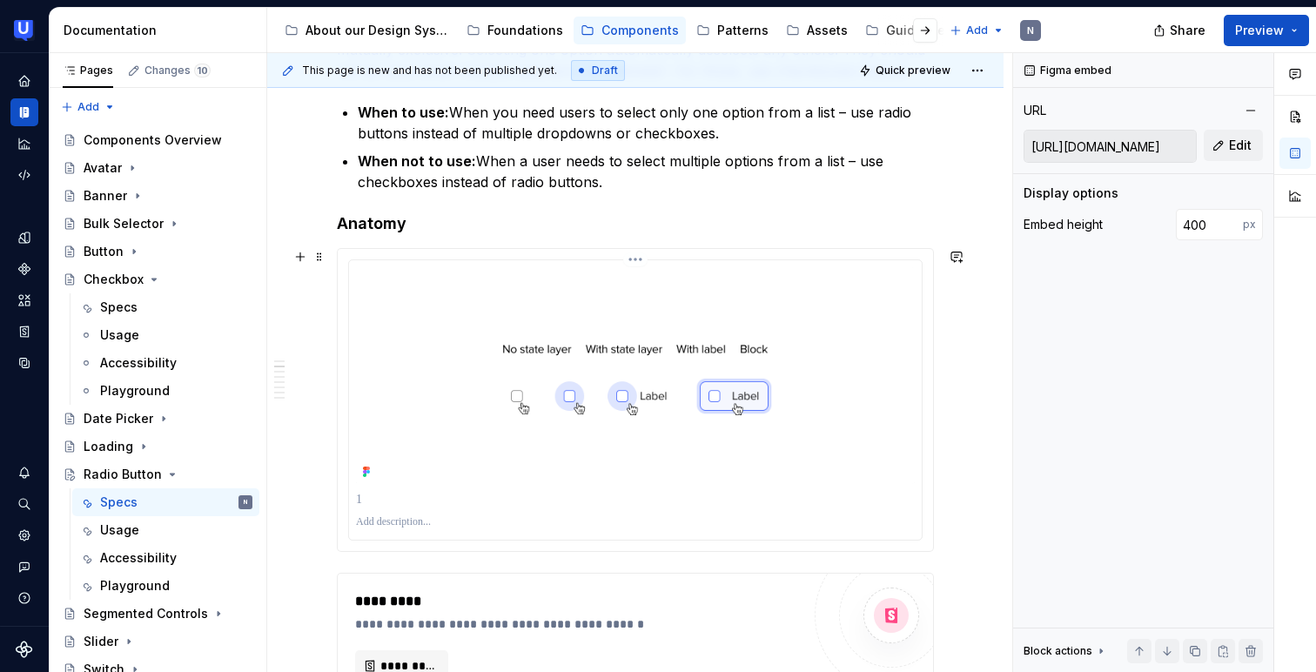
scroll to position [426, 0]
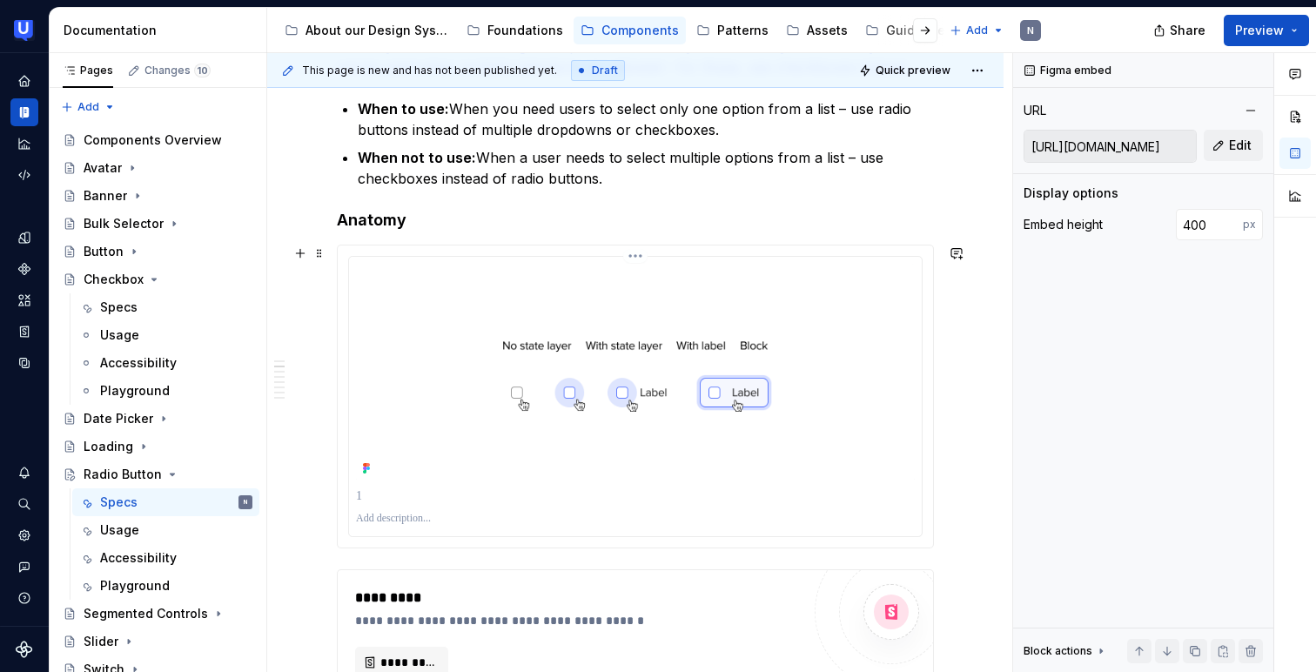
click at [542, 306] on img at bounding box center [635, 372] width 559 height 217
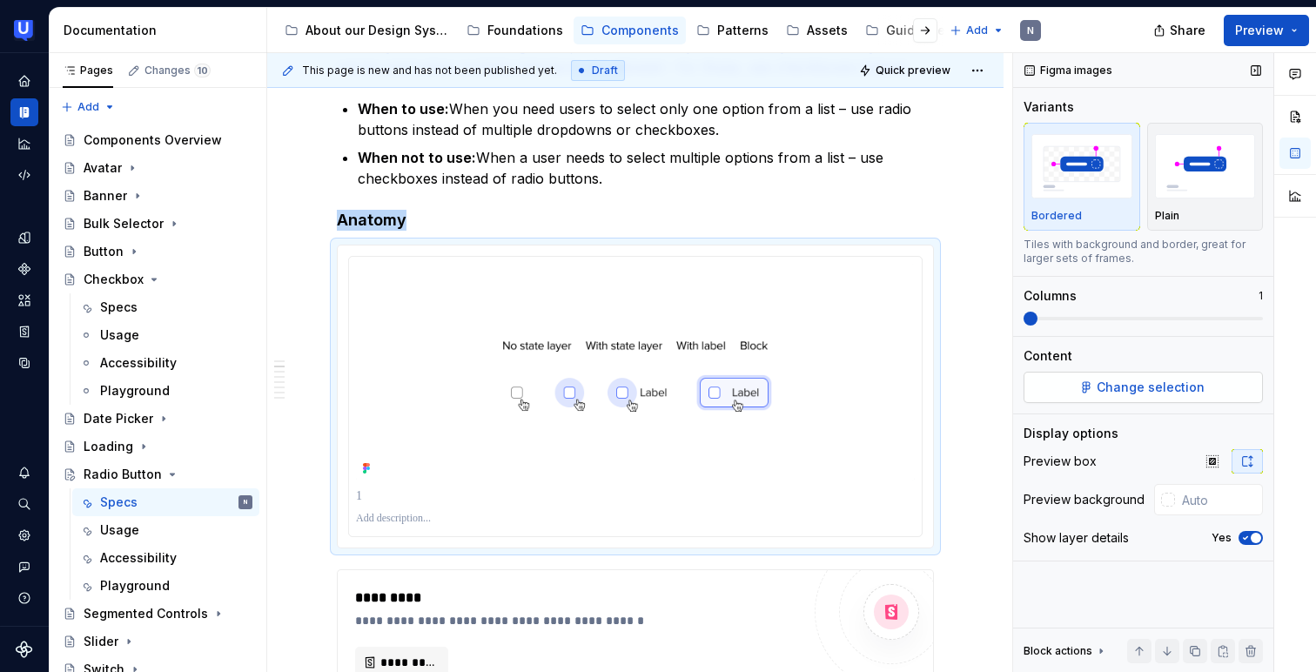
click at [1114, 386] on span "Change selection" at bounding box center [1151, 387] width 108 height 17
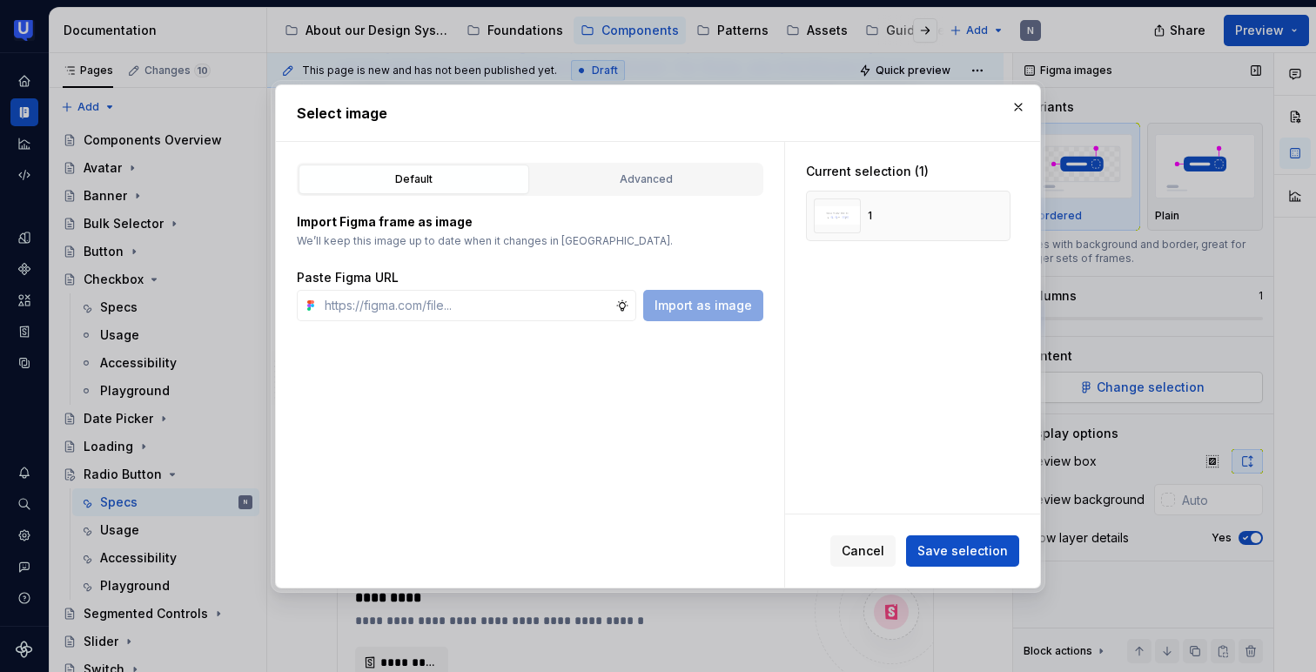
type textarea "*"
type input "[URL][DOMAIN_NAME]"
type textarea "*"
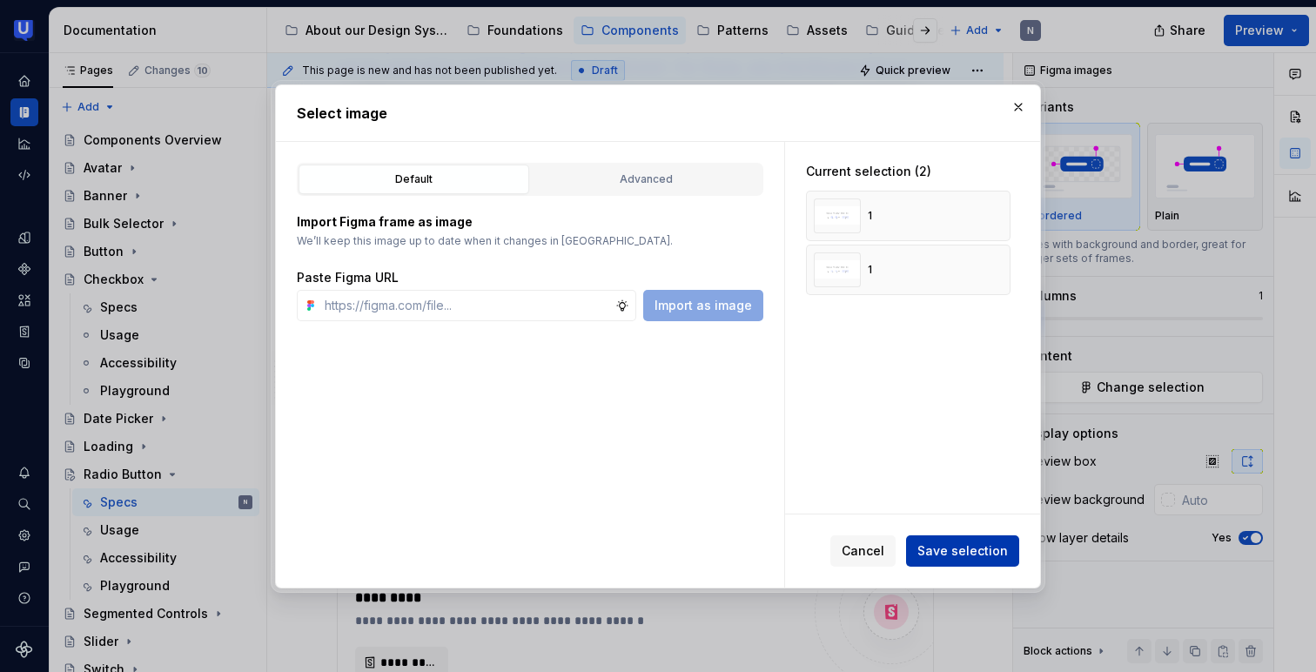
click at [954, 547] on span "Save selection" at bounding box center [962, 550] width 91 height 17
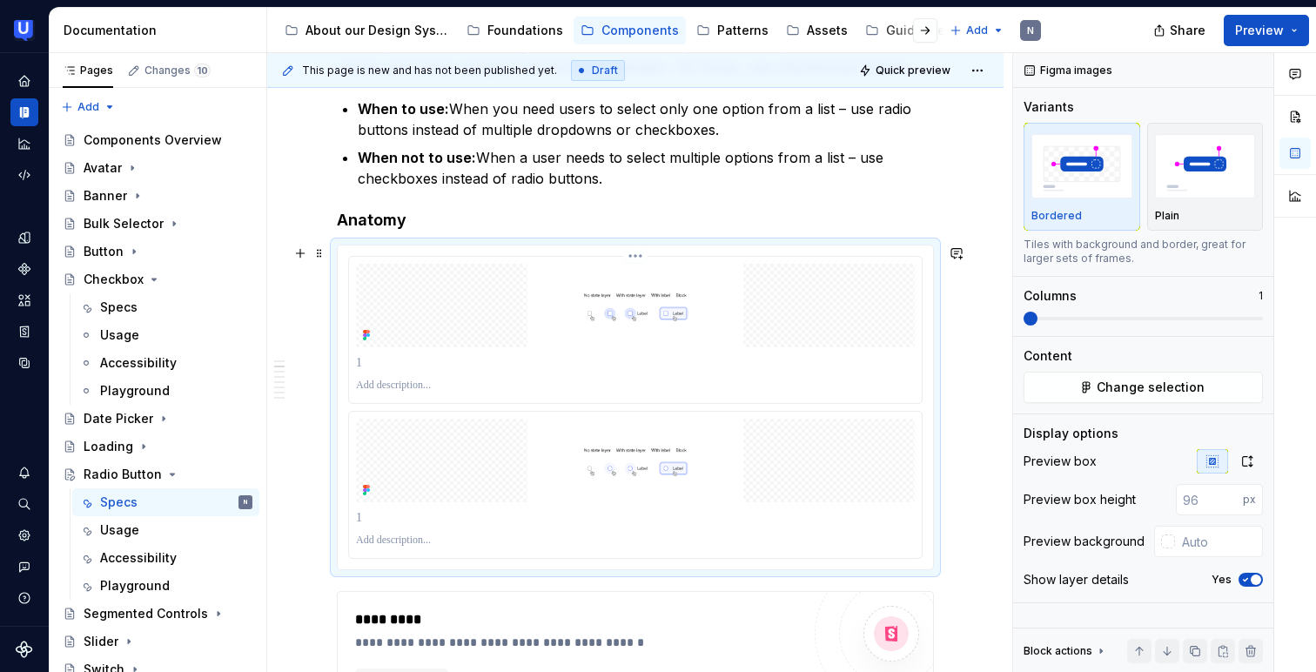
click at [788, 305] on img at bounding box center [635, 306] width 559 height 84
click at [1116, 385] on span "Change selection" at bounding box center [1151, 387] width 108 height 17
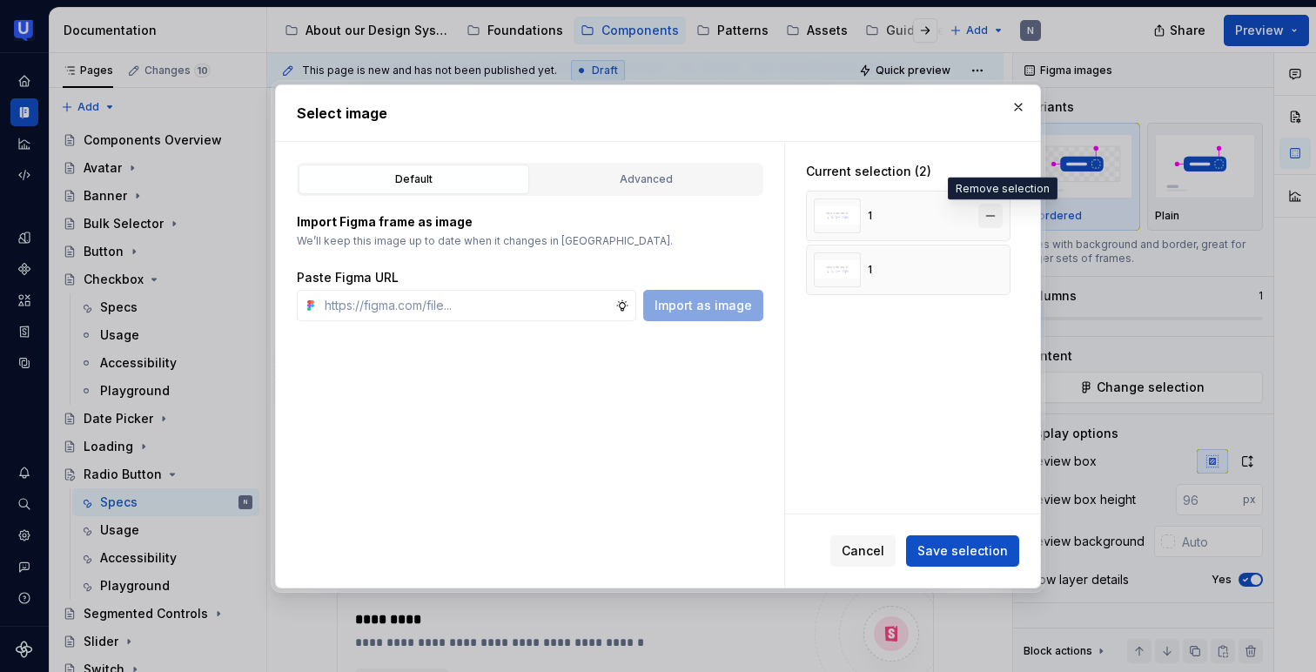
click at [996, 213] on button "button" at bounding box center [990, 216] width 24 height 24
click at [966, 543] on span "Save selection" at bounding box center [962, 550] width 91 height 17
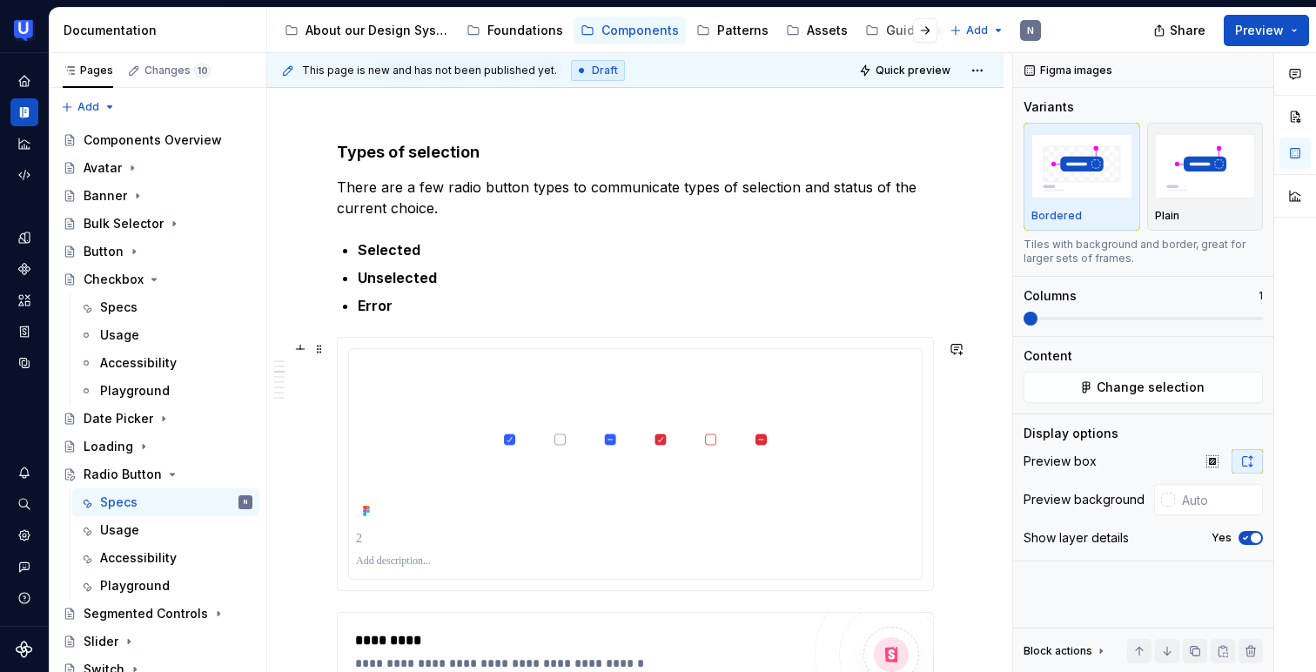
scroll to position [1511, 0]
click at [833, 386] on img at bounding box center [635, 439] width 559 height 168
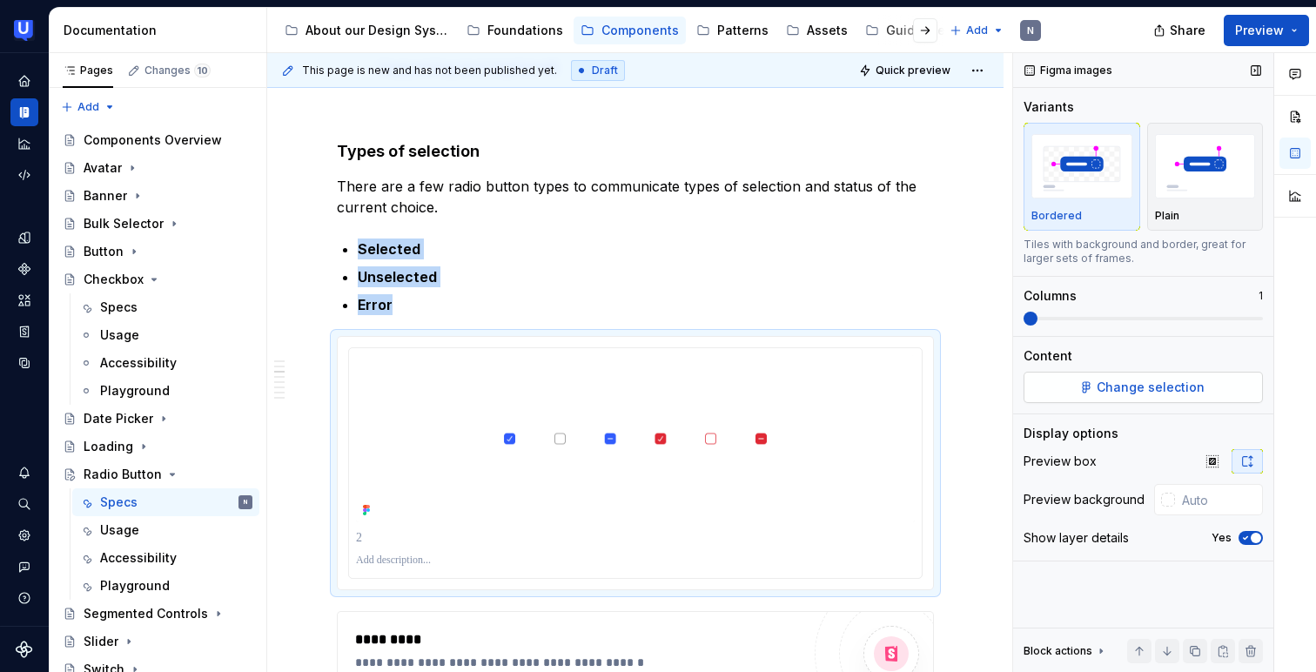
click at [1186, 383] on span "Change selection" at bounding box center [1151, 387] width 108 height 17
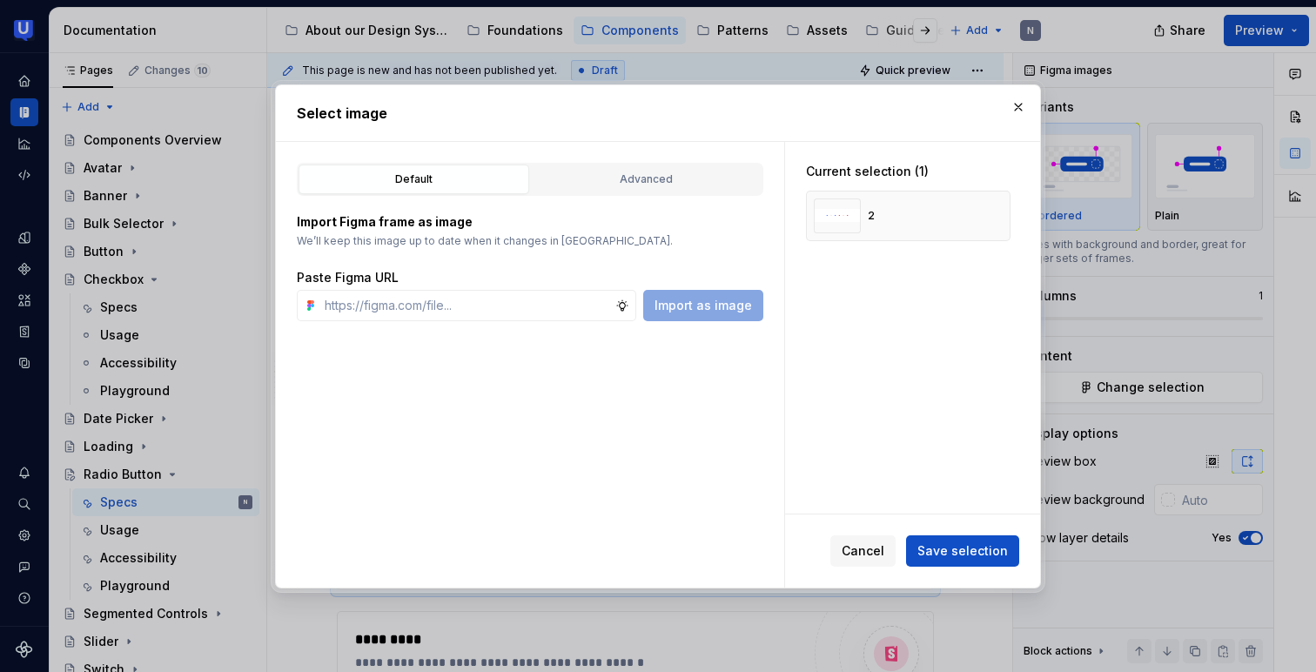
type textarea "*"
type input "[URL][DOMAIN_NAME]"
click at [704, 295] on button "Import as image" at bounding box center [703, 305] width 120 height 31
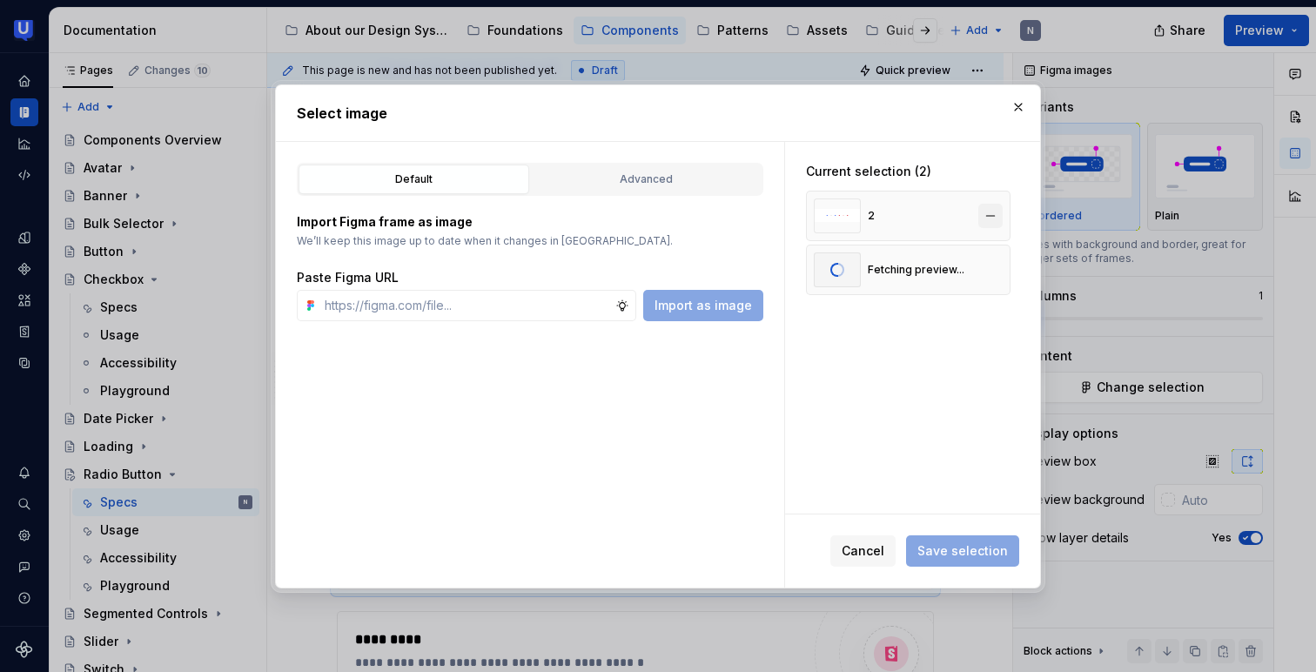
click at [1003, 210] on button "button" at bounding box center [990, 216] width 24 height 24
click at [969, 552] on span "Save selection" at bounding box center [962, 550] width 91 height 17
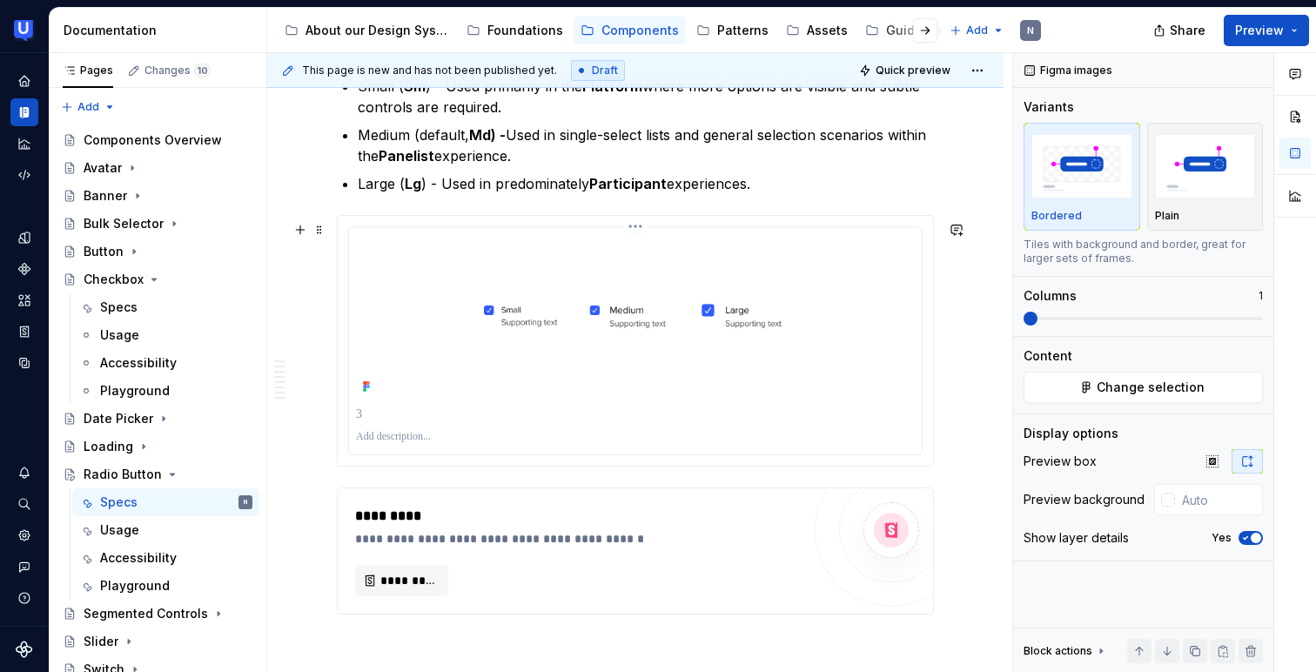
scroll to position [2385, 0]
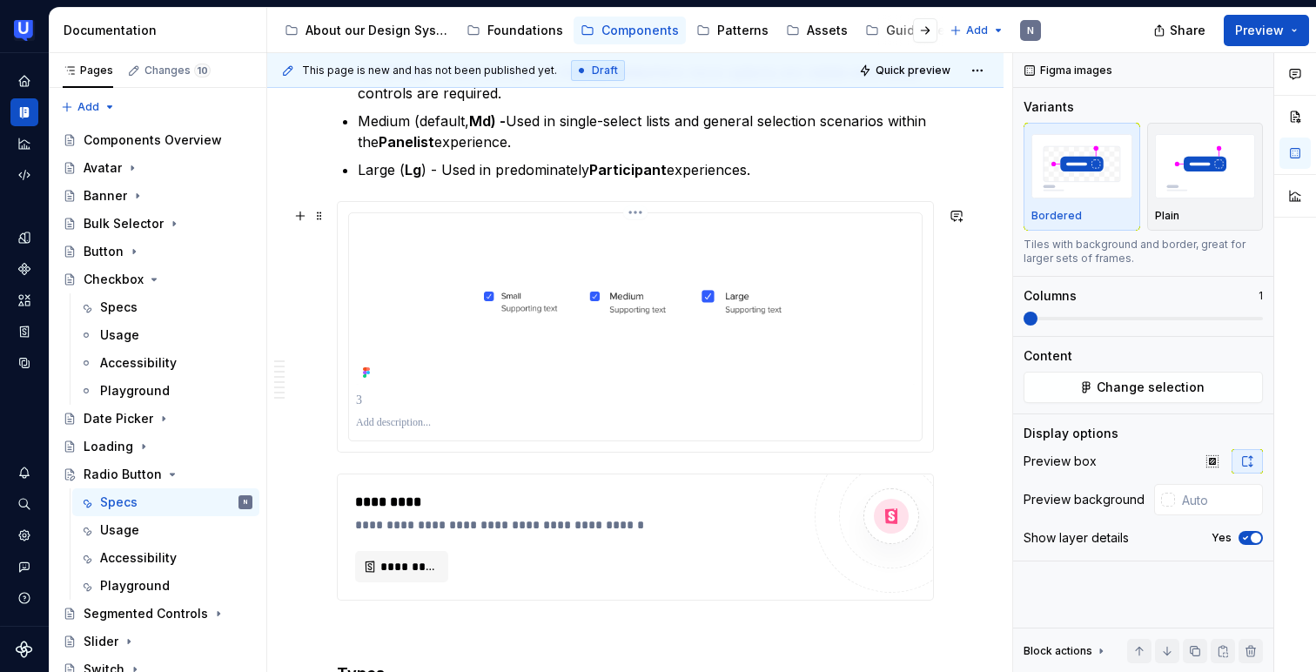
click at [675, 350] on img at bounding box center [635, 302] width 559 height 165
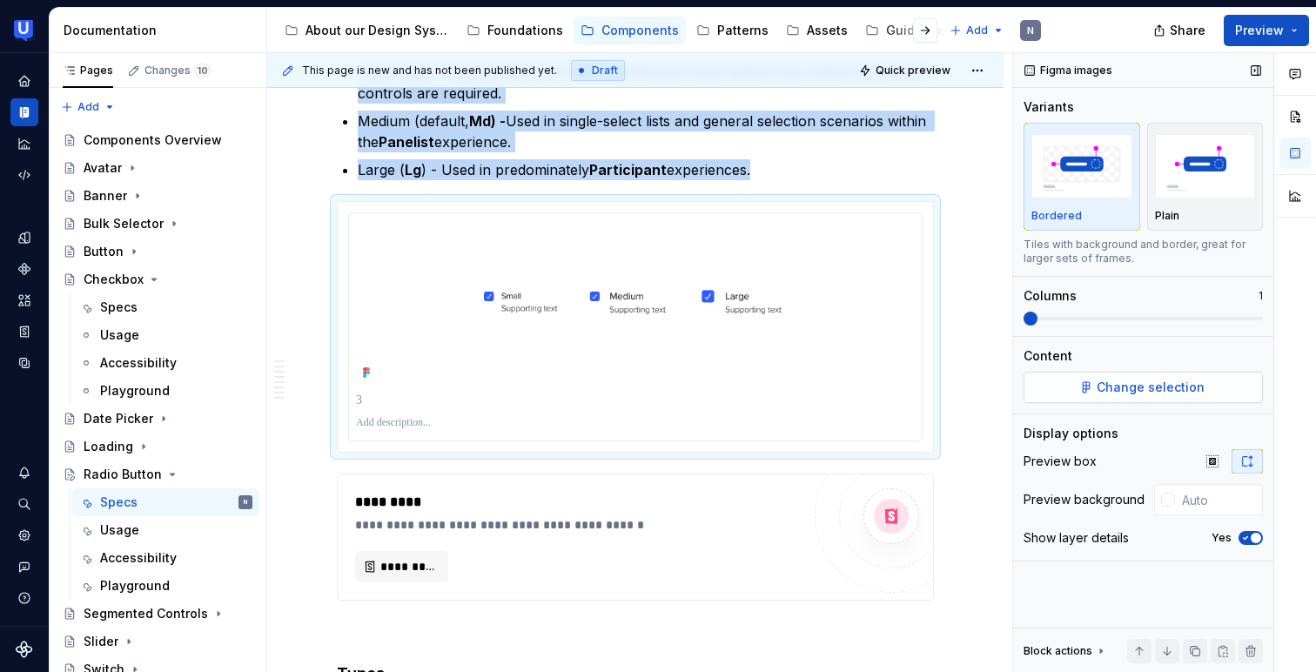
click at [1131, 394] on span "Change selection" at bounding box center [1151, 387] width 108 height 17
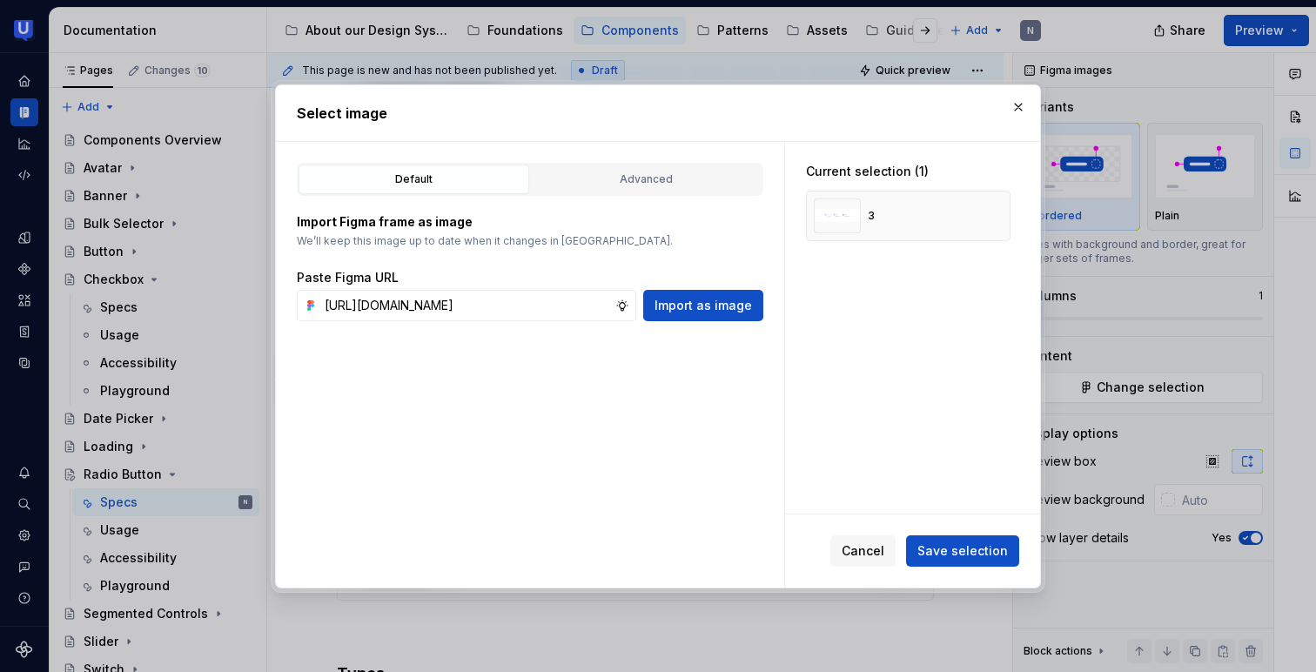
scroll to position [0, 530]
type input "[URL][DOMAIN_NAME]"
click at [687, 314] on button "Import as image" at bounding box center [703, 305] width 120 height 31
click at [994, 214] on button "button" at bounding box center [990, 216] width 24 height 24
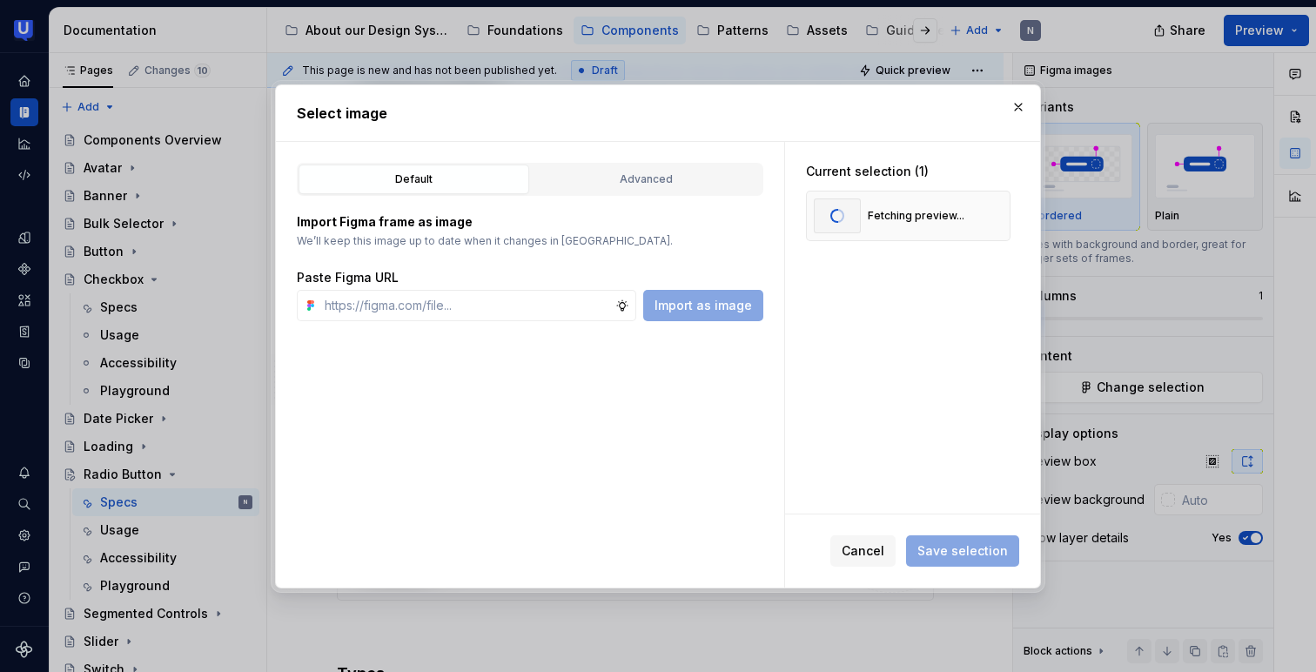
click at [929, 304] on div "Current selection (1) Fetching preview..." at bounding box center [912, 328] width 255 height 372
click at [875, 545] on span "Cancel" at bounding box center [863, 550] width 43 height 17
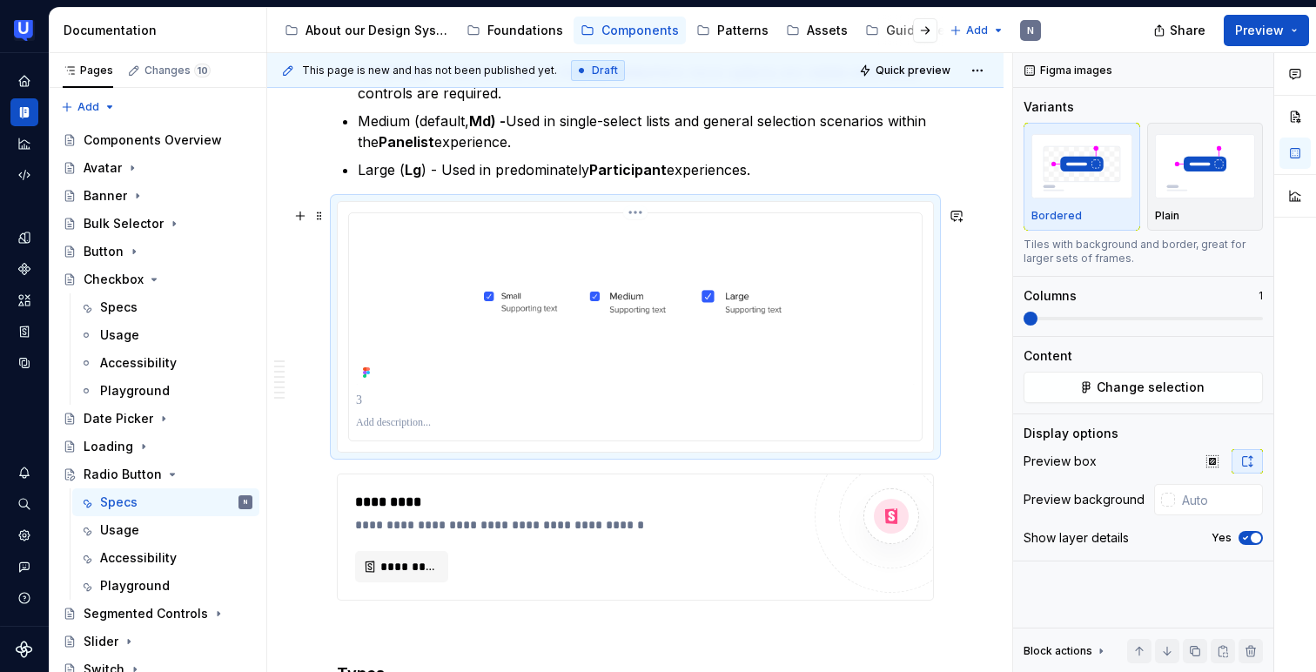
click at [792, 369] on img at bounding box center [635, 302] width 559 height 165
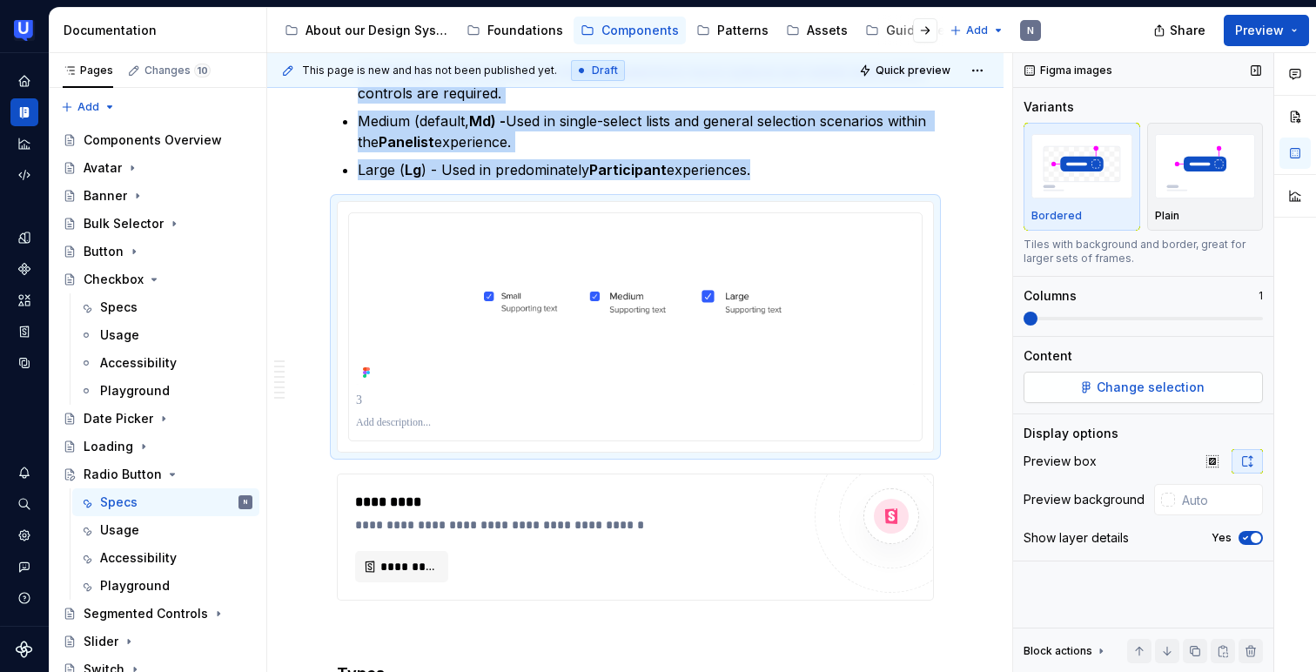
click at [1134, 393] on span "Change selection" at bounding box center [1151, 387] width 108 height 17
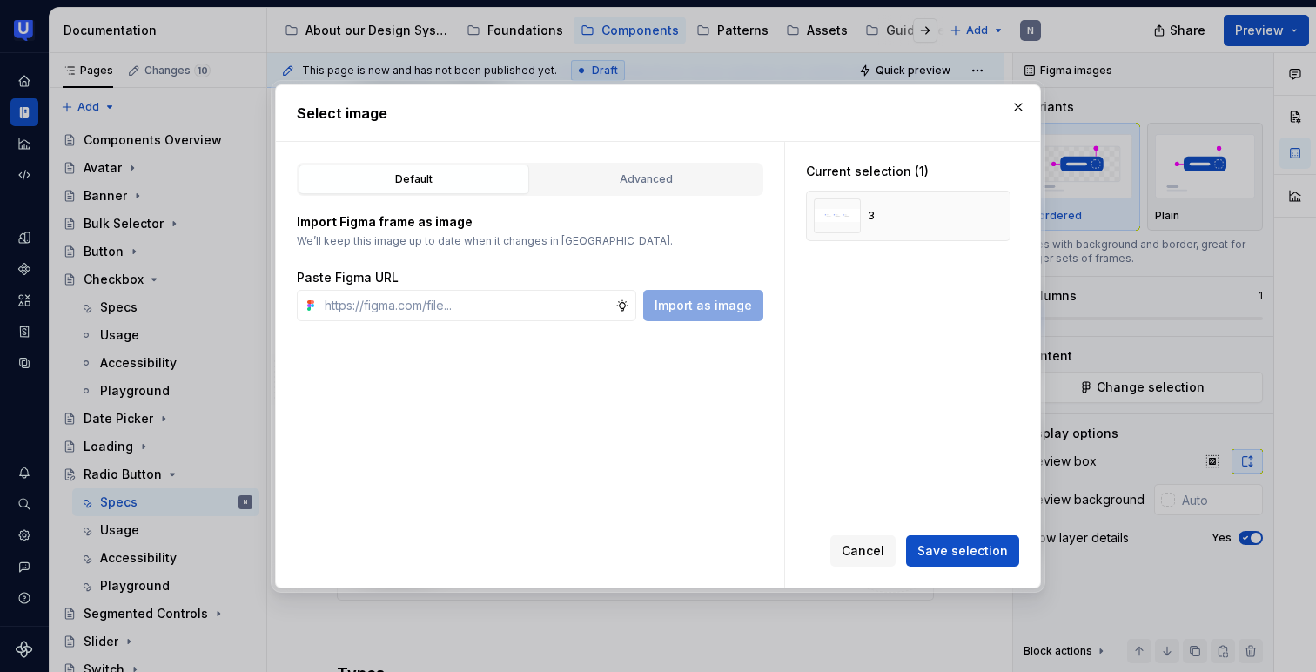
type textarea "*"
type input "[URL][DOMAIN_NAME]"
click at [741, 292] on button "Import as image" at bounding box center [703, 305] width 120 height 31
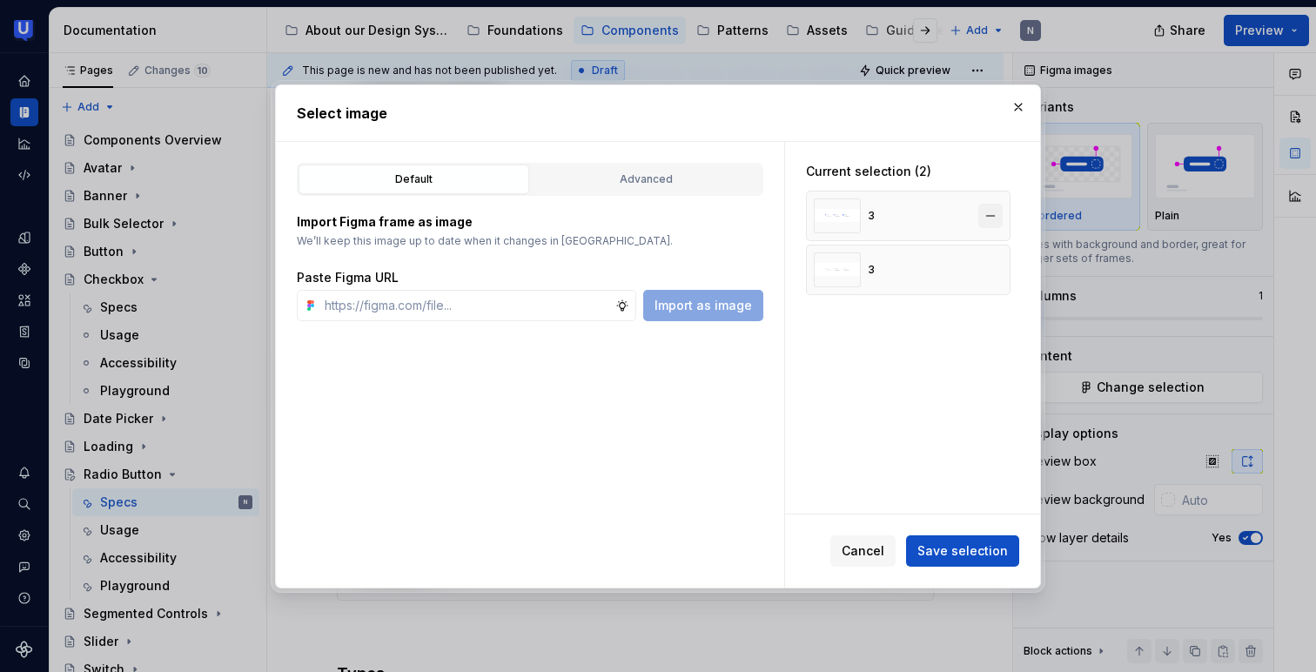
click at [989, 218] on button "button" at bounding box center [990, 216] width 24 height 24
click at [937, 554] on span "Save selection" at bounding box center [962, 550] width 91 height 17
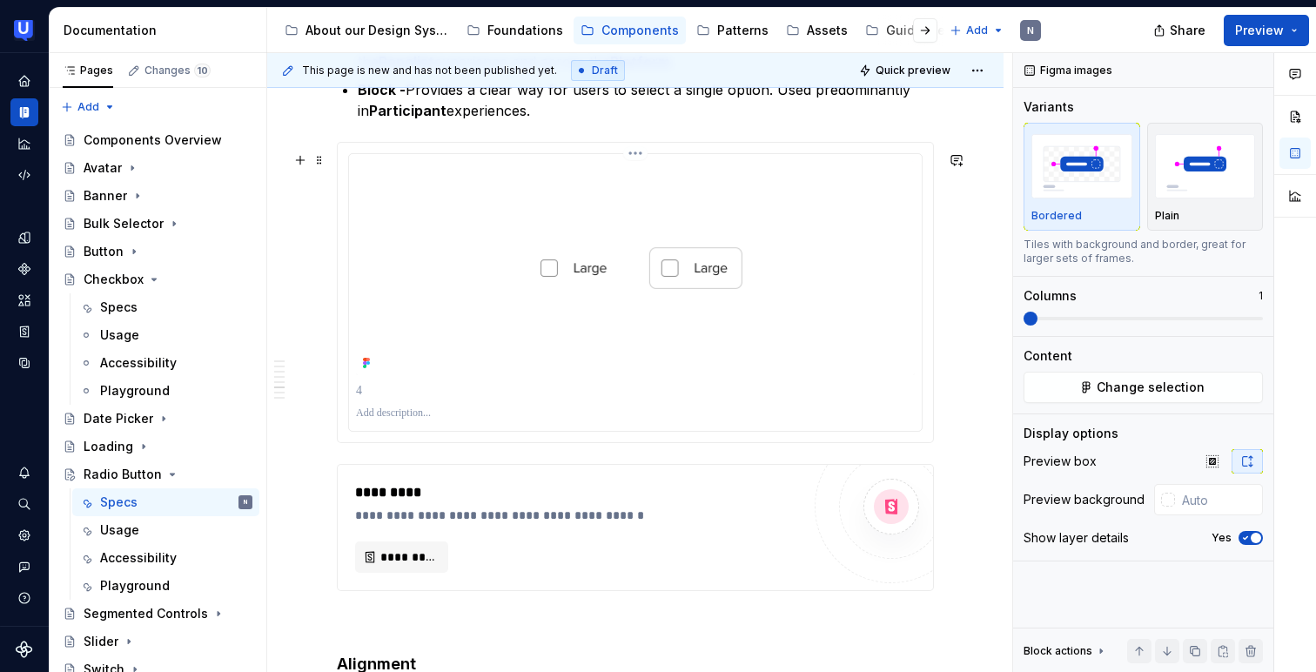
scroll to position [3101, 0]
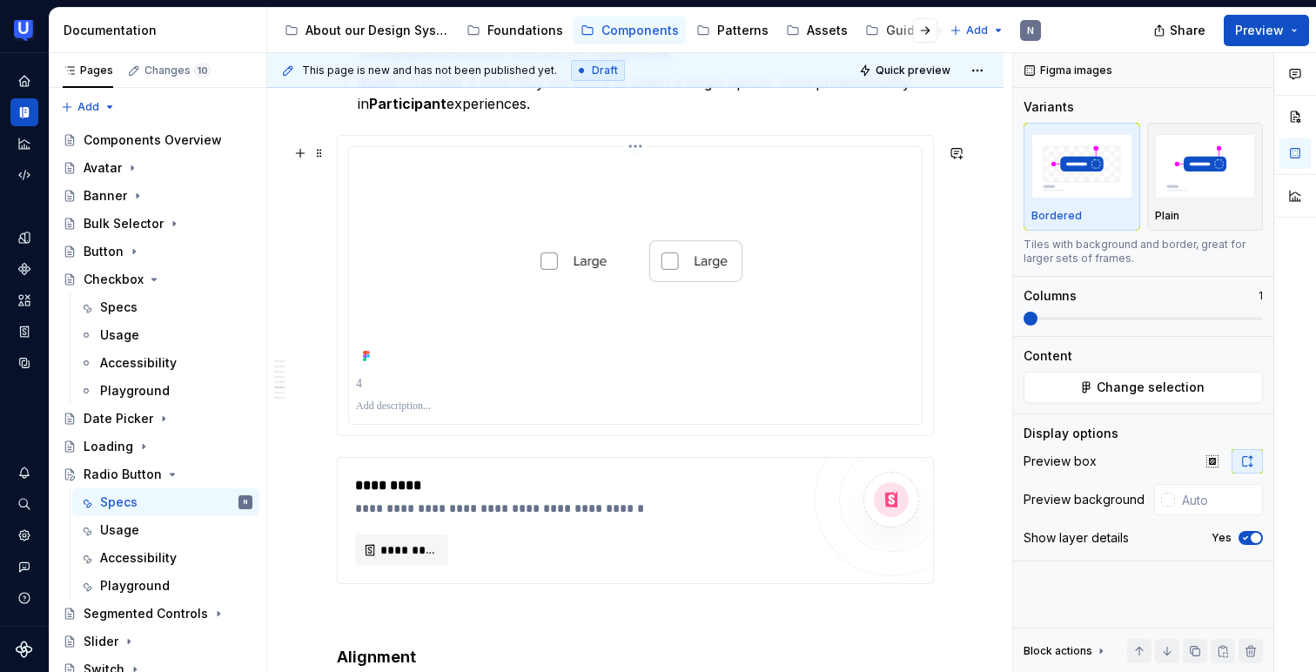
click at [495, 292] on img at bounding box center [635, 261] width 559 height 214
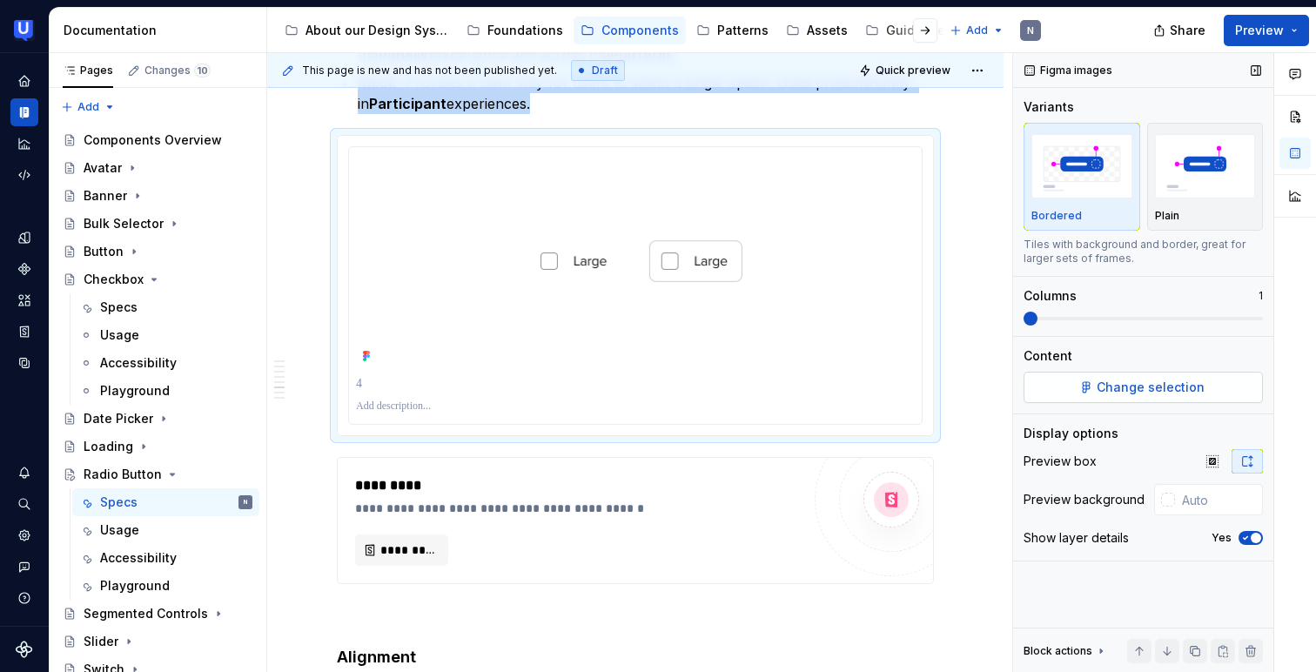
click at [1111, 379] on span "Change selection" at bounding box center [1151, 387] width 108 height 17
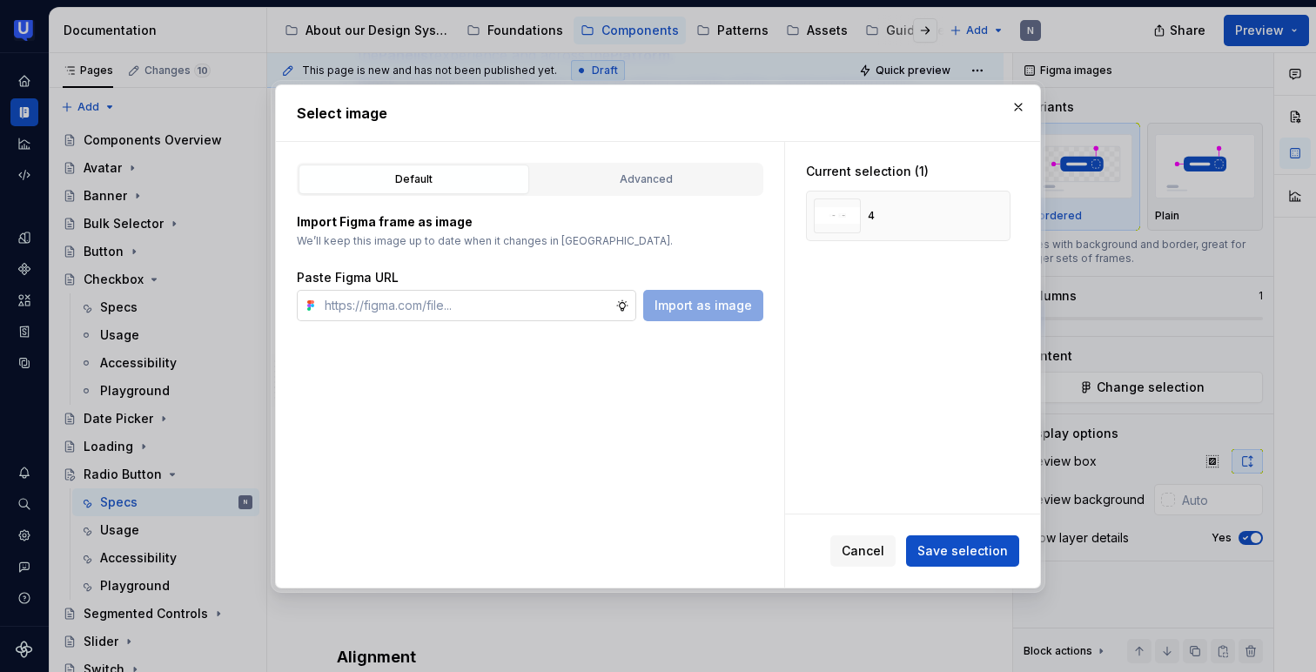
click at [567, 305] on input "text" at bounding box center [467, 305] width 298 height 31
type input "[URL][DOMAIN_NAME]"
click at [732, 297] on span "Import as image" at bounding box center [703, 305] width 97 height 17
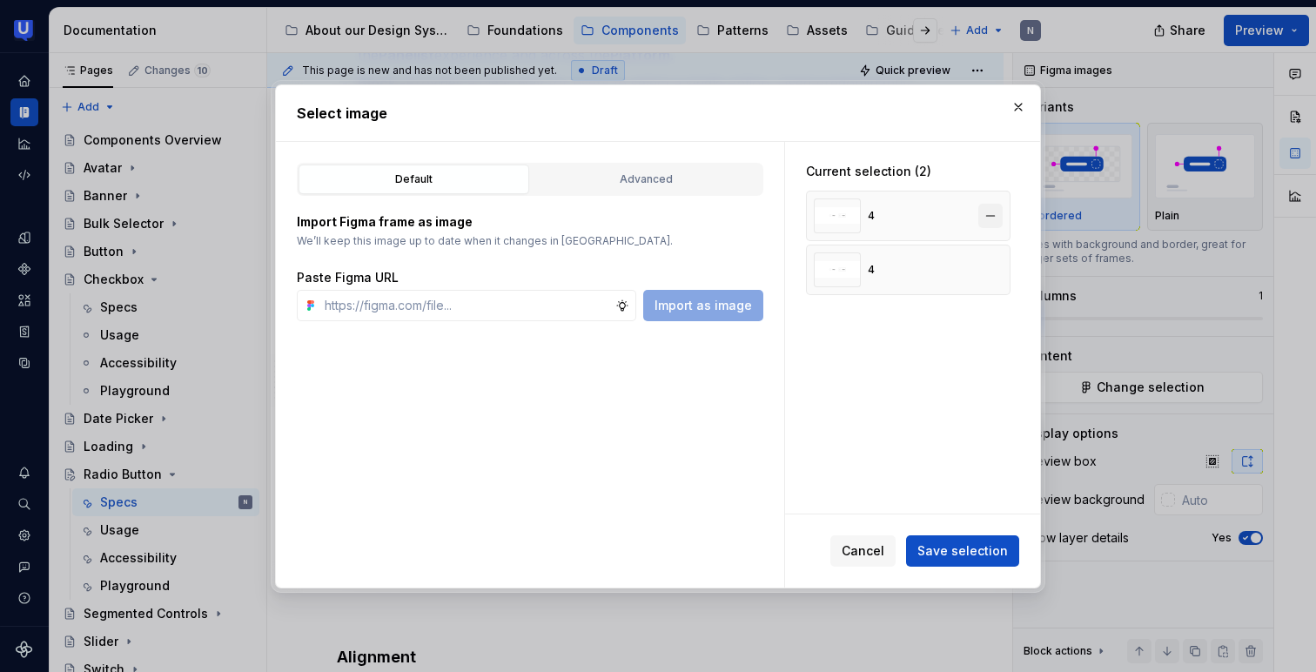
click at [996, 212] on button "button" at bounding box center [990, 216] width 24 height 24
click at [960, 545] on span "Save selection" at bounding box center [962, 550] width 91 height 17
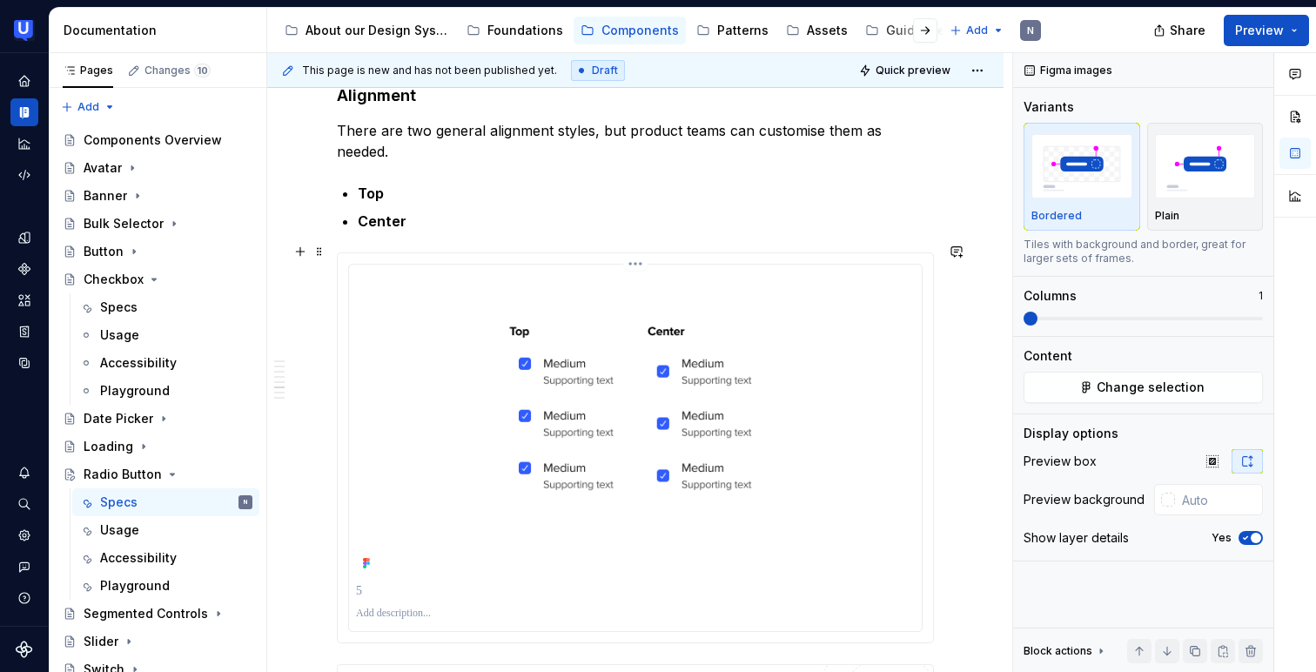
scroll to position [3662, 0]
click at [655, 440] on img at bounding box center [635, 424] width 559 height 304
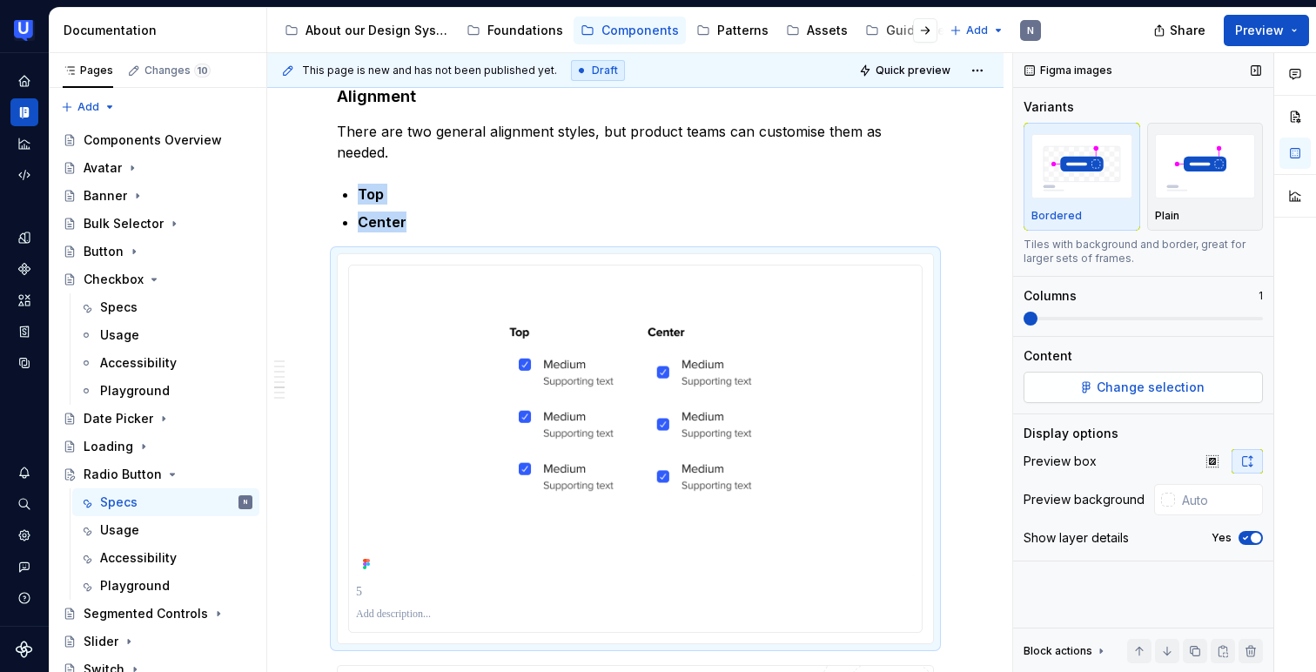
click at [1110, 382] on span "Change selection" at bounding box center [1151, 387] width 108 height 17
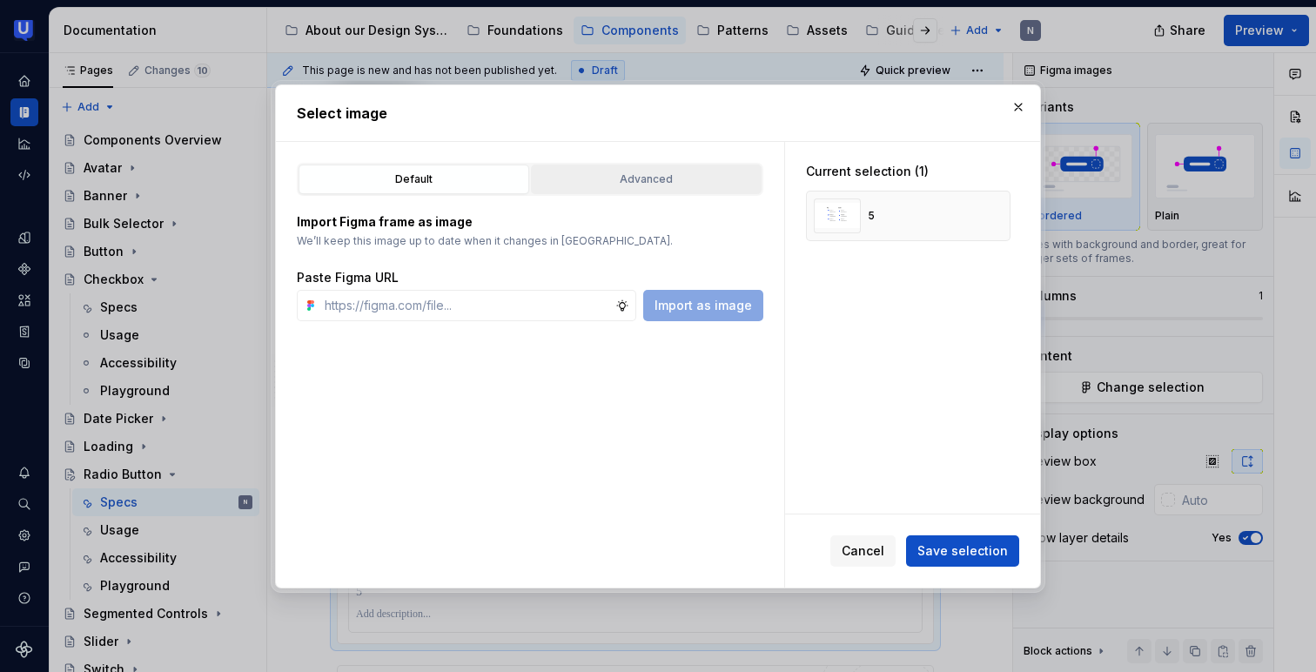
type textarea "*"
type input "[URL][DOMAIN_NAME]"
click at [681, 300] on span "Import as image" at bounding box center [703, 305] width 97 height 17
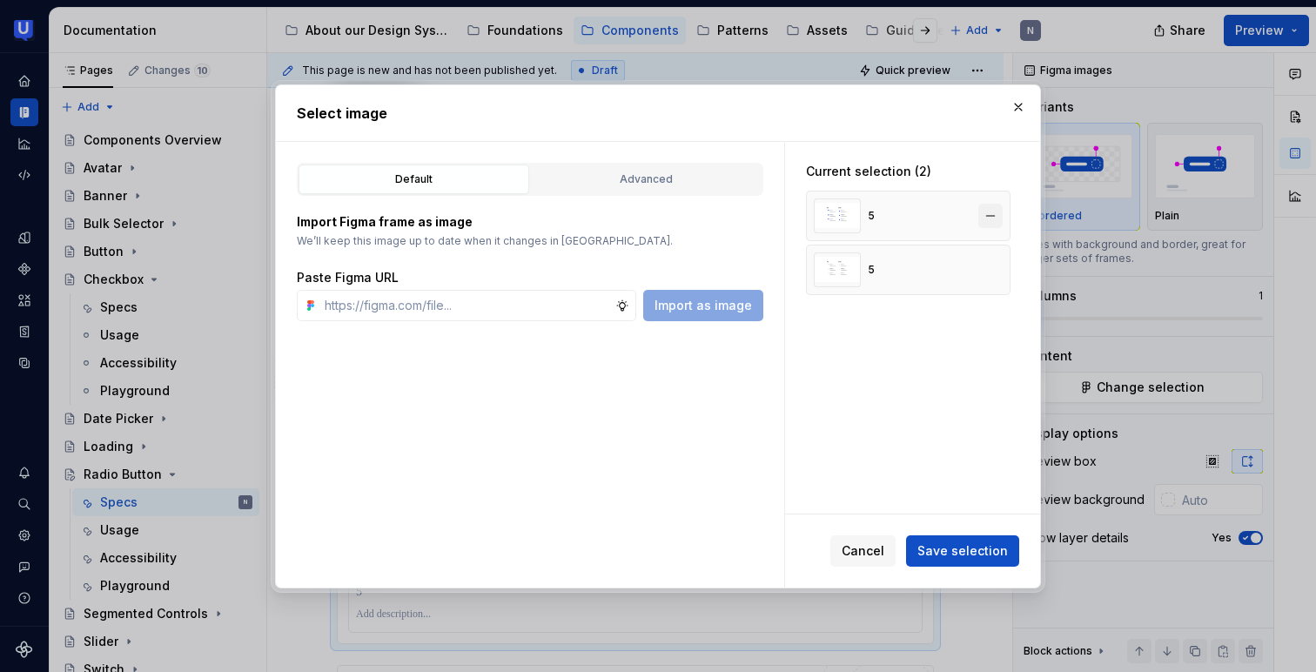
click at [993, 217] on button "button" at bounding box center [990, 216] width 24 height 24
click at [962, 549] on span "Save selection" at bounding box center [962, 550] width 91 height 17
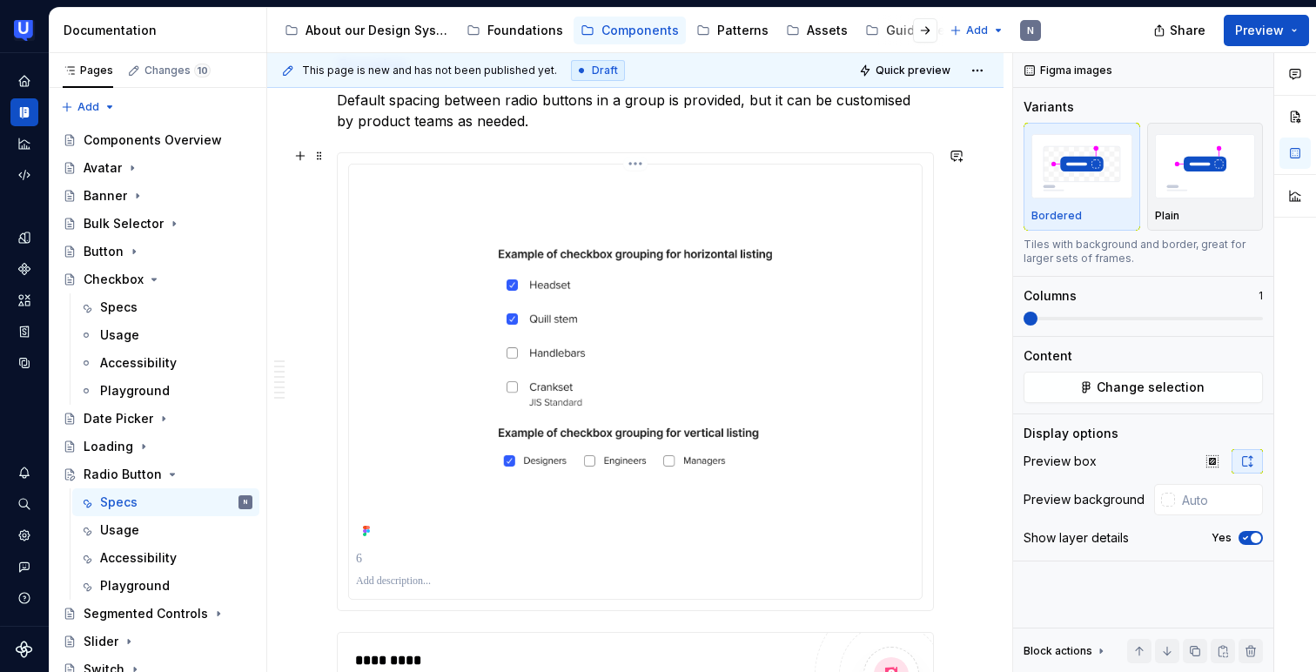
scroll to position [4495, 0]
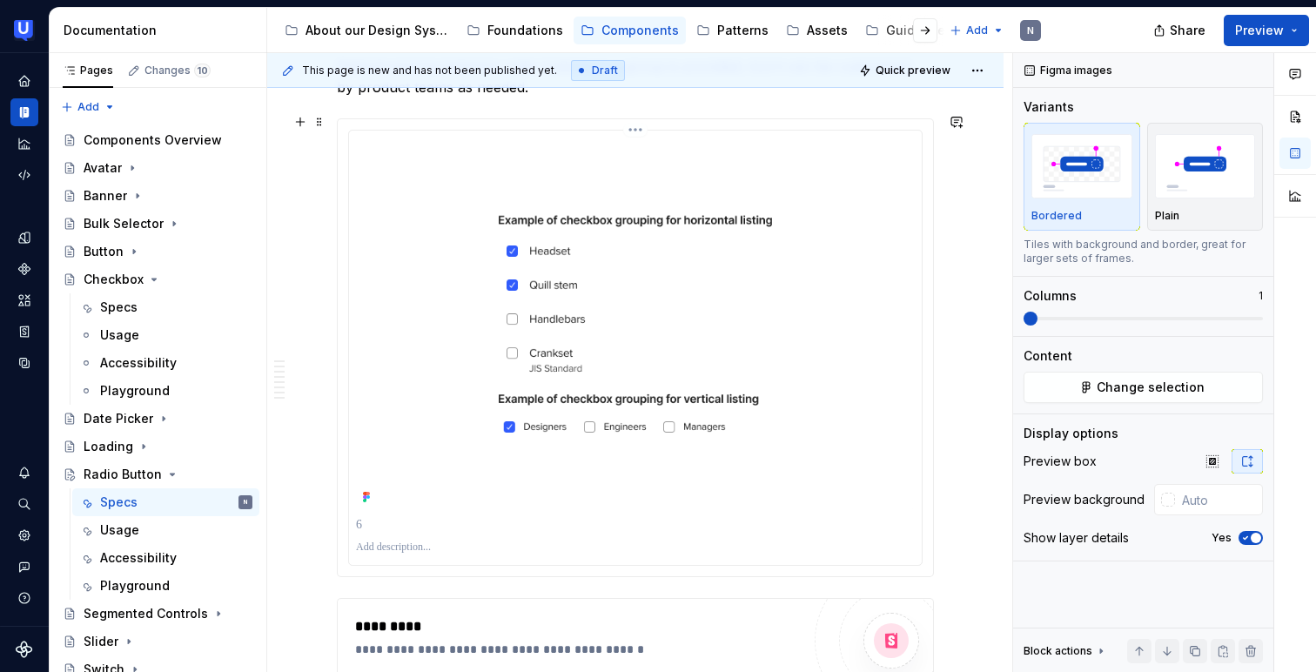
click at [620, 379] on img at bounding box center [635, 324] width 559 height 372
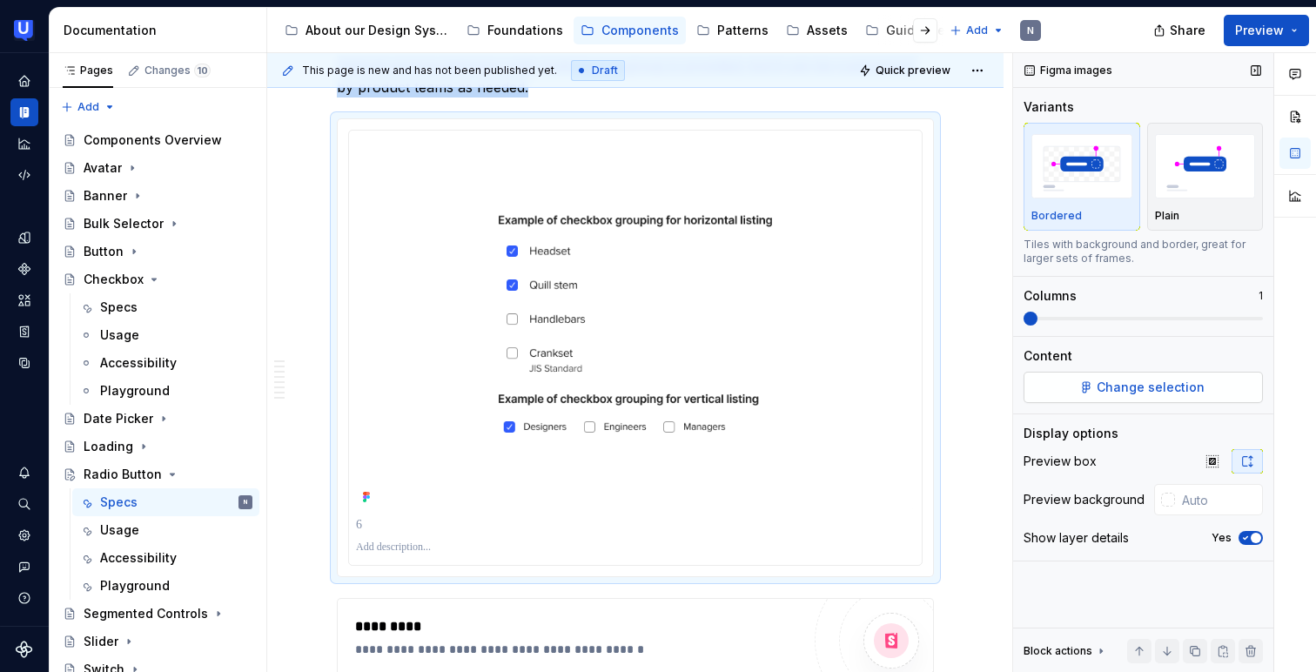
click at [1105, 388] on span "Change selection" at bounding box center [1151, 387] width 108 height 17
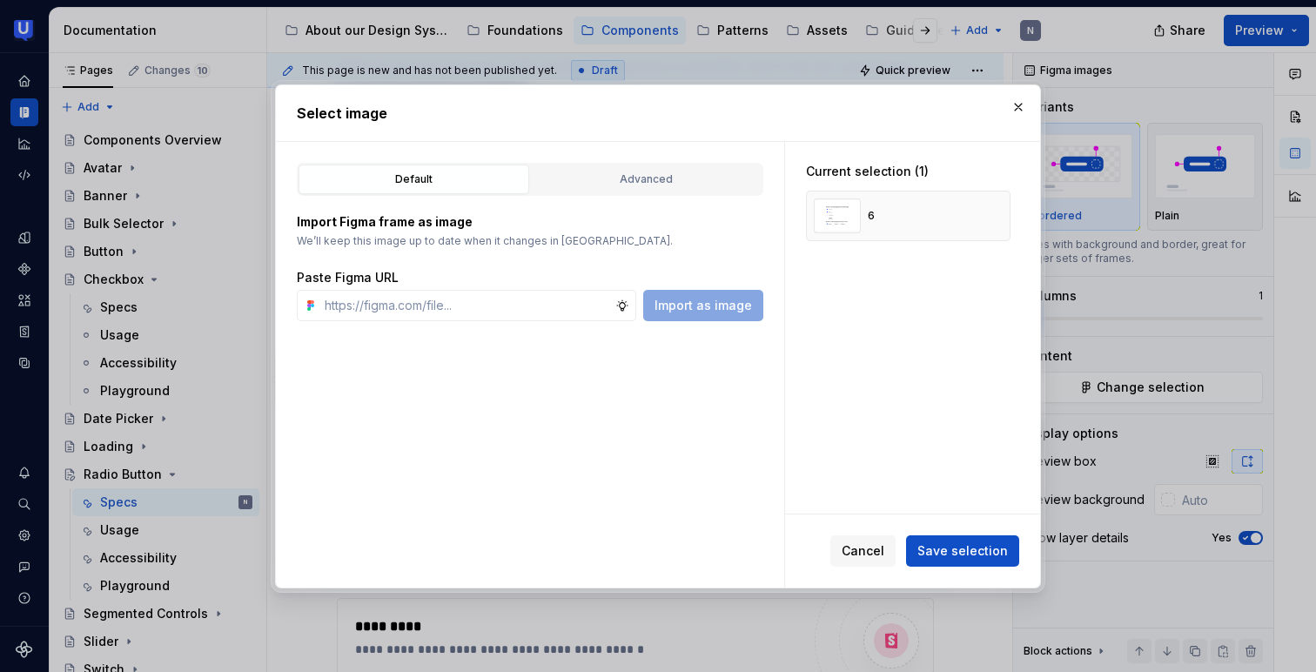
type textarea "*"
type input "[URL][DOMAIN_NAME]"
click at [705, 308] on span "Import as image" at bounding box center [703, 305] width 97 height 17
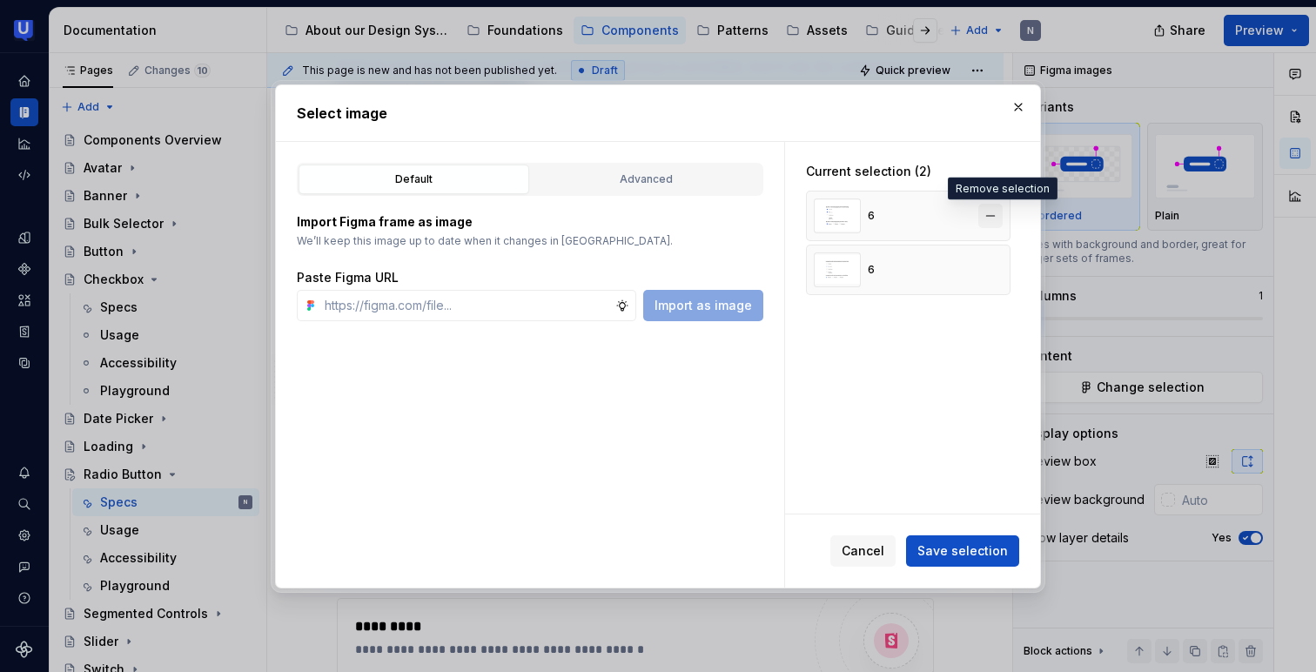
click at [997, 214] on button "button" at bounding box center [990, 216] width 24 height 24
click at [964, 539] on button "Save selection" at bounding box center [962, 550] width 113 height 31
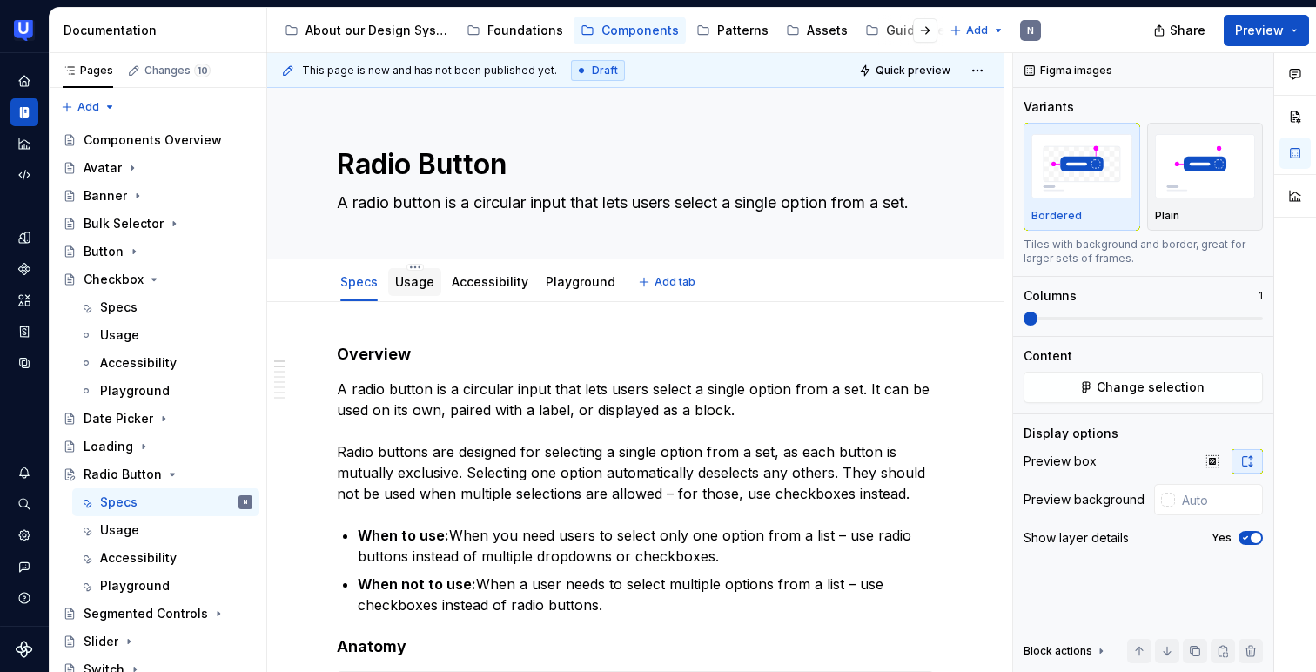
click at [418, 280] on link "Usage" at bounding box center [414, 281] width 39 height 15
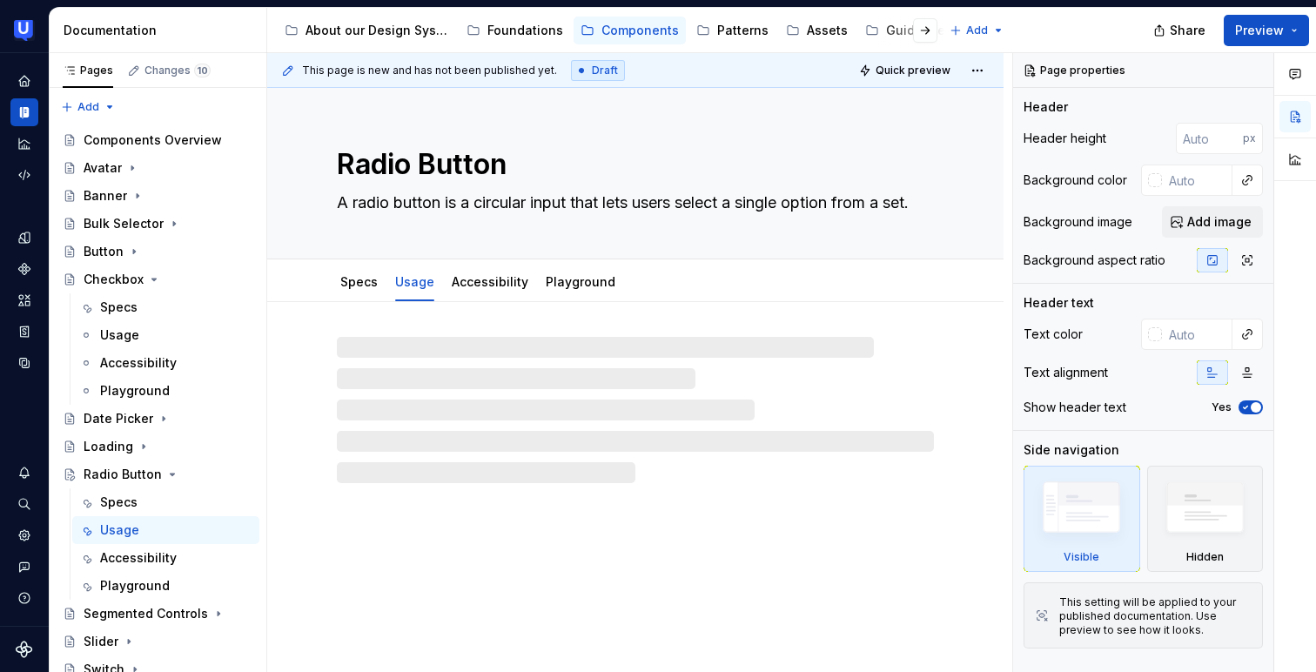
type textarea "*"
